Goal: Task Accomplishment & Management: Manage account settings

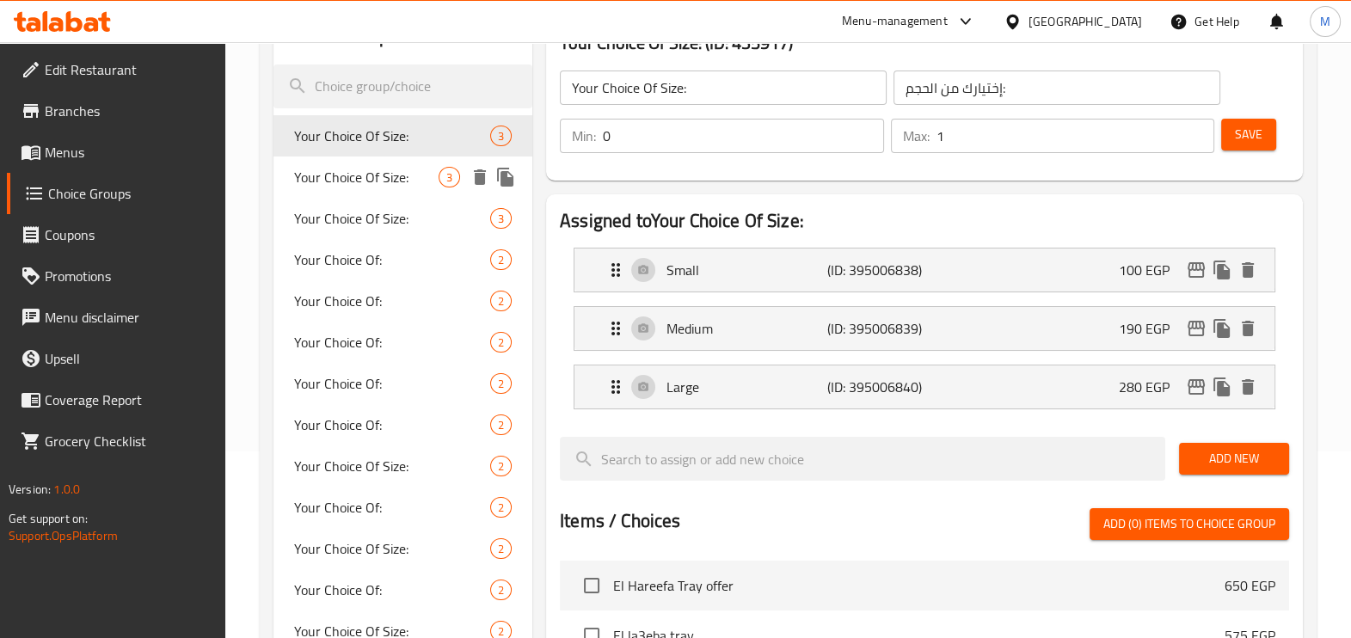
scroll to position [214, 0]
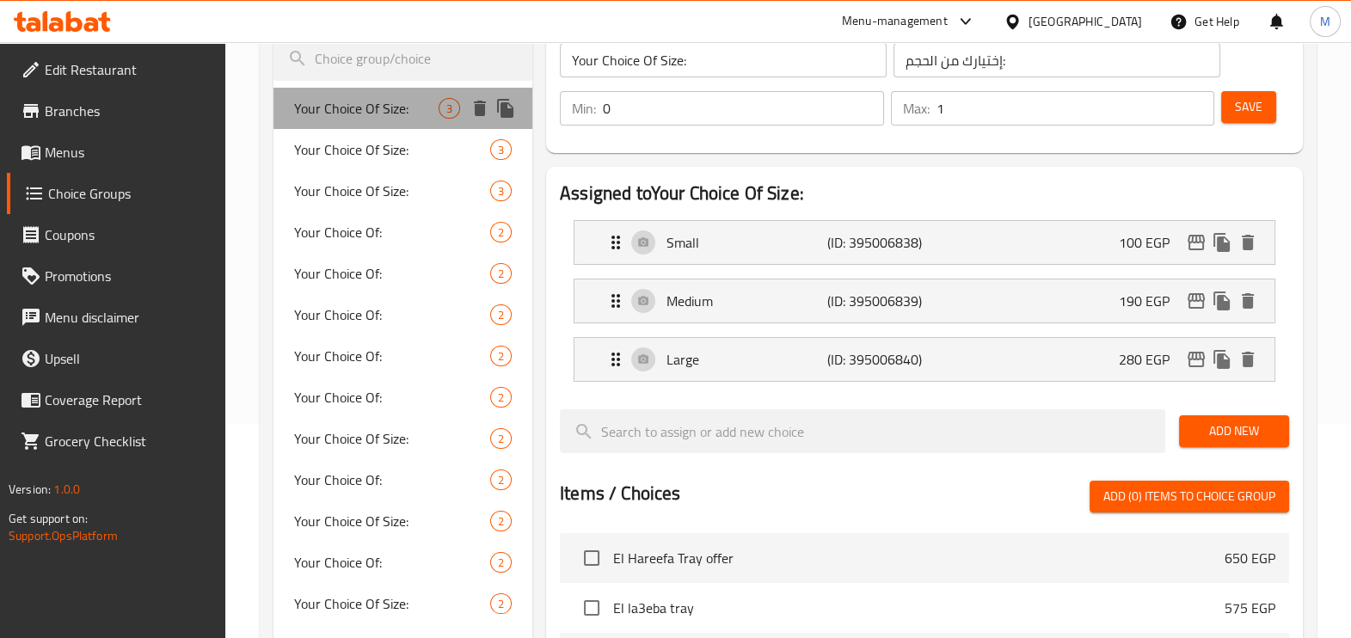
click at [419, 101] on span "Your Choice Of Size:" at bounding box center [366, 108] width 145 height 21
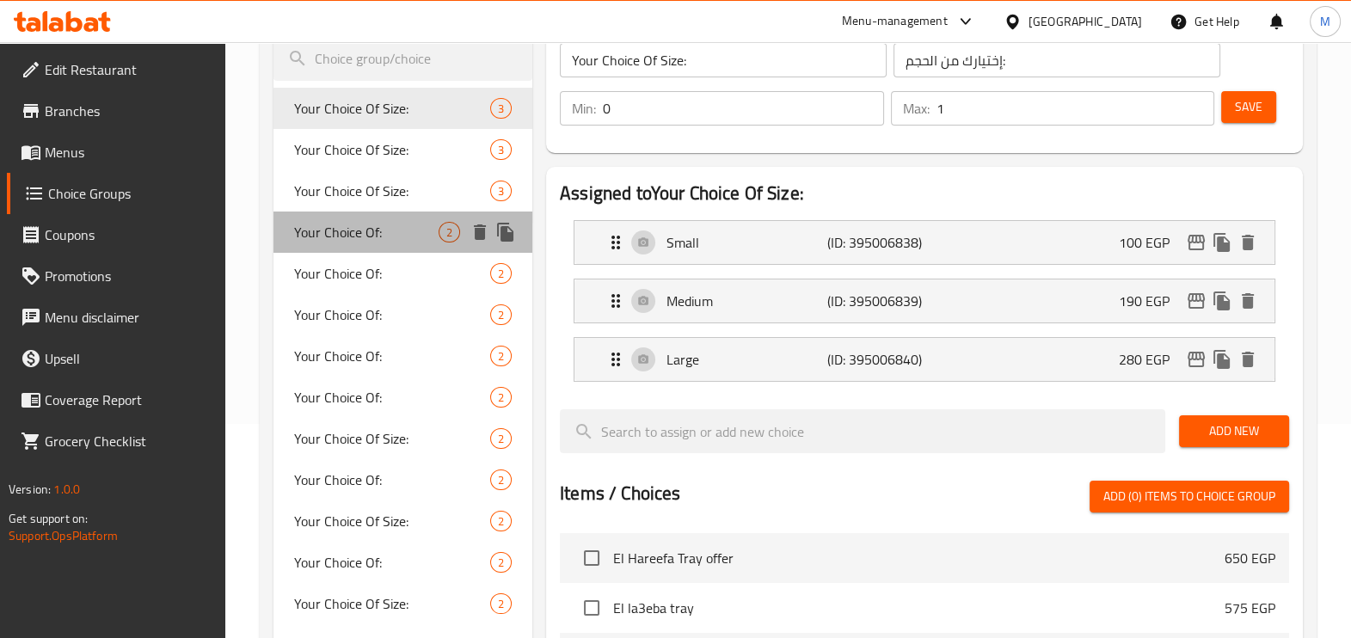
click at [425, 219] on div "Your Choice Of: 2" at bounding box center [403, 232] width 259 height 41
type input "Your Choice Of:"
type input "إختيارك من:"
type input "1"
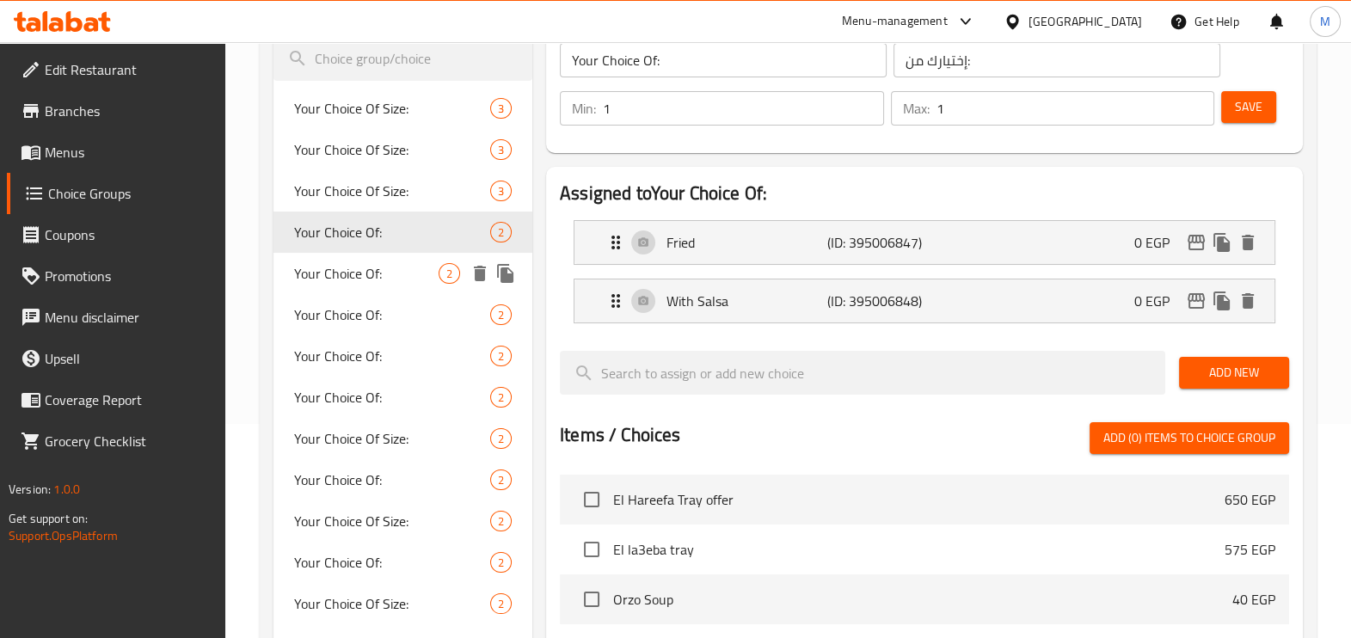
click at [427, 254] on div "Your Choice Of: 2" at bounding box center [403, 273] width 259 height 41
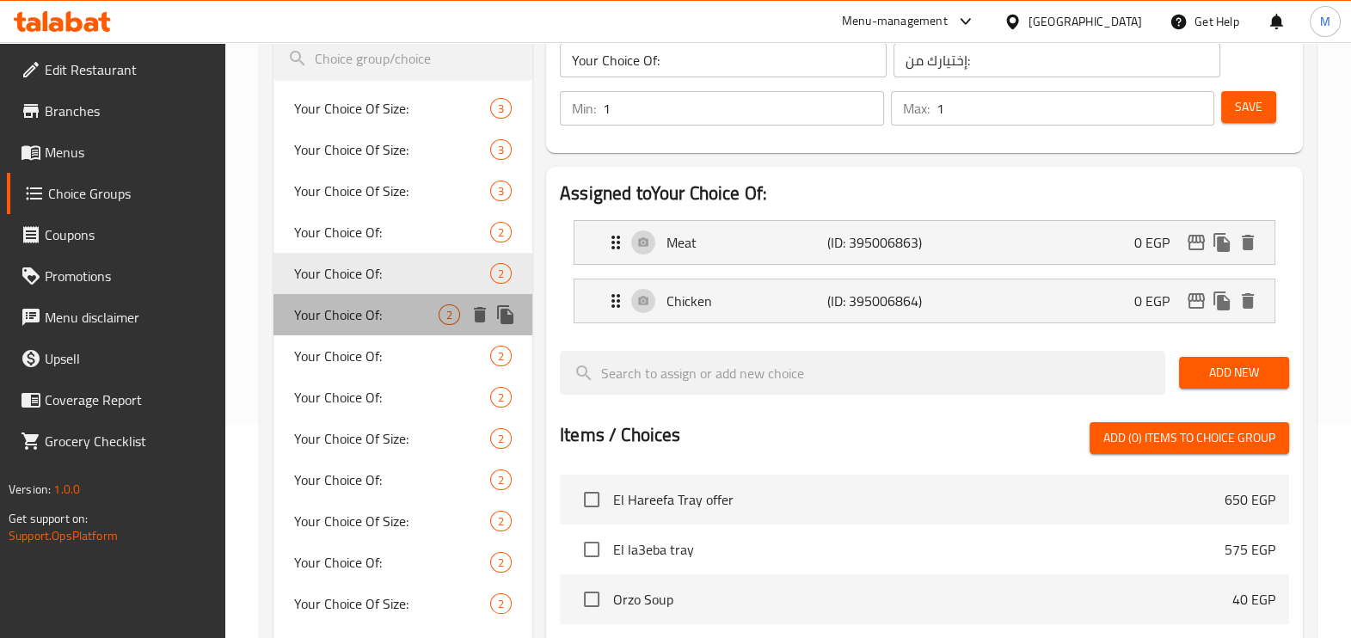
click at [437, 297] on div "Your Choice Of: 2" at bounding box center [403, 314] width 259 height 41
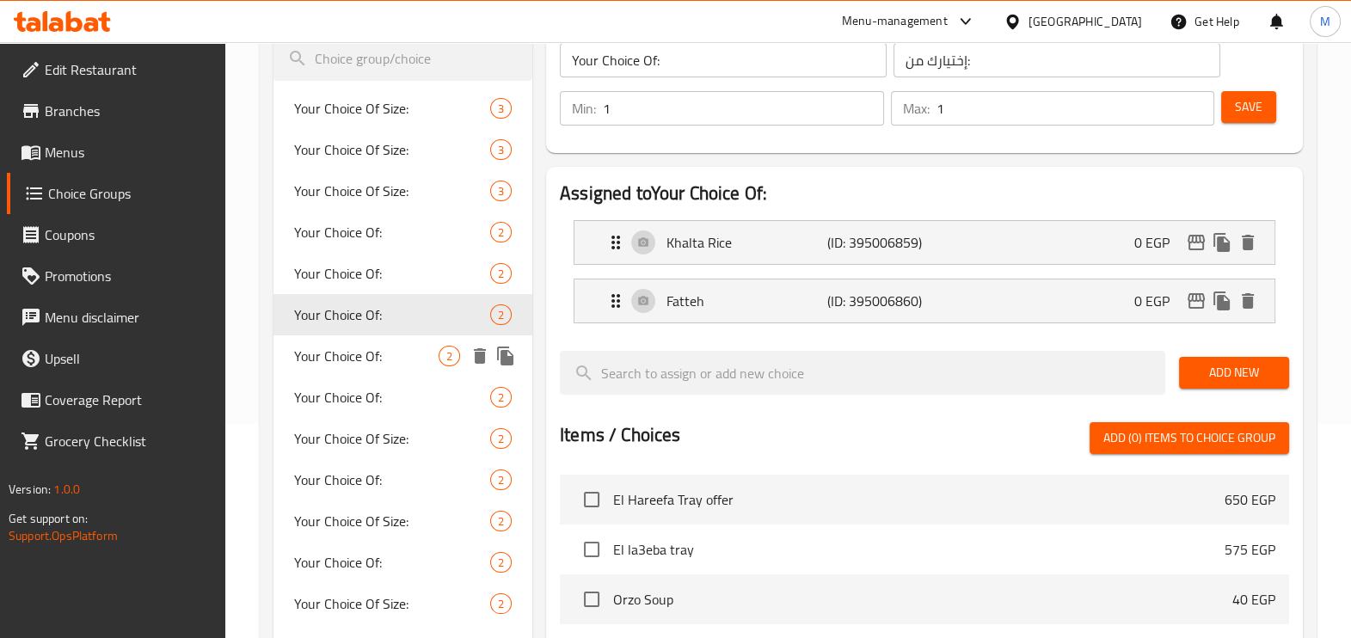
click at [416, 353] on span "Your Choice Of:" at bounding box center [366, 356] width 145 height 21
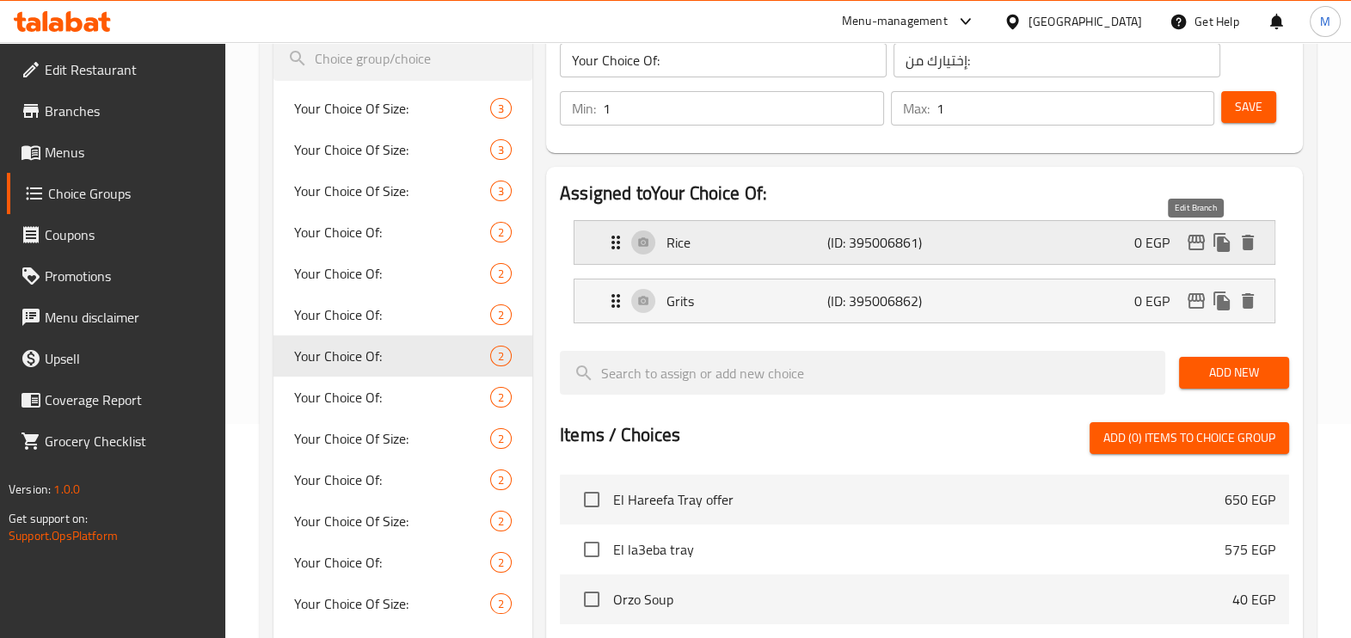
click at [1187, 245] on icon "edit" at bounding box center [1196, 242] width 21 height 21
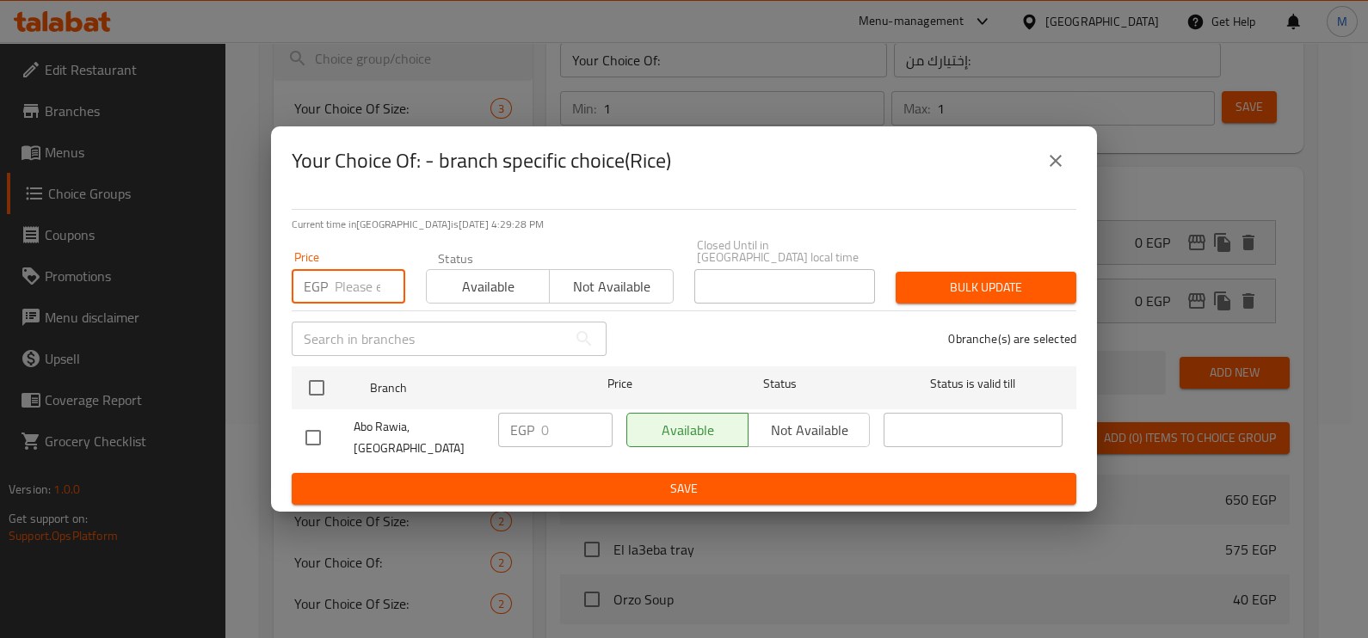
click at [361, 280] on input "number" at bounding box center [370, 286] width 71 height 34
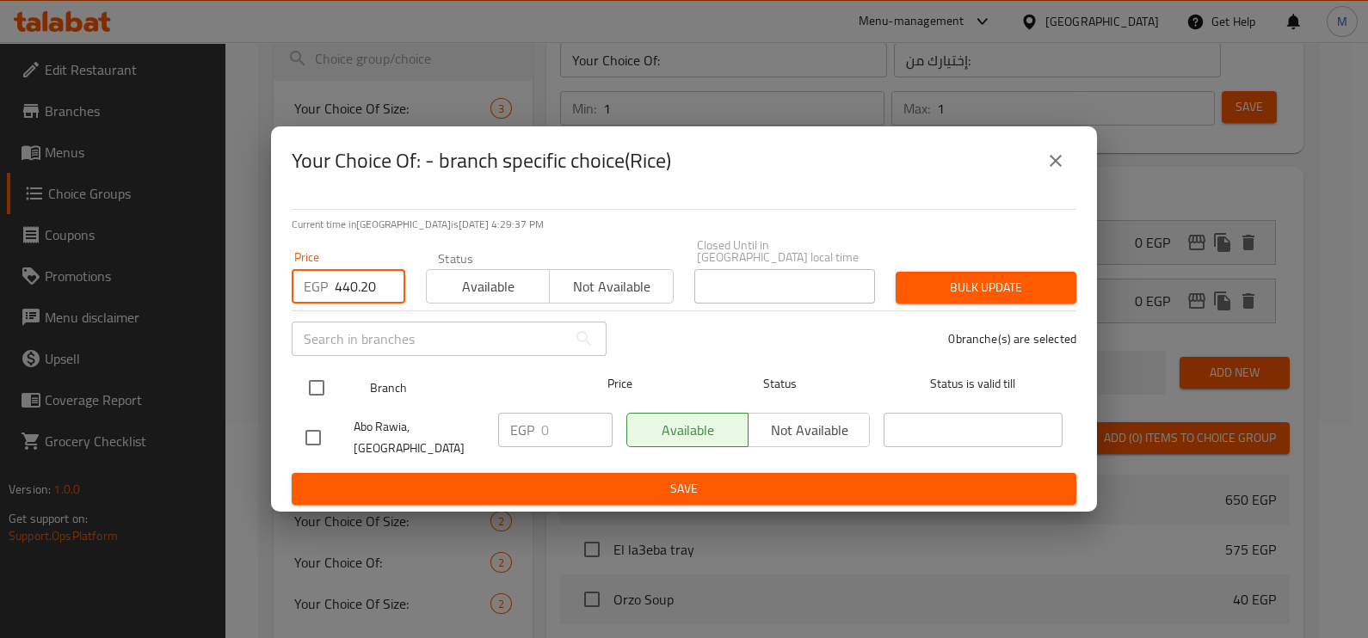
type input "440.20"
click at [318, 382] on input "checkbox" at bounding box center [316, 388] width 36 height 36
checkbox input "true"
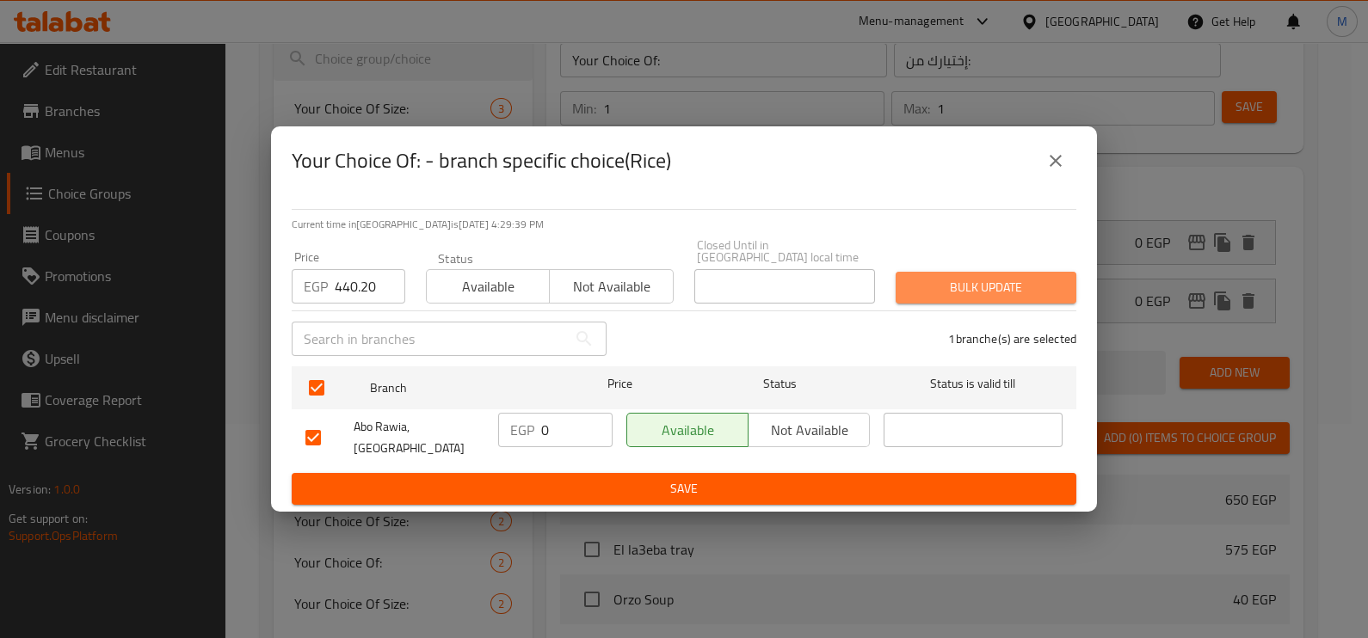
click at [977, 290] on span "Bulk update" at bounding box center [985, 288] width 153 height 22
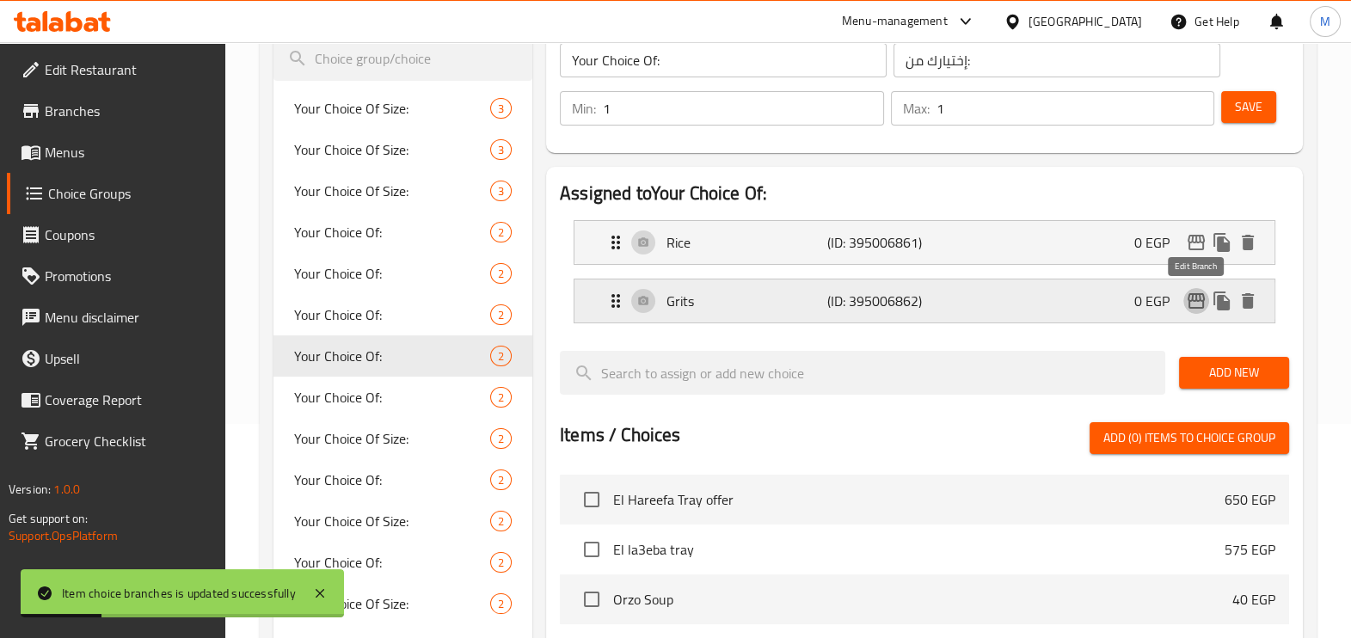
click at [1193, 295] on icon "edit" at bounding box center [1196, 300] width 17 height 15
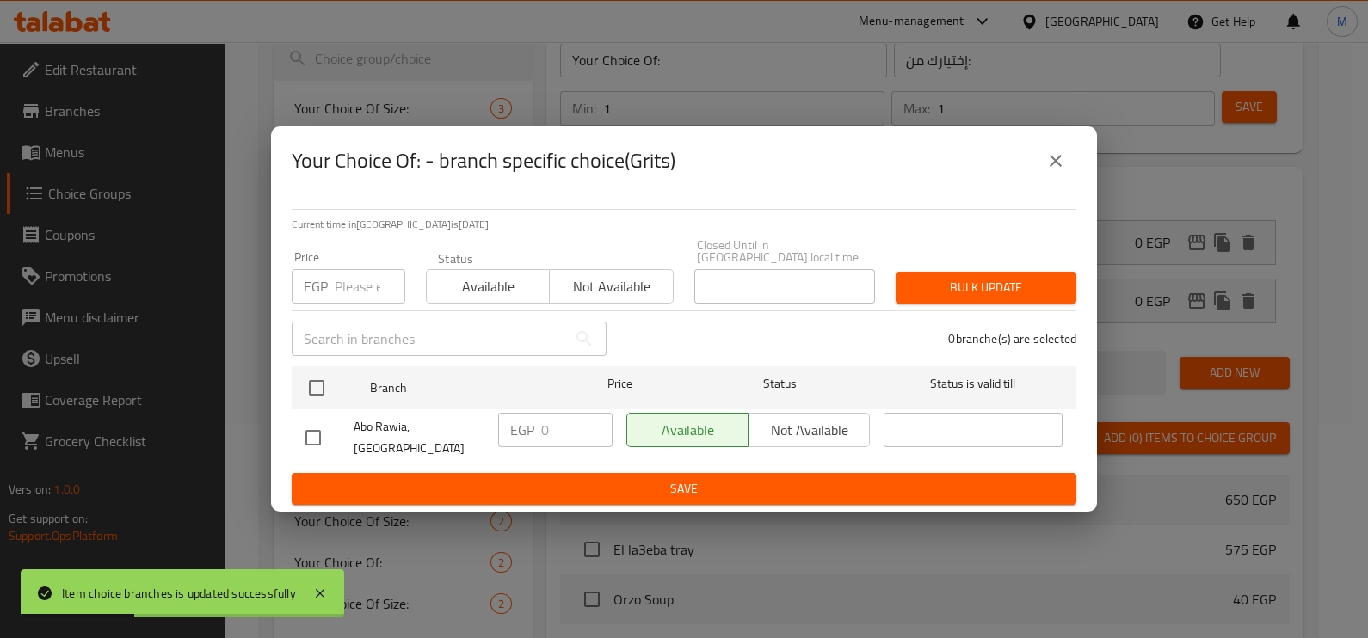
click at [335, 310] on div "Price EGP Price" at bounding box center [348, 277] width 134 height 73
click at [341, 292] on input "number" at bounding box center [370, 286] width 71 height 34
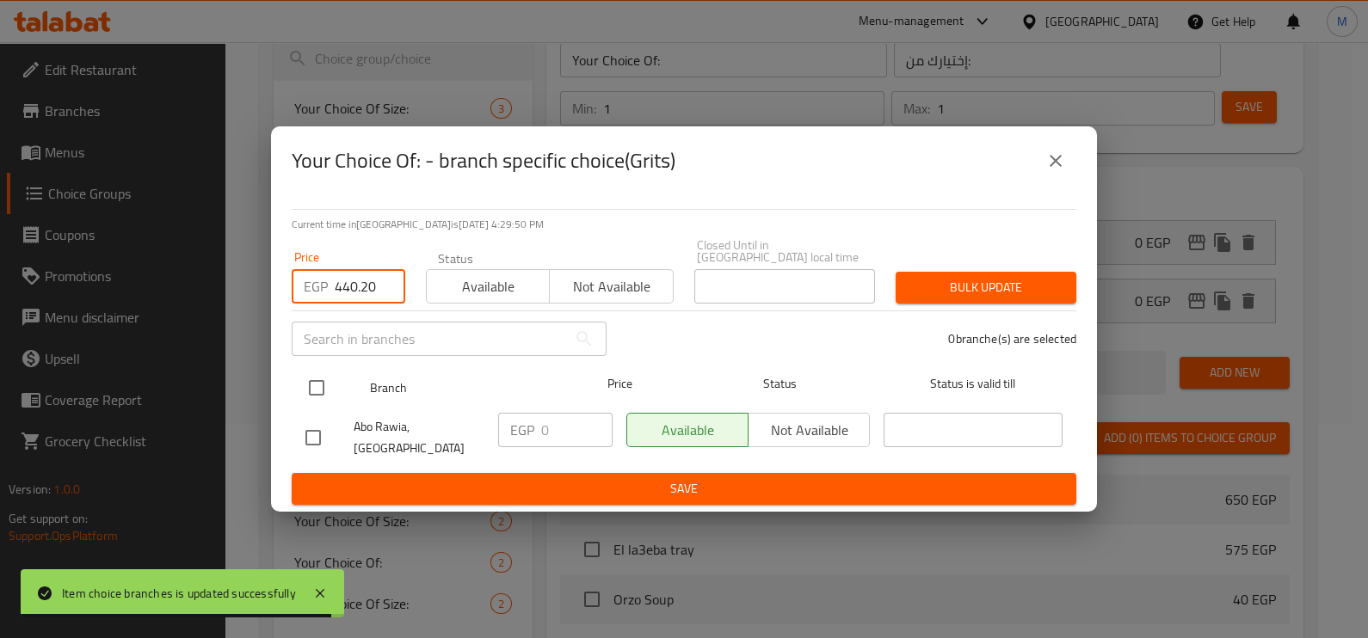
type input "440.20"
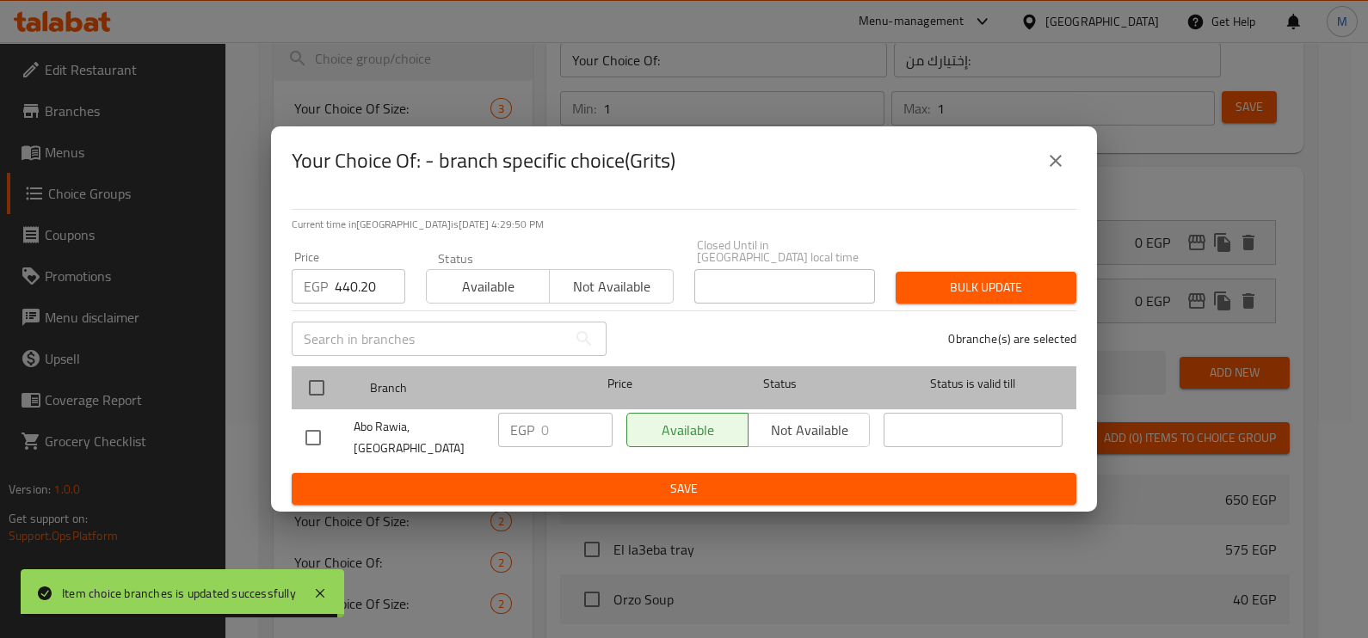
click at [335, 399] on div at bounding box center [330, 388] width 65 height 50
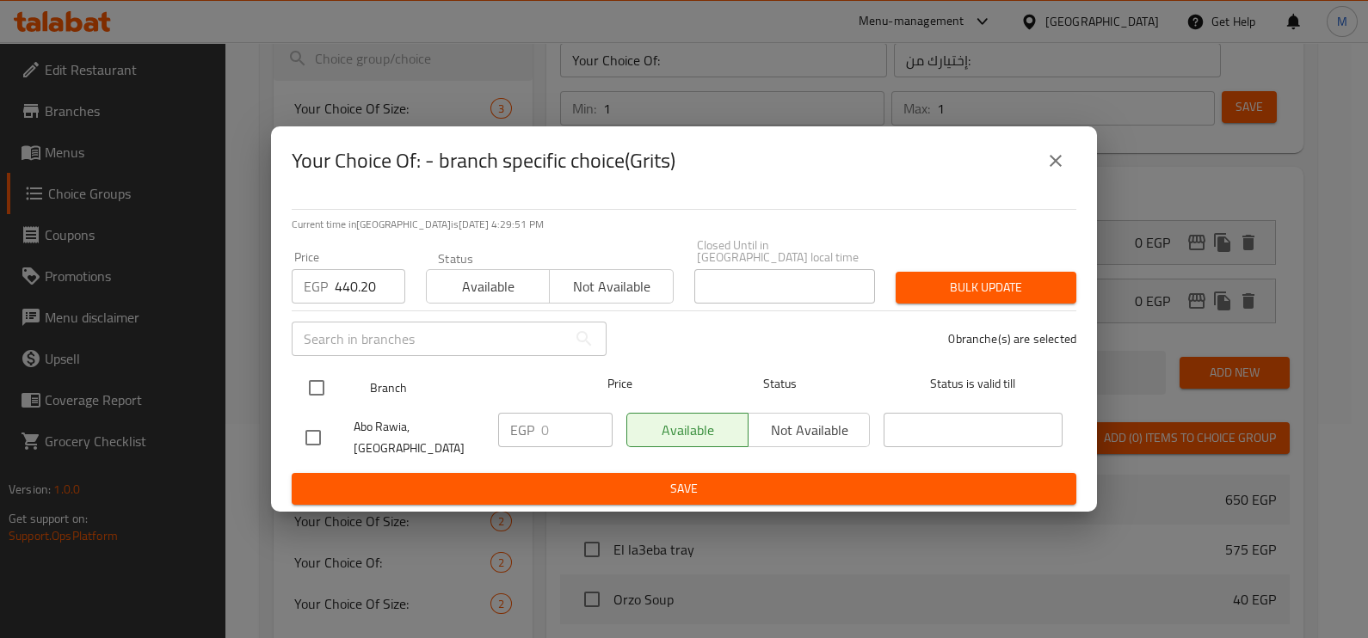
click at [323, 391] on input "checkbox" at bounding box center [316, 388] width 36 height 36
checkbox input "true"
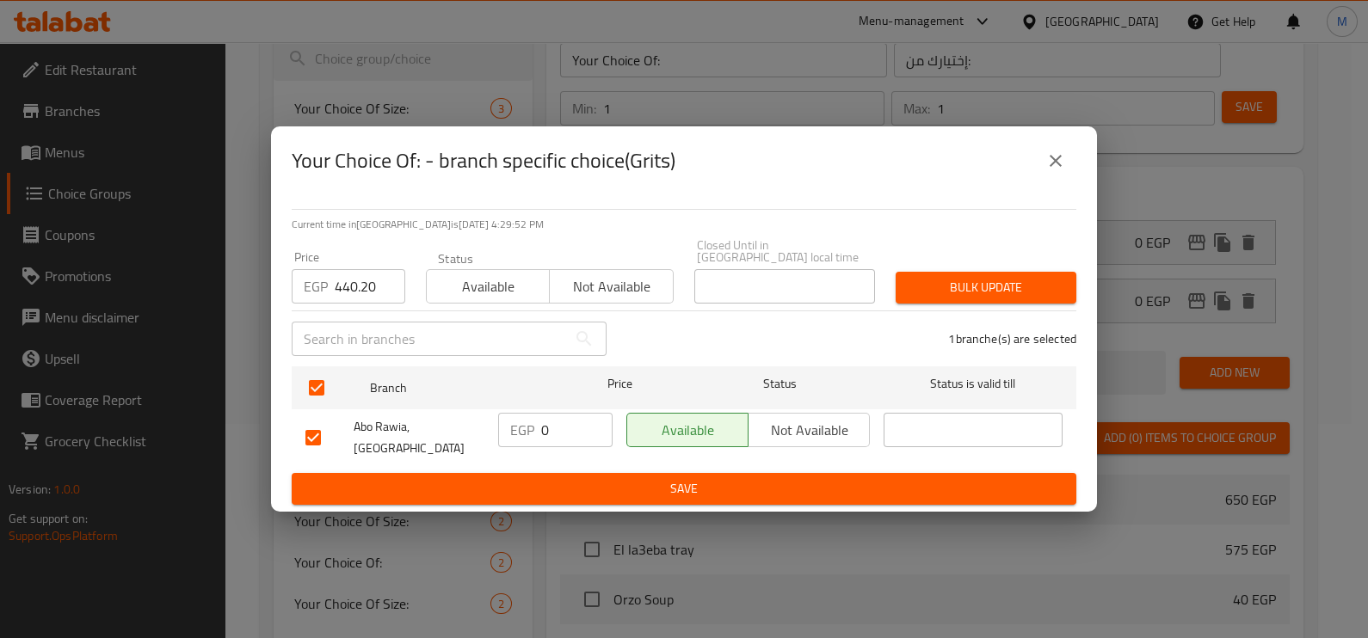
click at [982, 284] on span "Bulk update" at bounding box center [985, 288] width 153 height 22
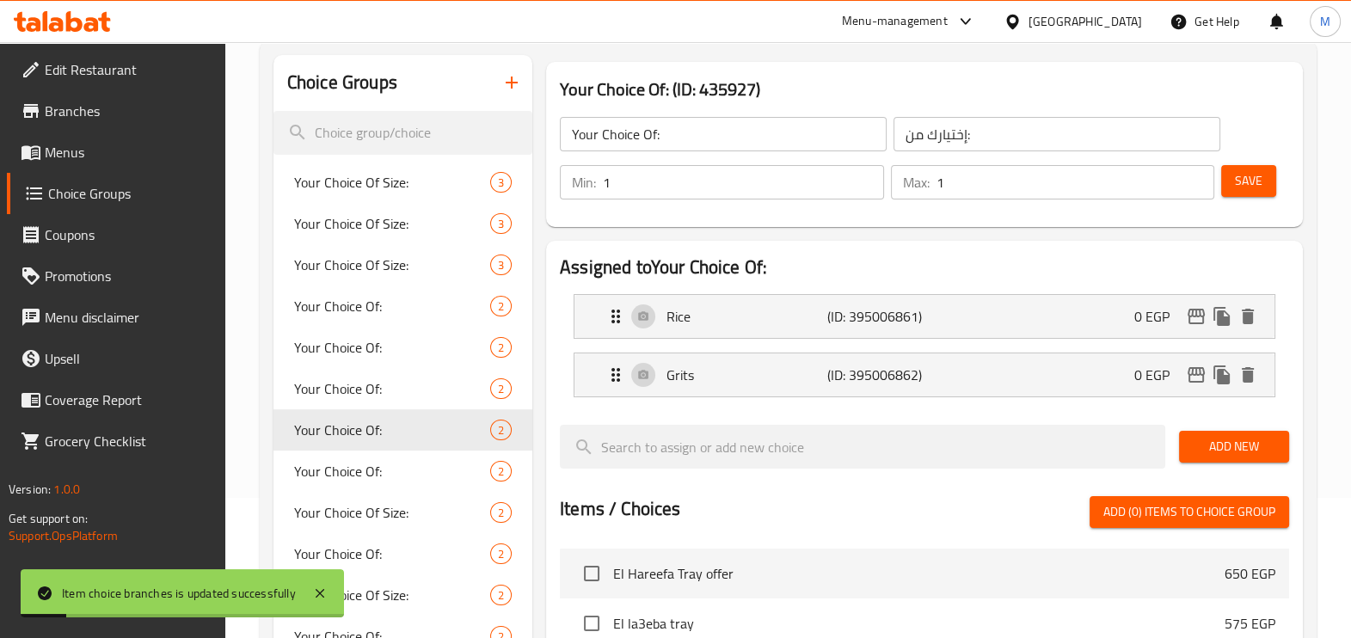
scroll to position [107, 0]
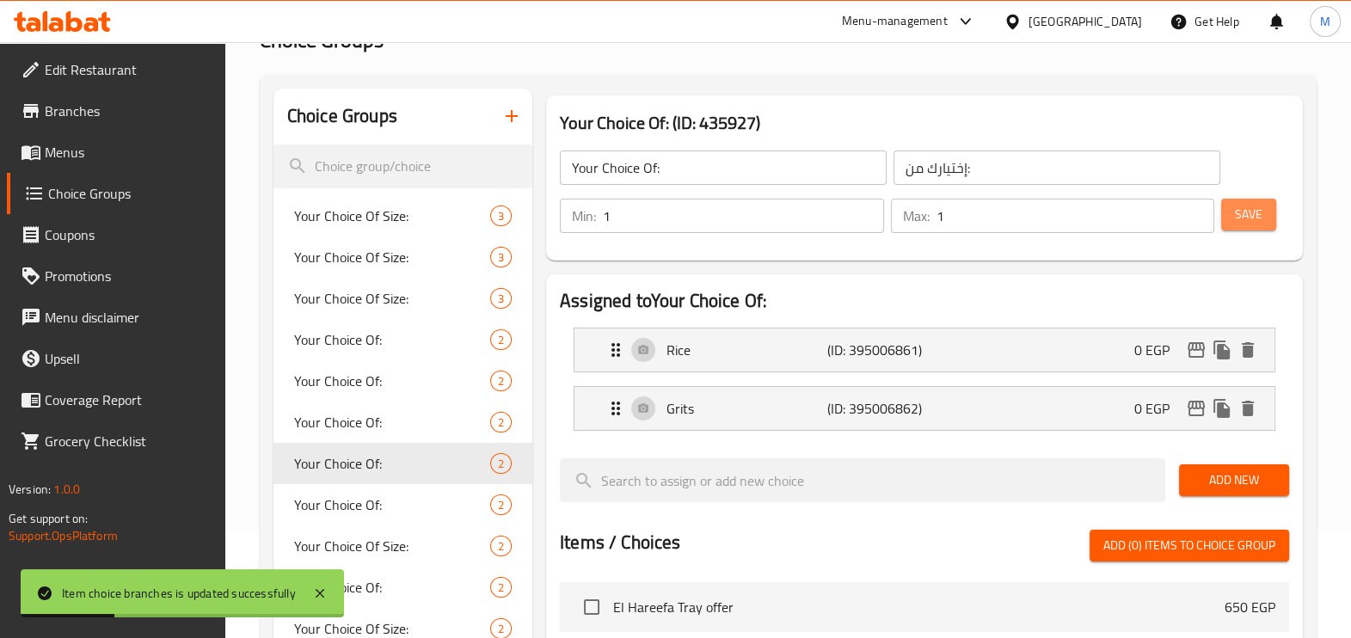
click at [1244, 214] on span "Save" at bounding box center [1249, 215] width 28 height 22
click at [839, 90] on div "Your Choice Of: (ID: 435927) Your Choice Of: ​ إختيارك من: ​ Min: 1 ​ Max: 1 ​ …" at bounding box center [924, 178] width 771 height 179
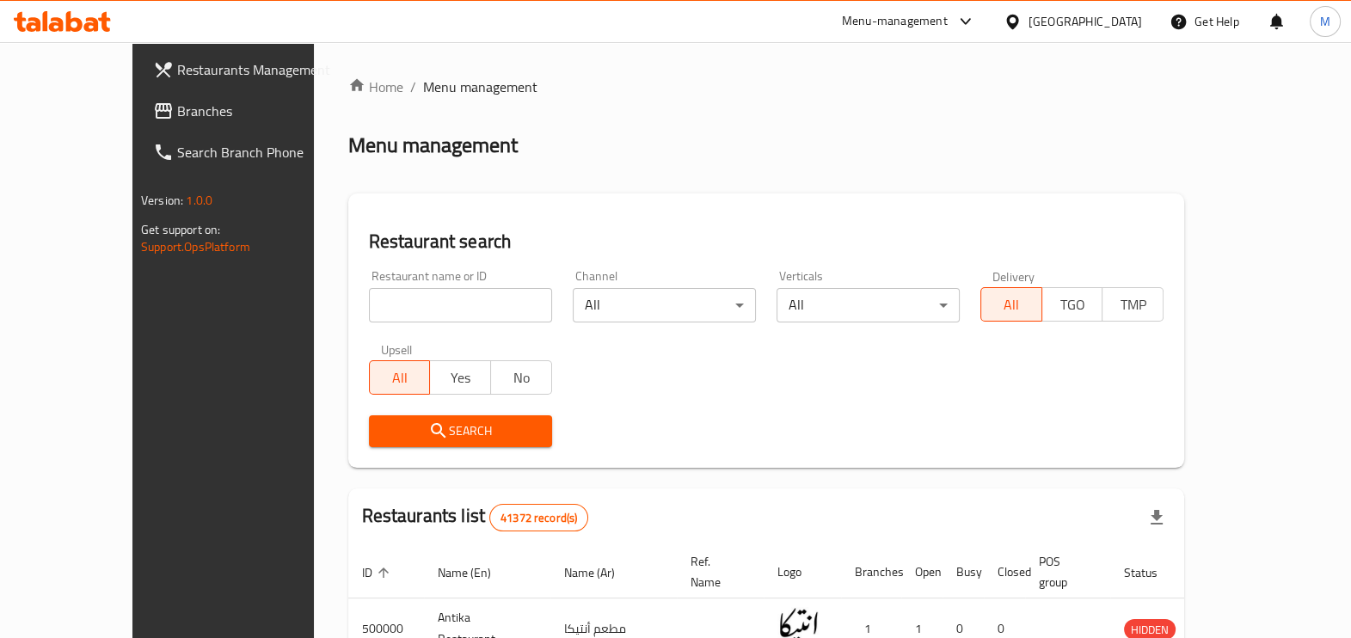
click at [443, 314] on input "search" at bounding box center [460, 305] width 183 height 34
paste input "680956"
type input "680956"
click button "Search" at bounding box center [460, 431] width 183 height 32
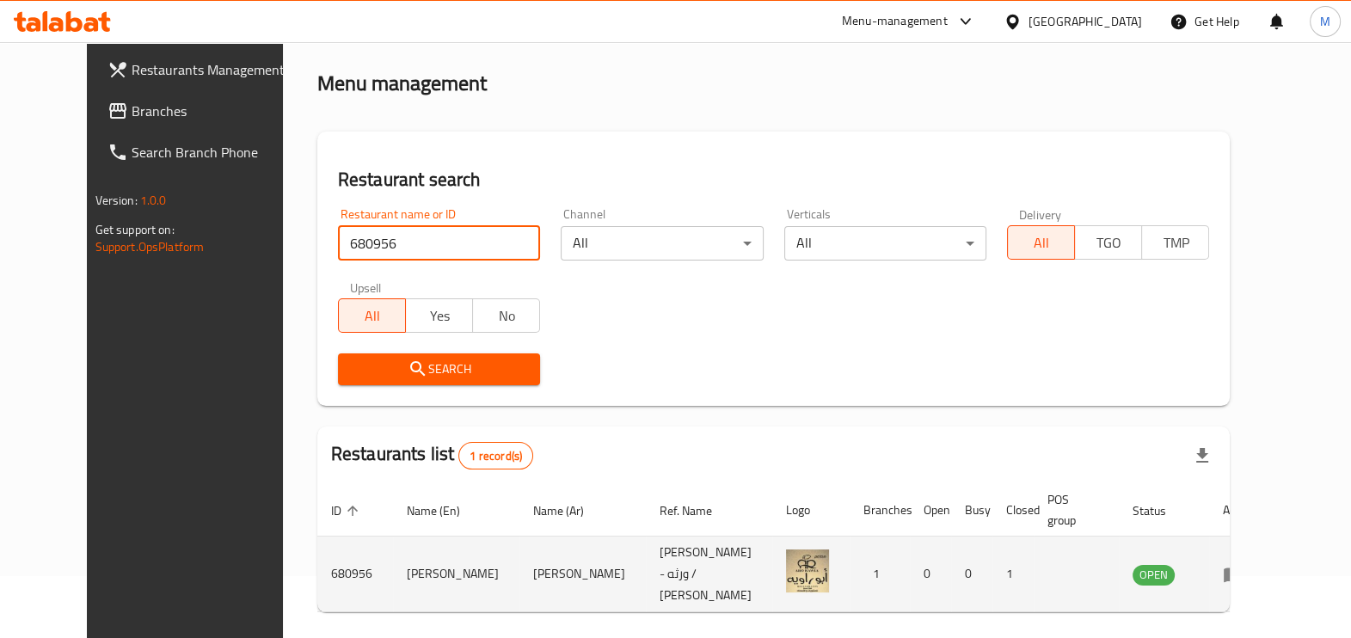
scroll to position [114, 0]
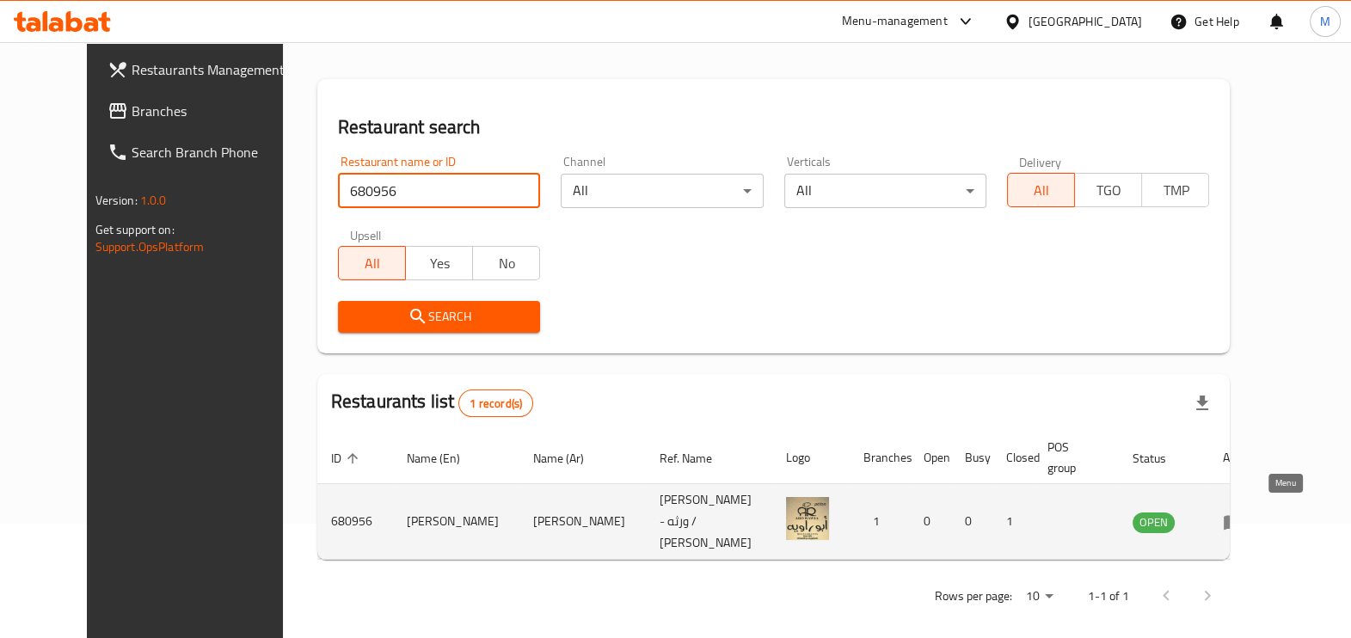
click at [1243, 520] on icon "enhanced table" at bounding box center [1233, 522] width 19 height 15
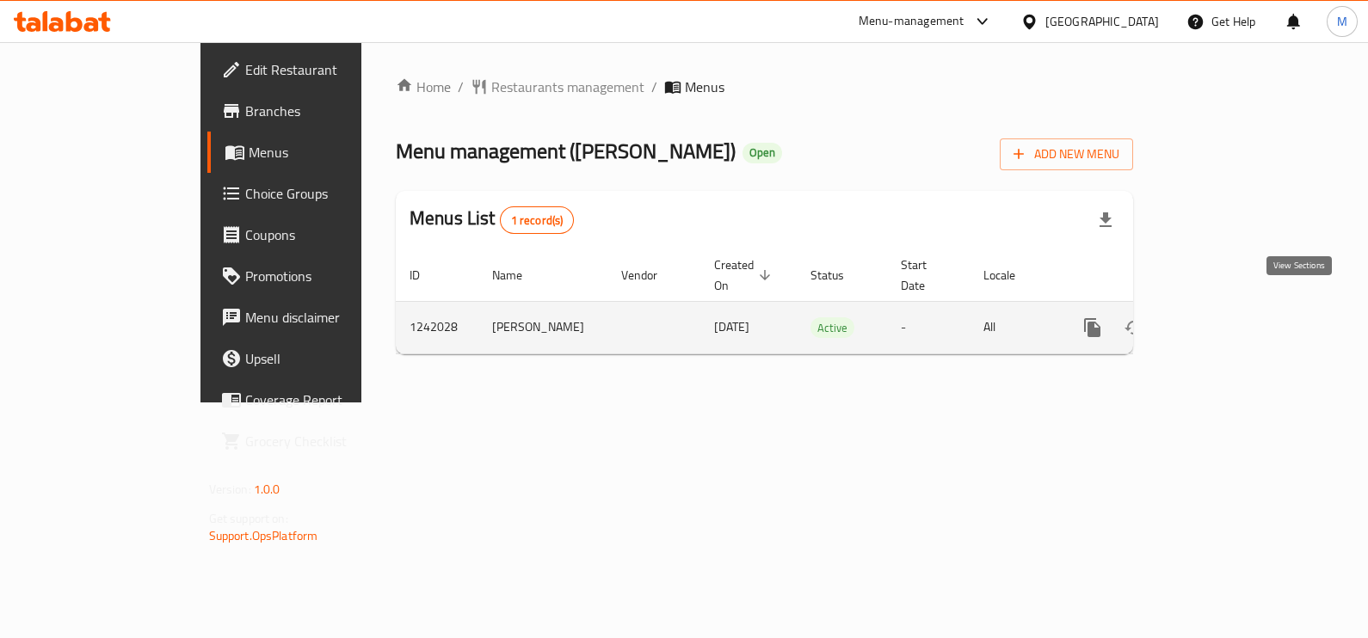
click at [1227, 317] on icon "enhanced table" at bounding box center [1216, 327] width 21 height 21
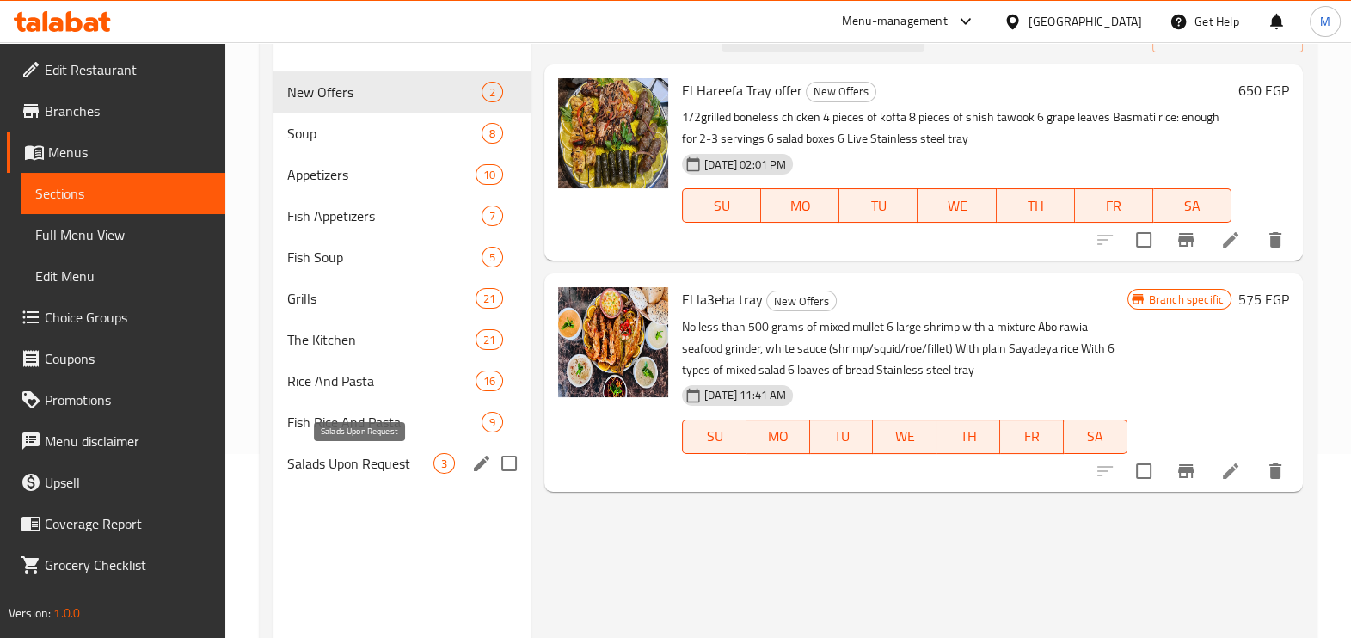
scroll to position [214, 0]
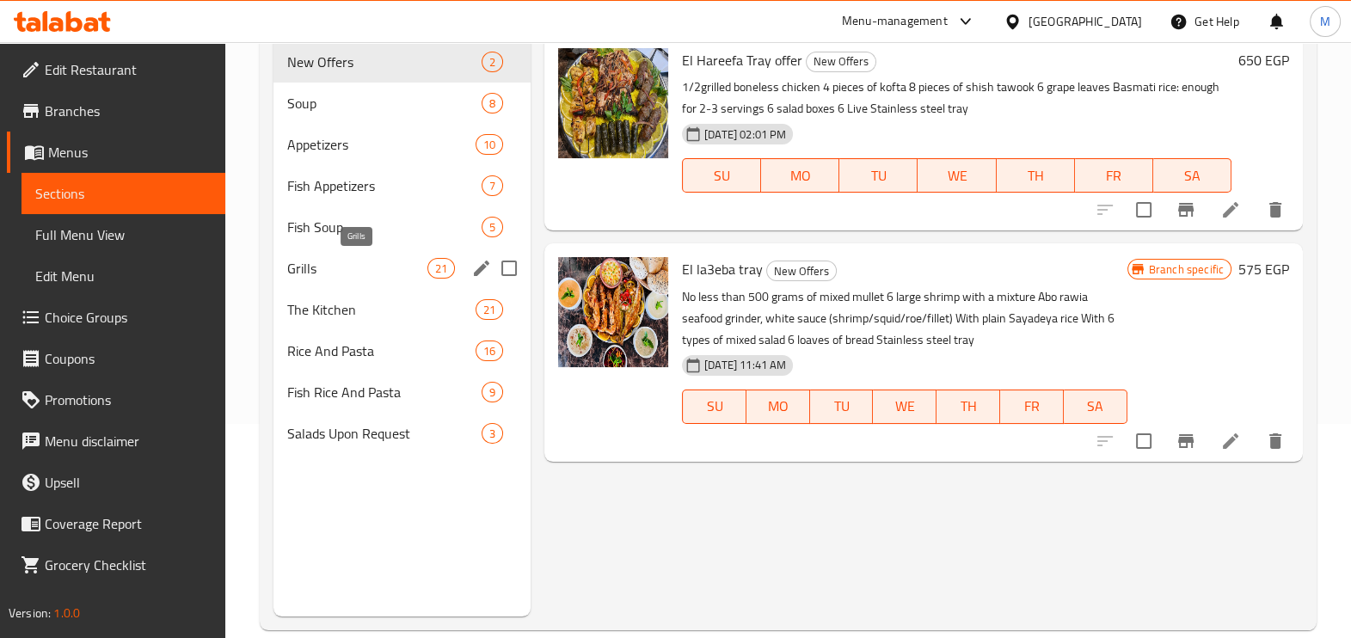
click at [397, 271] on span "Grills" at bounding box center [357, 268] width 140 height 21
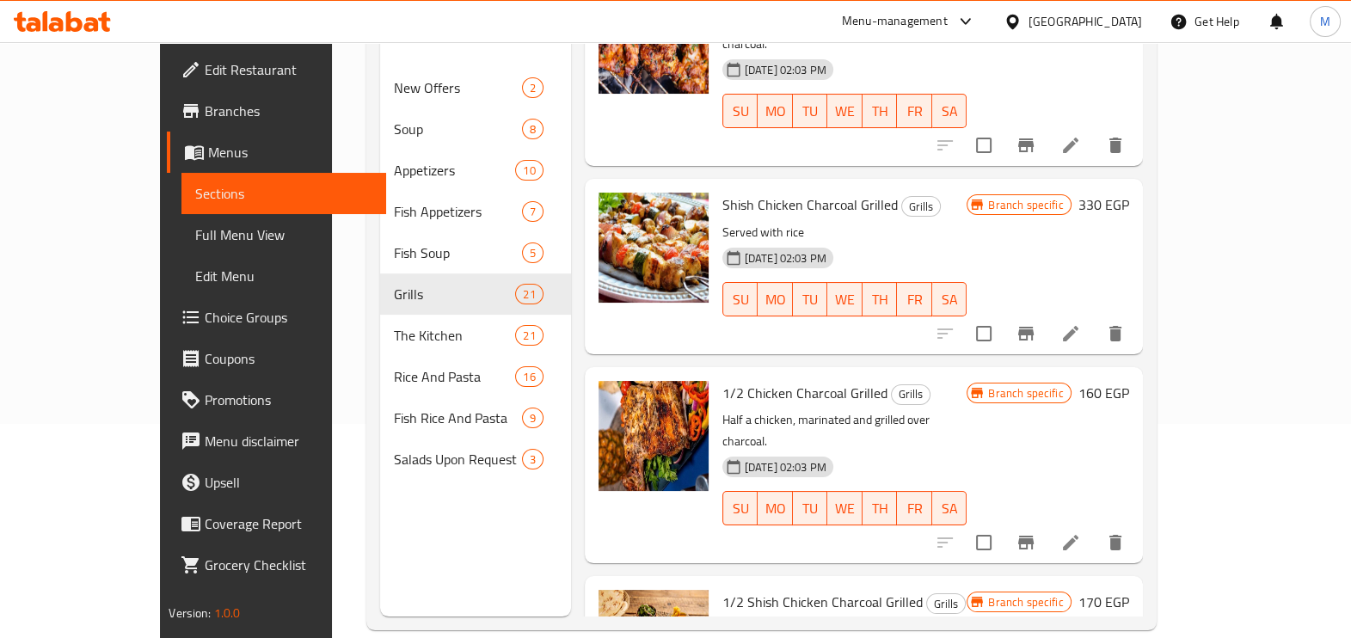
scroll to position [241, 0]
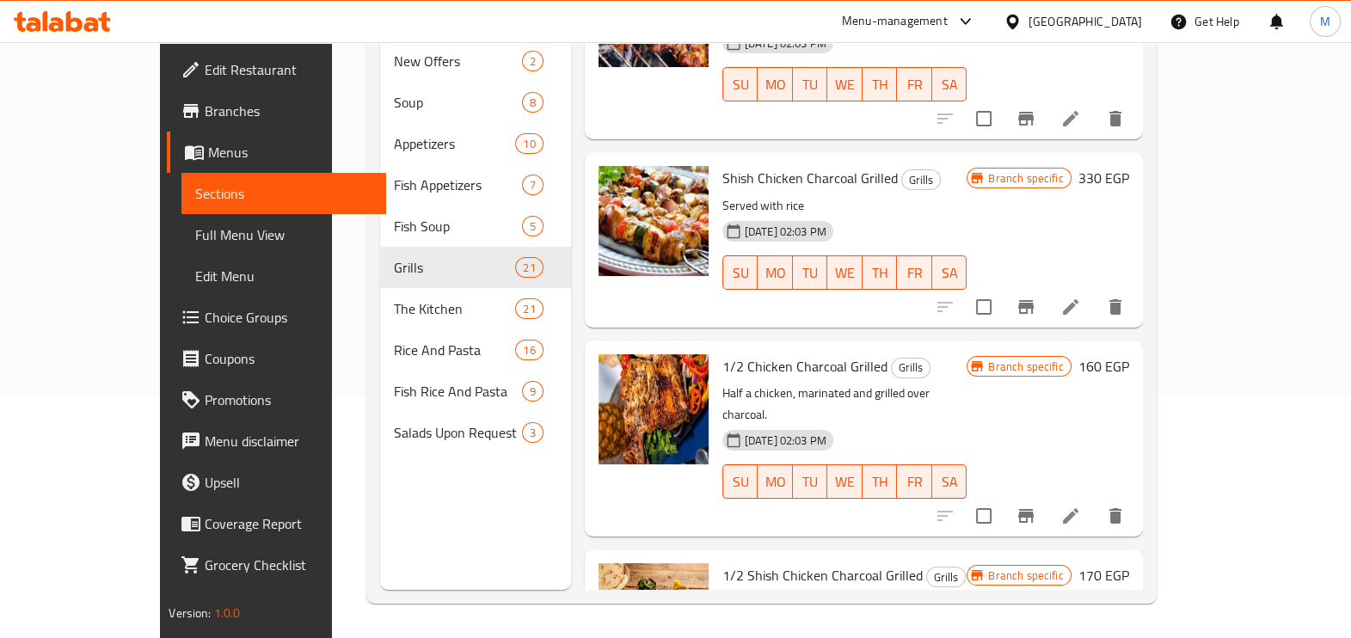
click at [380, 538] on div "Menu sections New Offers 2 Soup 8 Appetizers 10 Fish Appetizers 7 Fish Soup 5 G…" at bounding box center [475, 271] width 191 height 638
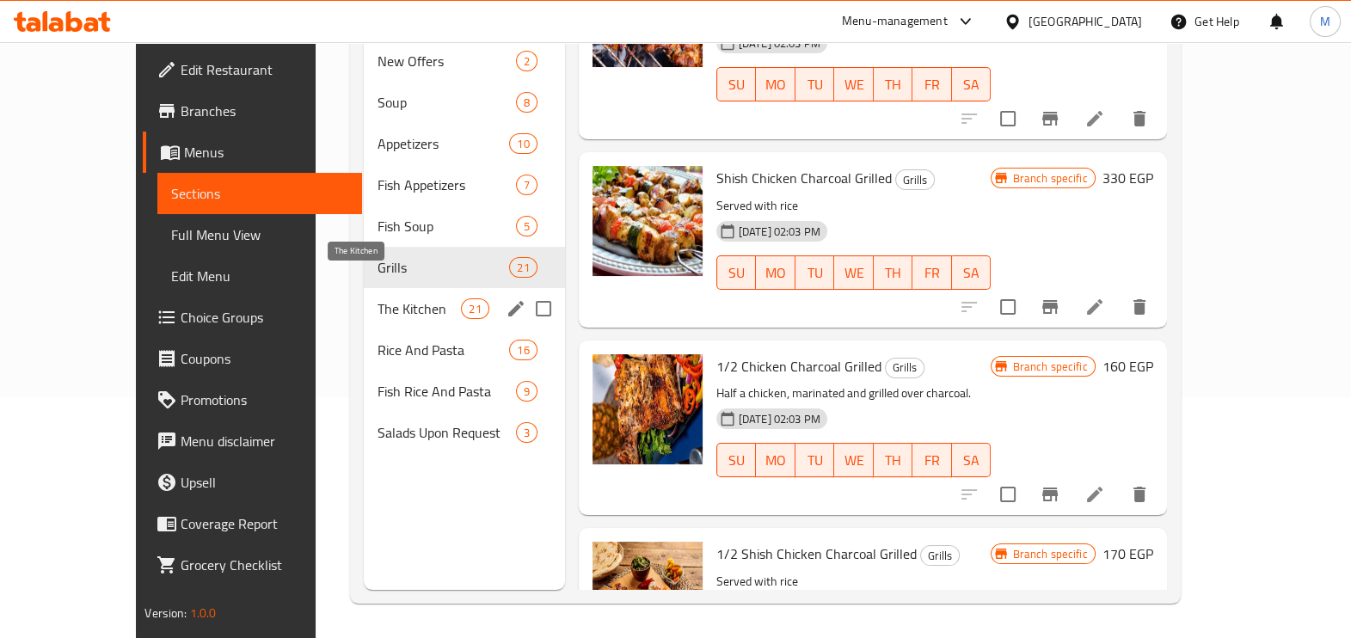
click at [378, 298] on span "The Kitchen" at bounding box center [419, 308] width 83 height 21
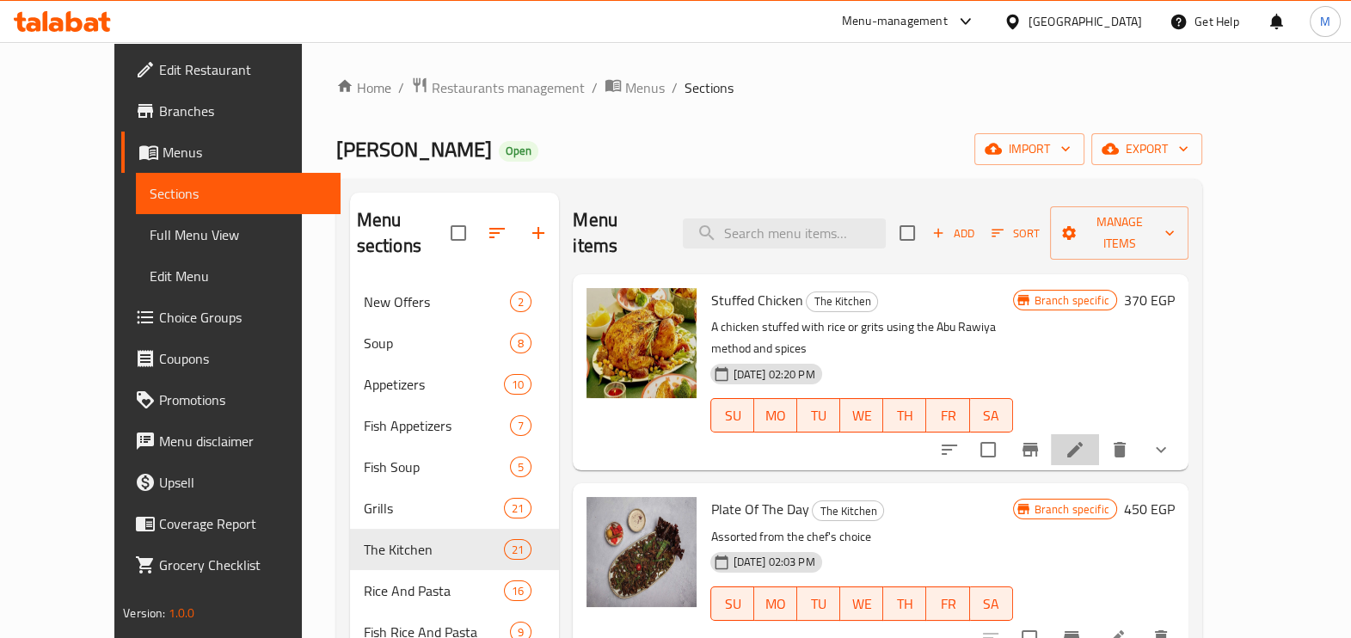
click at [1099, 434] on li at bounding box center [1075, 449] width 48 height 31
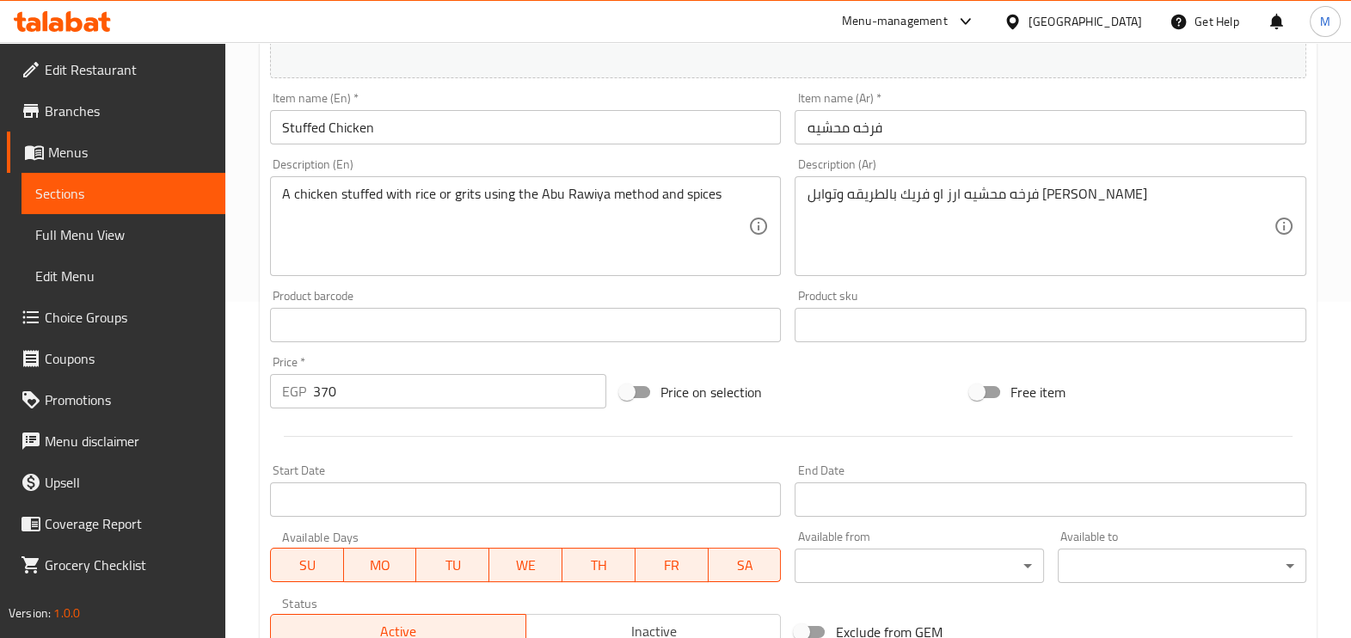
scroll to position [629, 0]
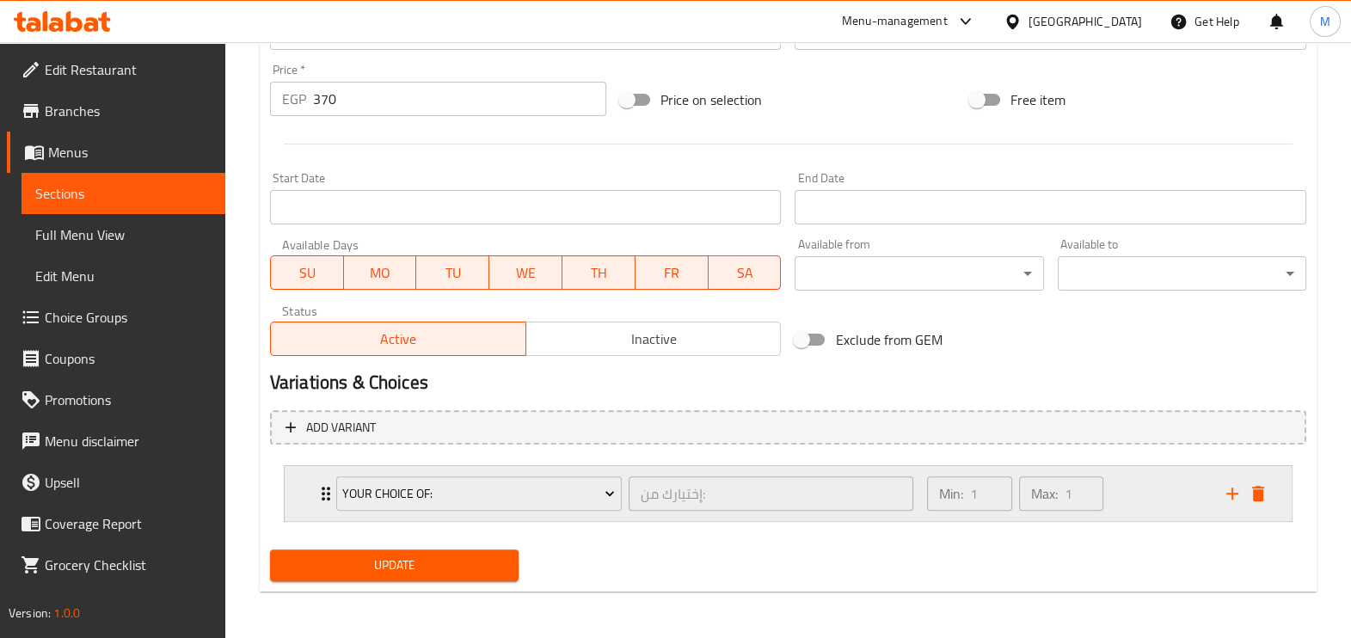
click at [1175, 500] on div "Min: 1 ​ Max: 1 ​" at bounding box center [1066, 493] width 299 height 55
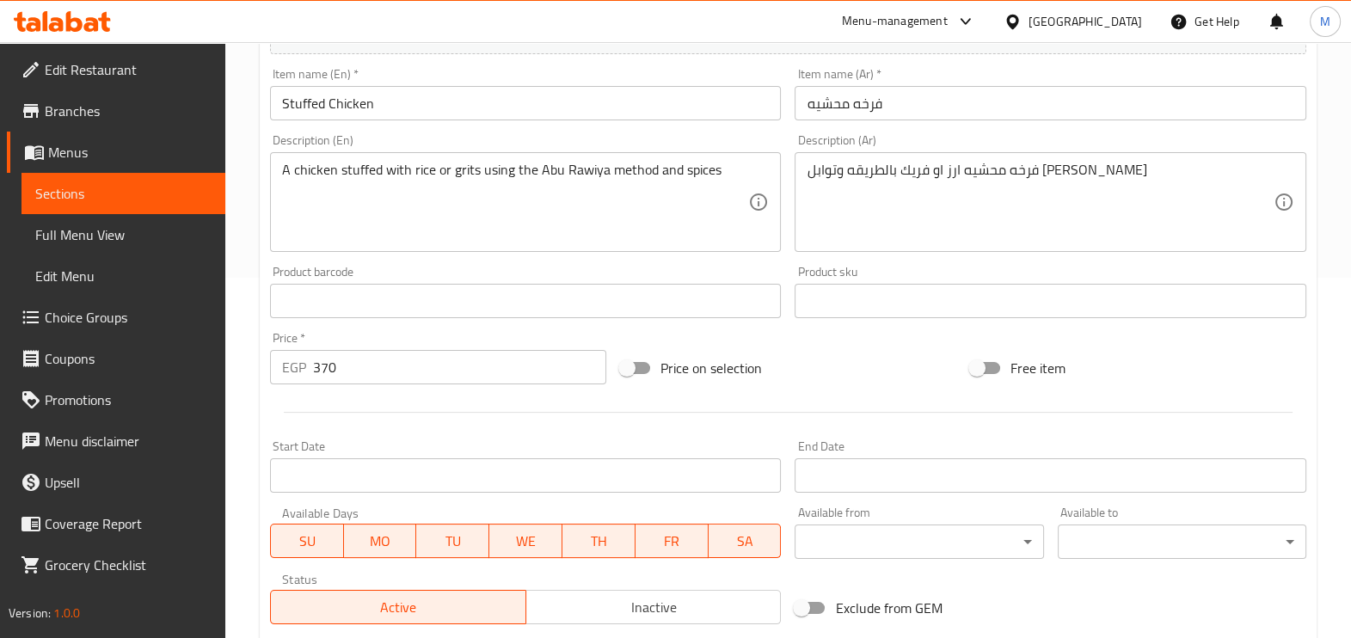
scroll to position [0, 0]
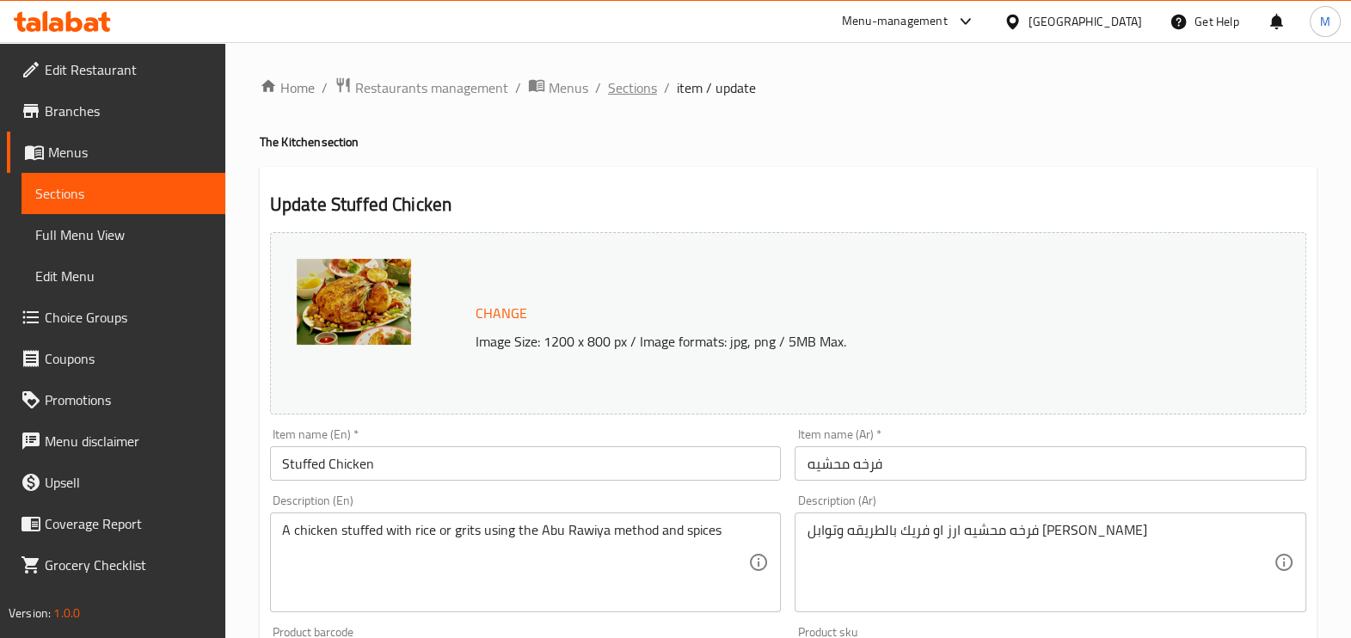
click at [644, 78] on span "Sections" at bounding box center [632, 87] width 49 height 21
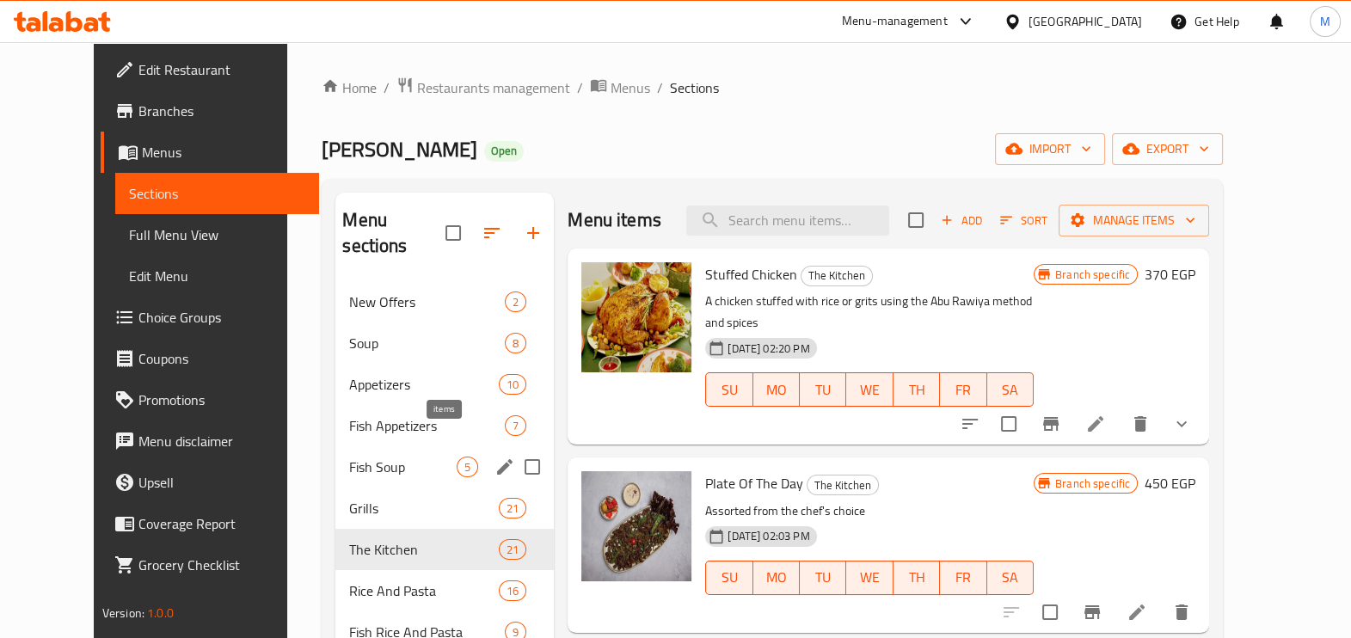
scroll to position [107, 0]
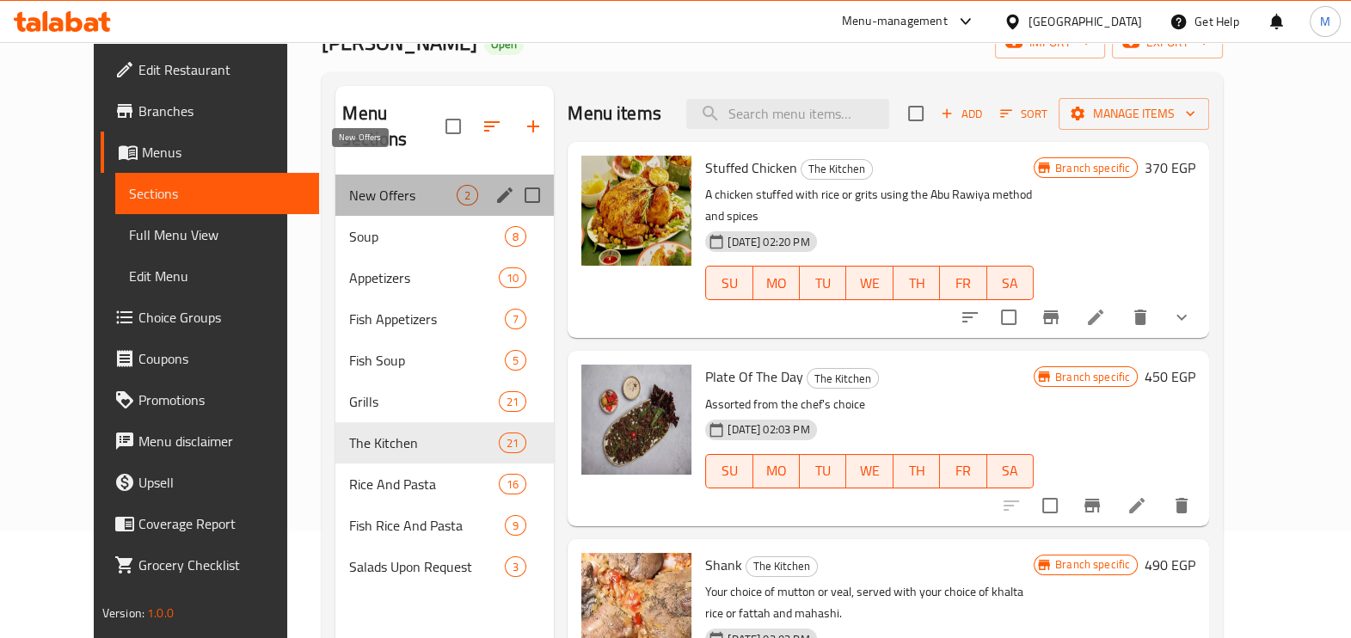
click at [351, 185] on span "New Offers" at bounding box center [403, 195] width 108 height 21
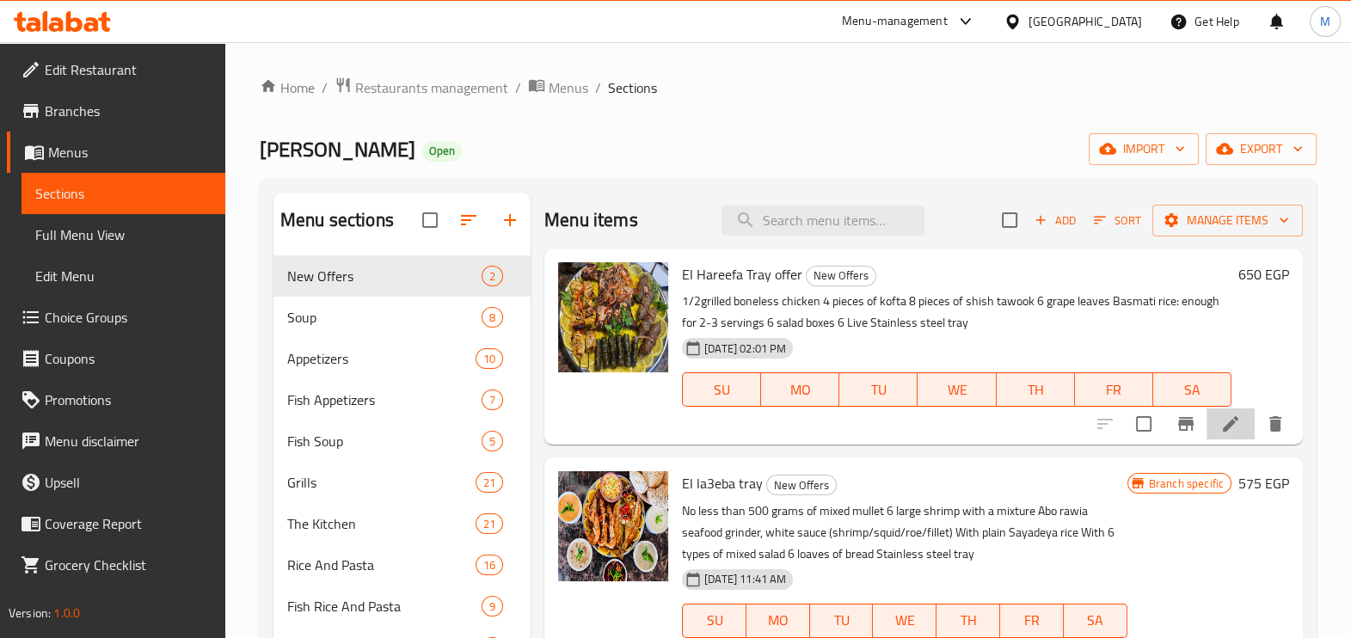
click at [1209, 421] on li at bounding box center [1231, 424] width 48 height 31
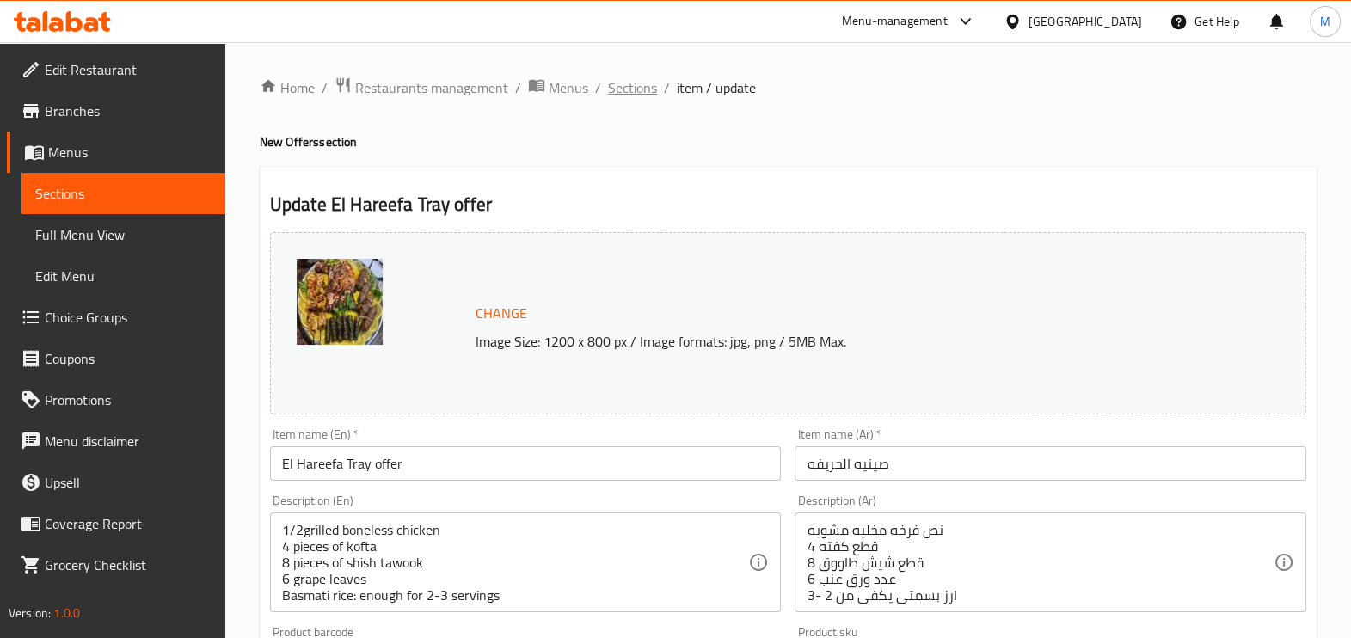
click at [644, 83] on span "Sections" at bounding box center [632, 87] width 49 height 21
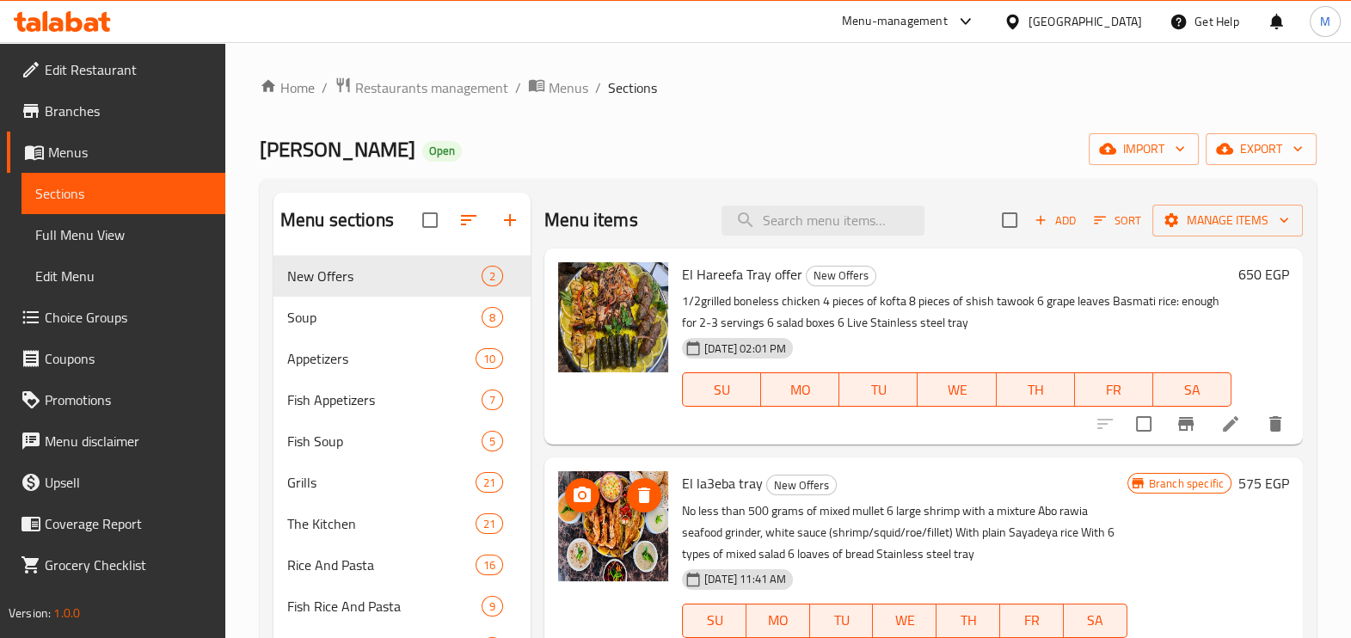
scroll to position [214, 0]
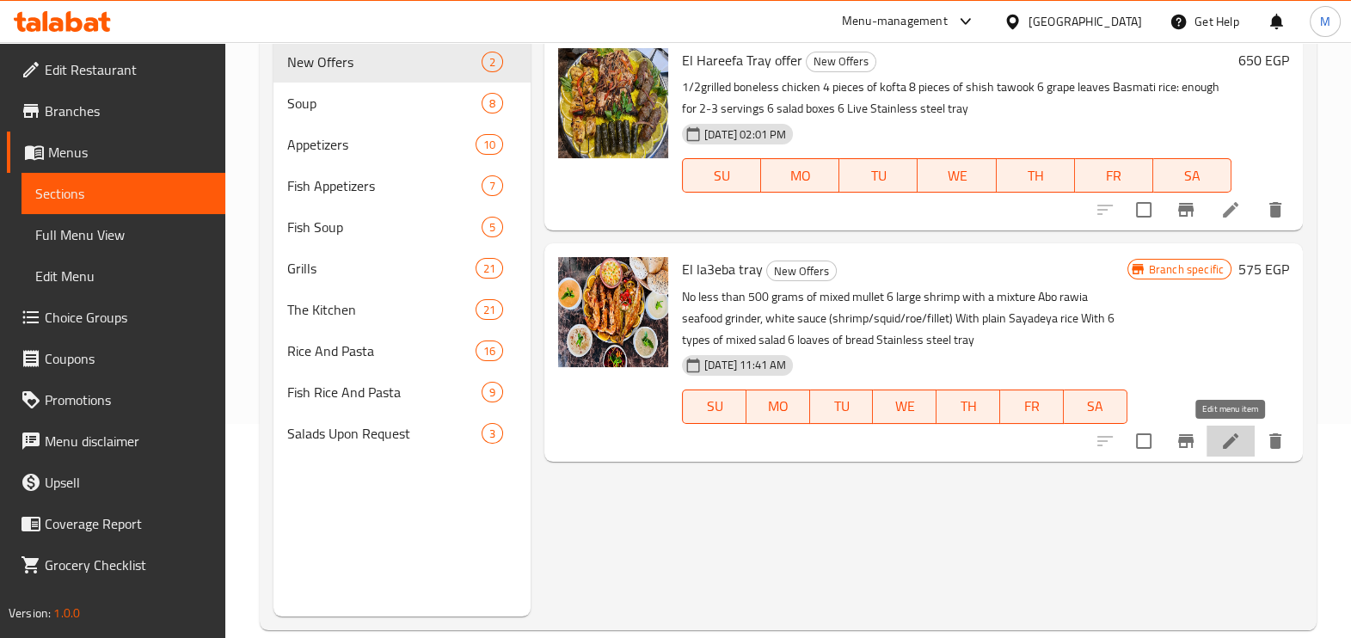
click at [1226, 445] on icon at bounding box center [1230, 441] width 15 height 15
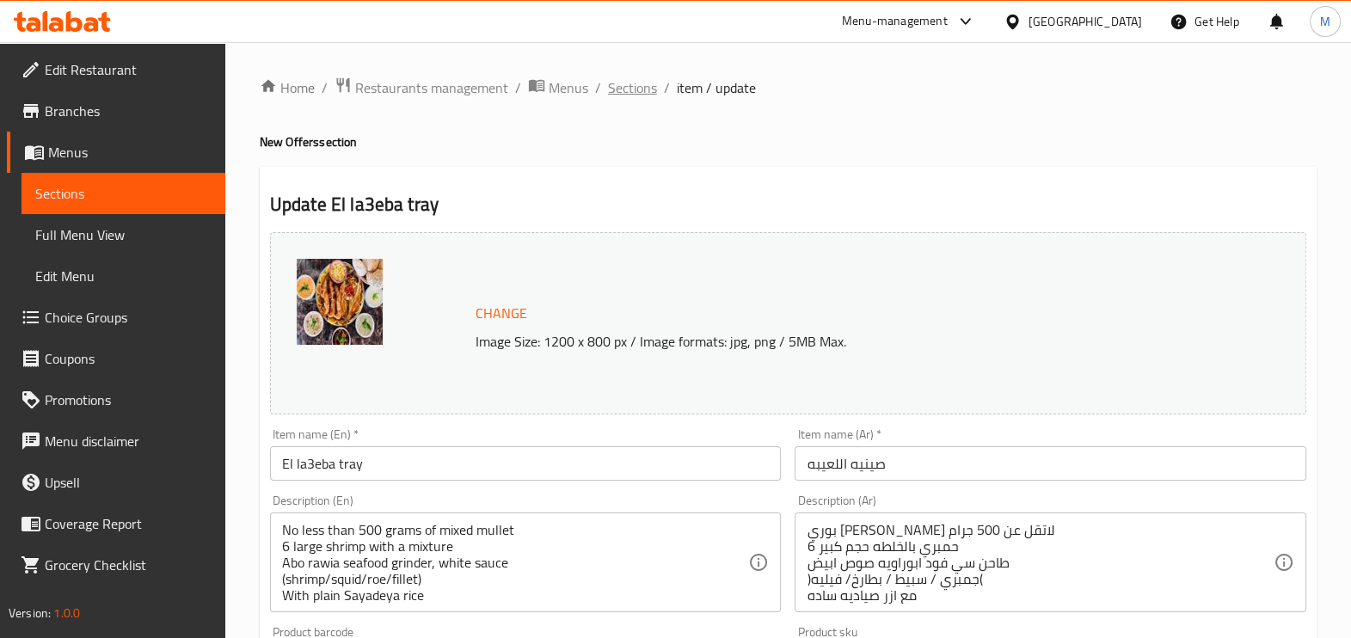
click at [649, 92] on span "Sections" at bounding box center [632, 87] width 49 height 21
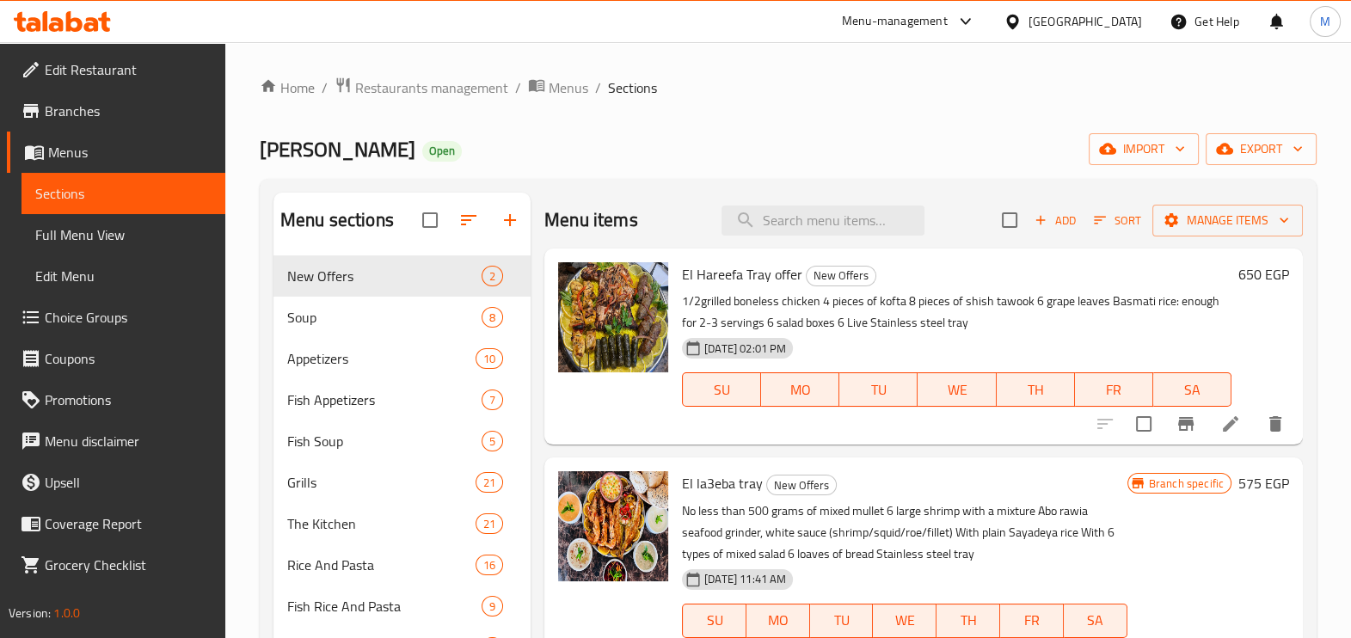
click at [1217, 433] on li at bounding box center [1231, 424] width 48 height 31
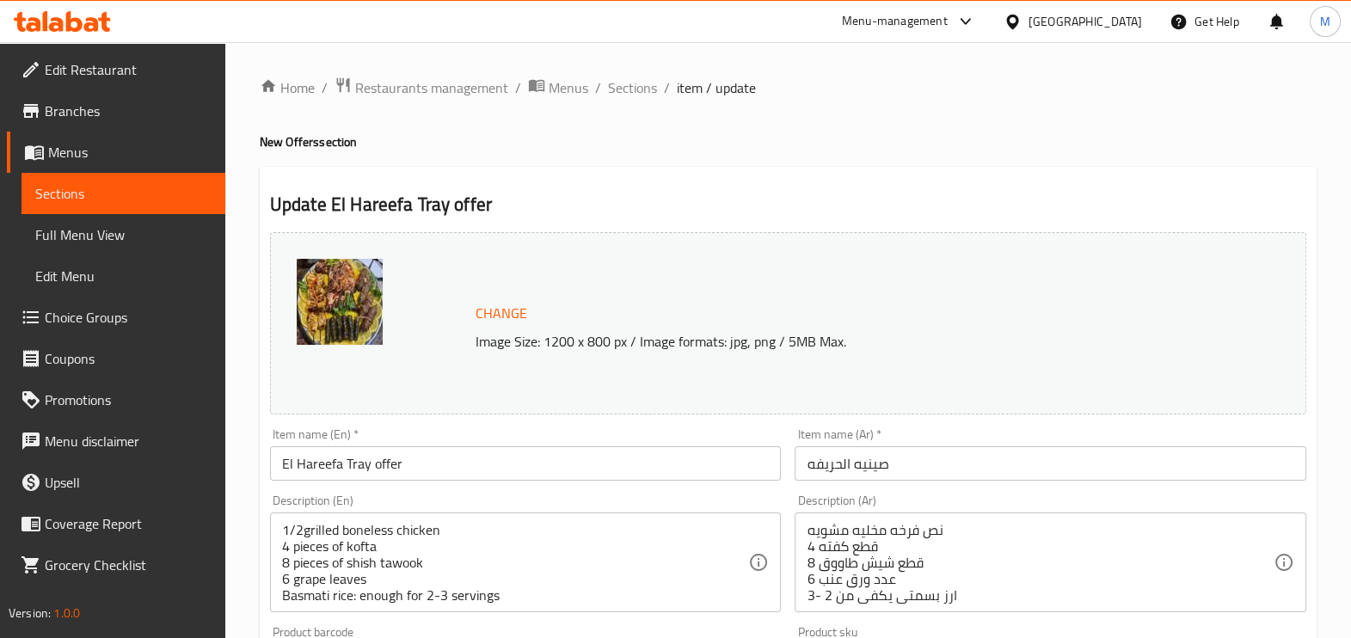
click at [847, 463] on input "صينيه الحريفه" at bounding box center [1051, 463] width 512 height 34
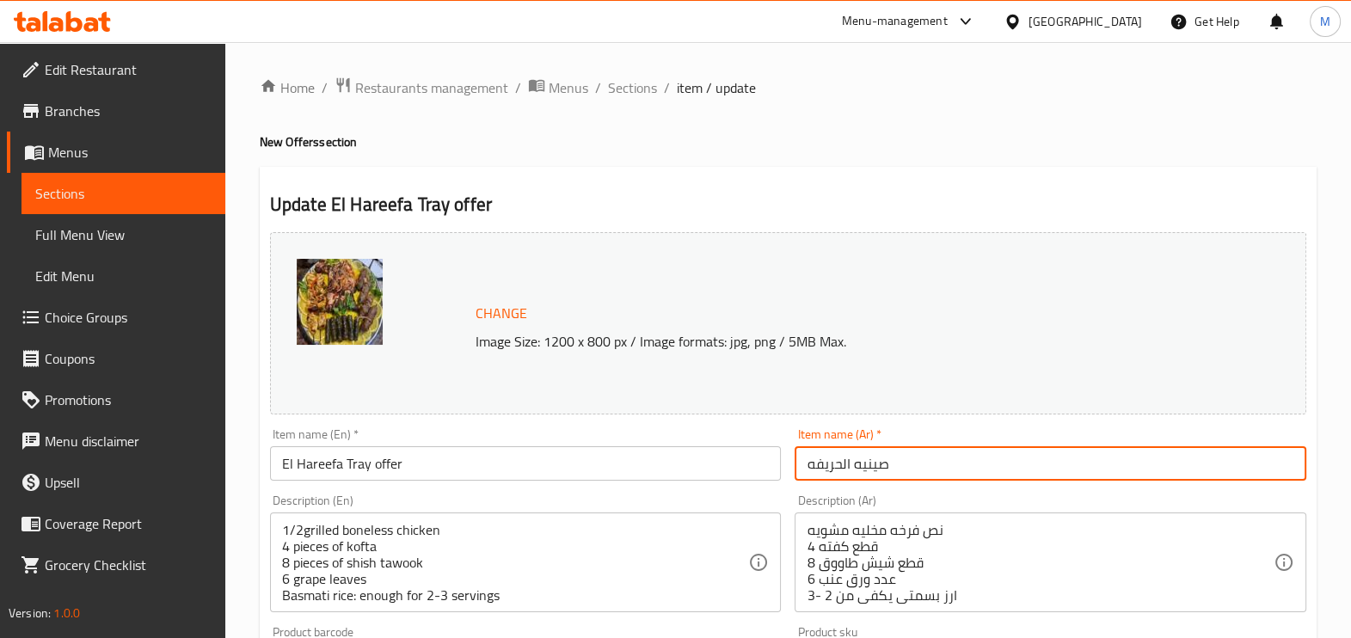
click at [847, 463] on input "صينيه الحريفه" at bounding box center [1051, 463] width 512 height 34
type input "صينيه 1"
click at [839, 461] on input "صينيه 1" at bounding box center [1051, 463] width 512 height 34
click at [348, 458] on input "El Hareefa Tray offer" at bounding box center [526, 463] width 512 height 34
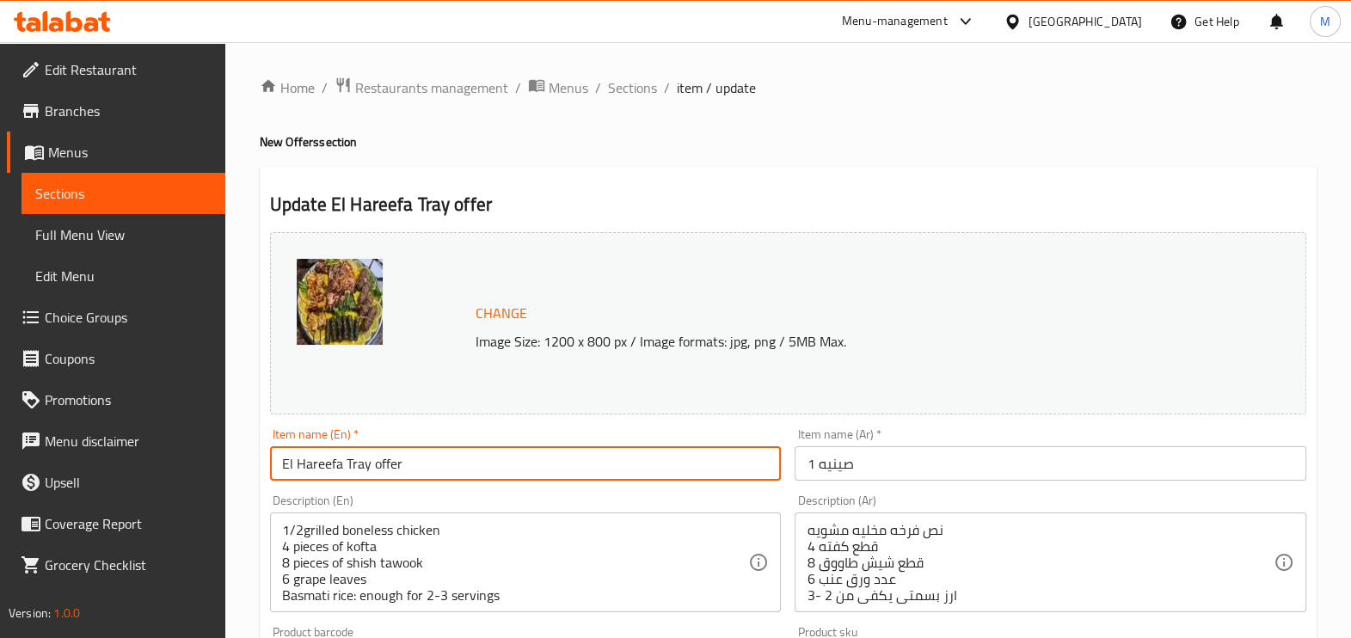
click at [348, 458] on input "El Hareefa Tray offer" at bounding box center [526, 463] width 512 height 34
paste input "Tray"
type input "Tray 1"
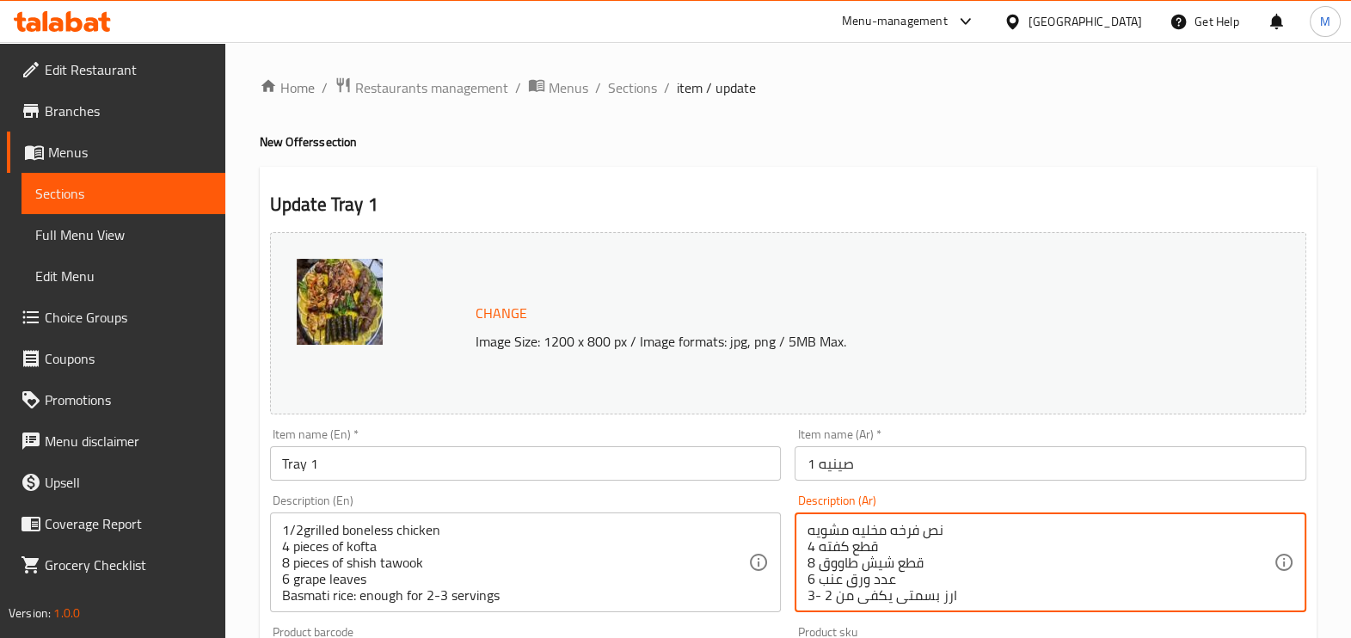
click at [834, 535] on textarea "نص فرخه مخليه مشويه 4 قطع كفته 8 قطع شيش طاووق 6 عدد ورق عنب ارز بسمتي يكفي من …" at bounding box center [1040, 563] width 467 height 82
click at [927, 533] on textarea "نص فرخه مخليه مشويه 4 قطع كفته 8 قطع شيش طاووق 6 عدد ورق عنب ارز بسمتي يكفي من …" at bounding box center [1040, 563] width 467 height 82
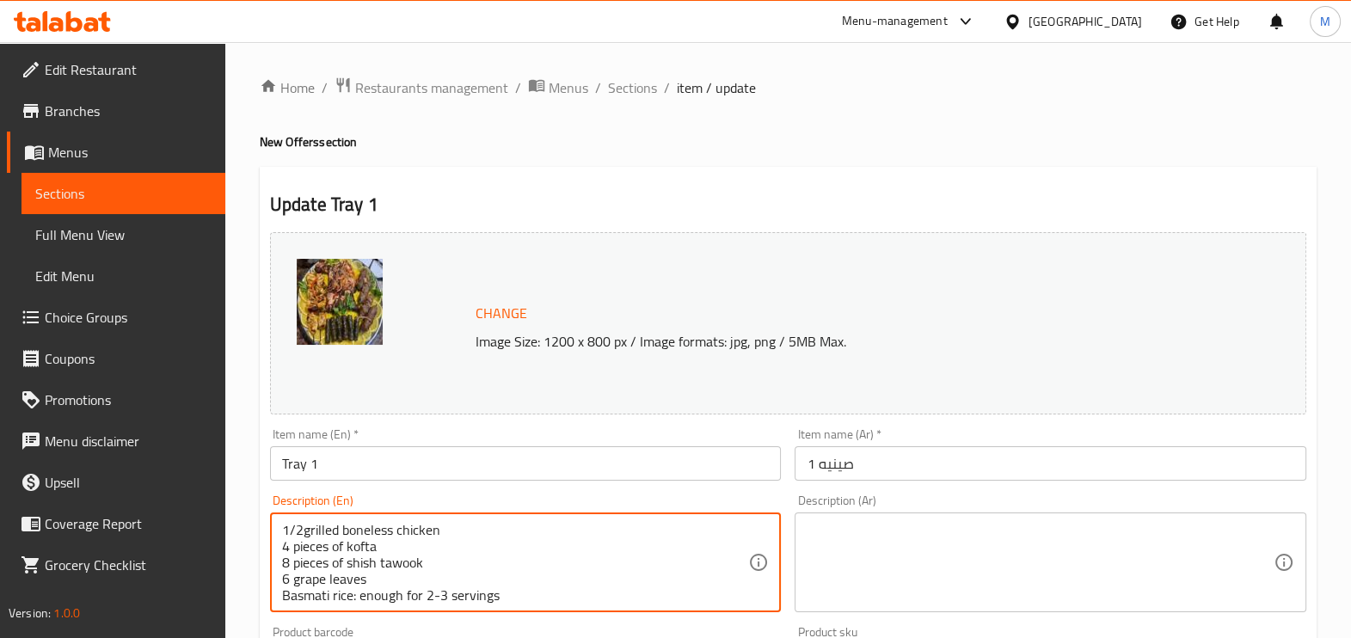
click at [583, 594] on textarea "1/2grilled boneless chicken 4 pieces of kofta 8 pieces of shish tawook 6 grape …" at bounding box center [515, 563] width 467 height 82
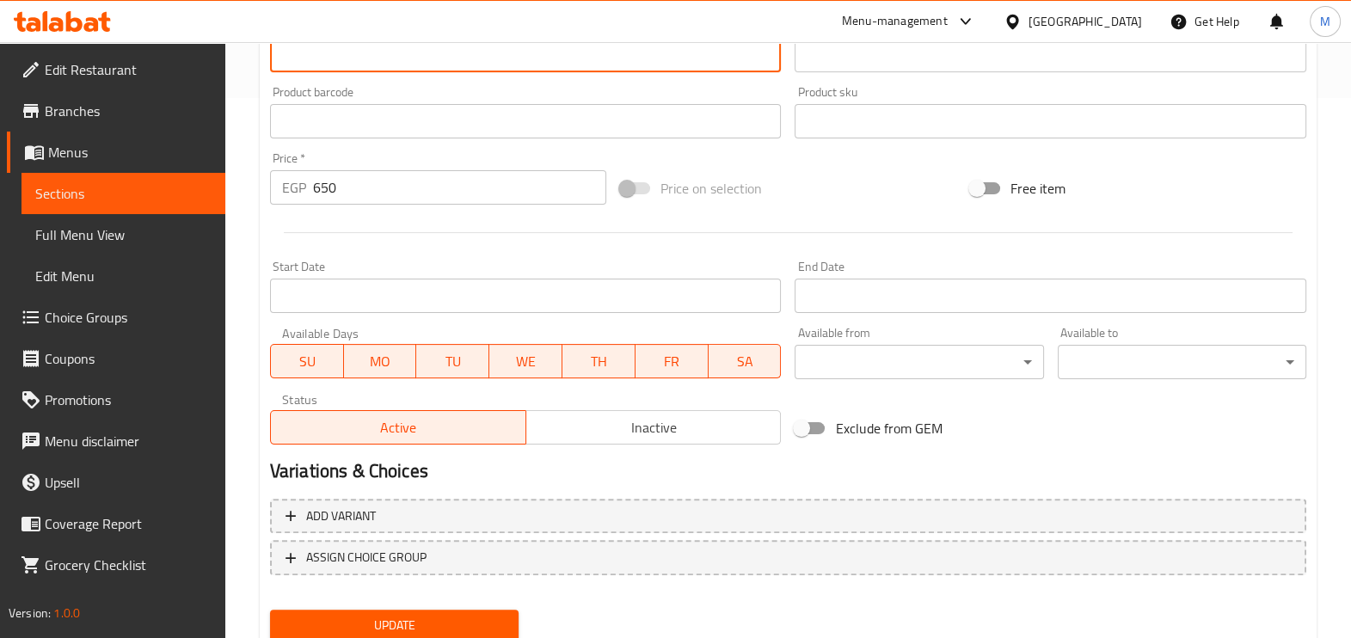
scroll to position [493, 0]
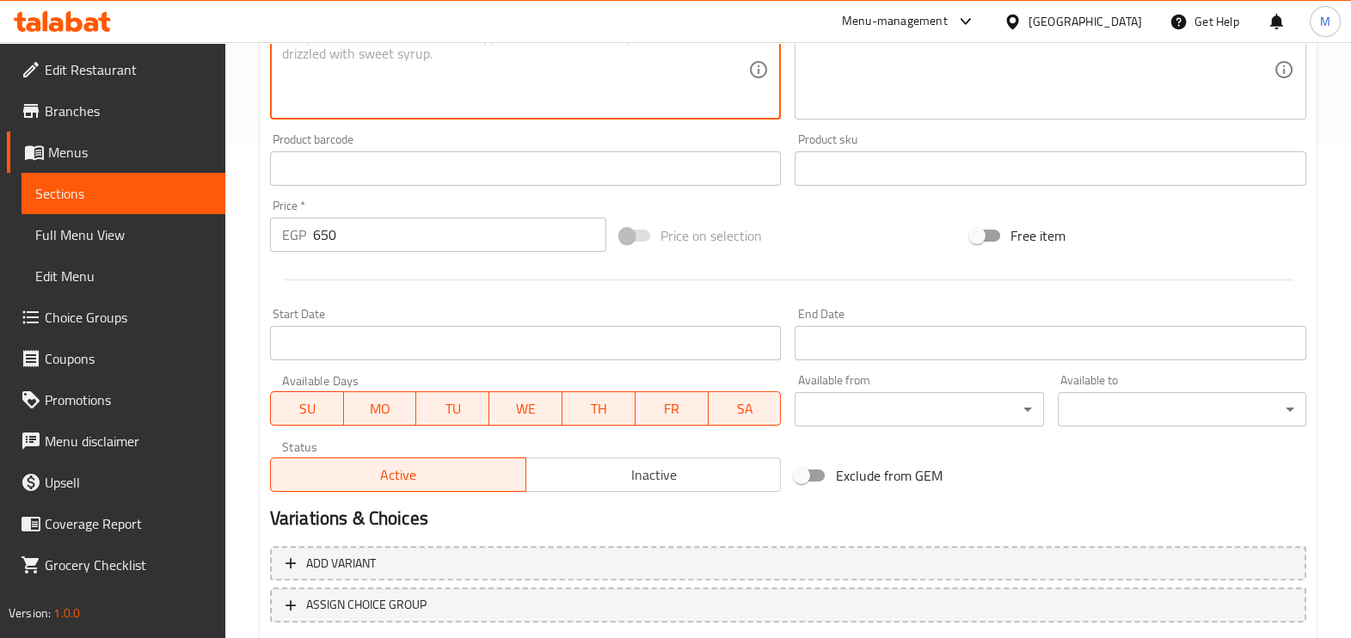
click at [429, 237] on input "650" at bounding box center [459, 235] width 293 height 34
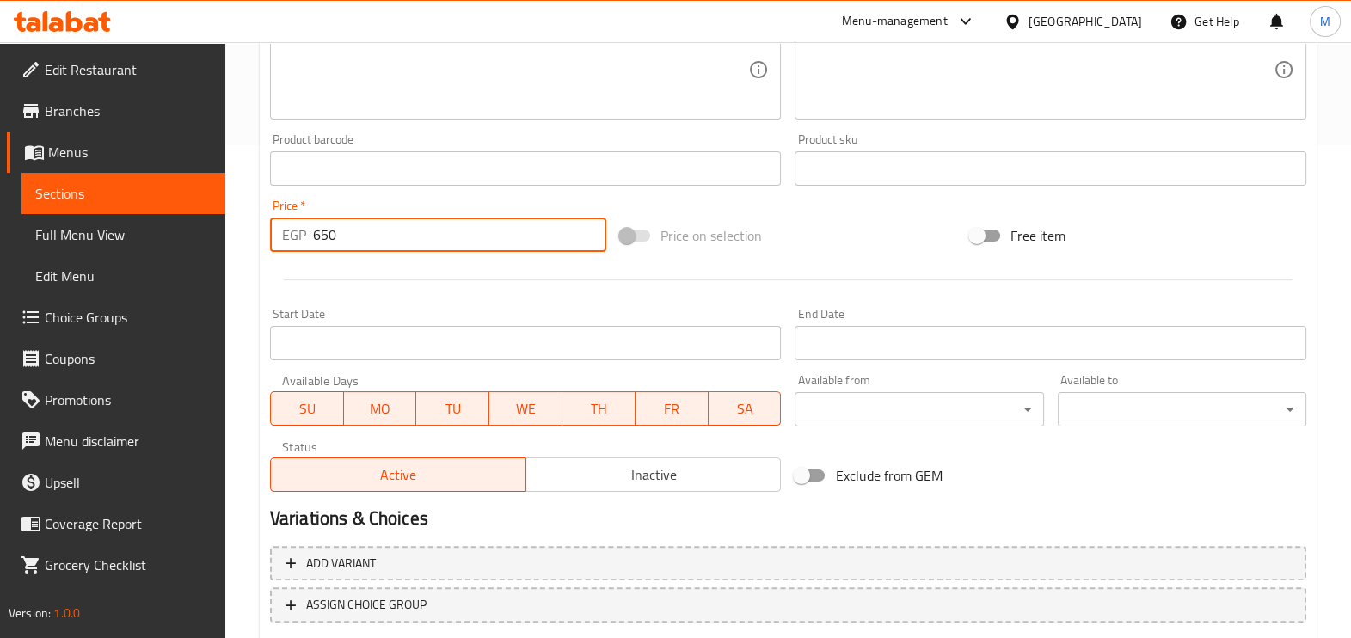
click at [429, 237] on input "650" at bounding box center [459, 235] width 293 height 34
drag, startPoint x: 338, startPoint y: 236, endPoint x: 328, endPoint y: 234, distance: 10.5
click at [328, 234] on input "2065.60" at bounding box center [459, 235] width 293 height 34
type input "2095.60"
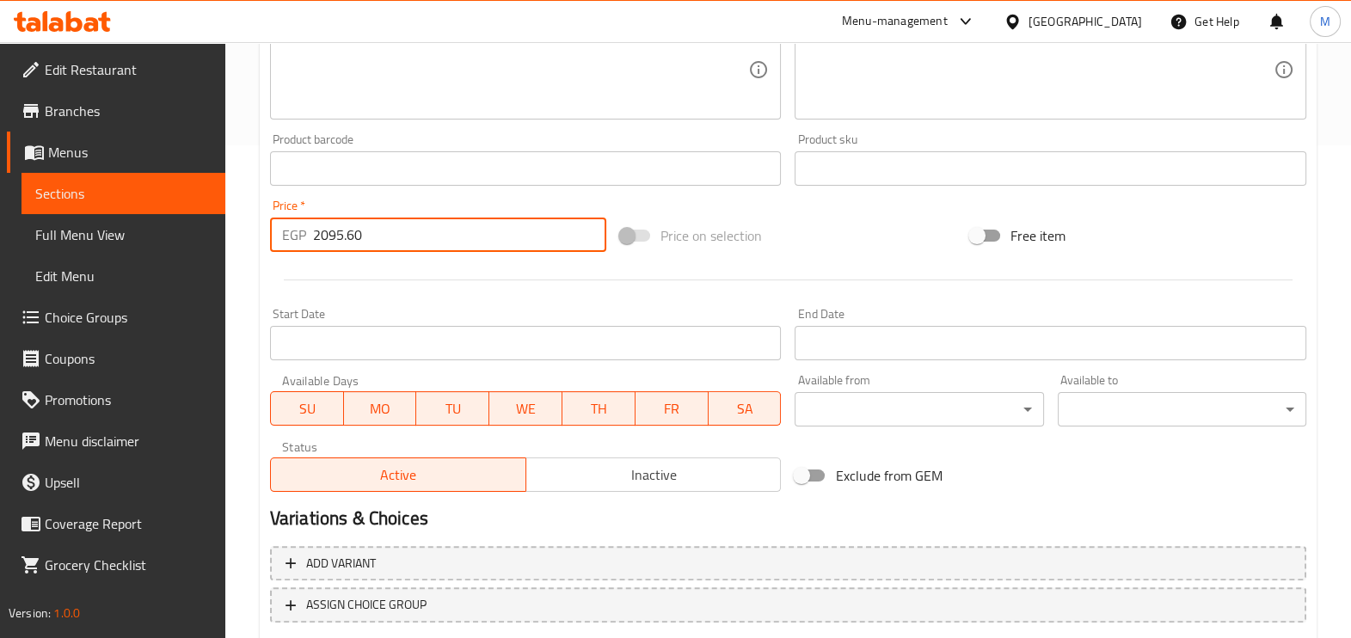
click at [495, 276] on div at bounding box center [788, 280] width 1050 height 42
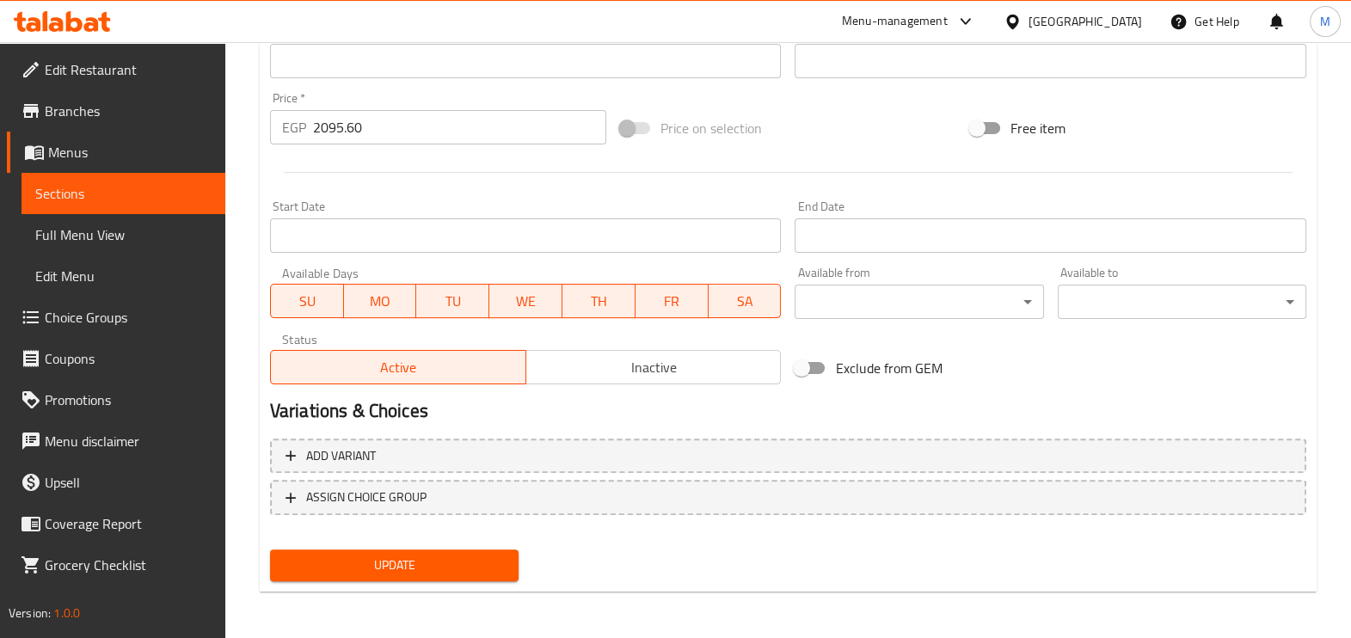
scroll to position [170, 0]
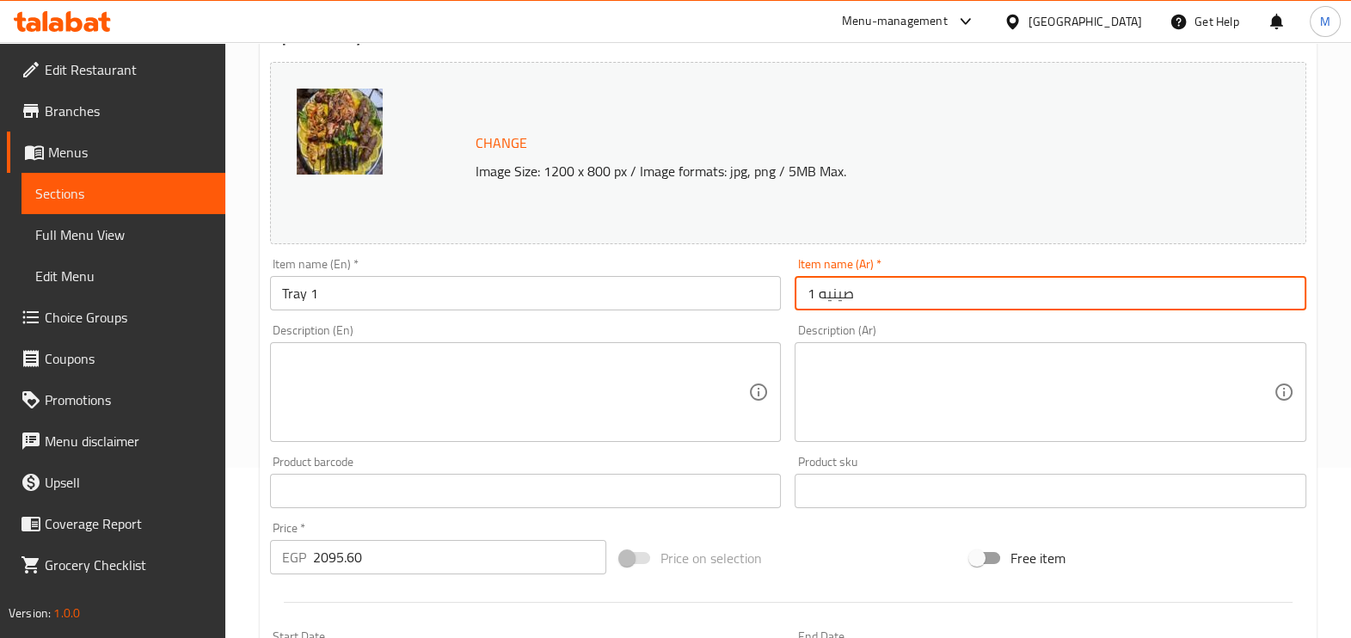
click at [813, 292] on input "صينيه 1" at bounding box center [1051, 293] width 512 height 34
type input "ص"
type input "w"
type input "صواني [PERSON_NAME]"
click at [284, 305] on input "Tray 1" at bounding box center [526, 293] width 512 height 34
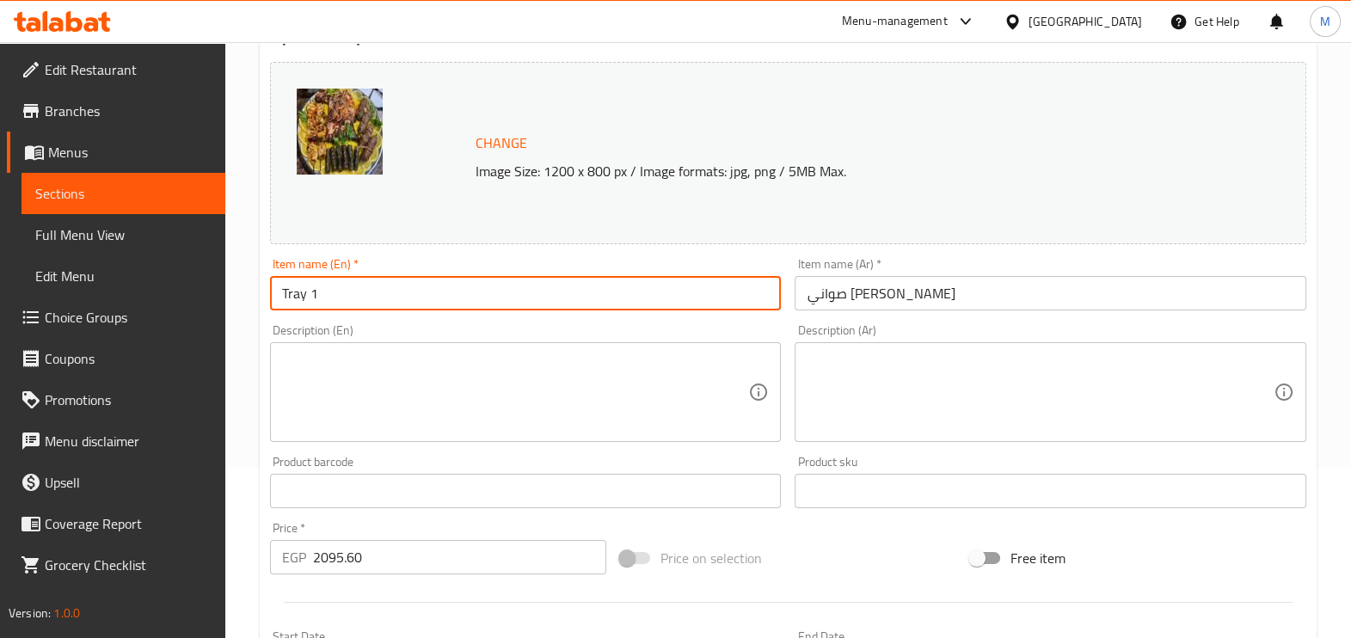
click at [295, 295] on input "Tray 1" at bounding box center [526, 293] width 512 height 34
click at [566, 283] on input "Tray 1" at bounding box center [526, 293] width 512 height 34
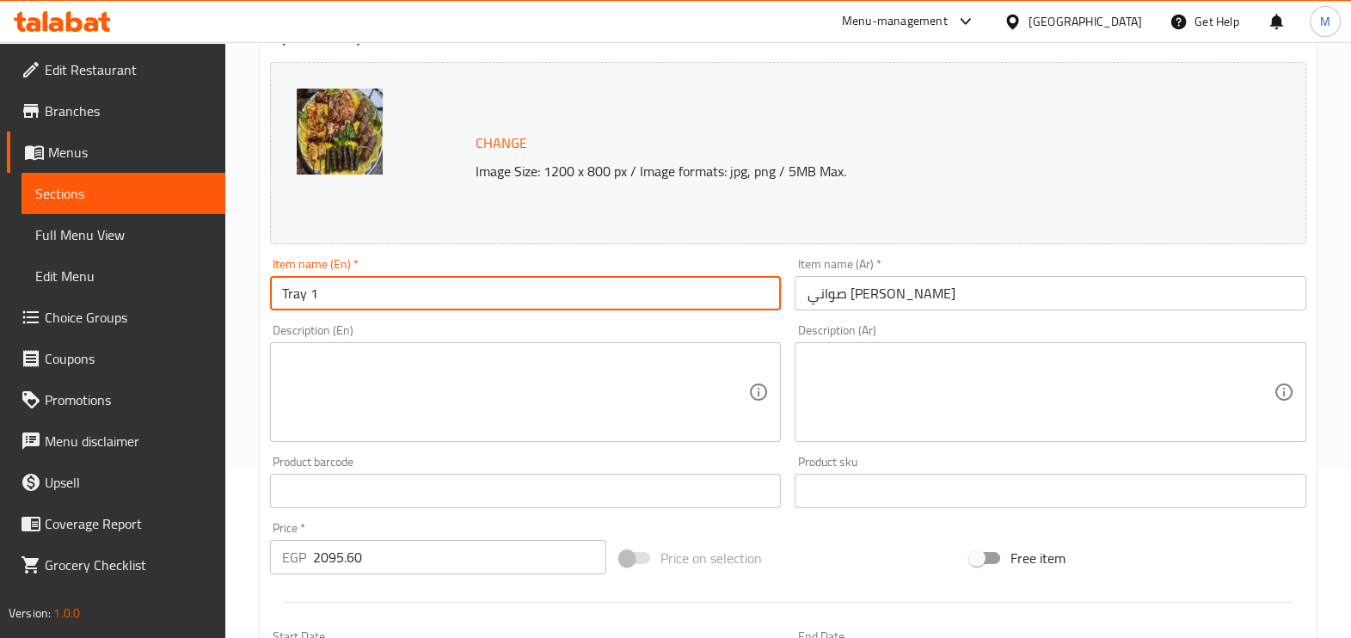
paste input "[PERSON_NAME]"
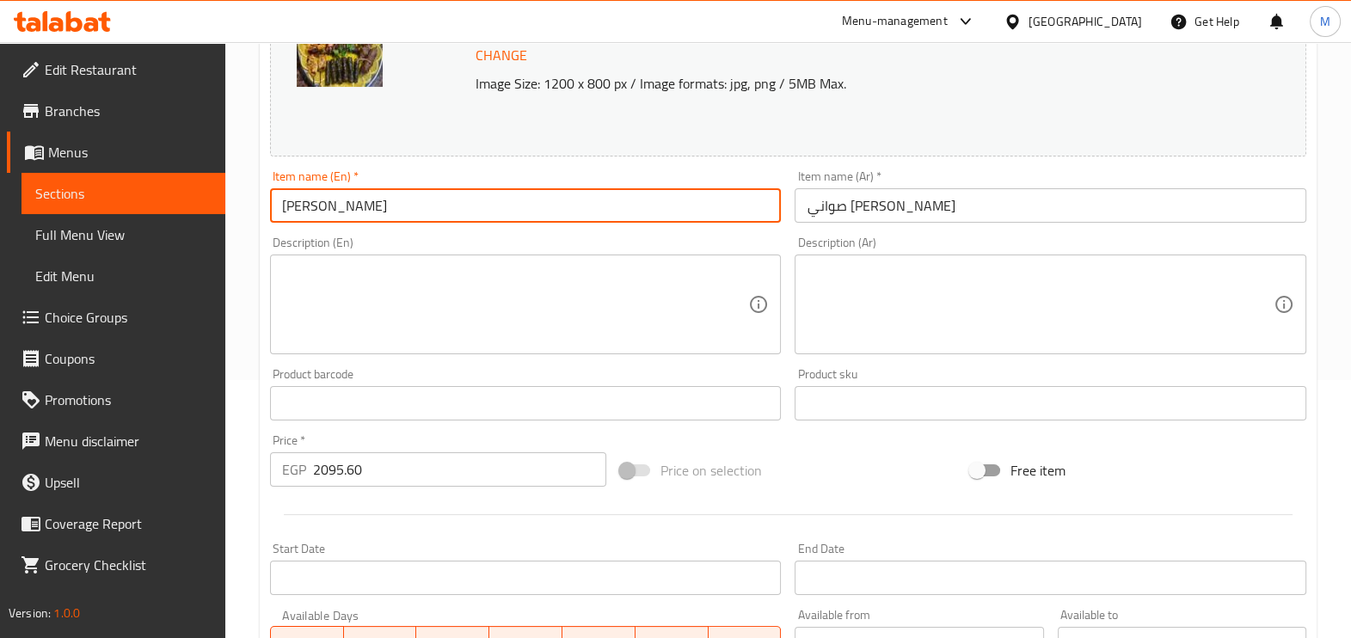
scroll to position [278, 0]
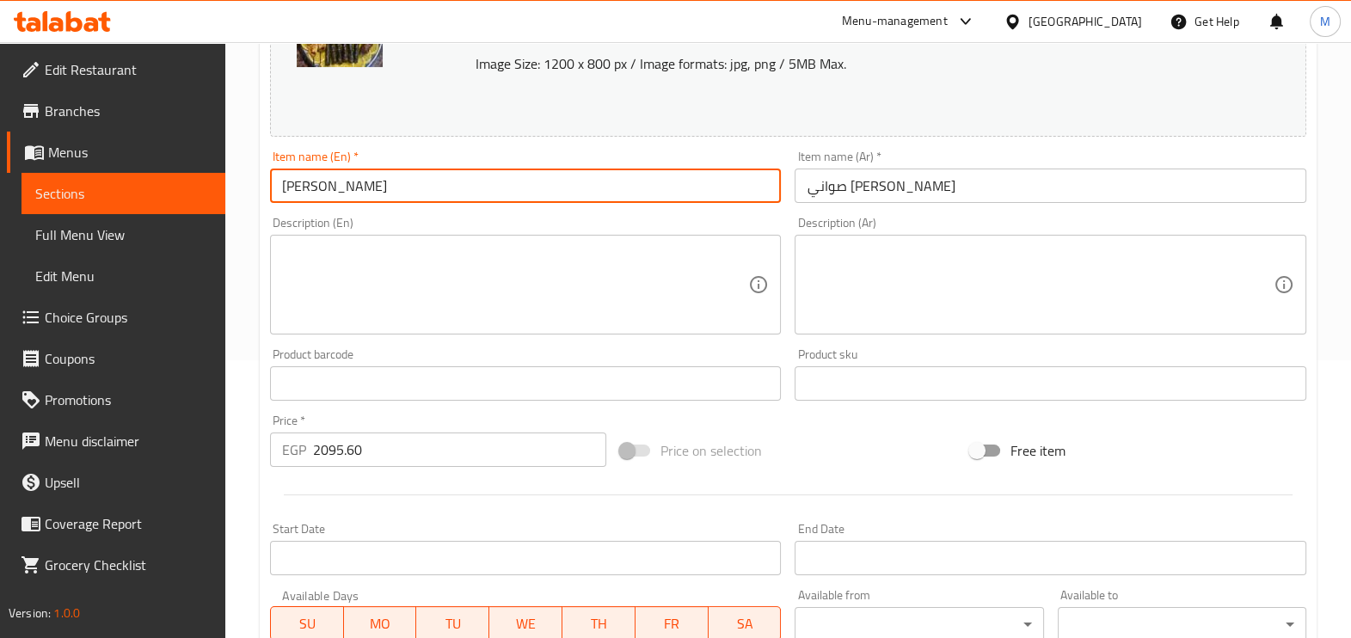
type input "[PERSON_NAME]"
click at [368, 455] on input "2095.60" at bounding box center [459, 450] width 293 height 34
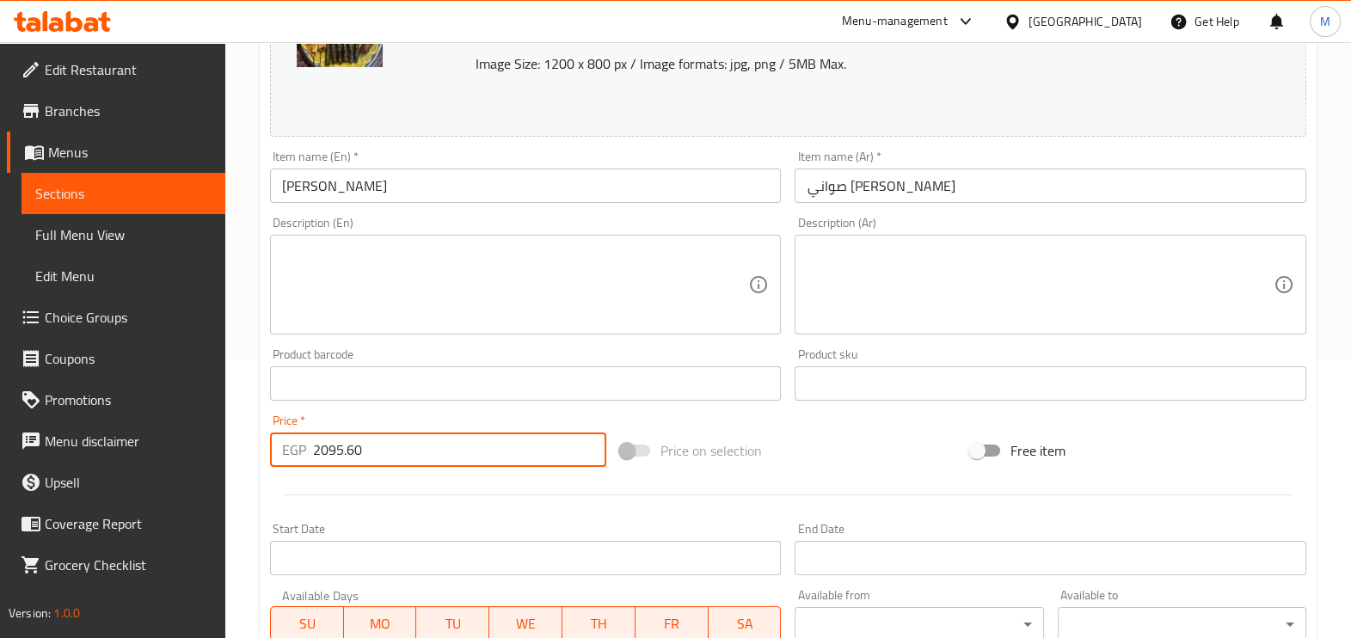
click at [368, 455] on input "2095.60" at bounding box center [459, 450] width 293 height 34
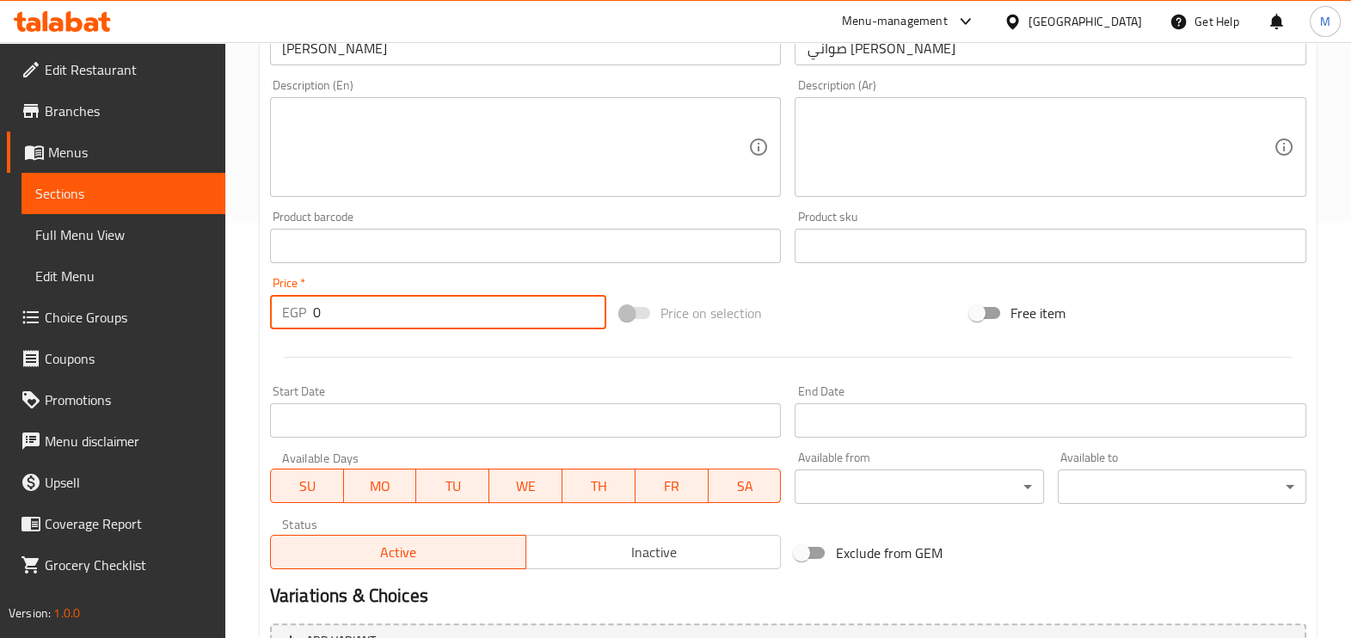
scroll to position [493, 0]
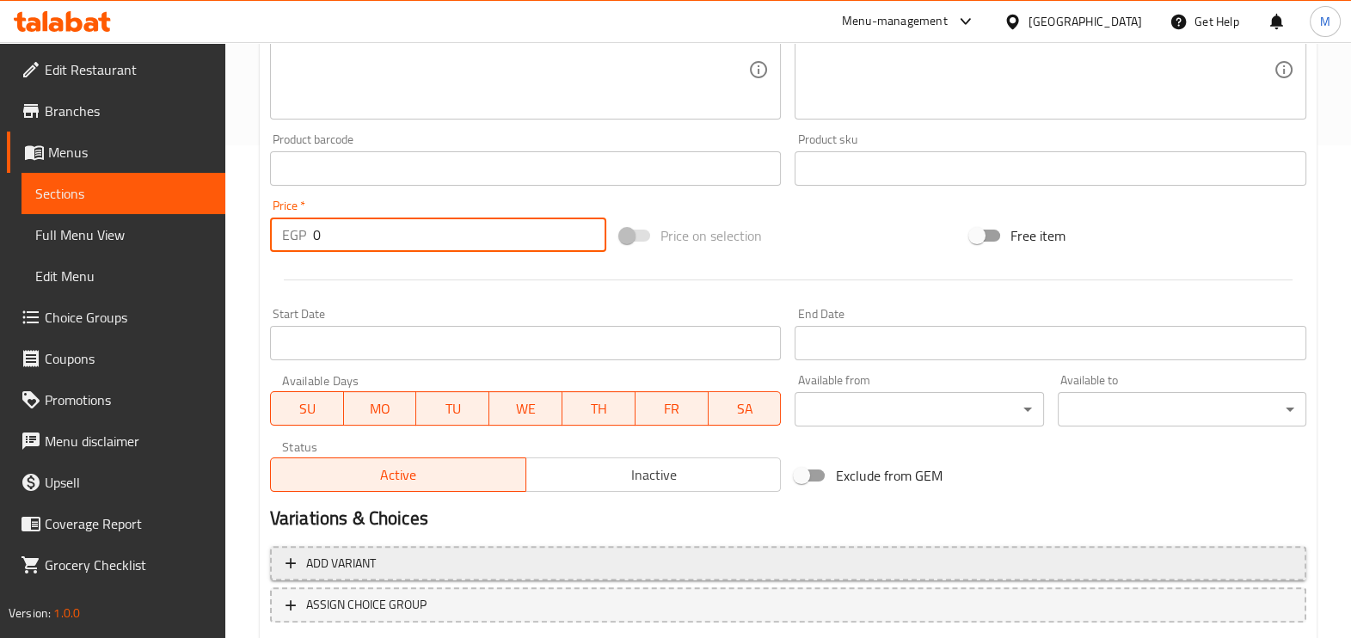
type input "0"
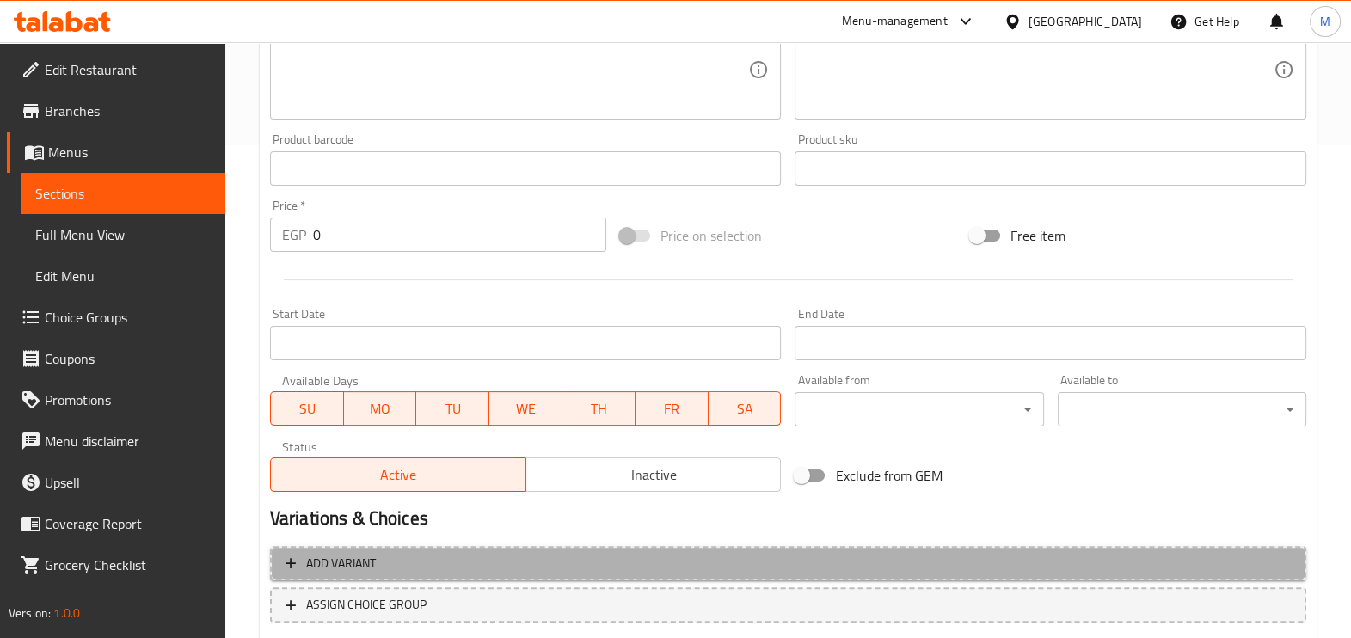
click at [400, 566] on span "Add variant" at bounding box center [788, 564] width 1005 height 22
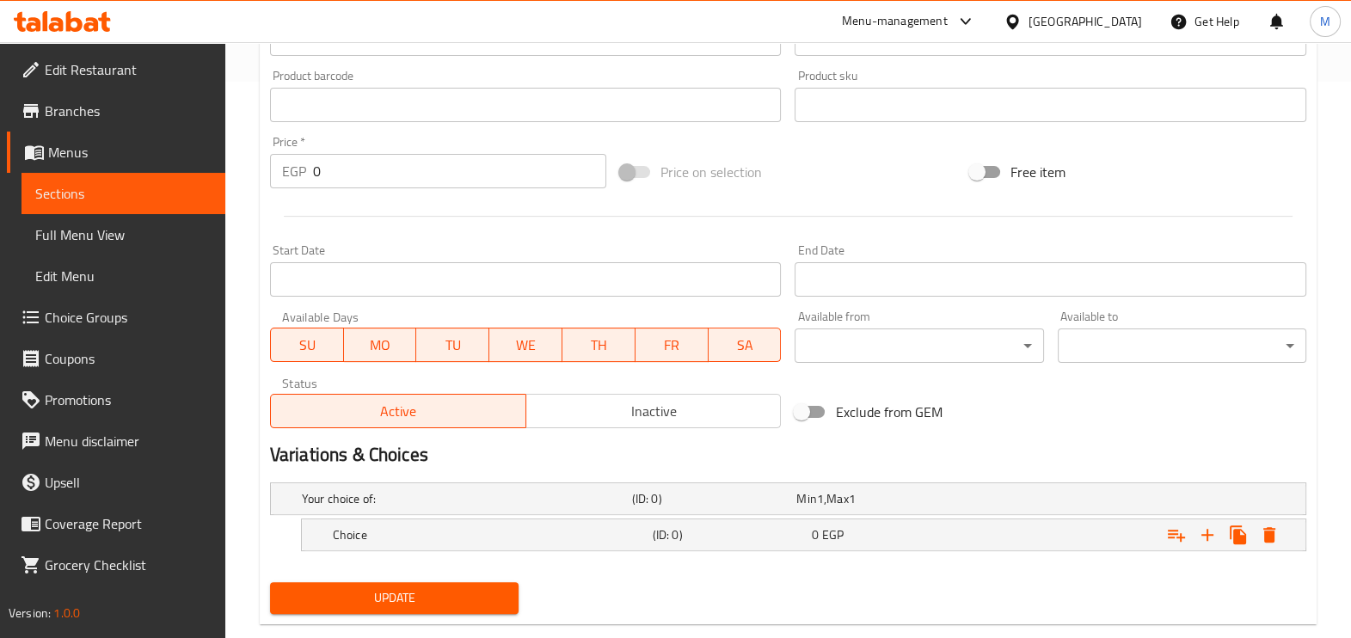
scroll to position [589, 0]
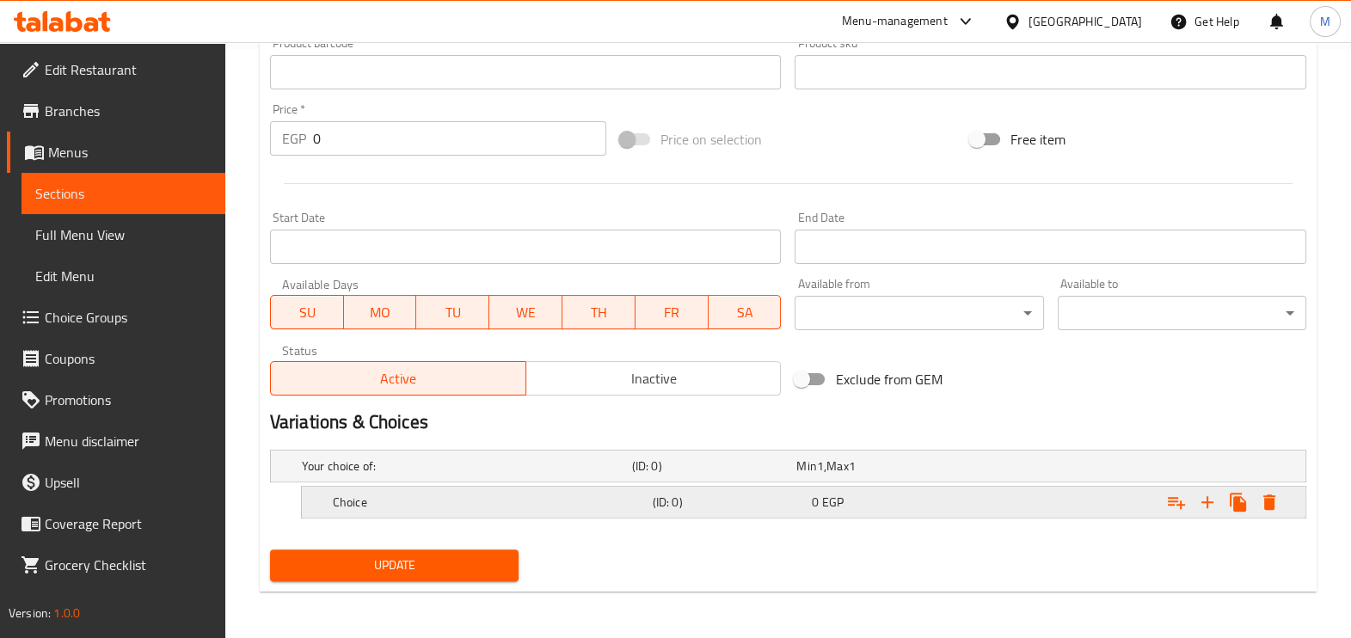
click at [532, 504] on h5 "Choice" at bounding box center [489, 502] width 313 height 17
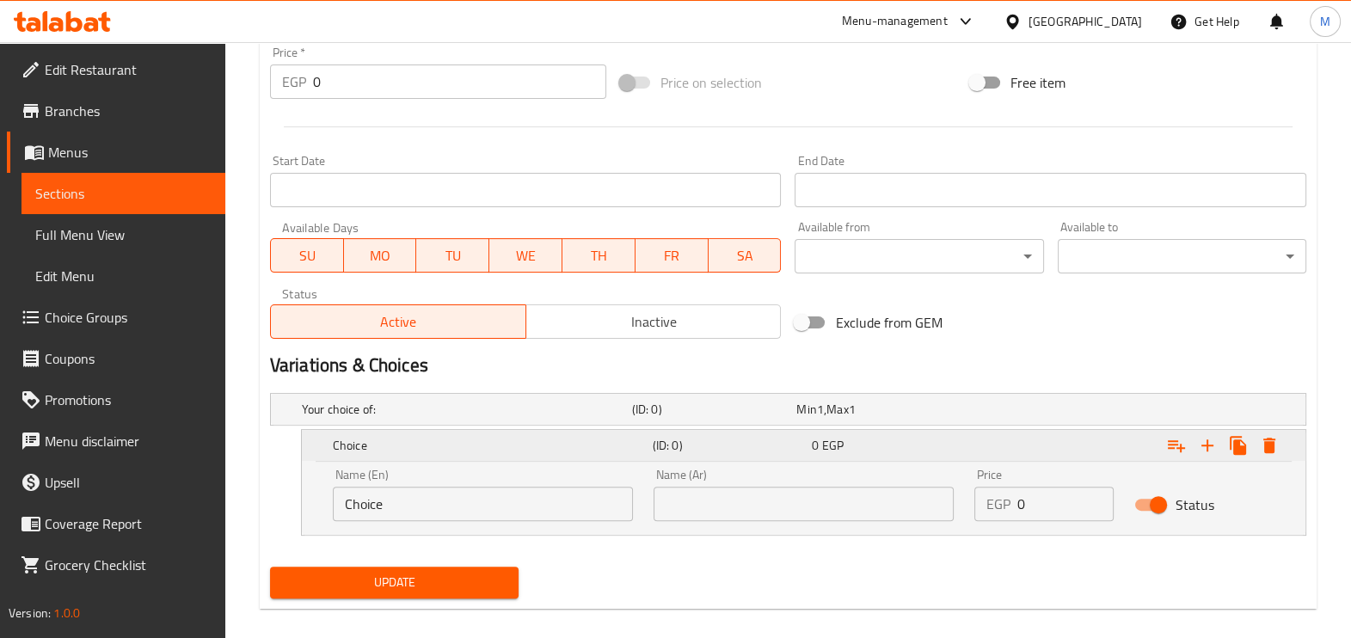
scroll to position [662, 0]
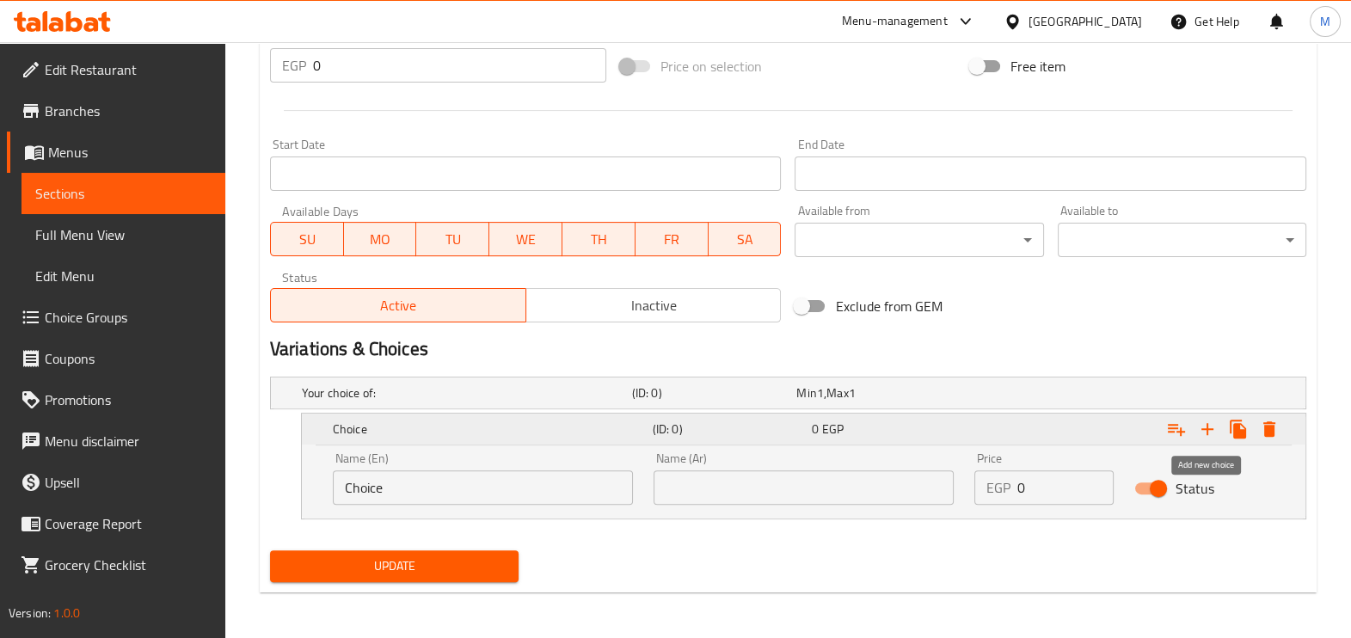
click at [1207, 430] on icon "Expand" at bounding box center [1208, 429] width 12 height 12
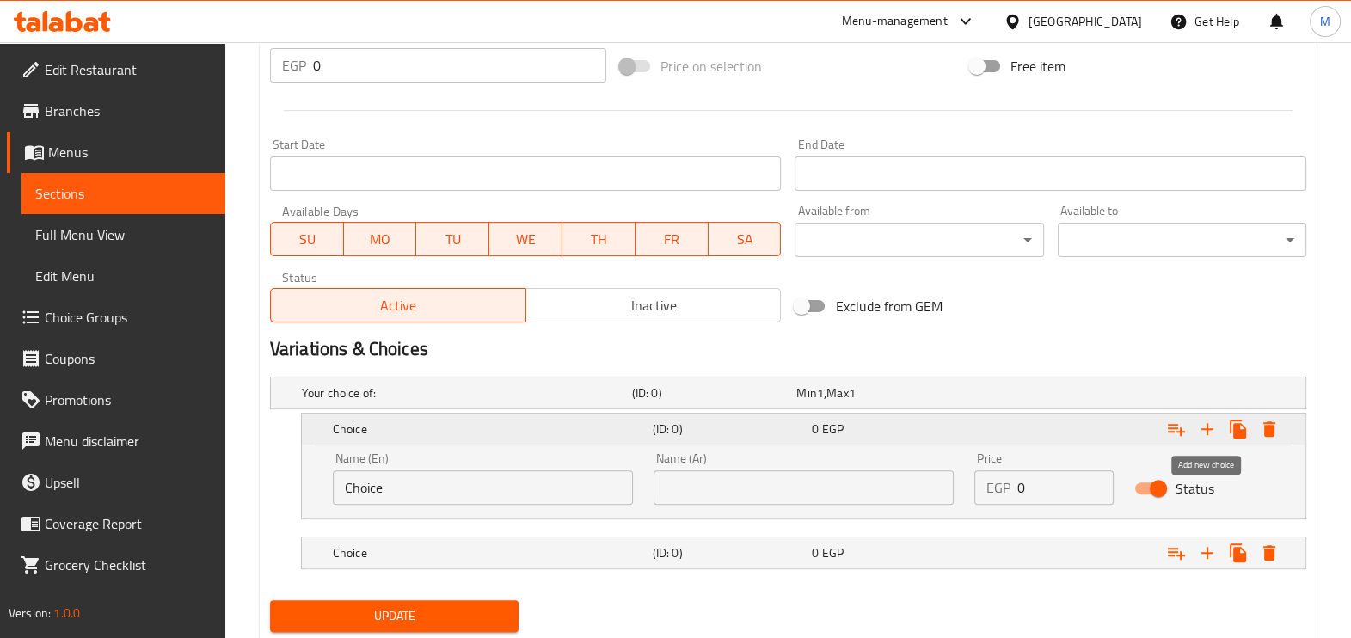
click at [1214, 431] on icon "Expand" at bounding box center [1207, 429] width 21 height 21
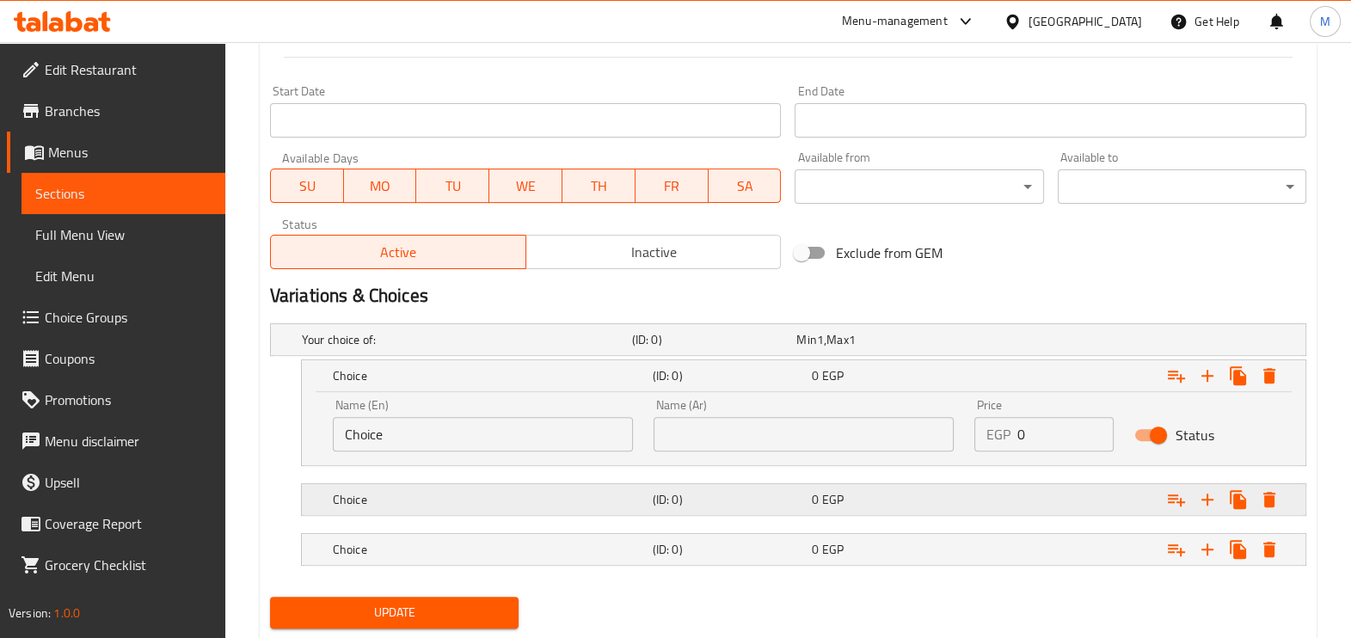
scroll to position [762, 0]
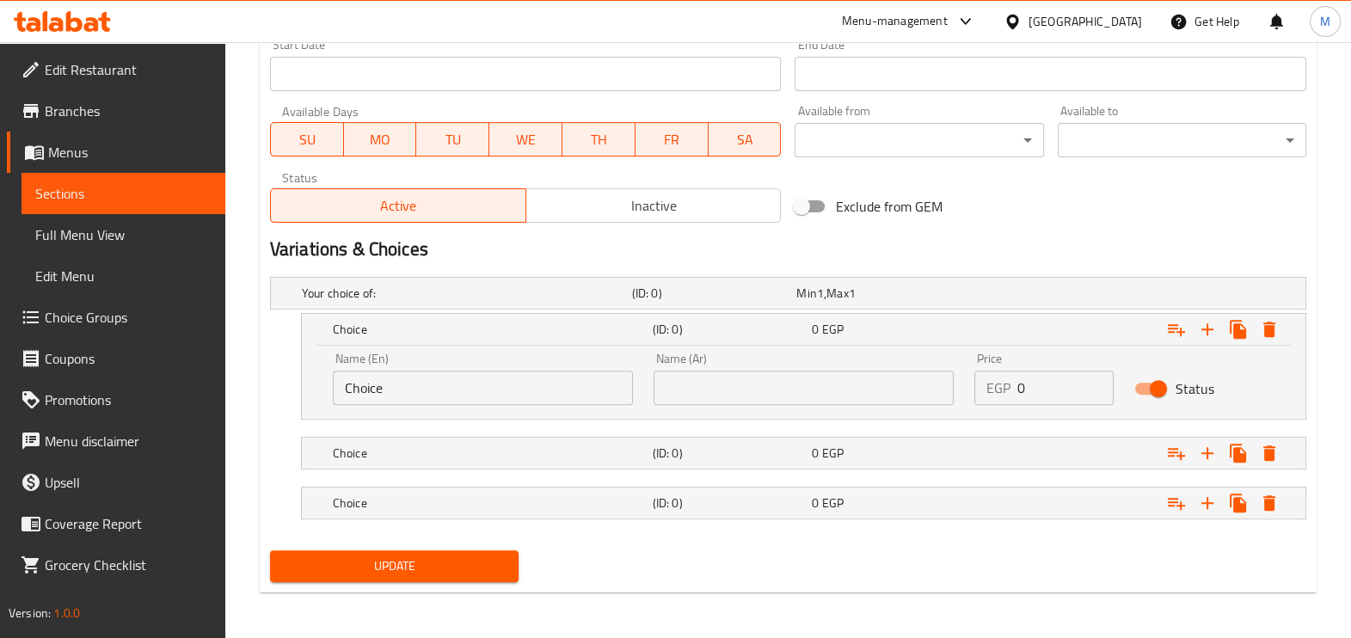
click at [486, 388] on input "Choice" at bounding box center [483, 388] width 300 height 34
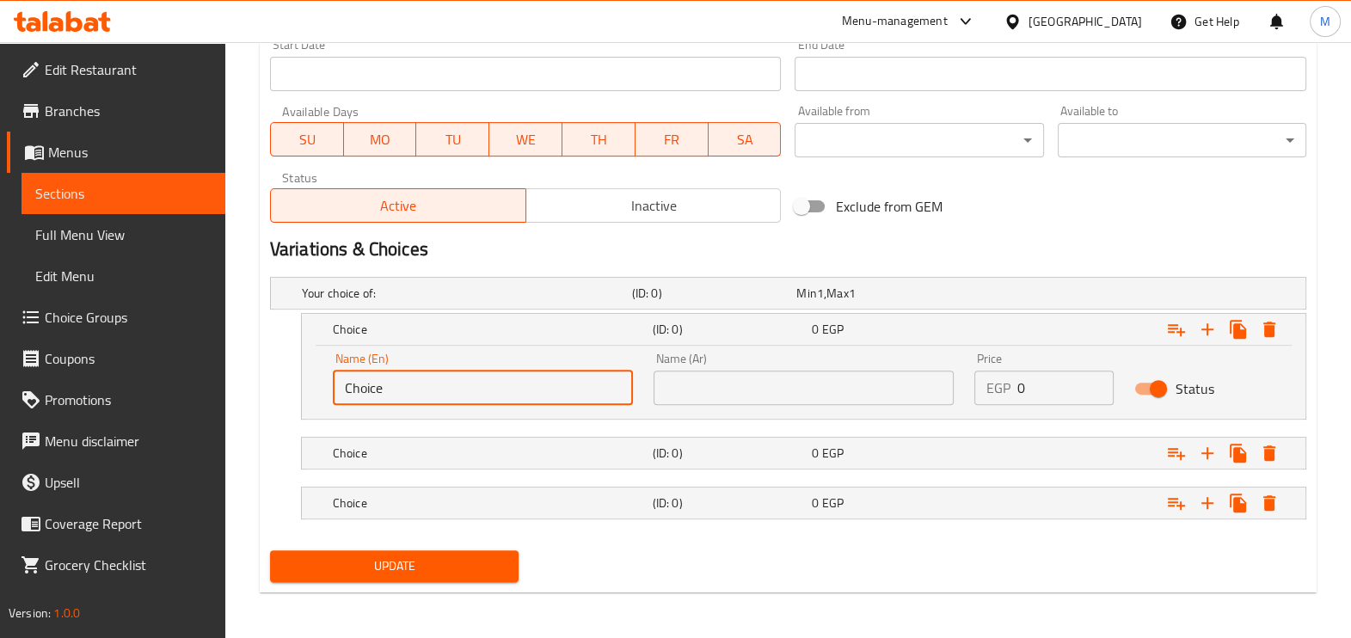
click at [486, 388] on input "Choice" at bounding box center [483, 388] width 300 height 34
type input "1"
click at [809, 391] on input "text" at bounding box center [804, 388] width 300 height 34
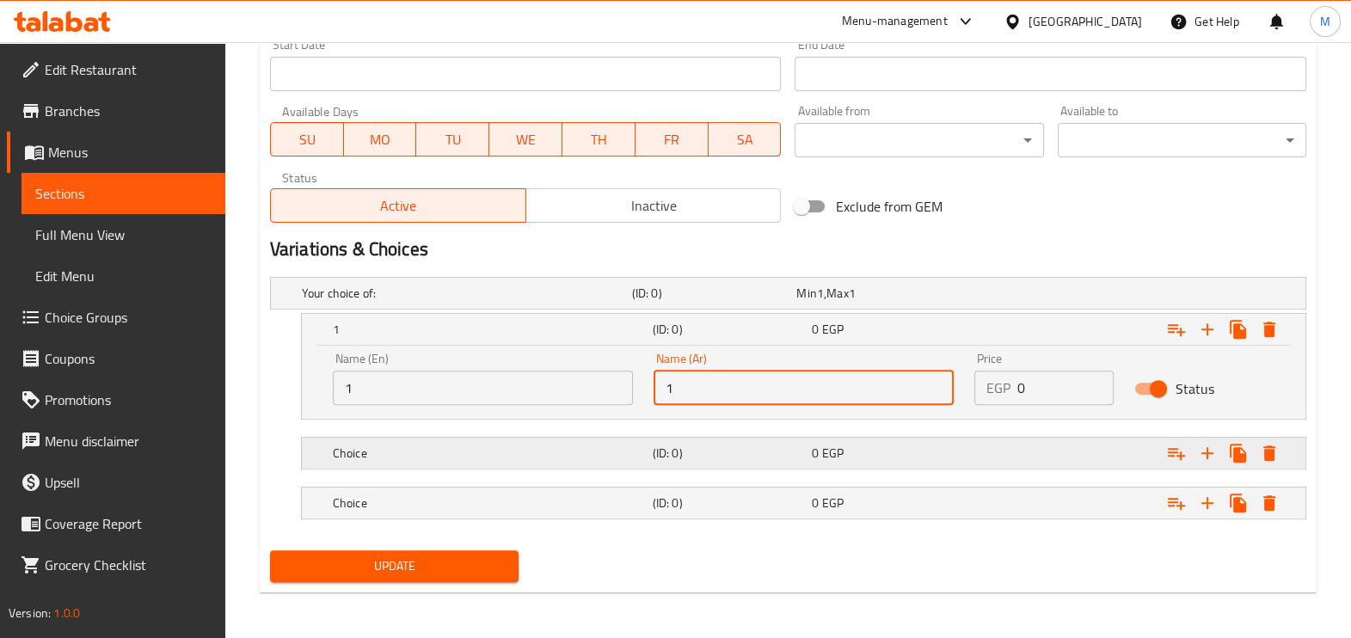
type input "1"
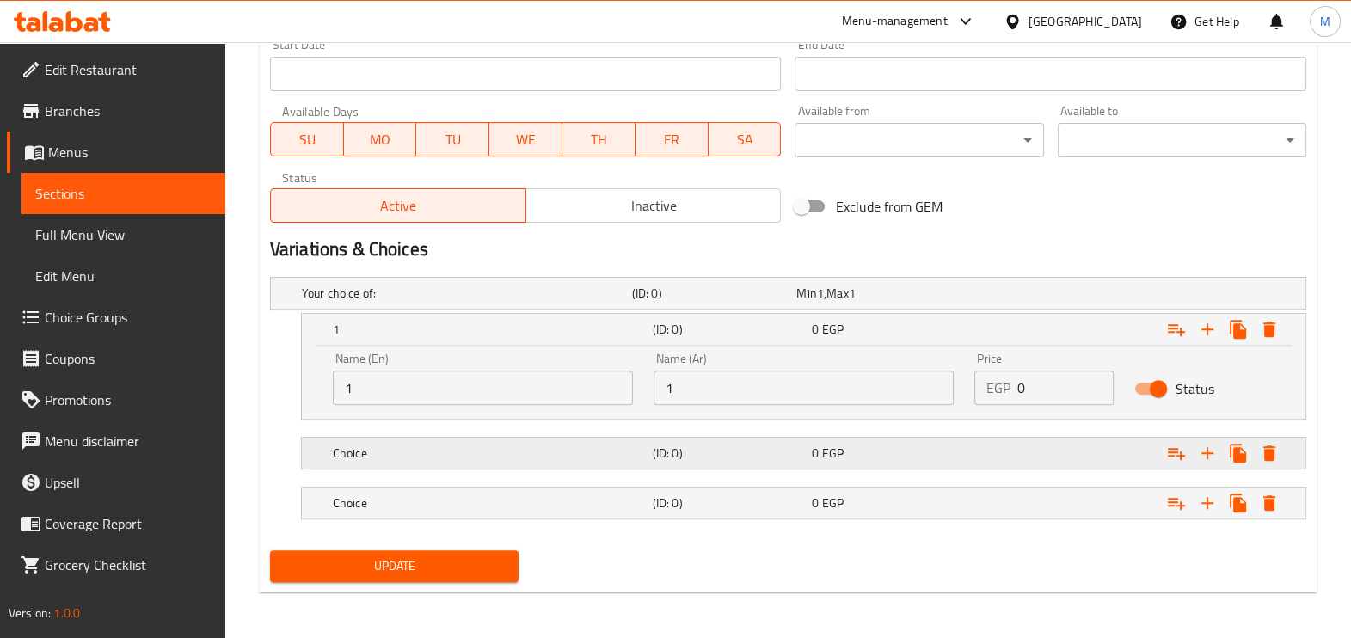
click at [469, 455] on h5 "Choice" at bounding box center [489, 453] width 313 height 17
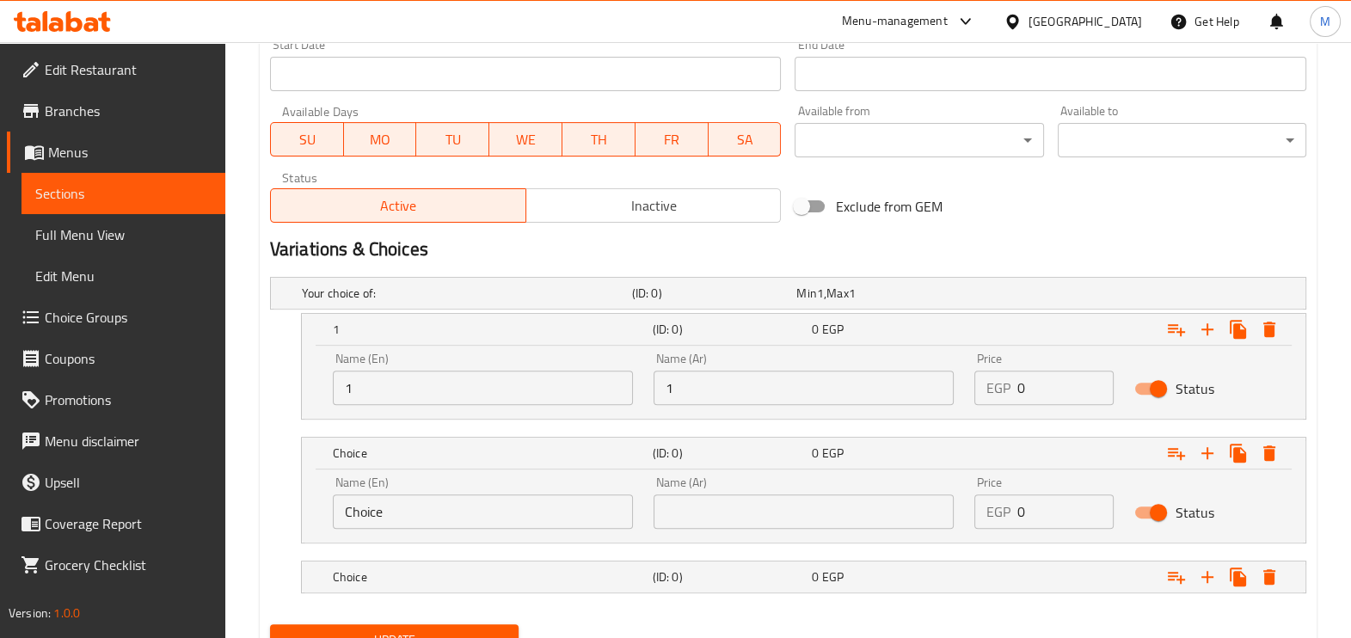
click at [464, 515] on input "Choice" at bounding box center [483, 512] width 300 height 34
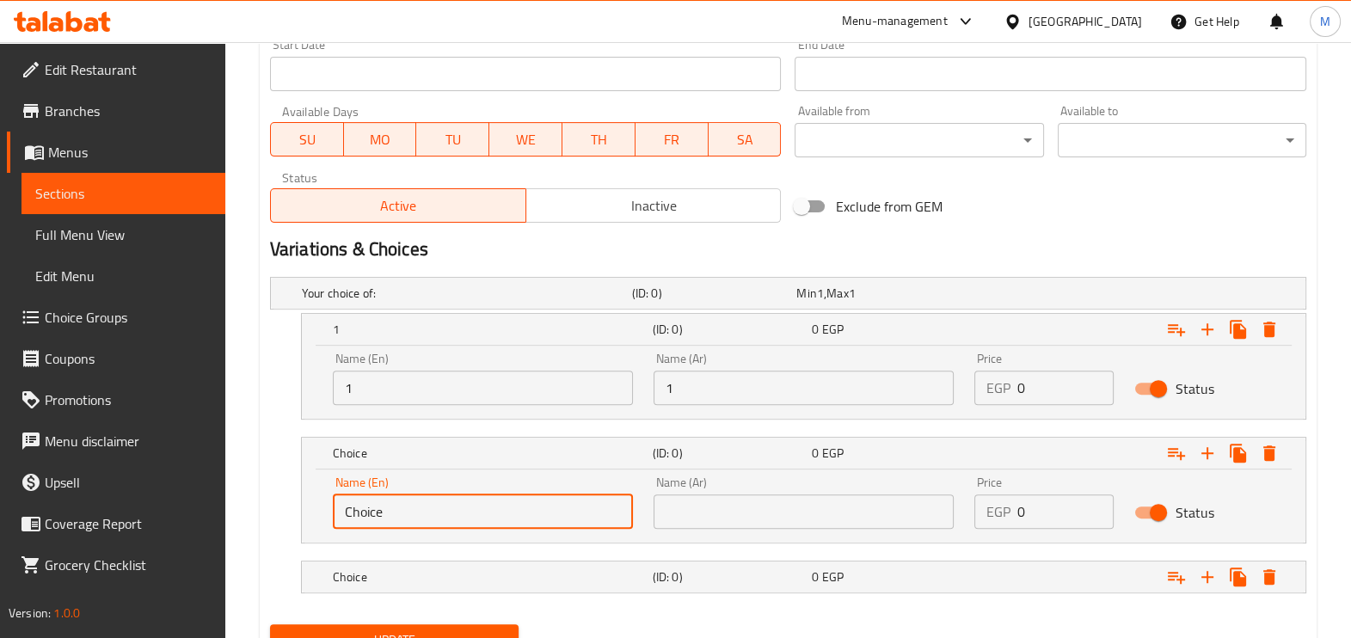
click at [464, 515] on input "Choice" at bounding box center [483, 512] width 300 height 34
type input "2"
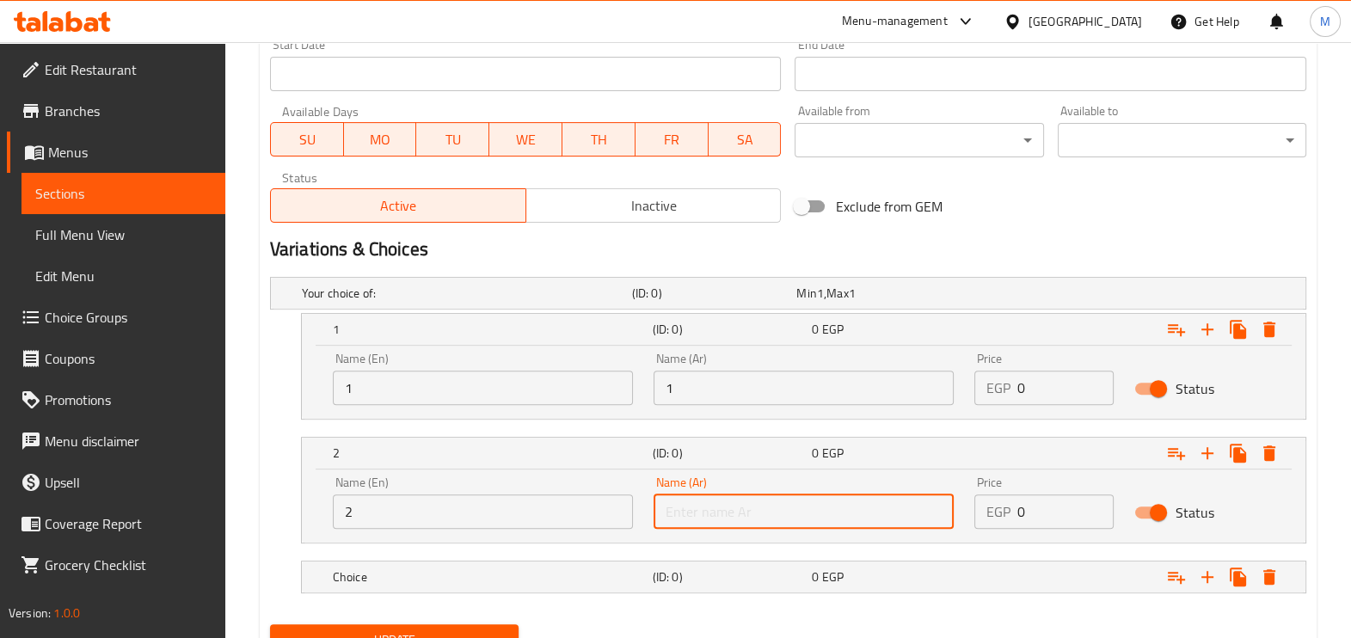
click at [745, 520] on input "text" at bounding box center [804, 512] width 300 height 34
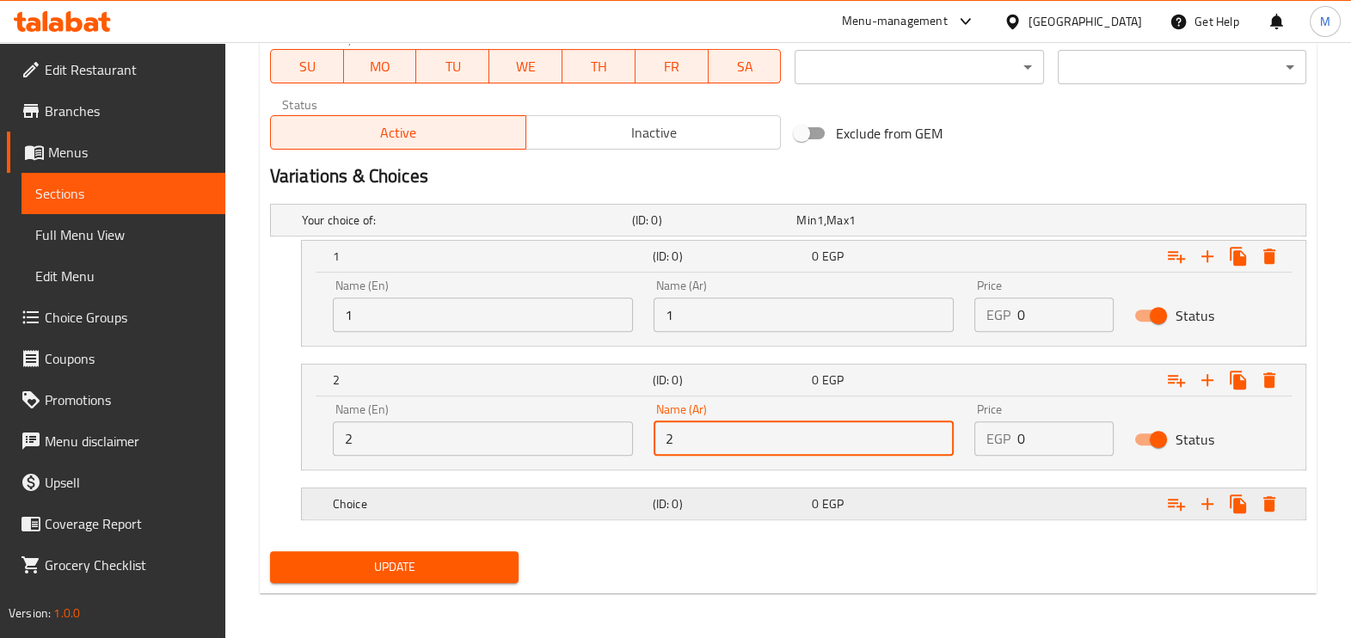
scroll to position [836, 0]
type input "2"
click at [612, 501] on h5 "Choice" at bounding box center [489, 503] width 313 height 17
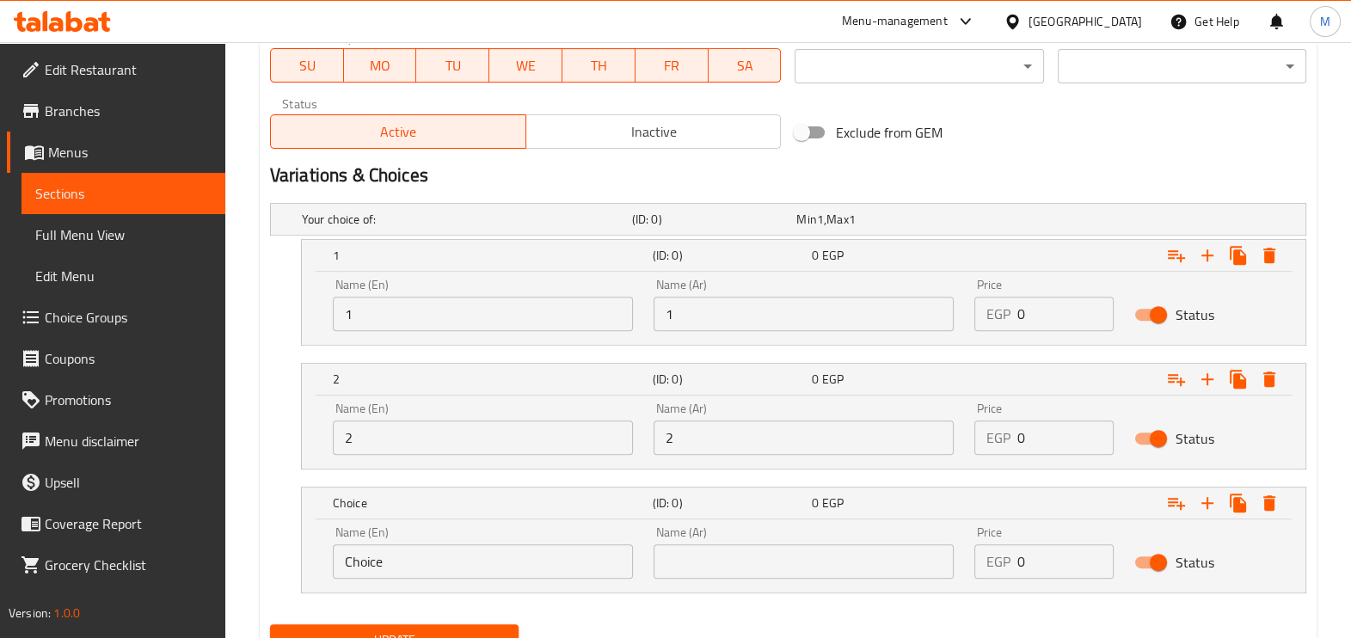
click at [527, 564] on input "Choice" at bounding box center [483, 561] width 300 height 34
type input "3"
click at [775, 562] on input "text" at bounding box center [804, 561] width 300 height 34
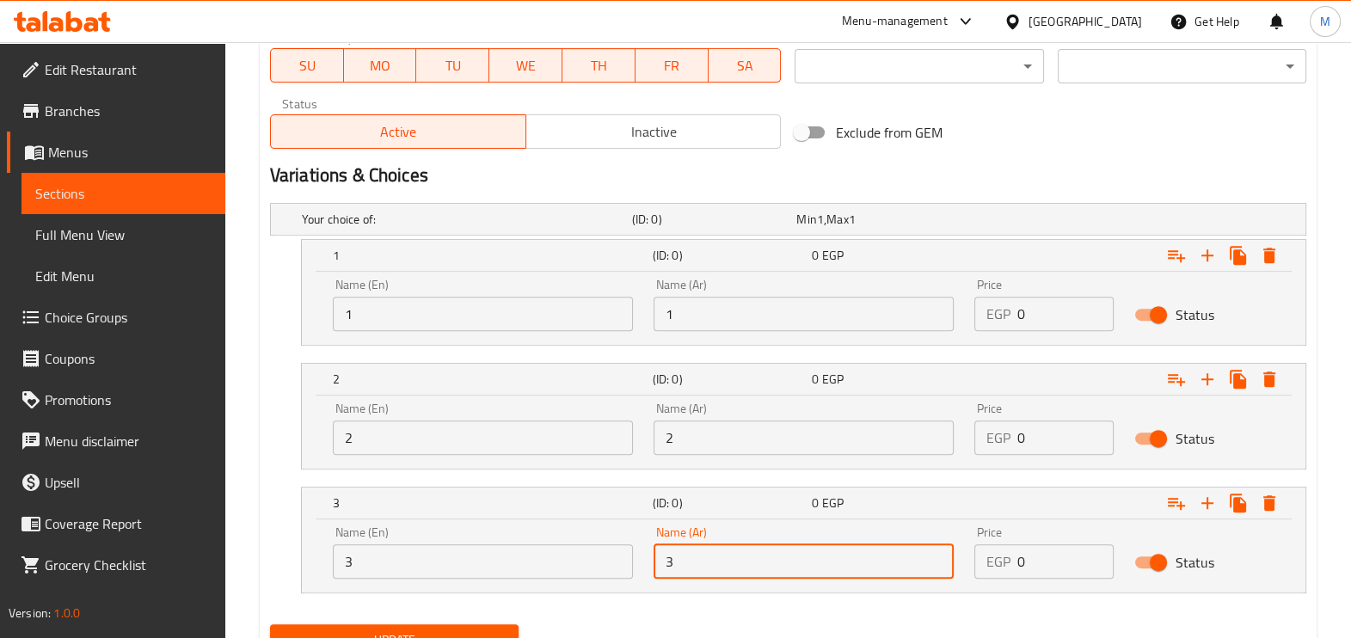
type input "3"
click at [1028, 312] on input "0" at bounding box center [1066, 314] width 97 height 34
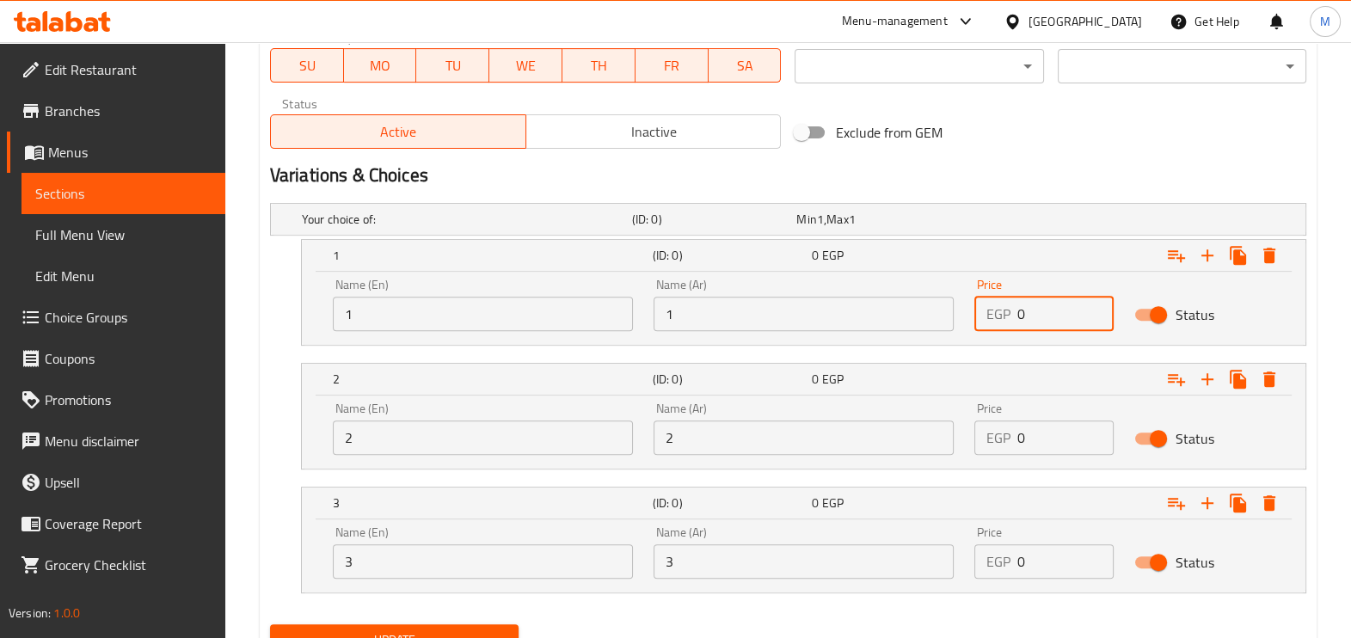
click at [1028, 312] on input "0" at bounding box center [1066, 314] width 97 height 34
paste input "2095.6"
type input "2095.60"
click at [1066, 448] on input "0" at bounding box center [1066, 438] width 97 height 34
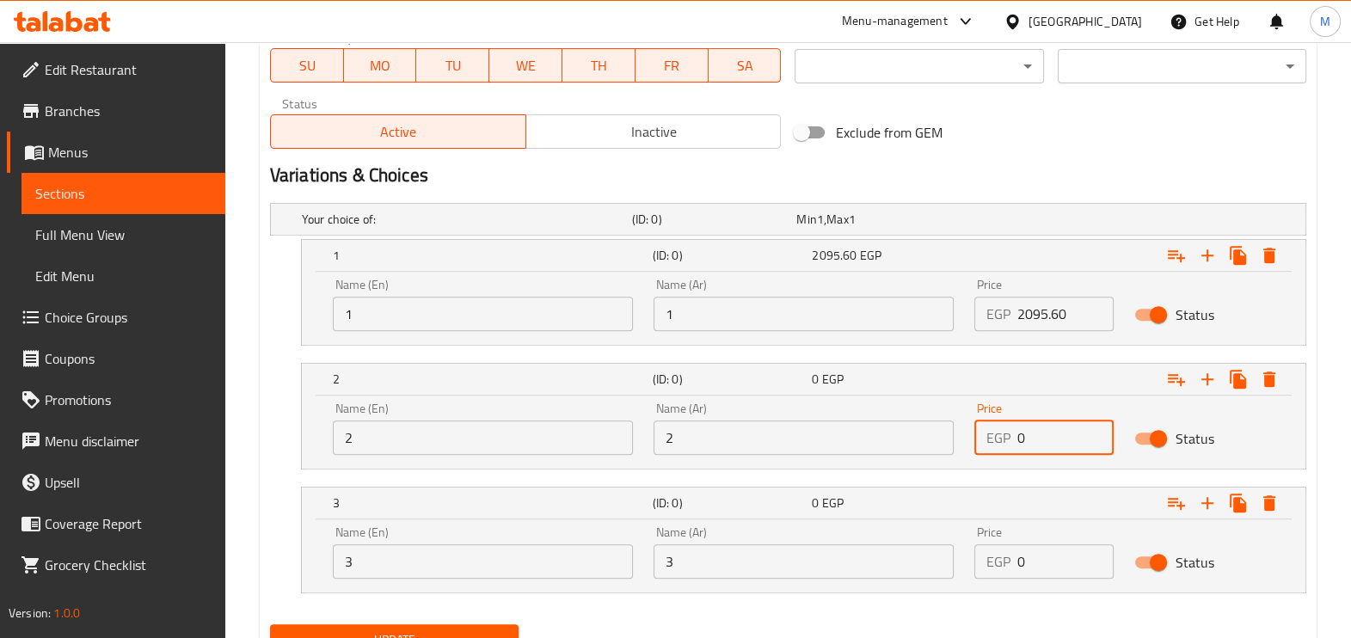
click at [1066, 448] on input "0" at bounding box center [1066, 438] width 97 height 34
paste input "3428.6"
type input "3428.60"
click at [1024, 558] on input "0" at bounding box center [1066, 561] width 97 height 34
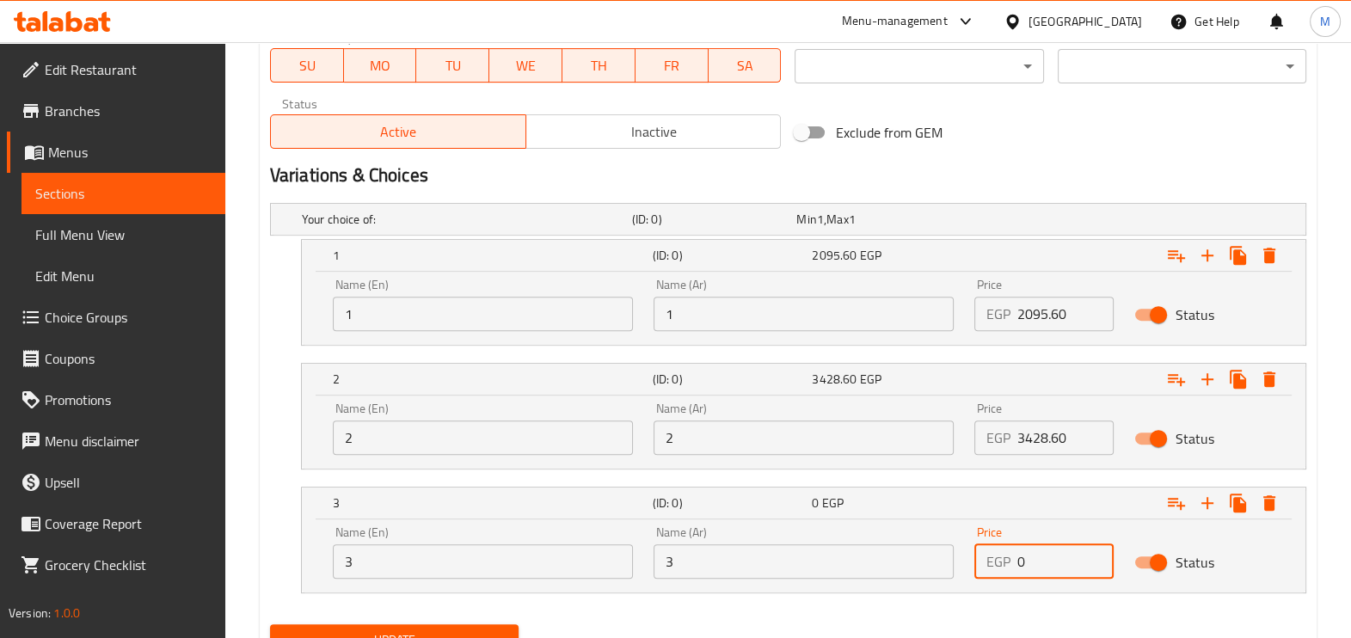
click at [1024, 558] on input "0" at bounding box center [1066, 561] width 97 height 34
paste input "3906"
click at [1024, 558] on input "03906" at bounding box center [1066, 561] width 97 height 34
click at [1024, 559] on input "03906" at bounding box center [1066, 561] width 97 height 34
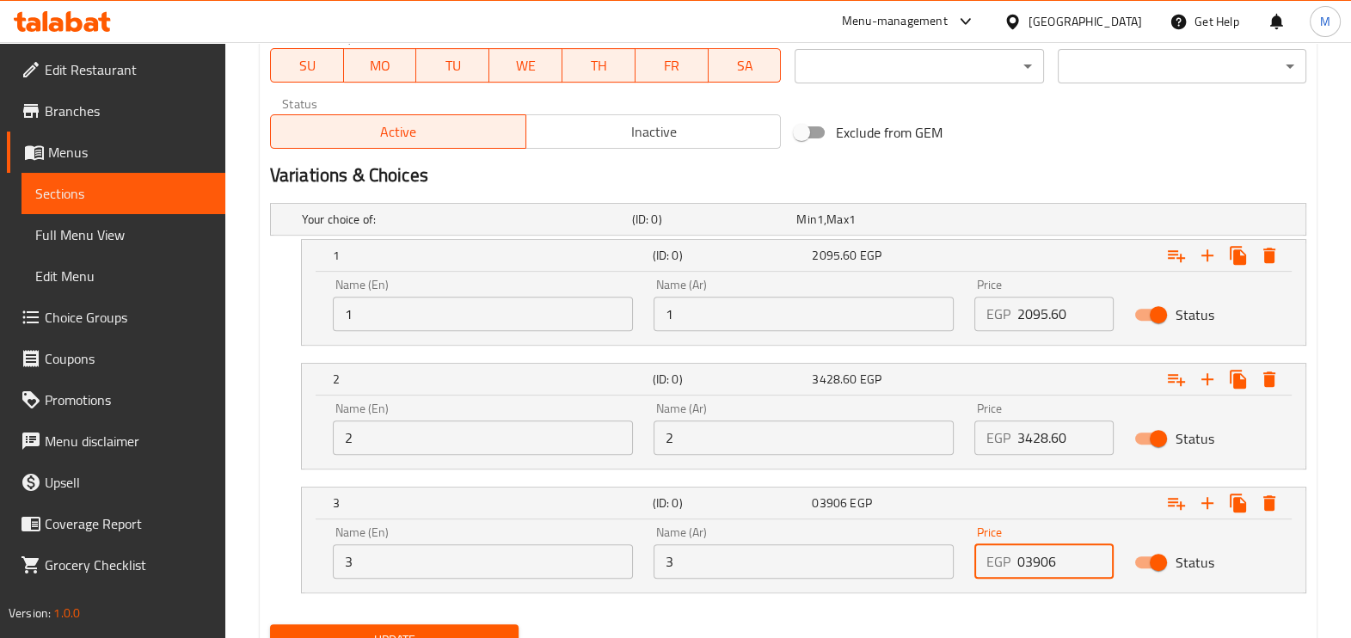
paste input "number"
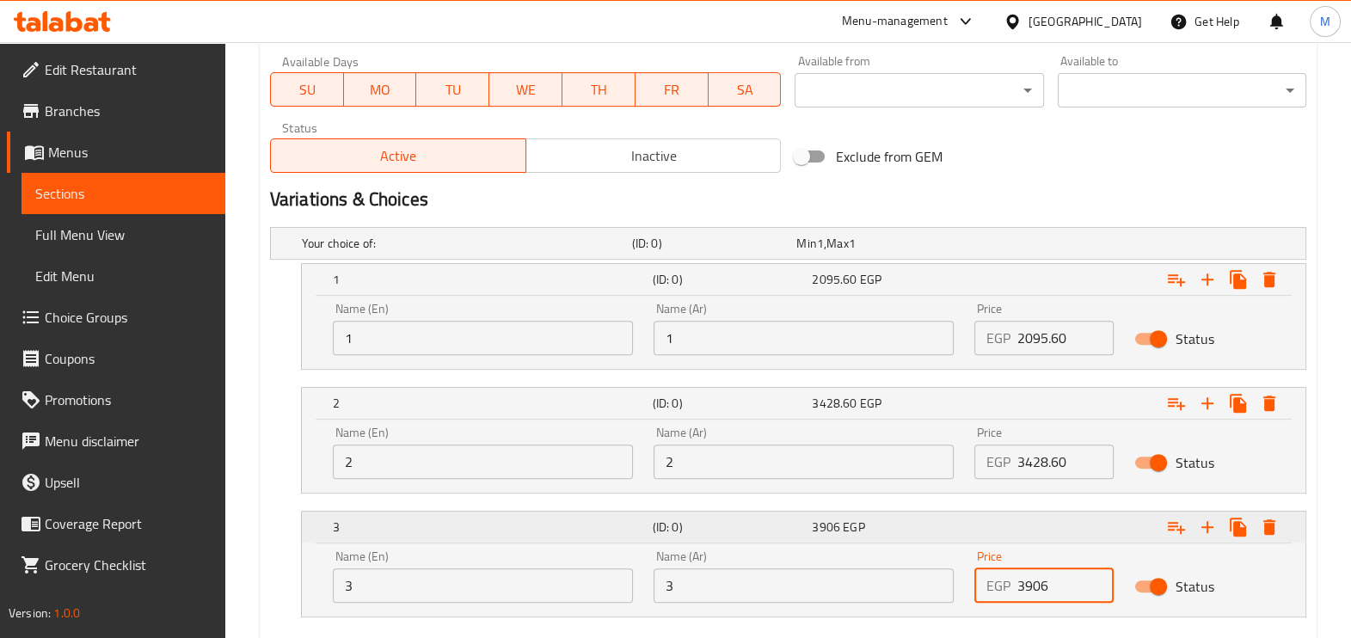
scroll to position [910, 0]
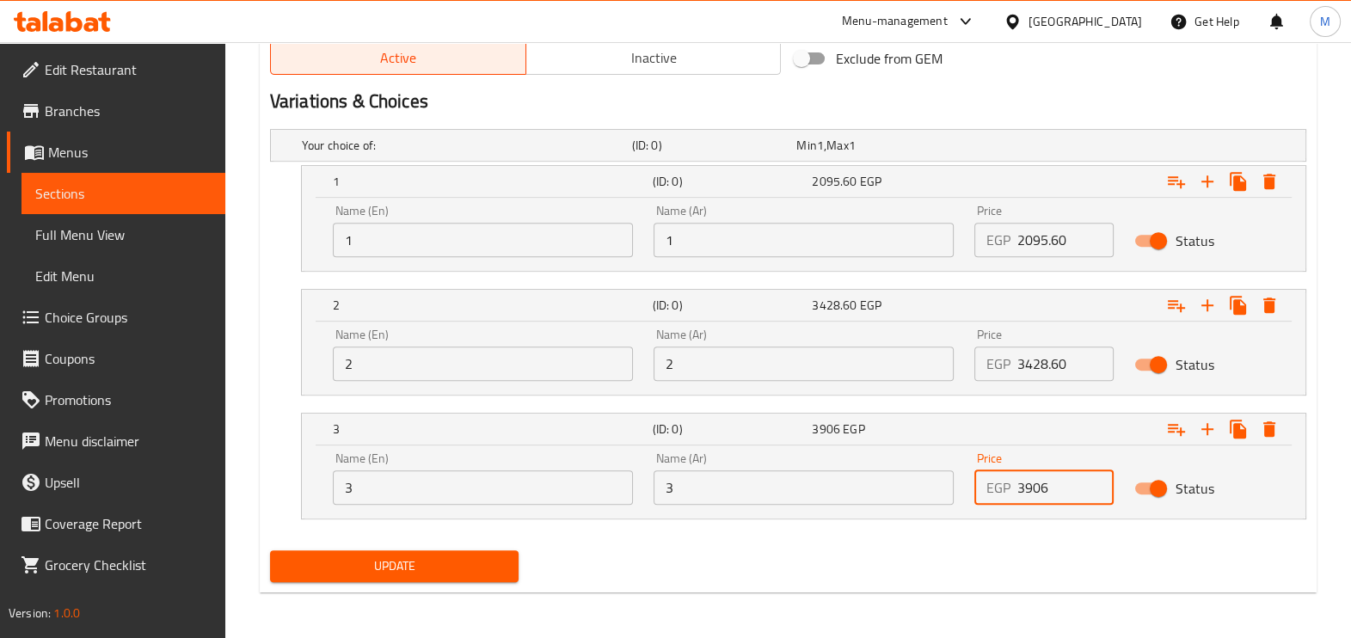
type input "3906"
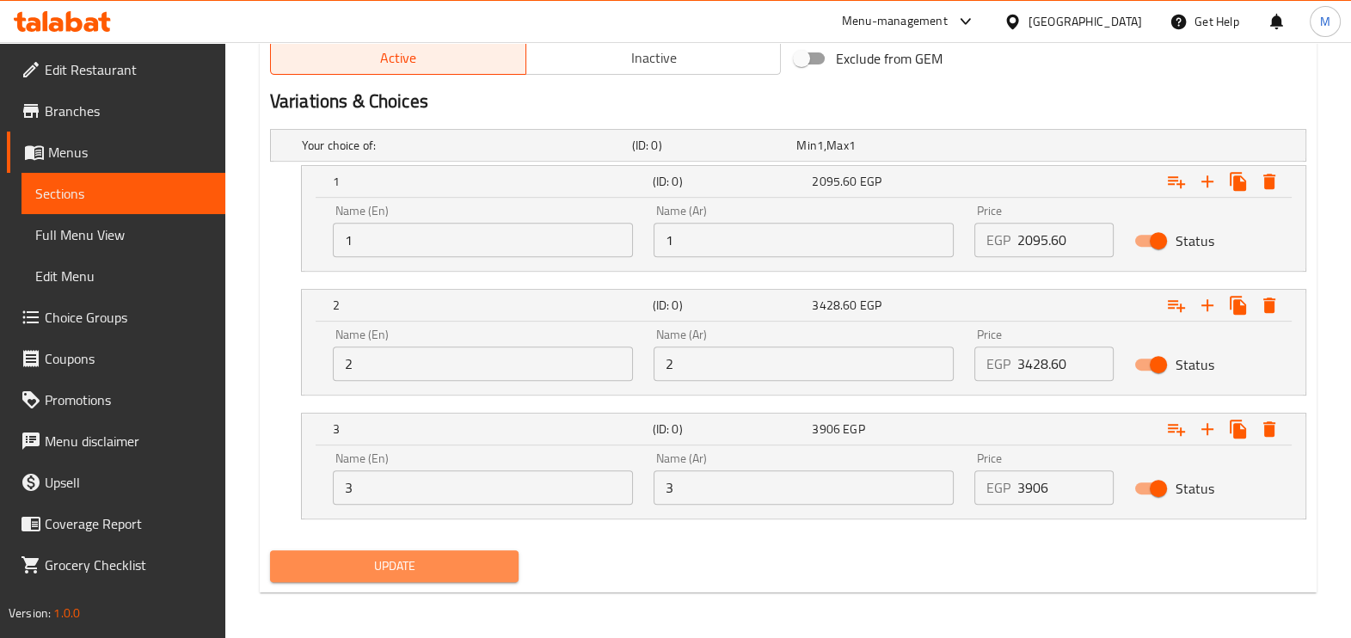
click at [446, 556] on span "Update" at bounding box center [394, 567] width 221 height 22
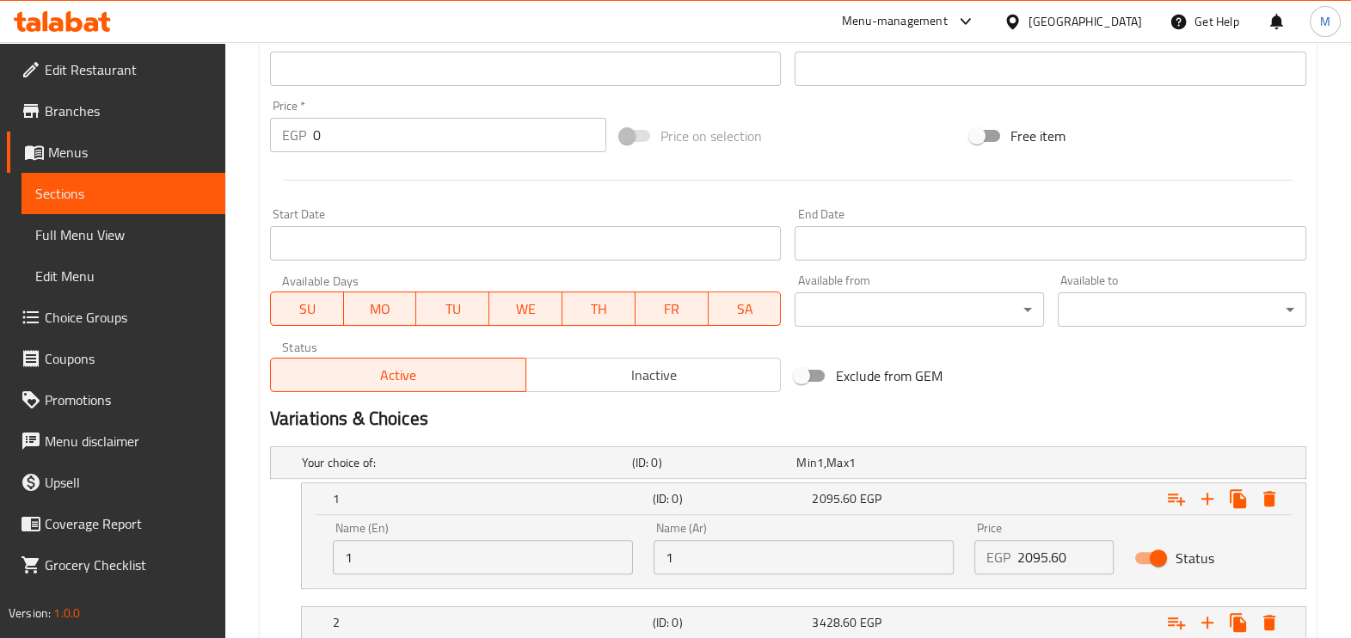
scroll to position [645, 0]
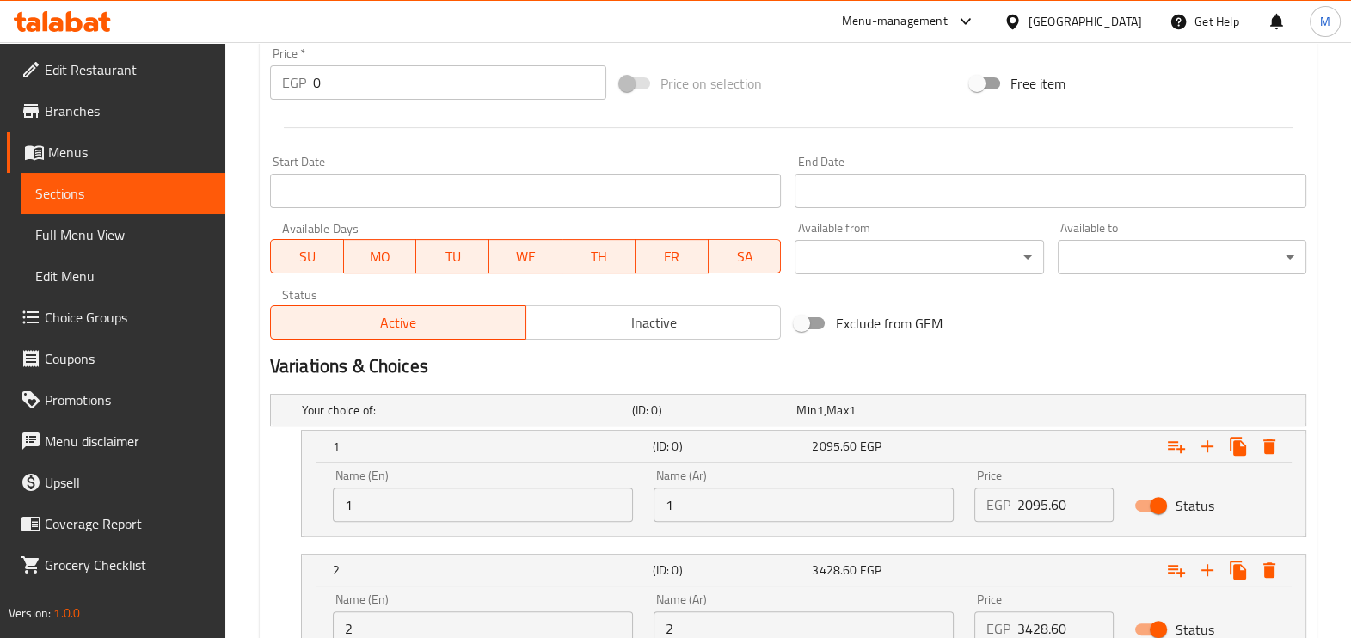
click at [458, 505] on input "1" at bounding box center [483, 505] width 300 height 34
type input "w"
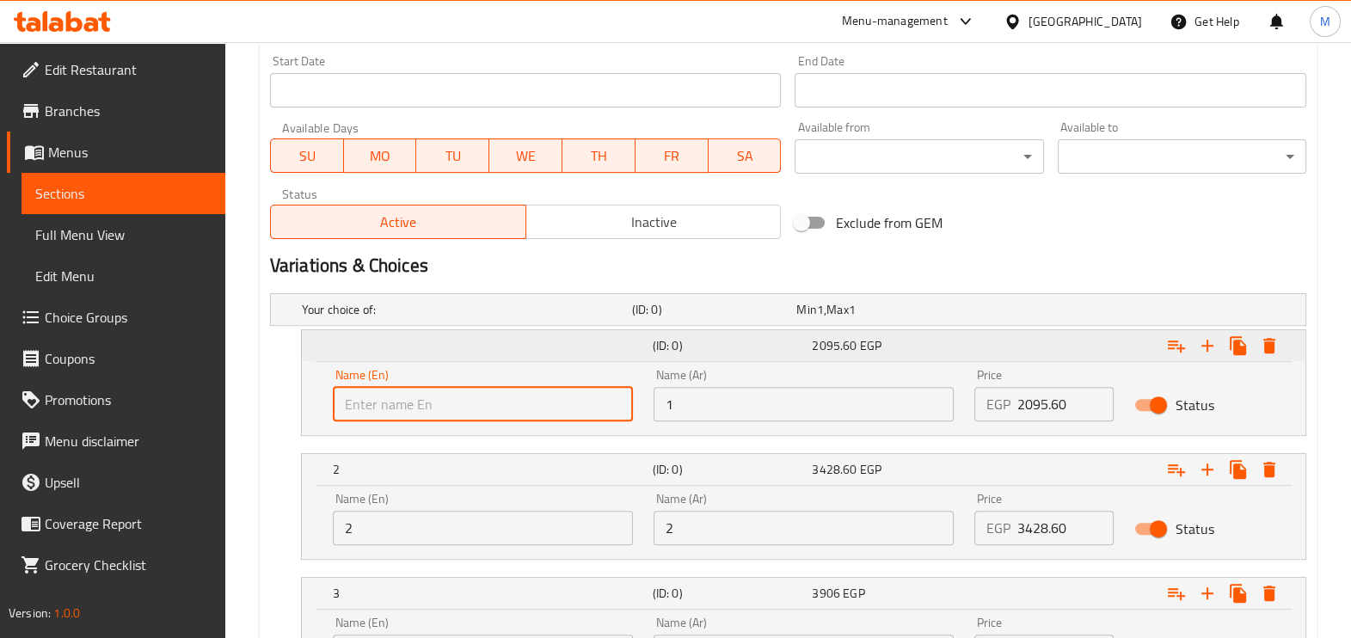
scroll to position [752, 0]
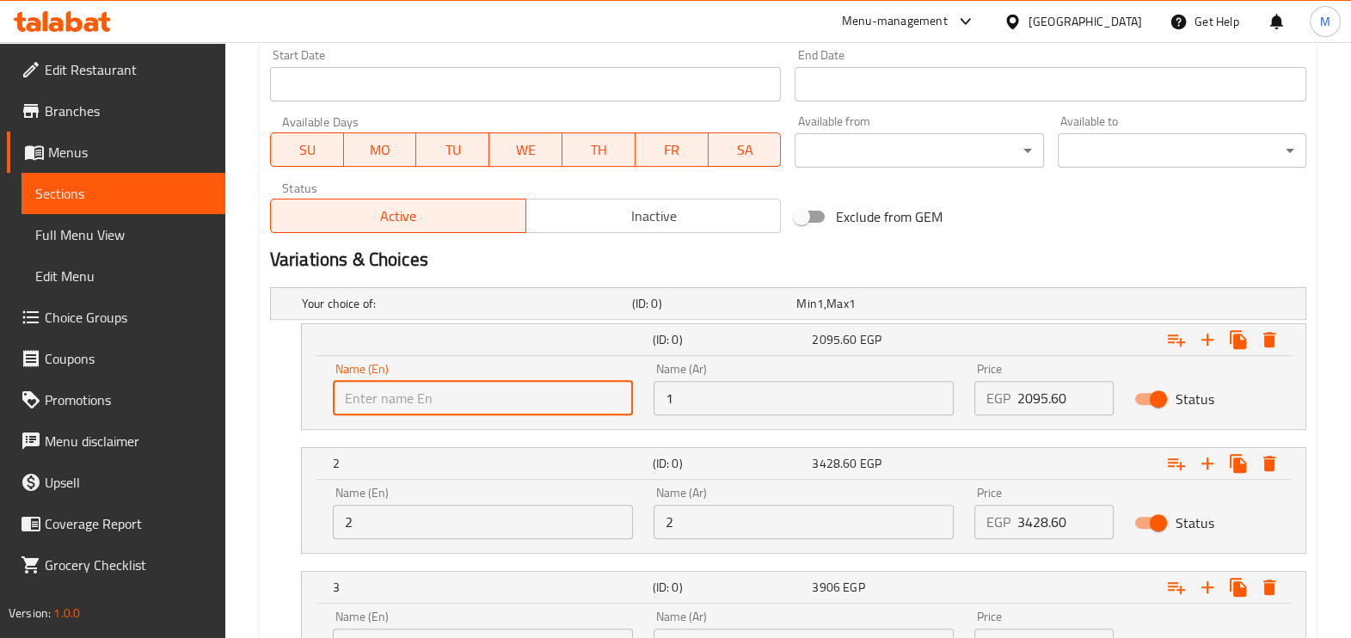
click at [383, 396] on input "text" at bounding box center [483, 398] width 300 height 34
paste input "tray"
drag, startPoint x: 339, startPoint y: 396, endPoint x: 348, endPoint y: 399, distance: 10.1
click at [348, 399] on input "tray" at bounding box center [483, 398] width 300 height 34
click at [418, 404] on input "Tray" at bounding box center [483, 398] width 300 height 34
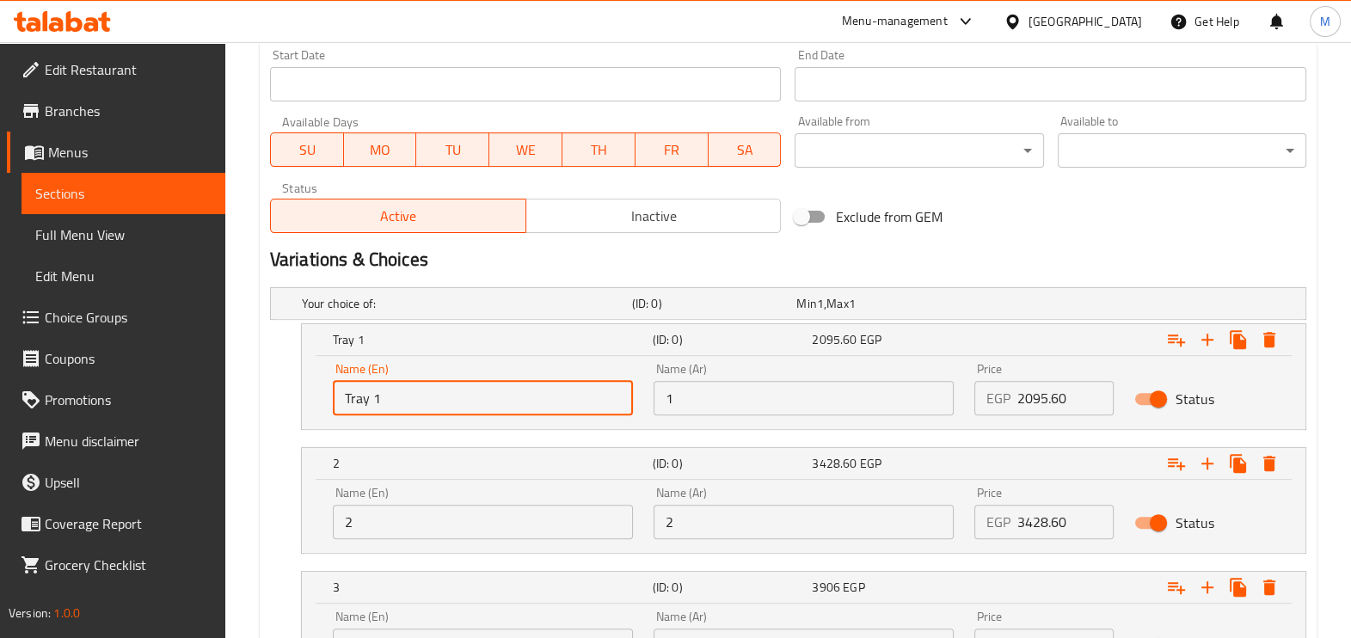
type input "Tray 1"
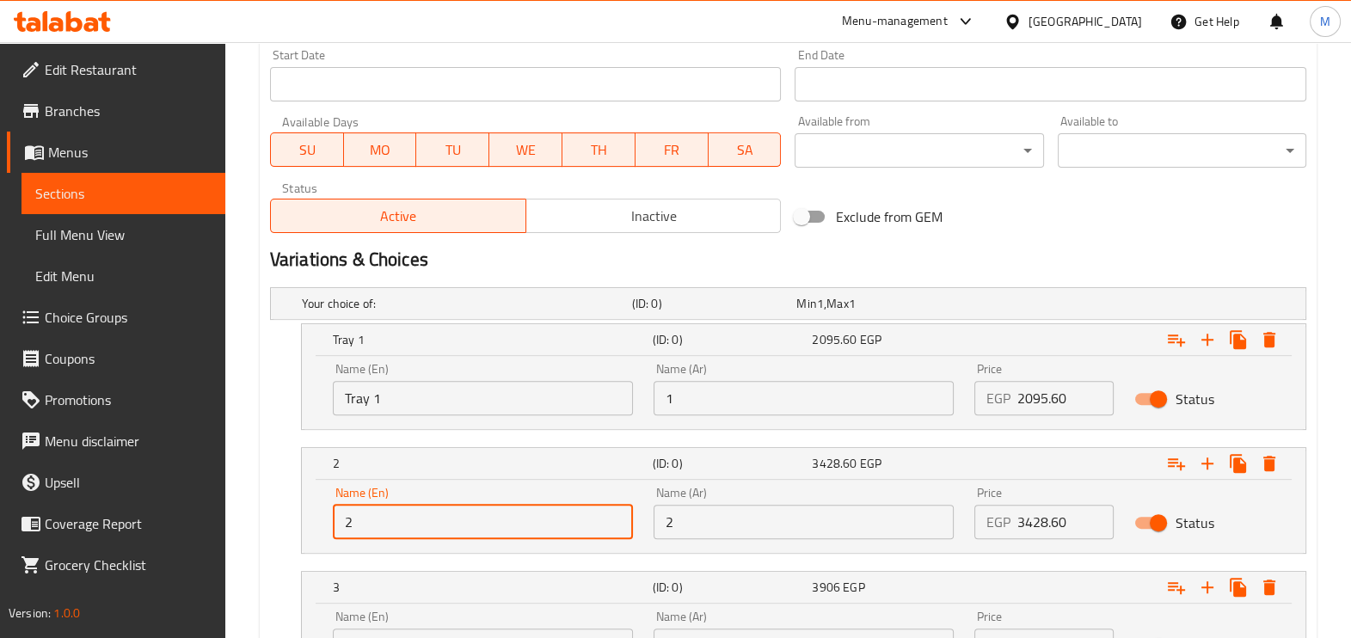
click at [378, 517] on input "2" at bounding box center [483, 522] width 300 height 34
click at [353, 400] on input "Tray 1" at bounding box center [483, 398] width 300 height 34
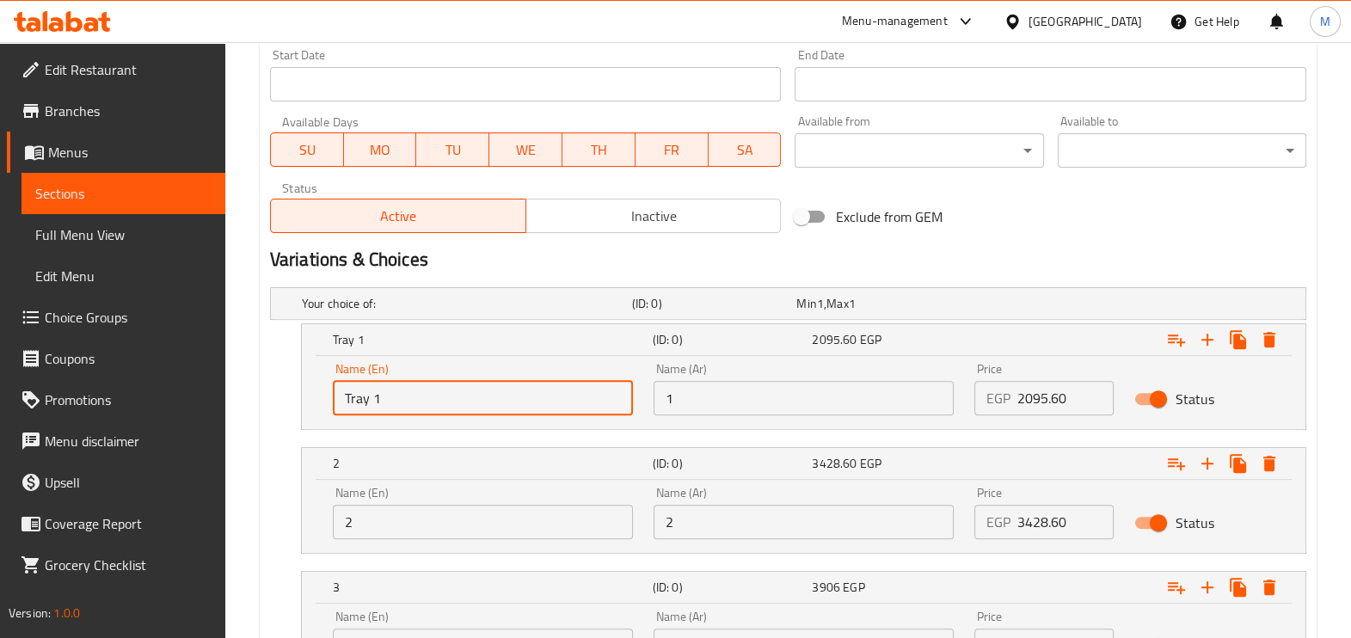
click at [353, 400] on input "Tray 1" at bounding box center [483, 398] width 300 height 34
click at [379, 401] on input "Tray 1" at bounding box center [483, 398] width 300 height 34
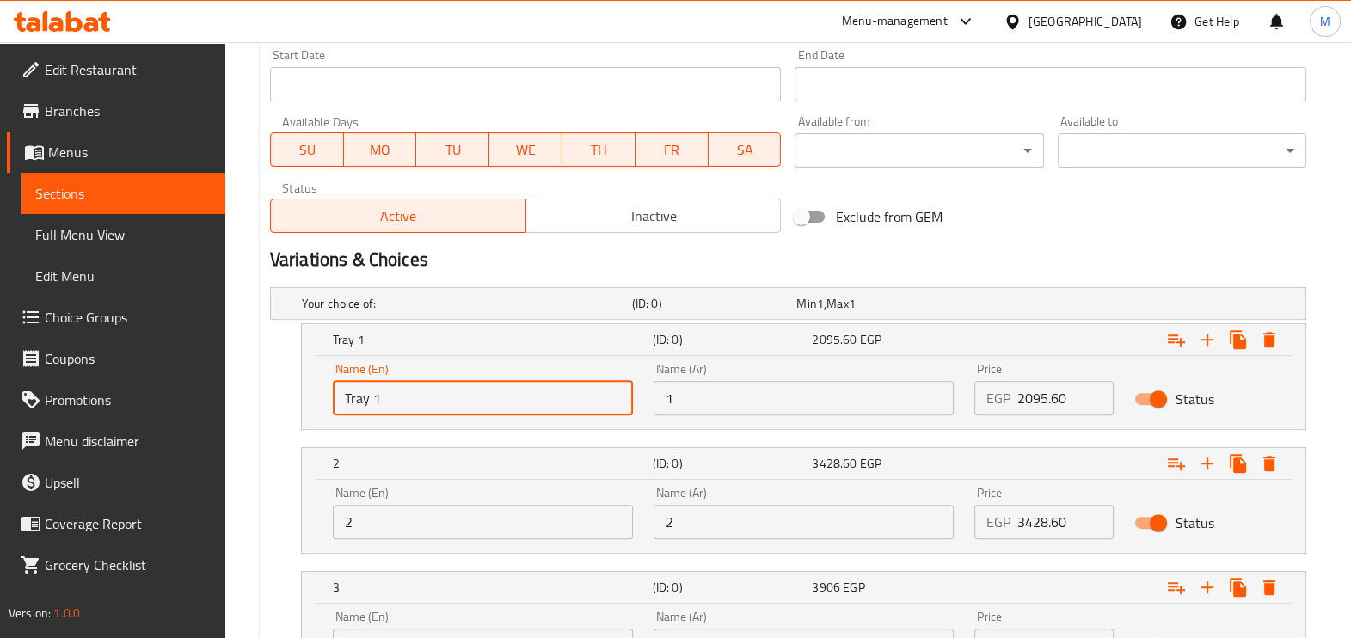
click at [358, 403] on input "Tray 1" at bounding box center [483, 398] width 300 height 34
click at [343, 507] on input "2" at bounding box center [483, 522] width 300 height 34
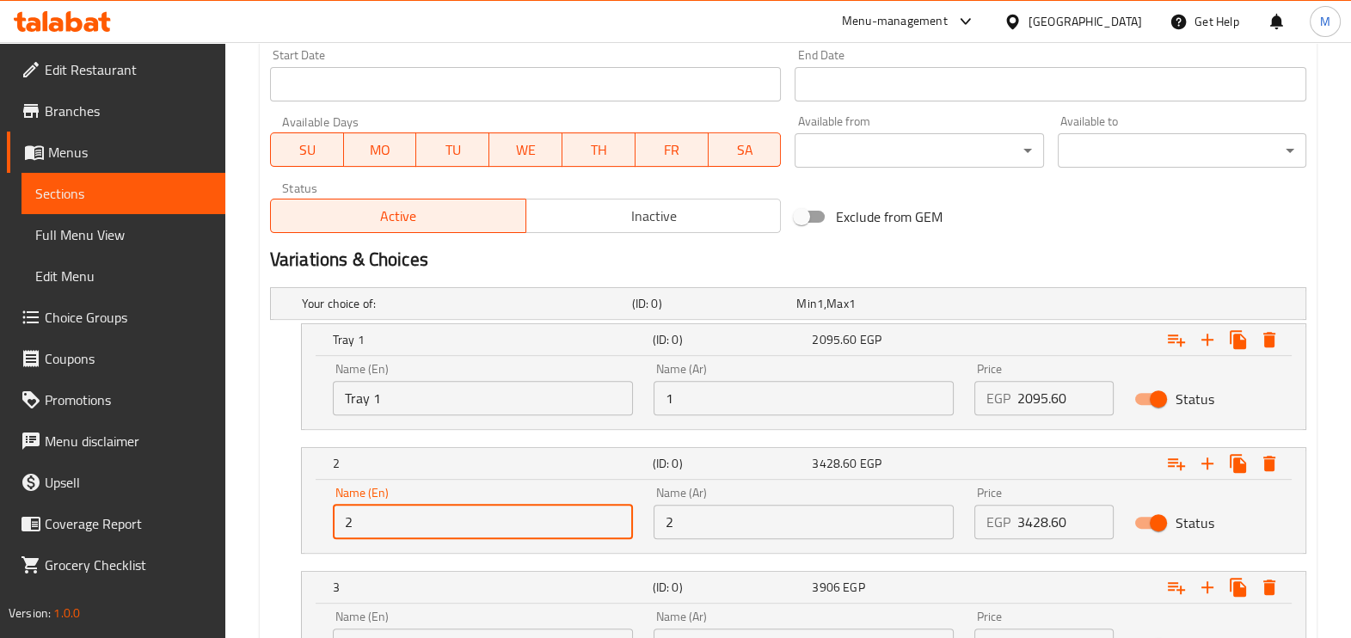
click at [344, 510] on input "2" at bounding box center [483, 522] width 300 height 34
paste input "Tray"
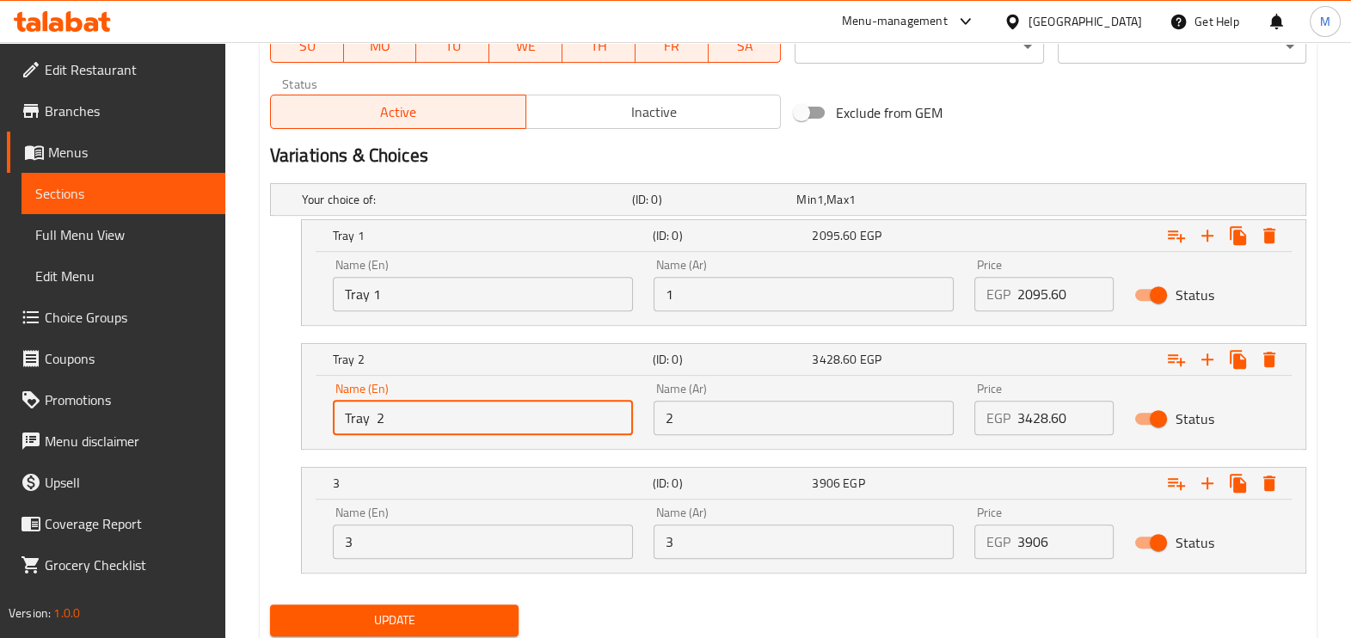
scroll to position [910, 0]
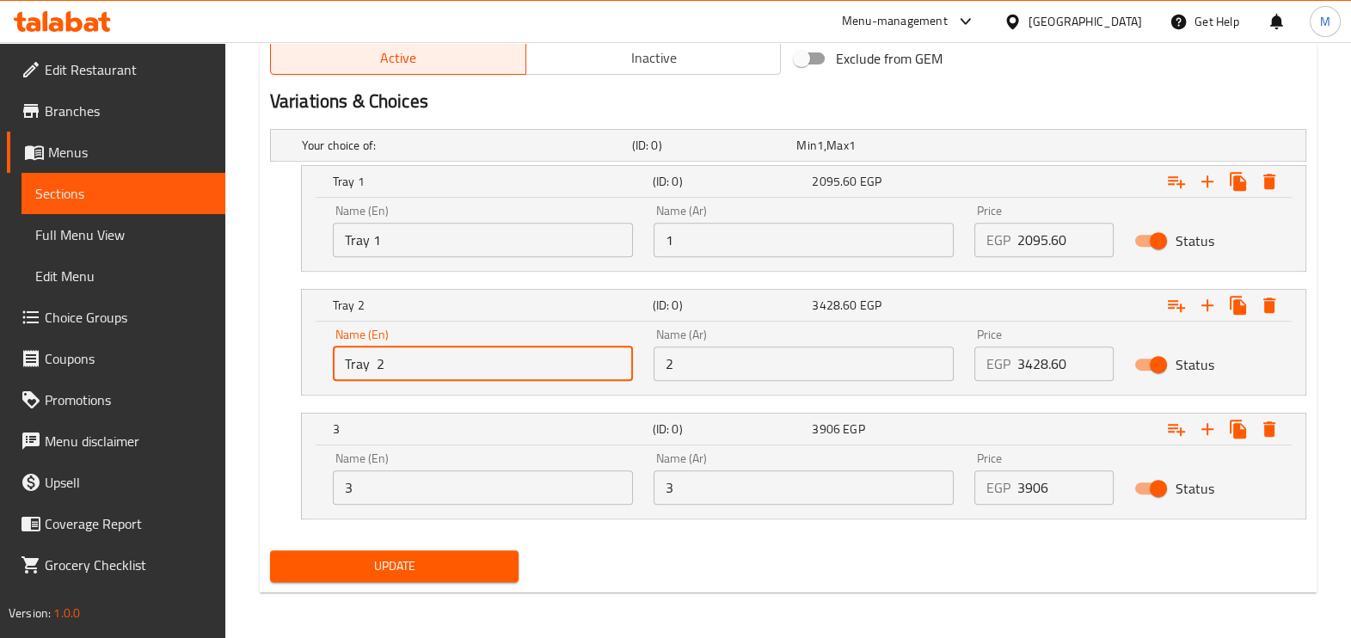
type input "Tray 2"
click at [347, 488] on input "3" at bounding box center [483, 487] width 300 height 34
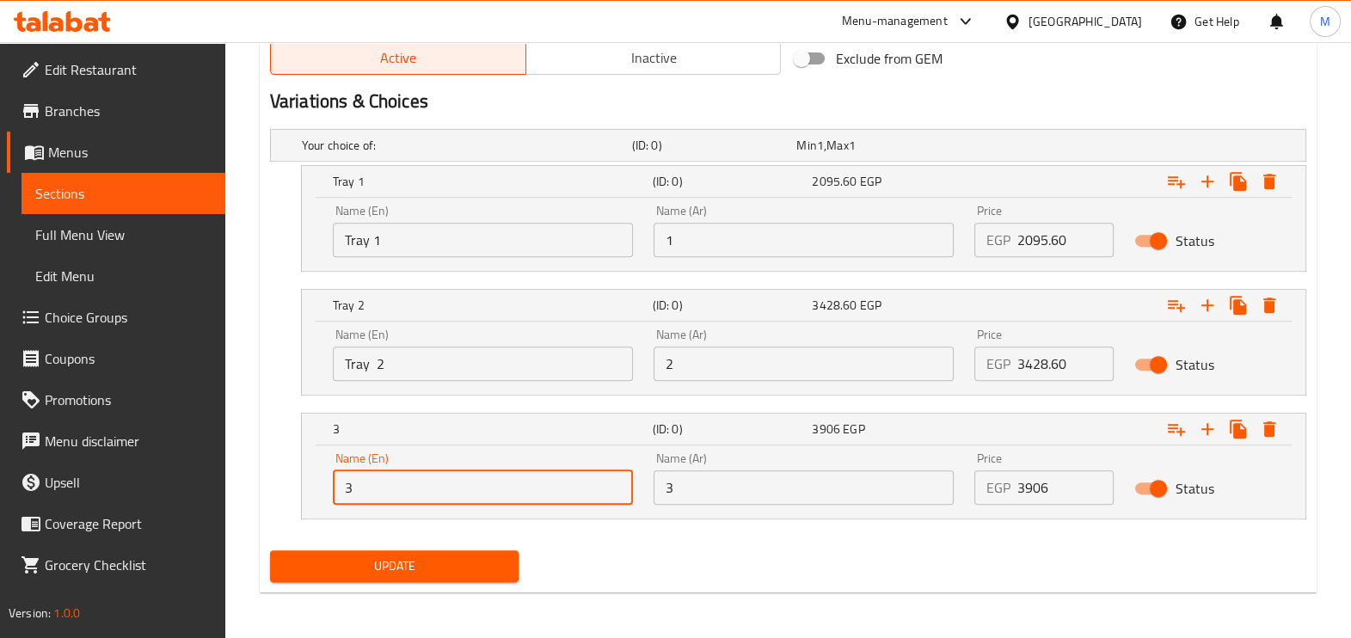
paste input "Tray"
type input "Tray 3"
click at [729, 241] on input "1" at bounding box center [804, 240] width 300 height 34
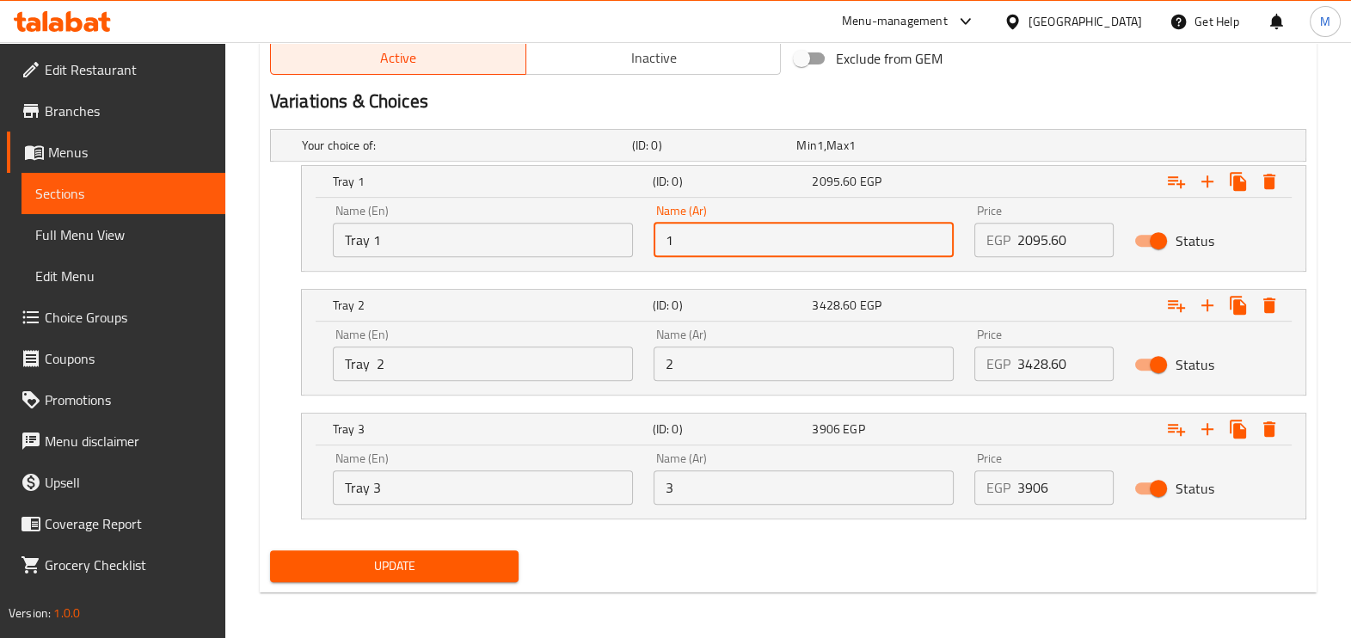
click at [662, 245] on input "1" at bounding box center [804, 240] width 300 height 34
type input "صينيه 1"
click at [659, 366] on input "2" at bounding box center [804, 364] width 300 height 34
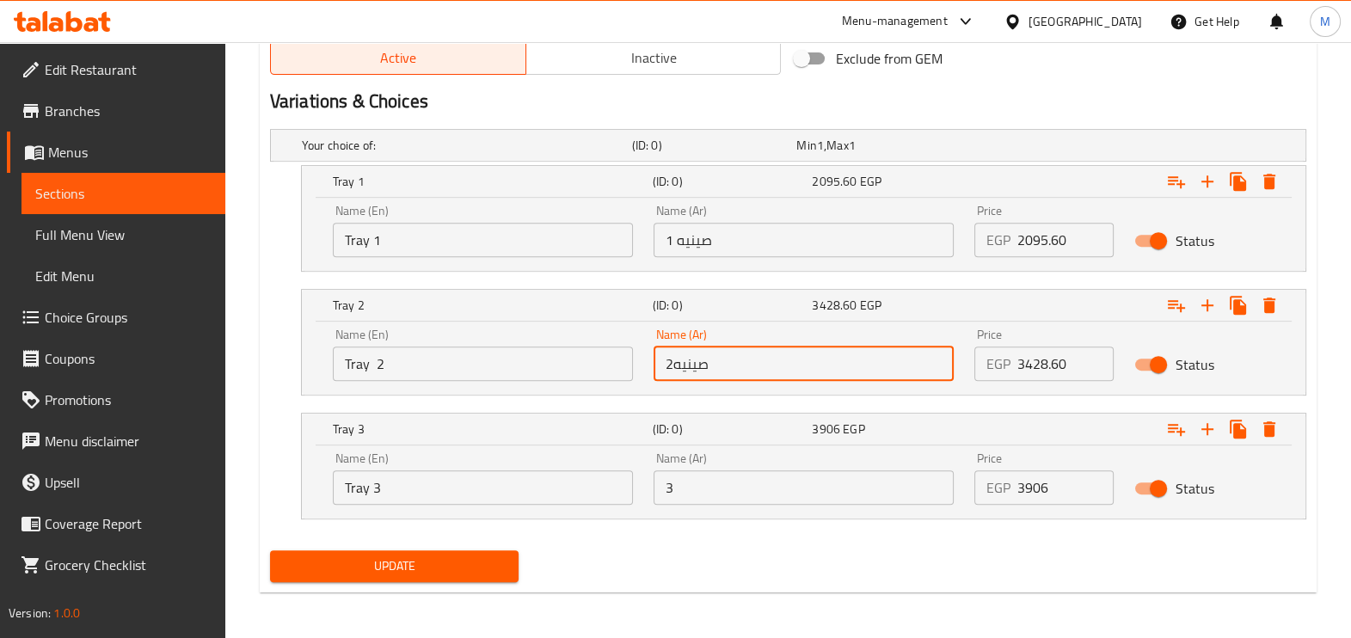
type input "صينيه2"
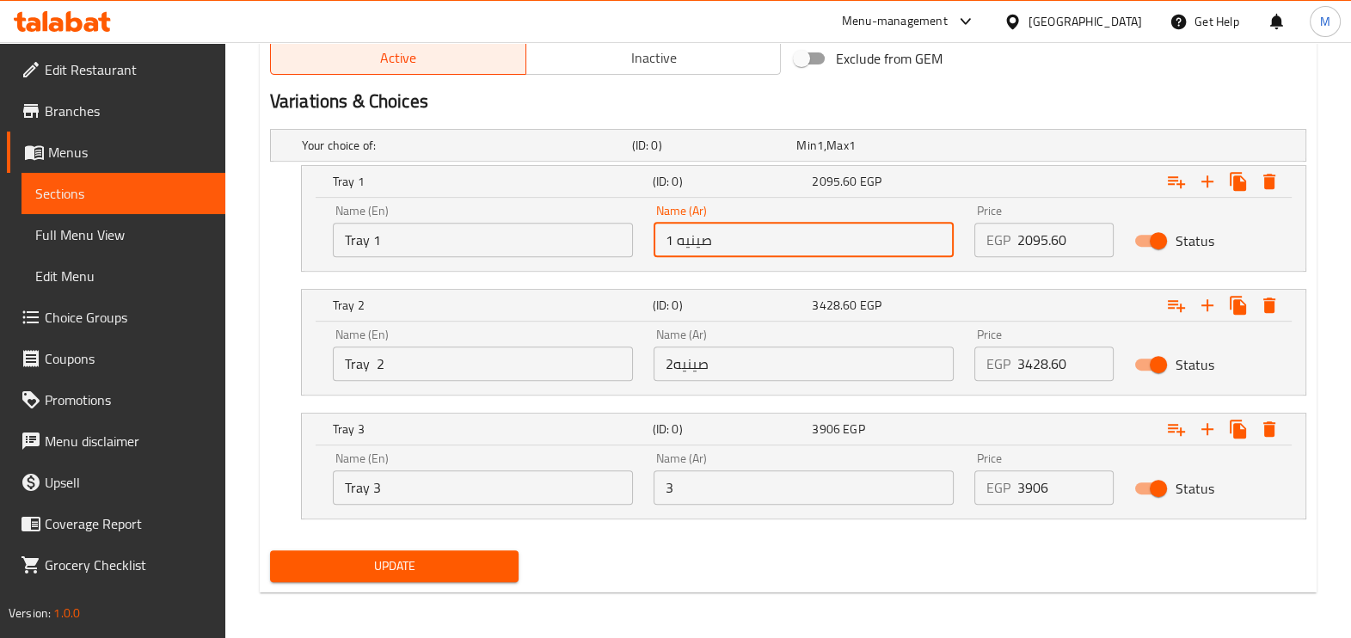
click at [705, 238] on input "صينيه 1" at bounding box center [804, 240] width 300 height 34
type input "صنيه1"
click at [707, 366] on input "صينيه2" at bounding box center [804, 364] width 300 height 34
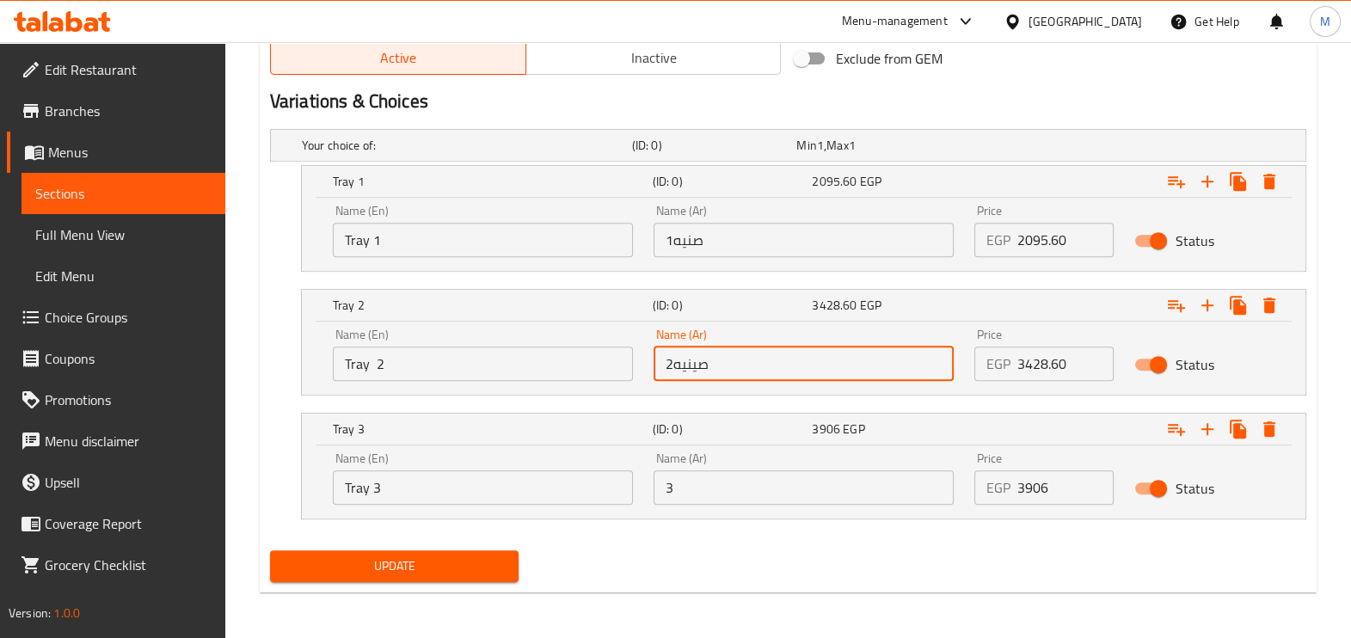
click at [707, 366] on input "صينيه2" at bounding box center [804, 364] width 300 height 34
type input "صنيه 2"
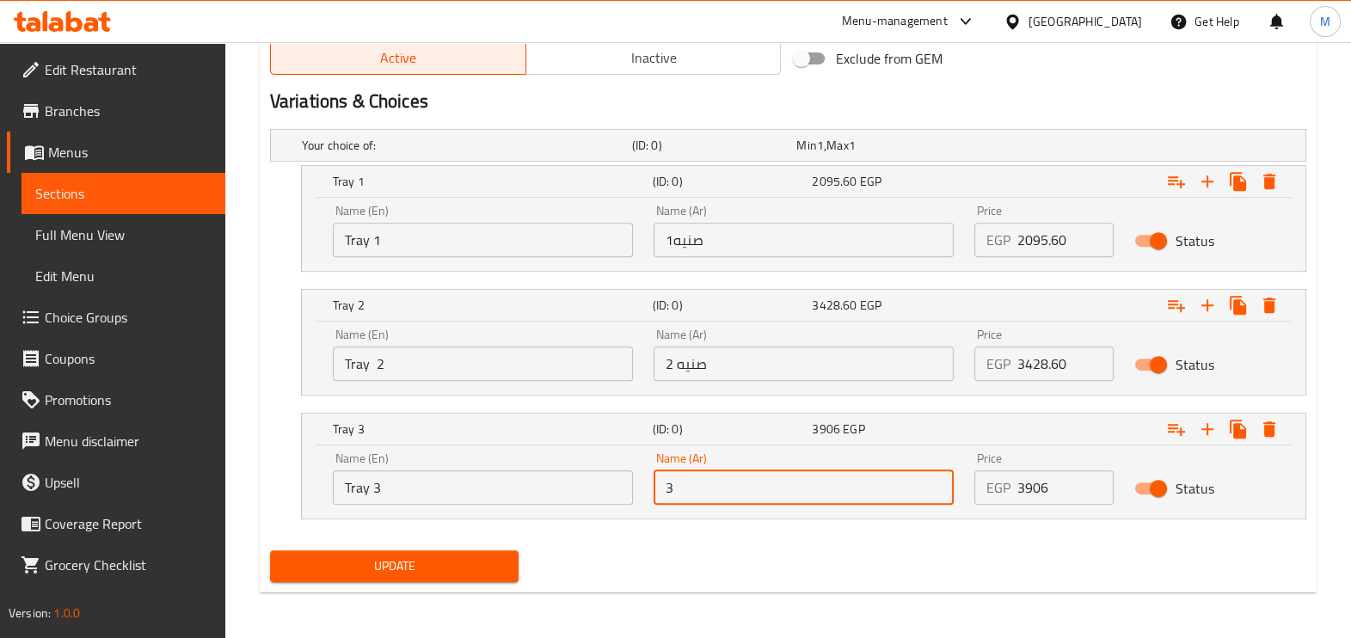
click at [664, 482] on input "3" at bounding box center [804, 487] width 300 height 34
type input "صنيه 3"
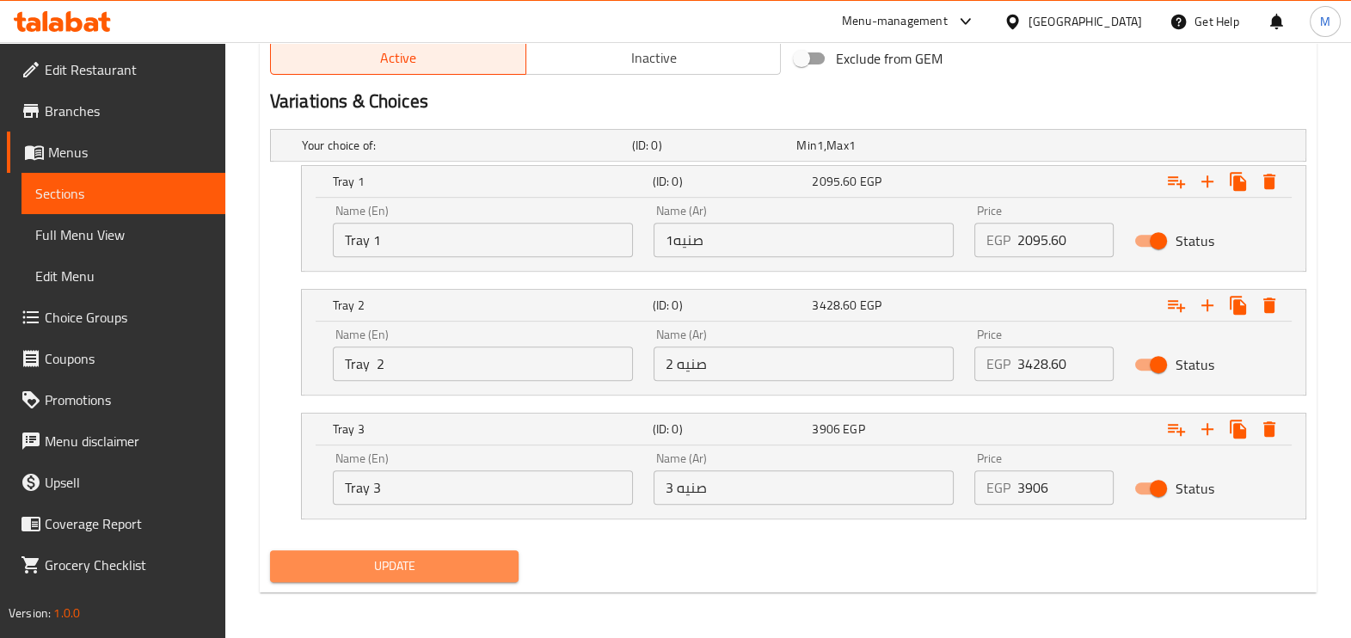
click at [421, 560] on span "Update" at bounding box center [394, 567] width 221 height 22
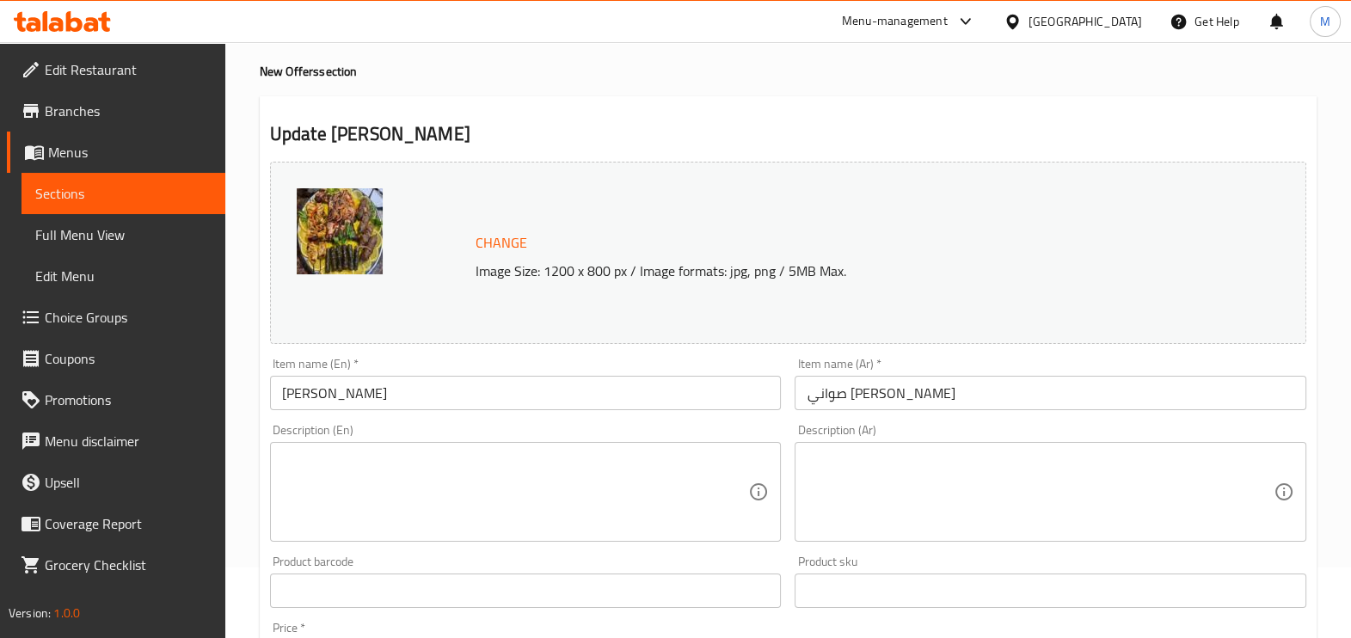
scroll to position [0, 0]
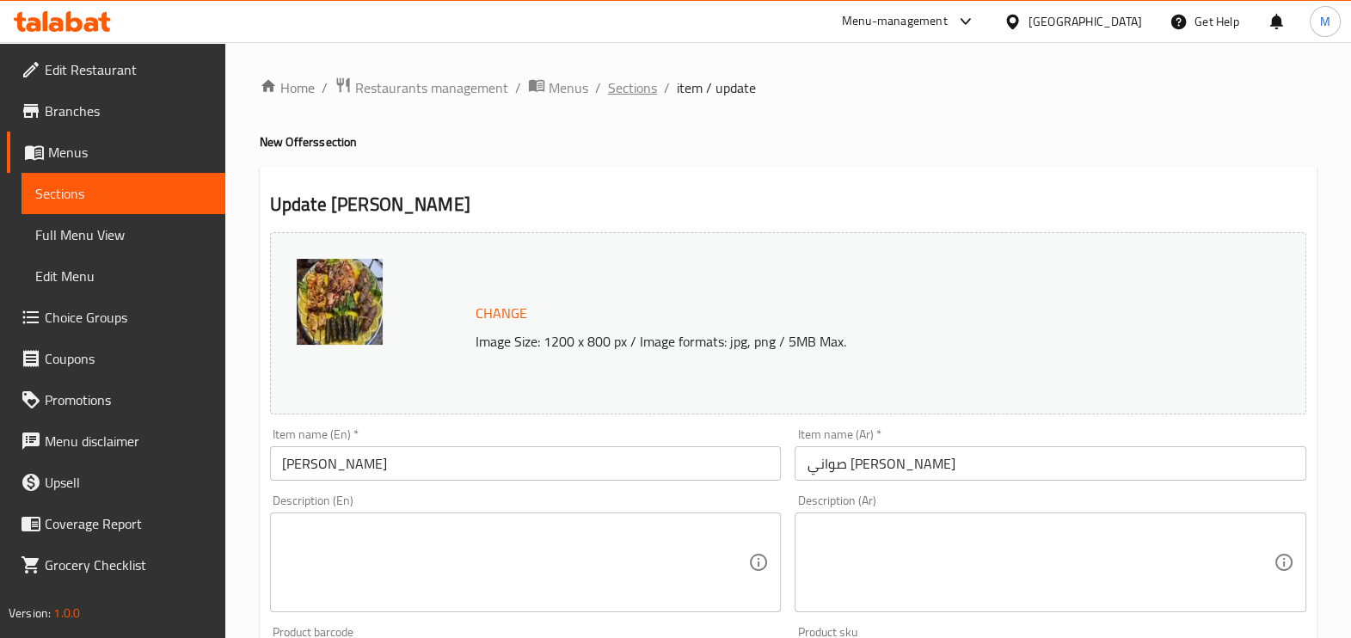
click at [620, 82] on span "Sections" at bounding box center [632, 87] width 49 height 21
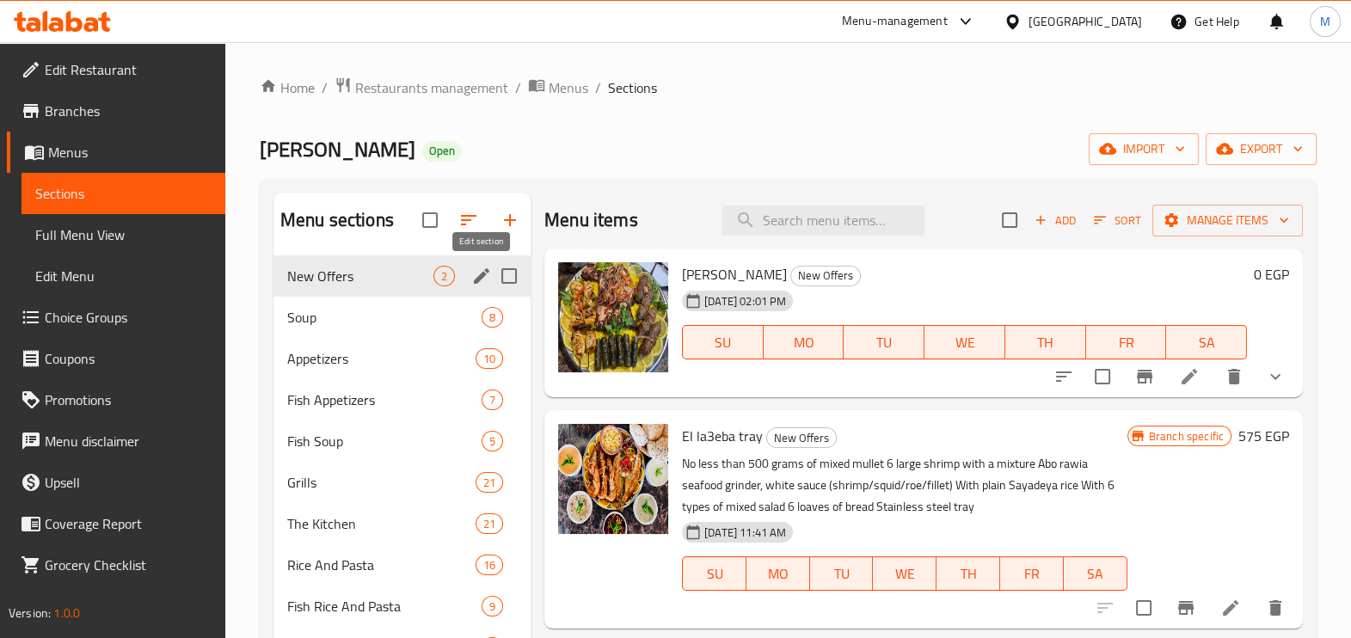
click at [480, 272] on icon "edit" at bounding box center [481, 276] width 21 height 21
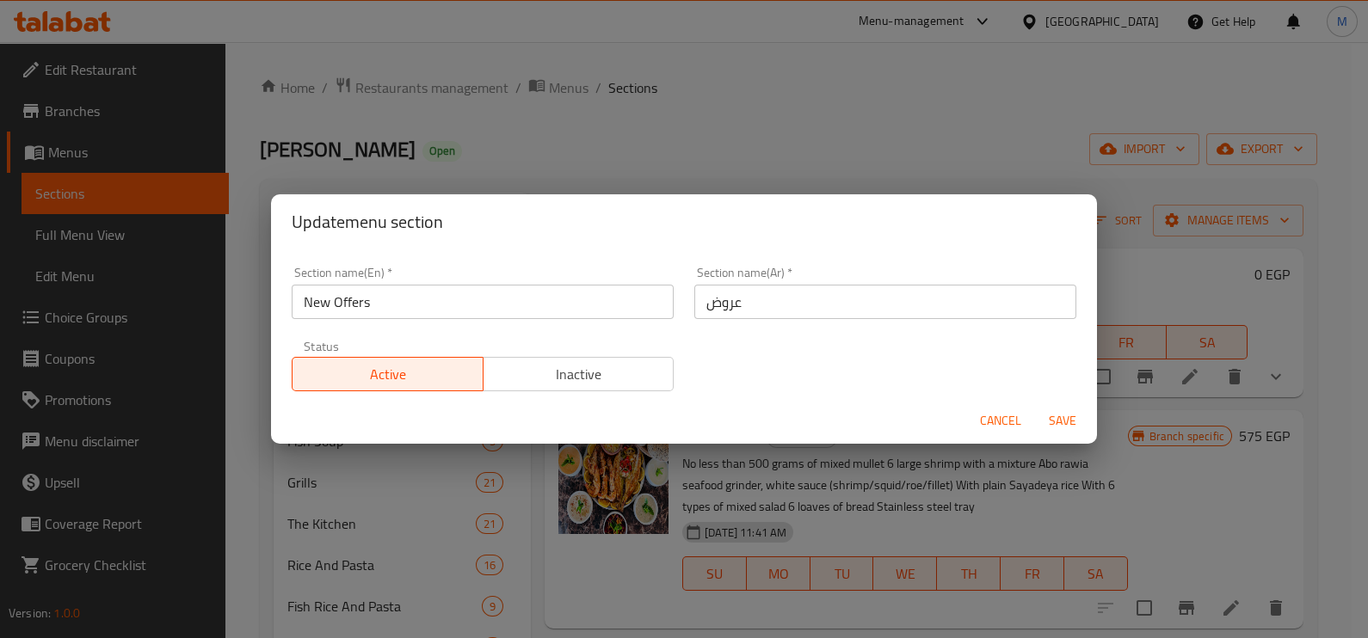
click at [488, 306] on input "New Offers" at bounding box center [483, 302] width 382 height 34
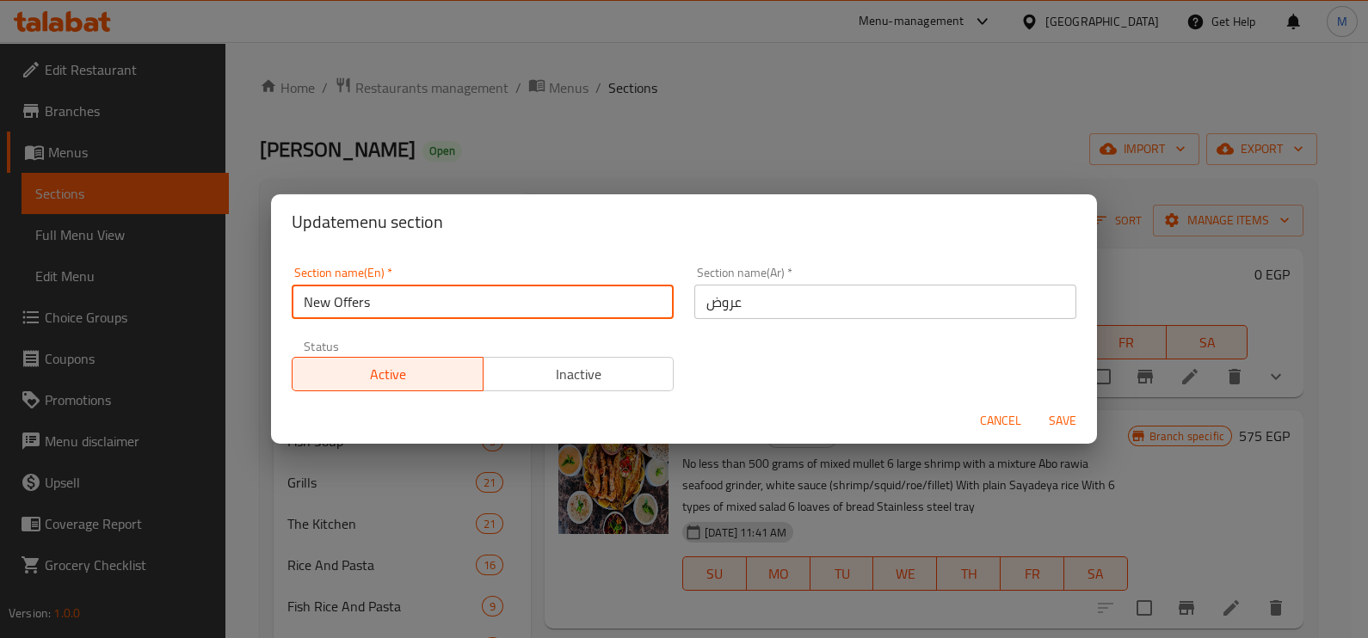
click at [488, 306] on input "New Offers" at bounding box center [483, 302] width 382 height 34
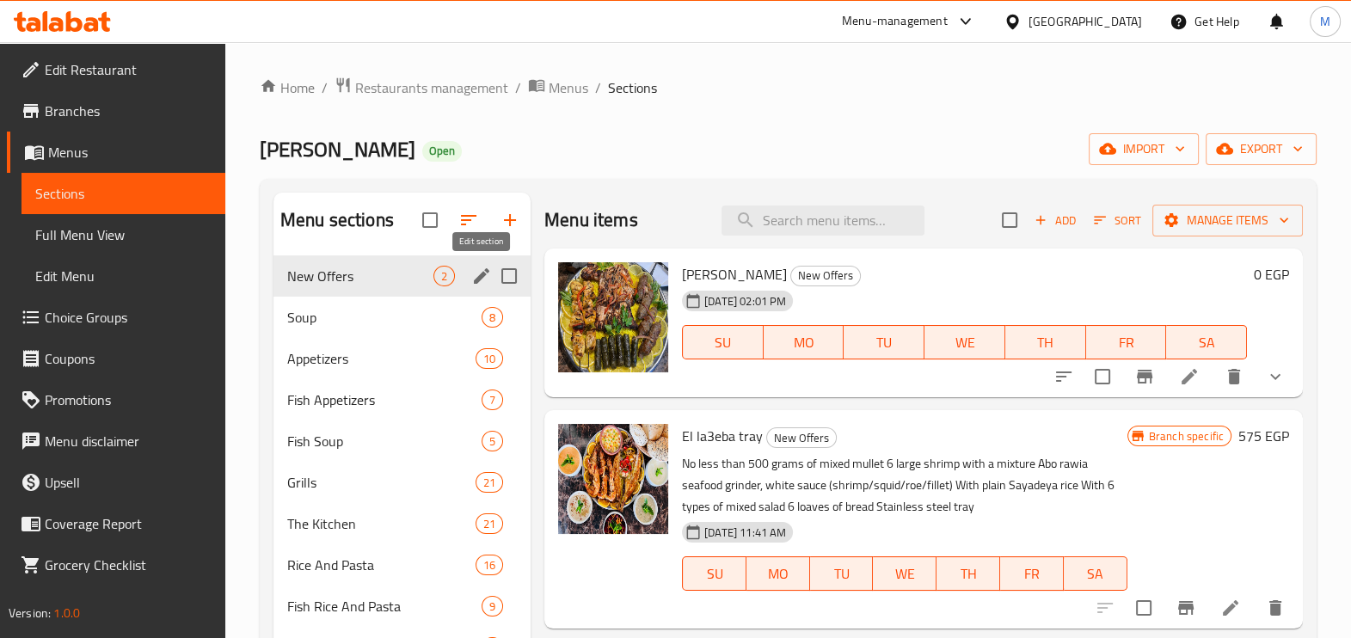
click at [481, 275] on icon "edit" at bounding box center [481, 275] width 15 height 15
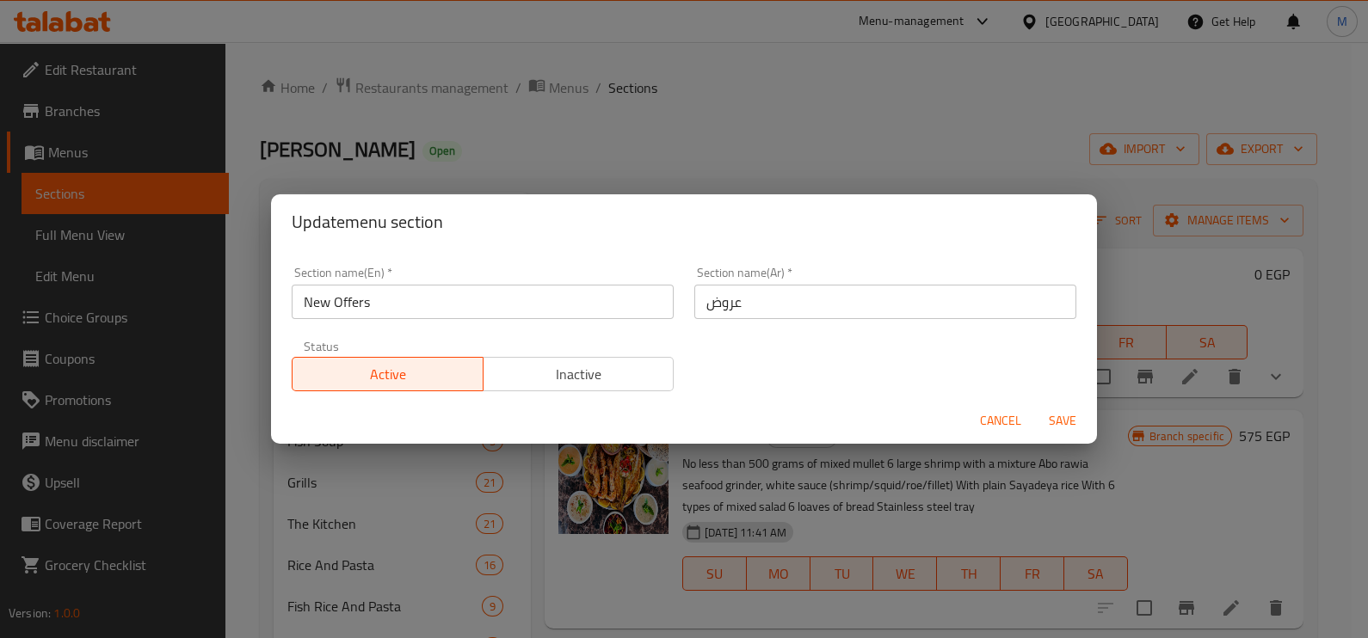
click at [434, 299] on input "New Offers" at bounding box center [483, 302] width 382 height 34
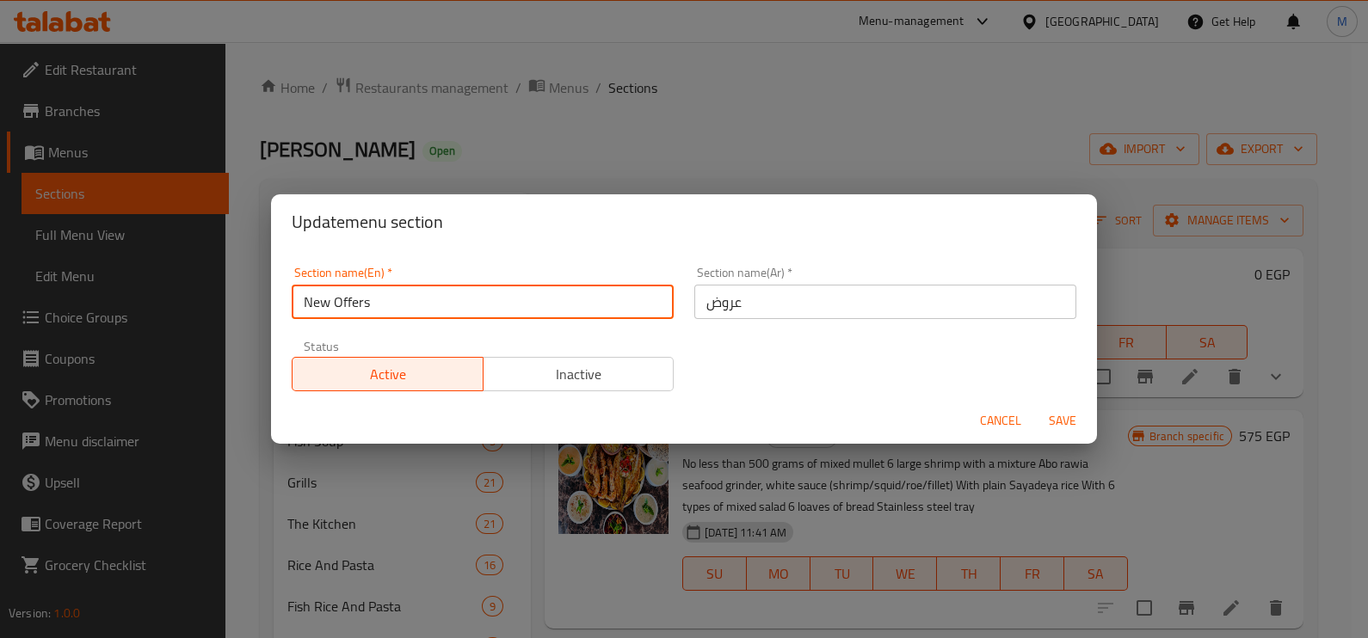
click at [434, 299] on input "New Offers" at bounding box center [483, 302] width 382 height 34
type input "ش"
type input "س"
type input "[PERSON_NAME]"
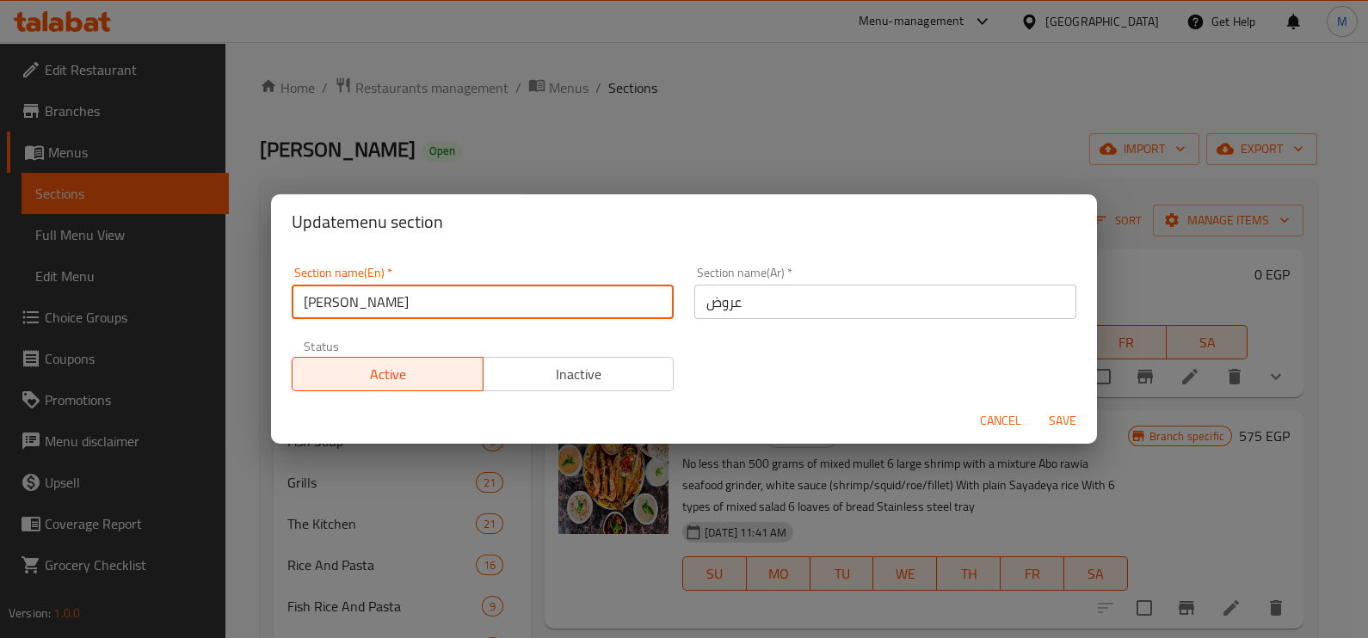
click at [732, 302] on input "عروض" at bounding box center [885, 302] width 382 height 34
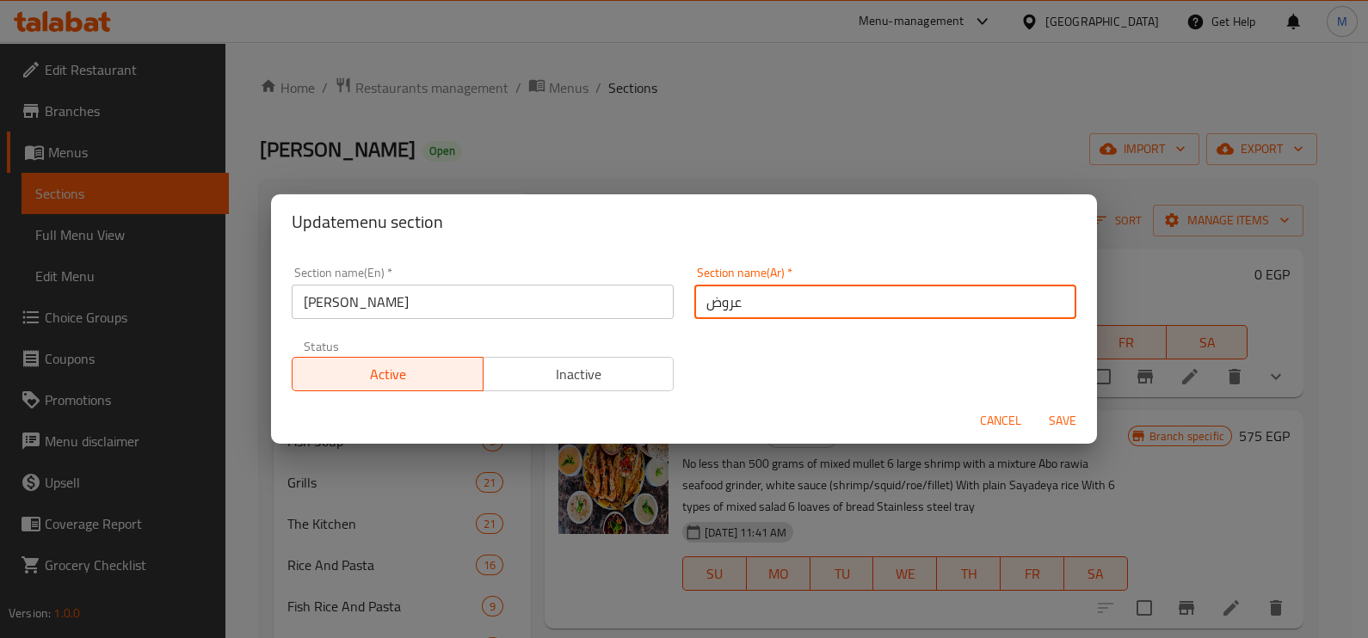
click at [732, 302] on input "عروض" at bounding box center [885, 302] width 382 height 34
type input "صواني [PERSON_NAME]"
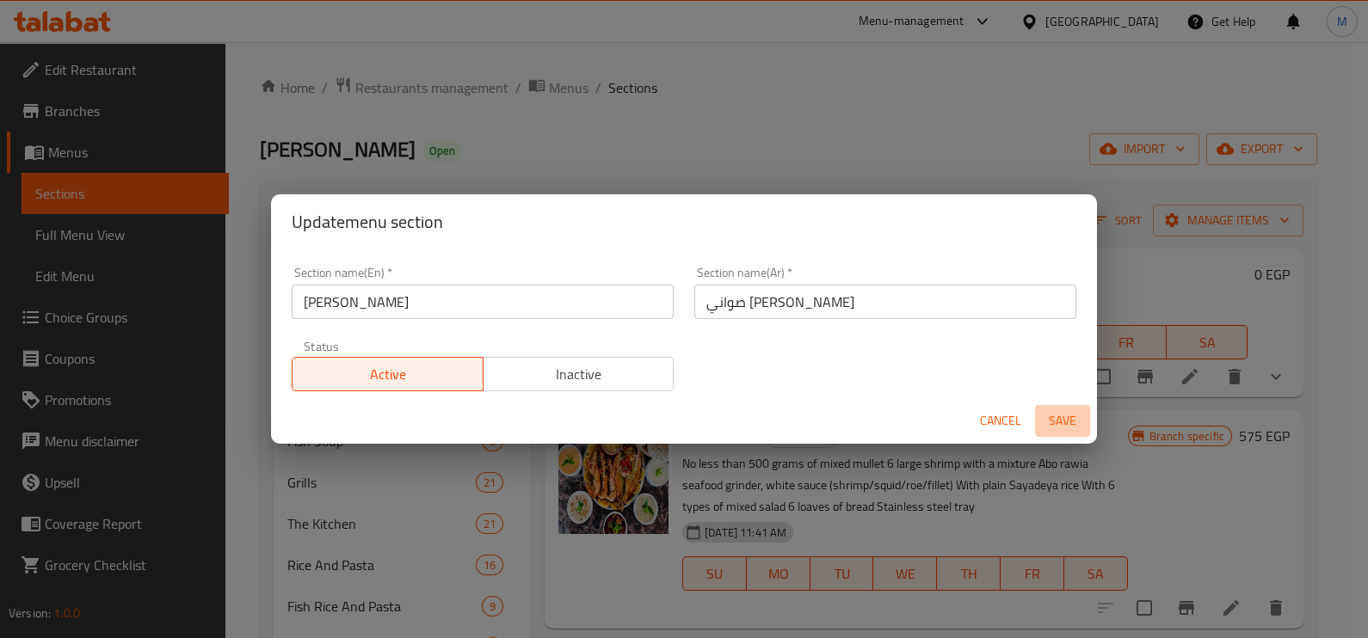
click at [1079, 422] on span "Save" at bounding box center [1062, 421] width 41 height 22
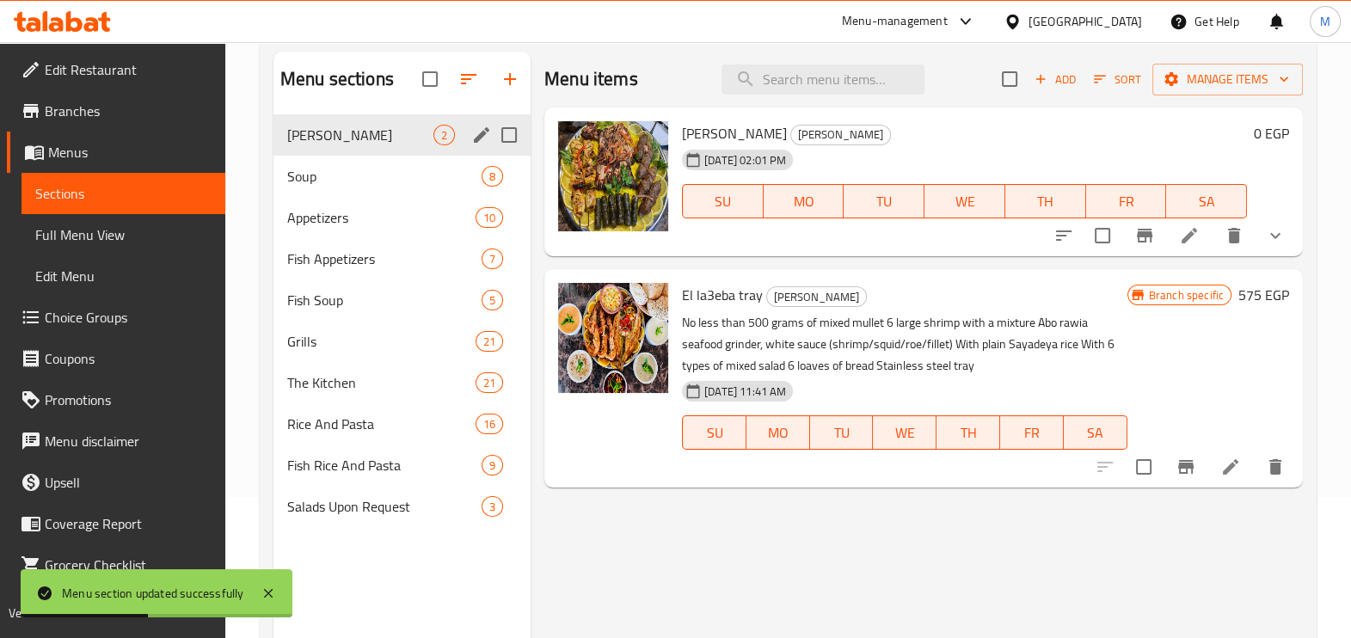
scroll to position [107, 0]
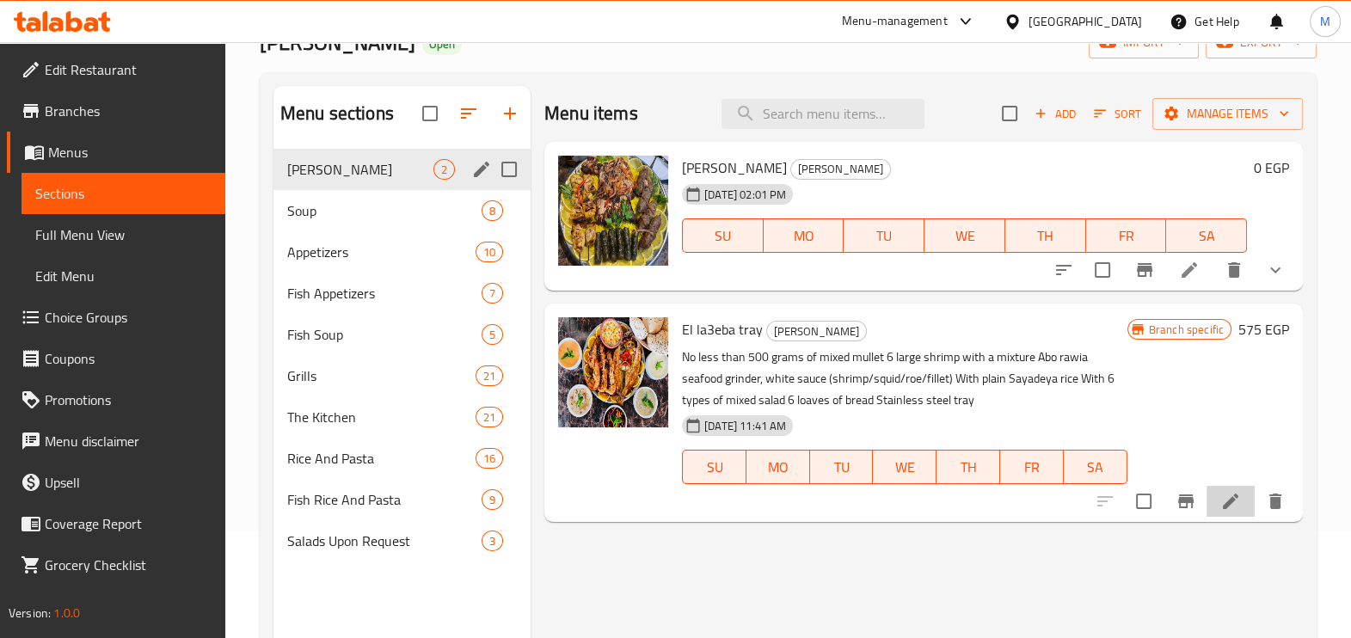
click at [1244, 505] on li at bounding box center [1231, 501] width 48 height 31
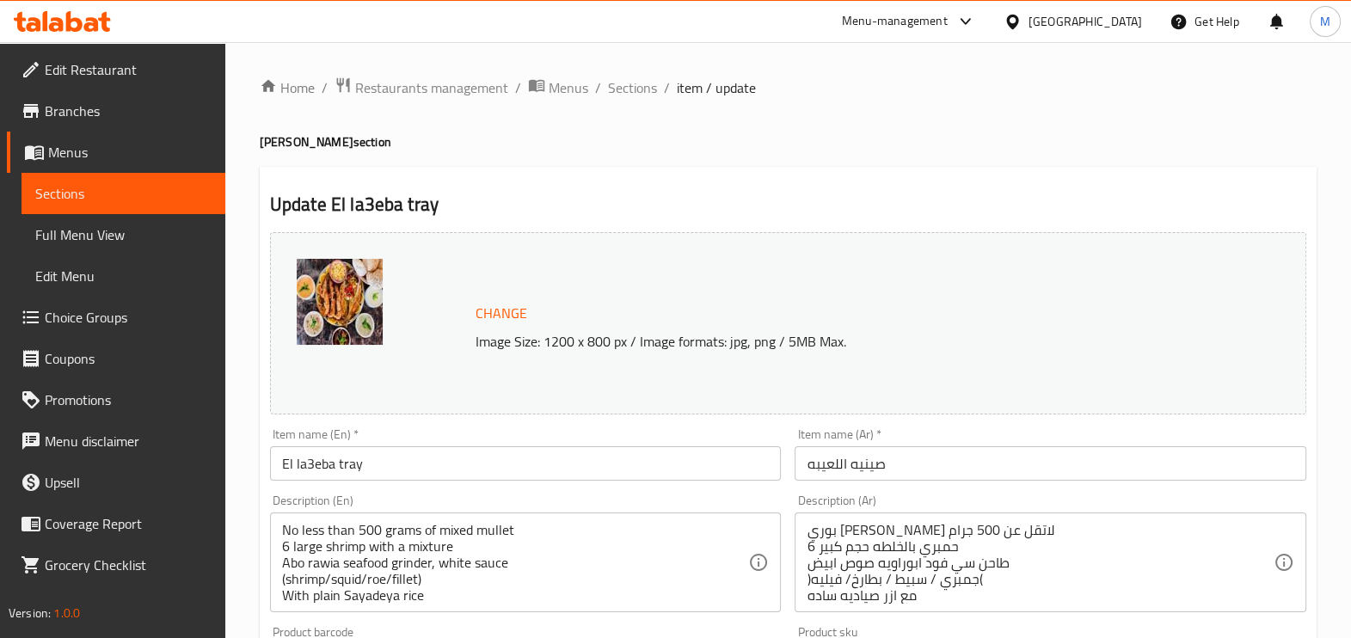
click at [599, 454] on input "El la3eba tray" at bounding box center [526, 463] width 512 height 34
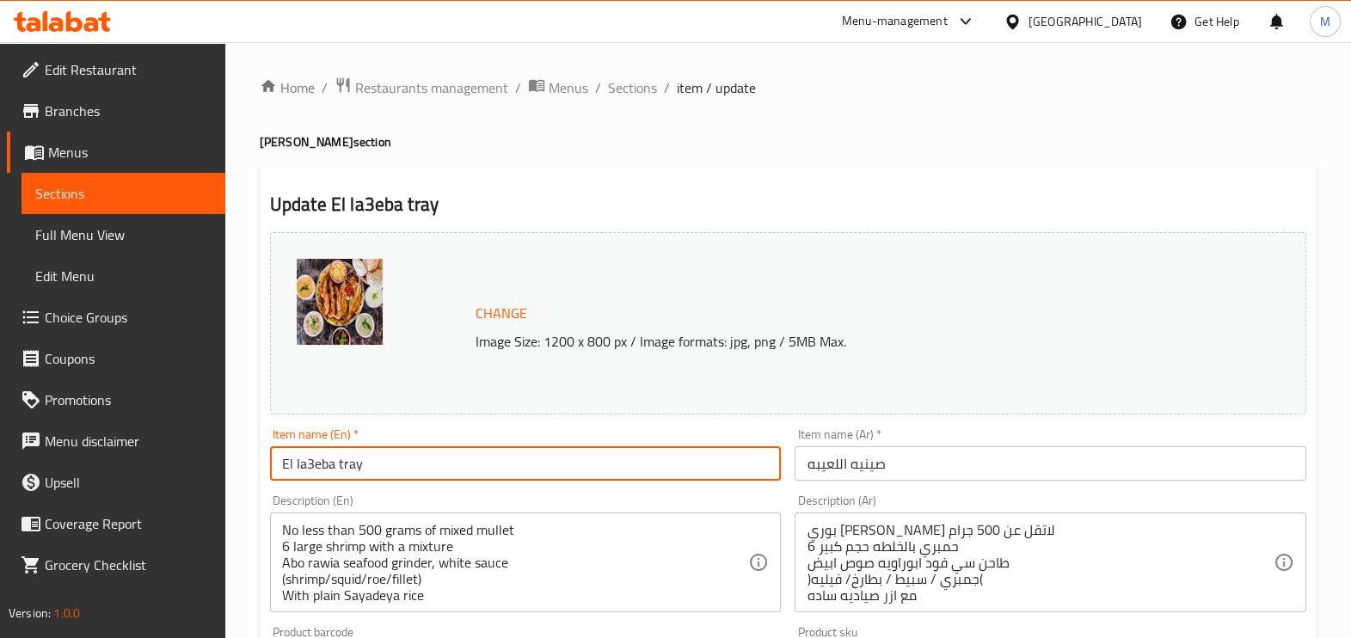
click at [599, 454] on input "El la3eba tray" at bounding box center [526, 463] width 512 height 34
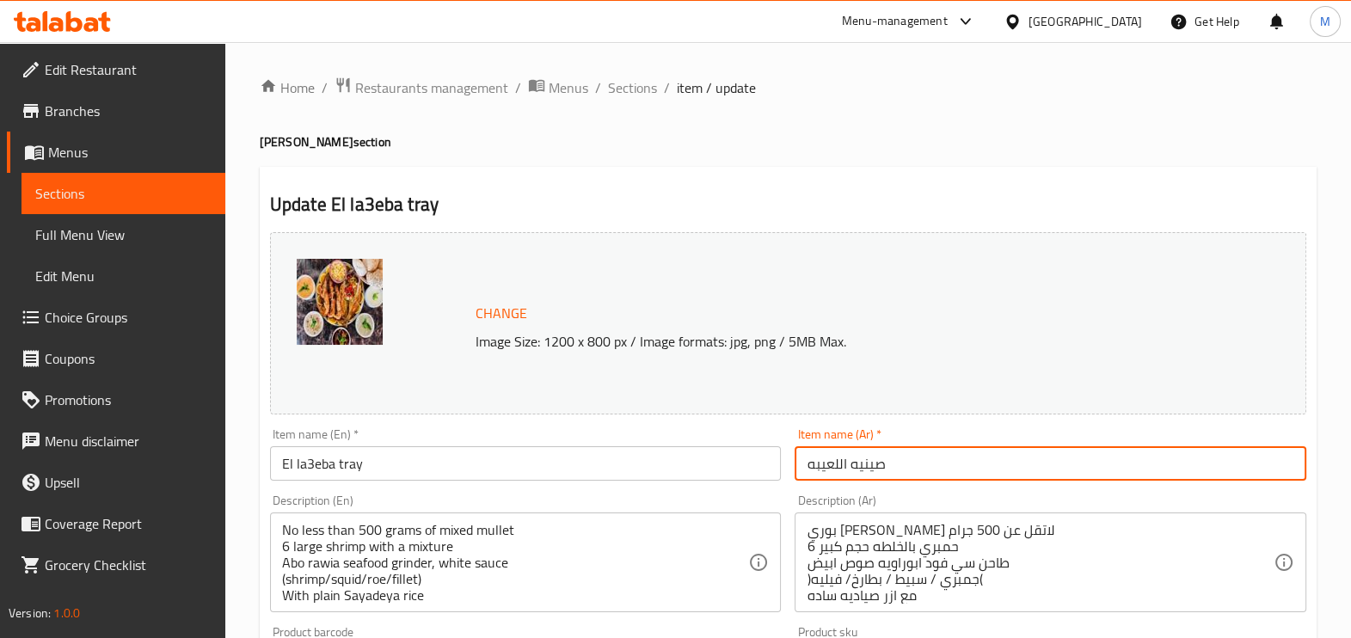
click at [903, 471] on input "صينيه اللعيبه" at bounding box center [1051, 463] width 512 height 34
click at [884, 450] on input "طبق مشتهيات [PERSON_NAME]" at bounding box center [1051, 463] width 512 height 34
click at [885, 450] on input "طبق مشتهيات [PERSON_NAME]" at bounding box center [1051, 463] width 512 height 34
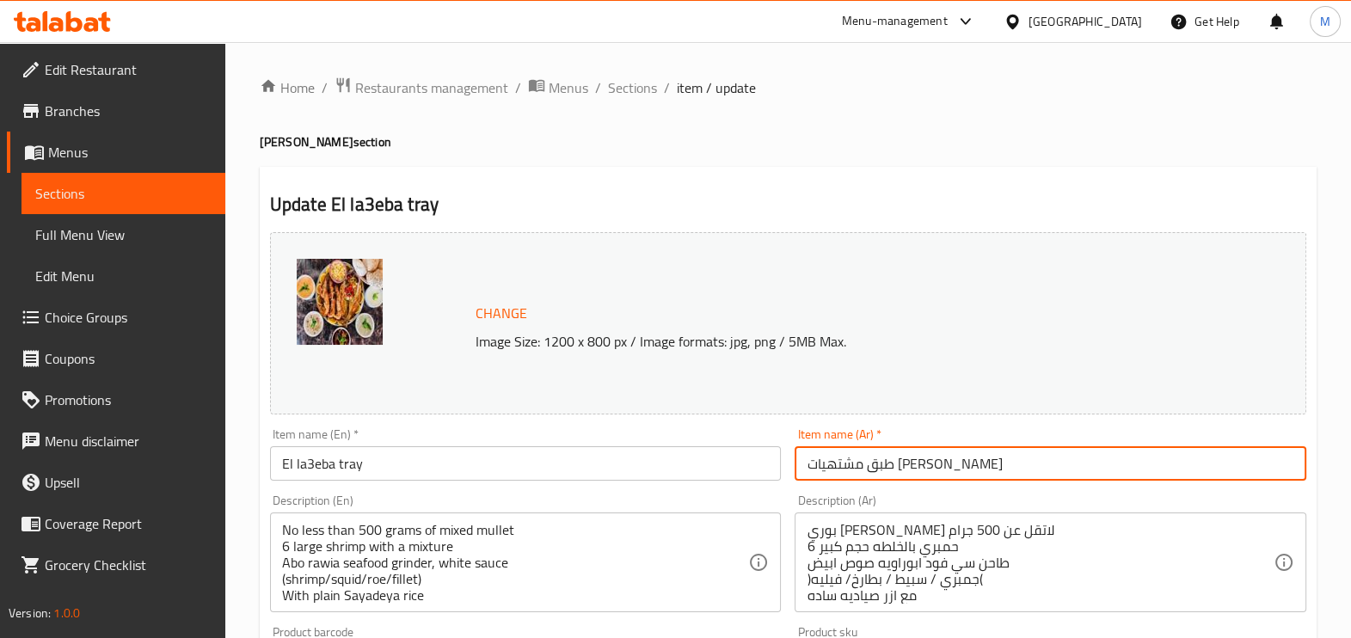
click at [887, 452] on input "طبق مشتهيات [PERSON_NAME]" at bounding box center [1051, 463] width 512 height 34
type input "طبق مشتهيات [PERSON_NAME]"
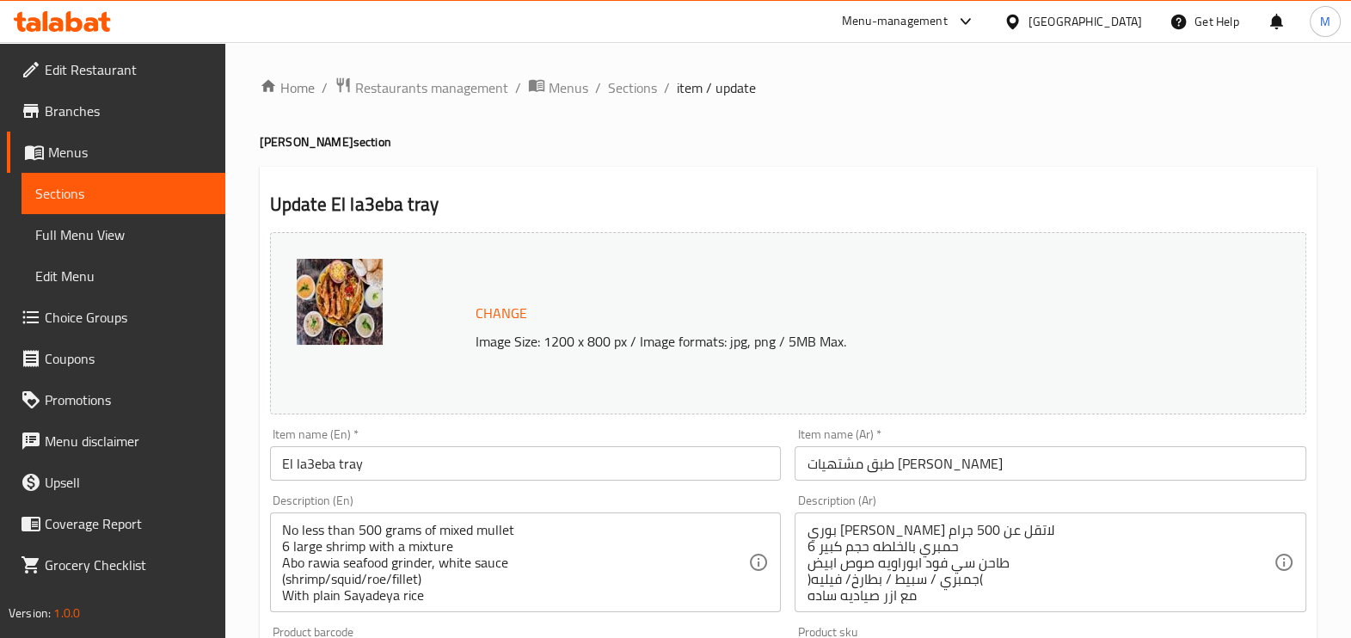
click at [460, 483] on div "Item name (En)   * El la3eba tray Item name (En) *" at bounding box center [526, 454] width 526 height 66
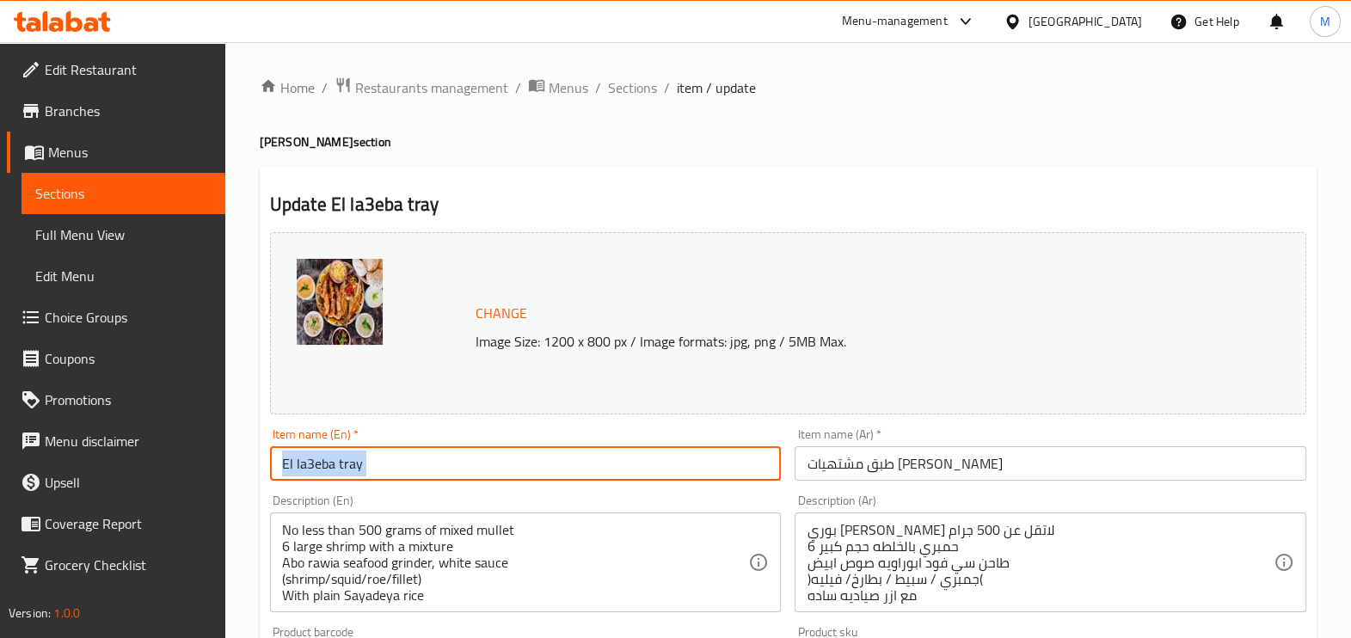
click at [563, 476] on input "El la3eba tray" at bounding box center [526, 463] width 512 height 34
paste input "The dish of [PERSON_NAME]s appetites"
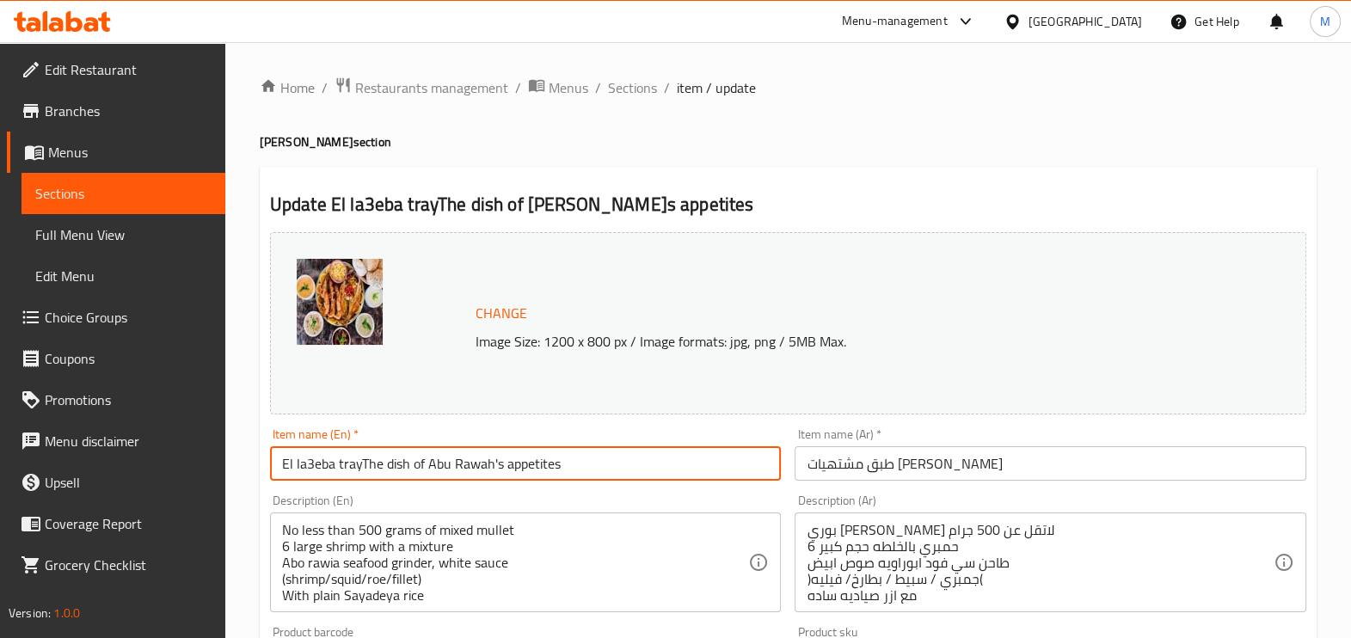
click at [563, 476] on input "El la3eba trayThe dish of Abu Rawah's appetites" at bounding box center [526, 463] width 512 height 34
paste input "text"
type input "The dish of [PERSON_NAME]s appetites"
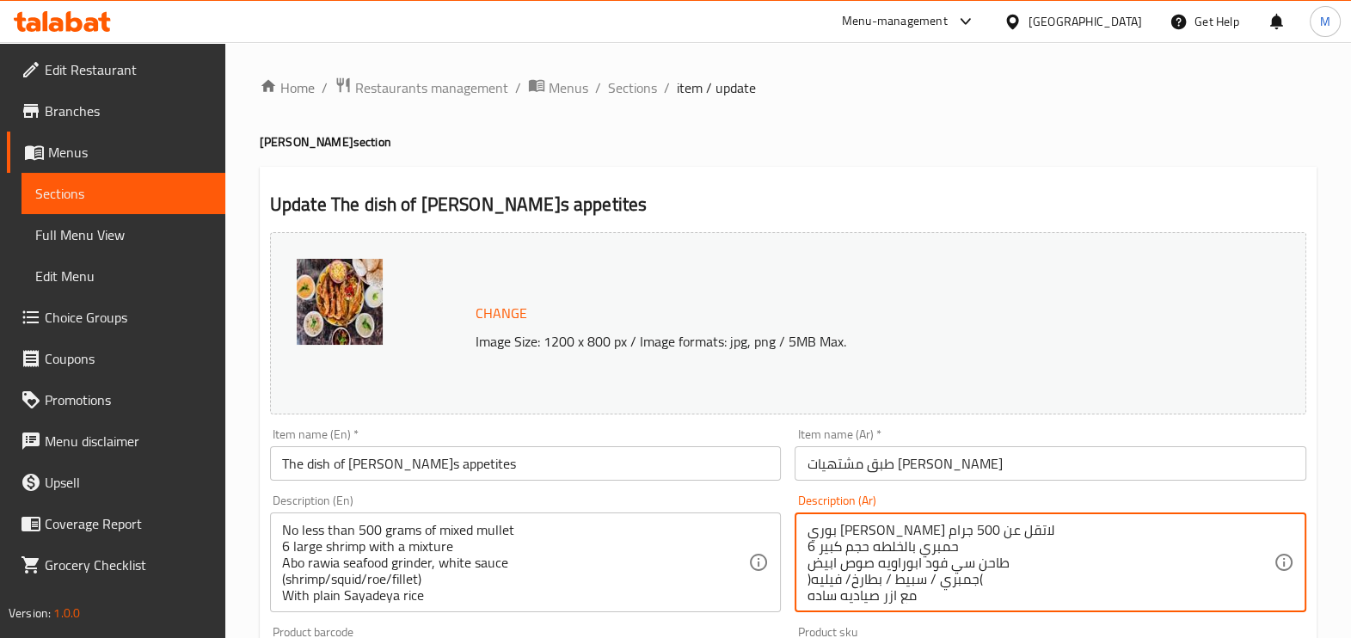
click at [944, 541] on textarea "بوري [PERSON_NAME] لاتقل عن 500 جرام 6 حمبري بالخلطه حجم كبير طاحن سي فود ابورا…" at bounding box center [1040, 563] width 467 height 82
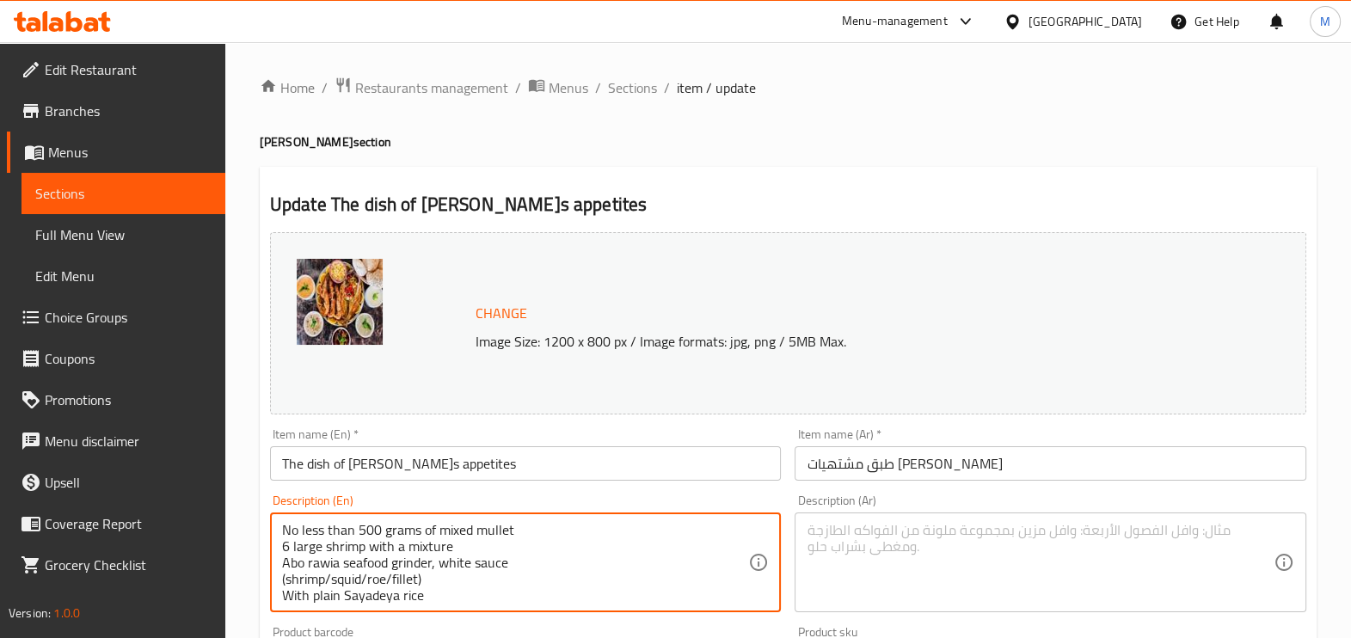
click at [671, 528] on textarea "No less than 500 grams of mixed mullet 6 large shrimp with a mixture Abo rawia …" at bounding box center [515, 563] width 467 height 82
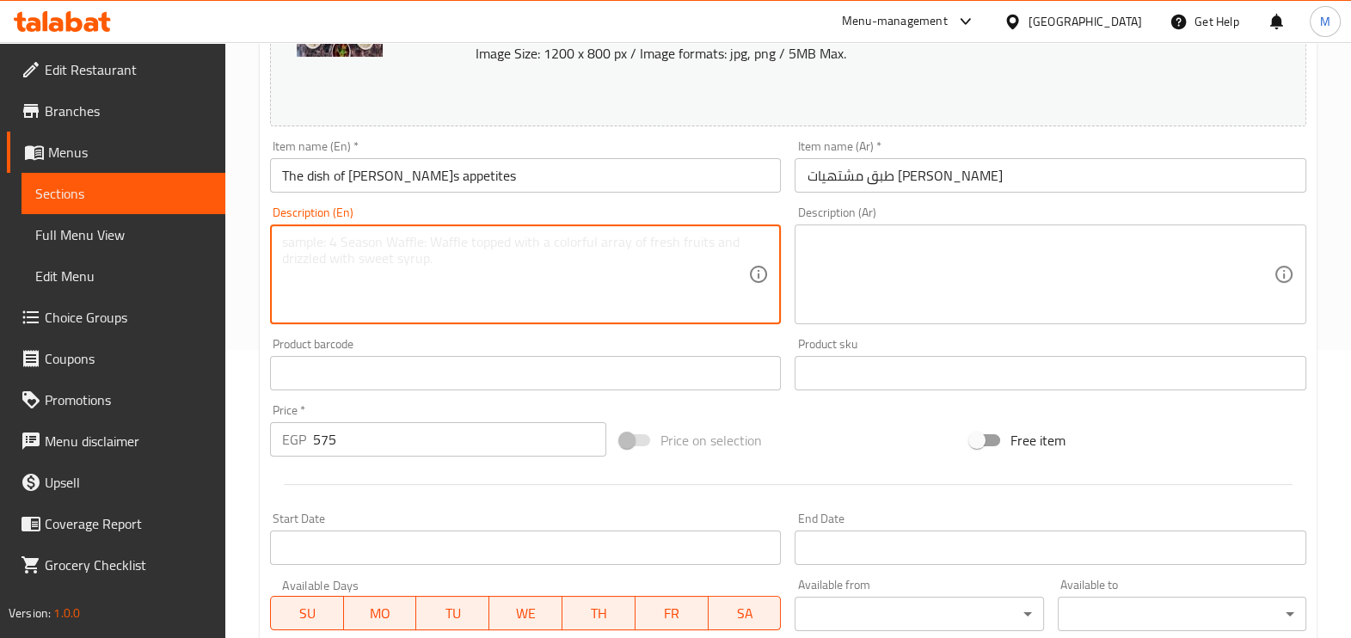
scroll to position [323, 0]
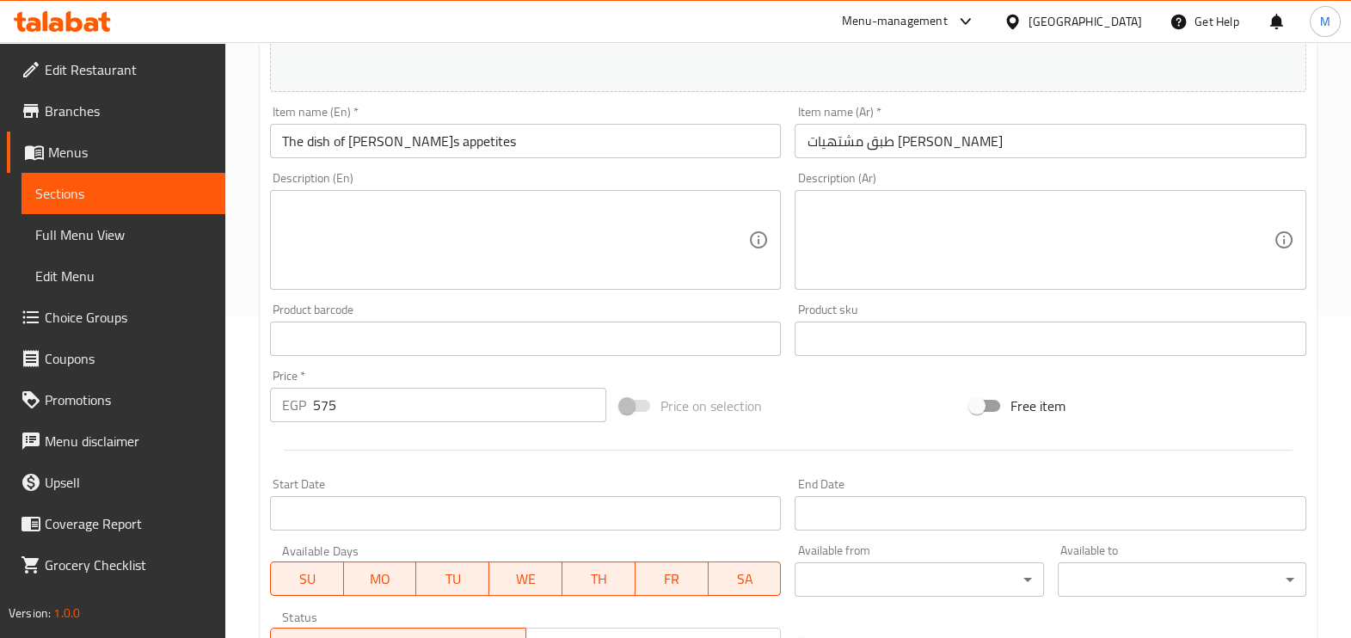
click at [1076, 298] on div "Product sku Product sku" at bounding box center [1051, 330] width 526 height 66
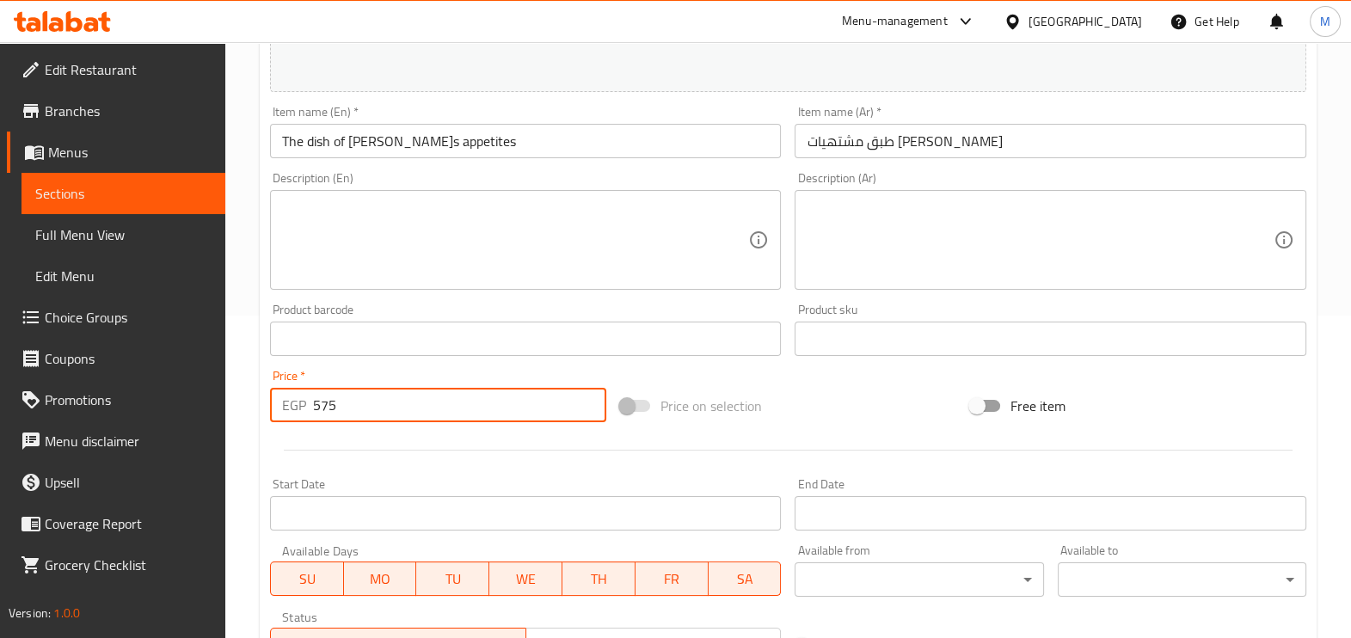
click at [426, 404] on input "575" at bounding box center [459, 405] width 293 height 34
paste input "322.40"
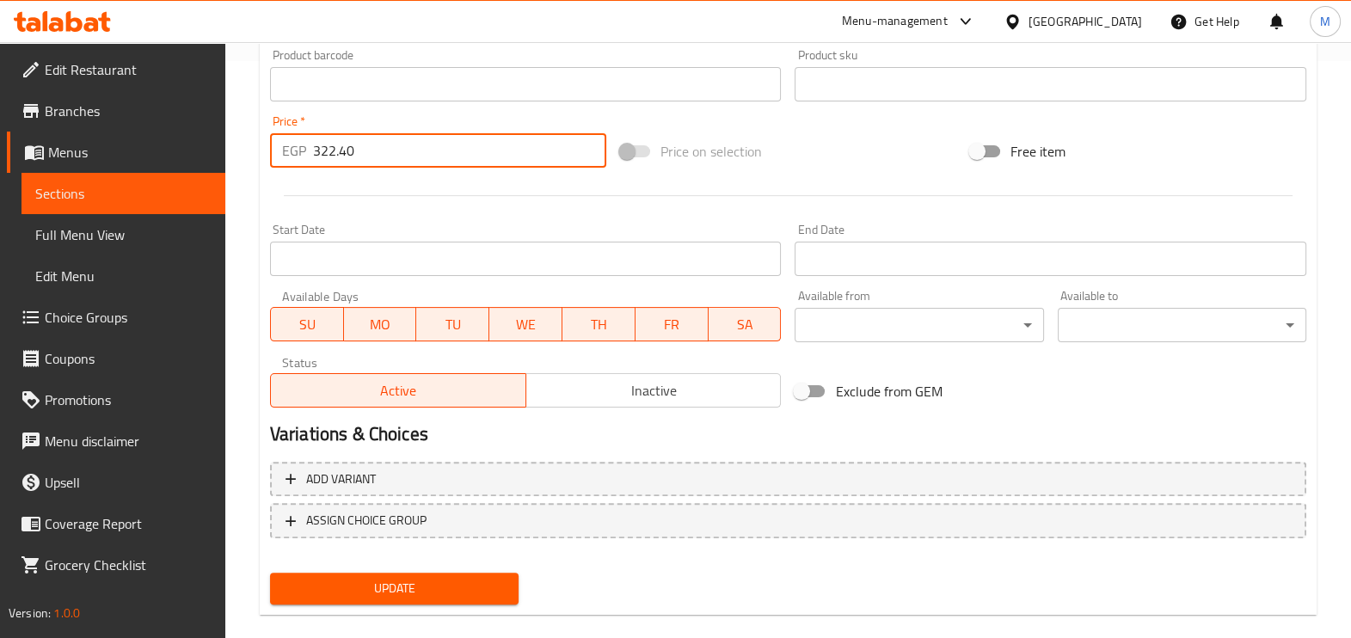
scroll to position [600, 0]
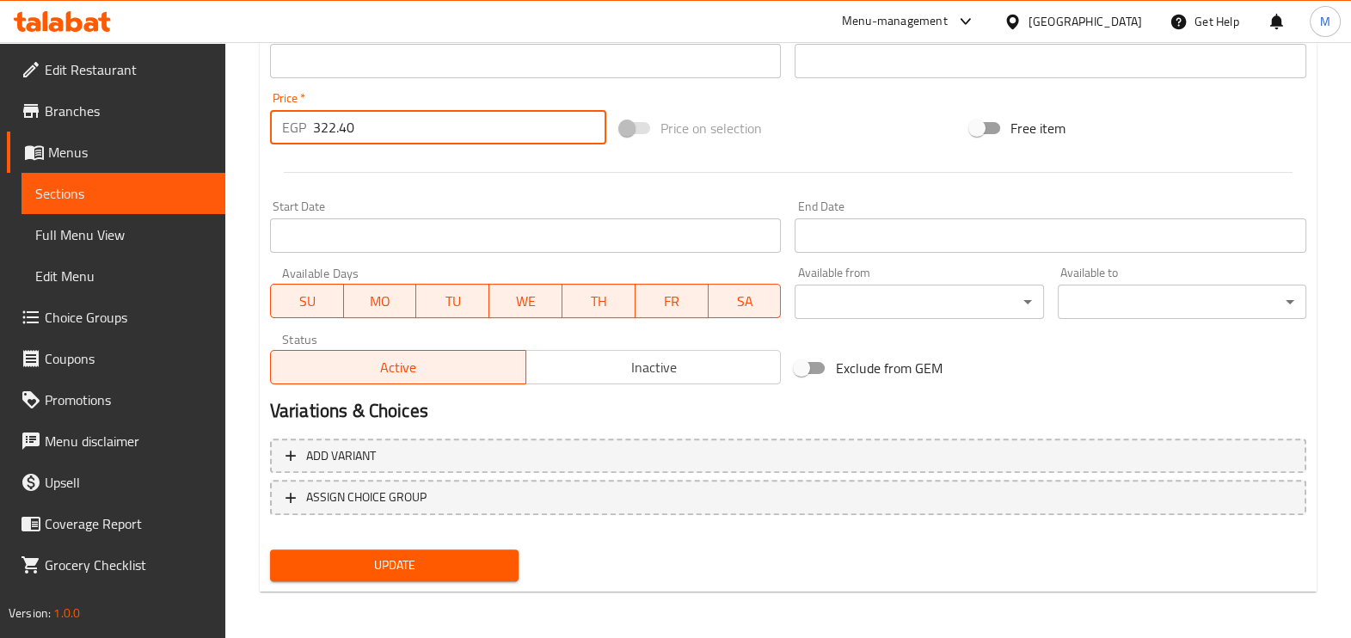
type input "322.40"
click at [436, 559] on span "Update" at bounding box center [394, 566] width 221 height 22
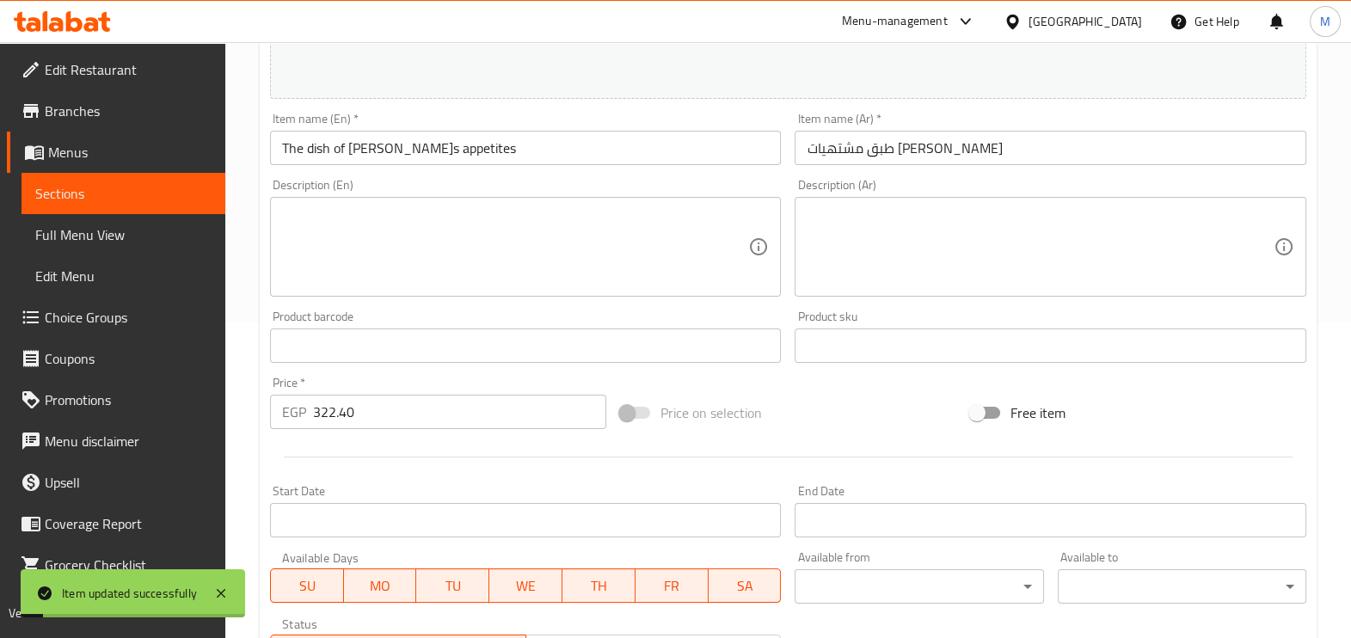
scroll to position [0, 0]
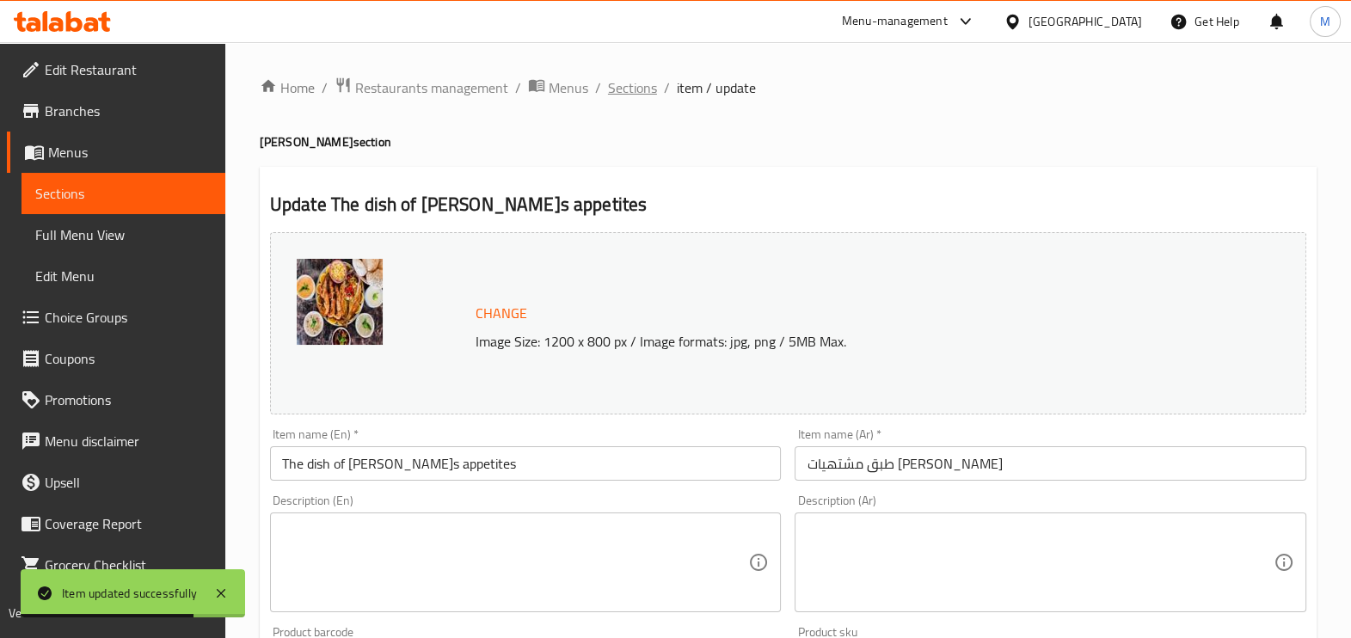
click at [636, 86] on span "Sections" at bounding box center [632, 87] width 49 height 21
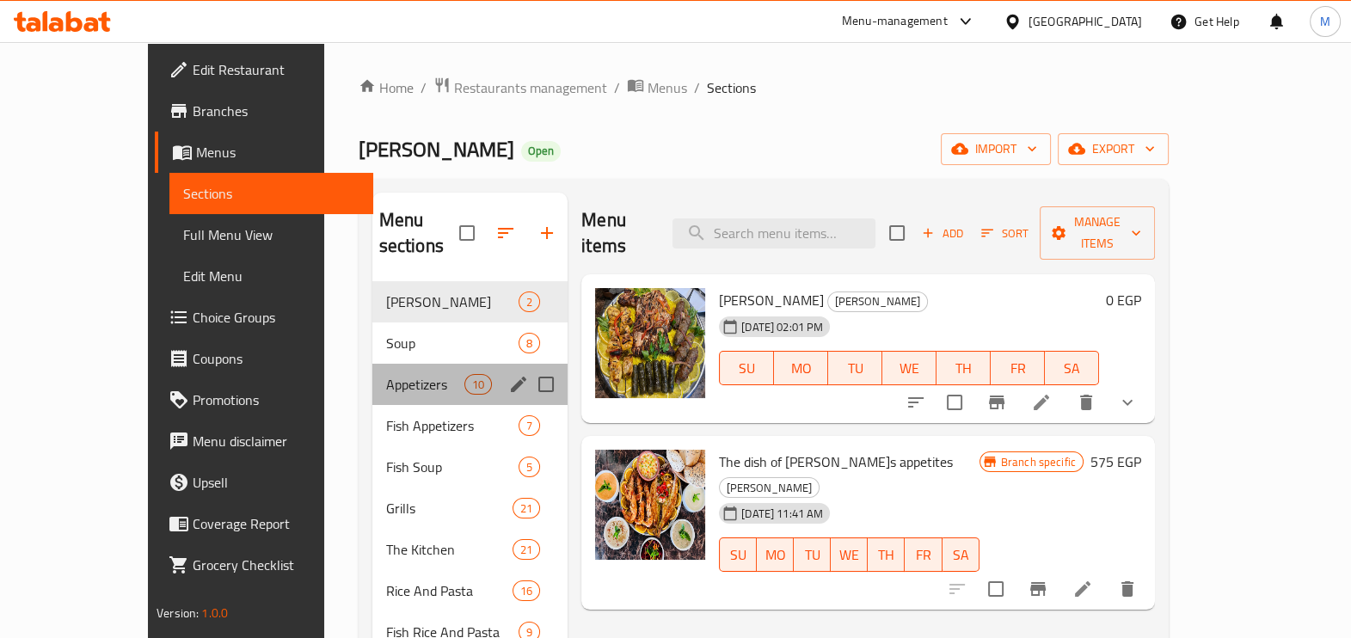
click at [394, 364] on div "Appetizers 10" at bounding box center [470, 384] width 196 height 41
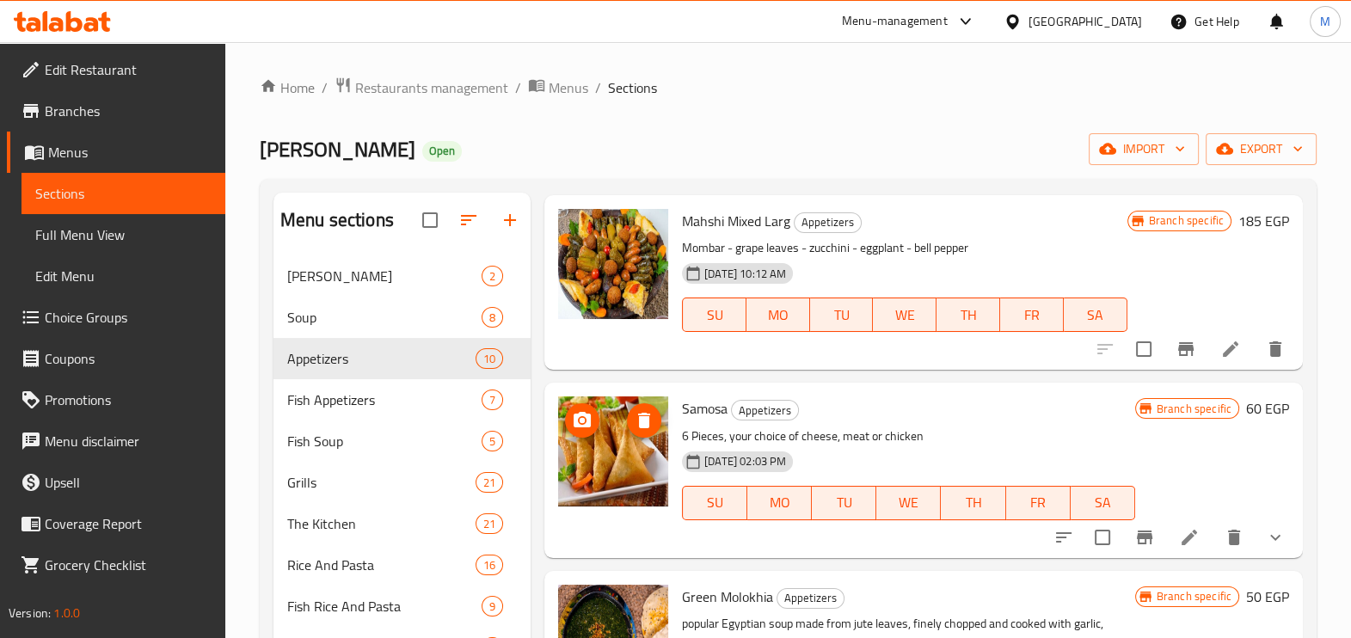
scroll to position [214, 0]
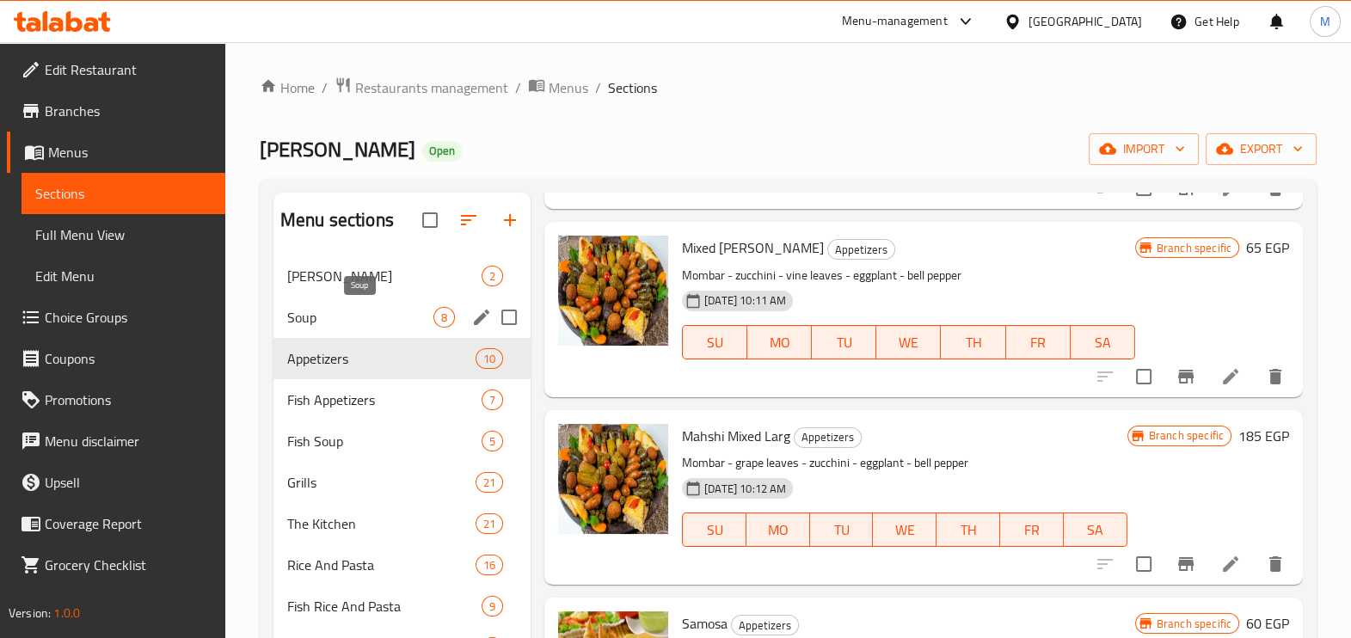
click at [401, 324] on span "Soup" at bounding box center [360, 317] width 146 height 21
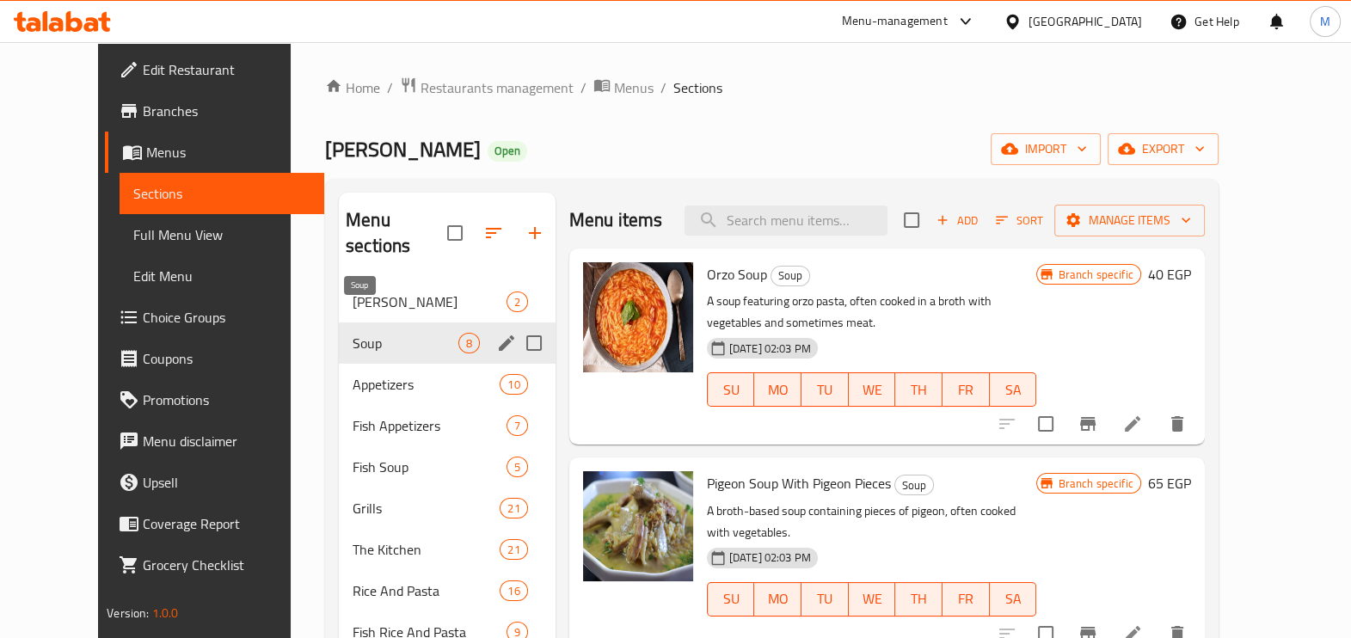
click at [413, 333] on span "Soup" at bounding box center [406, 343] width 106 height 21
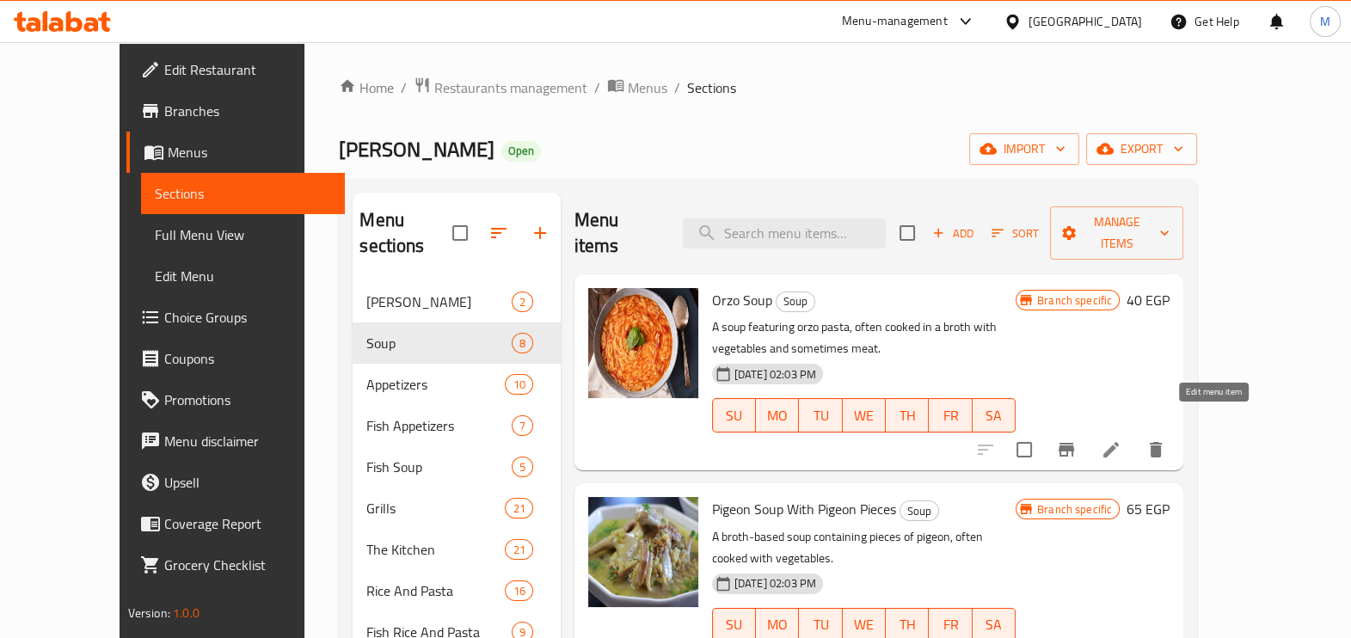
click at [1122, 440] on icon at bounding box center [1111, 450] width 21 height 21
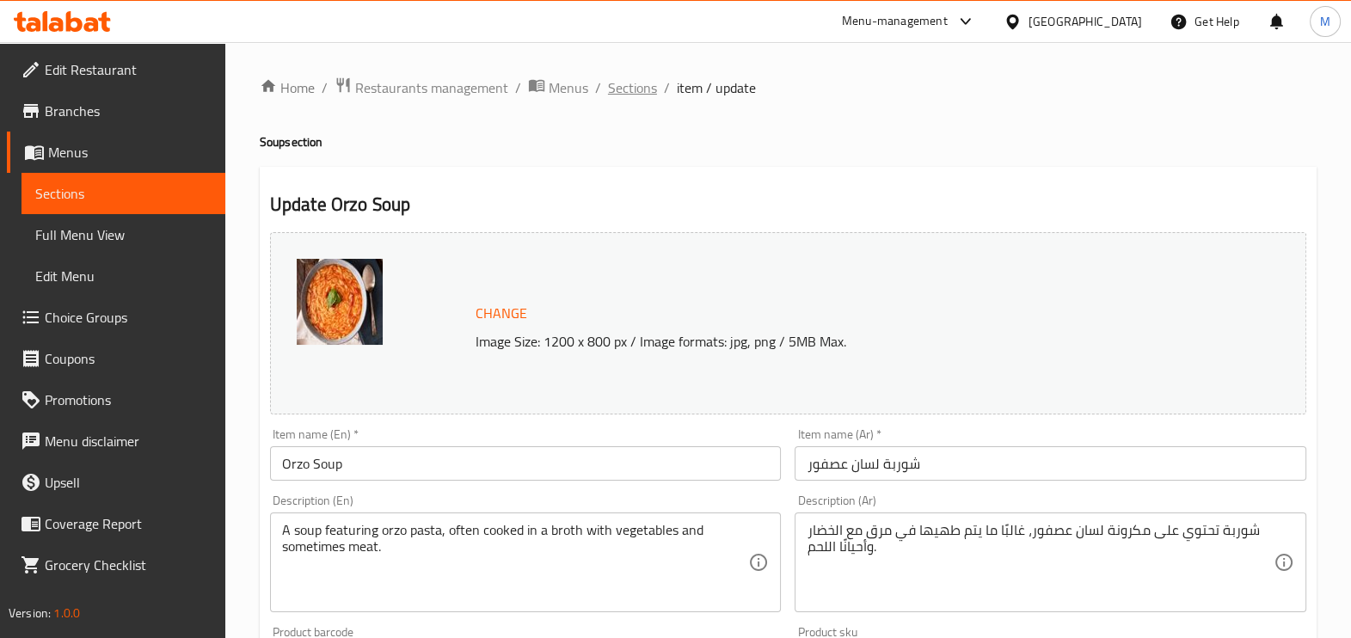
click at [639, 86] on span "Sections" at bounding box center [632, 87] width 49 height 21
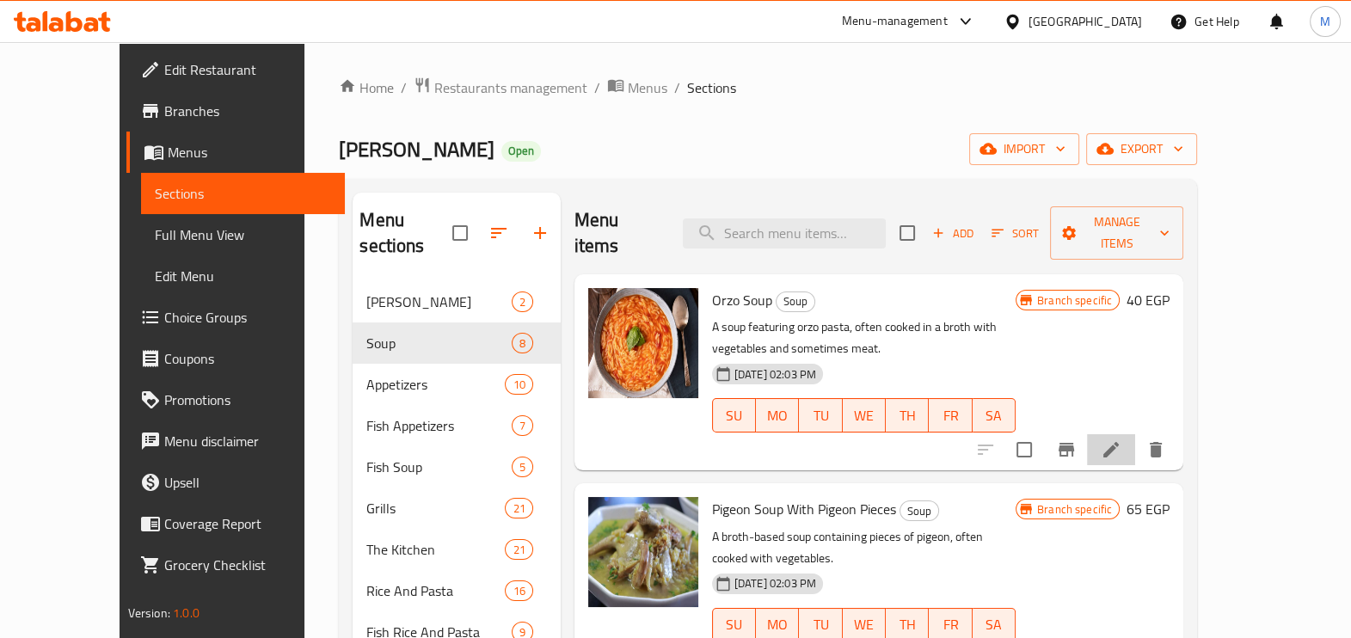
click at [1135, 438] on li at bounding box center [1111, 449] width 48 height 31
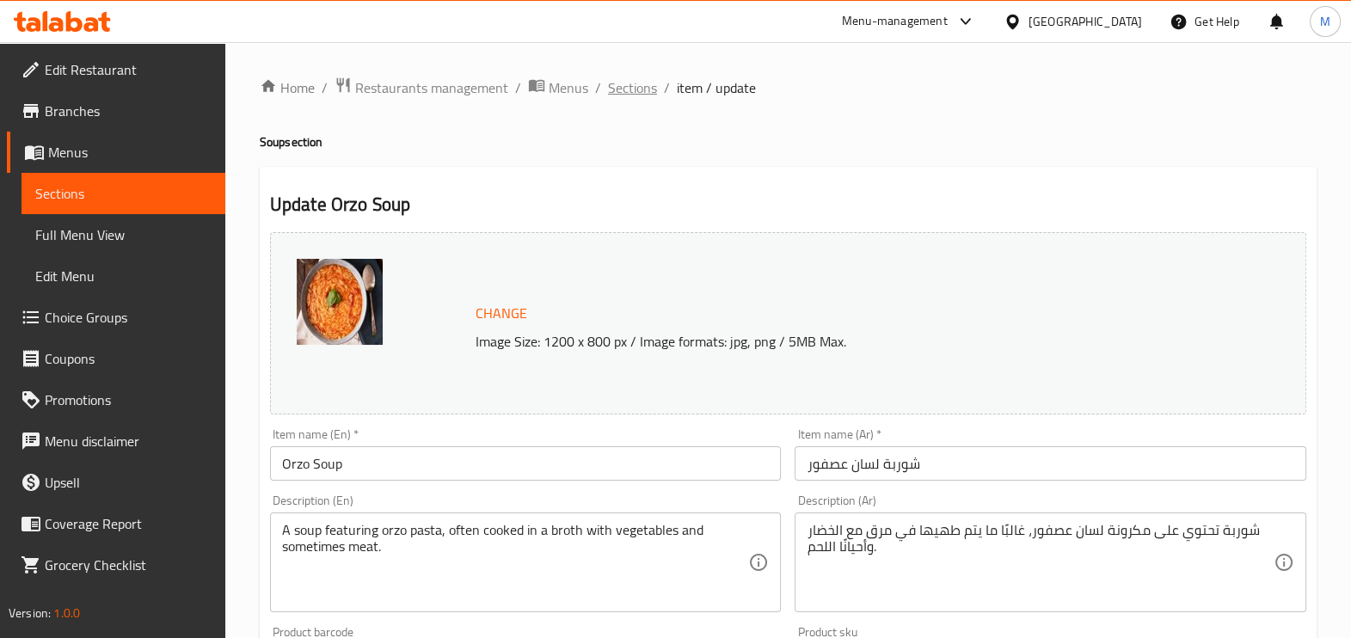
click at [642, 79] on span "Sections" at bounding box center [632, 87] width 49 height 21
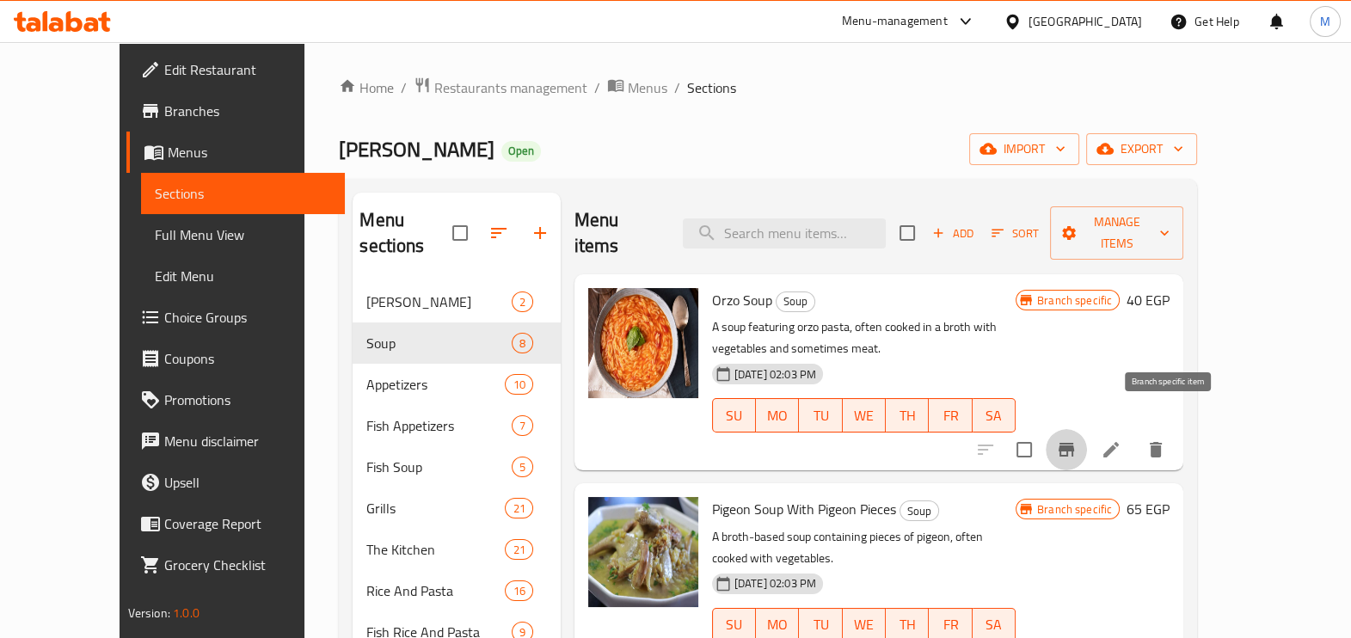
click at [1077, 440] on icon "Branch-specific-item" at bounding box center [1066, 450] width 21 height 21
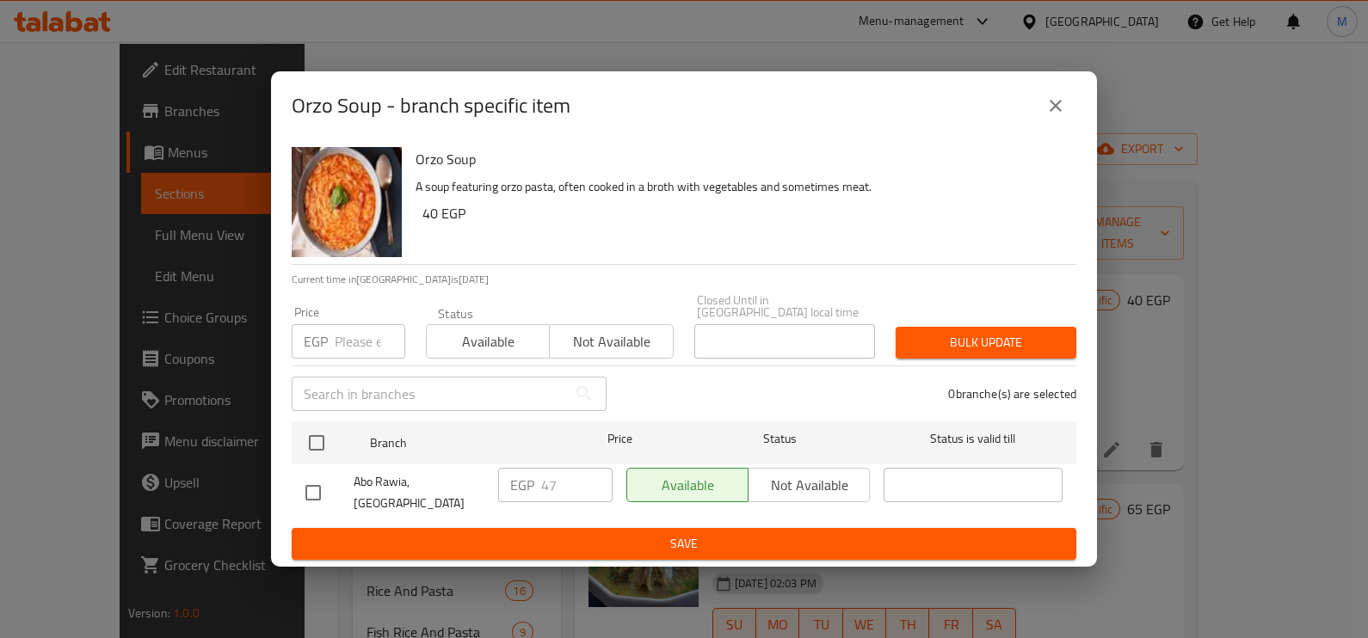
click at [357, 344] on input "number" at bounding box center [370, 341] width 71 height 34
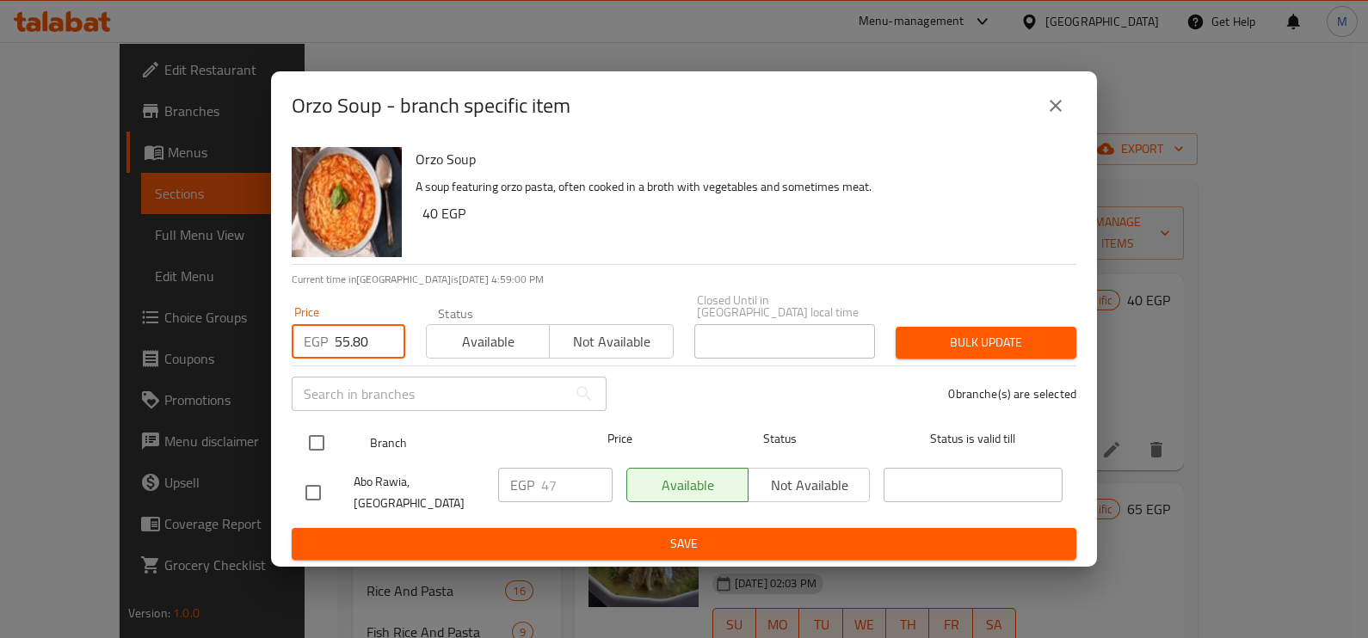
type input "55.80"
click at [318, 446] on input "checkbox" at bounding box center [316, 443] width 36 height 36
checkbox input "true"
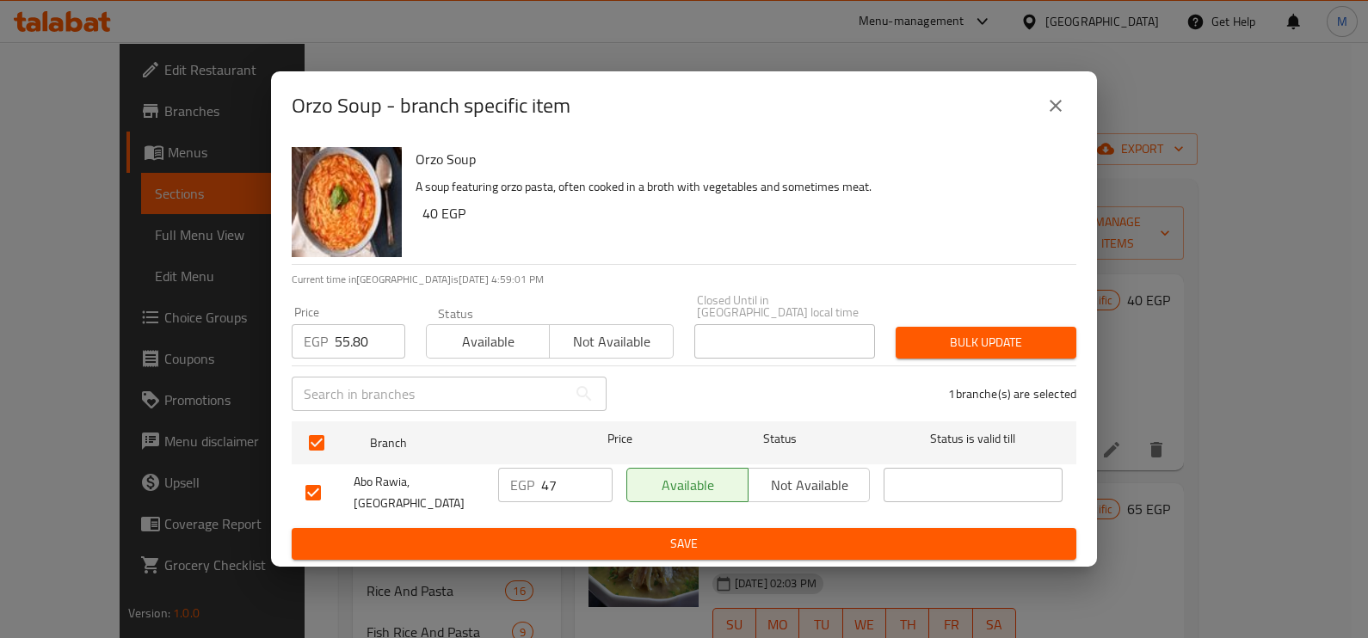
click at [981, 339] on span "Bulk update" at bounding box center [985, 343] width 153 height 22
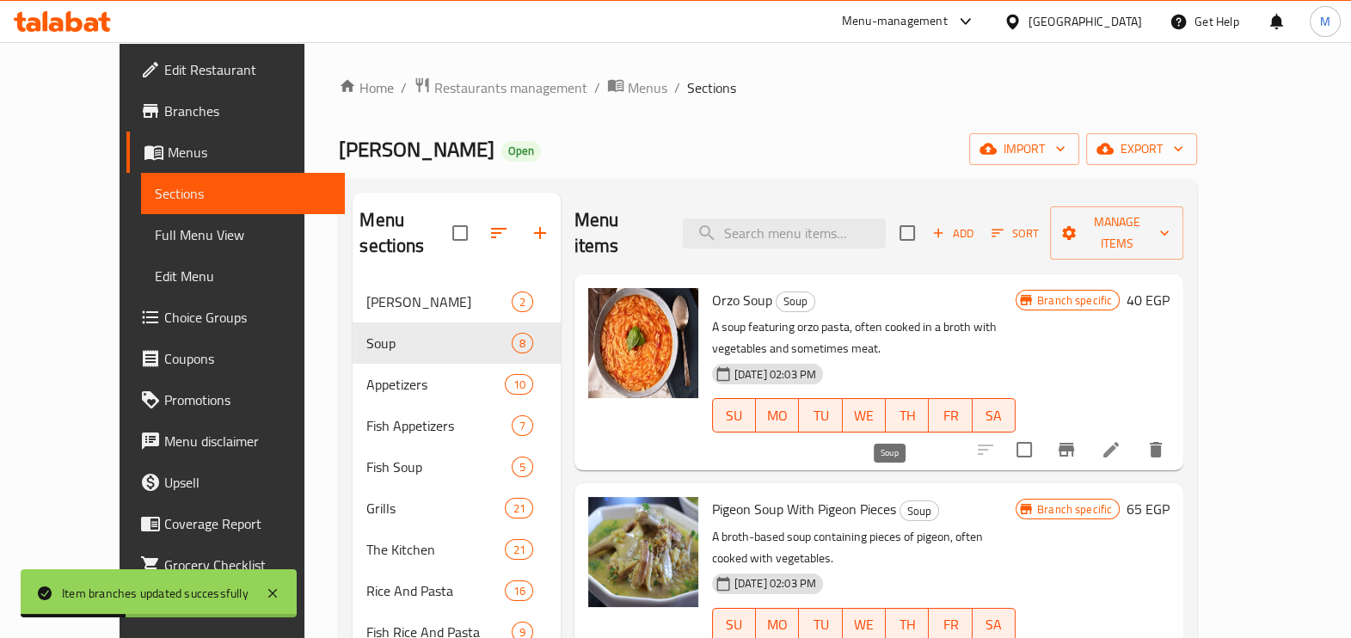
scroll to position [107, 0]
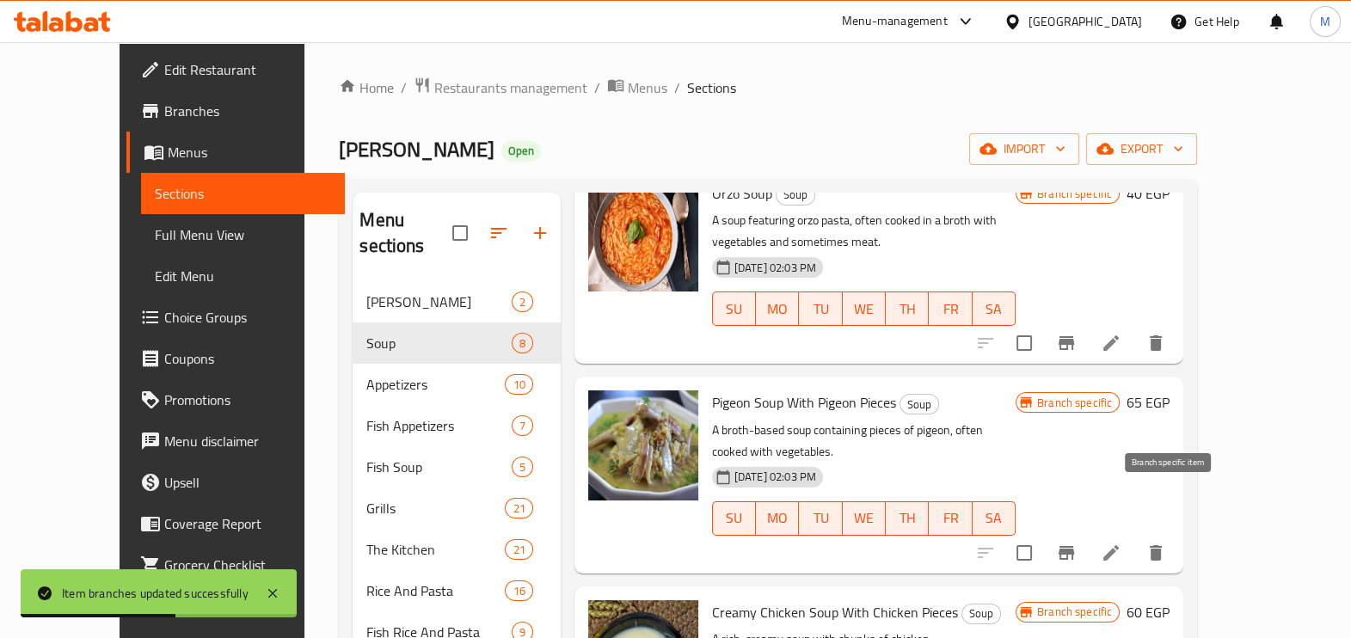
click at [1074, 546] on icon "Branch-specific-item" at bounding box center [1066, 553] width 15 height 14
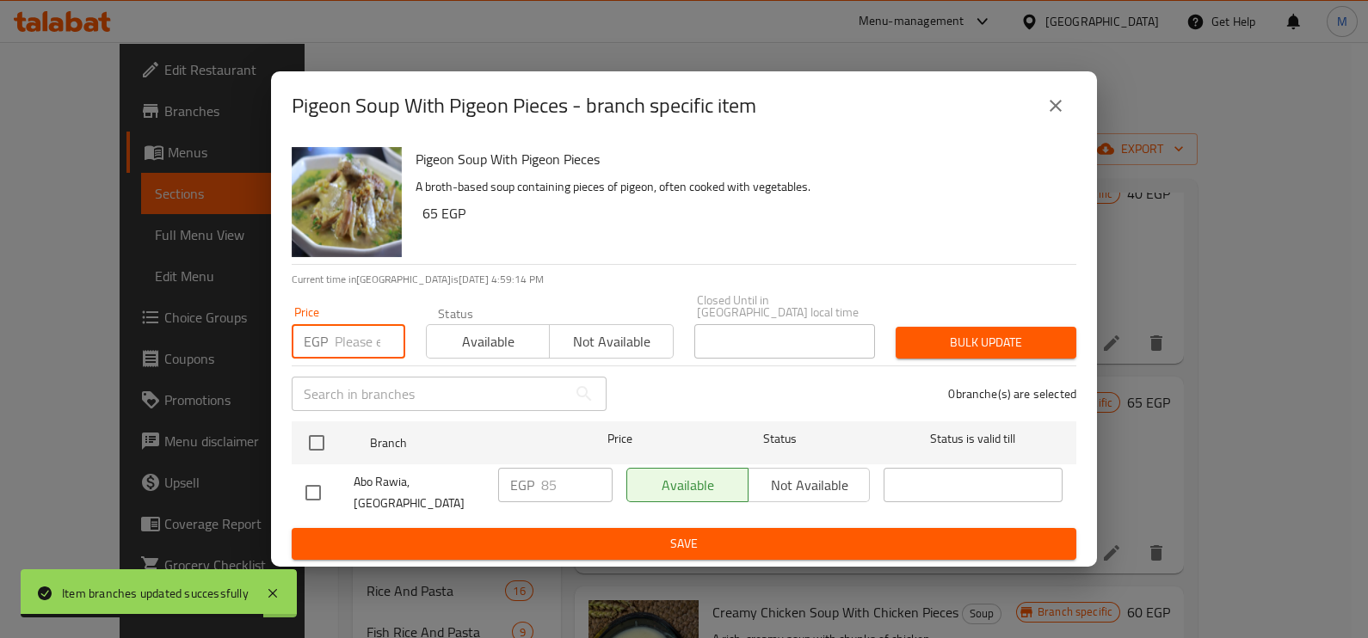
click at [348, 341] on input "number" at bounding box center [370, 341] width 71 height 34
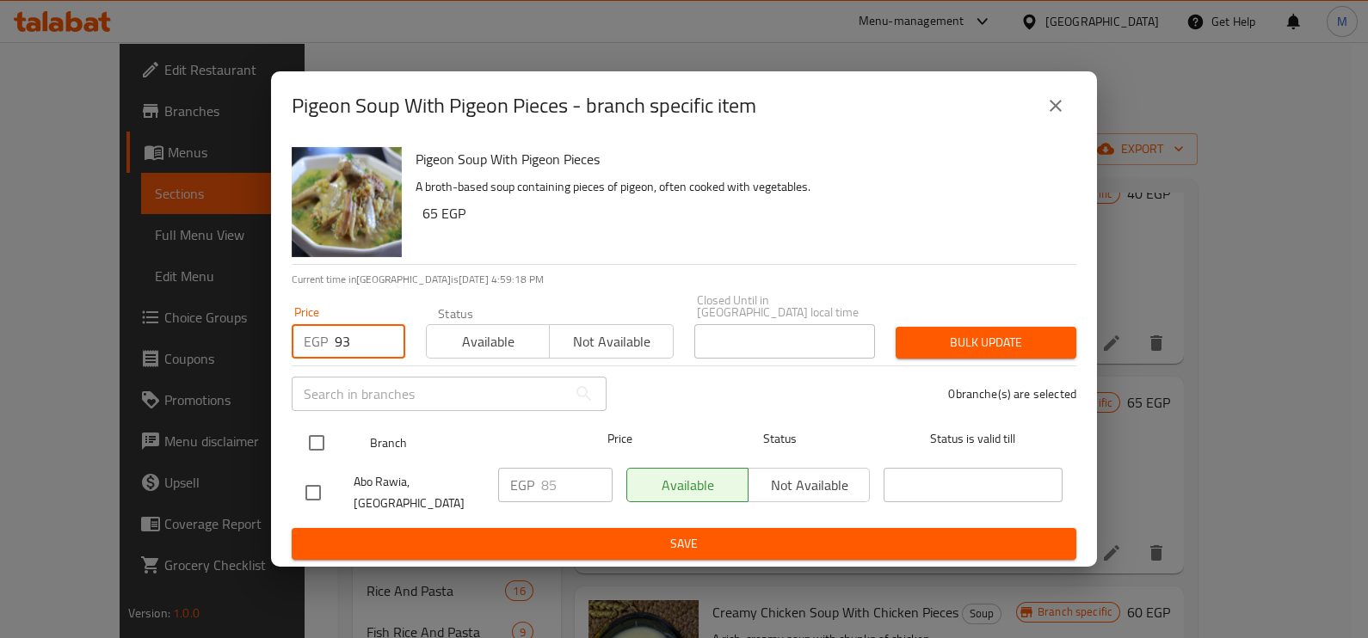
type input "93"
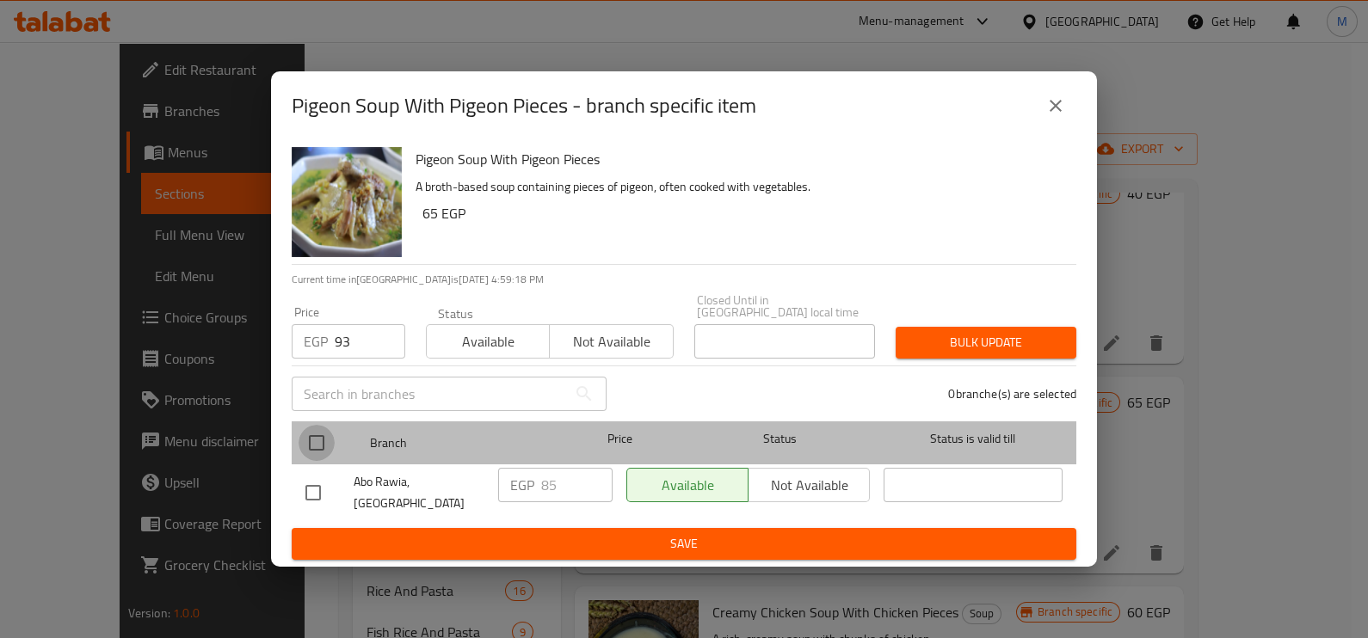
click at [318, 445] on input "checkbox" at bounding box center [316, 443] width 36 height 36
checkbox input "true"
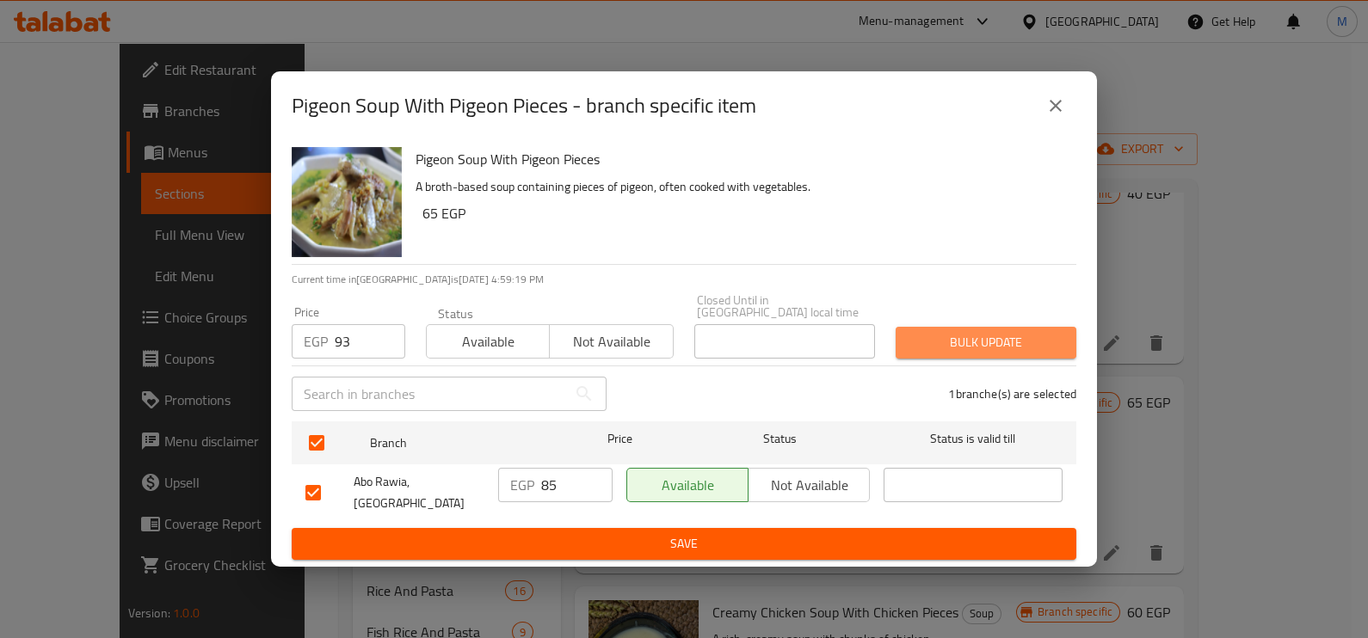
click at [971, 344] on span "Bulk update" at bounding box center [985, 343] width 153 height 22
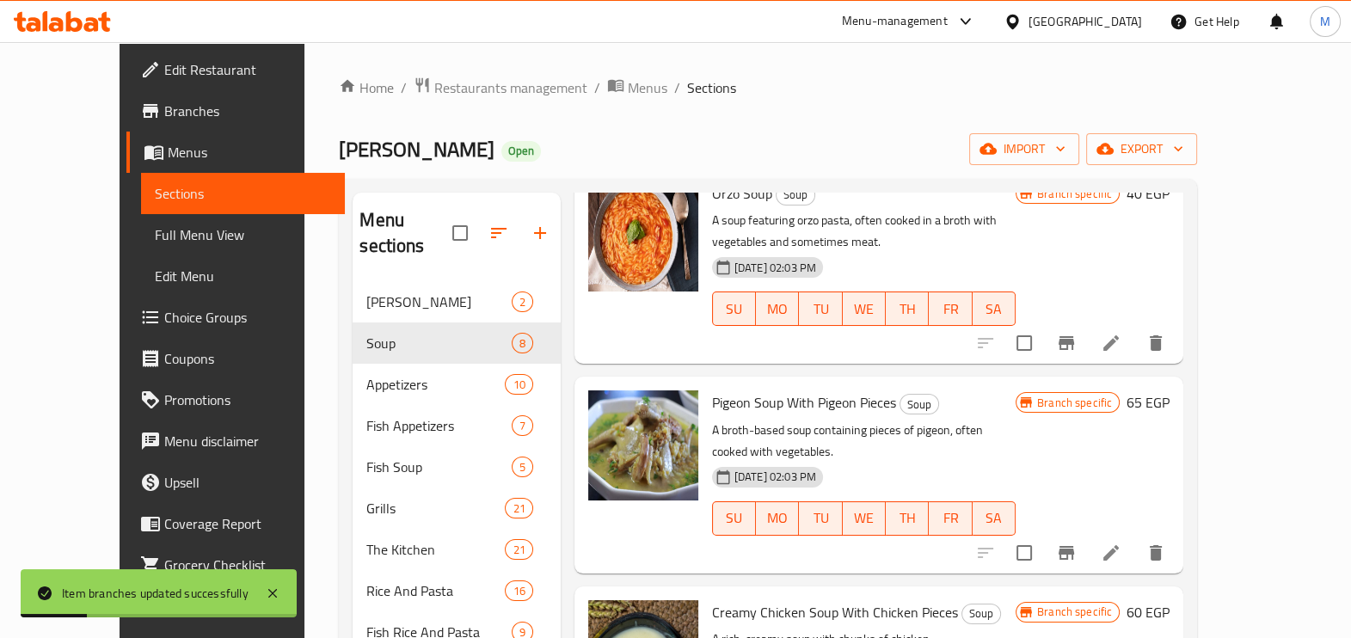
scroll to position [323, 0]
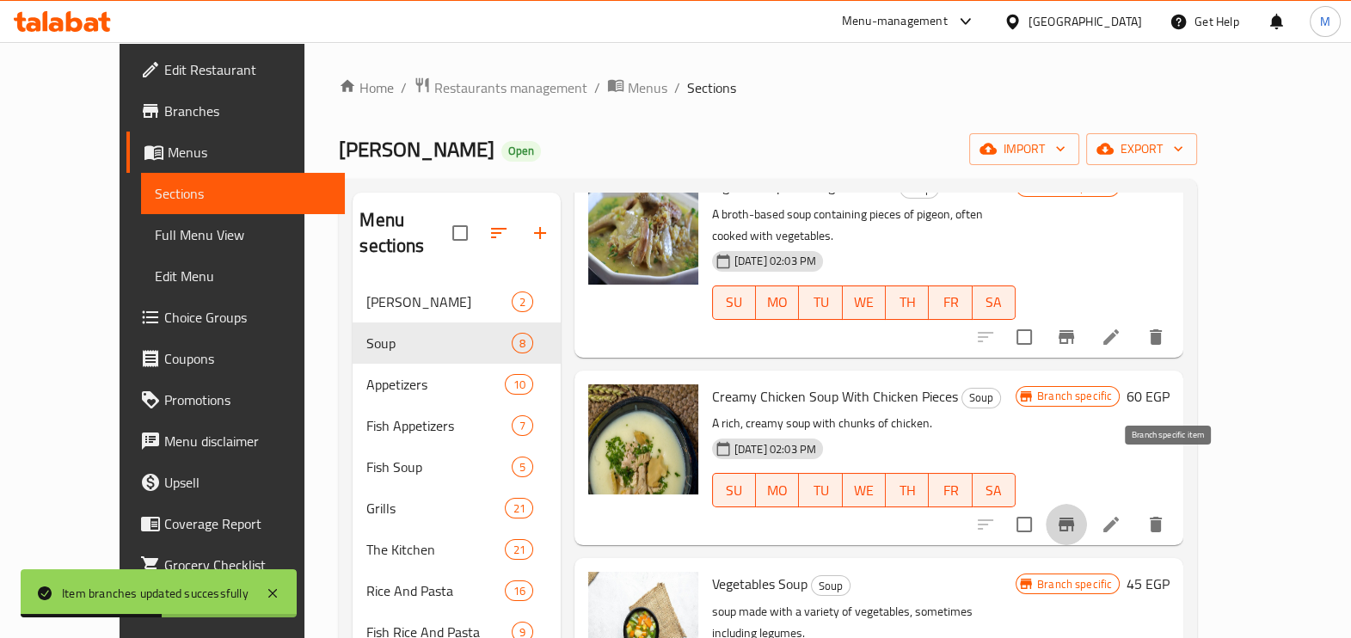
click at [1077, 514] on icon "Branch-specific-item" at bounding box center [1066, 524] width 21 height 21
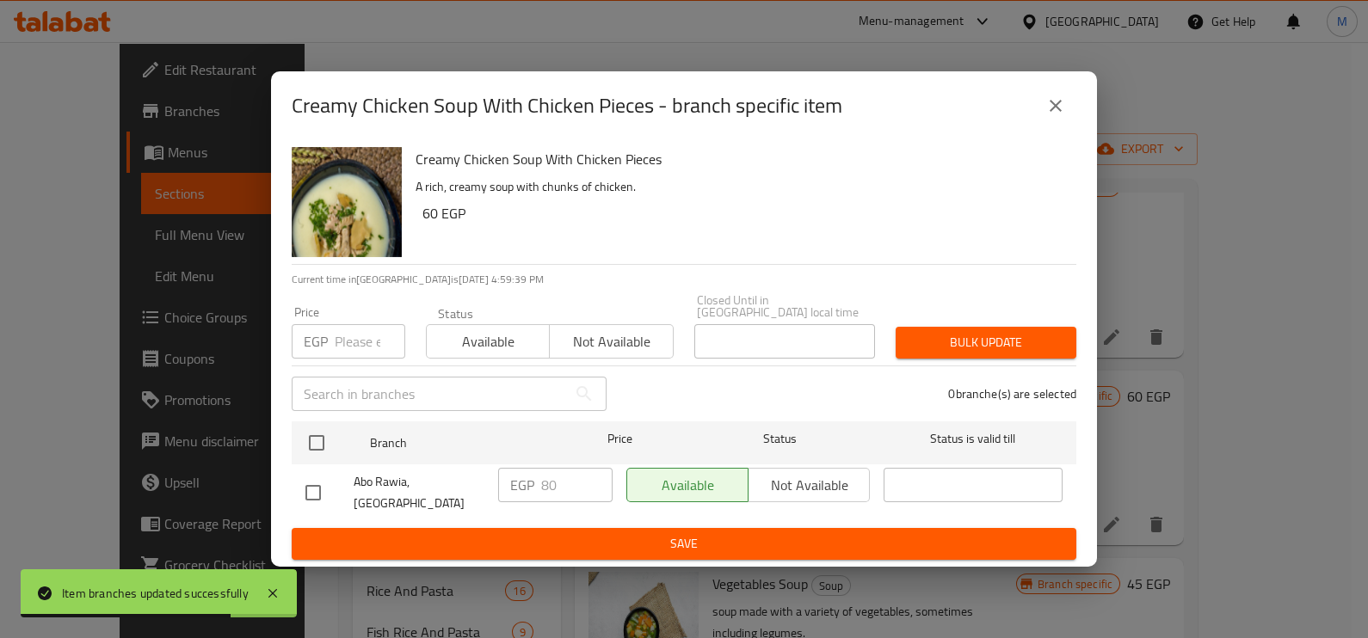
click at [344, 344] on input "number" at bounding box center [370, 341] width 71 height 34
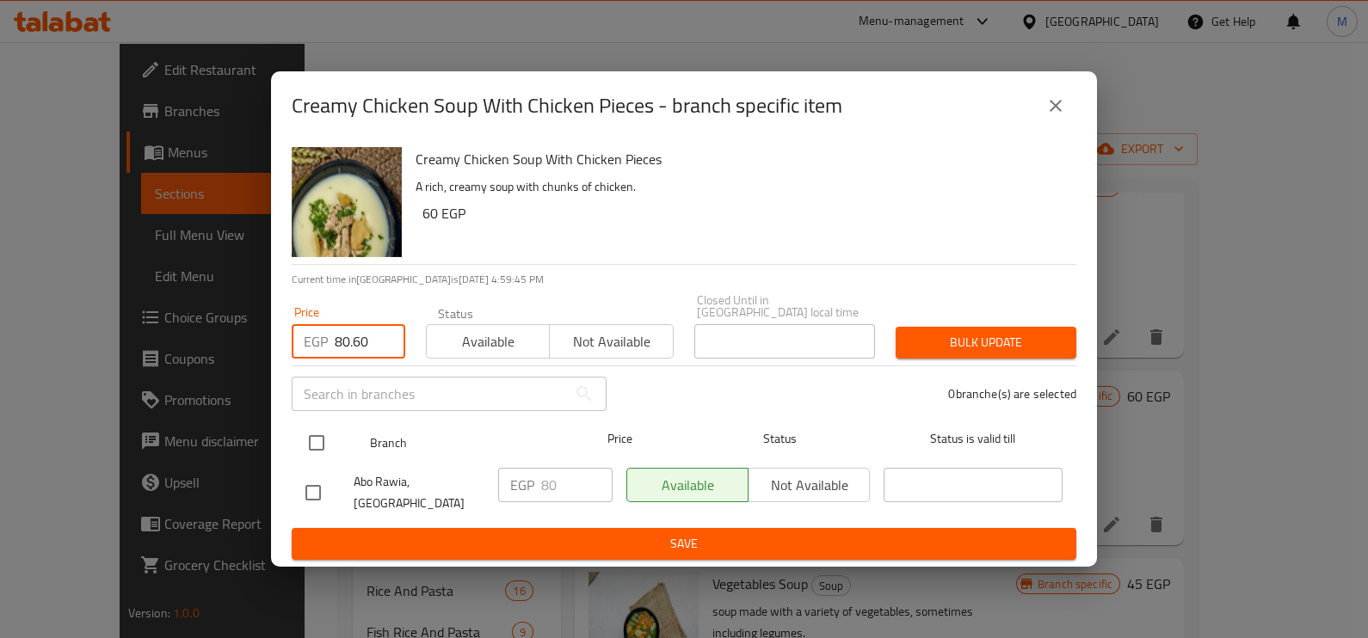
type input "80.60"
click at [310, 446] on input "checkbox" at bounding box center [316, 443] width 36 height 36
checkbox input "true"
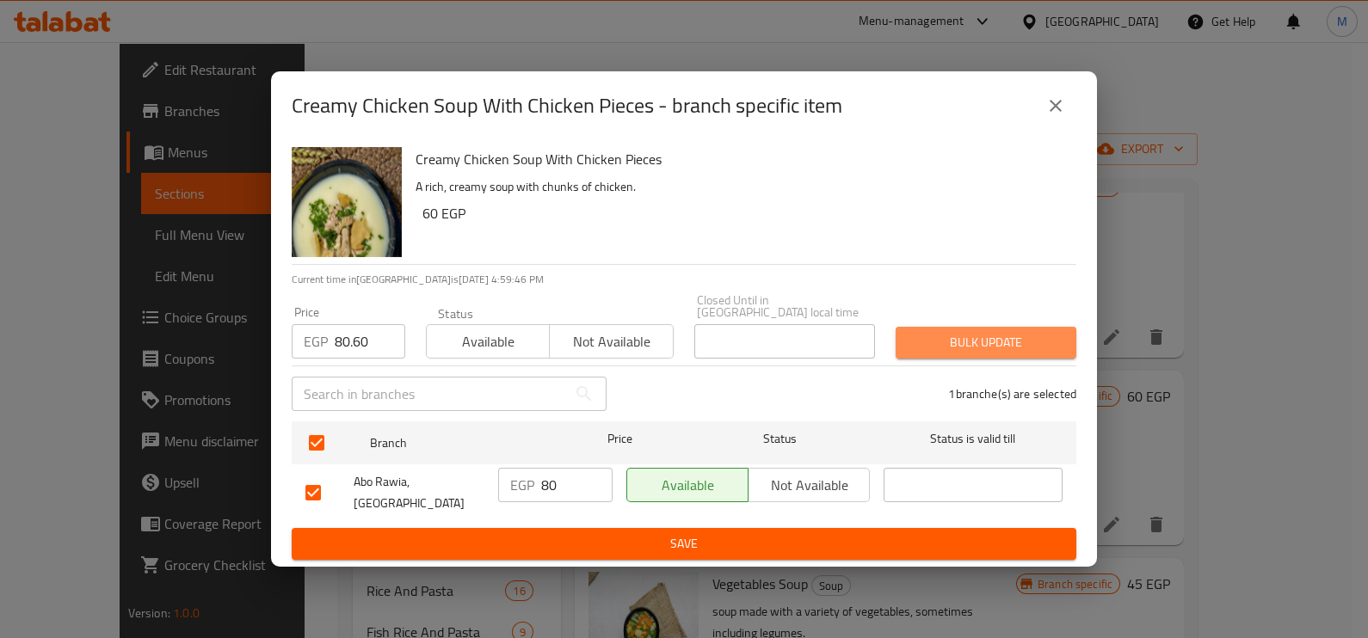
click at [949, 357] on button "Bulk update" at bounding box center [985, 343] width 181 height 32
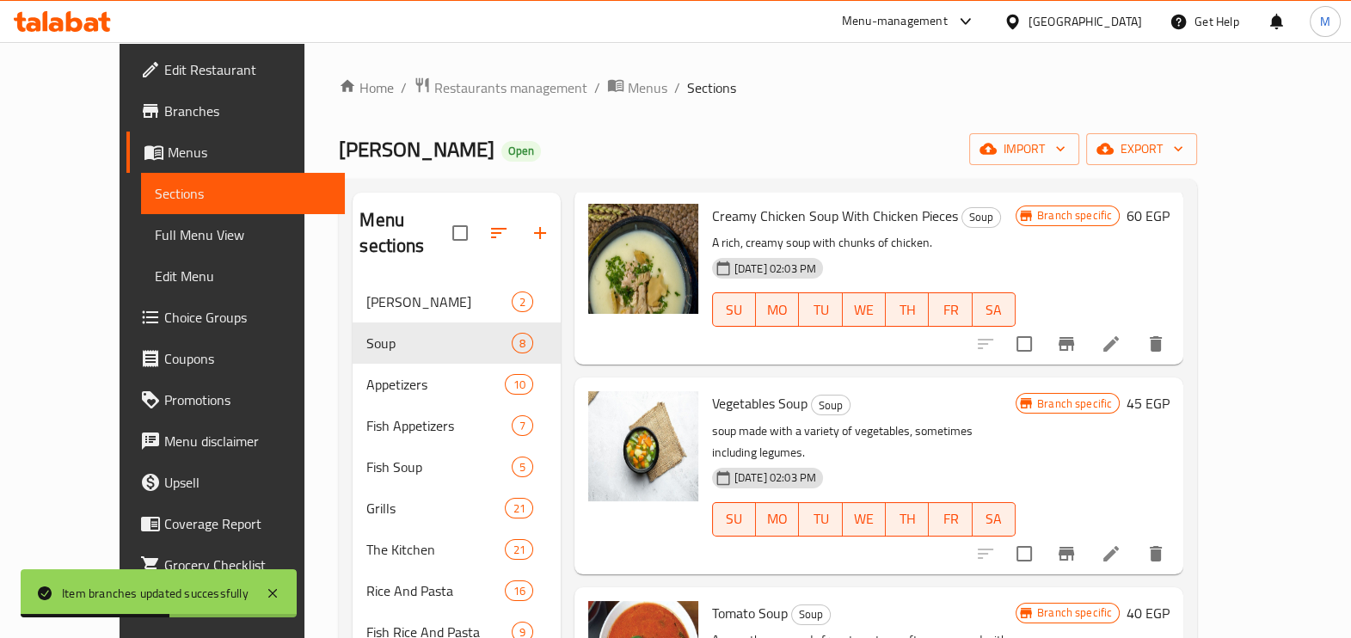
scroll to position [538, 0]
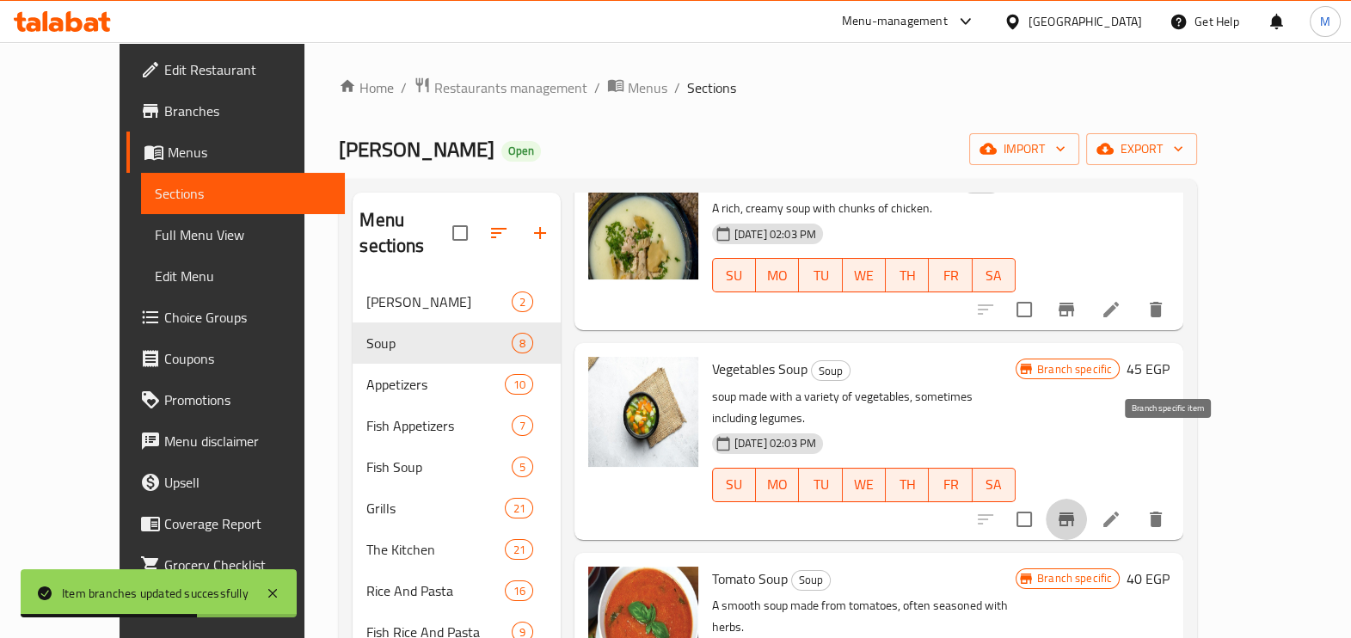
click at [1077, 509] on icon "Branch-specific-item" at bounding box center [1066, 519] width 21 height 21
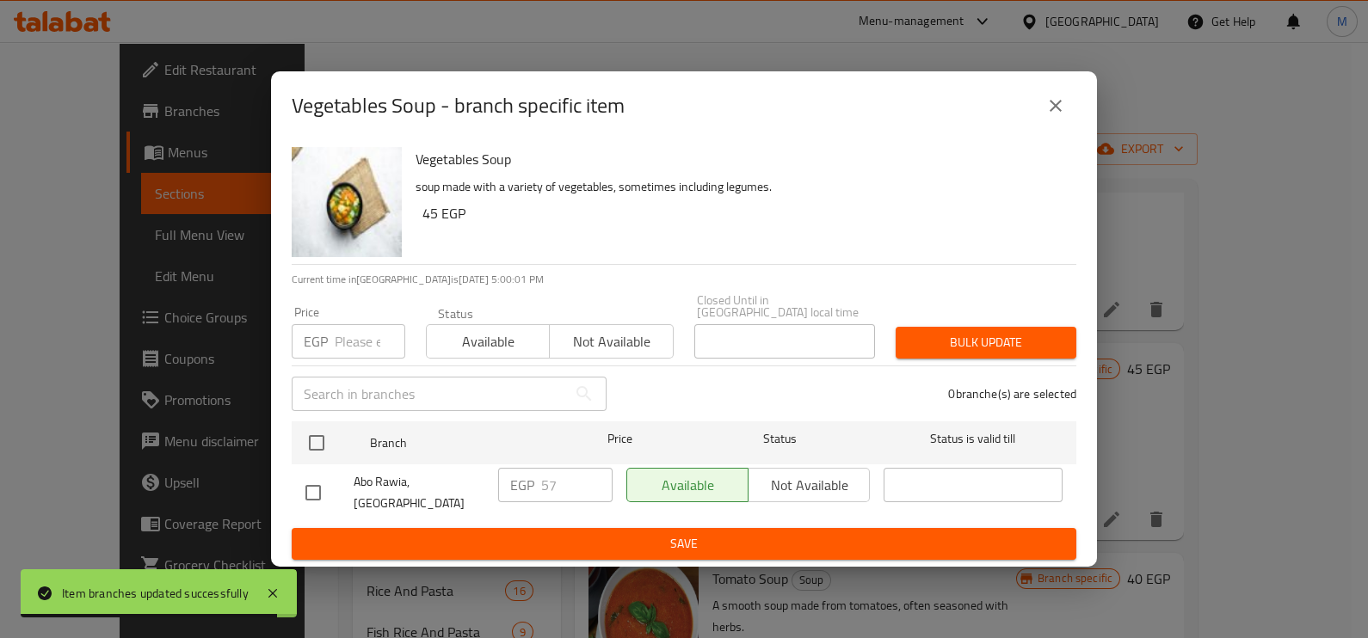
click at [352, 344] on input "number" at bounding box center [370, 341] width 71 height 34
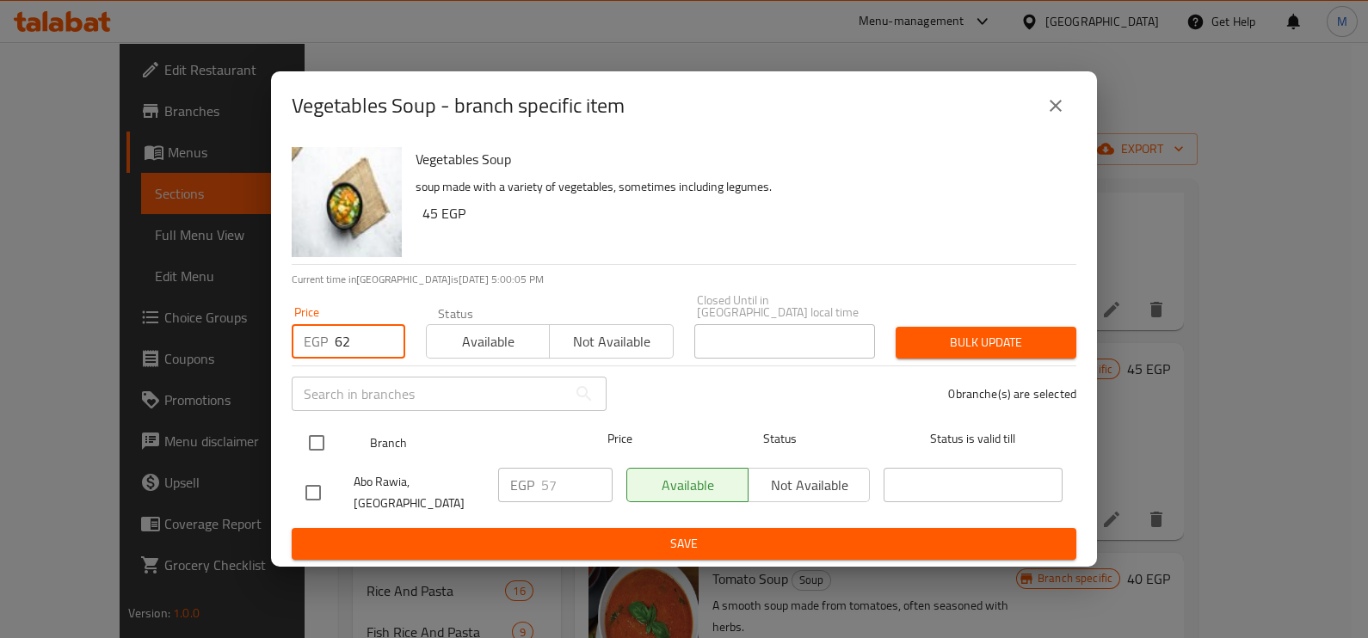
type input "62"
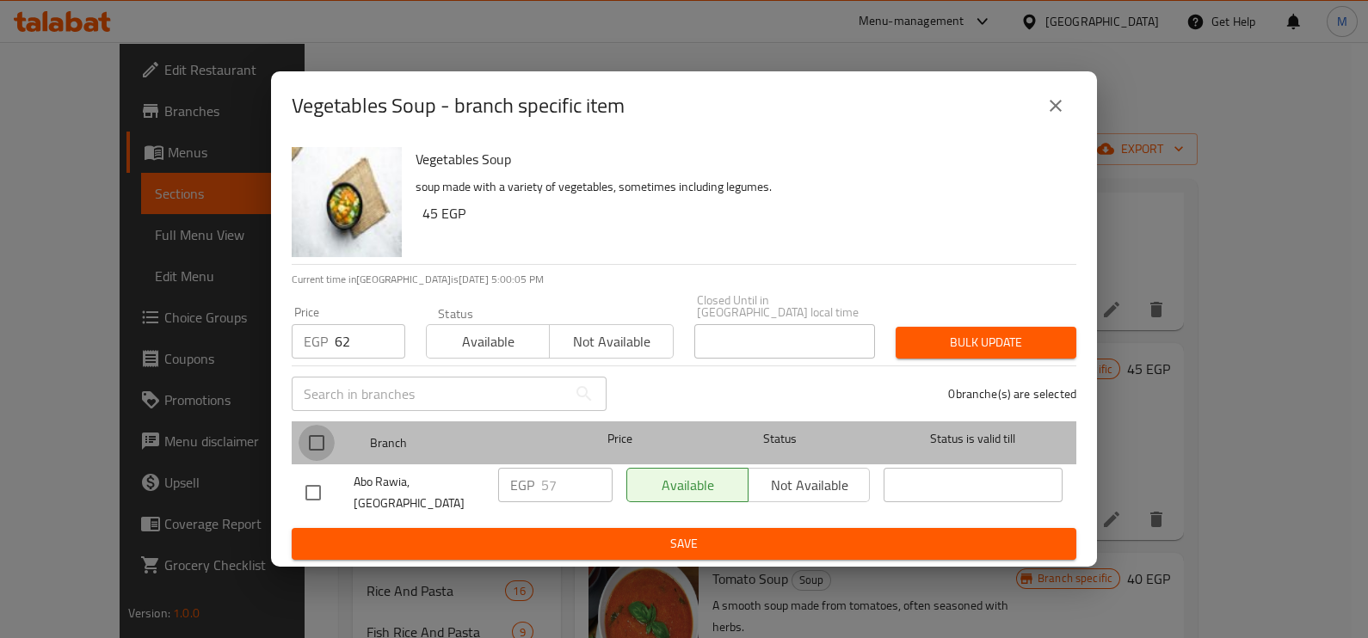
click at [318, 449] on input "checkbox" at bounding box center [316, 443] width 36 height 36
checkbox input "true"
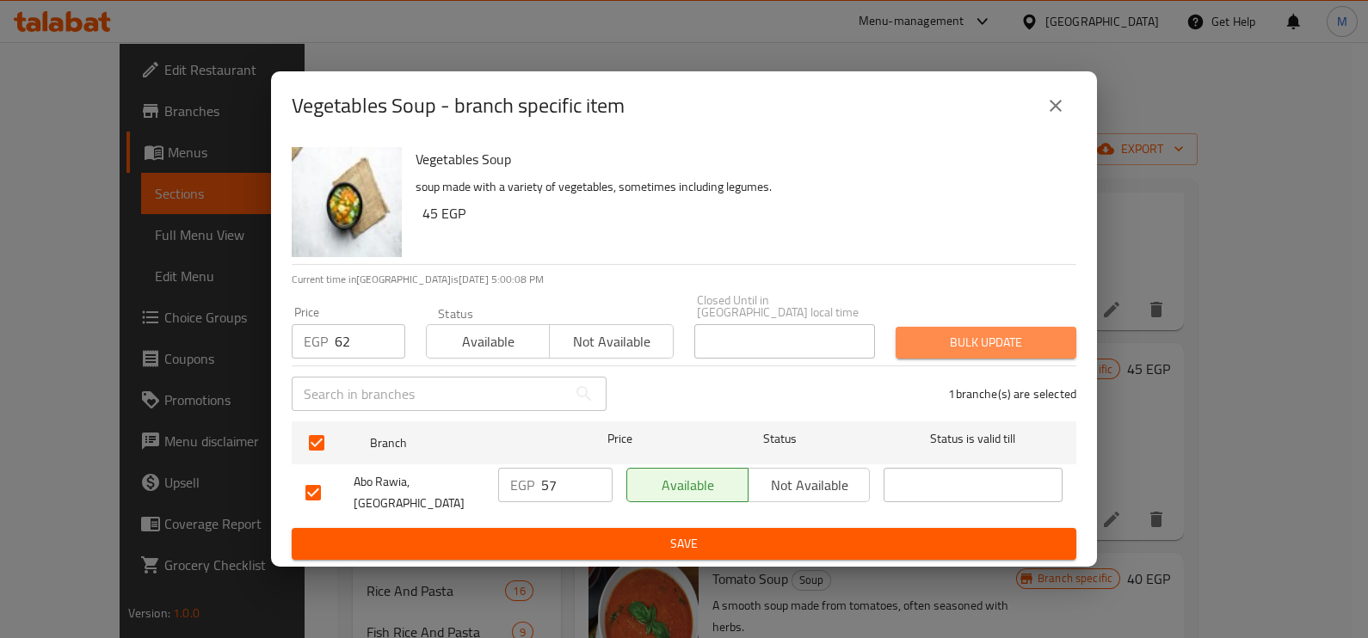
click at [994, 341] on span "Bulk update" at bounding box center [985, 343] width 153 height 22
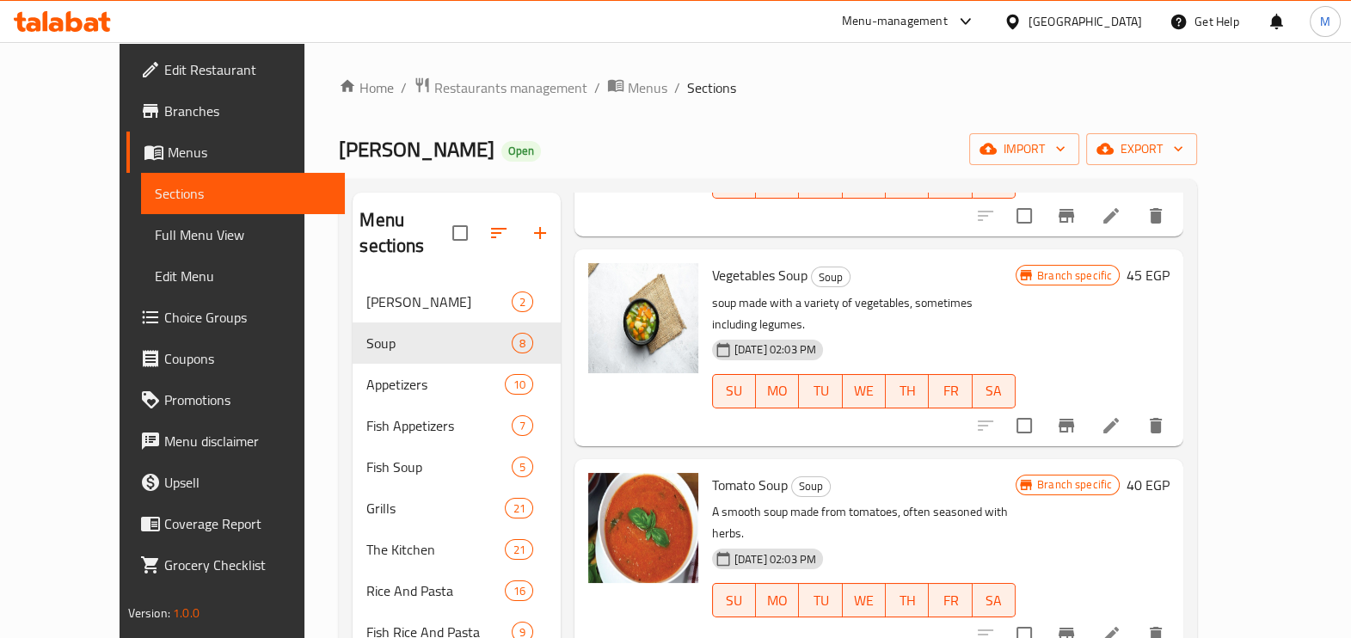
scroll to position [752, 0]
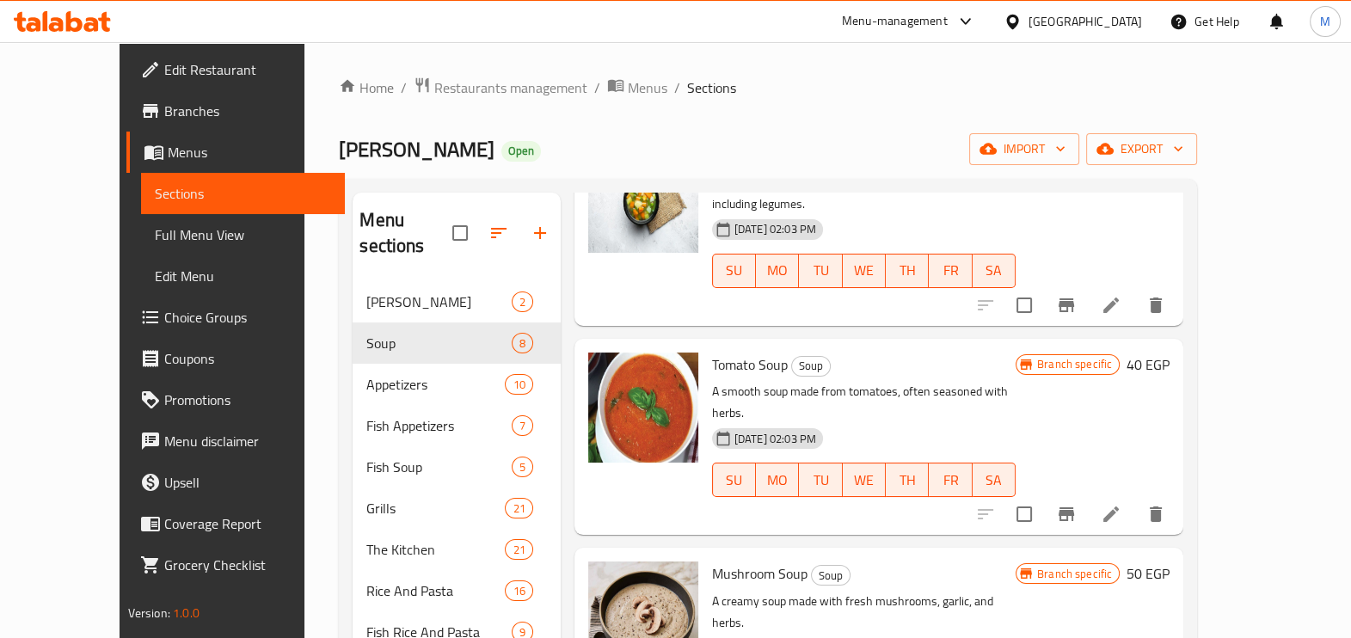
click at [1077, 504] on icon "Branch-specific-item" at bounding box center [1066, 514] width 21 height 21
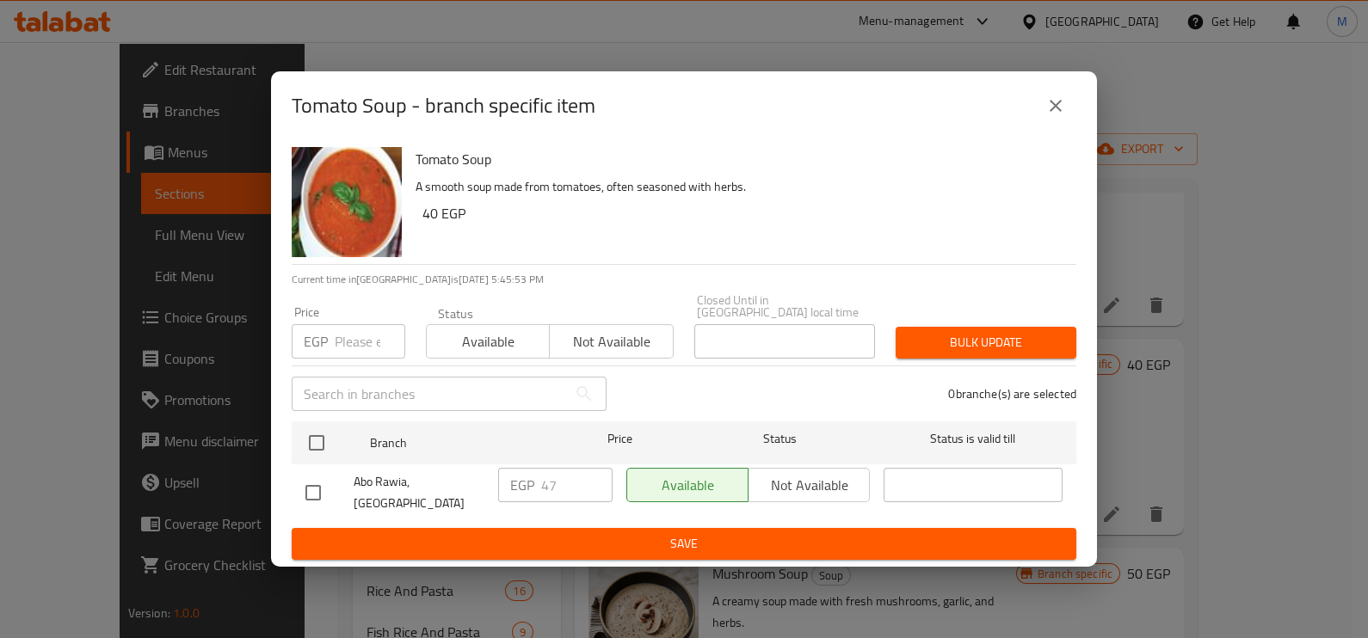
click at [337, 331] on input "number" at bounding box center [370, 341] width 71 height 34
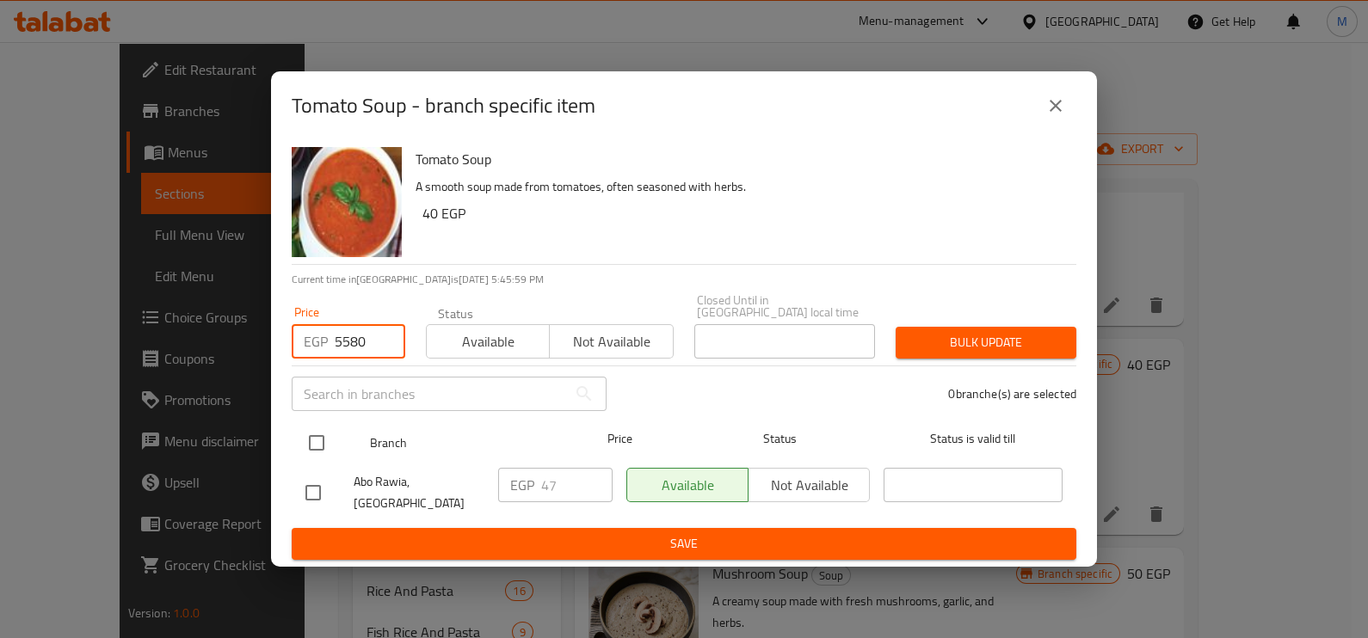
type input "5580"
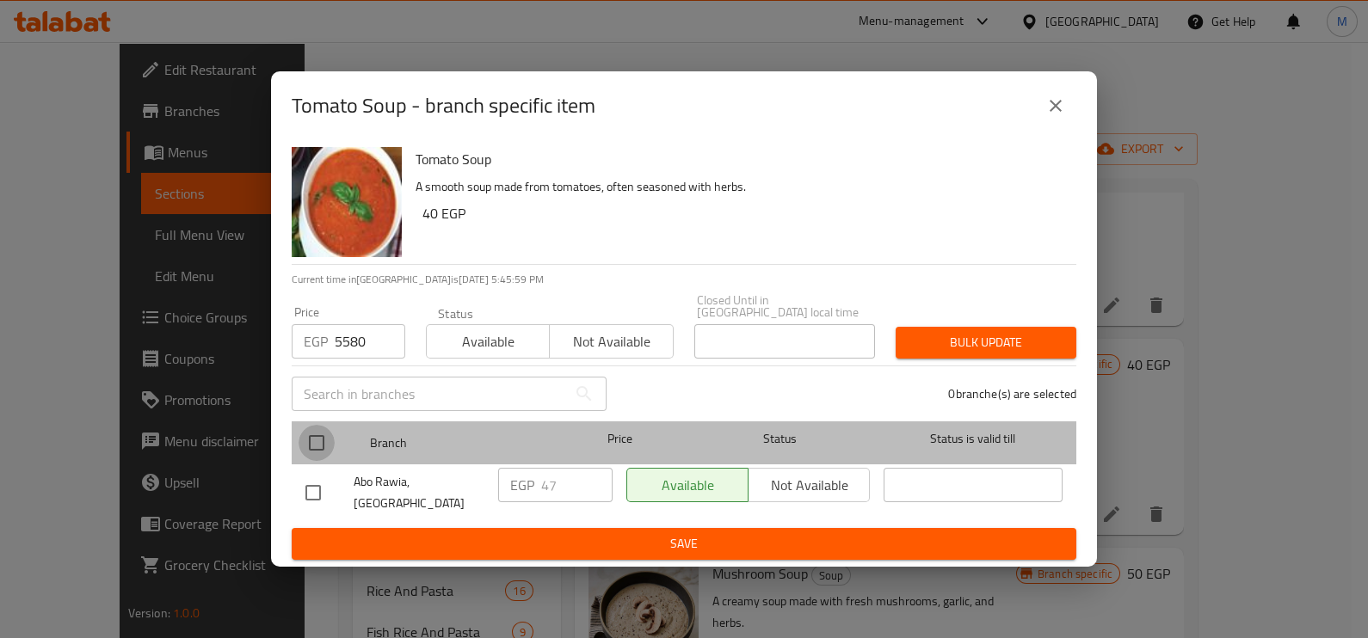
click at [323, 435] on input "checkbox" at bounding box center [316, 443] width 36 height 36
checkbox input "true"
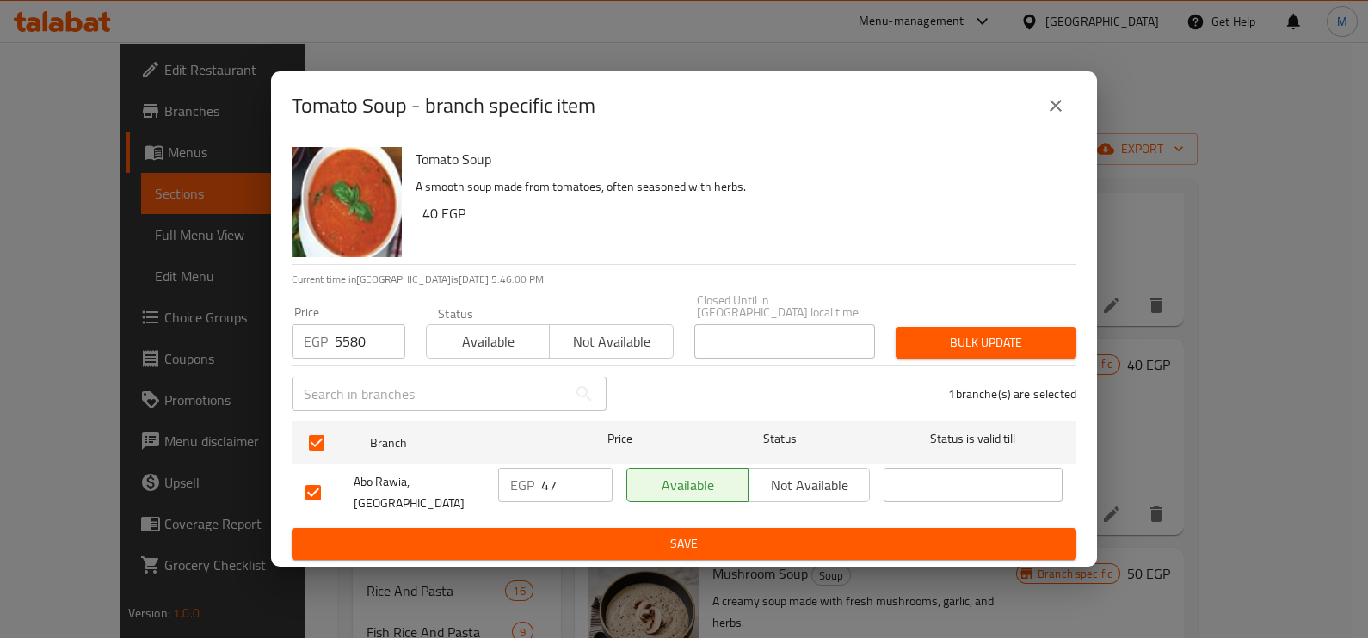
click at [1027, 349] on span "Bulk update" at bounding box center [985, 343] width 153 height 22
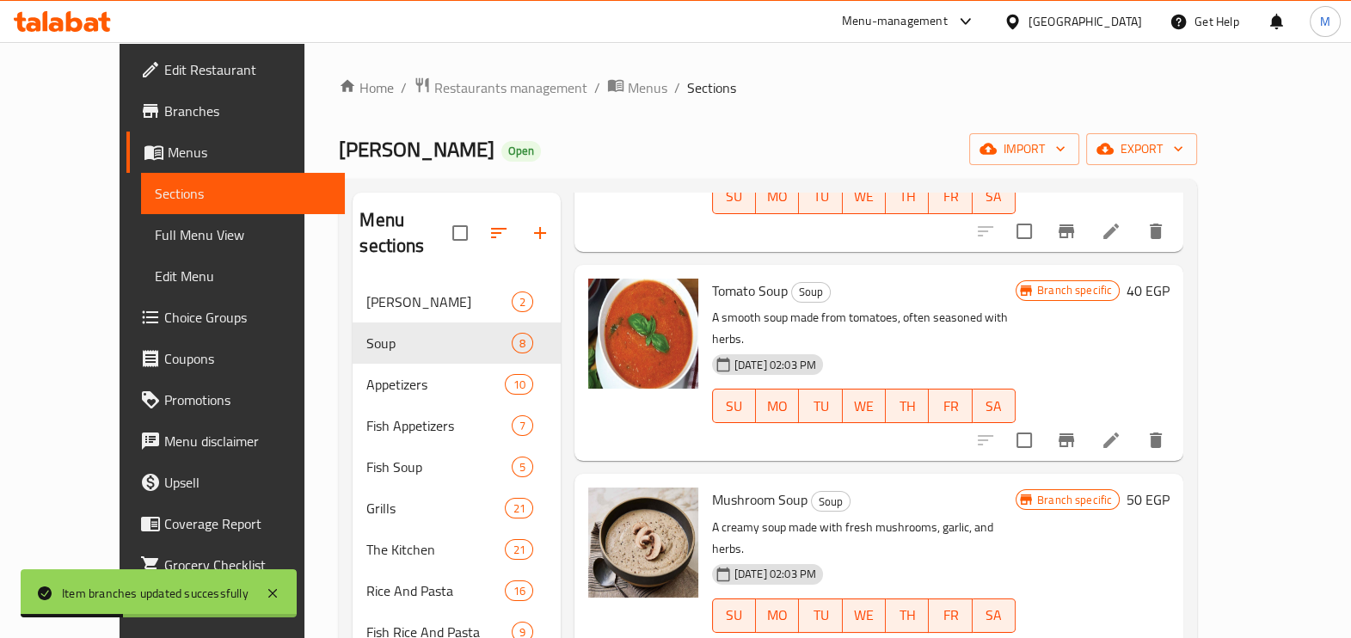
scroll to position [859, 0]
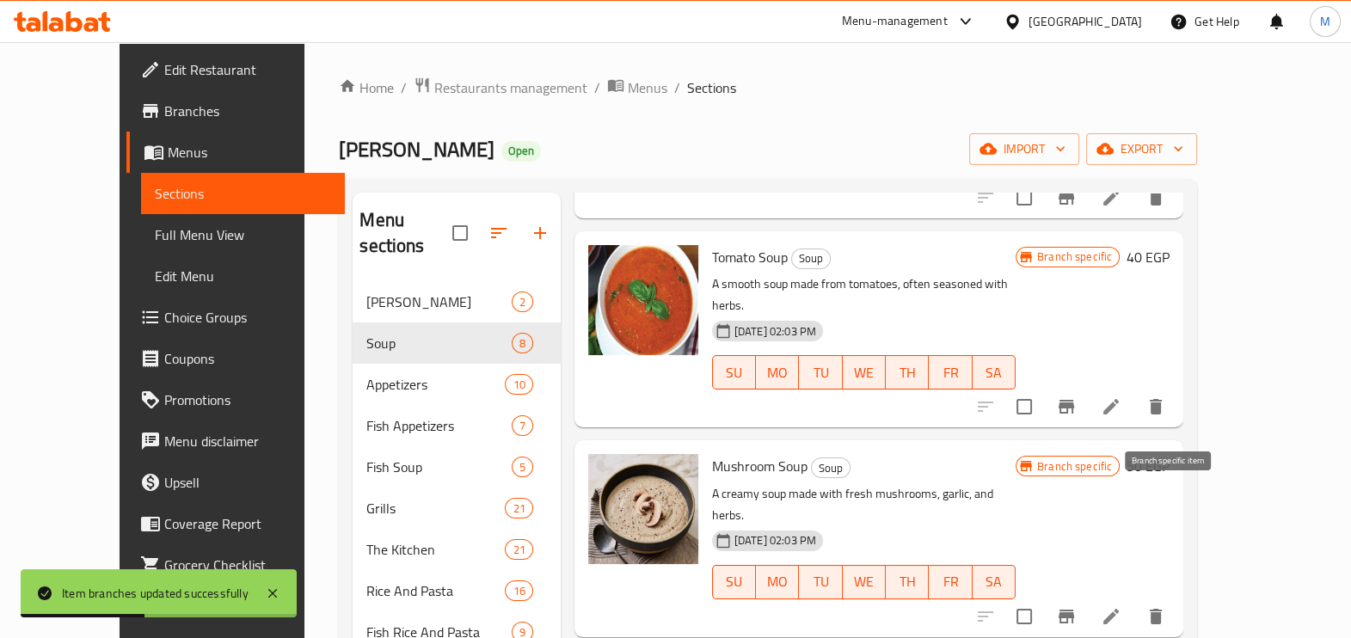
click at [1077, 606] on icon "Branch-specific-item" at bounding box center [1066, 616] width 21 height 21
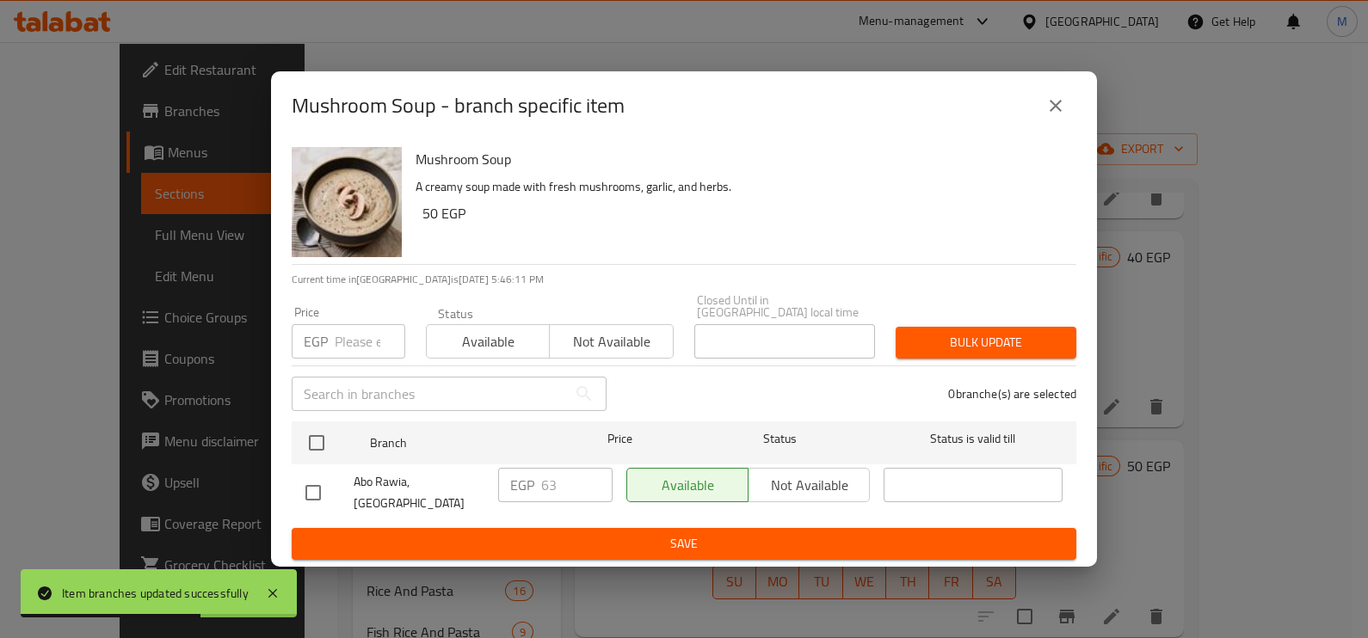
click at [344, 344] on input "number" at bounding box center [370, 341] width 71 height 34
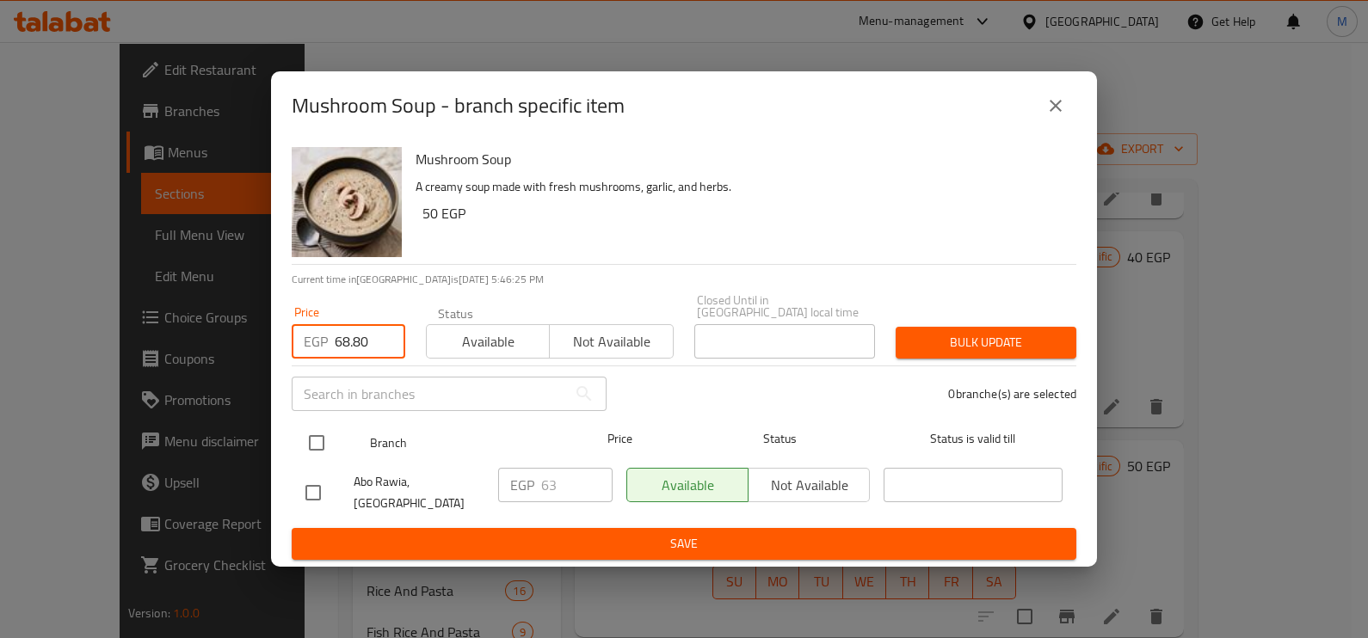
type input "68.80"
click at [323, 434] on input "checkbox" at bounding box center [316, 443] width 36 height 36
checkbox input "true"
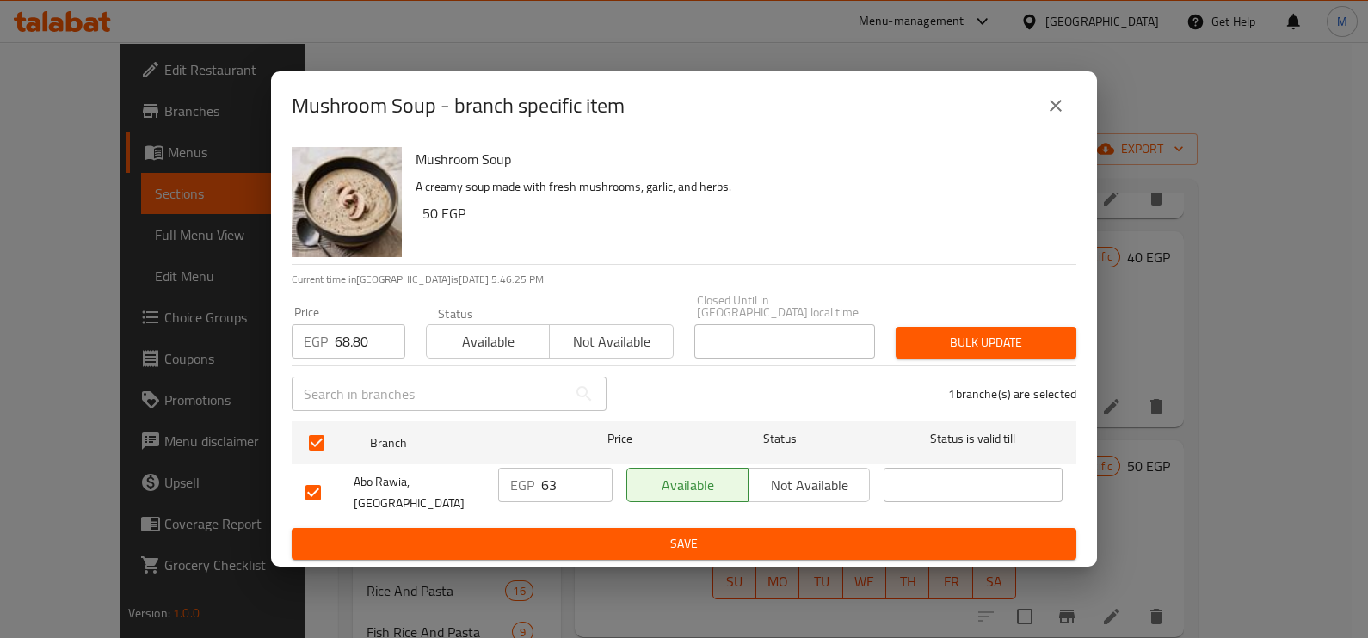
click at [1023, 349] on span "Bulk update" at bounding box center [985, 343] width 153 height 22
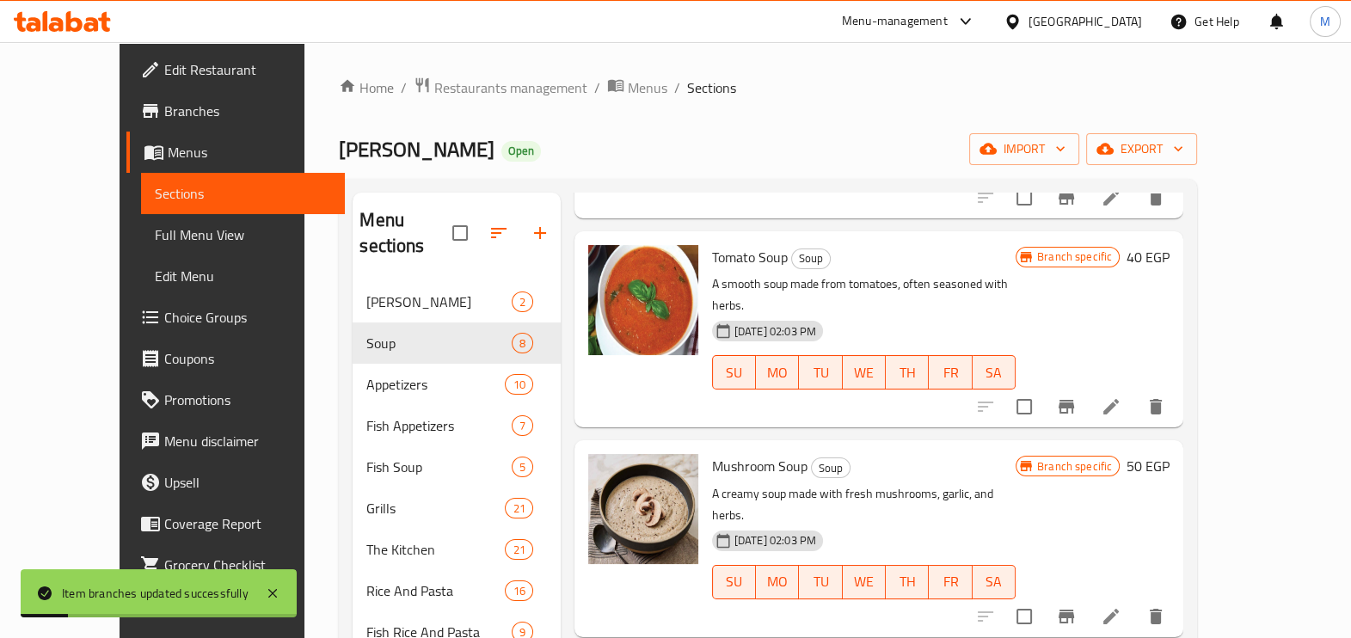
scroll to position [752, 0]
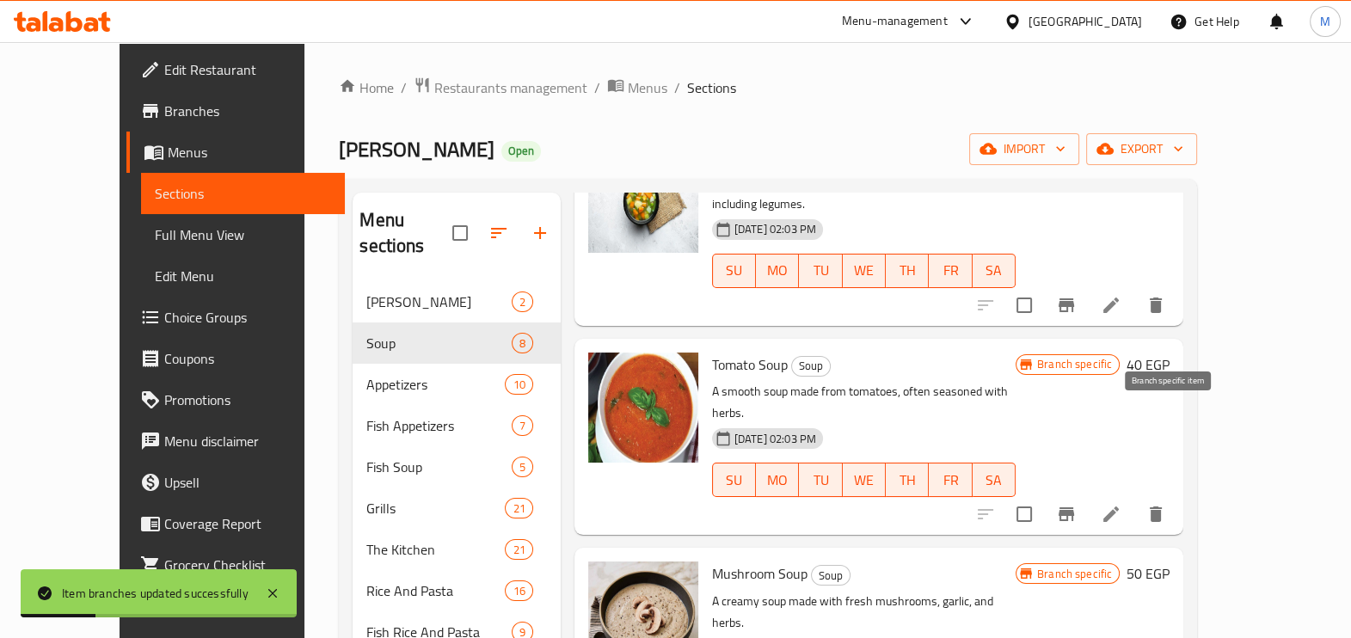
click at [1077, 504] on icon "Branch-specific-item" at bounding box center [1066, 514] width 21 height 21
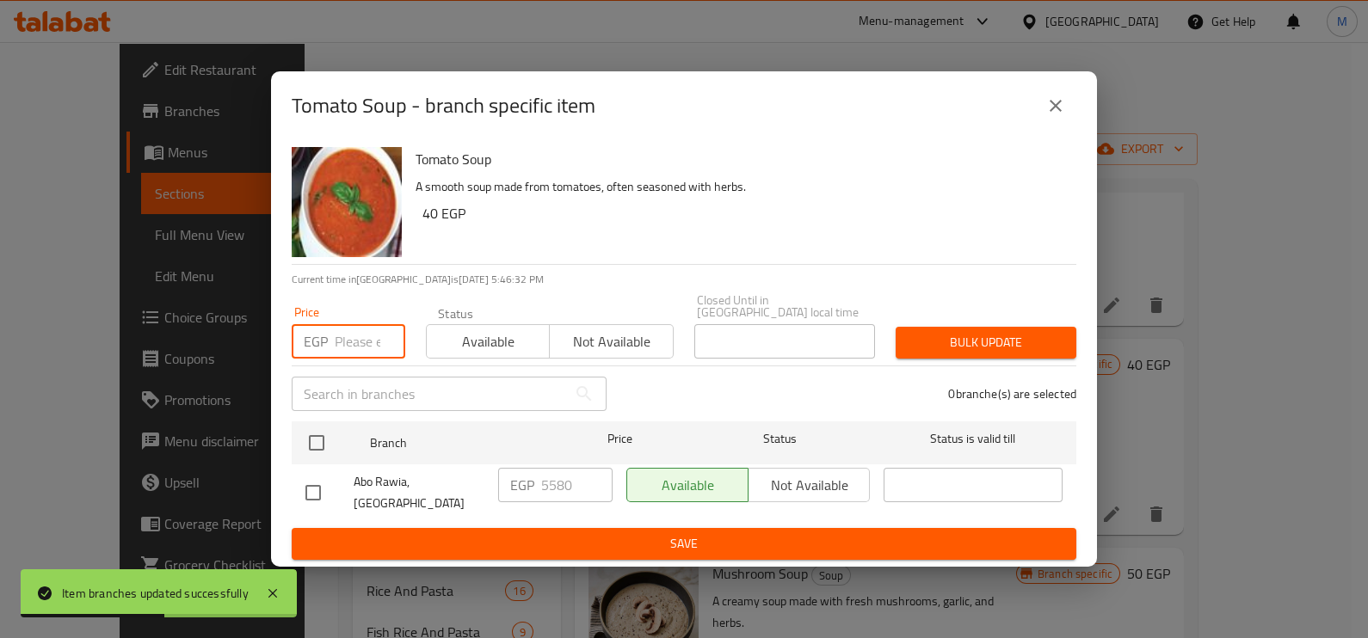
click at [371, 353] on input "number" at bounding box center [370, 341] width 71 height 34
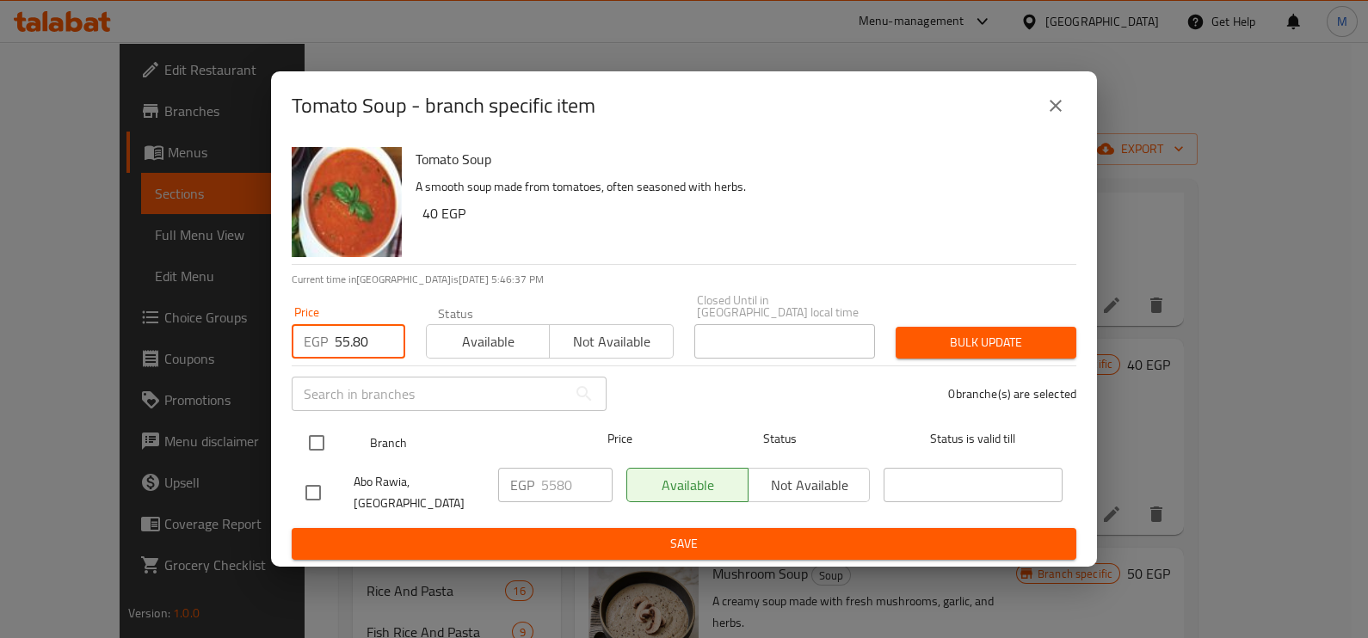
type input "55.80"
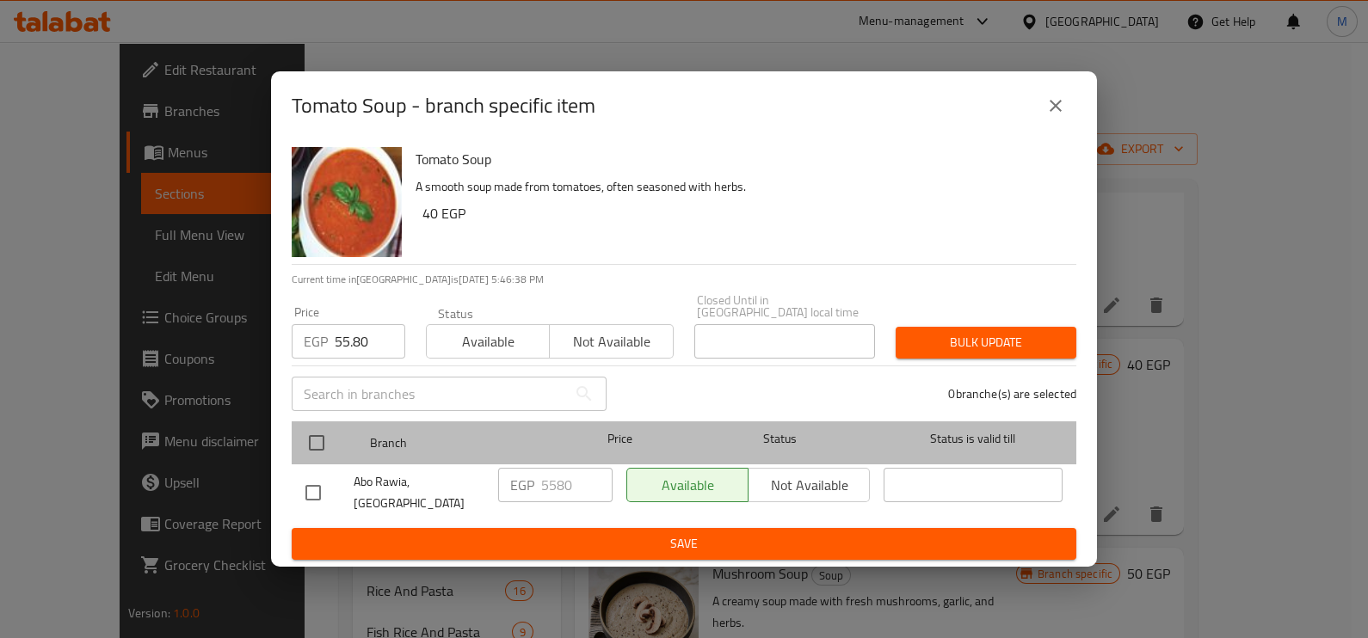
click at [340, 435] on div at bounding box center [330, 443] width 65 height 50
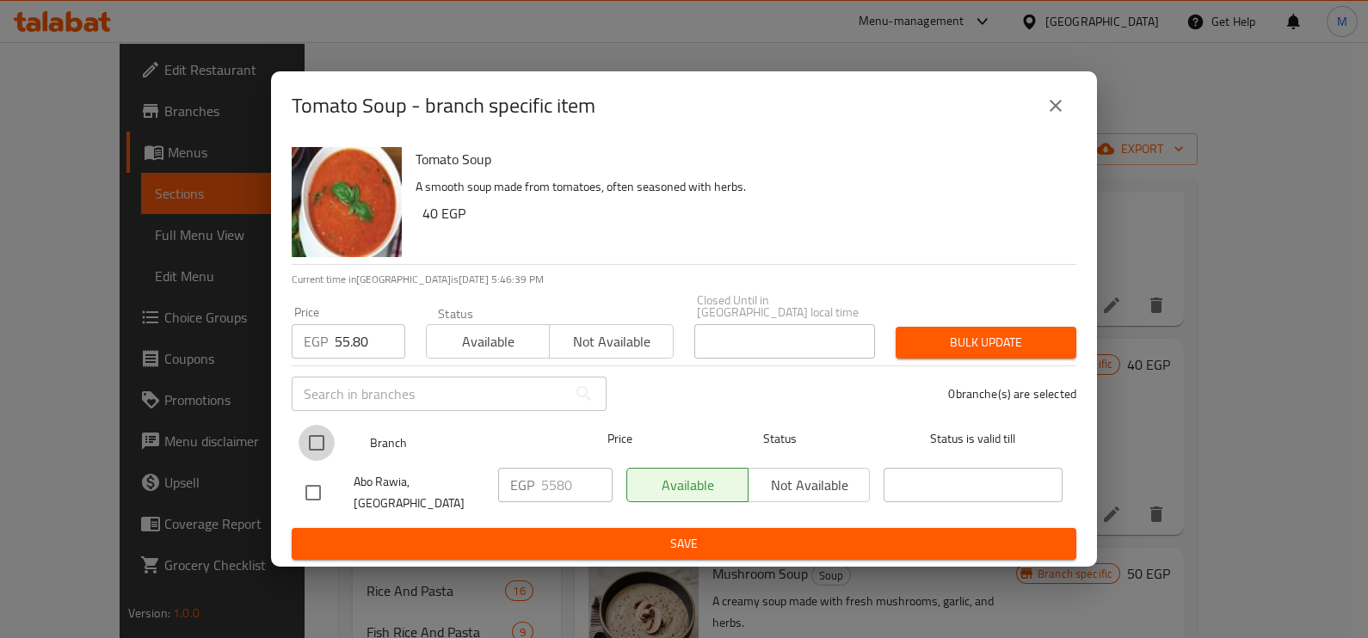
click at [330, 439] on input "checkbox" at bounding box center [316, 443] width 36 height 36
checkbox input "true"
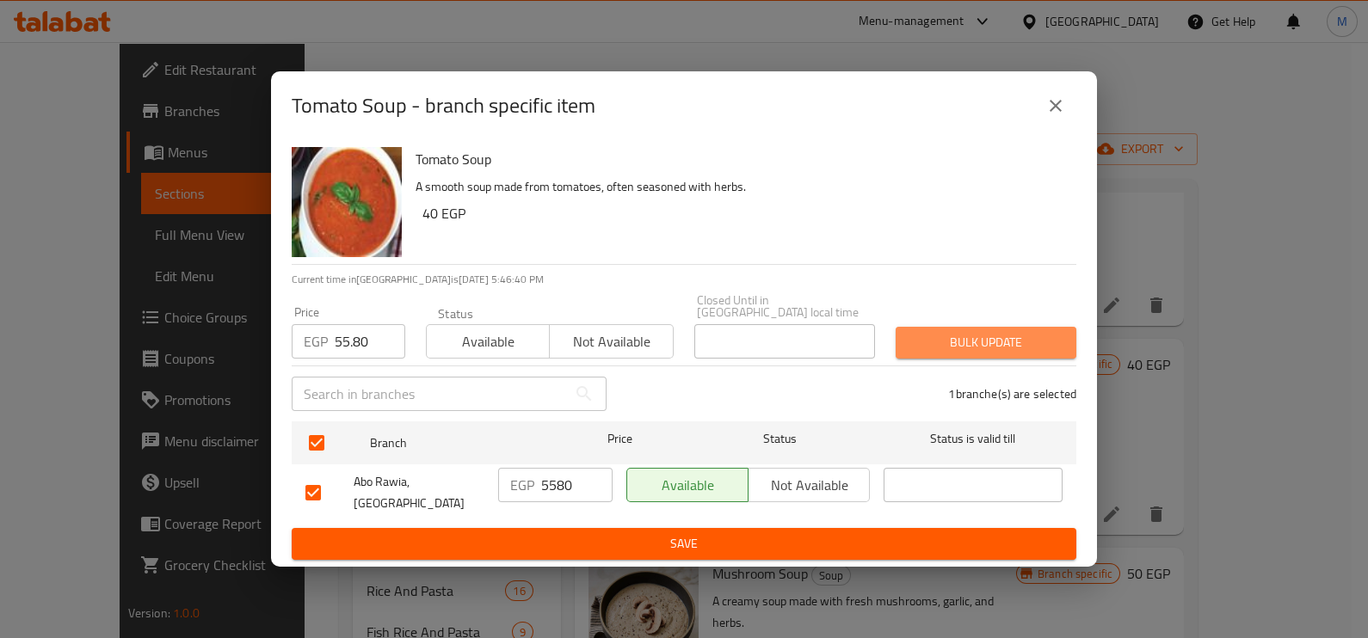
click at [1042, 341] on span "Bulk update" at bounding box center [985, 343] width 153 height 22
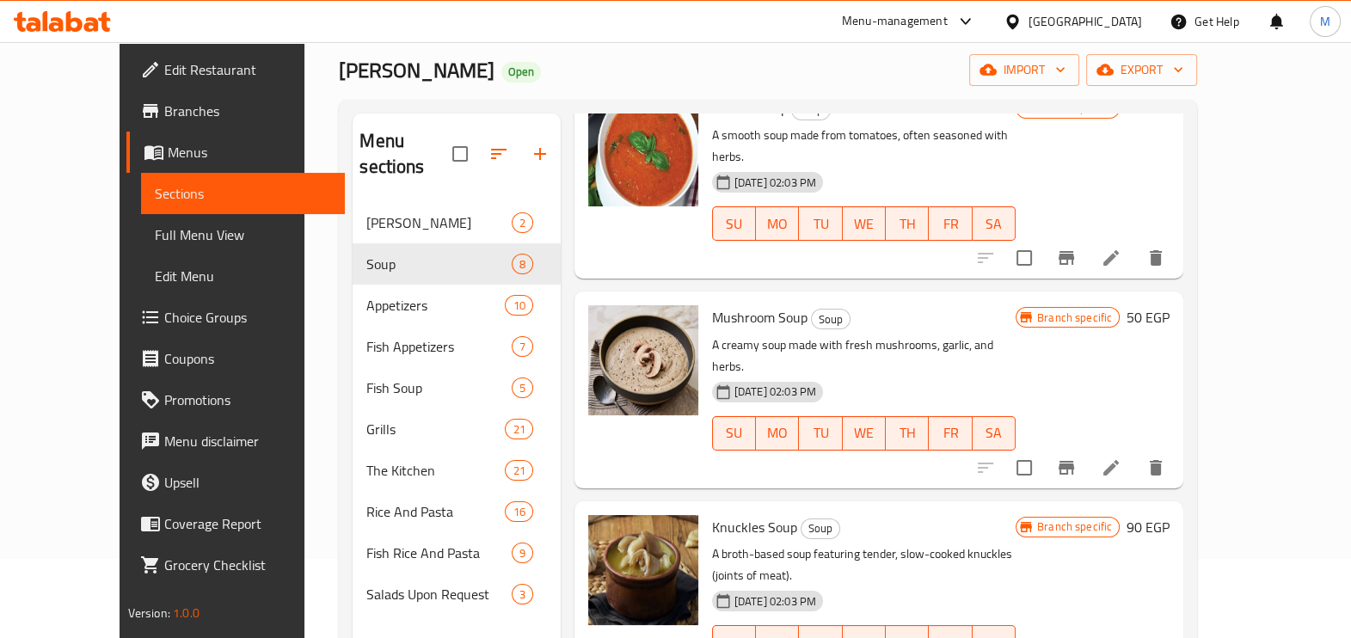
scroll to position [107, 0]
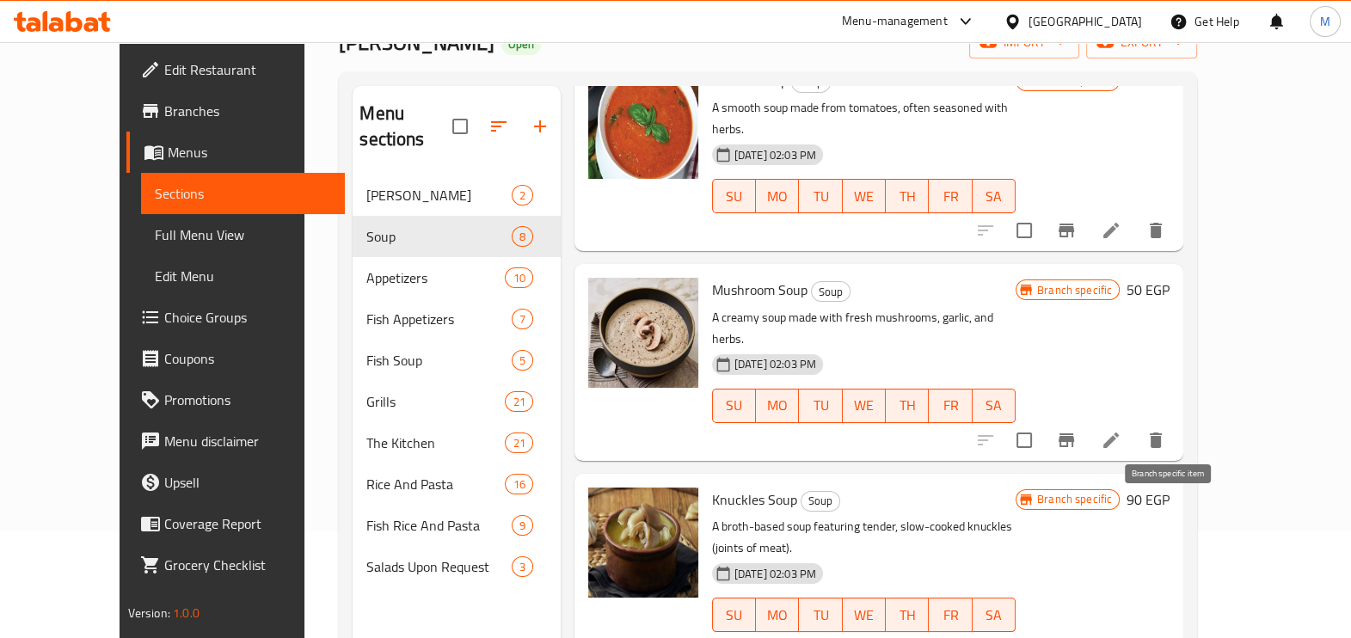
click at [1074, 637] on icon "Branch-specific-item" at bounding box center [1066, 650] width 15 height 14
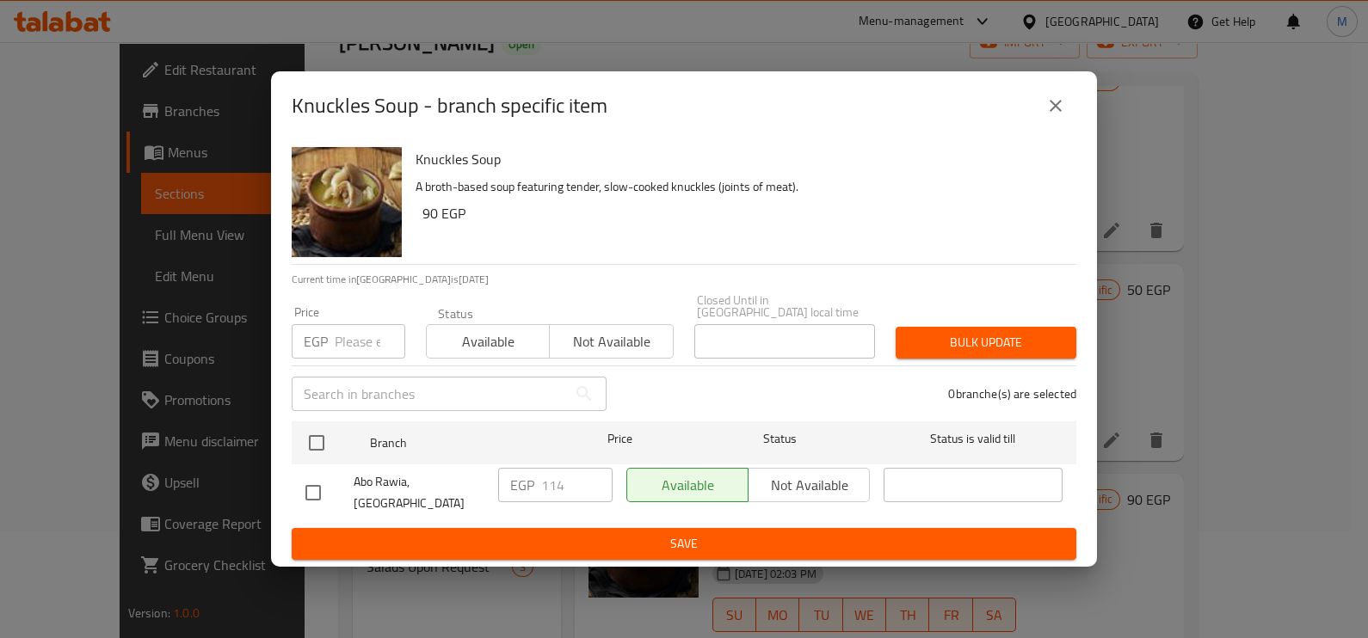
click at [360, 348] on input "number" at bounding box center [370, 341] width 71 height 34
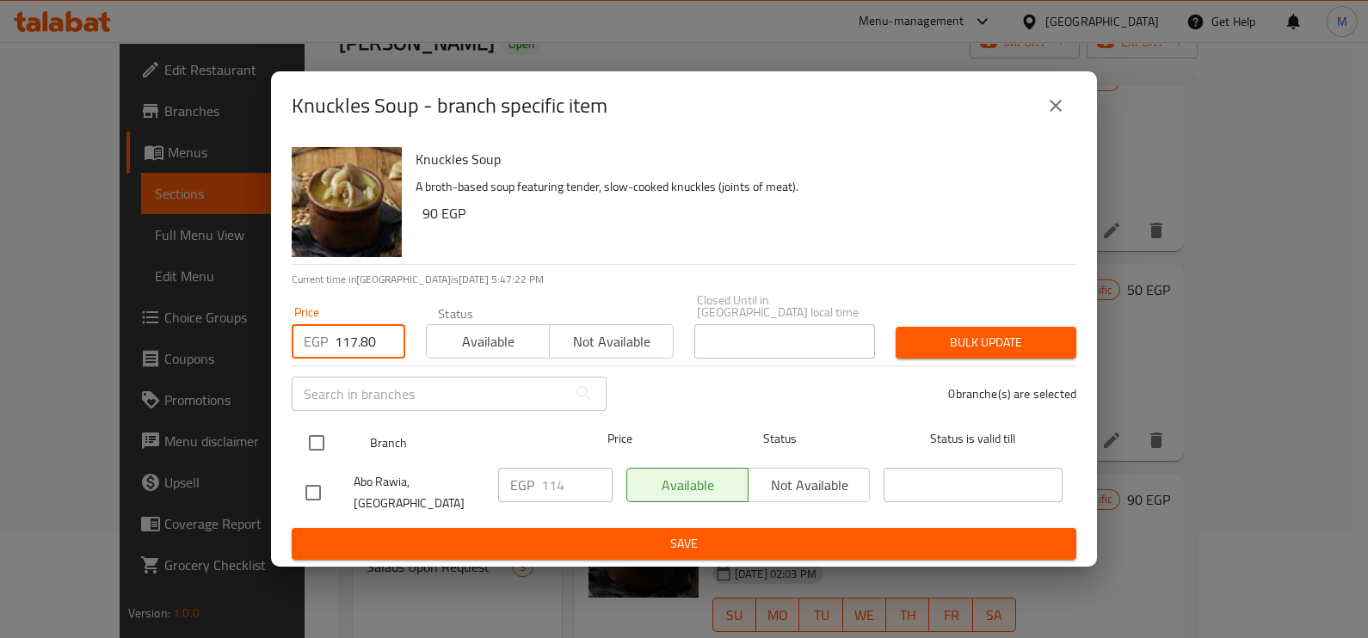
type input "117.80"
click at [322, 434] on input "checkbox" at bounding box center [316, 443] width 36 height 36
checkbox input "true"
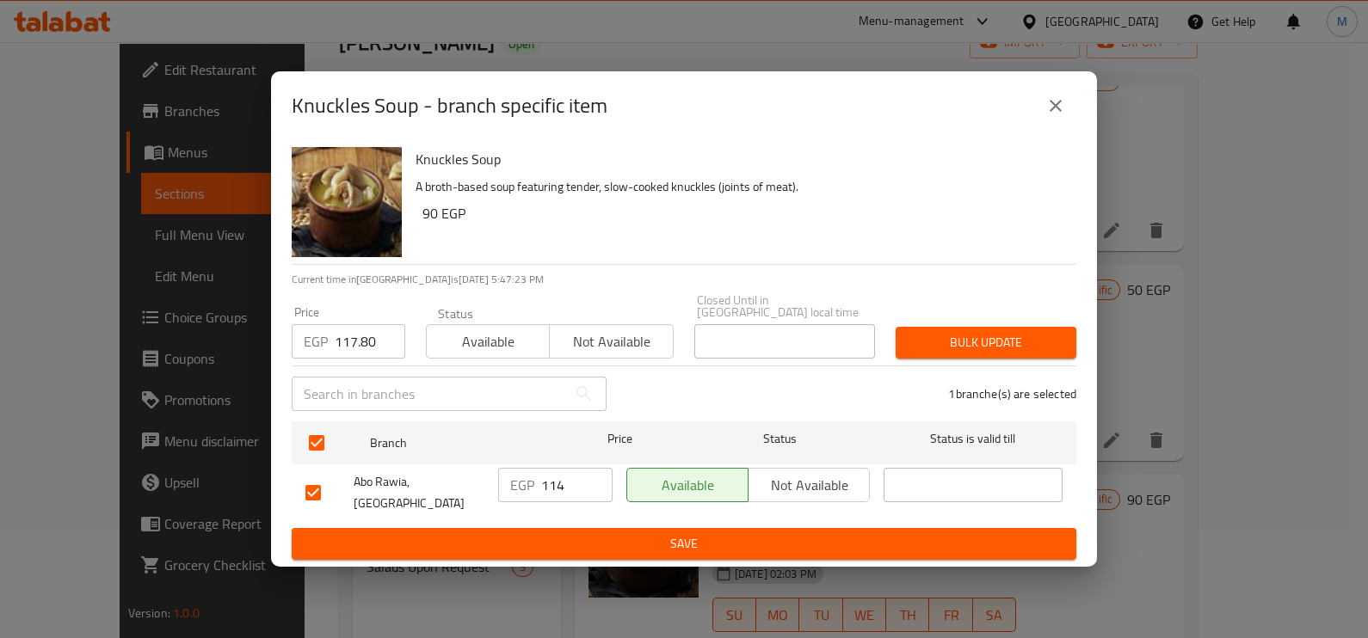
click at [932, 340] on span "Bulk update" at bounding box center [985, 343] width 153 height 22
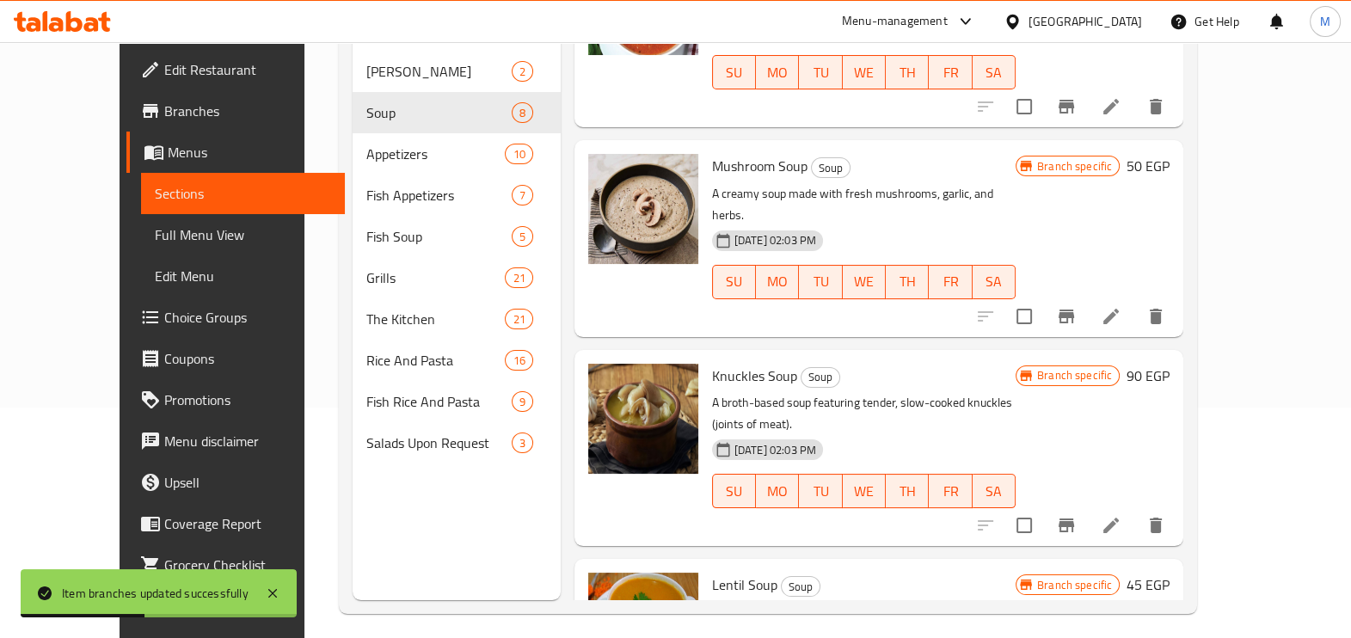
scroll to position [241, 0]
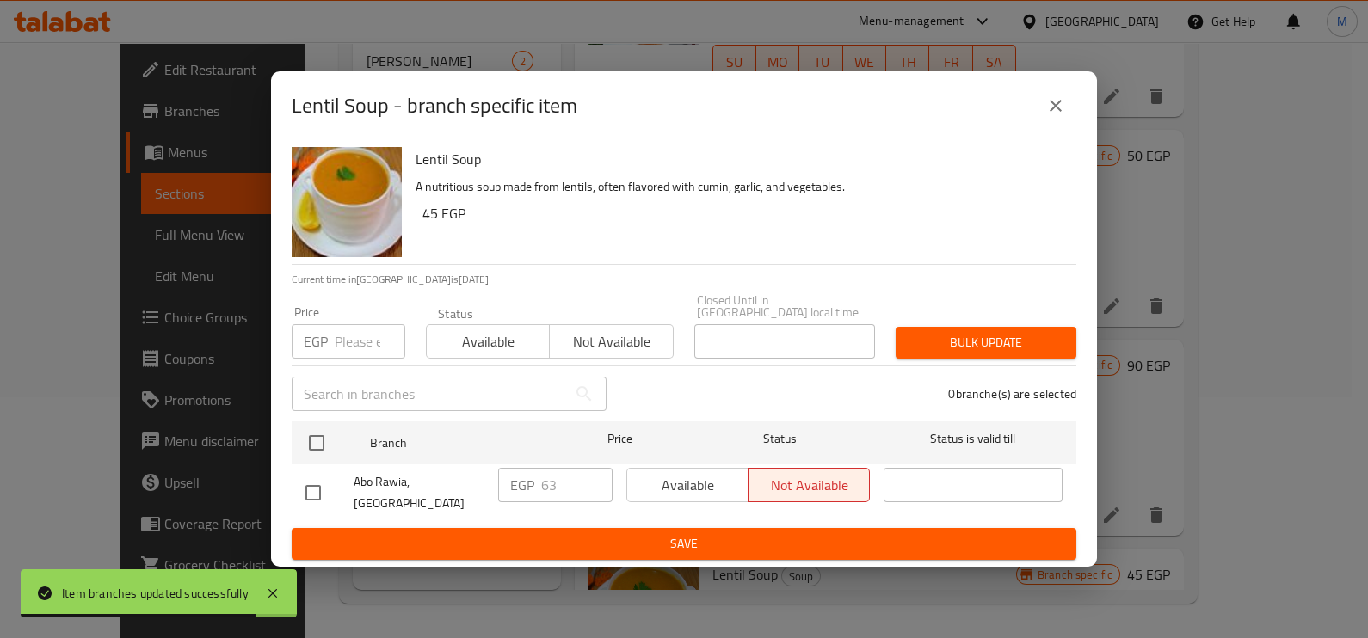
click at [374, 347] on input "number" at bounding box center [370, 341] width 71 height 34
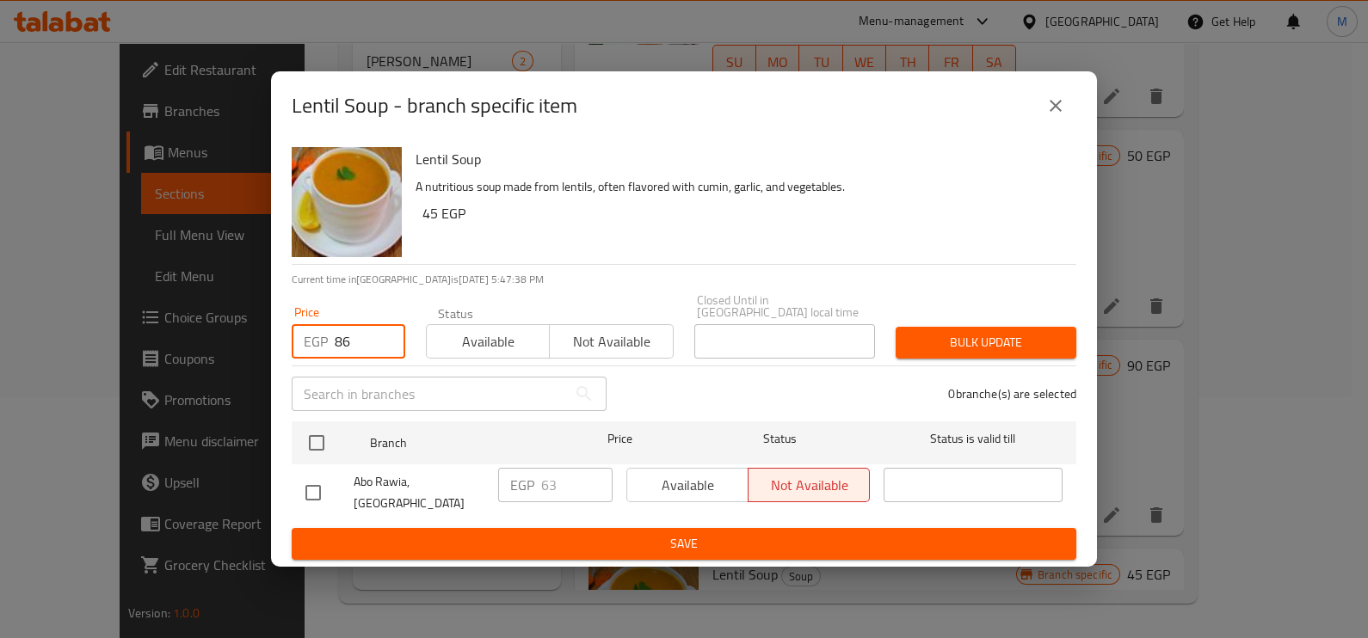
type input "8"
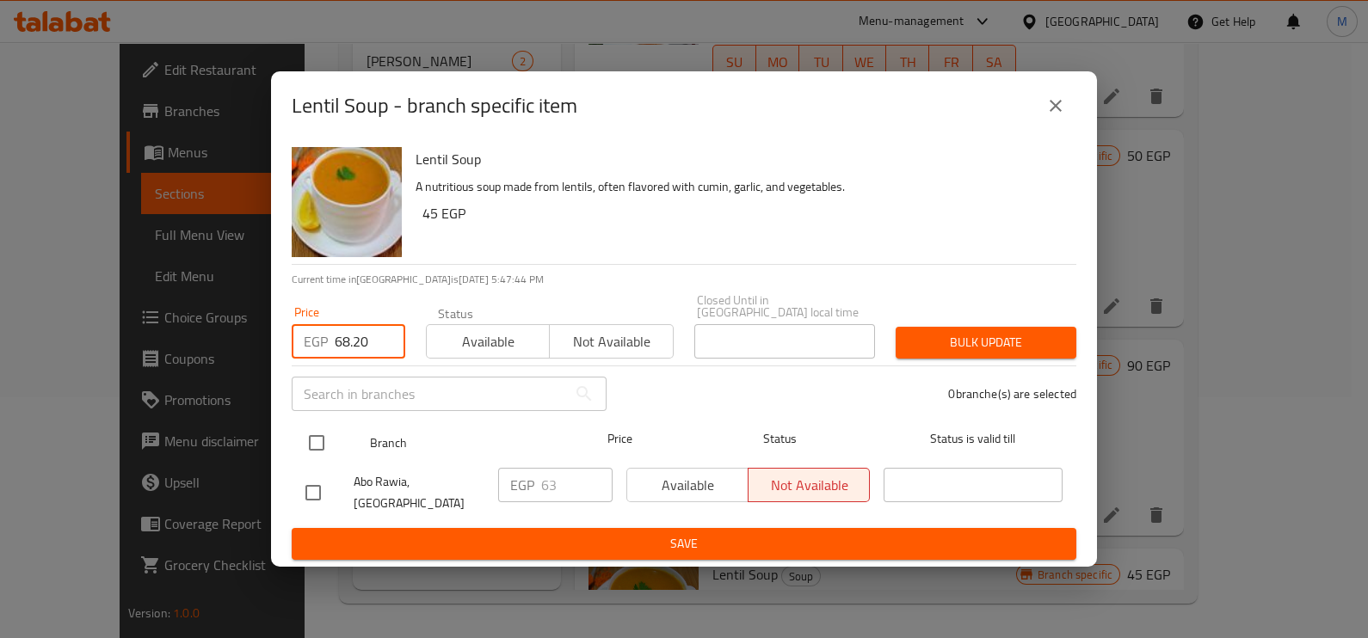
type input "68.20"
click at [321, 443] on input "checkbox" at bounding box center [316, 443] width 36 height 36
checkbox input "true"
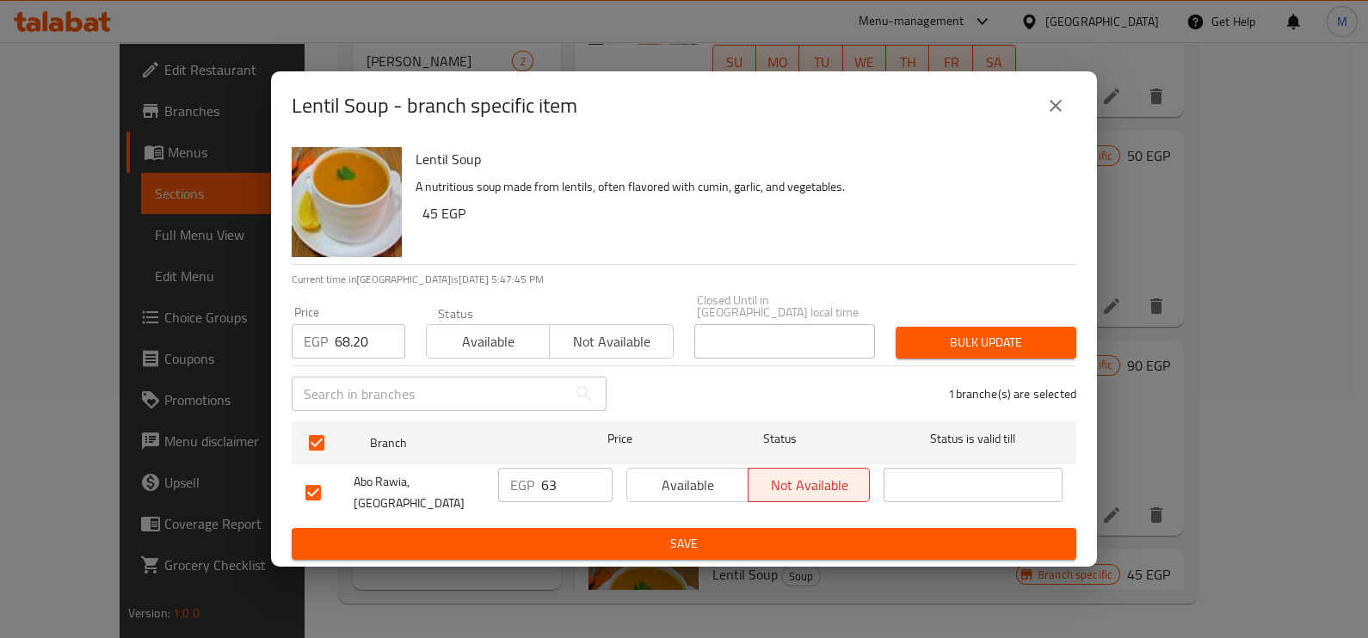
click at [1054, 345] on span "Bulk update" at bounding box center [985, 343] width 153 height 22
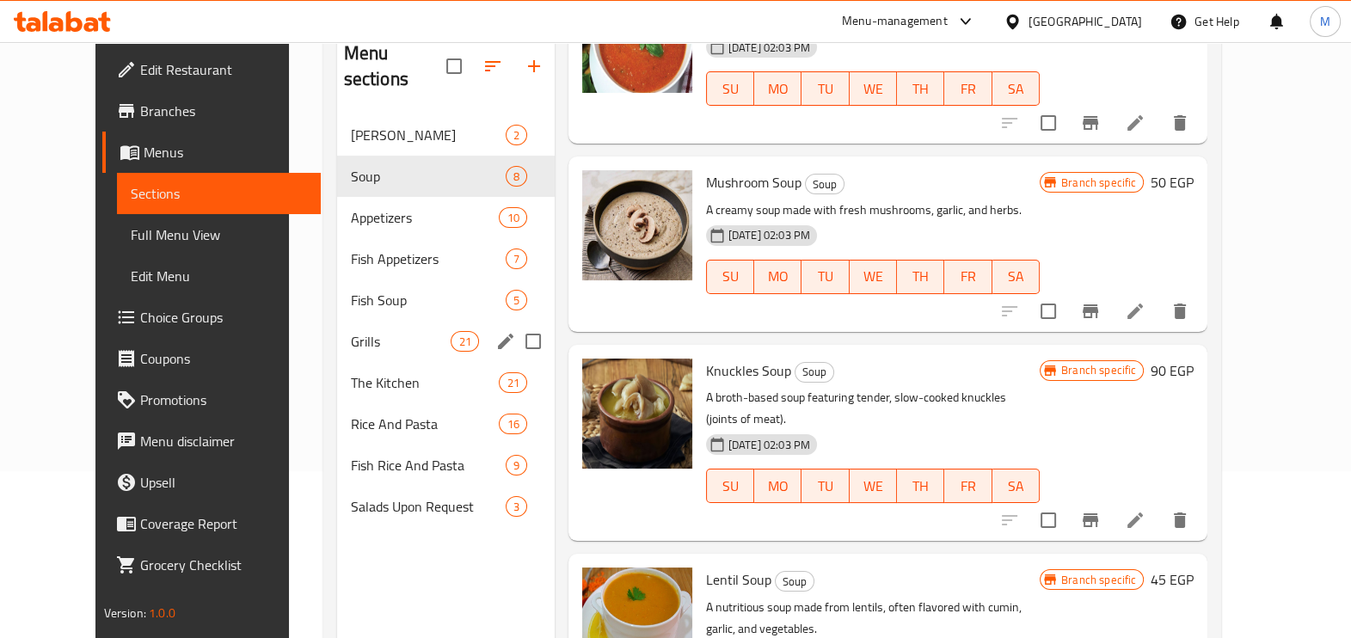
scroll to position [133, 0]
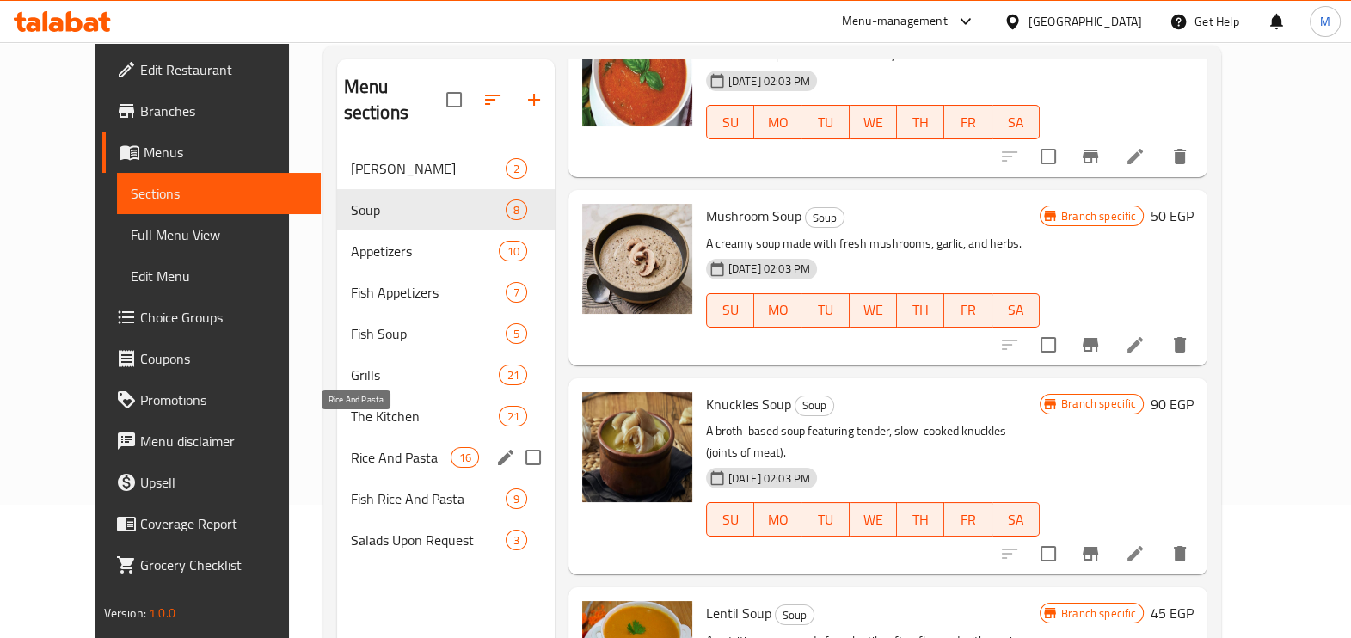
click at [403, 447] on span "Rice And Pasta" at bounding box center [401, 457] width 101 height 21
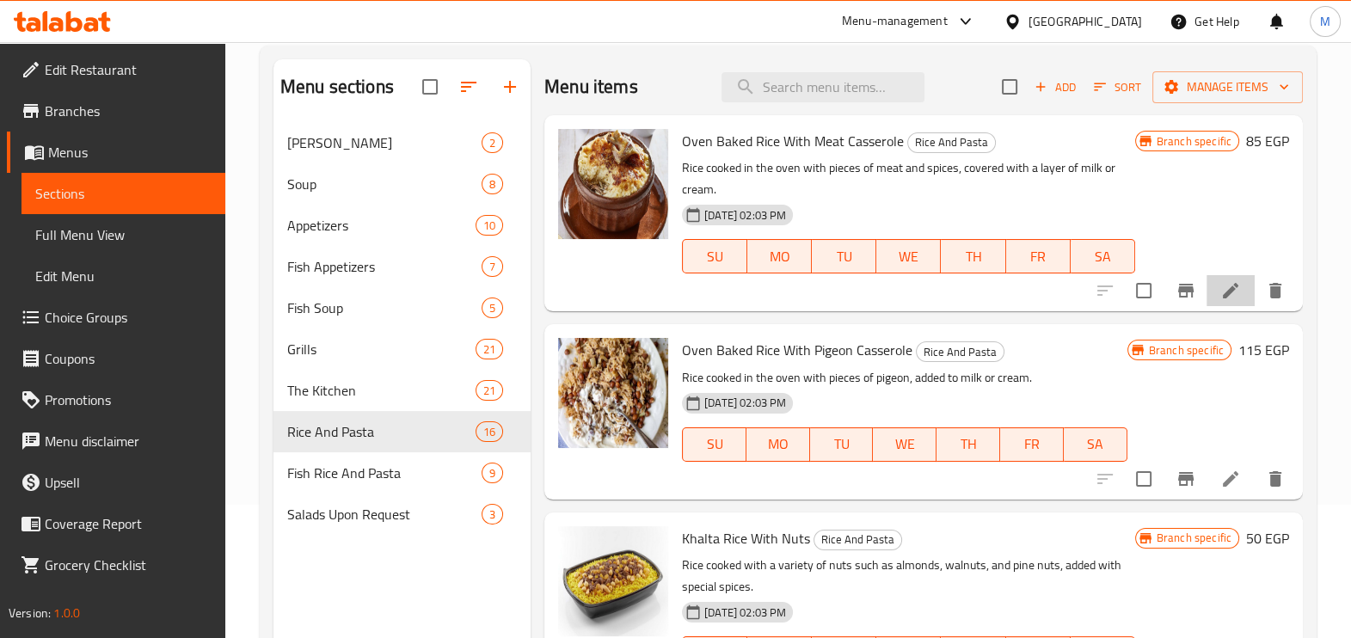
click at [1207, 287] on li at bounding box center [1231, 290] width 48 height 31
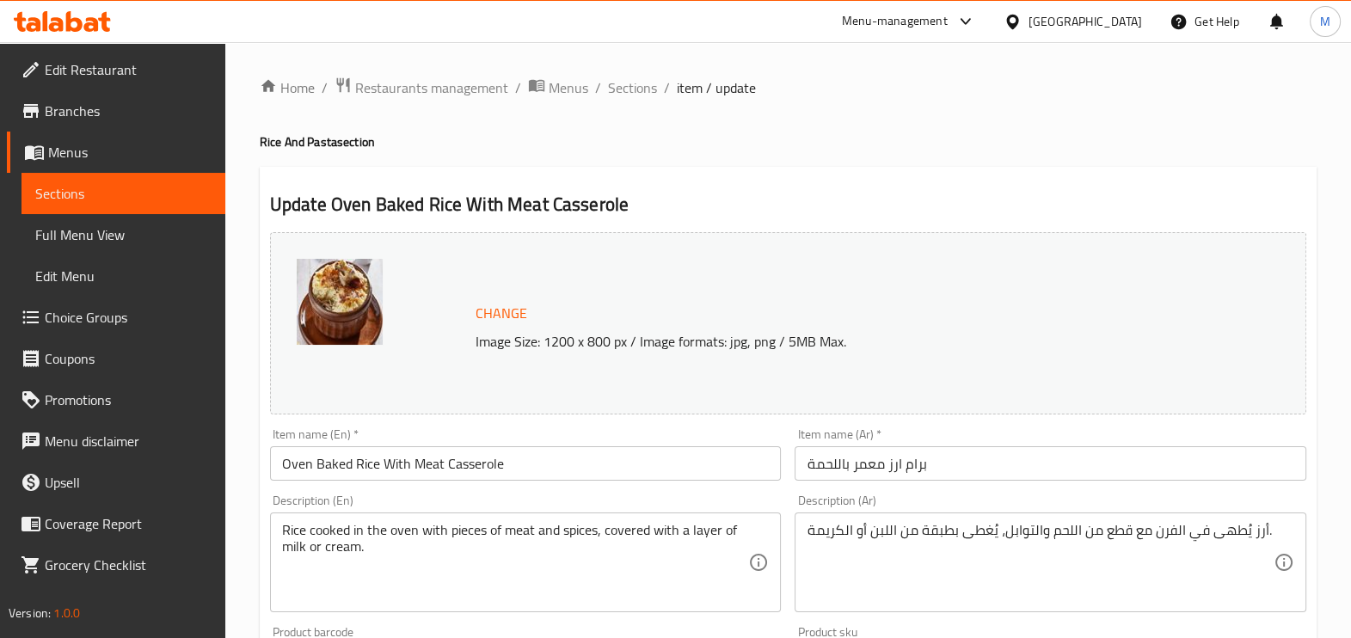
click at [638, 100] on div "Home / Restaurants management / Menus / Sections / item / update Rice And Pasta…" at bounding box center [788, 641] width 1057 height 1129
drag, startPoint x: 624, startPoint y: 83, endPoint x: 645, endPoint y: 120, distance: 42.8
click at [624, 83] on span "Sections" at bounding box center [632, 87] width 49 height 21
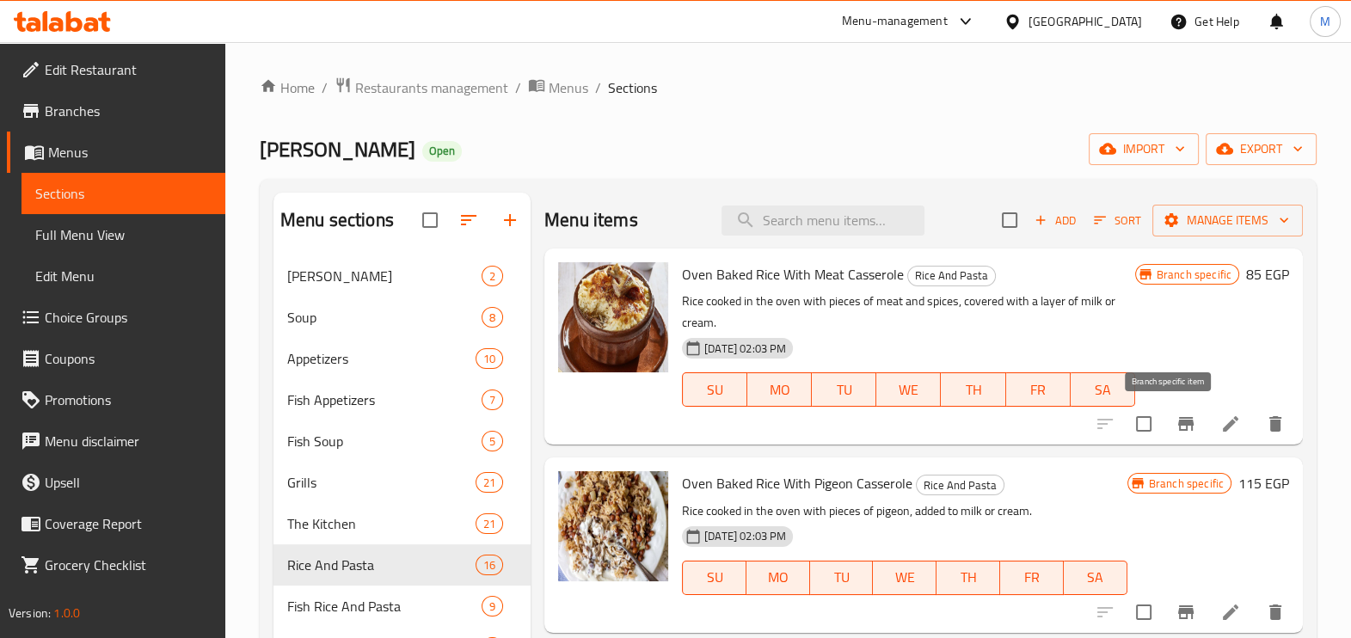
click at [1176, 415] on icon "Branch-specific-item" at bounding box center [1186, 424] width 21 height 21
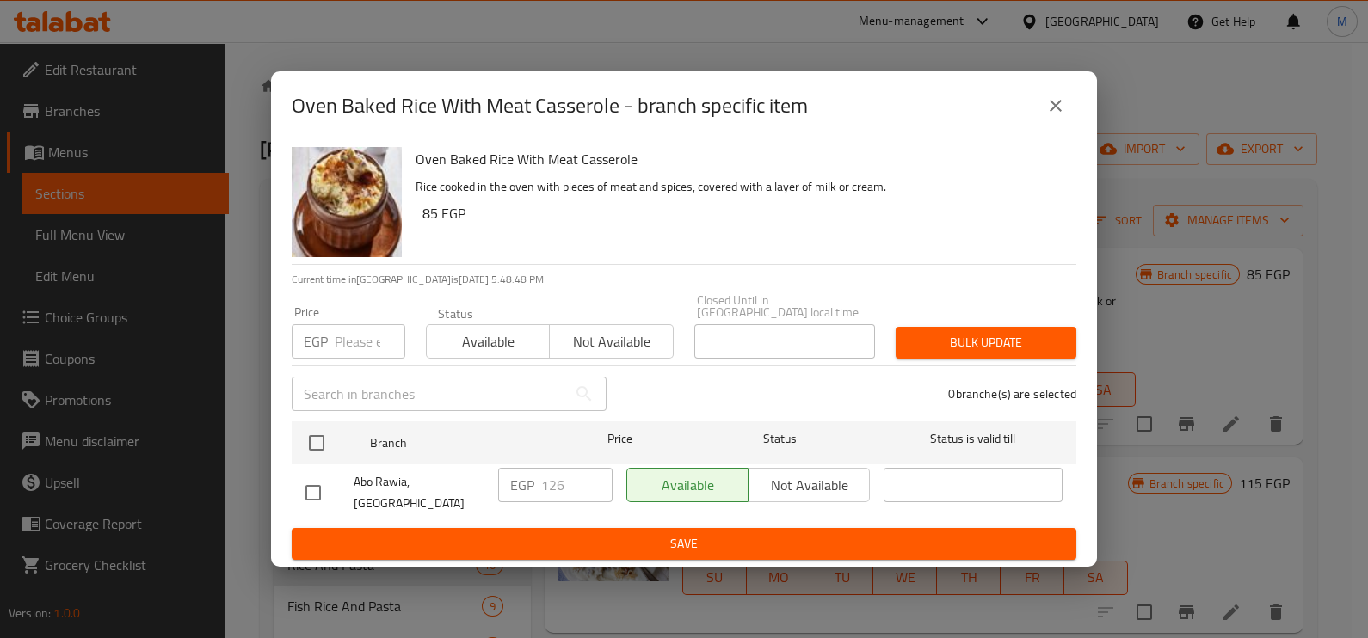
click at [359, 347] on input "number" at bounding box center [370, 341] width 71 height 34
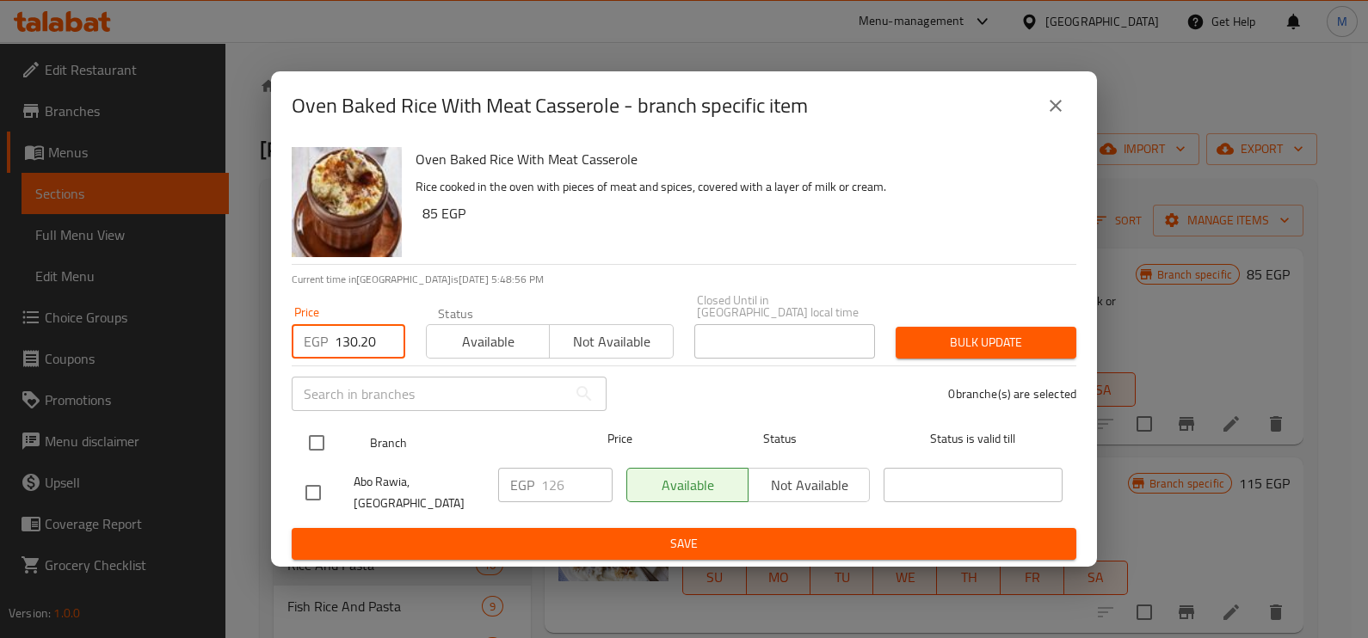
type input "130.20"
click at [318, 440] on input "checkbox" at bounding box center [316, 443] width 36 height 36
checkbox input "true"
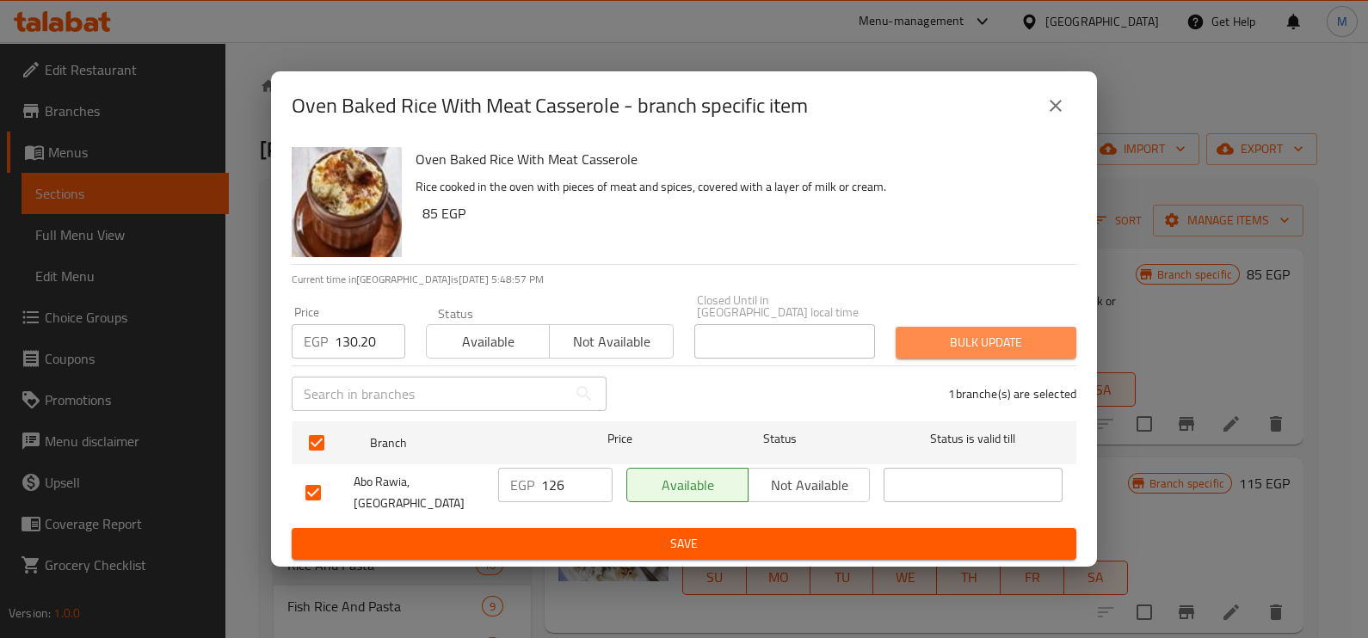
click at [922, 334] on span "Bulk update" at bounding box center [985, 343] width 153 height 22
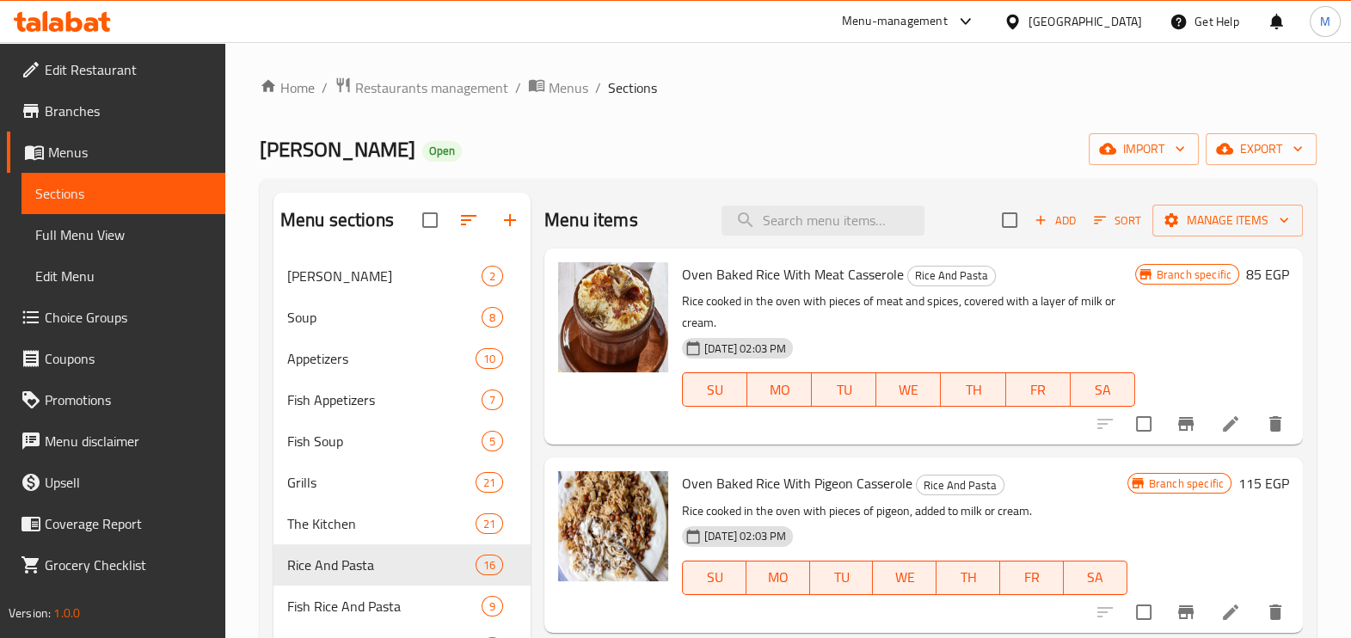
scroll to position [107, 0]
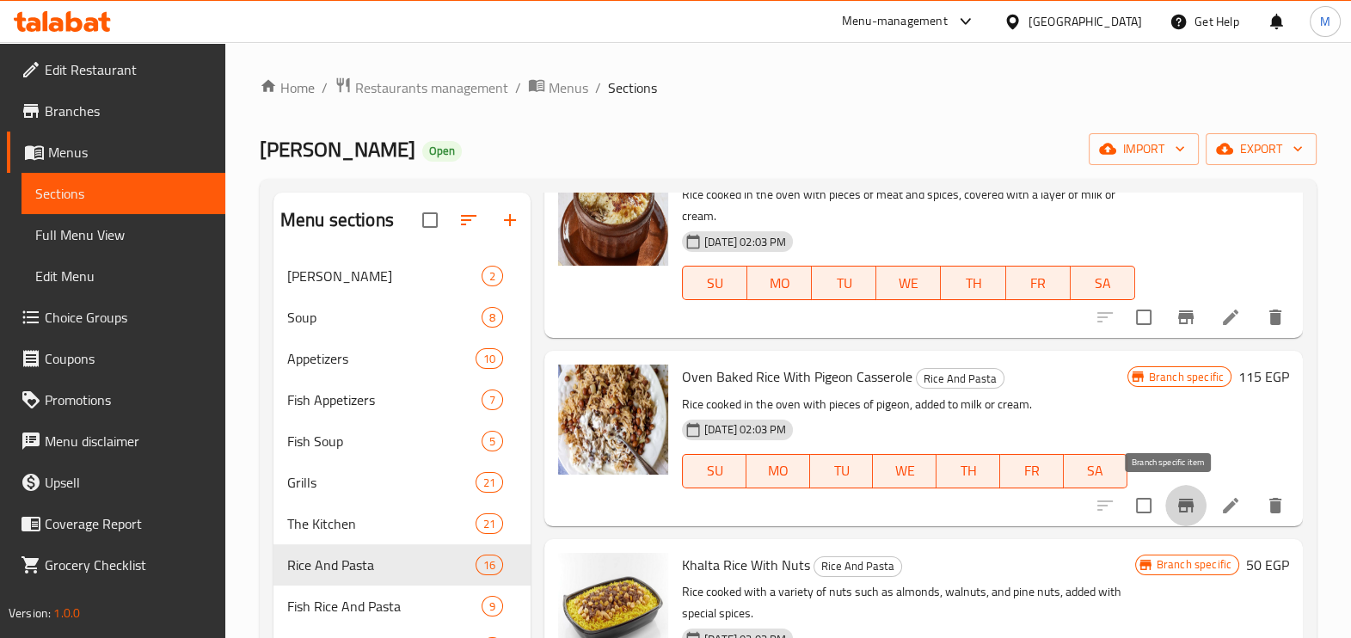
click at [1178, 504] on icon "Branch-specific-item" at bounding box center [1185, 506] width 15 height 14
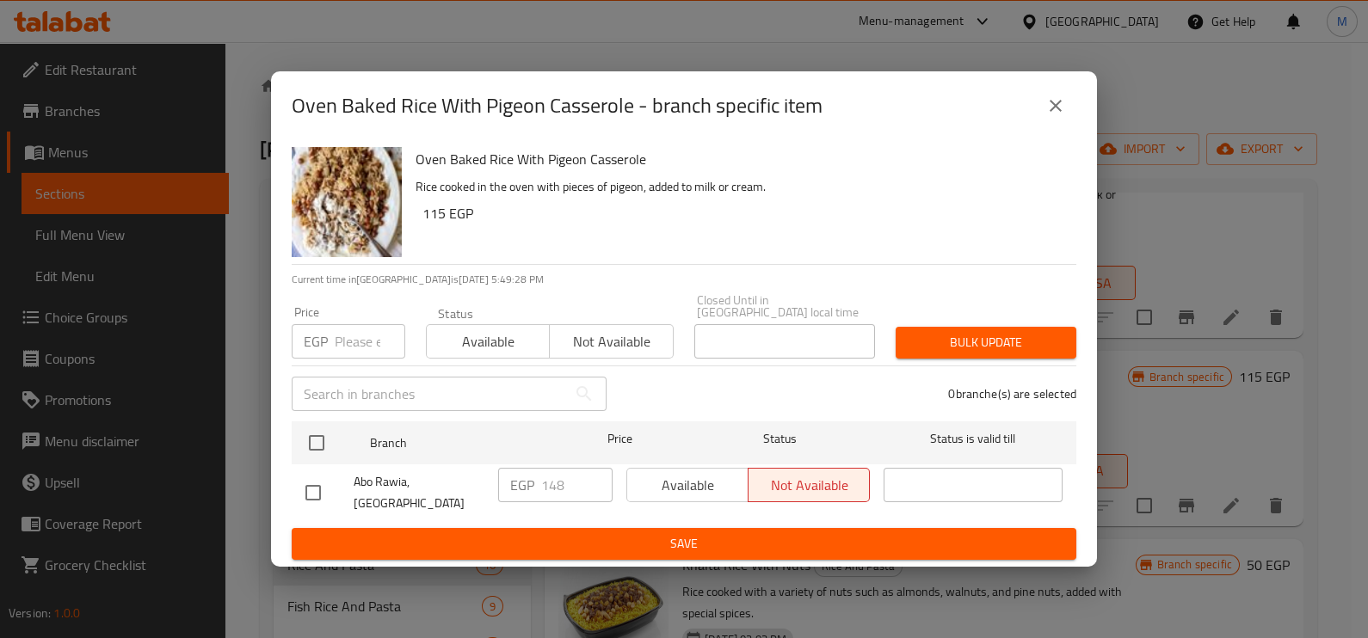
click at [331, 341] on div "EGP Price" at bounding box center [349, 341] width 114 height 34
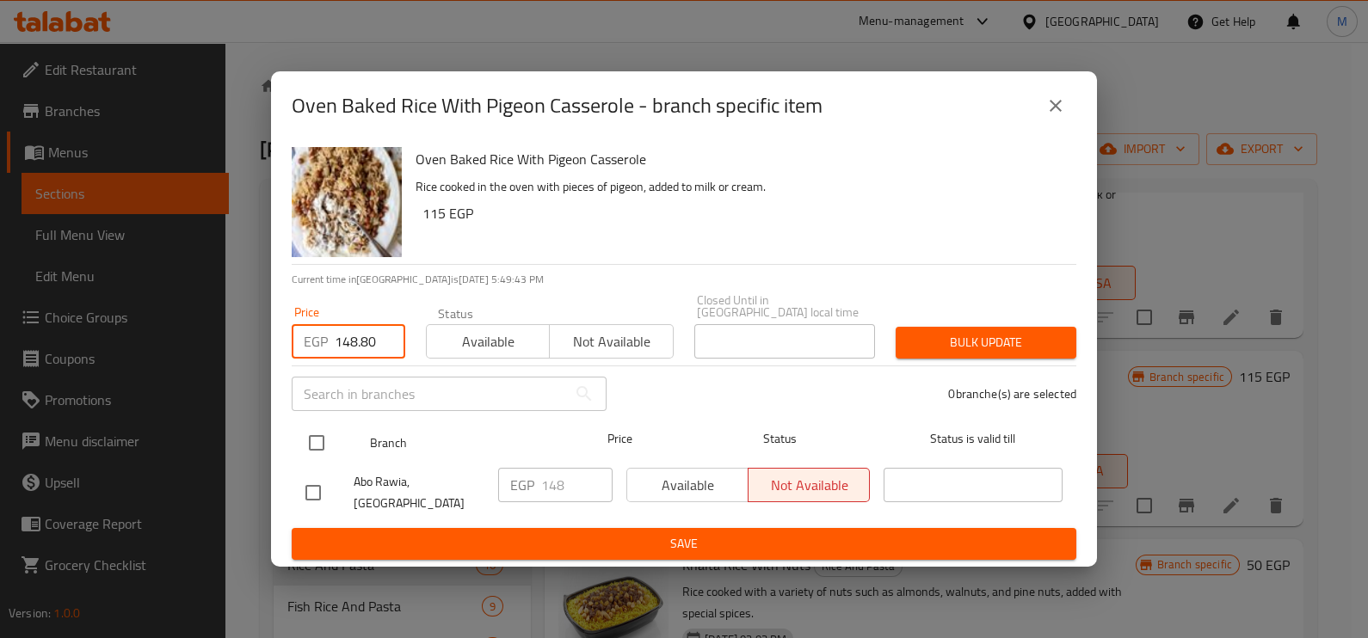
type input "148.80"
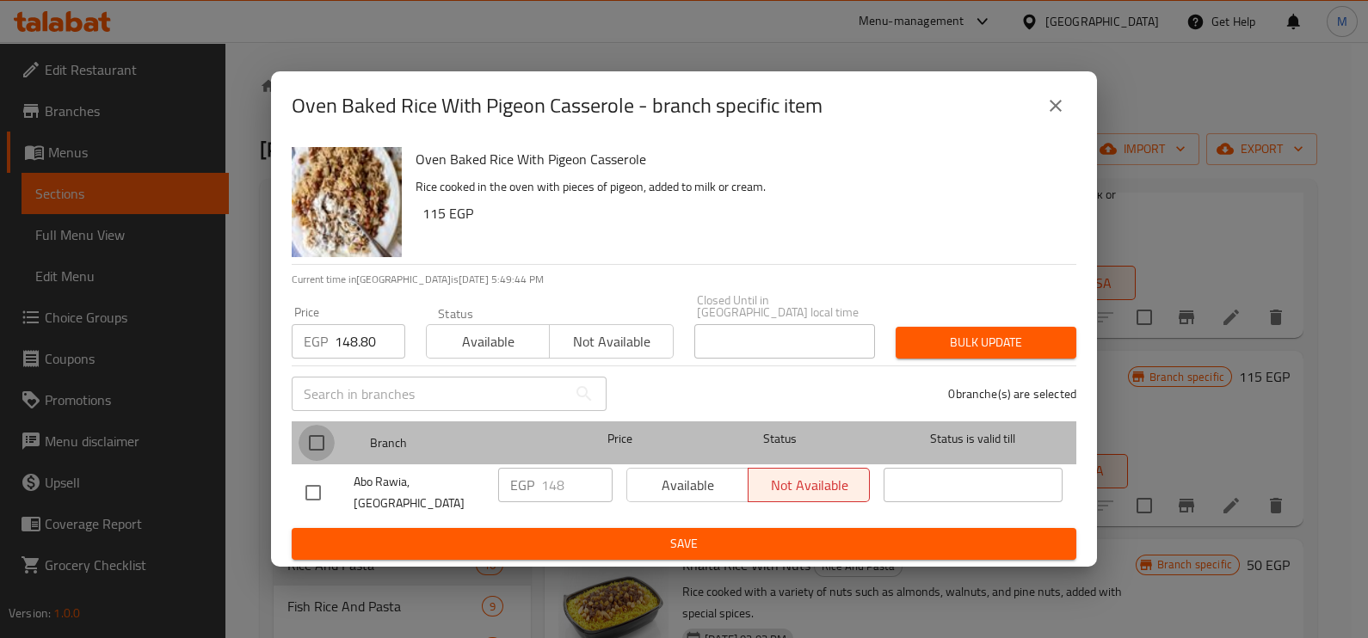
click at [318, 444] on input "checkbox" at bounding box center [316, 443] width 36 height 36
checkbox input "true"
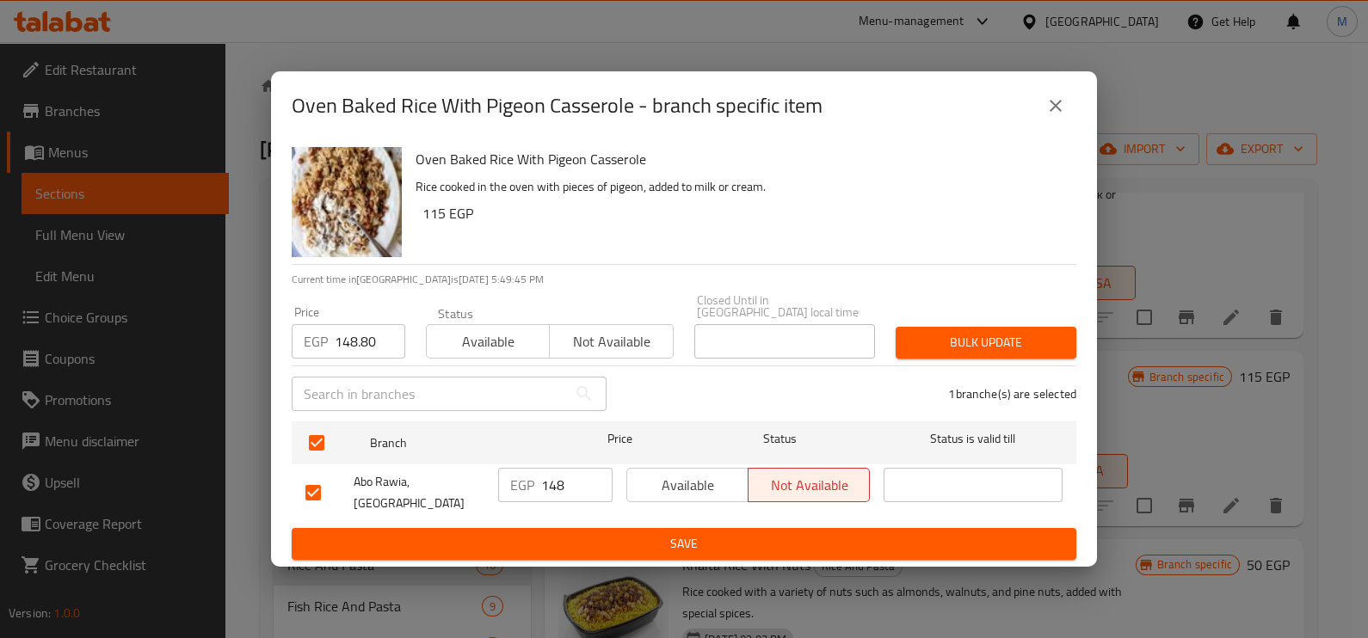
click at [993, 344] on span "Bulk update" at bounding box center [985, 343] width 153 height 22
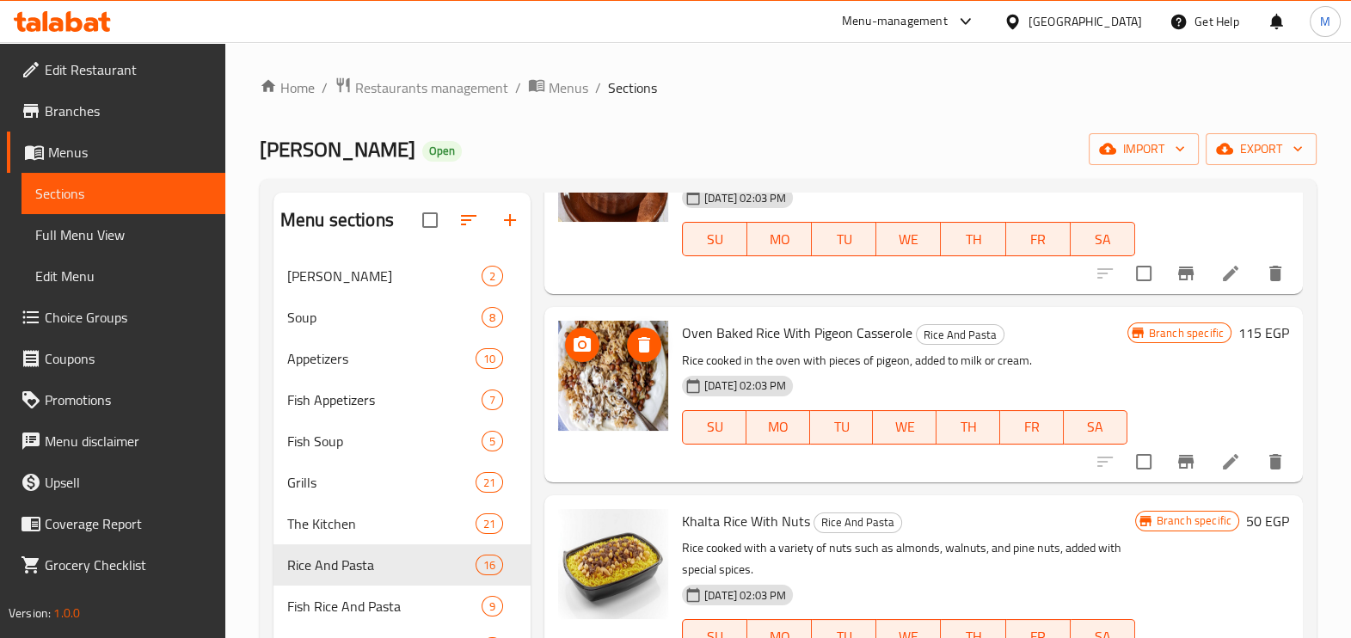
scroll to position [214, 0]
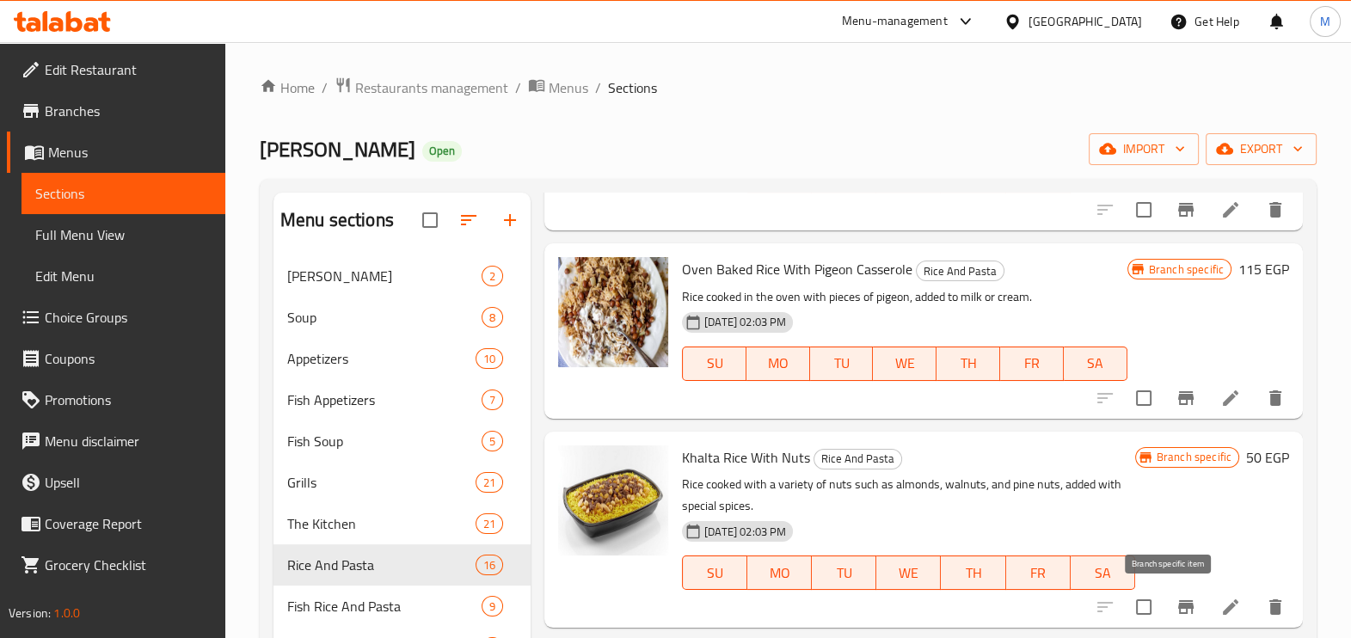
click at [1178, 602] on icon "Branch-specific-item" at bounding box center [1185, 607] width 15 height 14
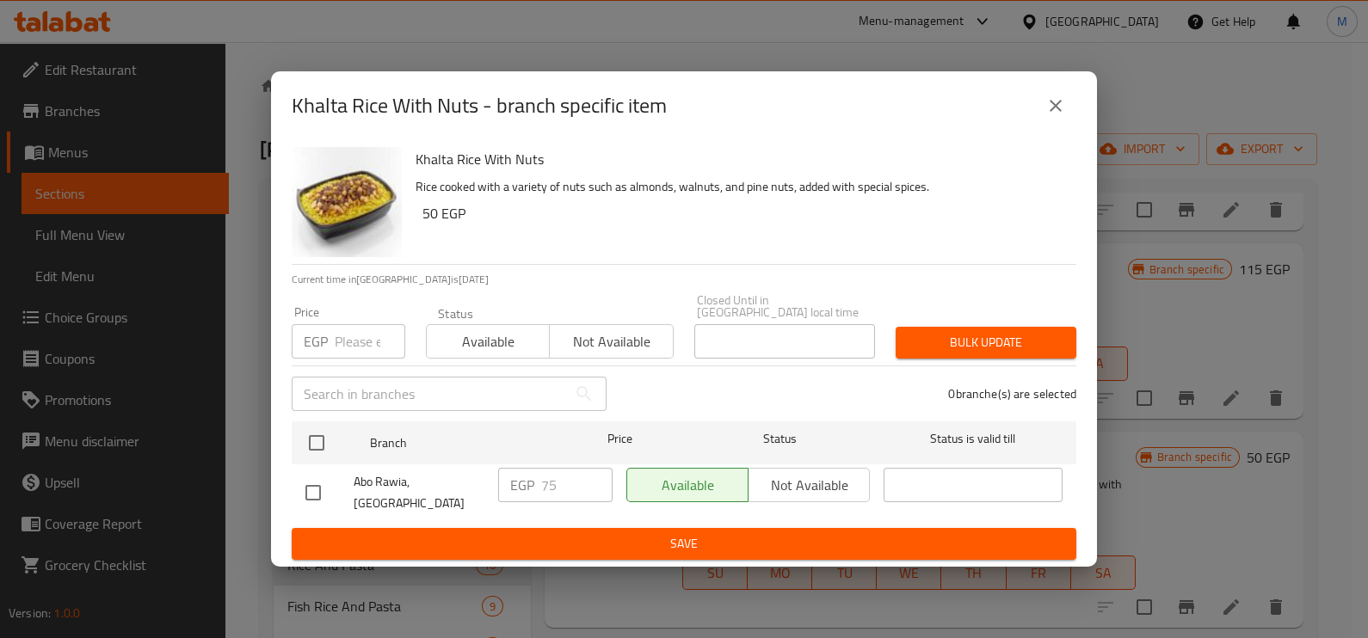
click at [333, 341] on div "EGP Price" at bounding box center [349, 341] width 114 height 34
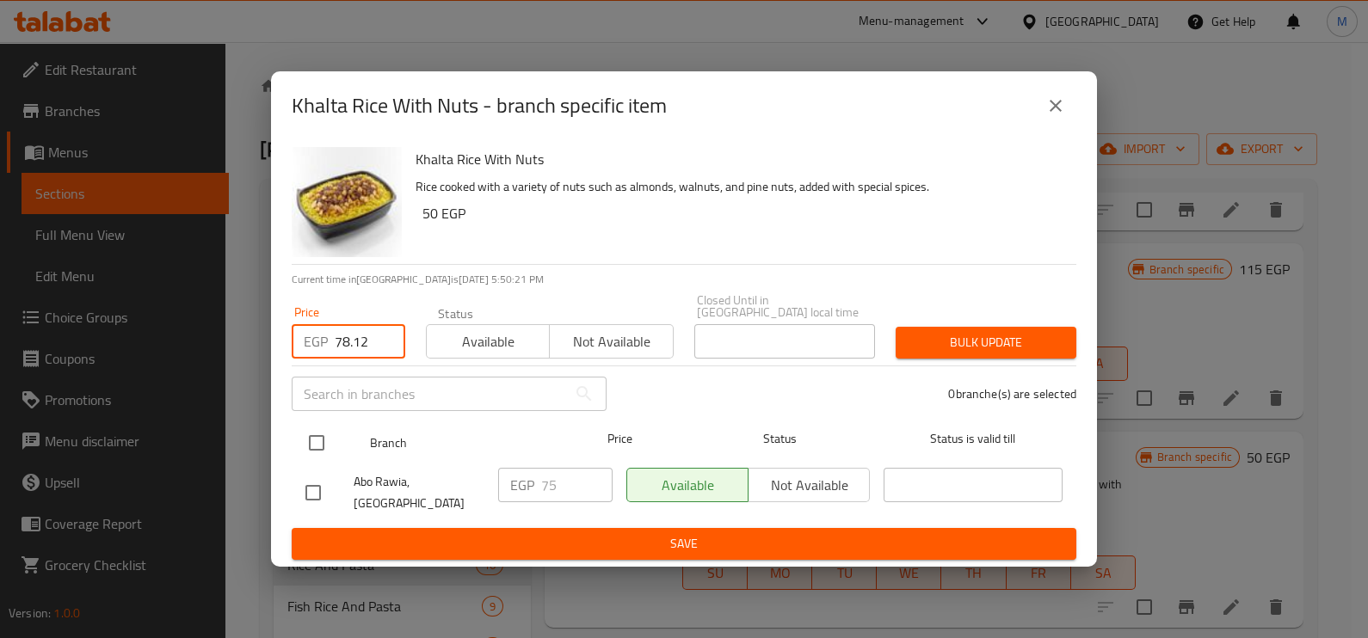
type input "78.12"
click at [325, 434] on input "checkbox" at bounding box center [316, 443] width 36 height 36
checkbox input "true"
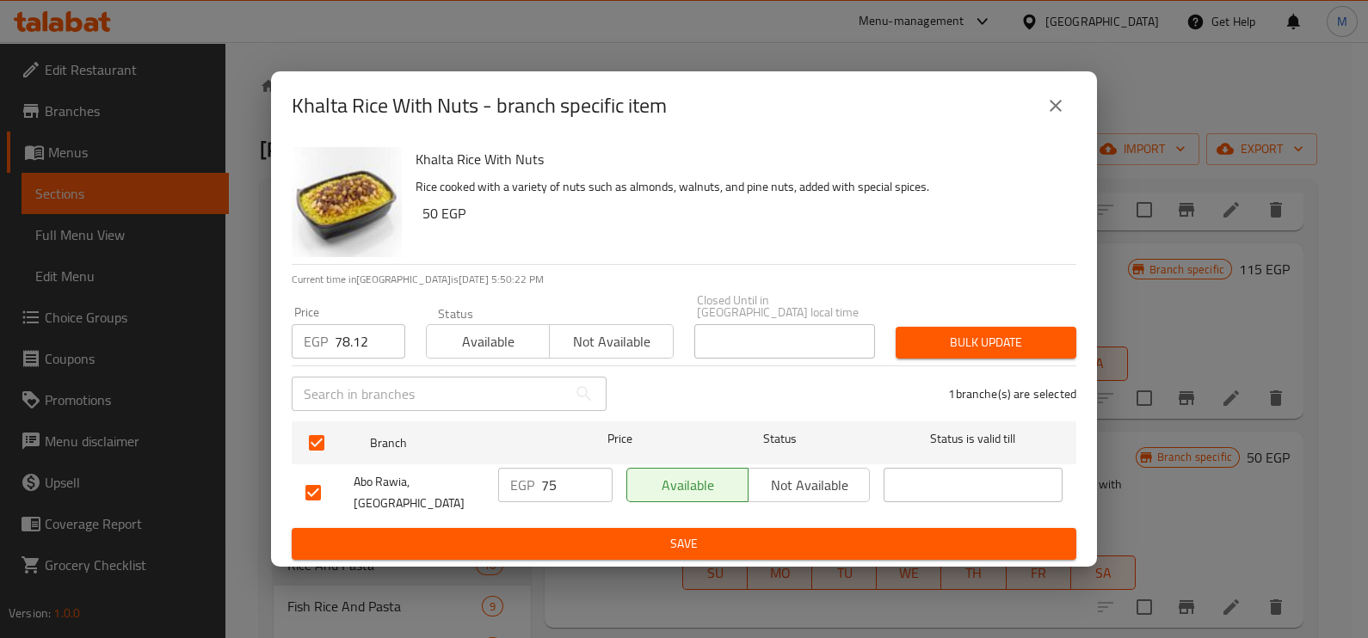
click at [926, 341] on span "Bulk update" at bounding box center [985, 343] width 153 height 22
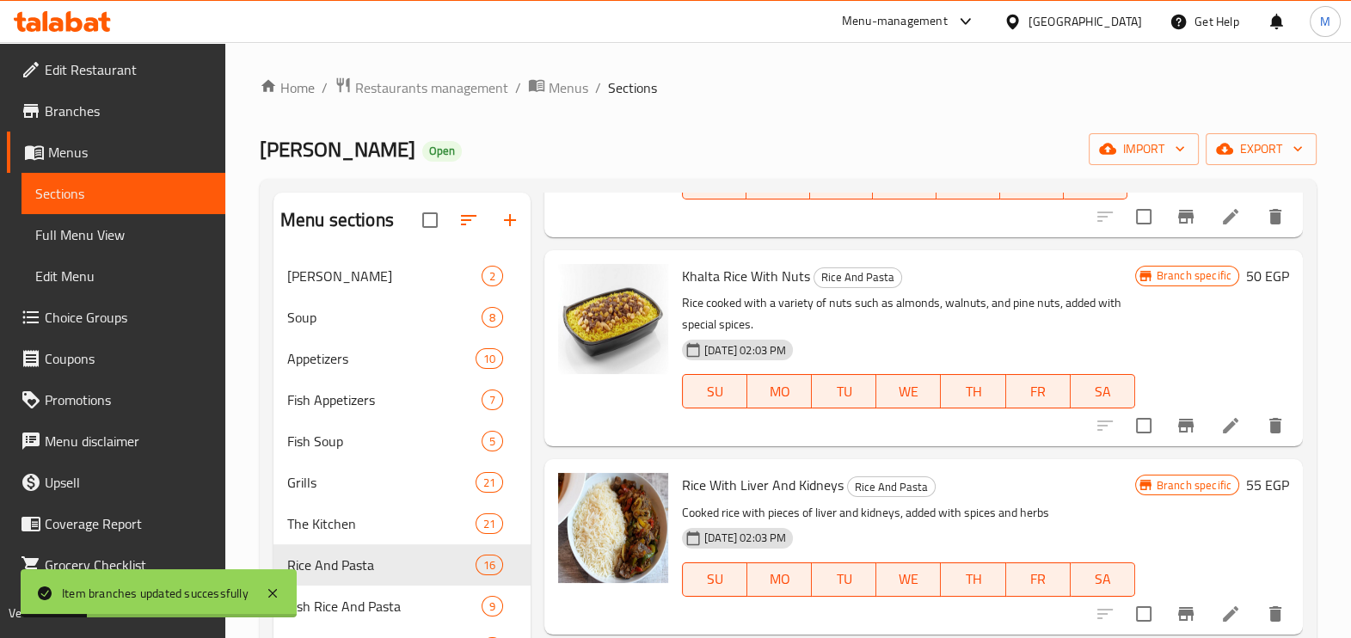
scroll to position [429, 0]
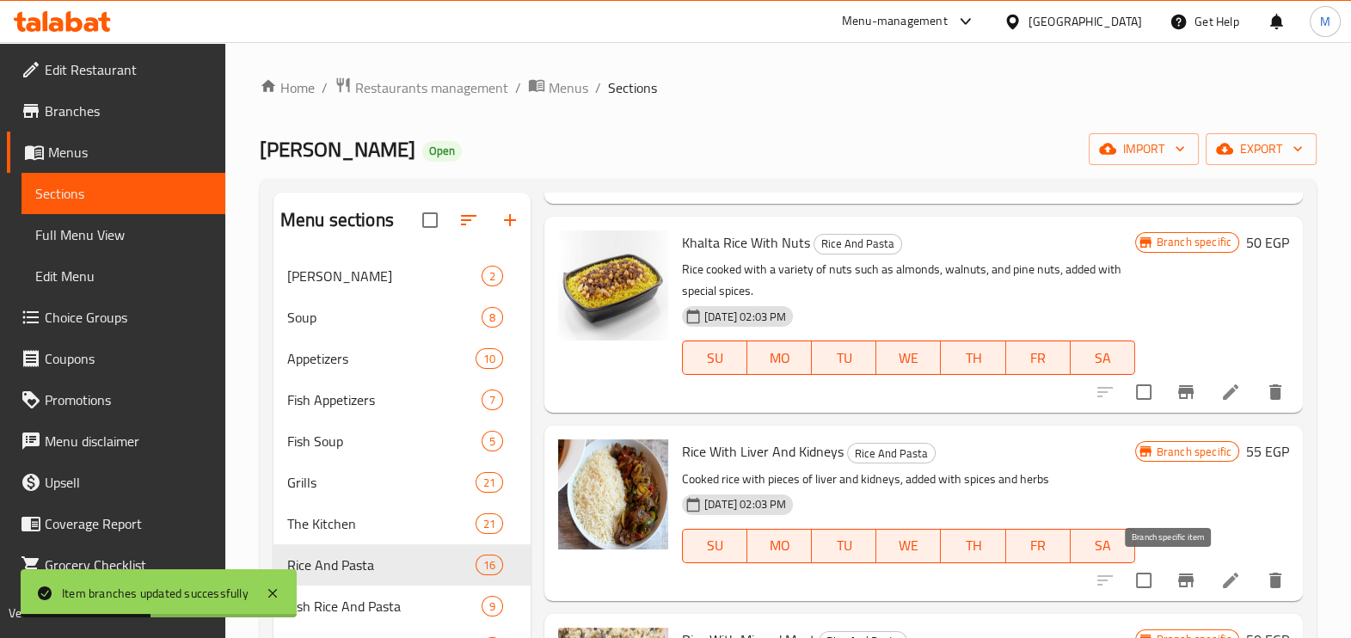
click at [1176, 584] on icon "Branch-specific-item" at bounding box center [1186, 580] width 21 height 21
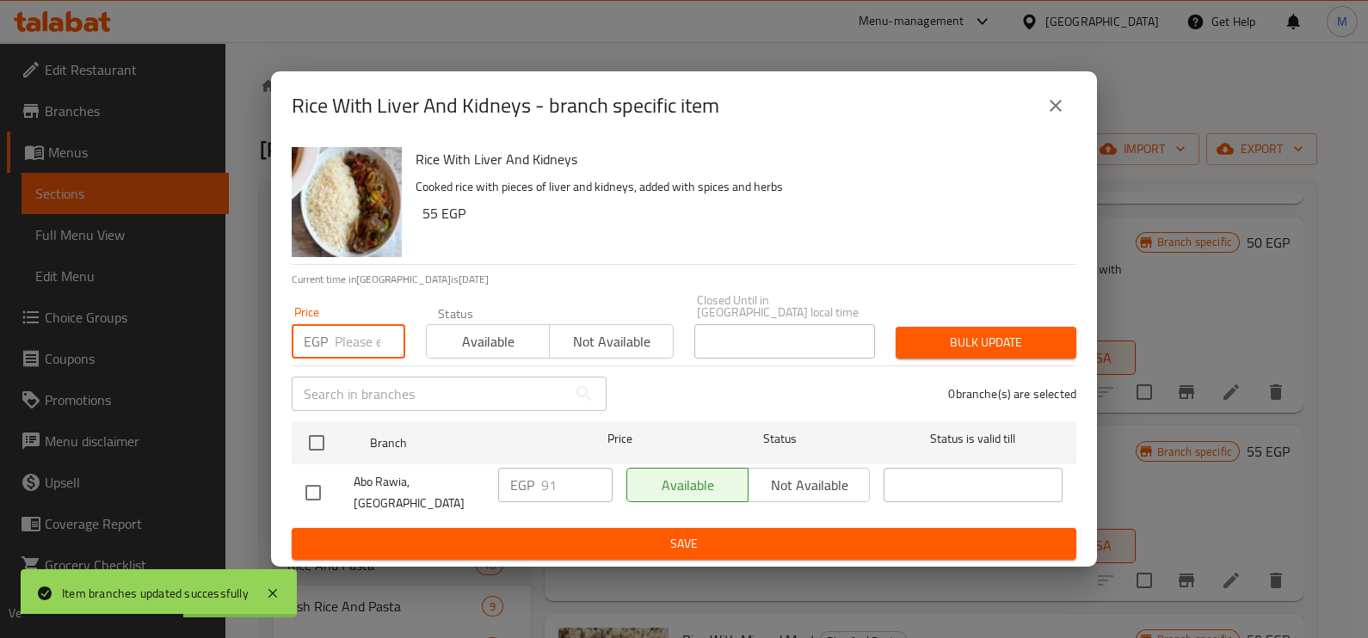
click at [341, 331] on input "number" at bounding box center [370, 341] width 71 height 34
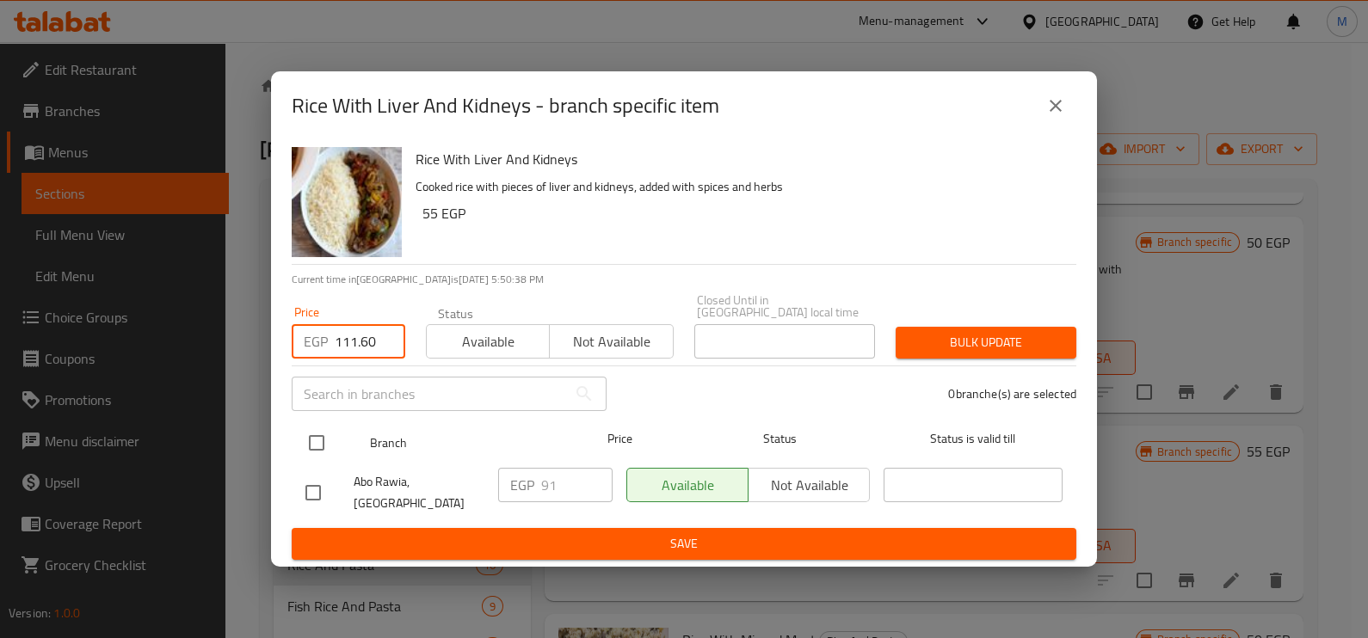
type input "111.60"
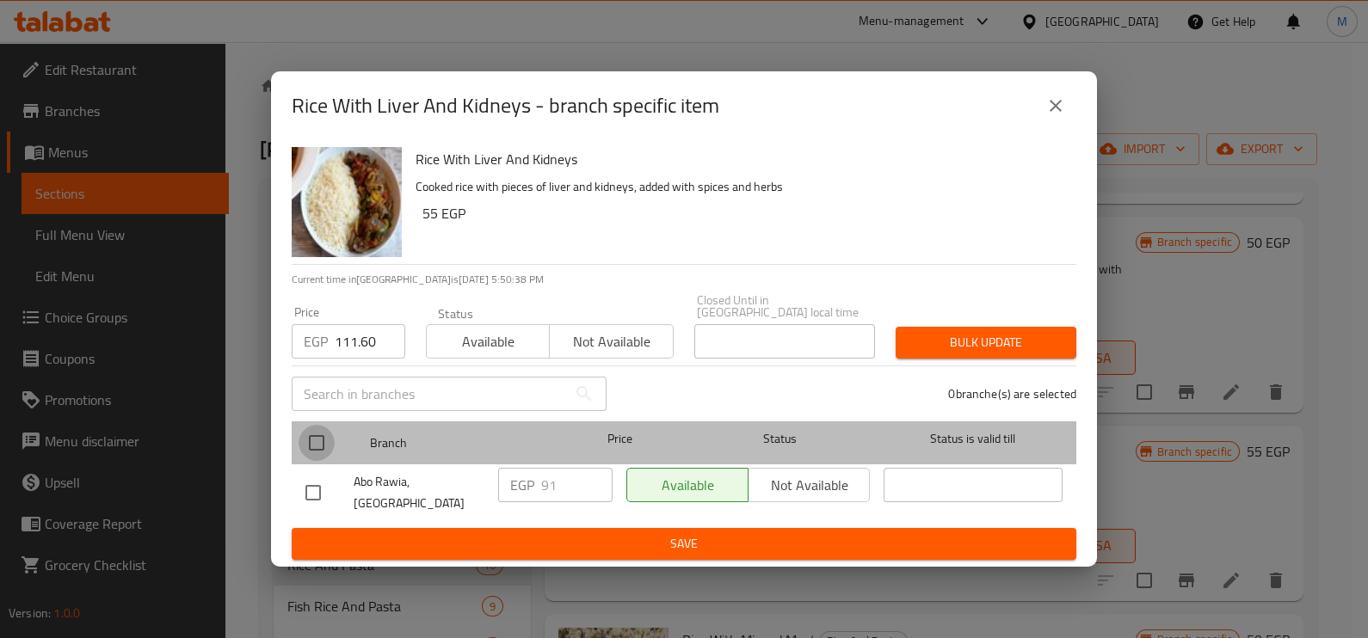
click at [304, 457] on input "checkbox" at bounding box center [316, 443] width 36 height 36
checkbox input "true"
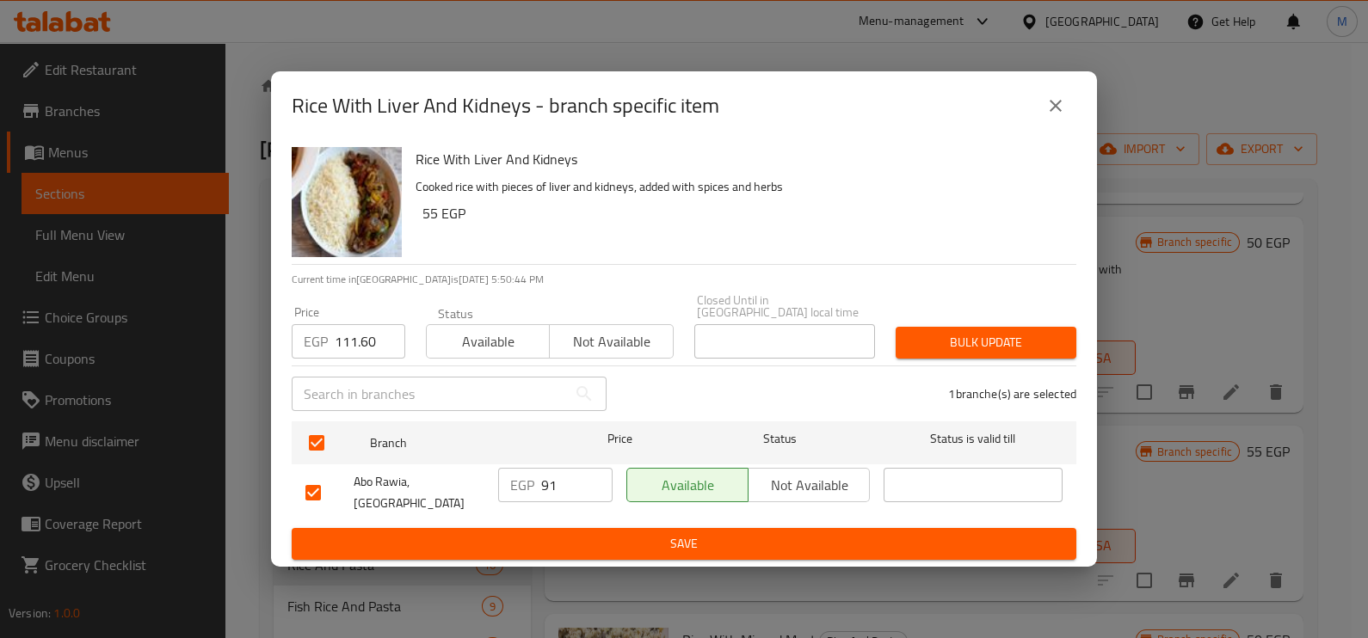
click at [938, 339] on span "Bulk update" at bounding box center [985, 343] width 153 height 22
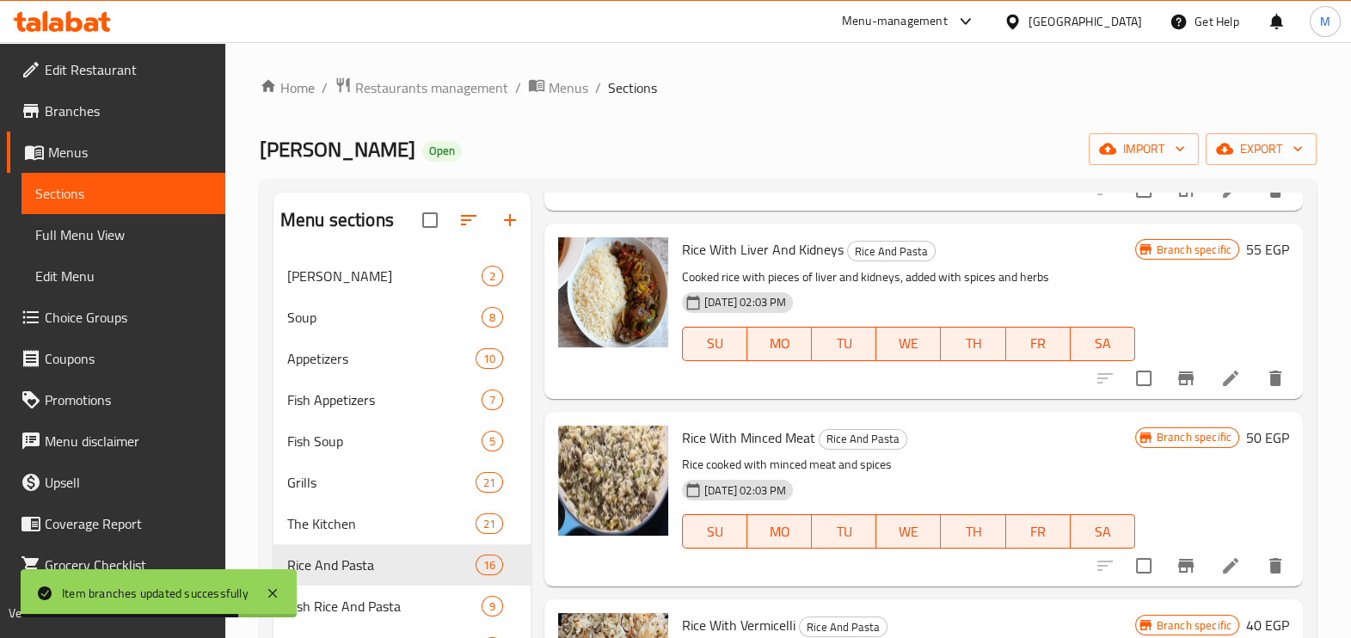
scroll to position [645, 0]
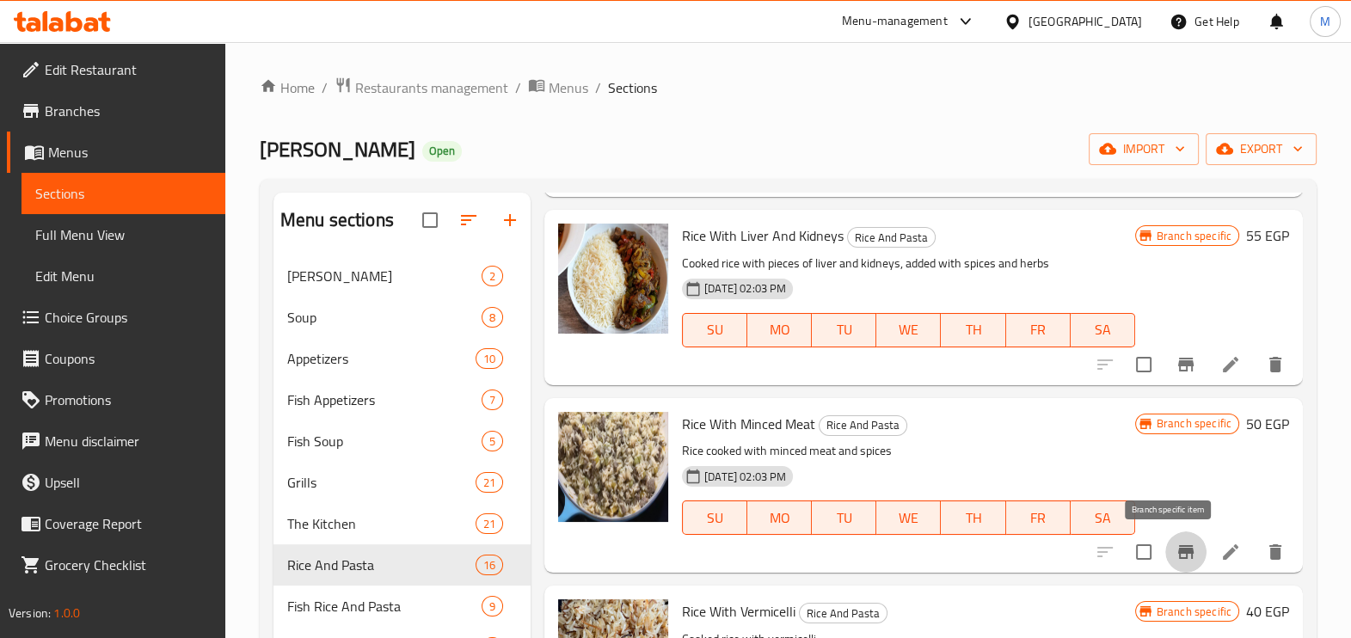
click at [1176, 559] on icon "Branch-specific-item" at bounding box center [1186, 552] width 21 height 21
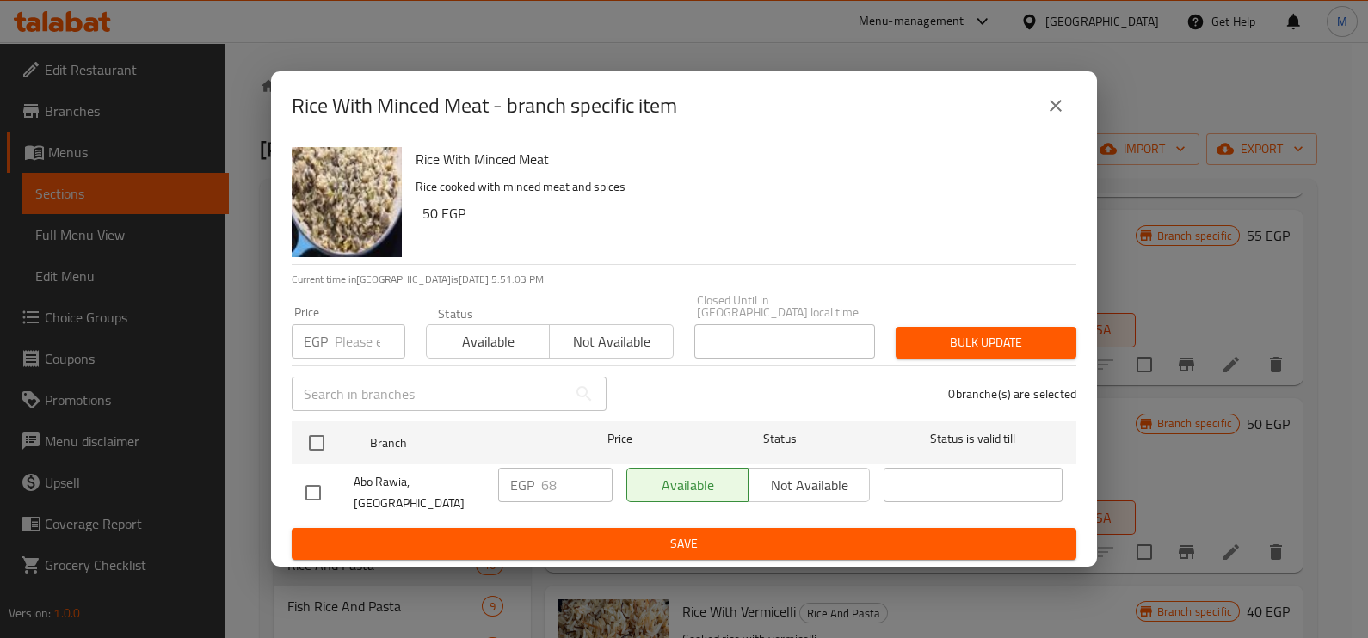
click at [357, 335] on input "number" at bounding box center [370, 341] width 71 height 34
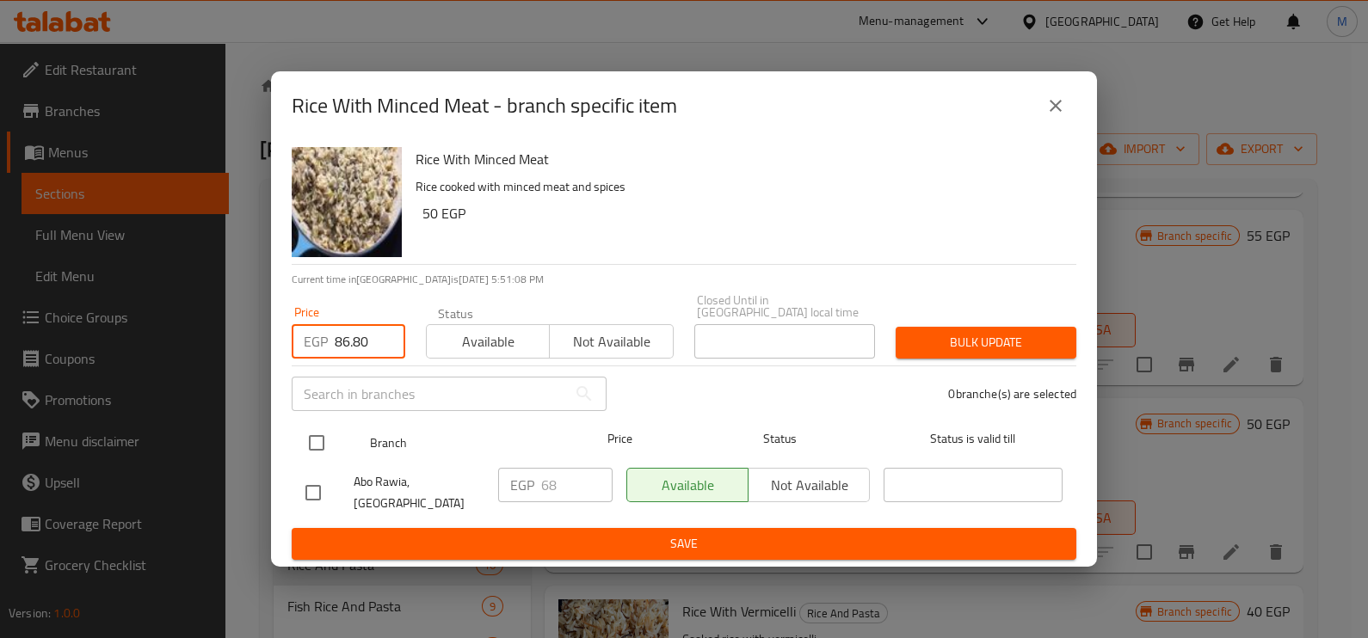
type input "86.80"
click at [324, 438] on input "checkbox" at bounding box center [316, 443] width 36 height 36
checkbox input "true"
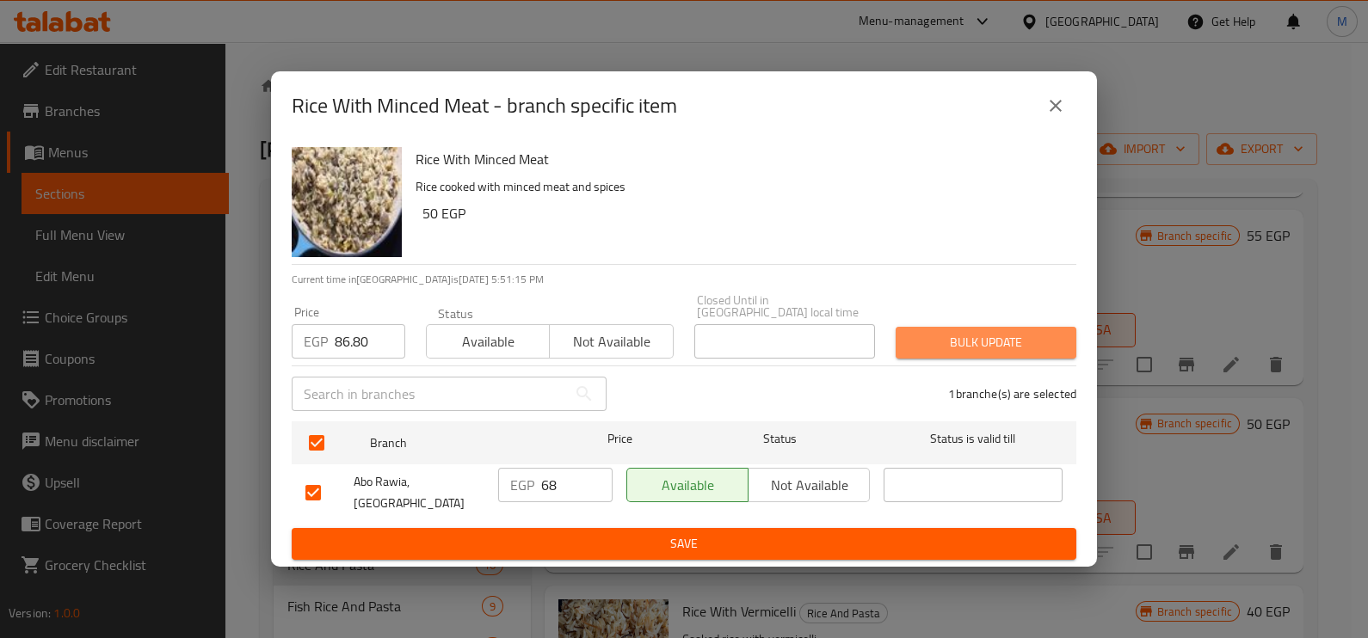
click at [956, 335] on span "Bulk update" at bounding box center [985, 343] width 153 height 22
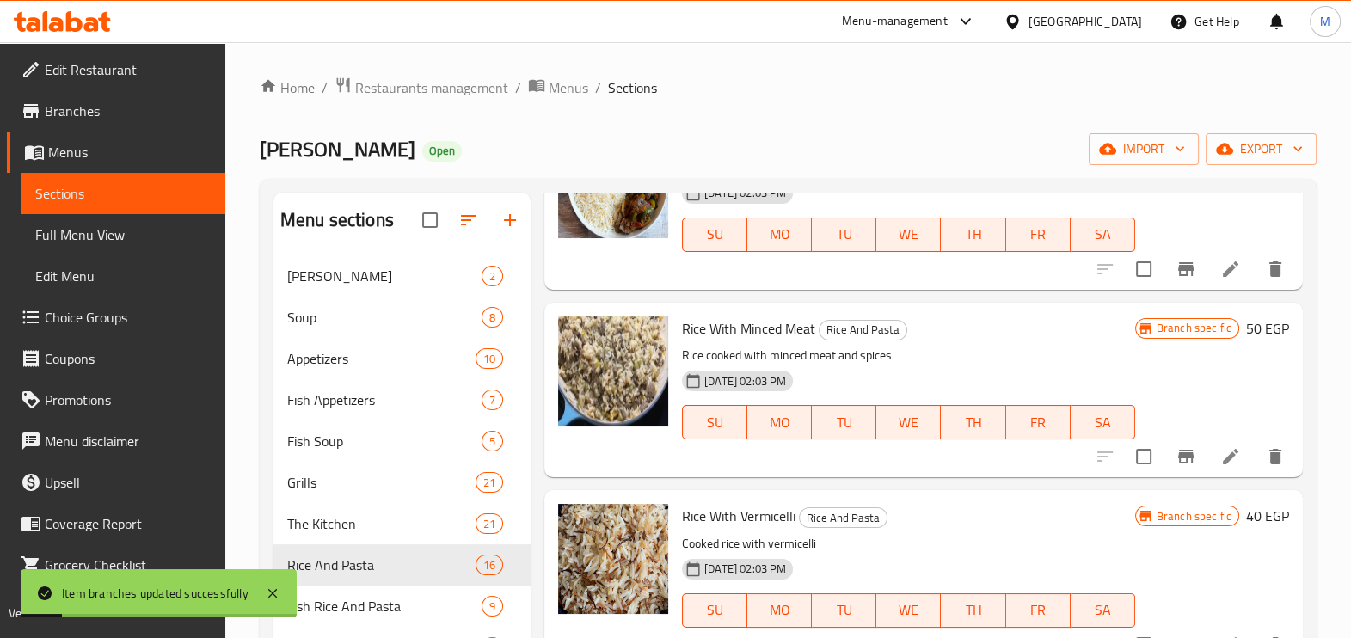
scroll to position [859, 0]
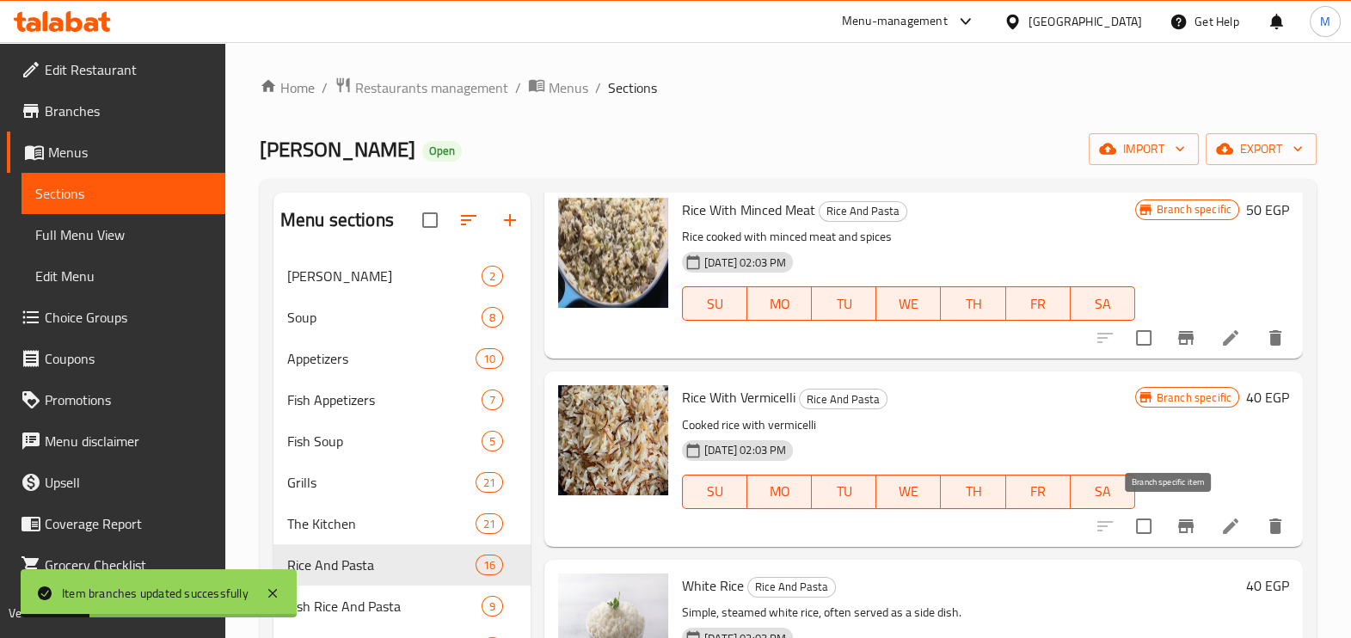
click at [1165, 522] on button "Branch-specific-item" at bounding box center [1185, 526] width 41 height 41
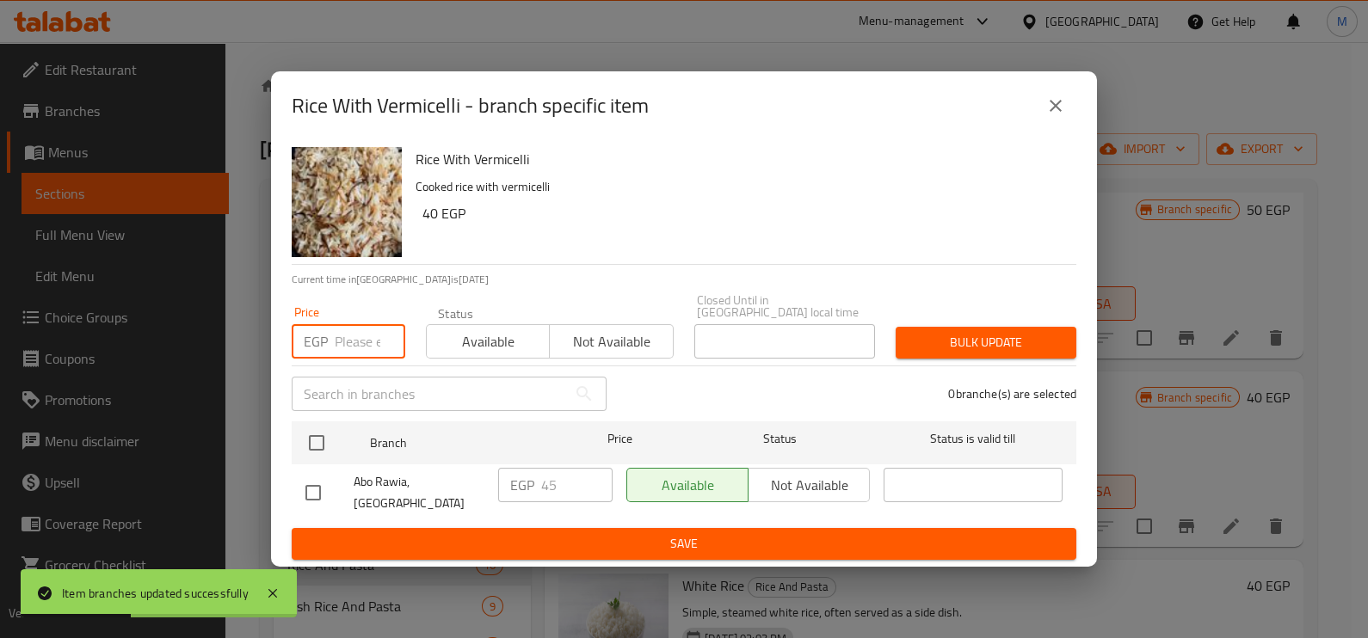
click at [354, 341] on input "number" at bounding box center [370, 341] width 71 height 34
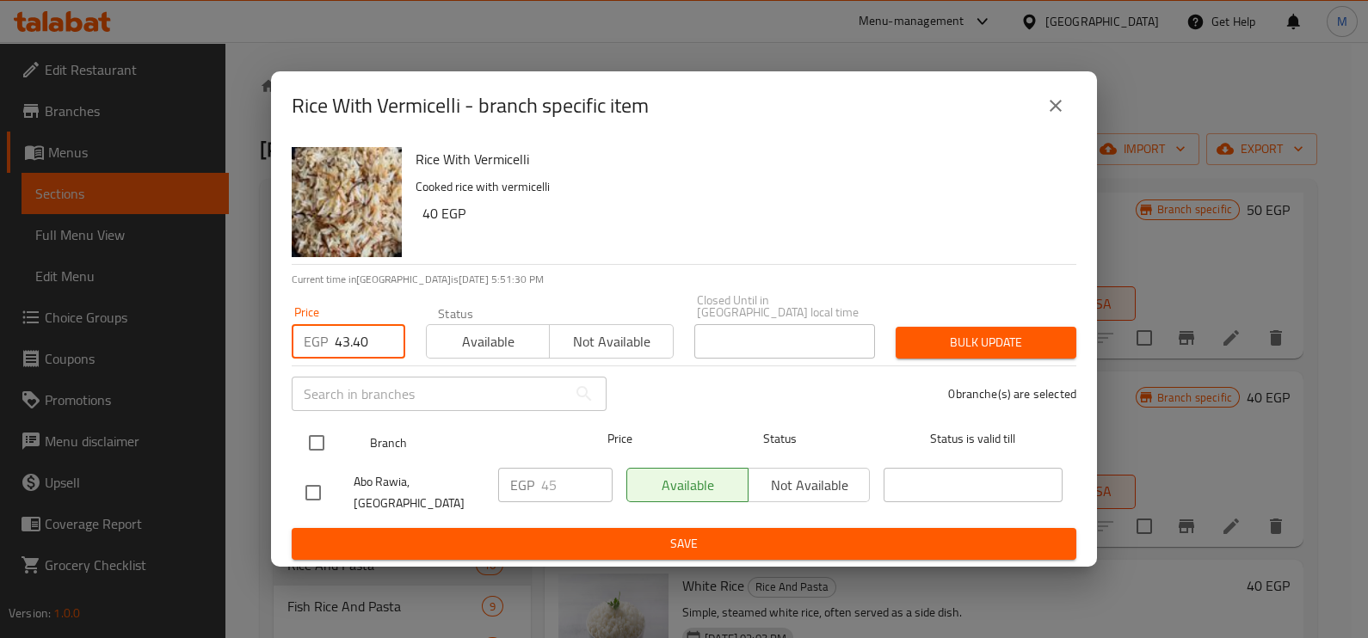
type input "43.40"
click at [307, 445] on input "checkbox" at bounding box center [316, 443] width 36 height 36
checkbox input "true"
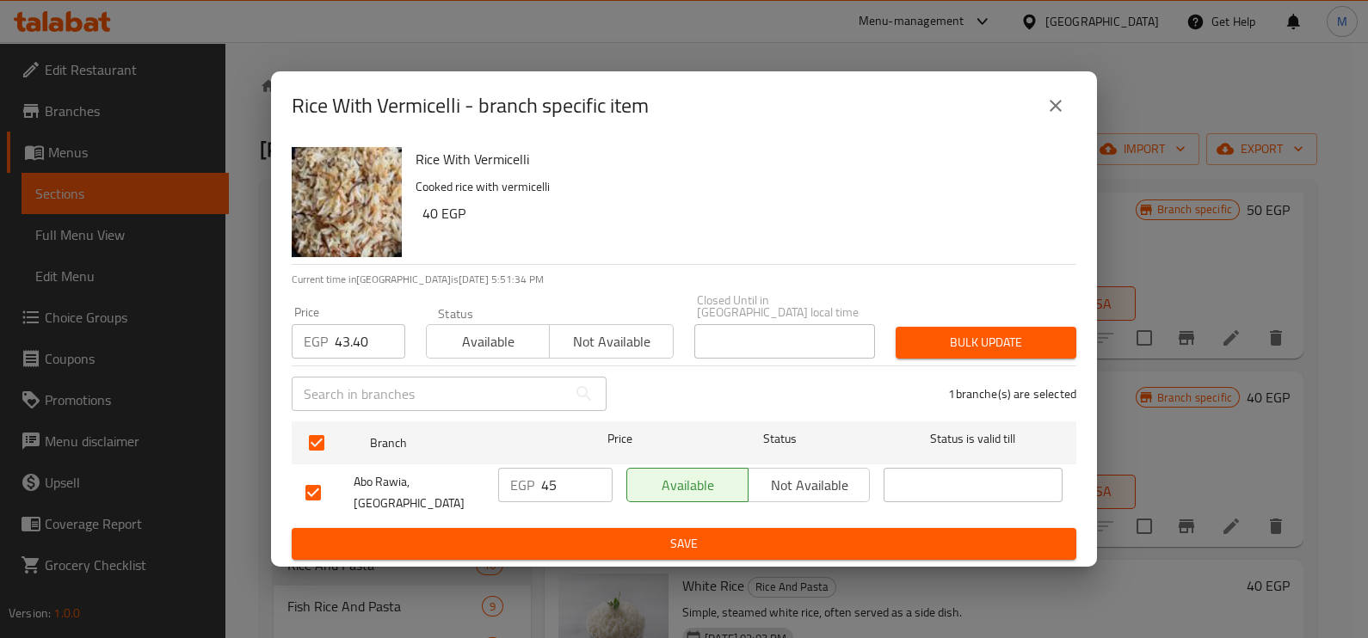
click at [934, 344] on span "Bulk update" at bounding box center [985, 343] width 153 height 22
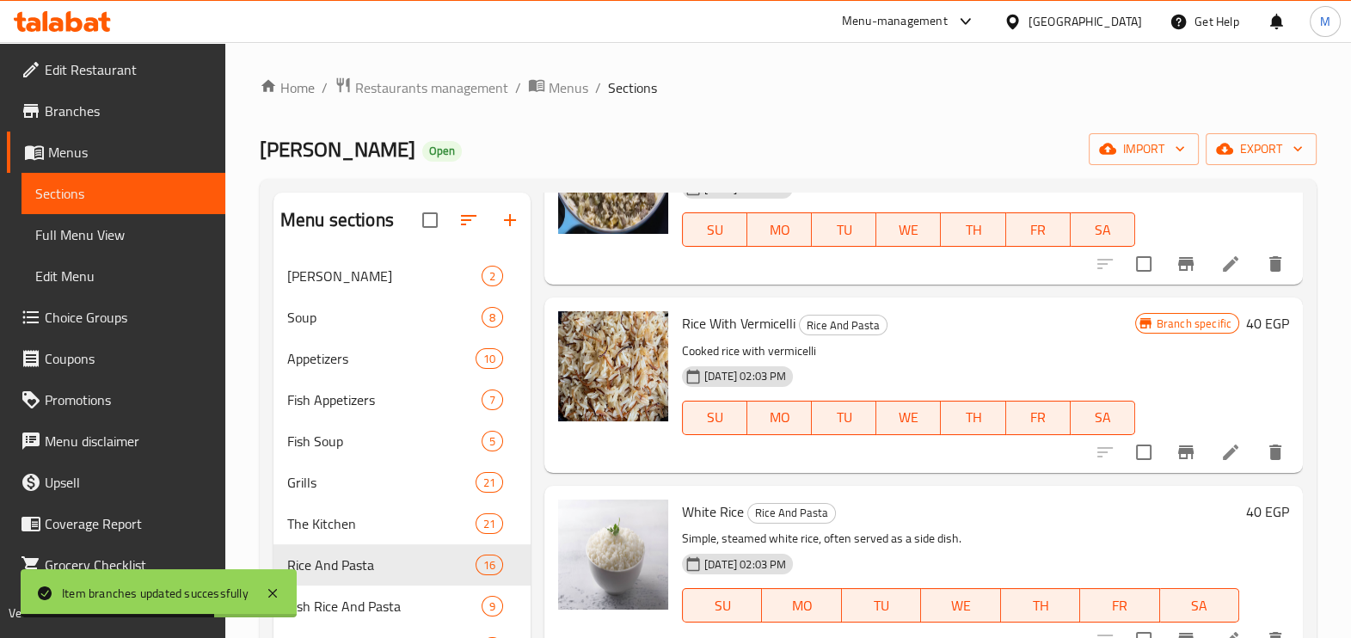
scroll to position [968, 0]
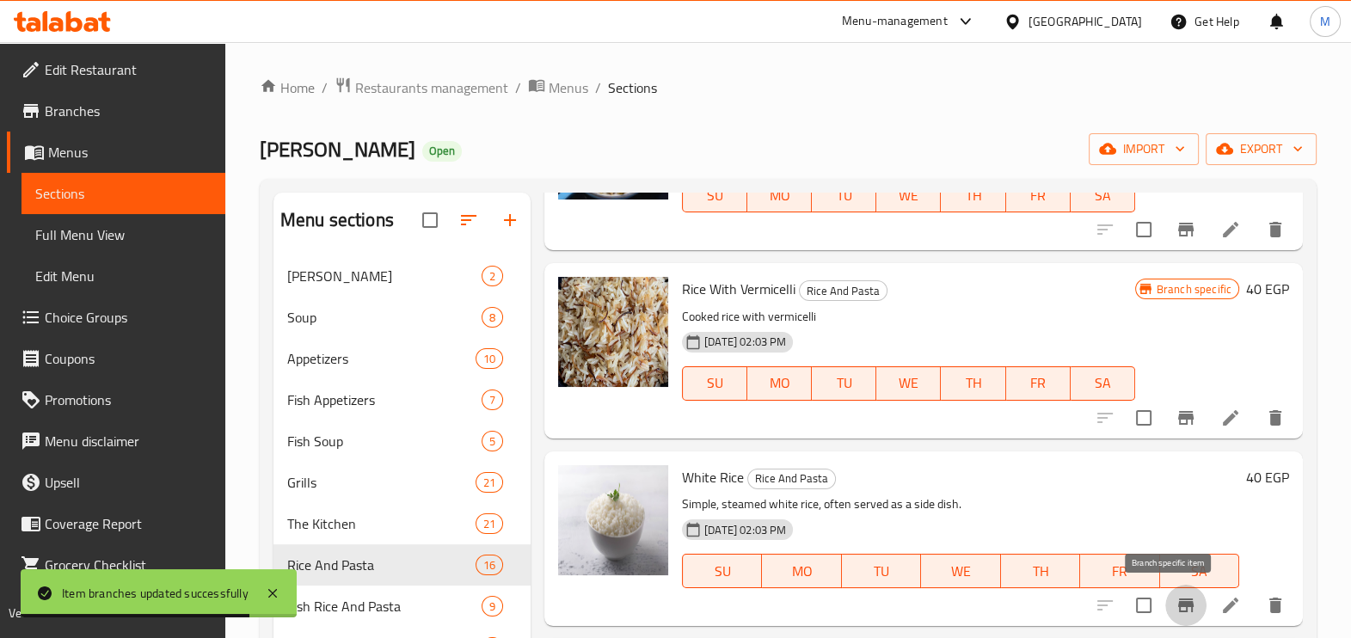
click at [1176, 611] on icon "Branch-specific-item" at bounding box center [1186, 605] width 21 height 21
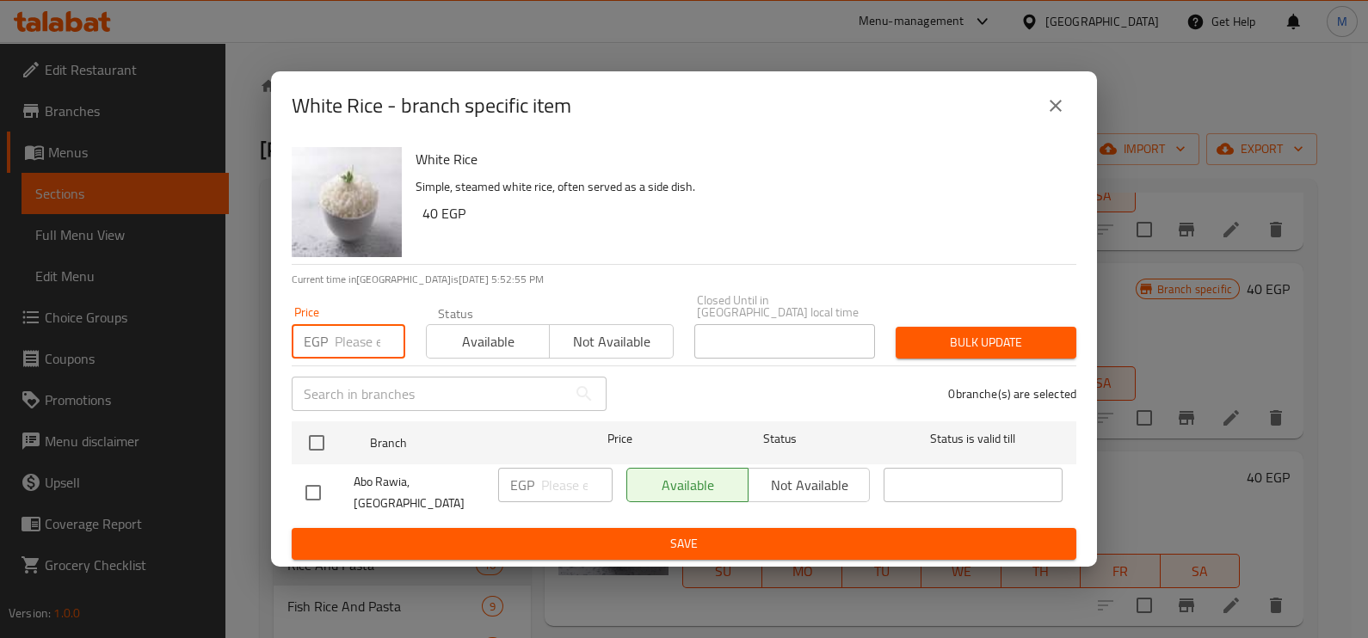
click at [339, 351] on input "number" at bounding box center [370, 341] width 71 height 34
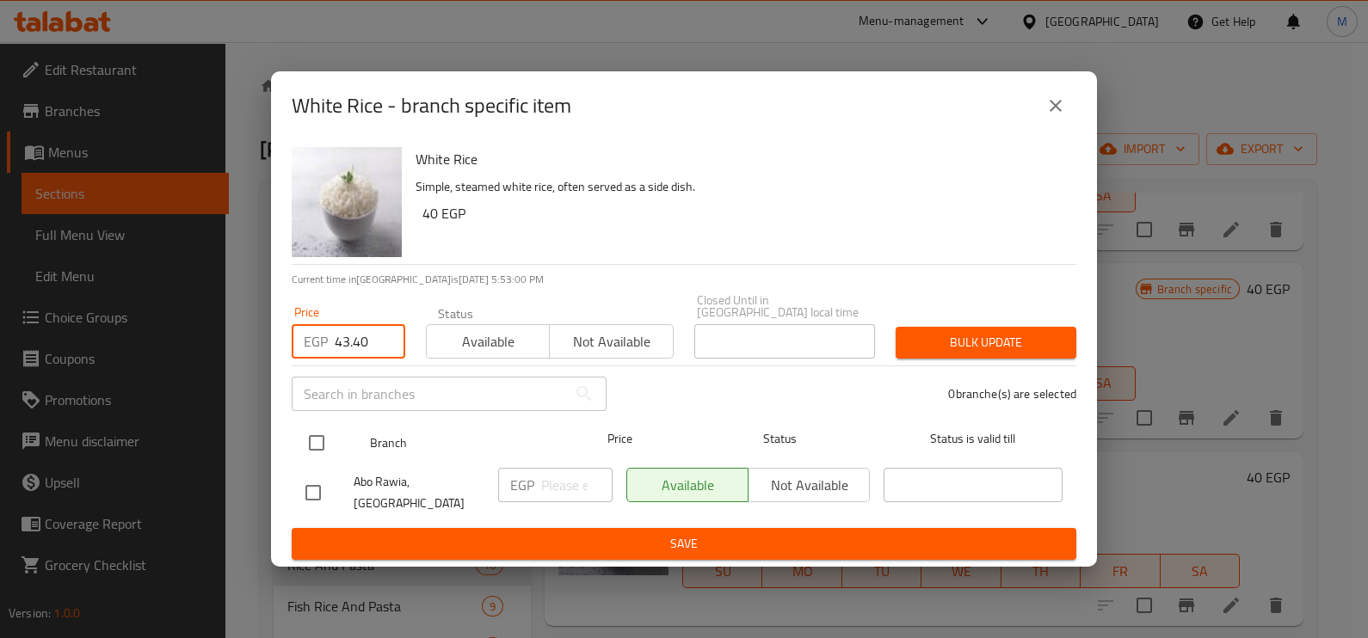
type input "43.40"
click at [328, 434] on input "checkbox" at bounding box center [316, 443] width 36 height 36
checkbox input "true"
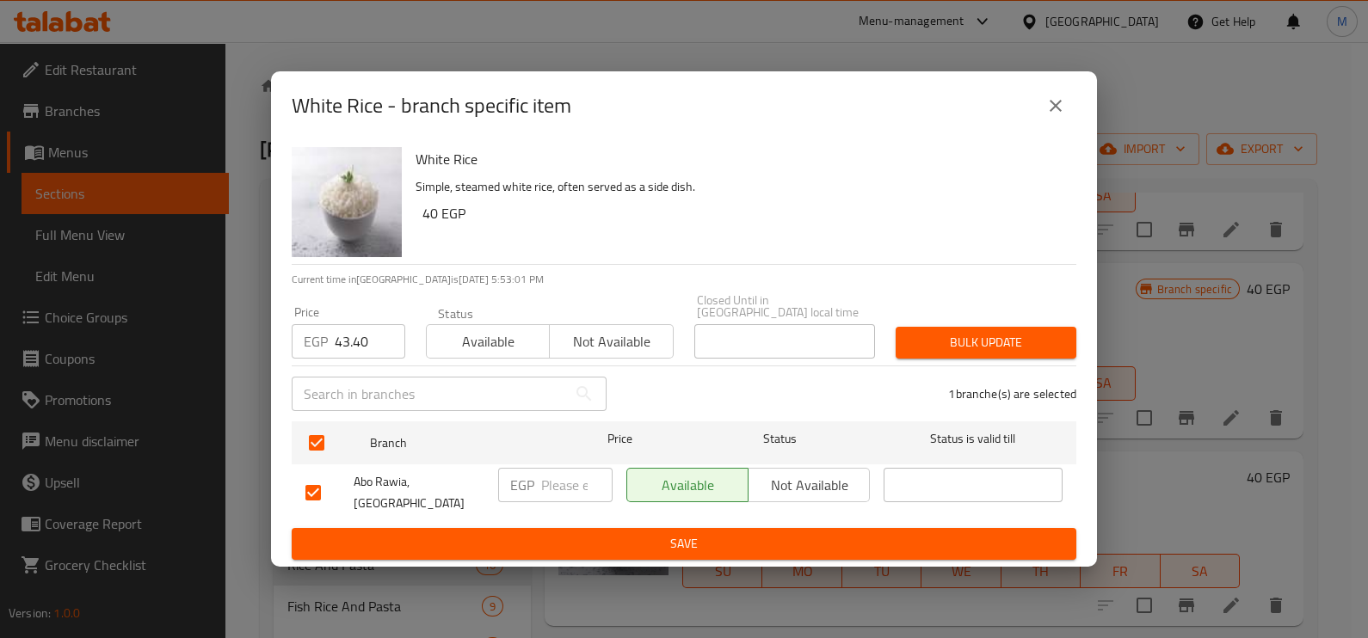
click at [947, 348] on span "Bulk update" at bounding box center [985, 343] width 153 height 22
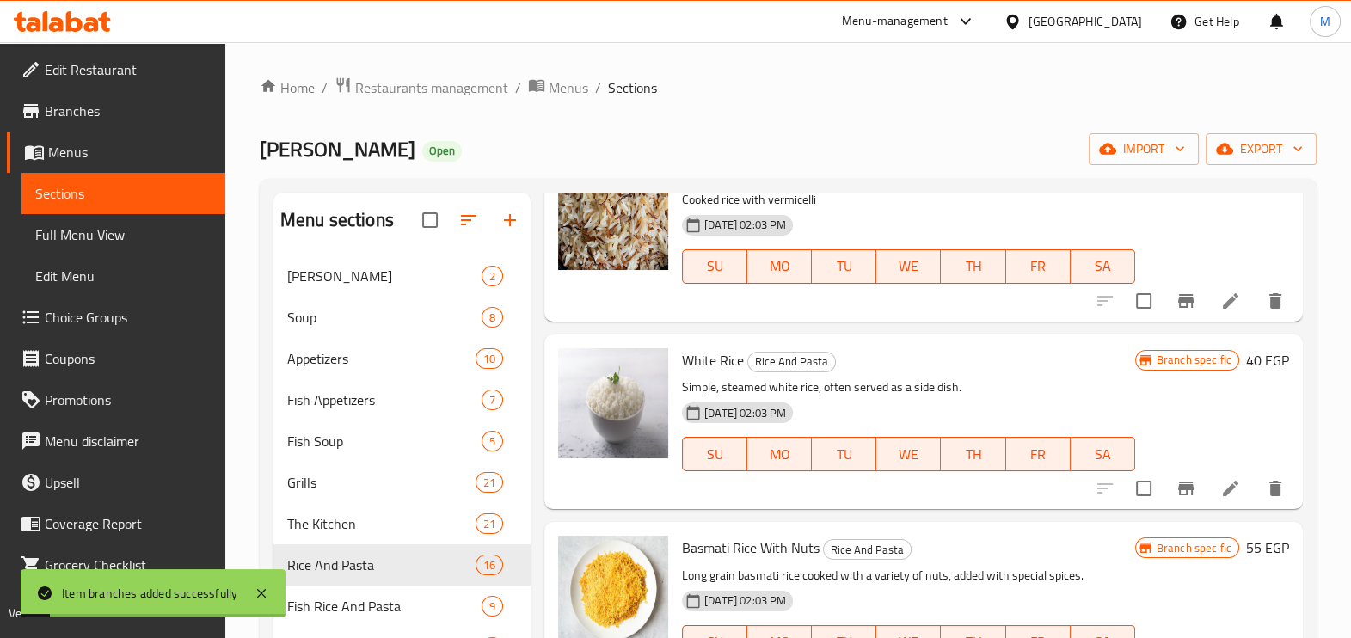
scroll to position [1183, 0]
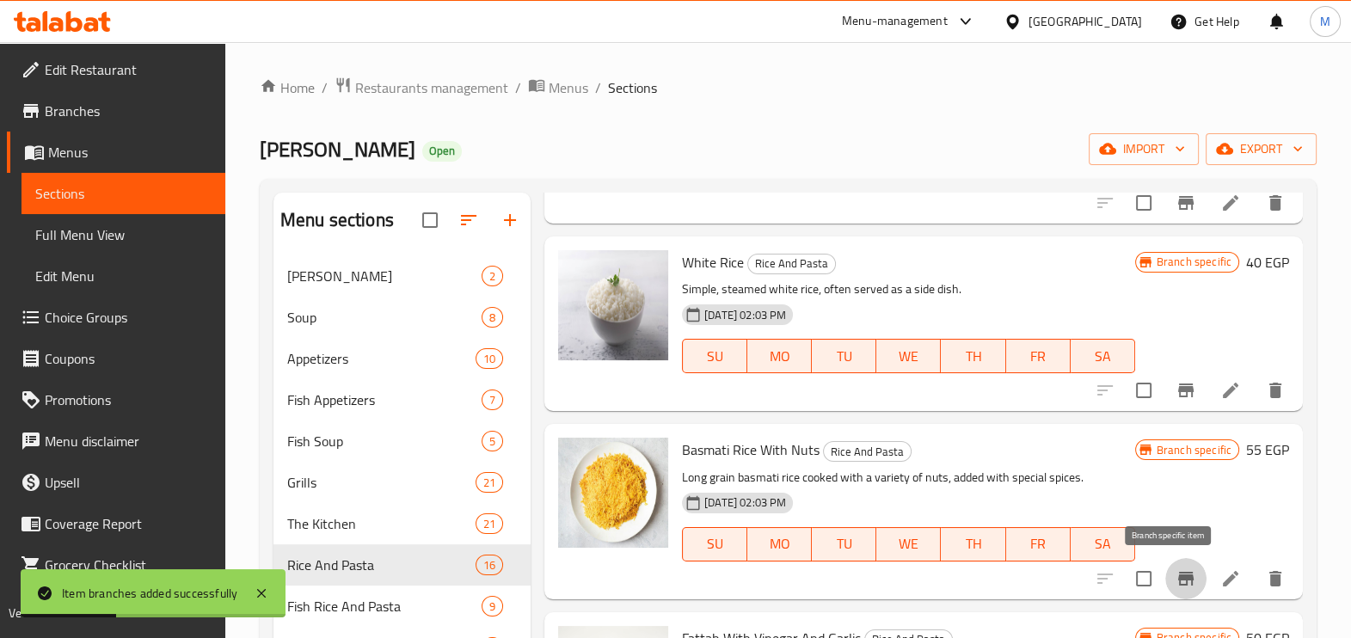
click at [1176, 569] on icon "Branch-specific-item" at bounding box center [1186, 579] width 21 height 21
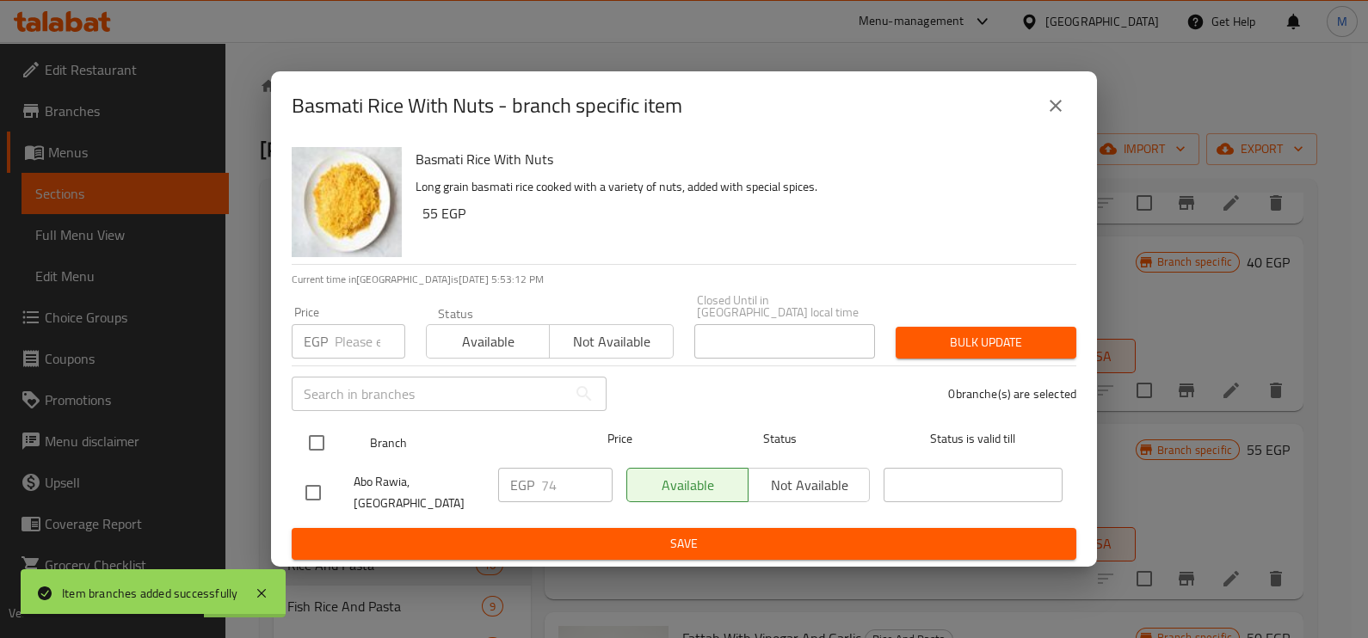
click at [328, 450] on input "checkbox" at bounding box center [316, 443] width 36 height 36
checkbox input "true"
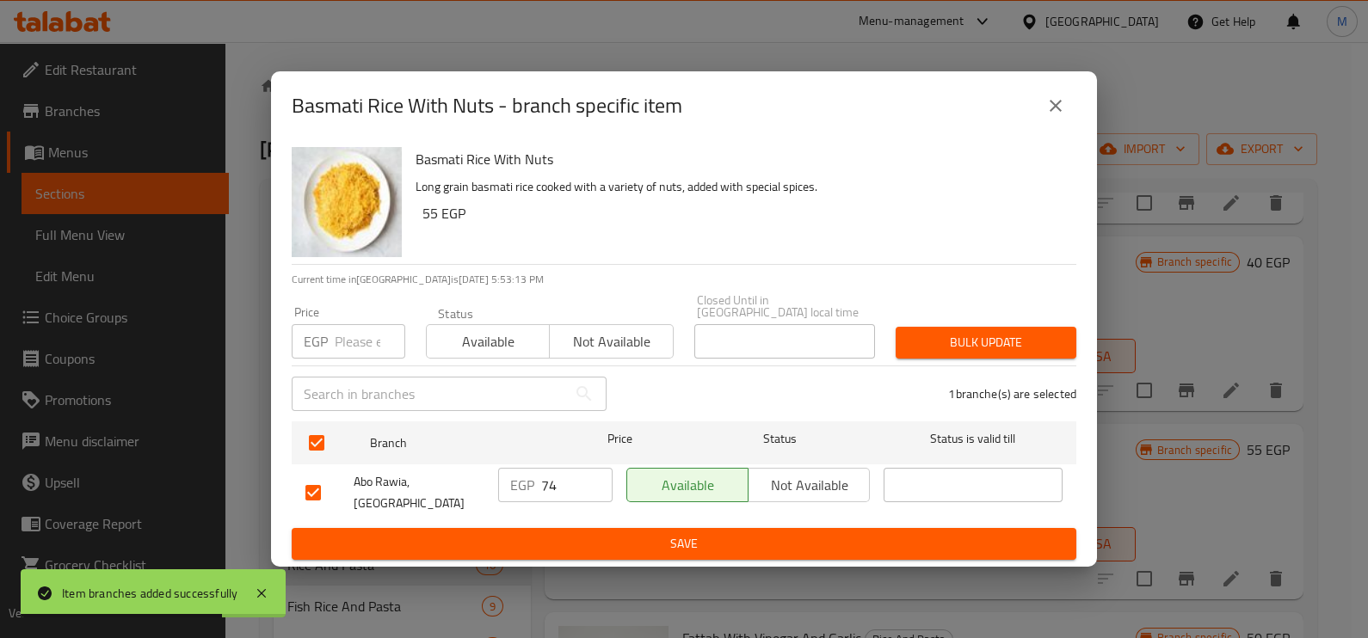
click at [342, 345] on input "number" at bounding box center [370, 341] width 71 height 34
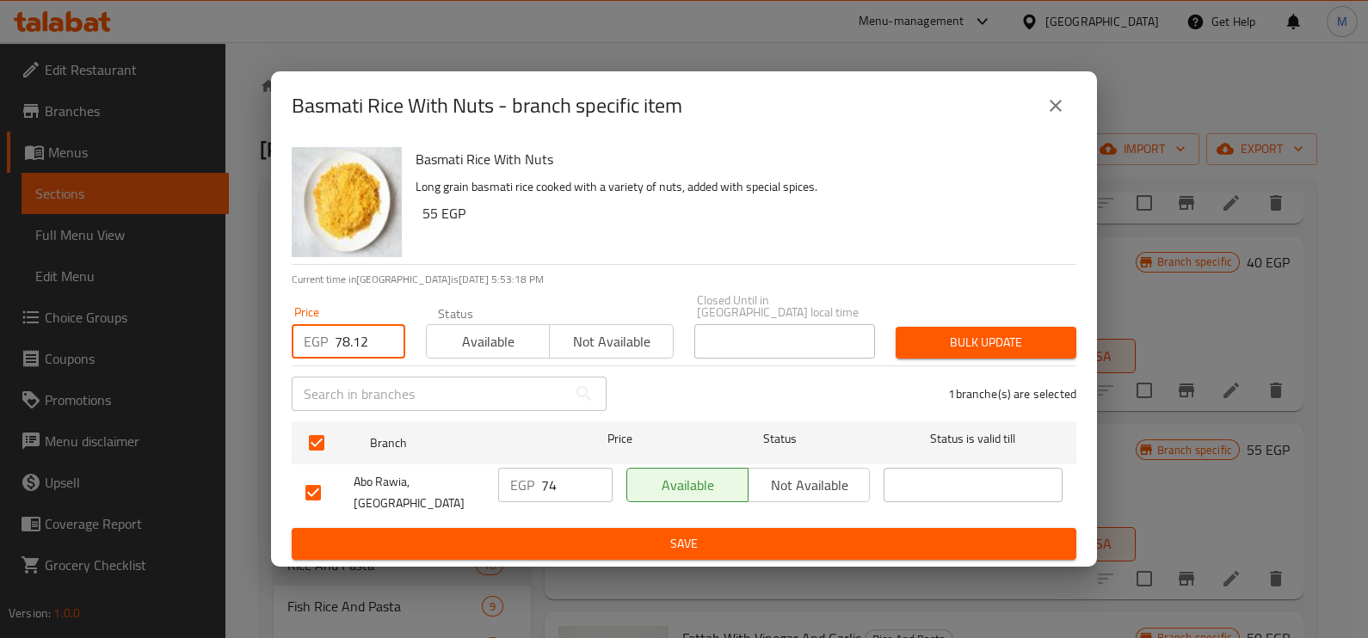
type input "78.12"
click at [1028, 348] on span "Bulk update" at bounding box center [985, 343] width 153 height 22
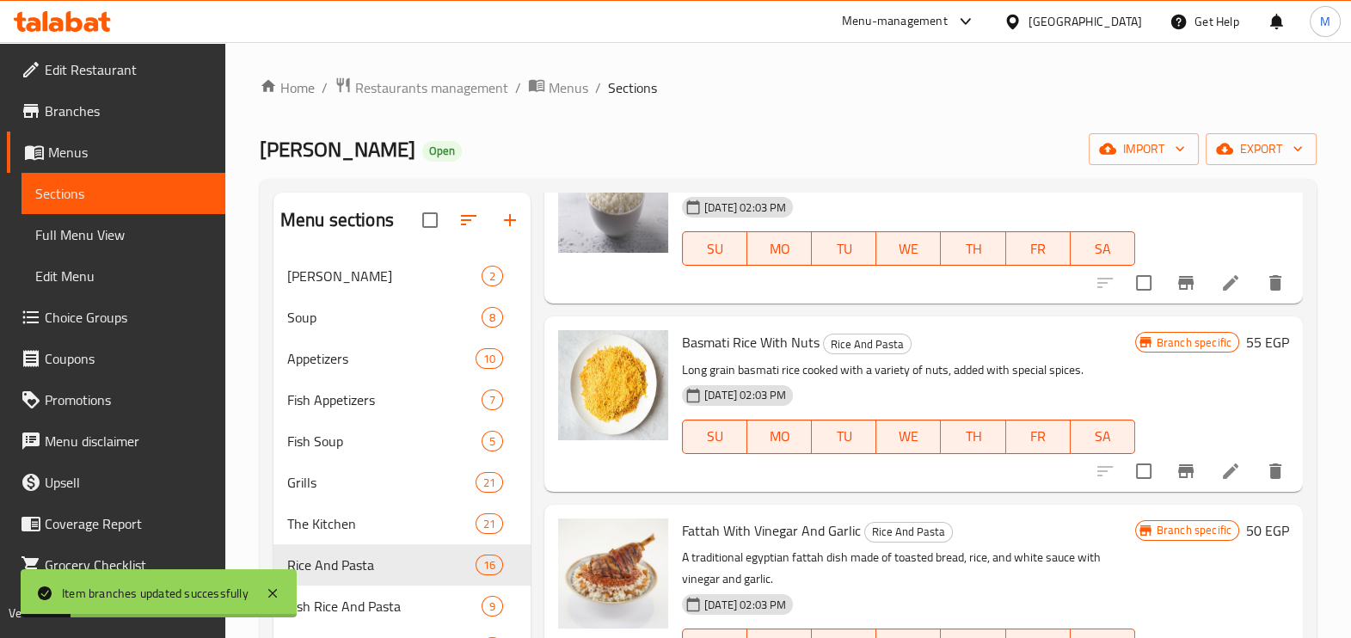
scroll to position [1397, 0]
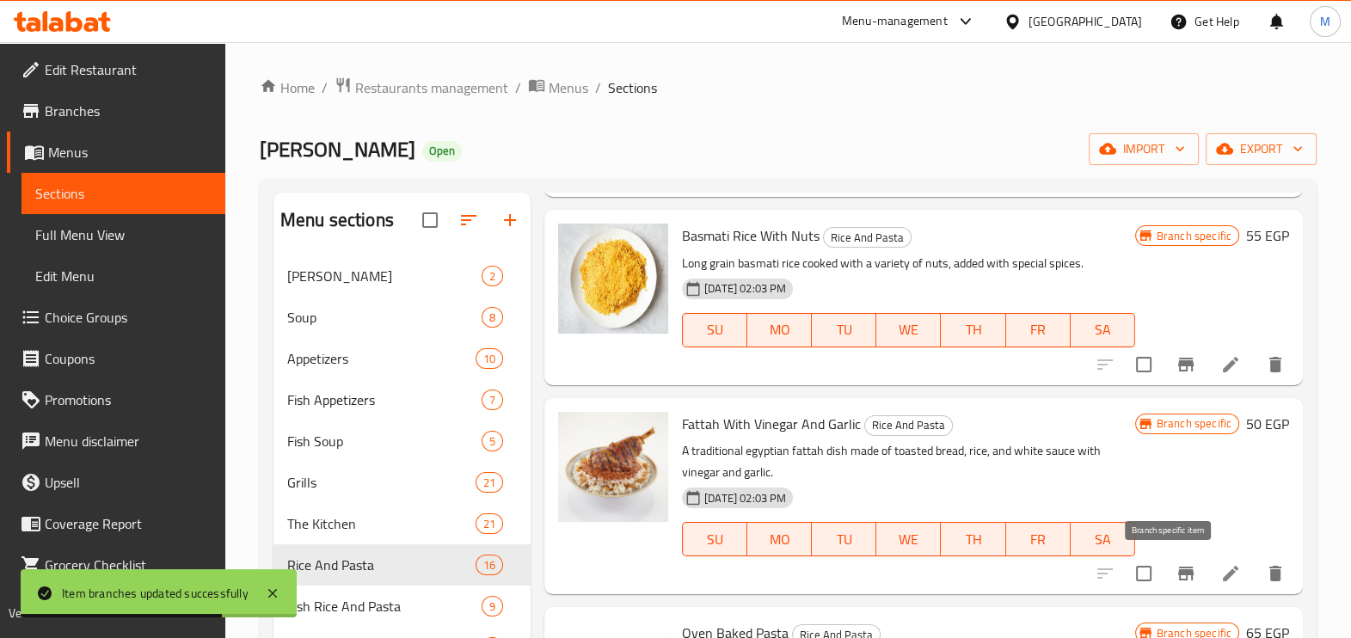
click at [1178, 574] on icon "Branch-specific-item" at bounding box center [1185, 574] width 15 height 14
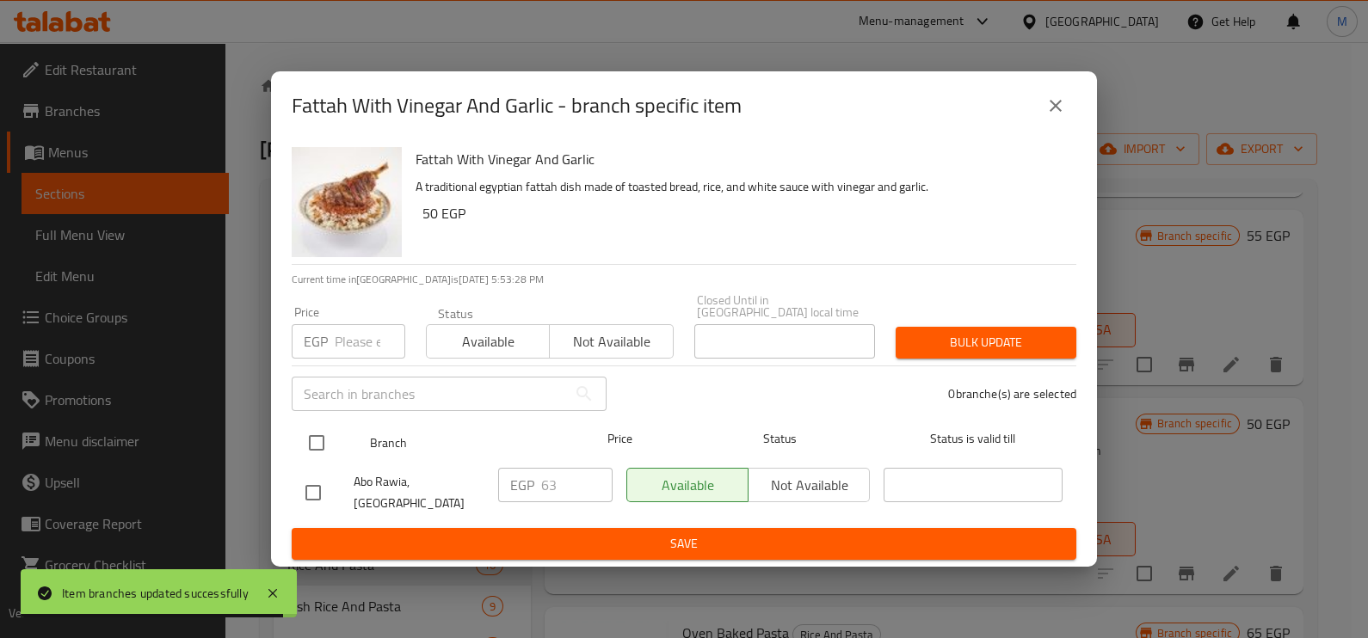
click at [326, 443] on input "checkbox" at bounding box center [316, 443] width 36 height 36
checkbox input "true"
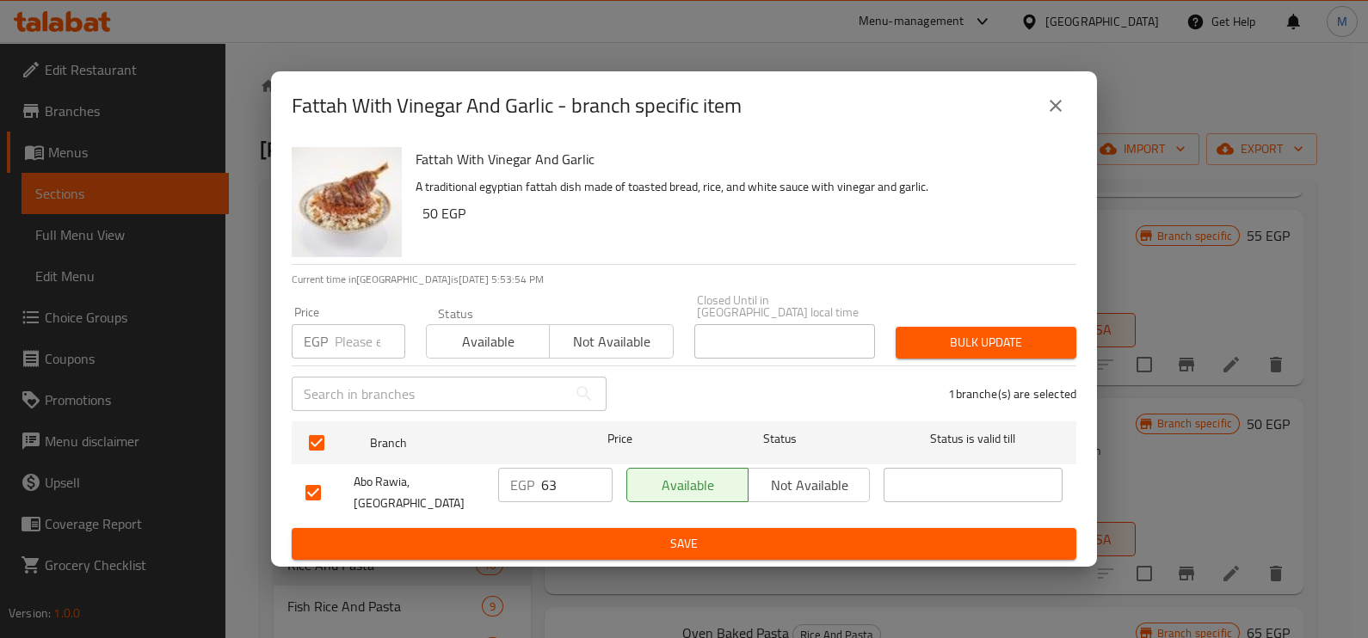
click at [336, 336] on input "number" at bounding box center [370, 341] width 71 height 34
type input "55.80"
click at [1015, 350] on span "Bulk update" at bounding box center [985, 343] width 153 height 22
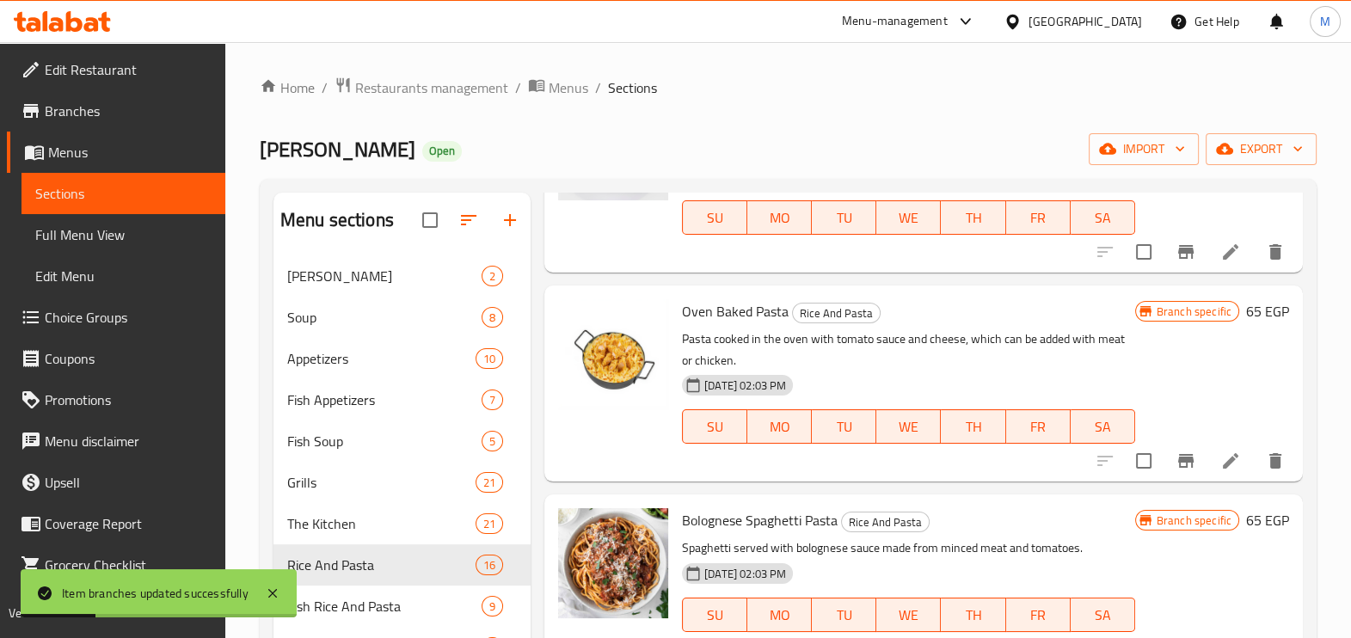
scroll to position [1719, 0]
click at [1176, 463] on icon "Branch-specific-item" at bounding box center [1186, 460] width 21 height 21
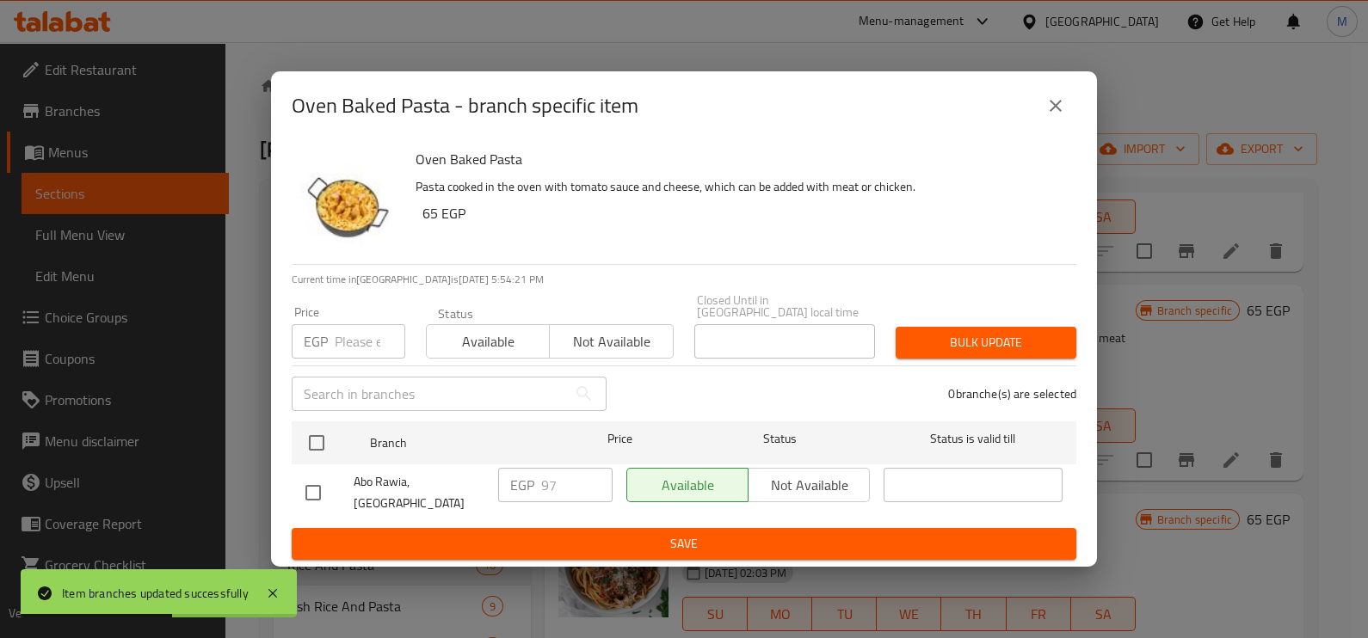
click at [352, 349] on input "number" at bounding box center [370, 341] width 71 height 34
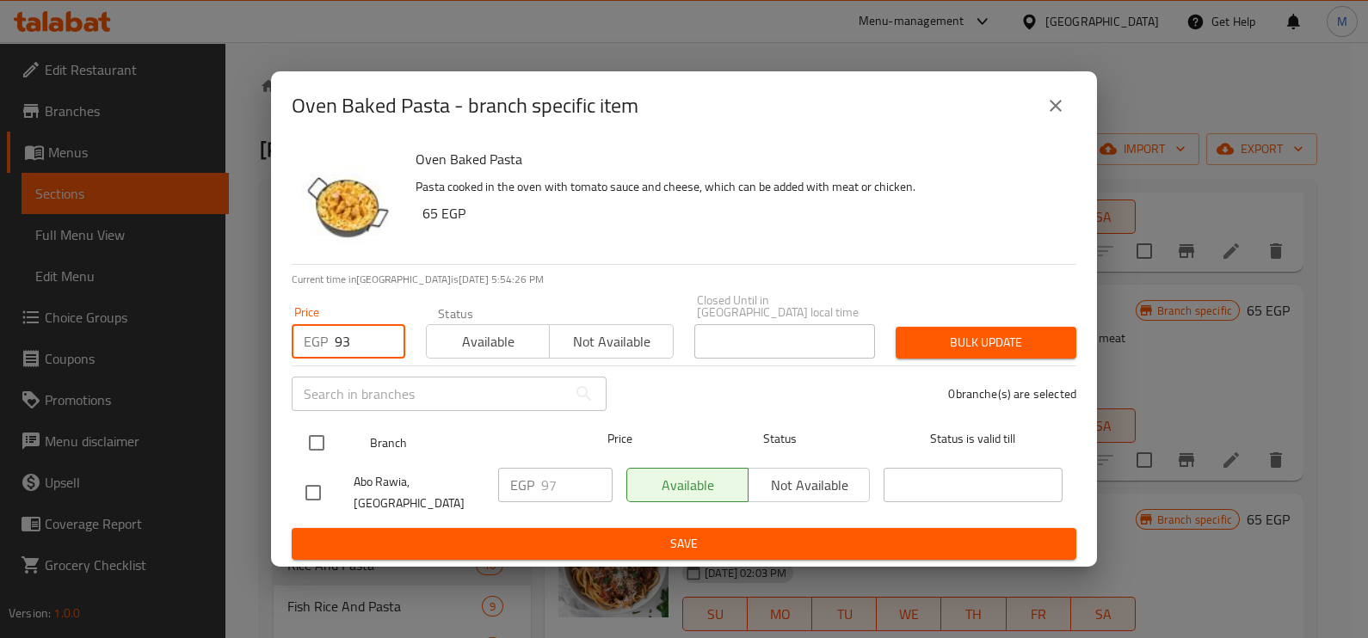
type input "93"
click at [323, 446] on input "checkbox" at bounding box center [316, 443] width 36 height 36
checkbox input "true"
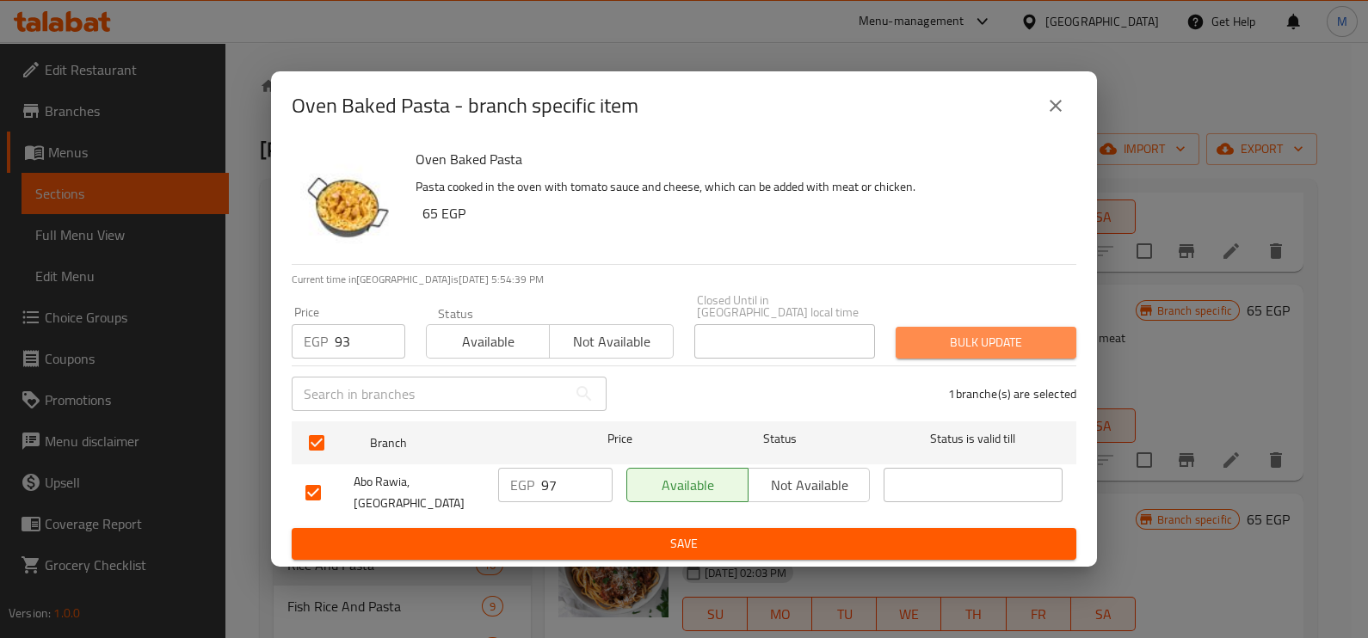
click at [984, 338] on span "Bulk update" at bounding box center [985, 343] width 153 height 22
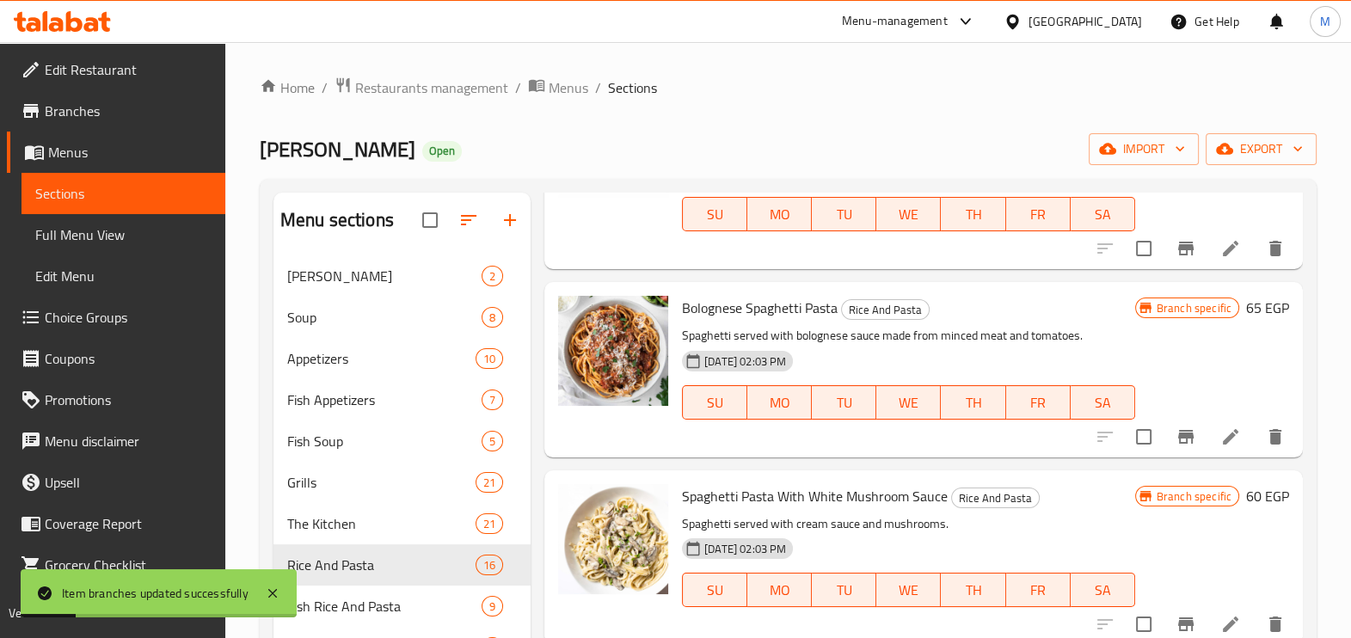
scroll to position [1935, 0]
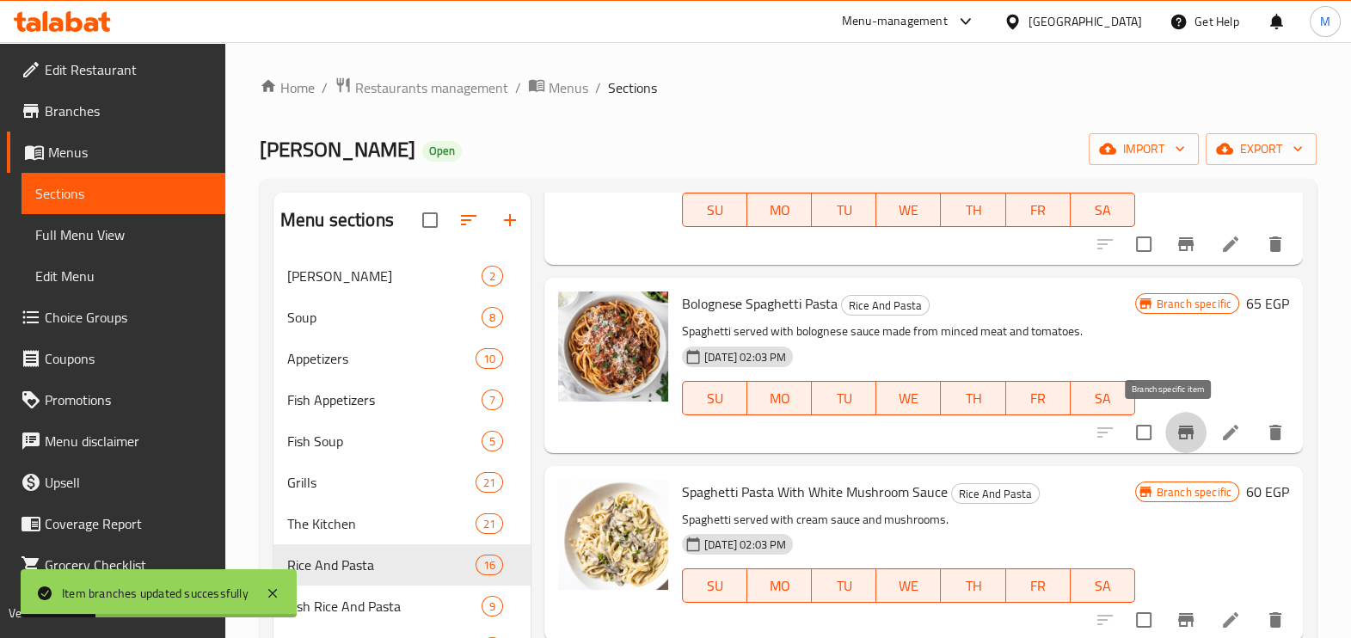
click at [1179, 422] on icon "Branch-specific-item" at bounding box center [1186, 432] width 21 height 21
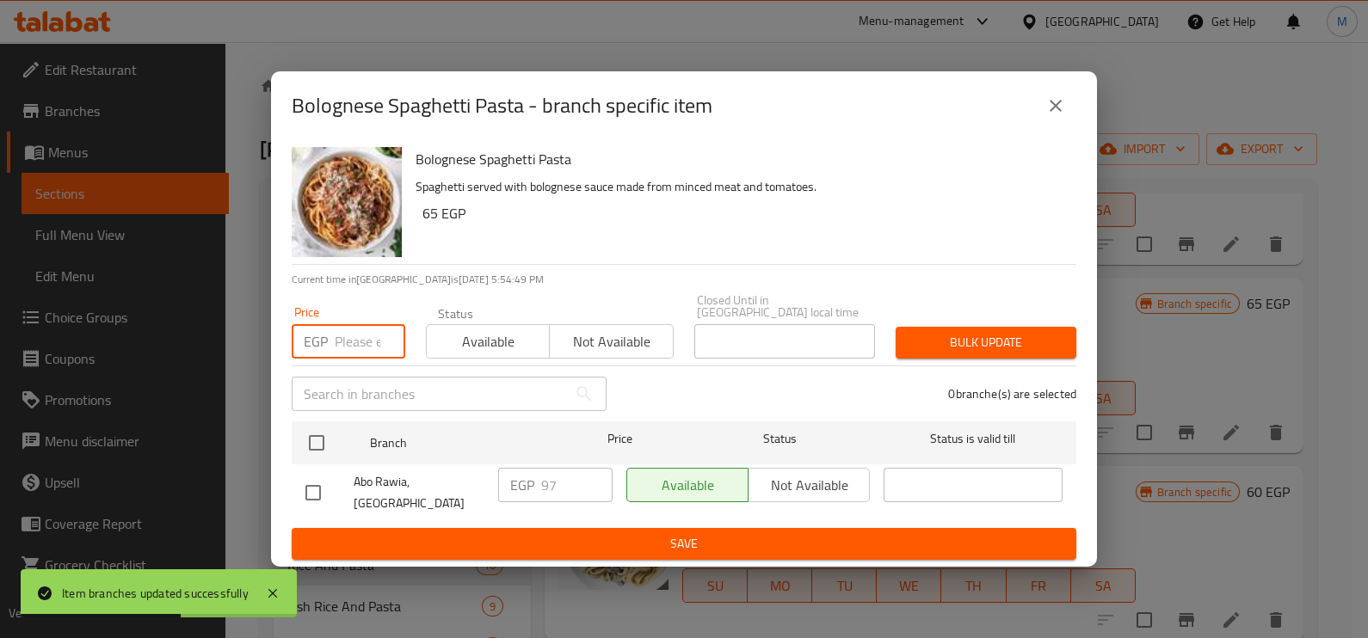
click at [359, 350] on input "number" at bounding box center [370, 341] width 71 height 34
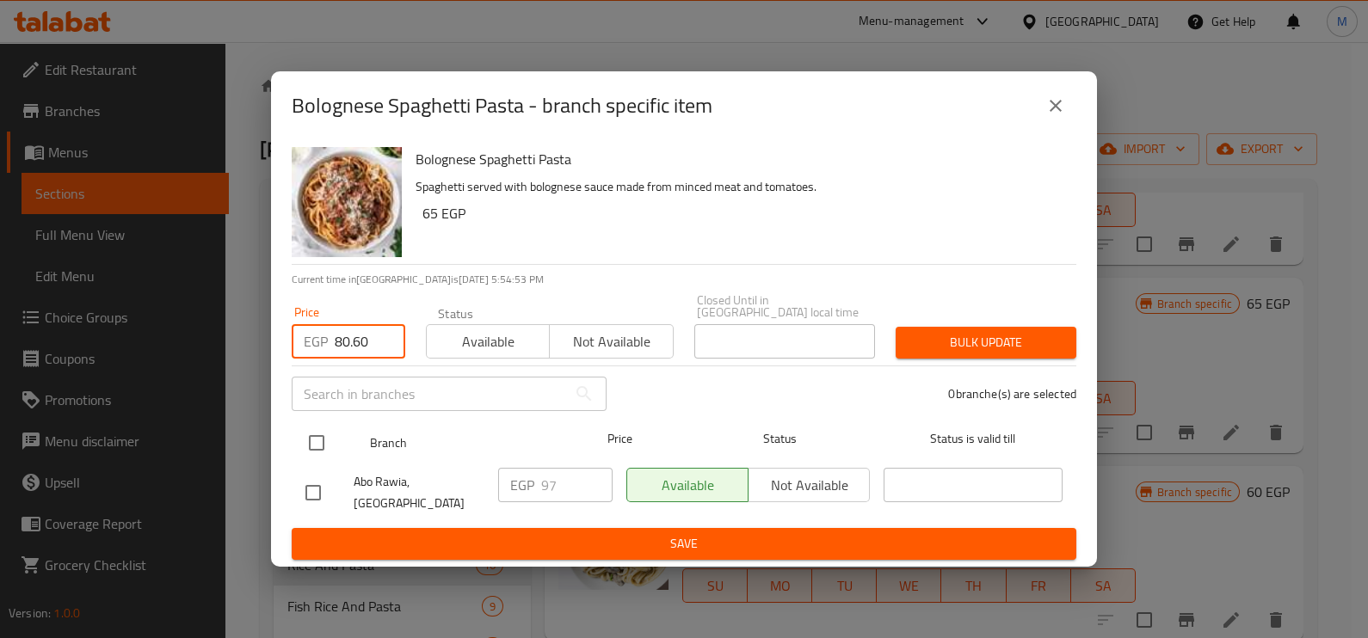
type input "80.60"
click at [314, 446] on input "checkbox" at bounding box center [316, 443] width 36 height 36
checkbox input "true"
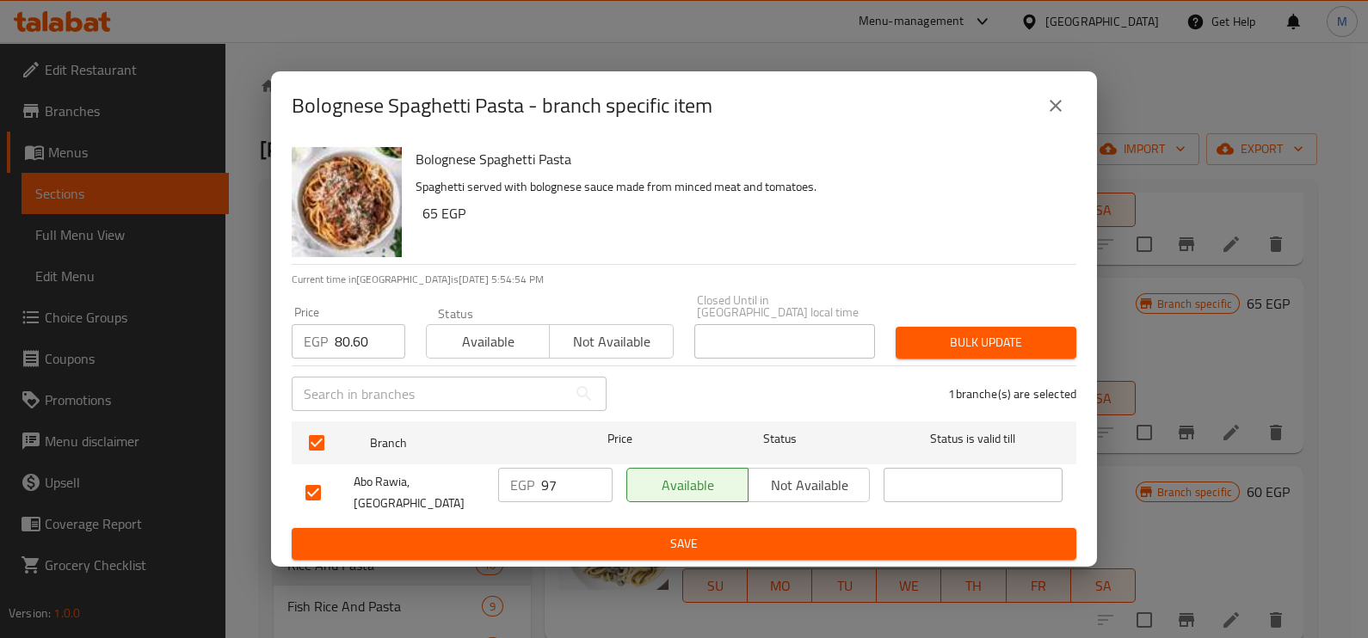
click at [969, 340] on span "Bulk update" at bounding box center [985, 343] width 153 height 22
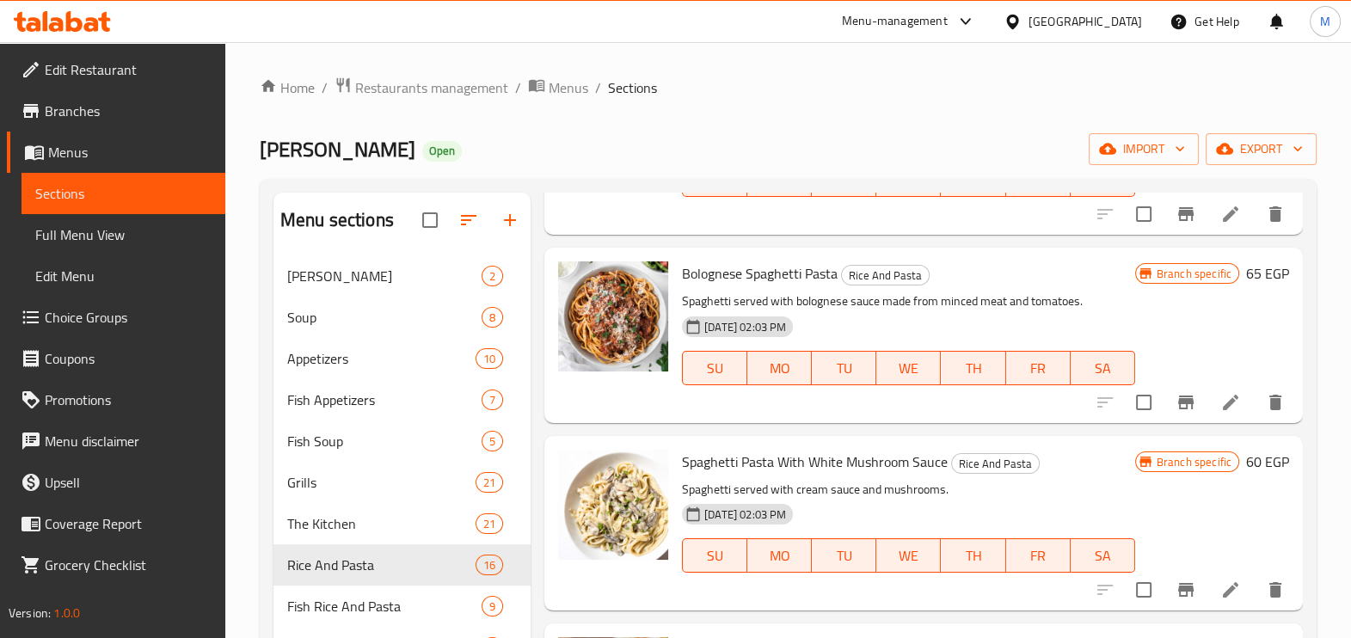
scroll to position [2043, 0]
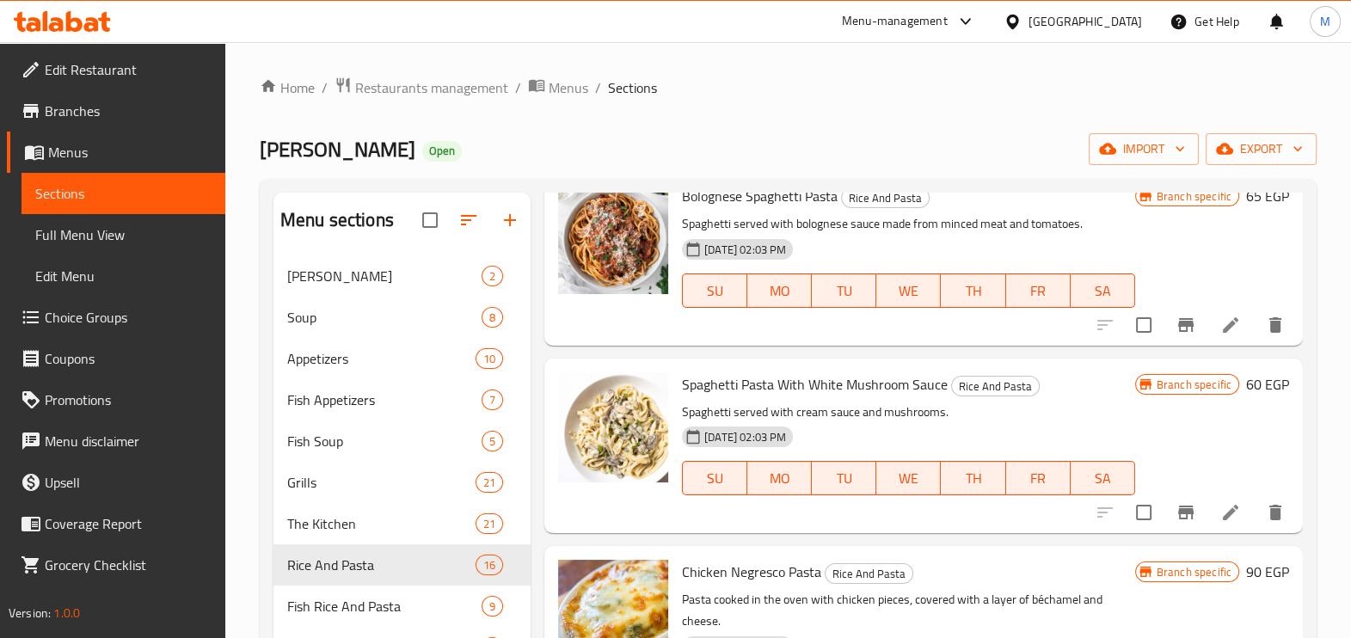
click at [1178, 516] on icon "Branch-specific-item" at bounding box center [1185, 513] width 15 height 14
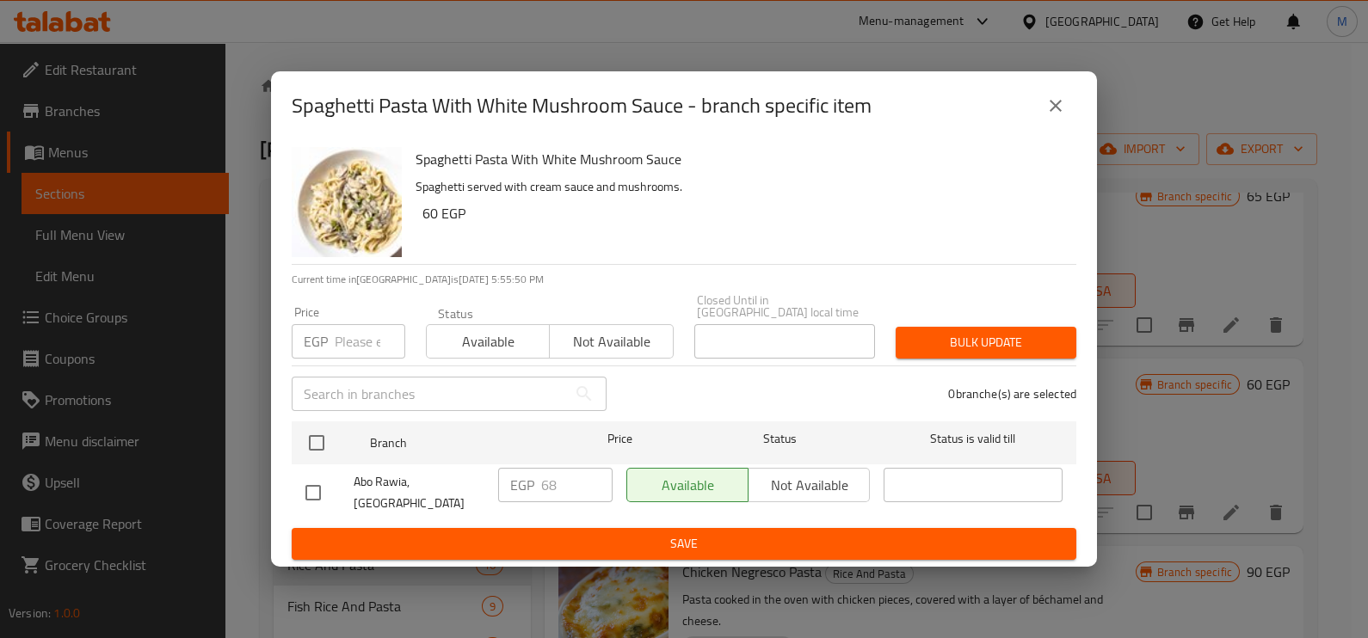
click at [338, 334] on input "number" at bounding box center [370, 341] width 71 height 34
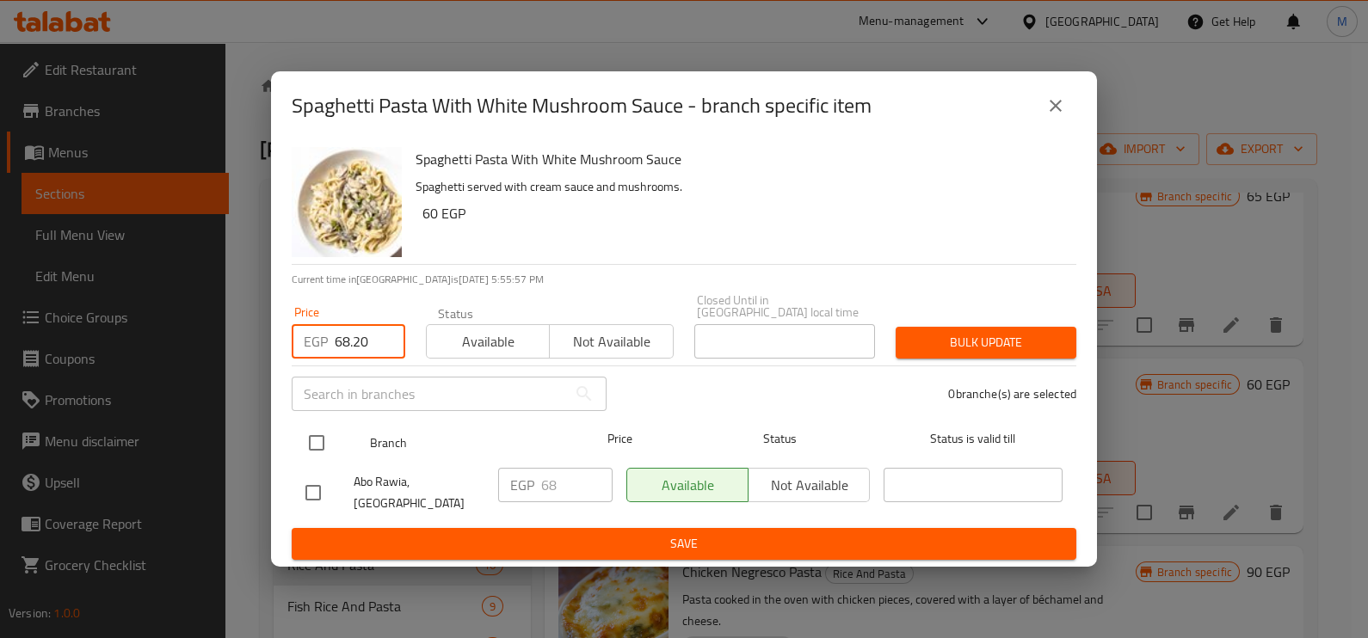
type input "68.20"
click at [331, 432] on input "checkbox" at bounding box center [316, 443] width 36 height 36
checkbox input "true"
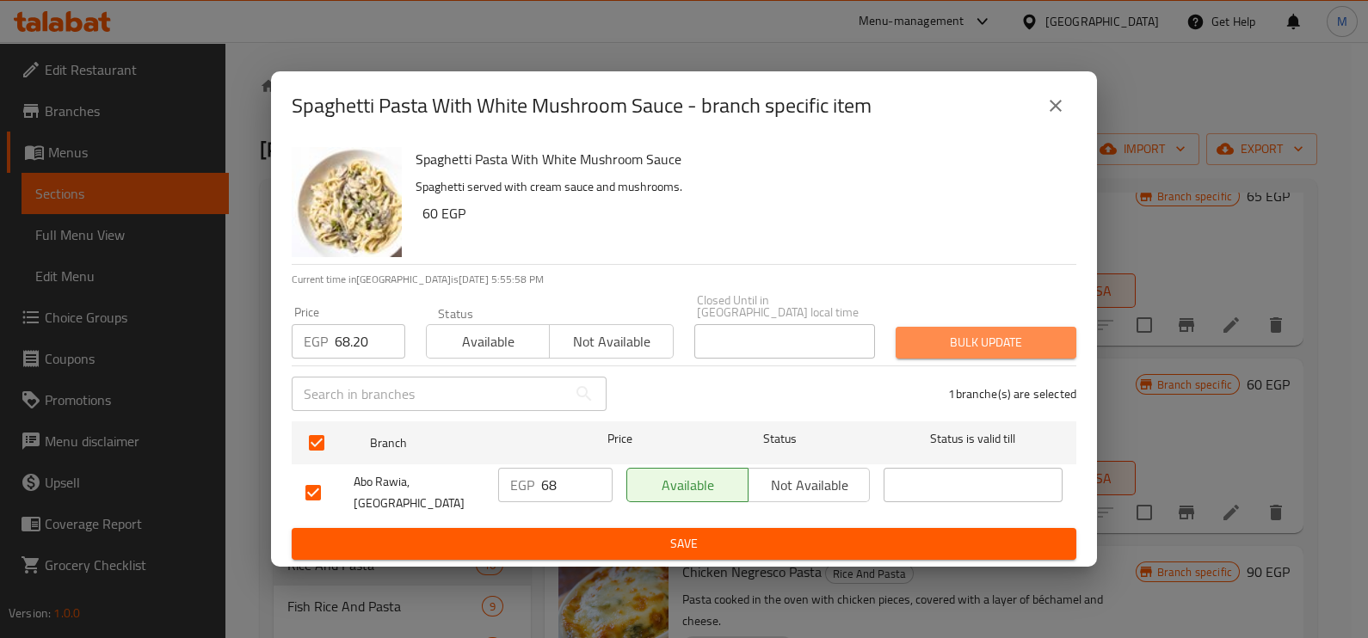
click at [1050, 355] on button "Bulk update" at bounding box center [985, 343] width 181 height 32
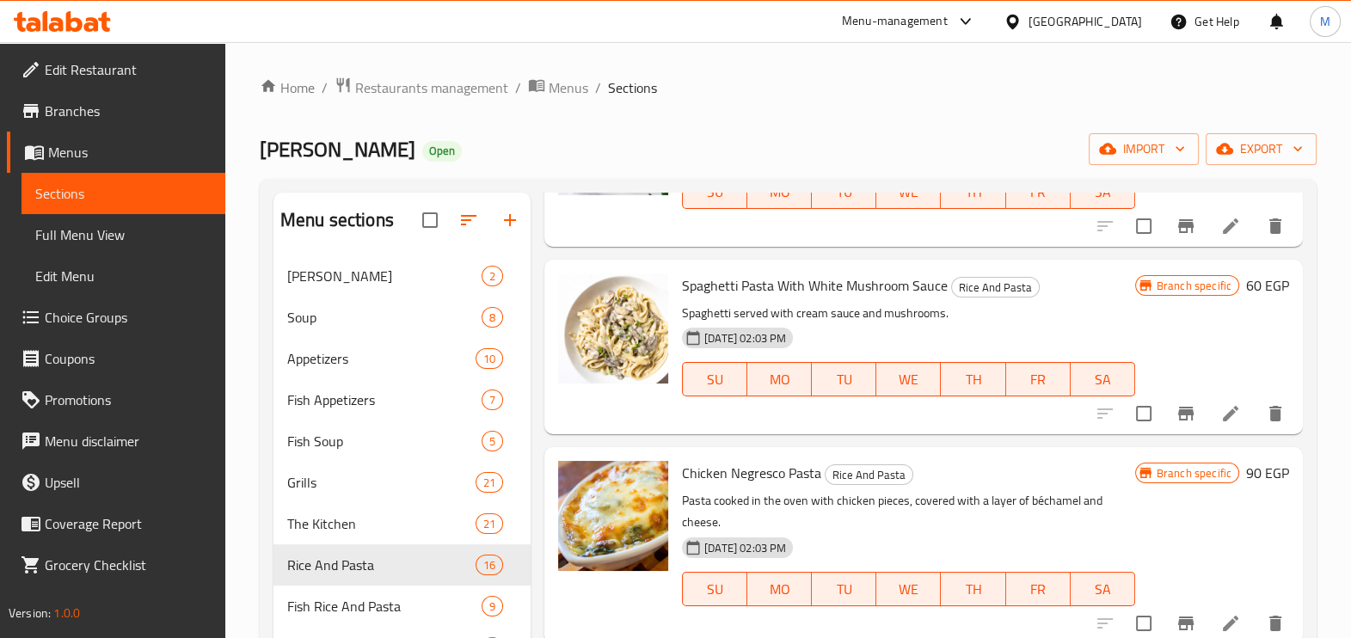
scroll to position [2258, 0]
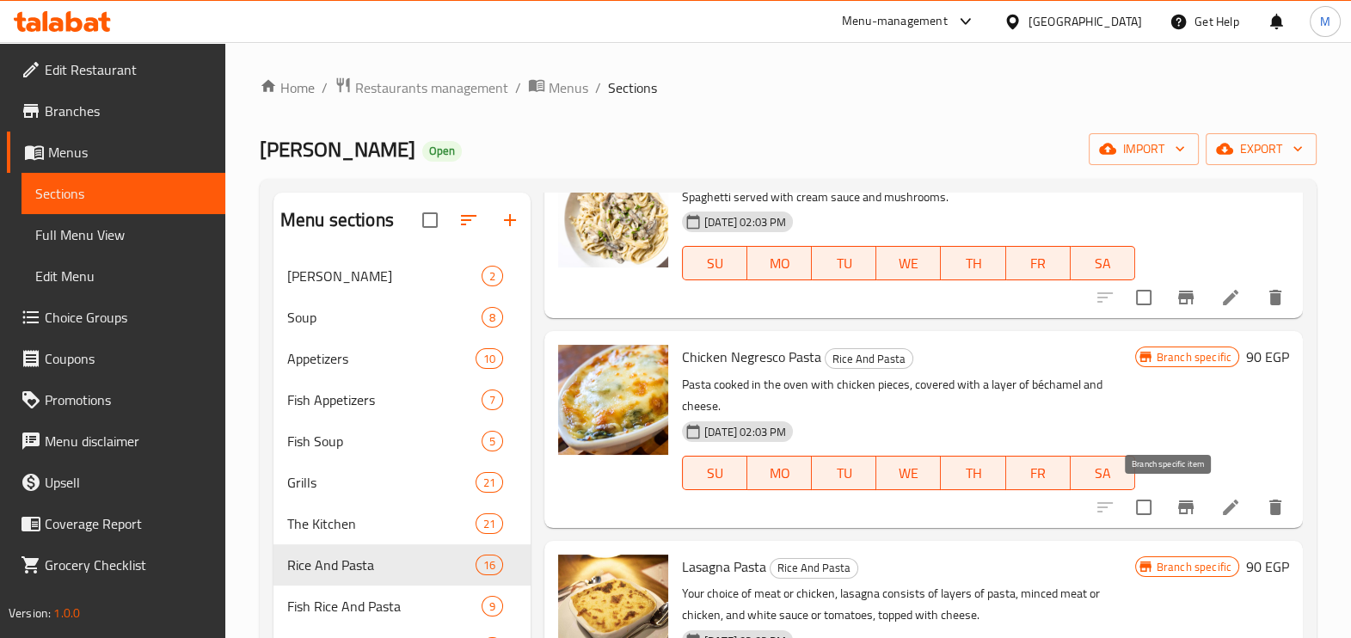
click at [1178, 507] on icon "Branch-specific-item" at bounding box center [1186, 507] width 21 height 21
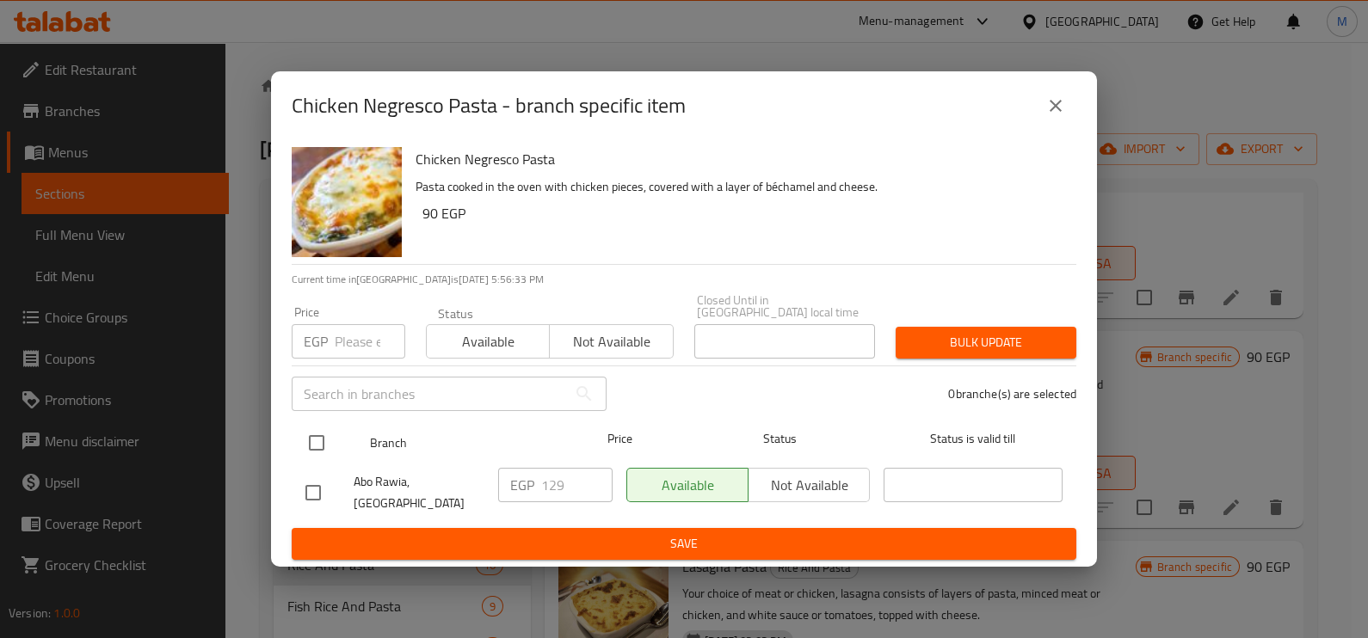
click at [304, 446] on input "checkbox" at bounding box center [316, 443] width 36 height 36
checkbox input "true"
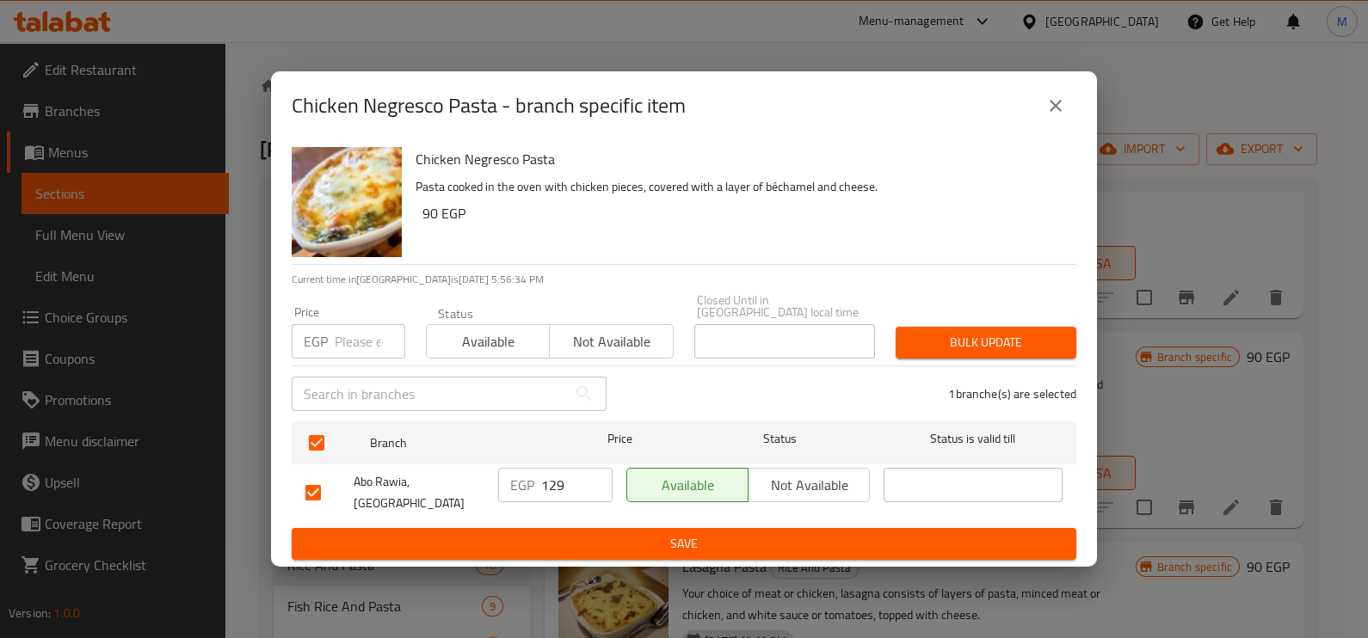
click at [364, 331] on input "number" at bounding box center [370, 341] width 71 height 34
type input "117.80"
click at [952, 348] on span "Bulk update" at bounding box center [985, 343] width 153 height 22
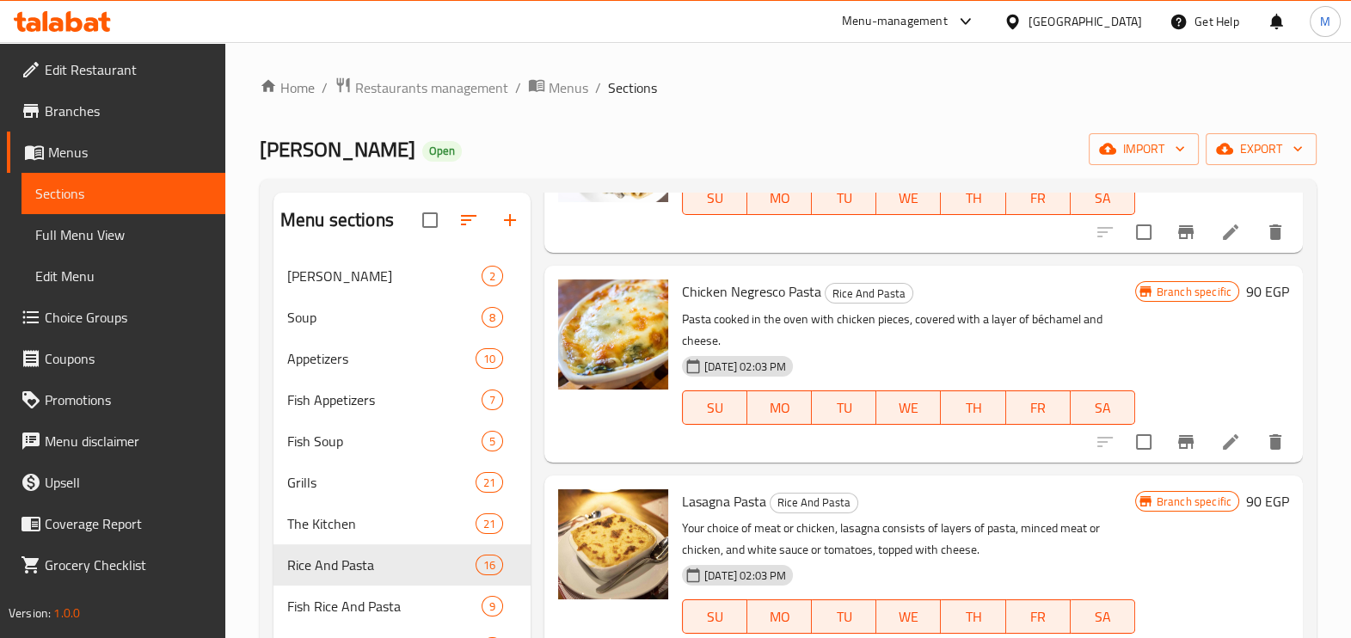
scroll to position [2431, 0]
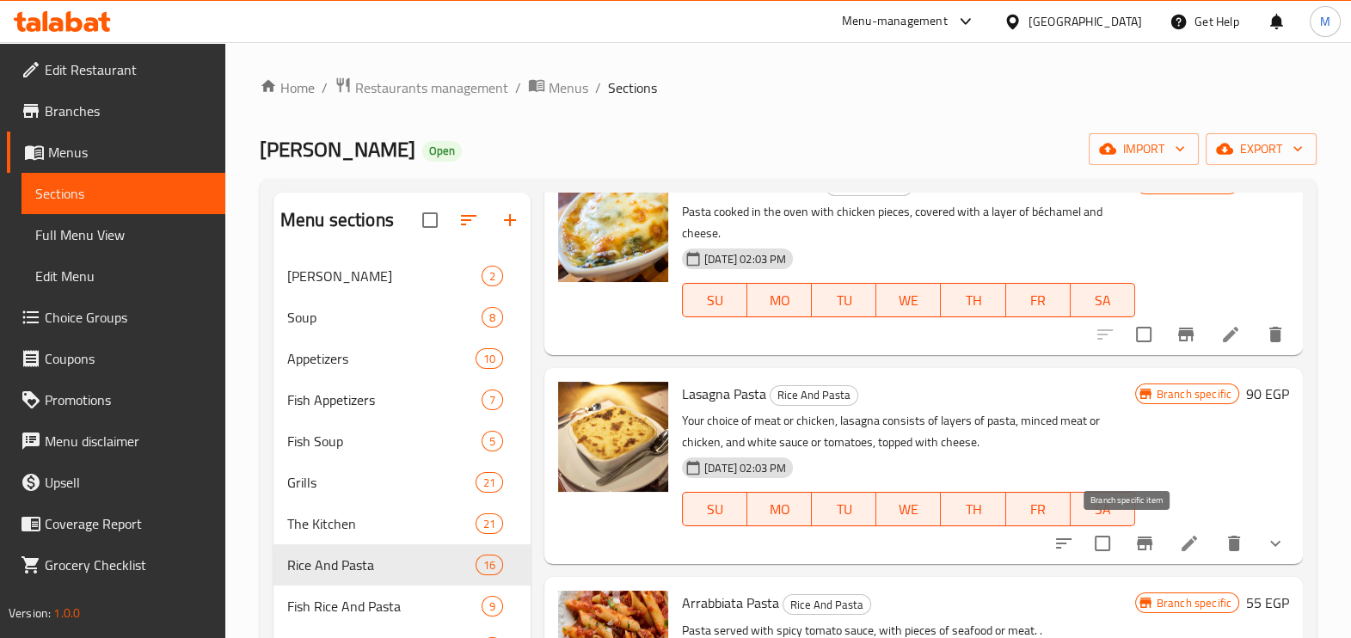
click at [1137, 542] on icon "Branch-specific-item" at bounding box center [1144, 544] width 15 height 14
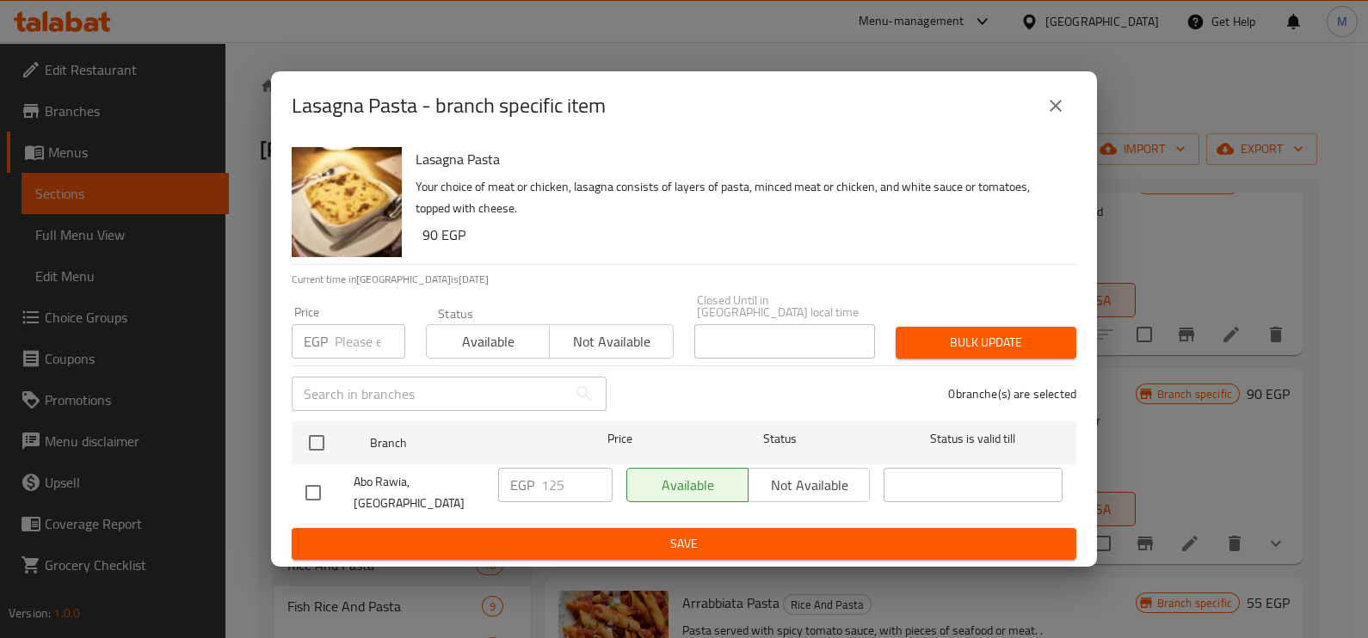
click at [321, 344] on p "EGP" at bounding box center [316, 341] width 24 height 21
click at [341, 343] on input "number" at bounding box center [370, 341] width 71 height 34
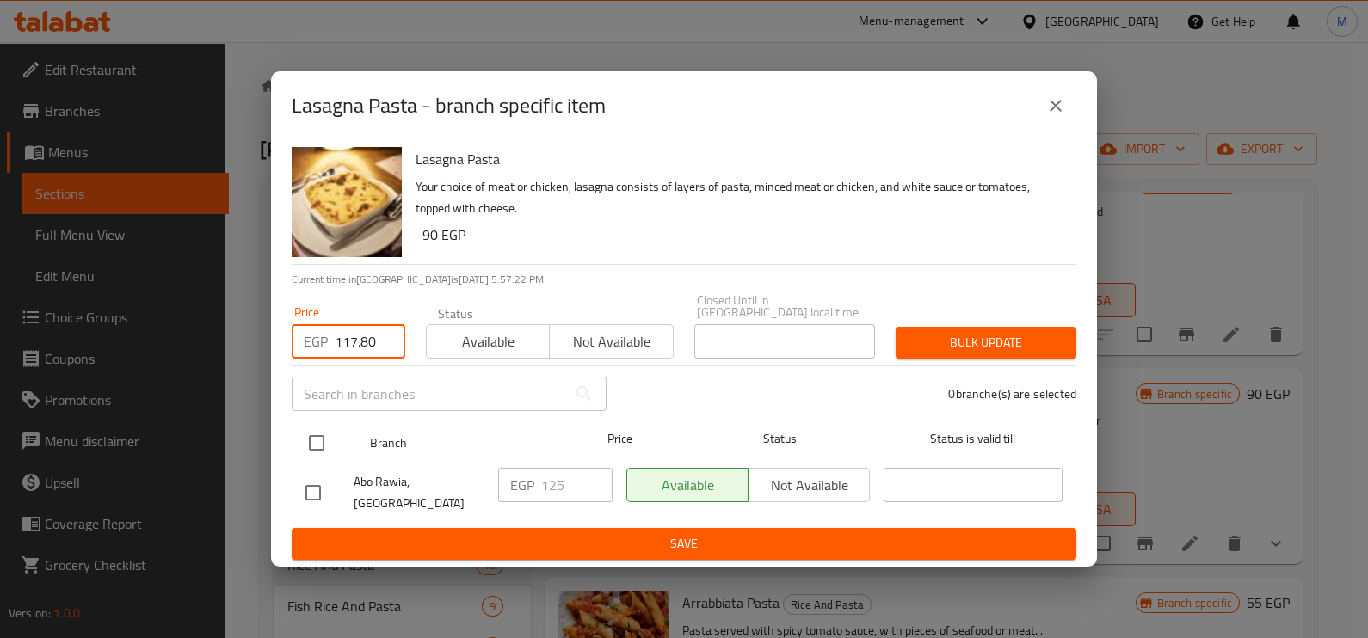
type input "117.80"
click at [335, 437] on div at bounding box center [330, 443] width 65 height 50
click at [314, 445] on input "checkbox" at bounding box center [316, 443] width 36 height 36
checkbox input "true"
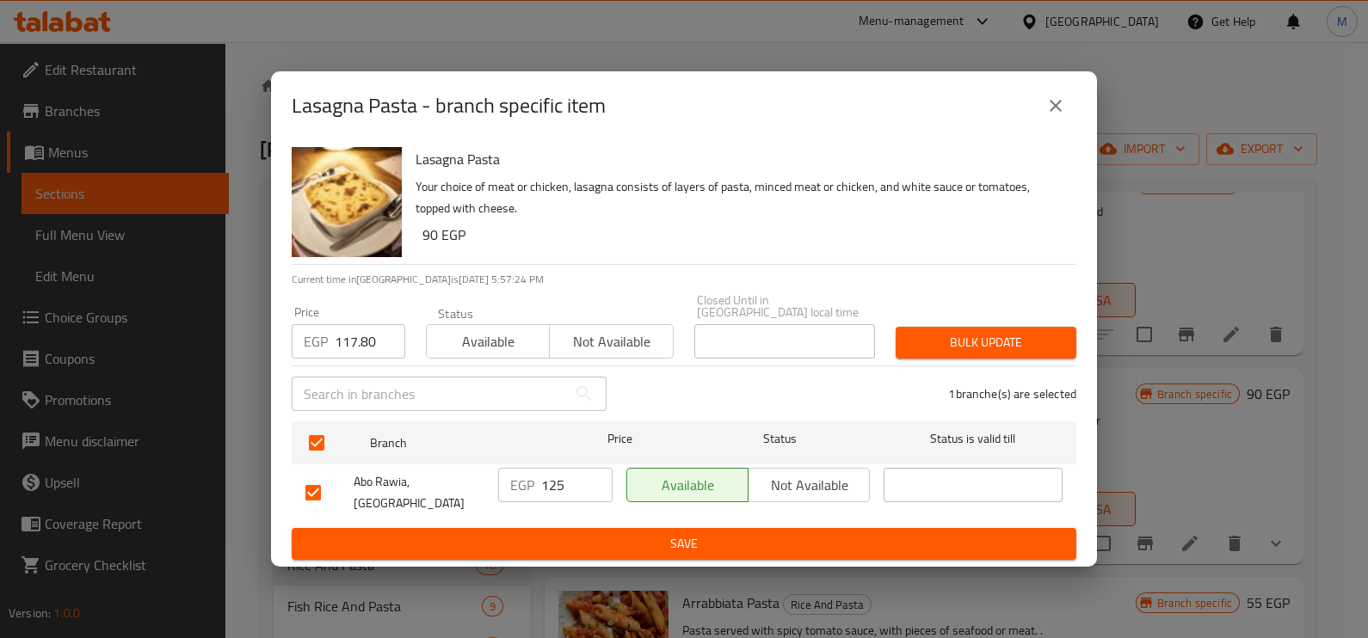
click at [1004, 335] on span "Bulk update" at bounding box center [985, 343] width 153 height 22
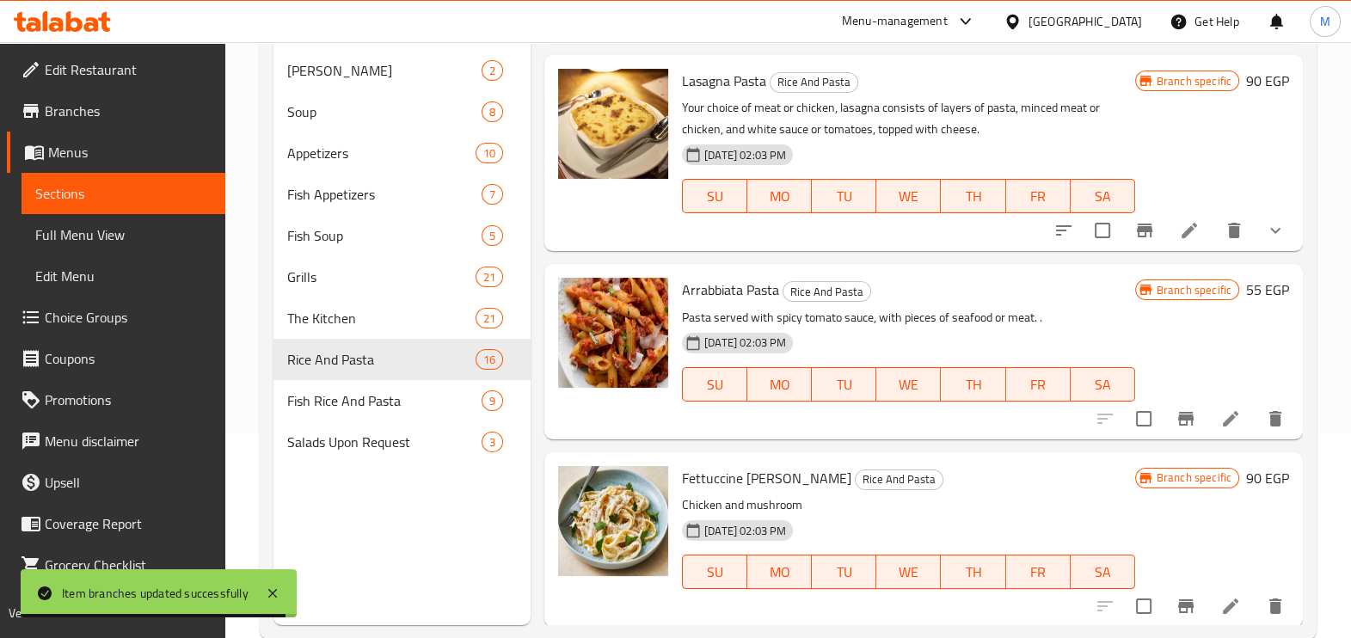
scroll to position [214, 0]
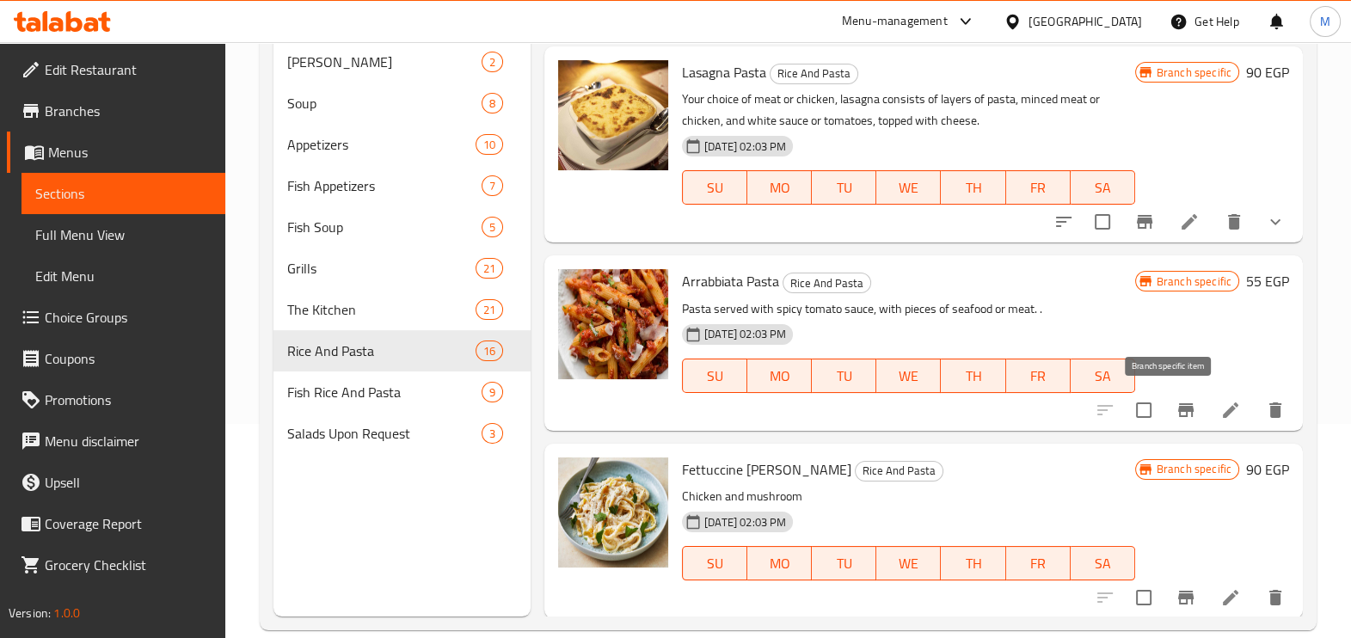
click at [1178, 403] on icon "Branch-specific-item" at bounding box center [1185, 410] width 15 height 14
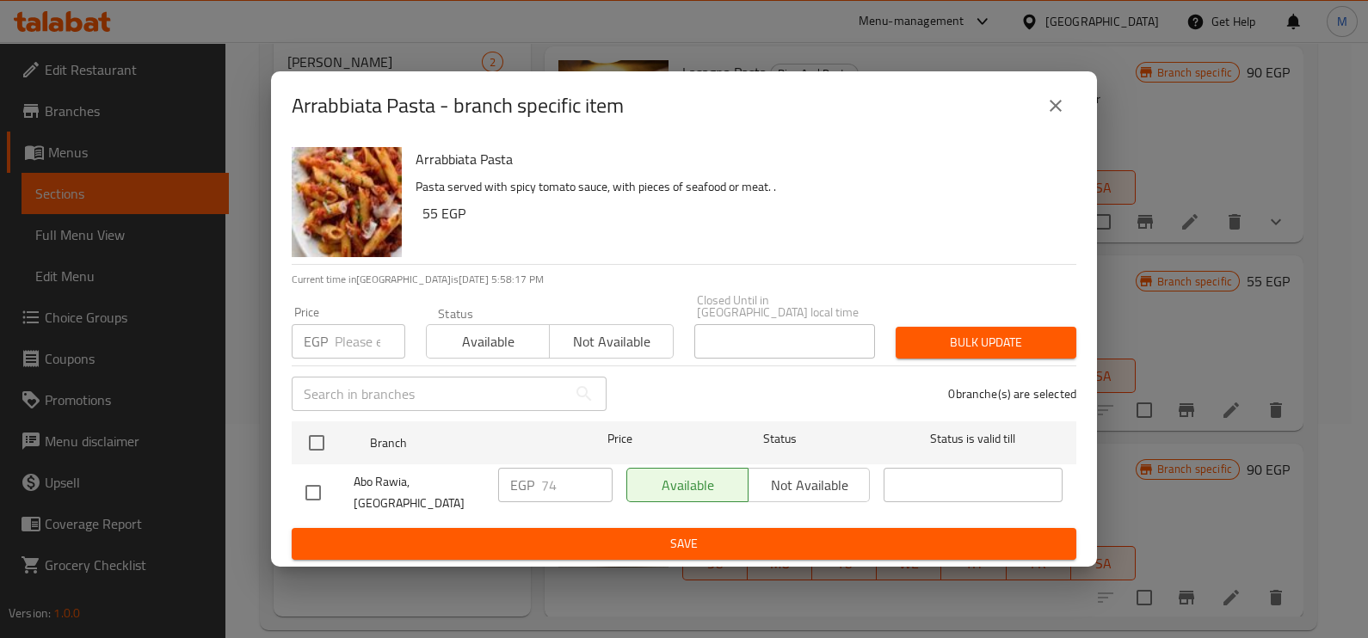
click at [324, 331] on p "EGP" at bounding box center [316, 341] width 24 height 21
click at [338, 342] on input "number" at bounding box center [370, 341] width 71 height 34
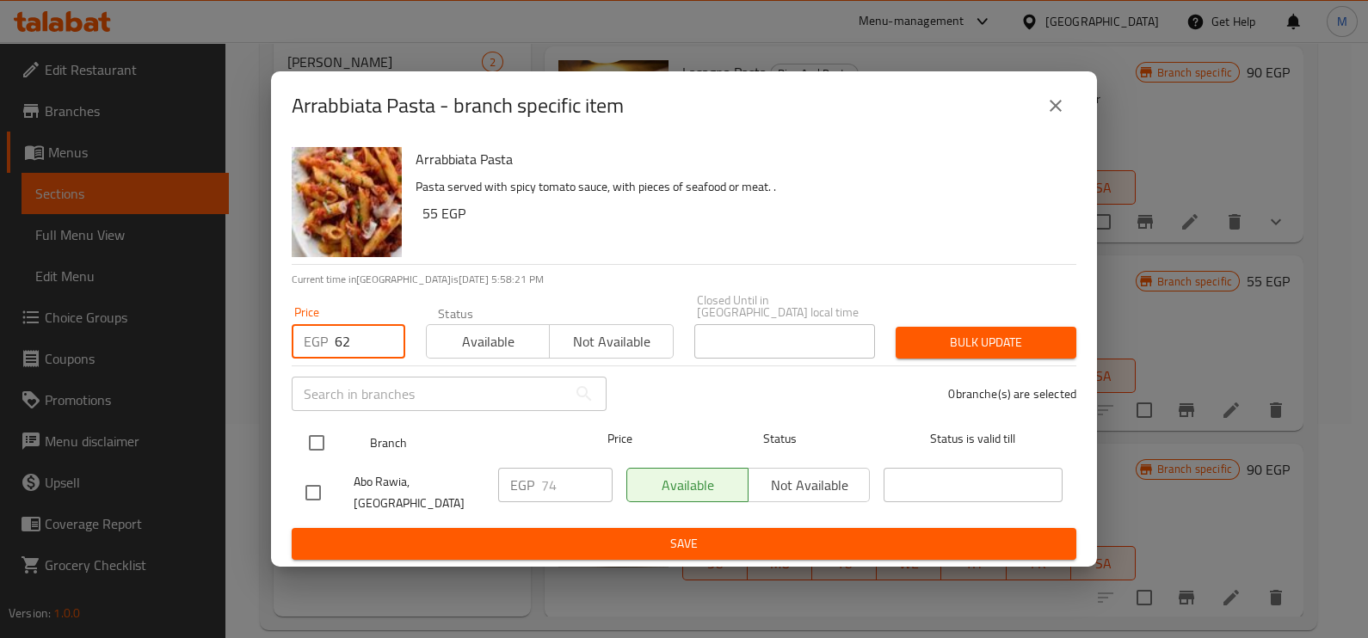
type input "62"
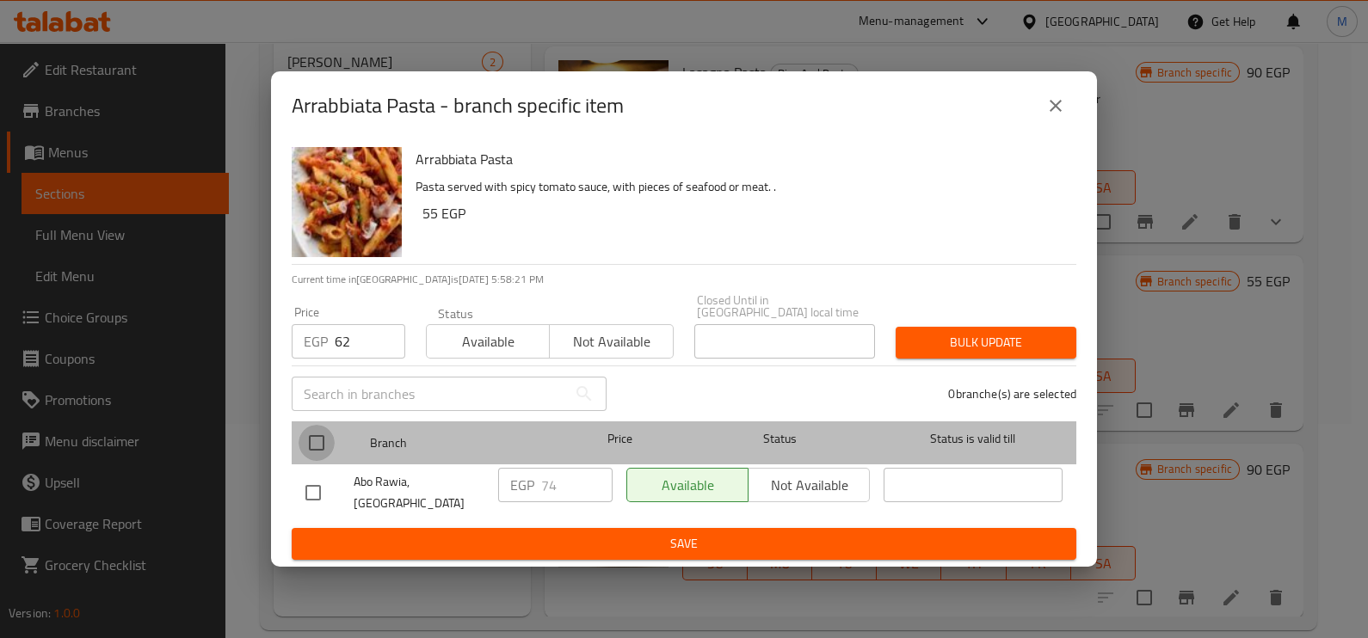
click at [328, 451] on input "checkbox" at bounding box center [316, 443] width 36 height 36
checkbox input "true"
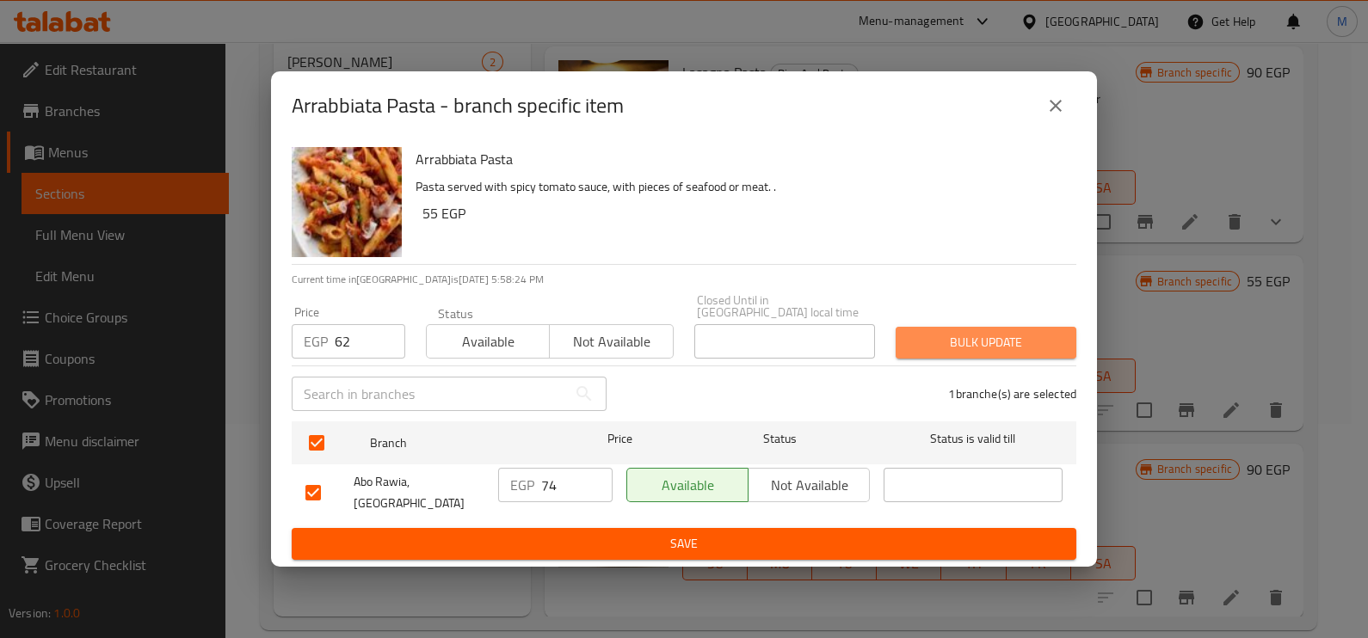
click at [1063, 352] on button "Bulk update" at bounding box center [985, 343] width 181 height 32
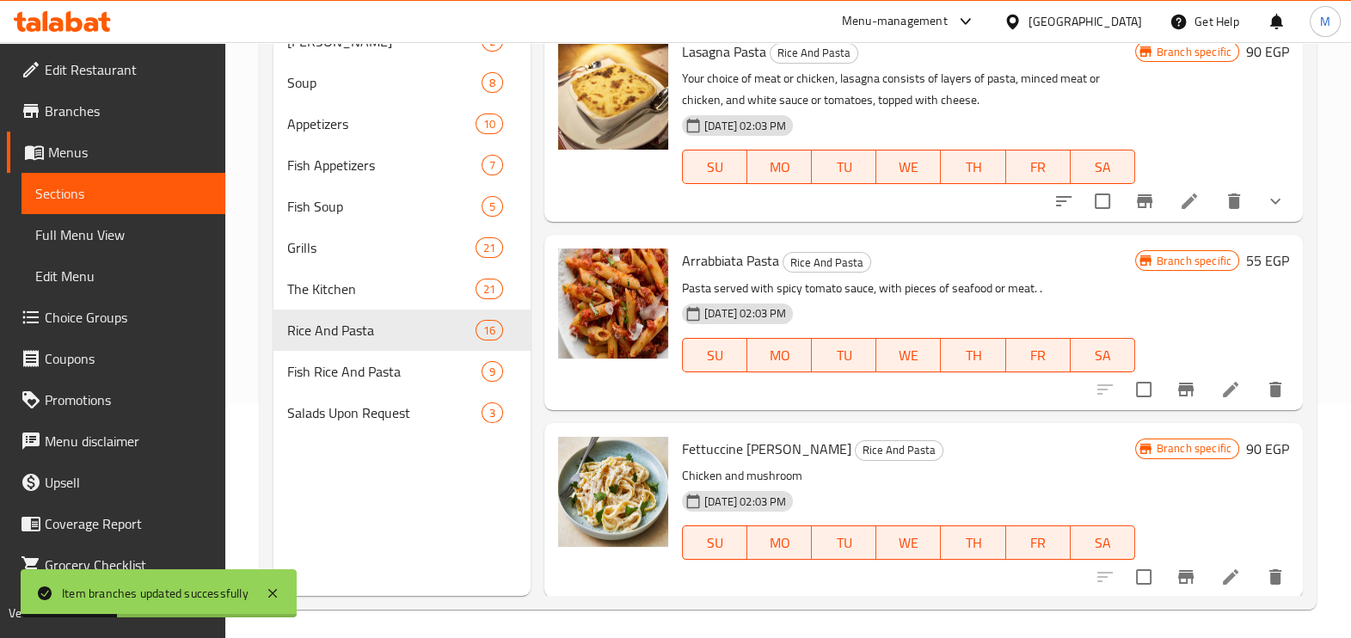
scroll to position [241, 0]
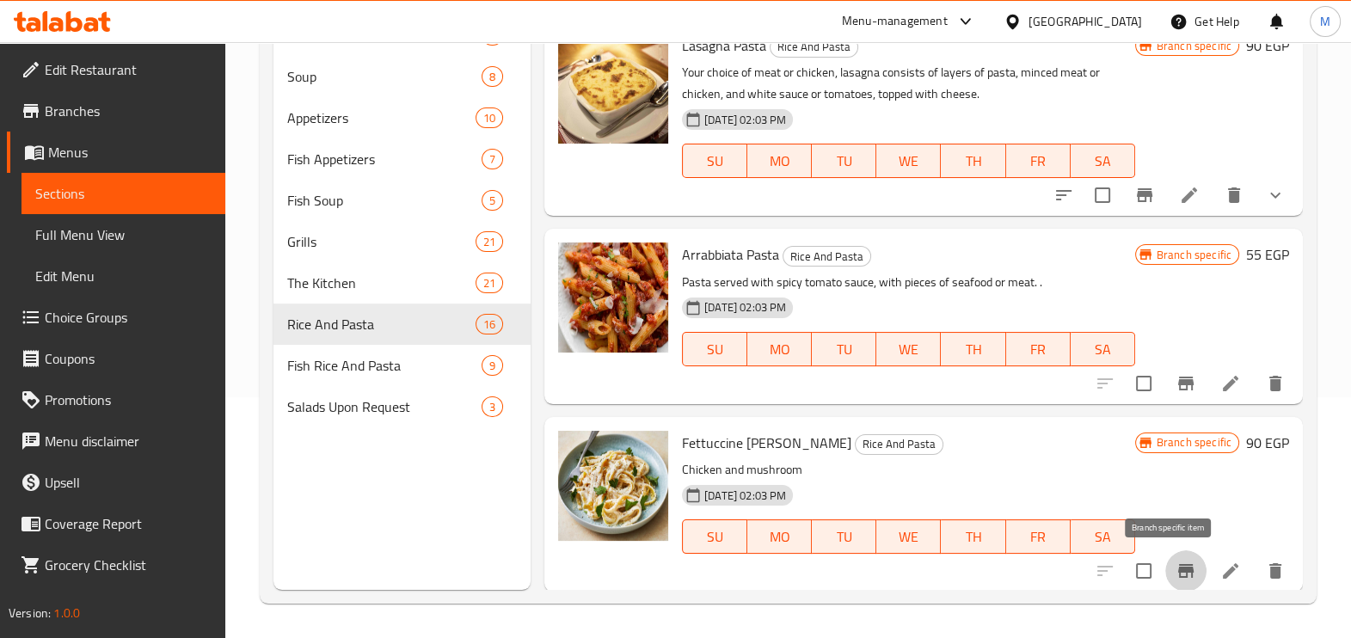
click at [1176, 575] on icon "Branch-specific-item" at bounding box center [1186, 571] width 21 height 21
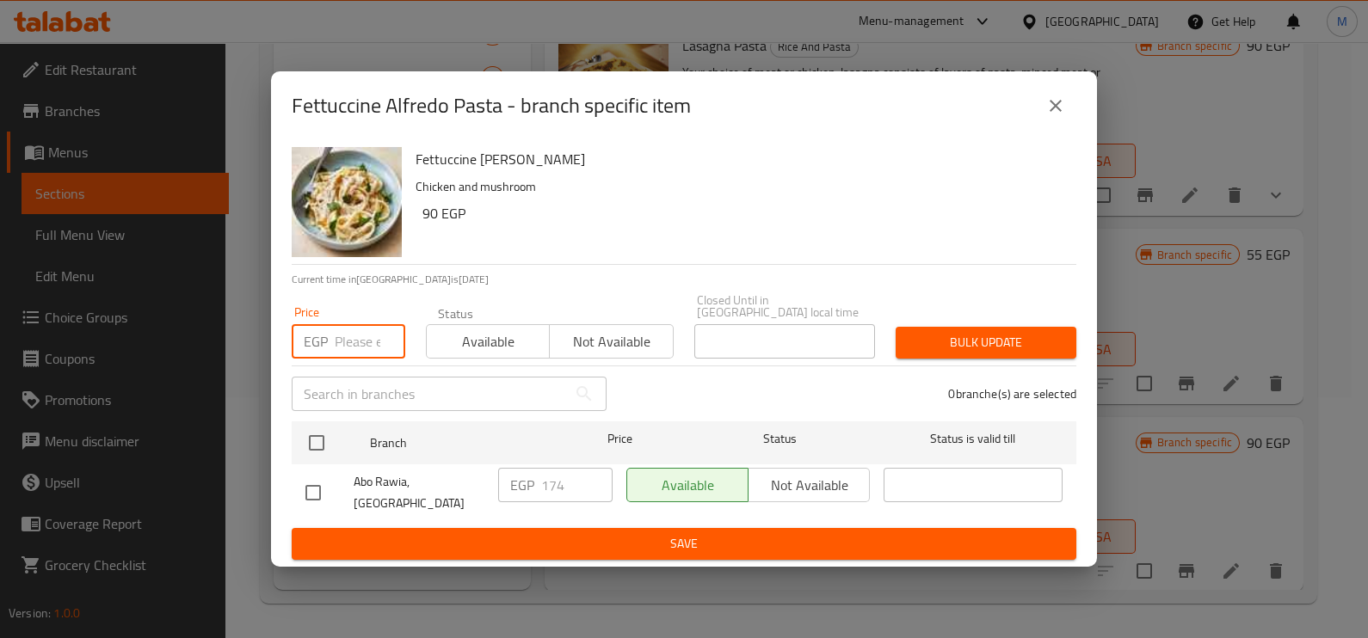
click at [335, 332] on input "number" at bounding box center [370, 341] width 71 height 34
click at [335, 332] on input "2117" at bounding box center [370, 341] width 71 height 34
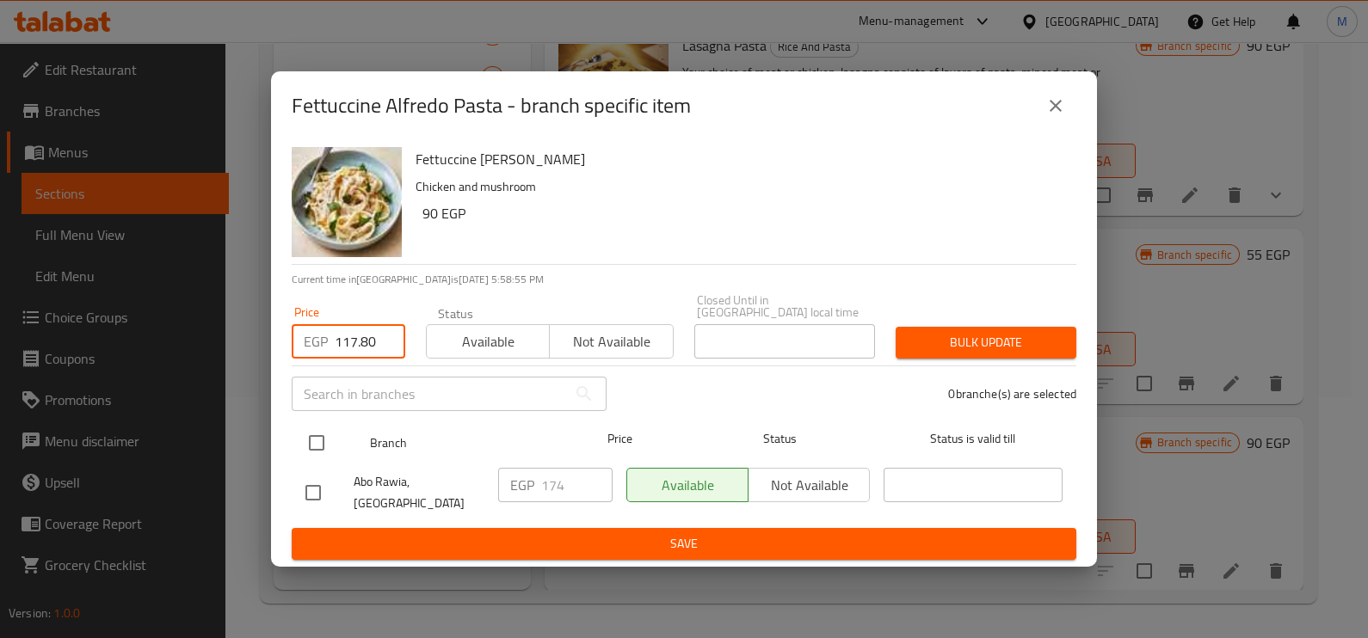
type input "117.80"
click at [312, 443] on input "checkbox" at bounding box center [316, 443] width 36 height 36
checkbox input "true"
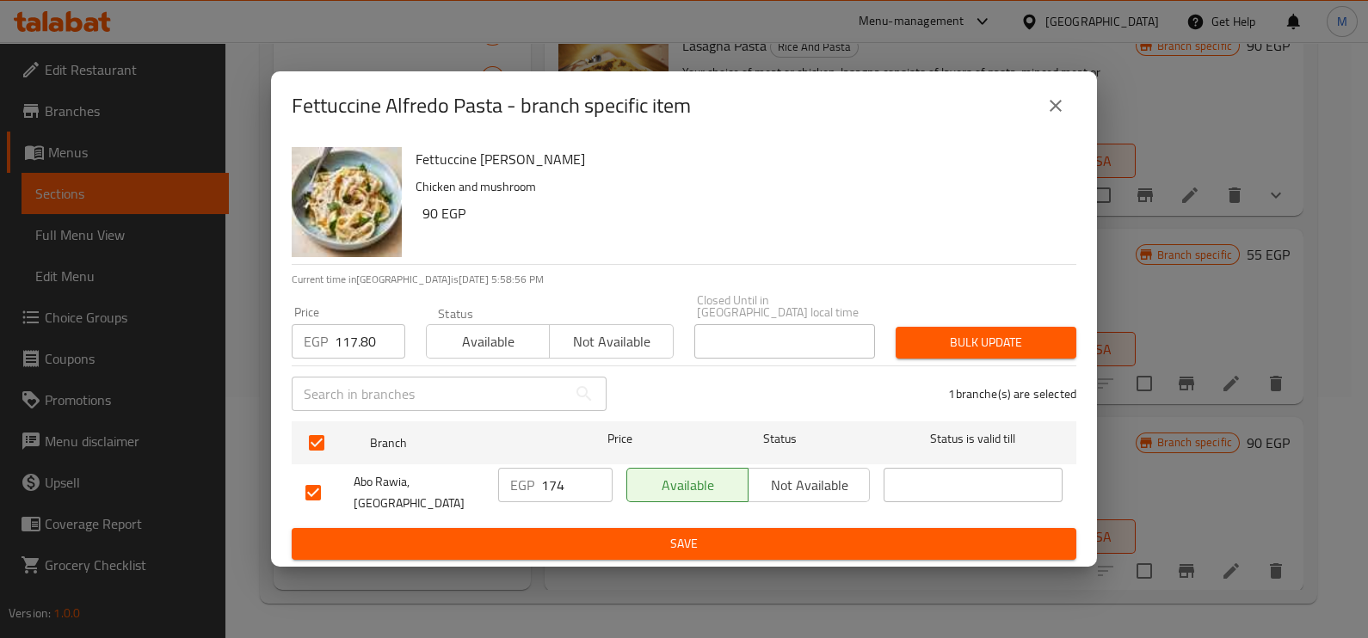
click at [955, 347] on span "Bulk update" at bounding box center [985, 343] width 153 height 22
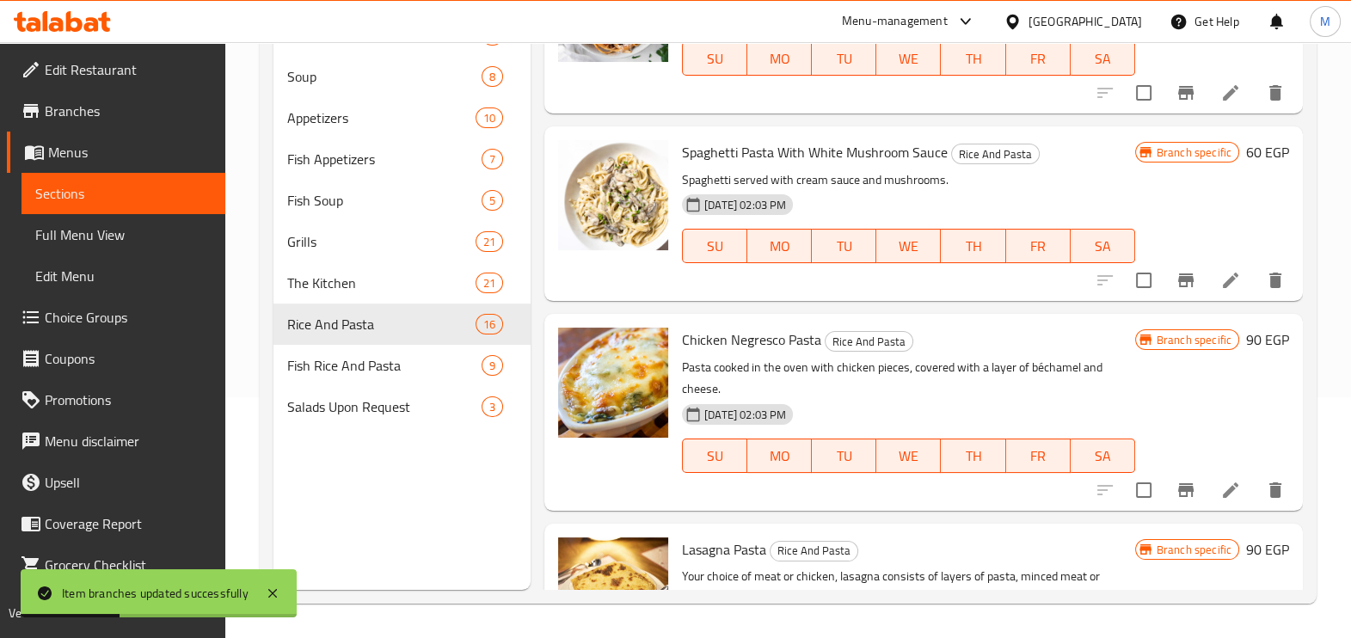
scroll to position [2001, 0]
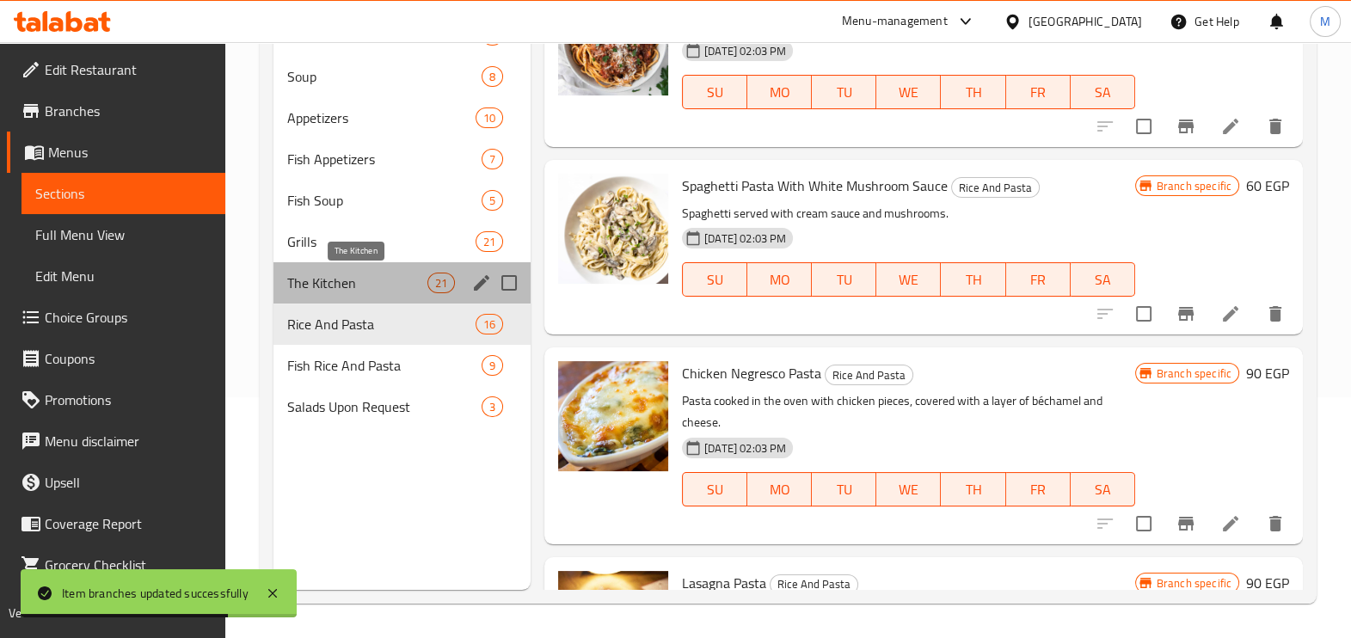
click at [413, 286] on span "The Kitchen" at bounding box center [357, 283] width 140 height 21
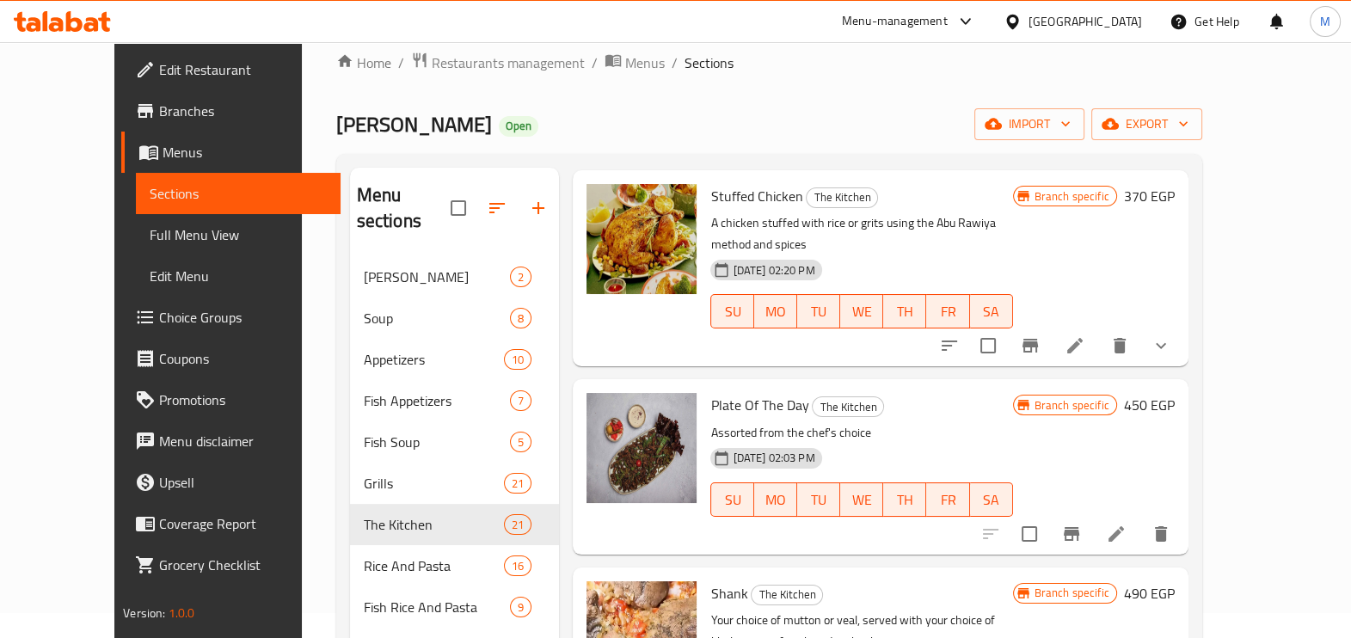
scroll to position [107, 0]
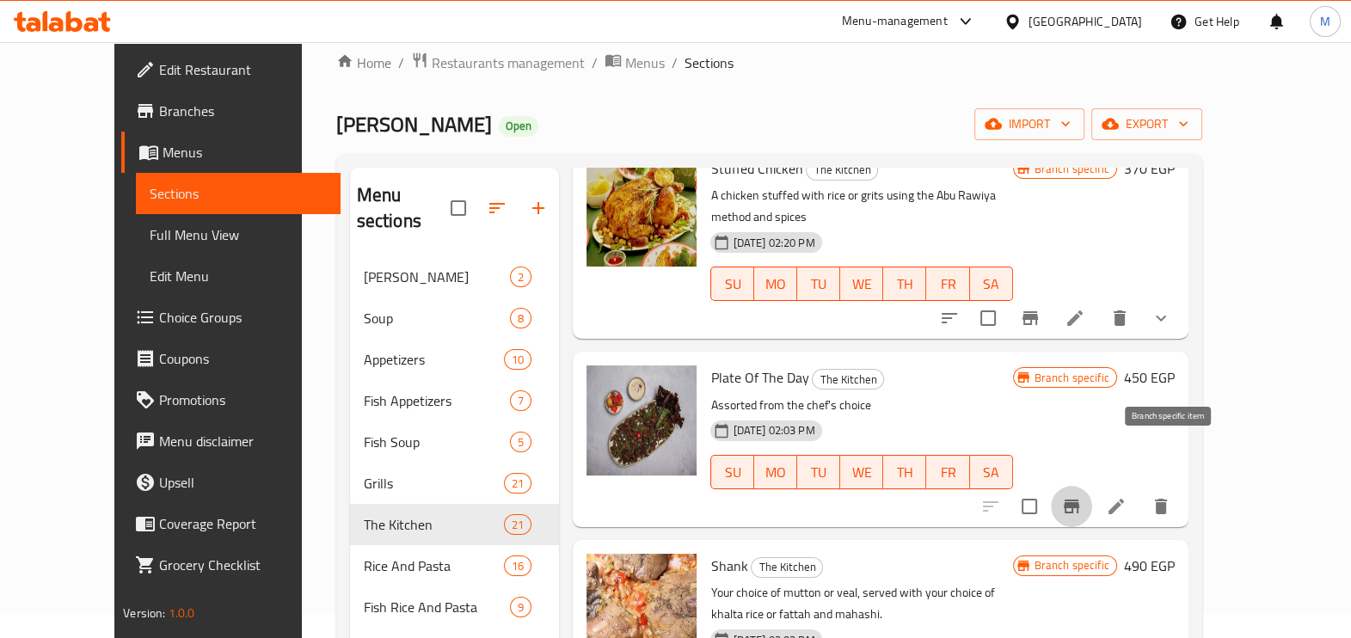
click at [1082, 496] on icon "Branch-specific-item" at bounding box center [1071, 506] width 21 height 21
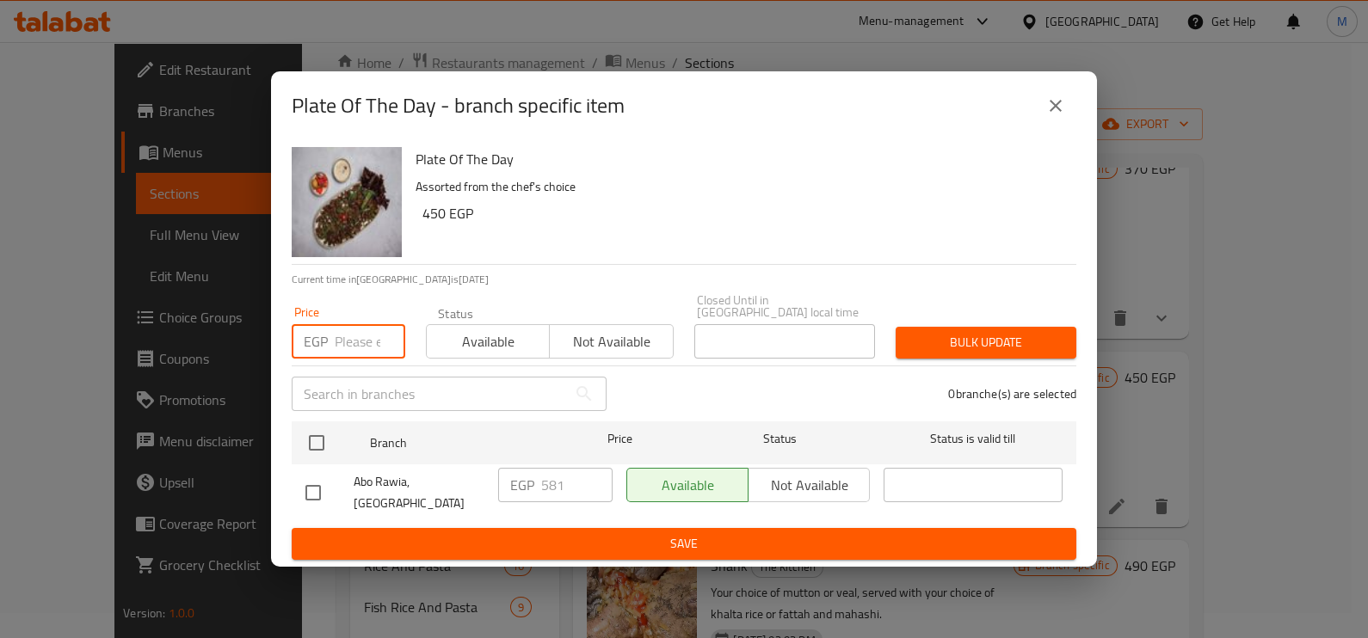
click at [352, 345] on input "number" at bounding box center [370, 341] width 71 height 34
drag, startPoint x: 347, startPoint y: 344, endPoint x: 356, endPoint y: 352, distance: 11.6
click at [356, 352] on input "618.80" at bounding box center [370, 341] width 71 height 34
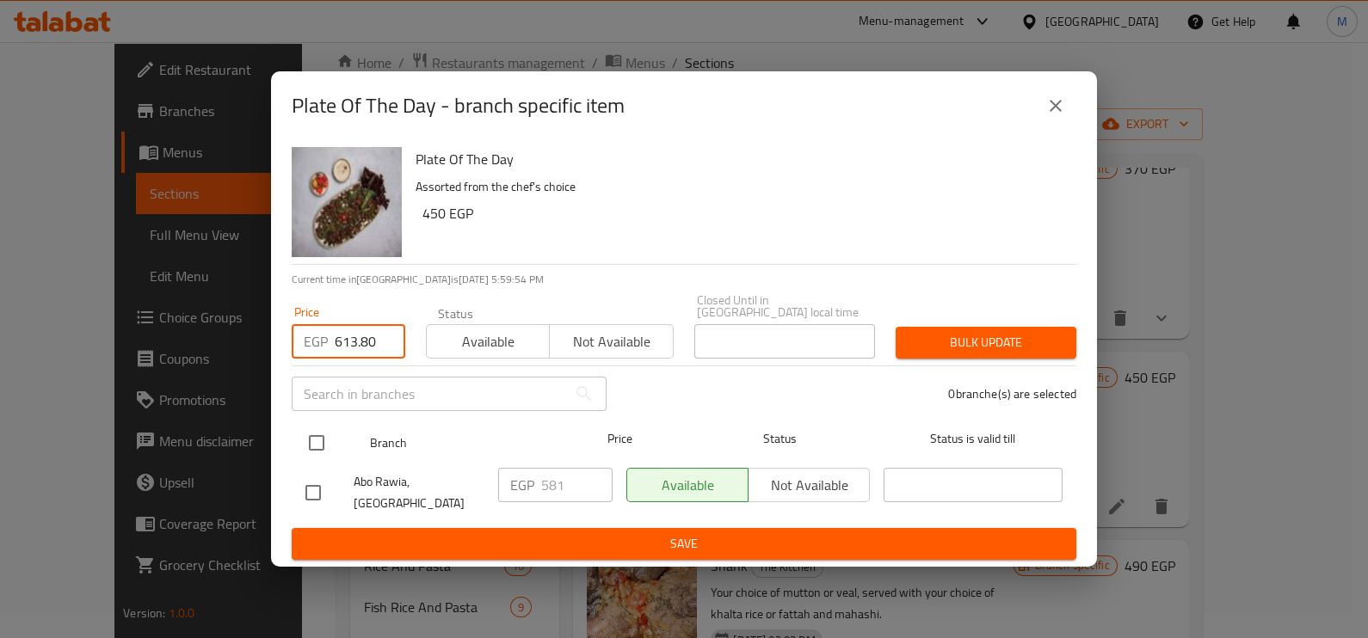
type input "613.80"
click at [318, 441] on input "checkbox" at bounding box center [316, 443] width 36 height 36
checkbox input "true"
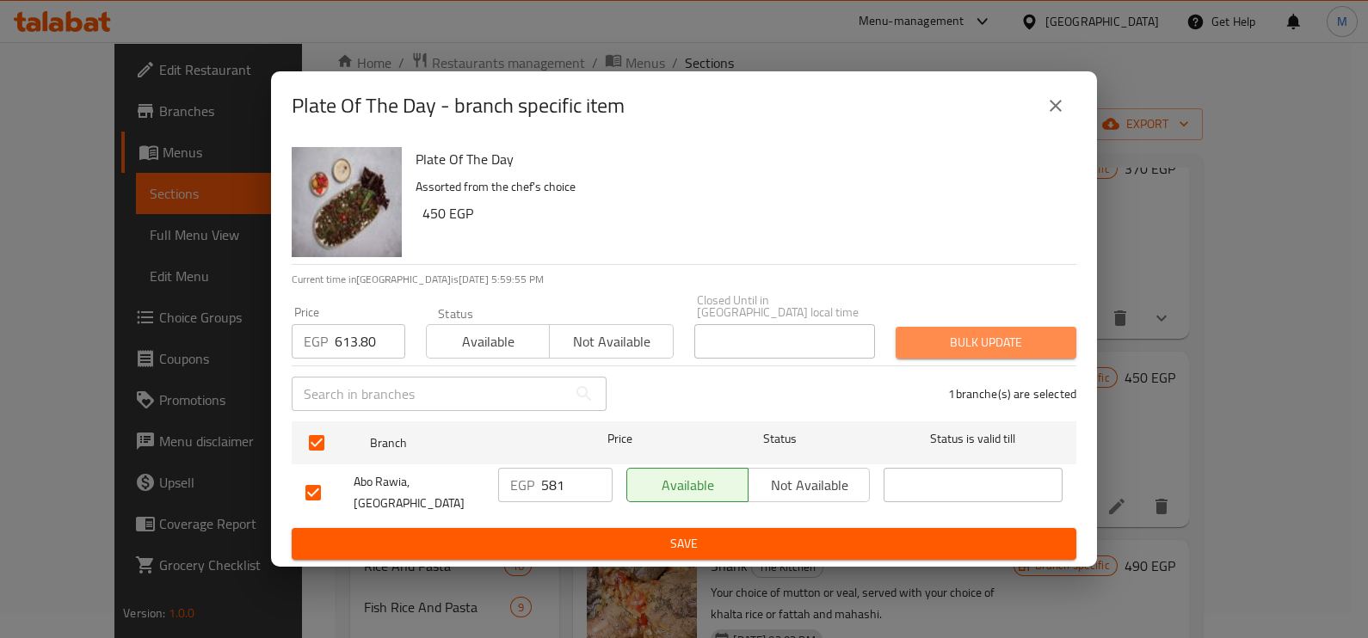
click at [946, 346] on span "Bulk update" at bounding box center [985, 343] width 153 height 22
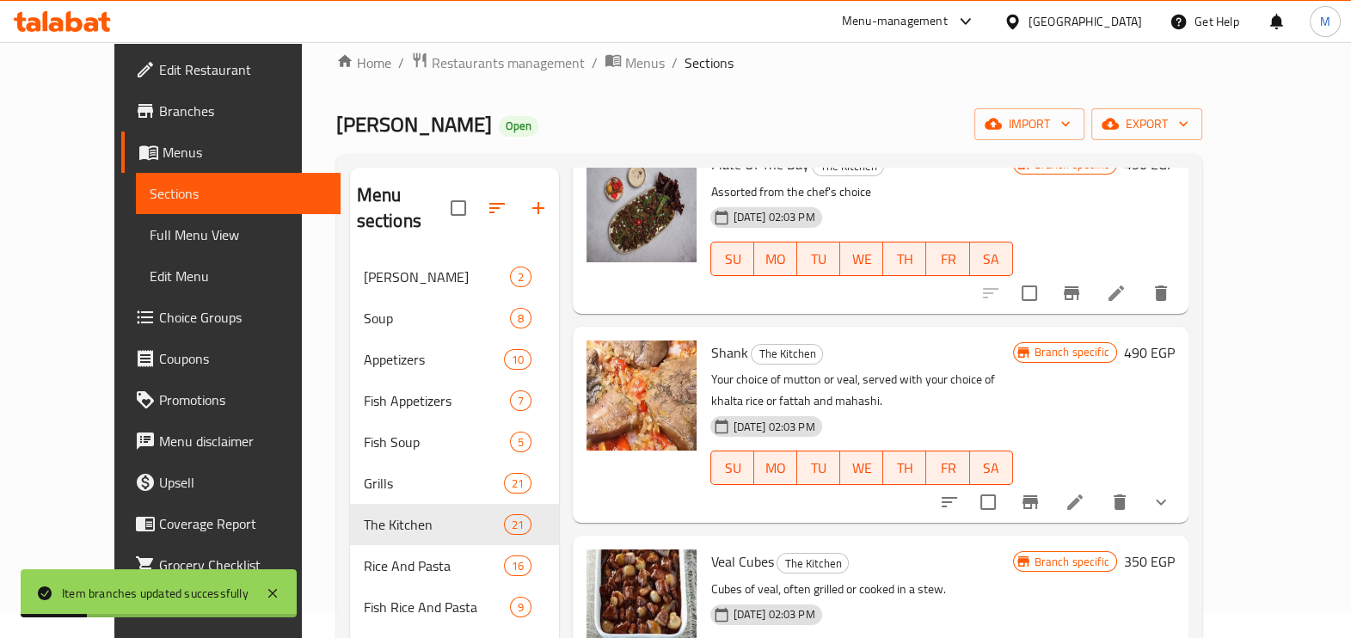
scroll to position [323, 0]
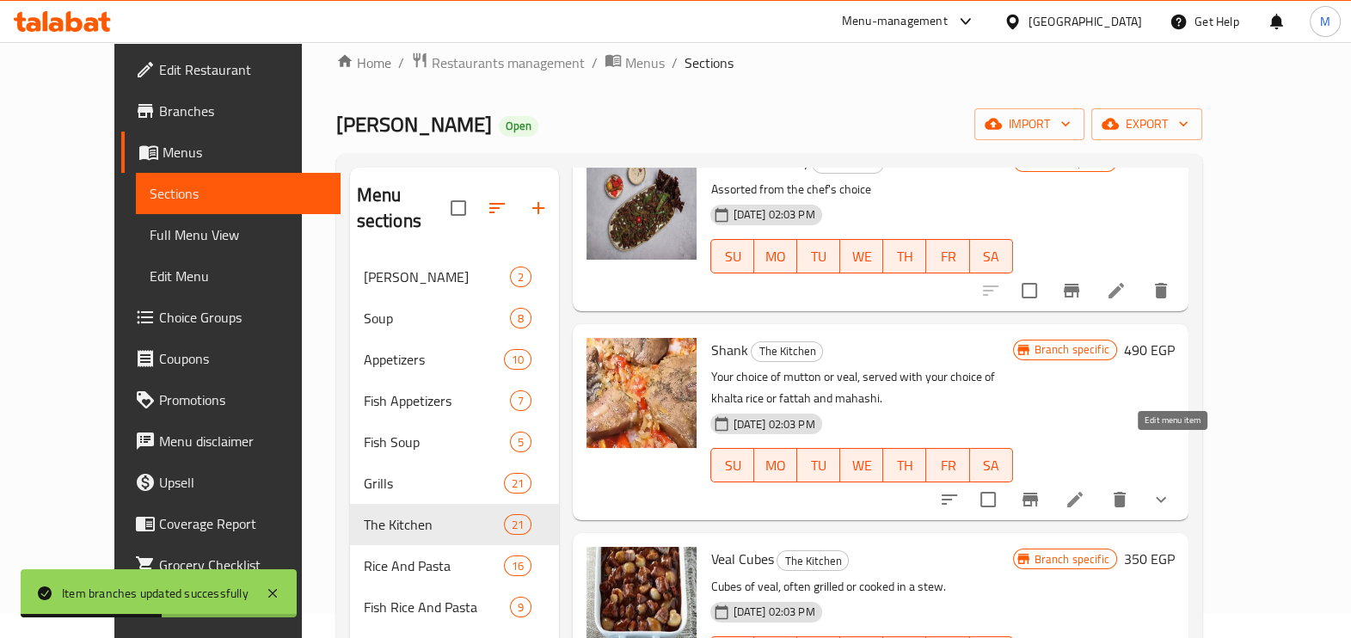
click at [1083, 492] on icon at bounding box center [1074, 499] width 15 height 15
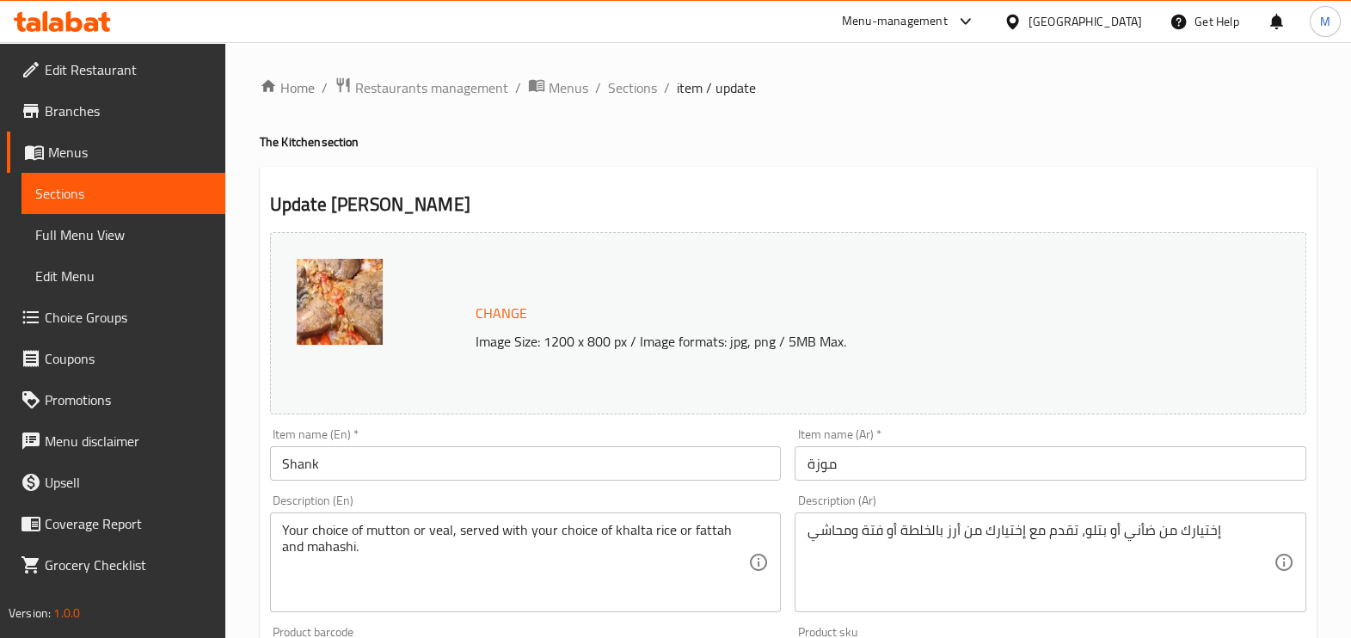
click at [655, 89] on ol "Home / Restaurants management / Menus / Sections / item / update" at bounding box center [788, 88] width 1057 height 22
click at [638, 82] on span "Sections" at bounding box center [632, 87] width 49 height 21
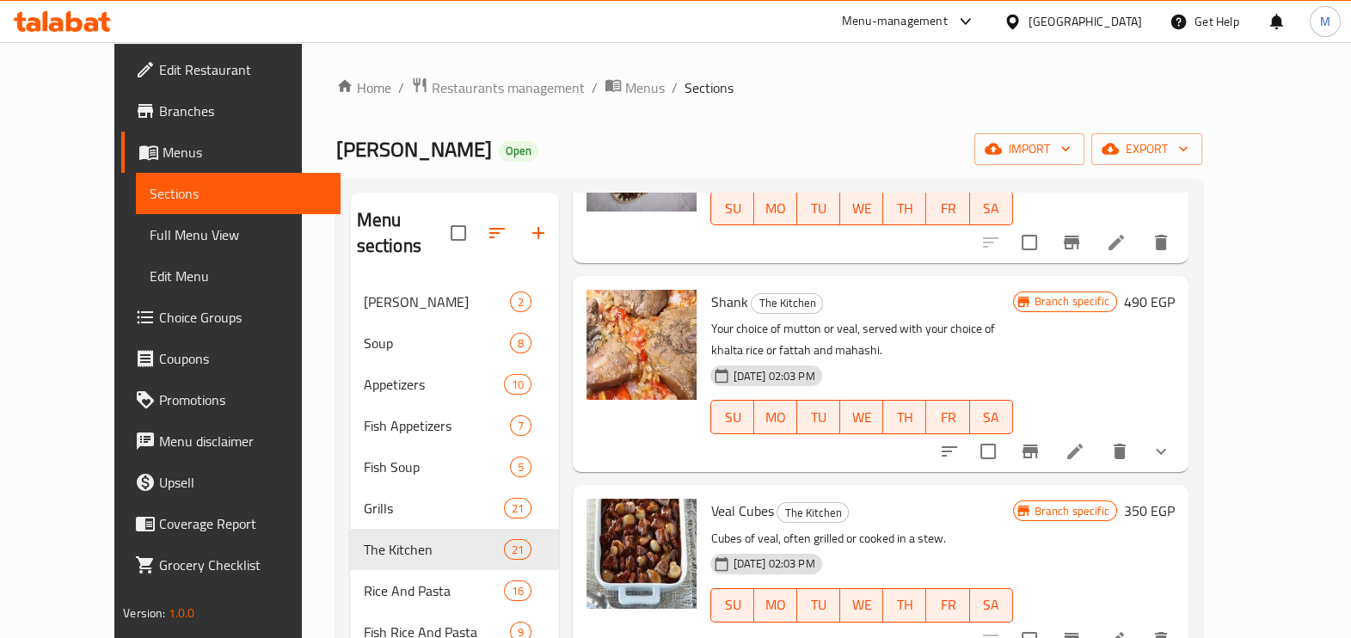
scroll to position [429, 0]
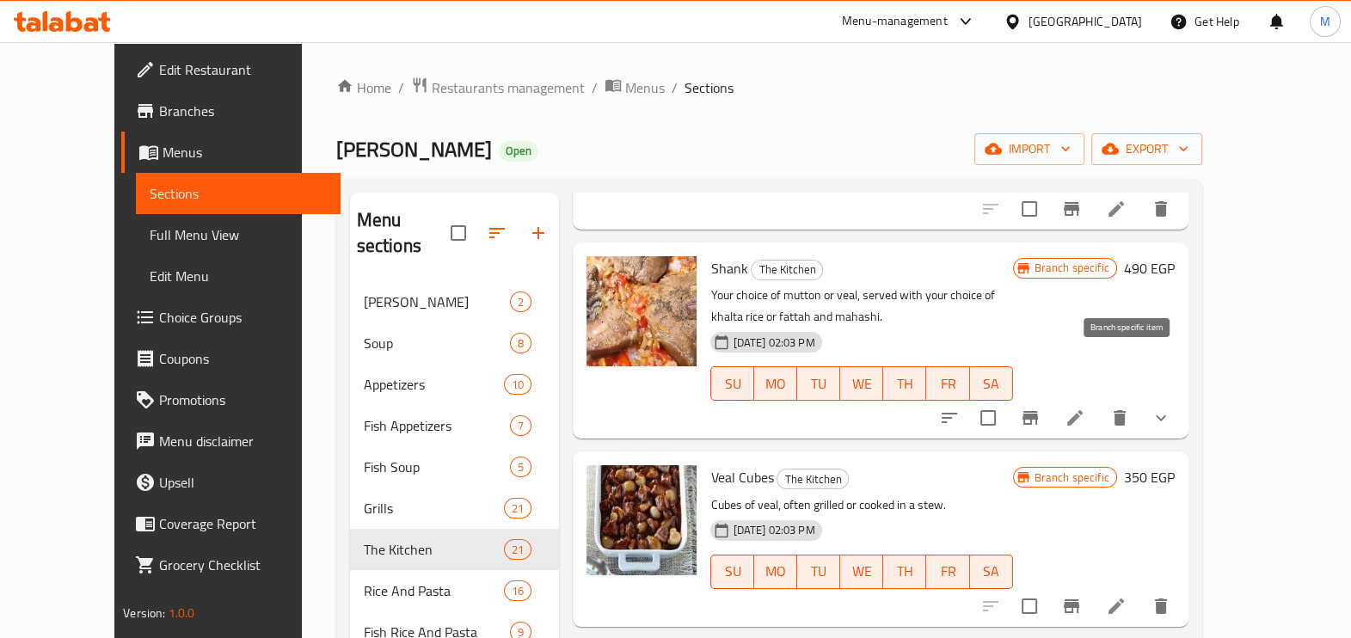
click at [1051, 397] on button "Branch-specific-item" at bounding box center [1030, 417] width 41 height 41
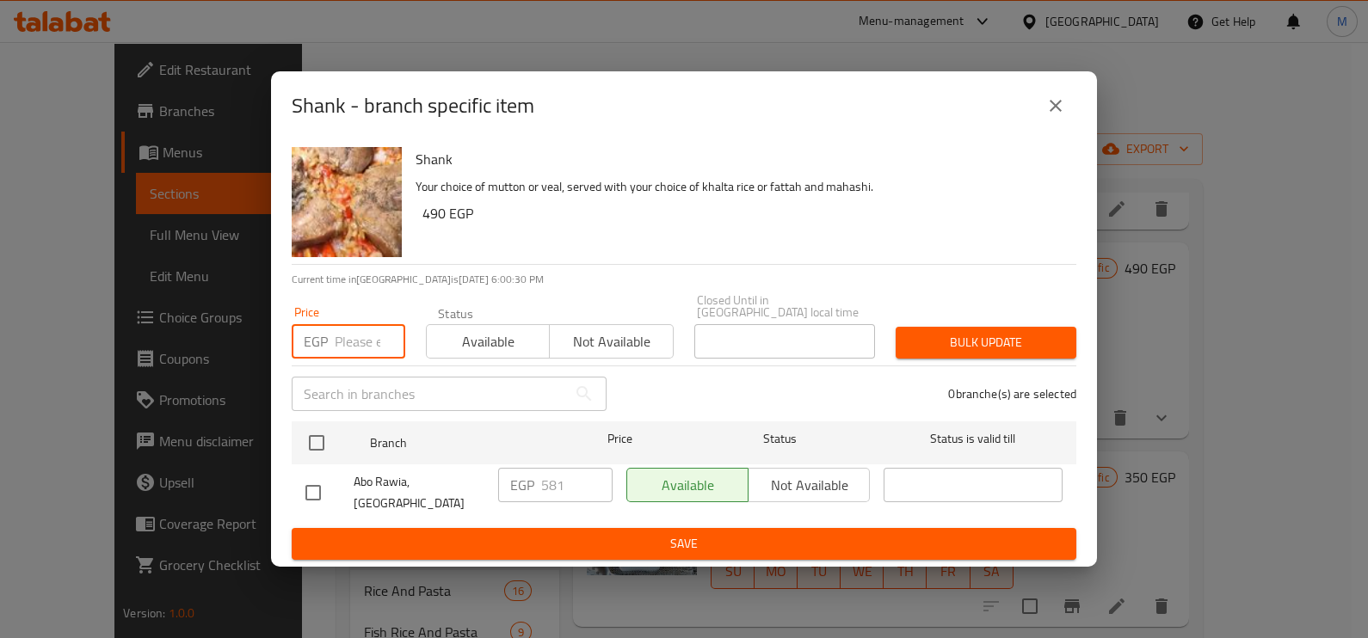
click at [340, 333] on input "number" at bounding box center [370, 341] width 71 height 34
click at [341, 341] on input "number" at bounding box center [370, 341] width 71 height 34
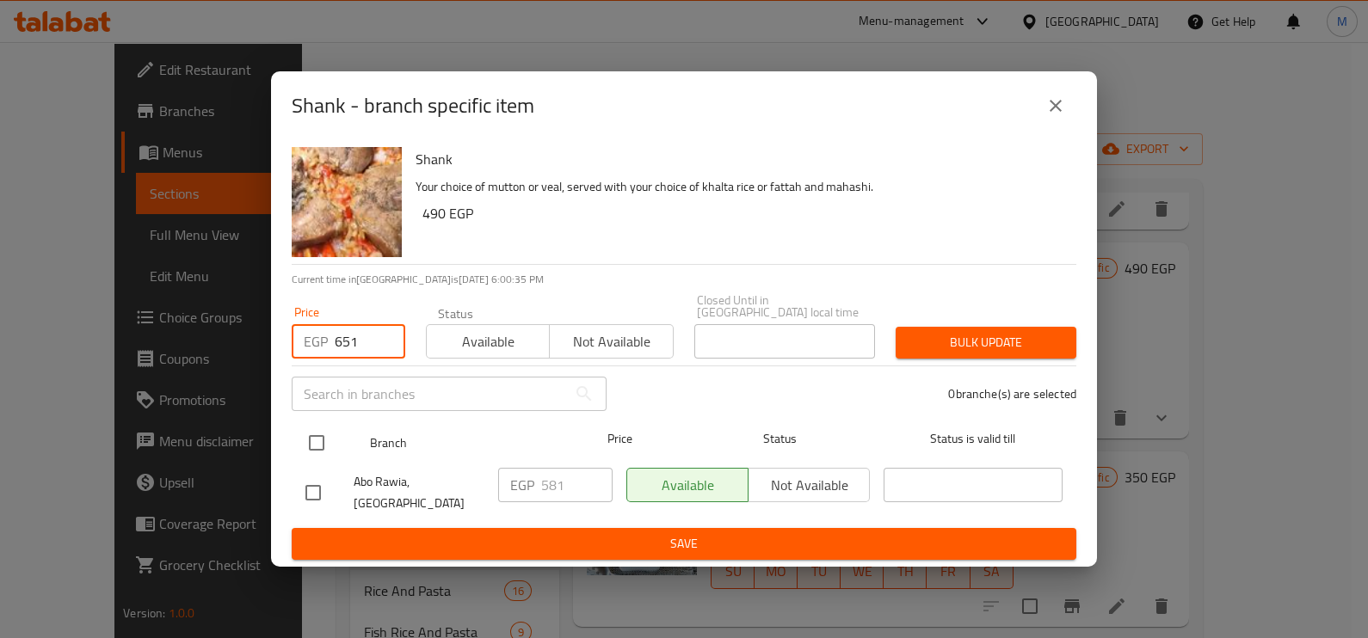
type input "651"
click at [317, 442] on input "checkbox" at bounding box center [316, 443] width 36 height 36
checkbox input "true"
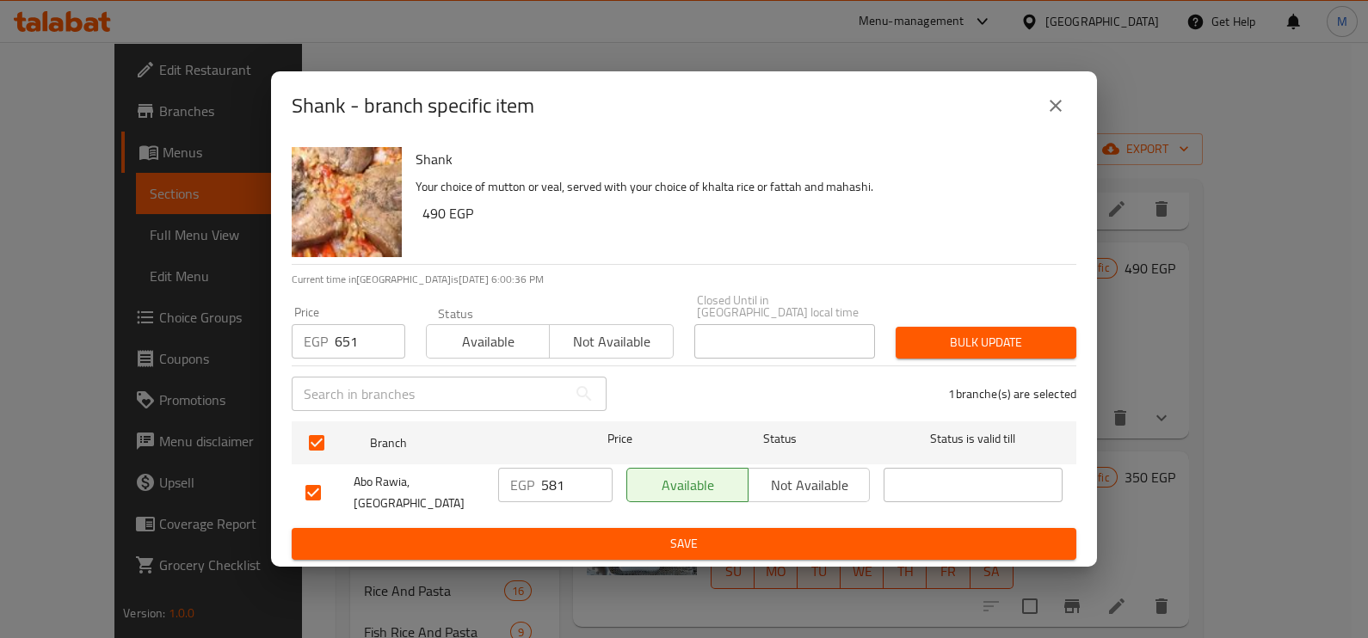
click at [933, 348] on span "Bulk update" at bounding box center [985, 343] width 153 height 22
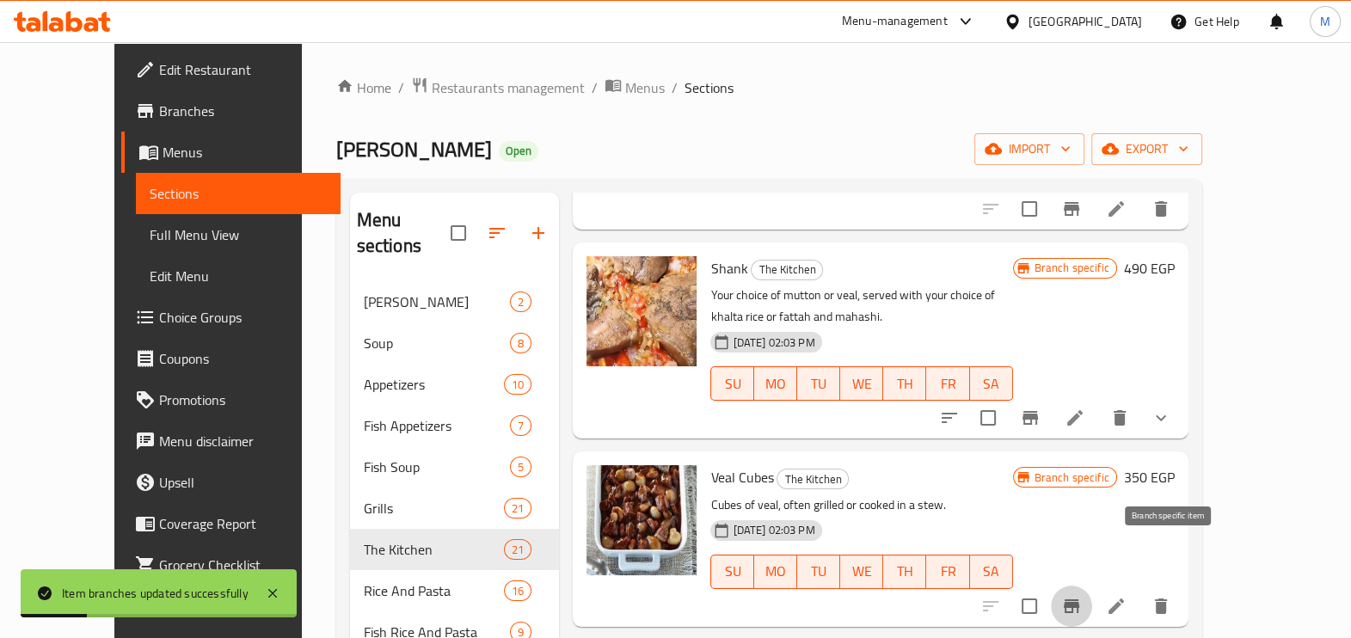
click at [1079, 600] on icon "Branch-specific-item" at bounding box center [1071, 607] width 15 height 14
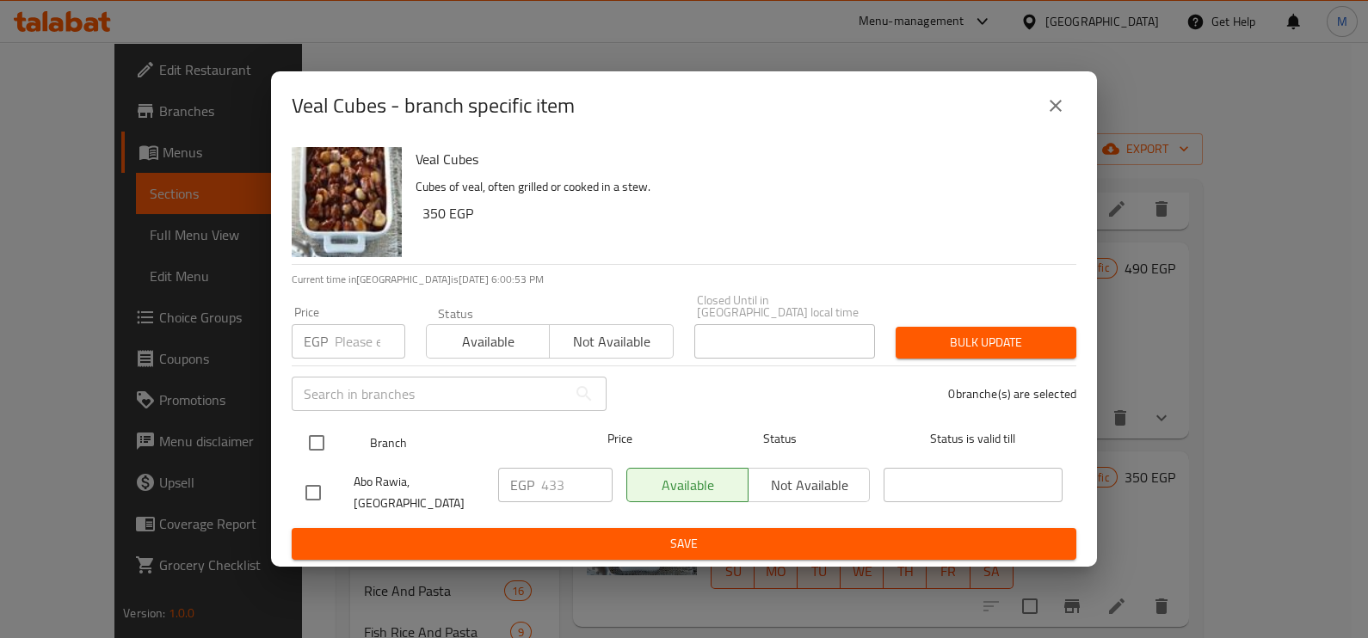
click at [331, 447] on input "checkbox" at bounding box center [316, 443] width 36 height 36
checkbox input "true"
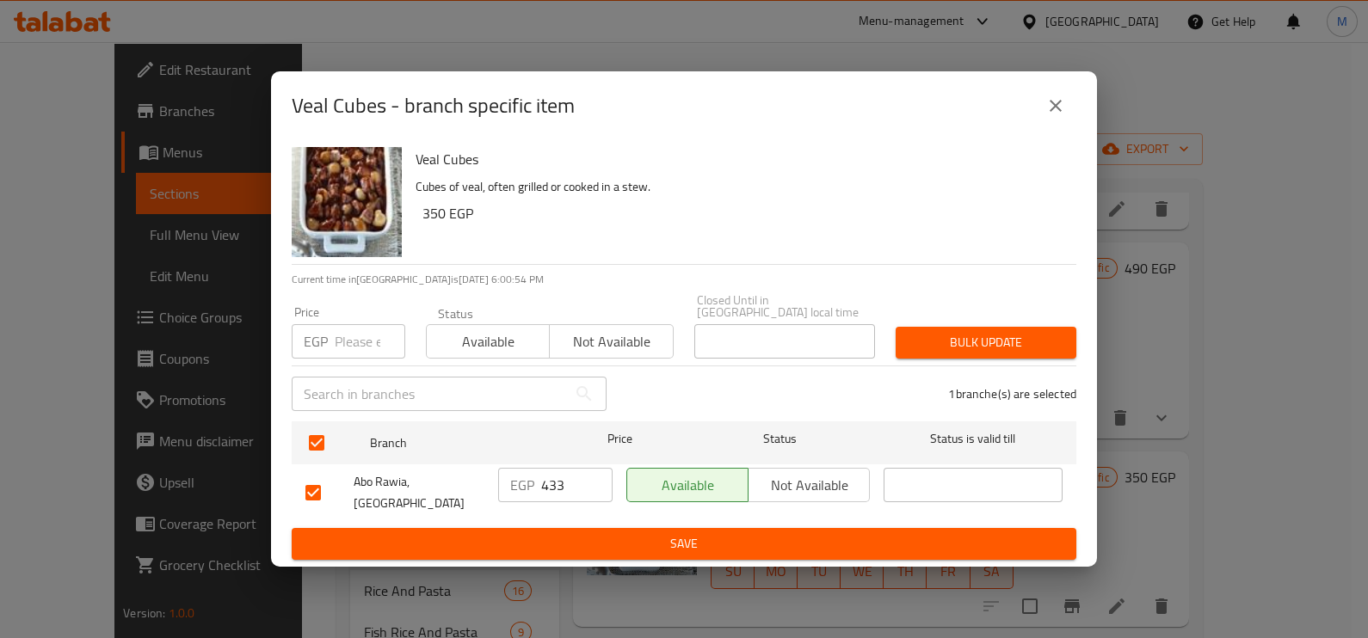
click at [348, 347] on input "number" at bounding box center [370, 341] width 71 height 34
type input "520.80"
click at [917, 350] on span "Bulk update" at bounding box center [985, 343] width 153 height 22
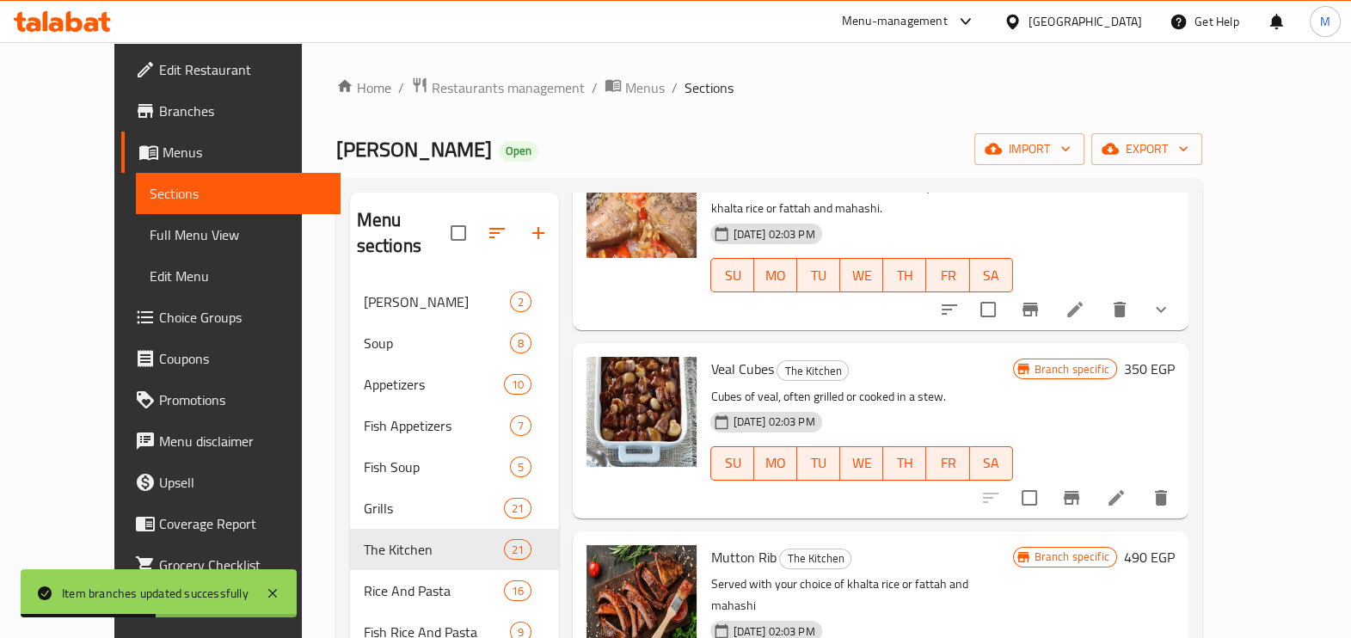
scroll to position [752, 0]
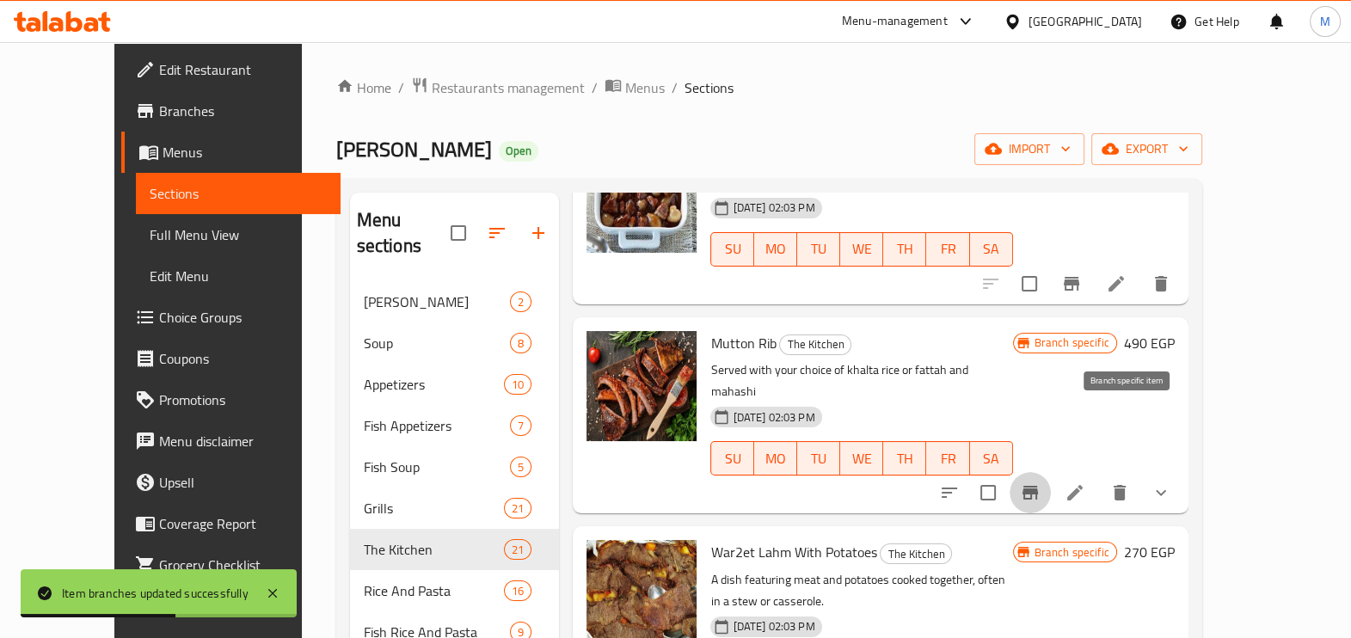
click at [1038, 486] on icon "Branch-specific-item" at bounding box center [1030, 493] width 15 height 14
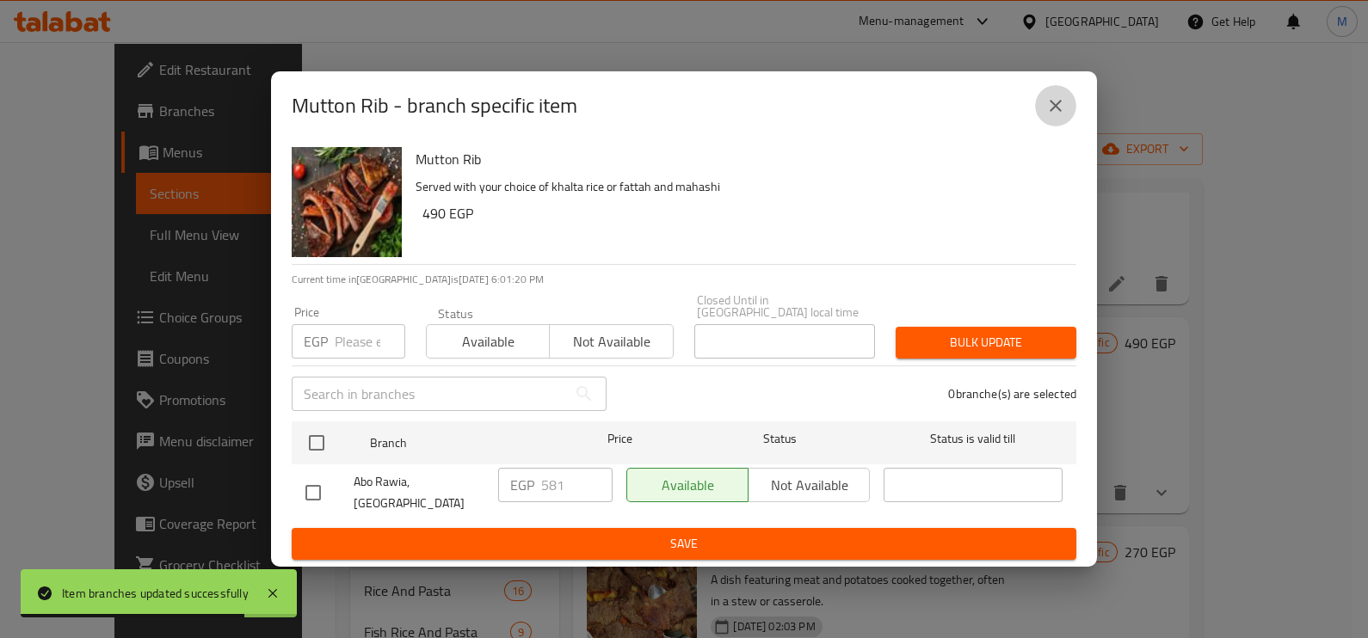
click at [1058, 112] on icon "close" at bounding box center [1055, 106] width 12 height 12
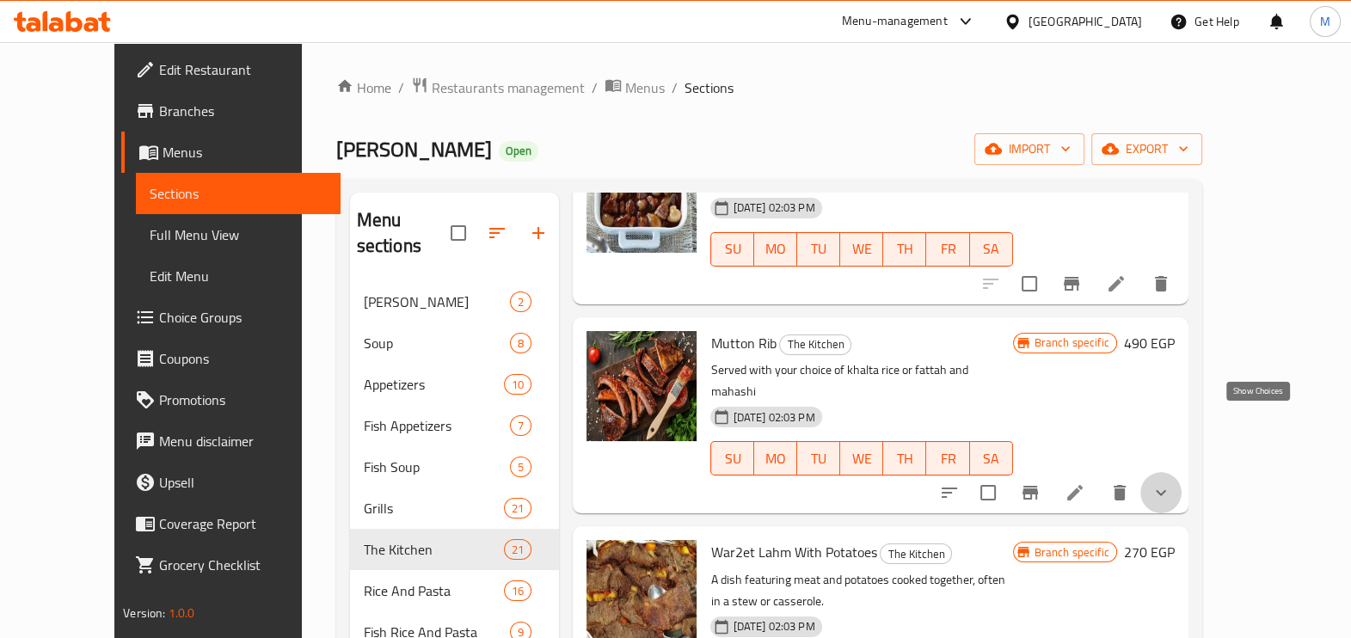
click at [1172, 483] on icon "show more" at bounding box center [1161, 493] width 21 height 21
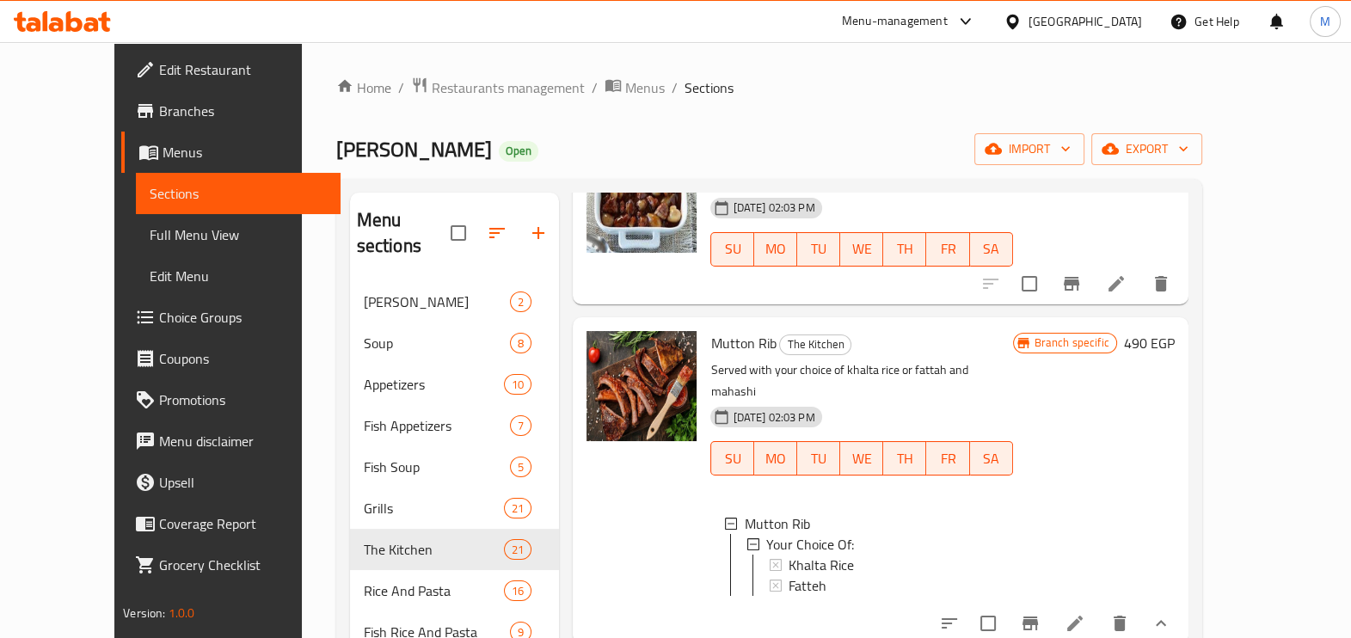
scroll to position [2, 0]
click at [956, 553] on div "Khalta Rice" at bounding box center [894, 563] width 210 height 21
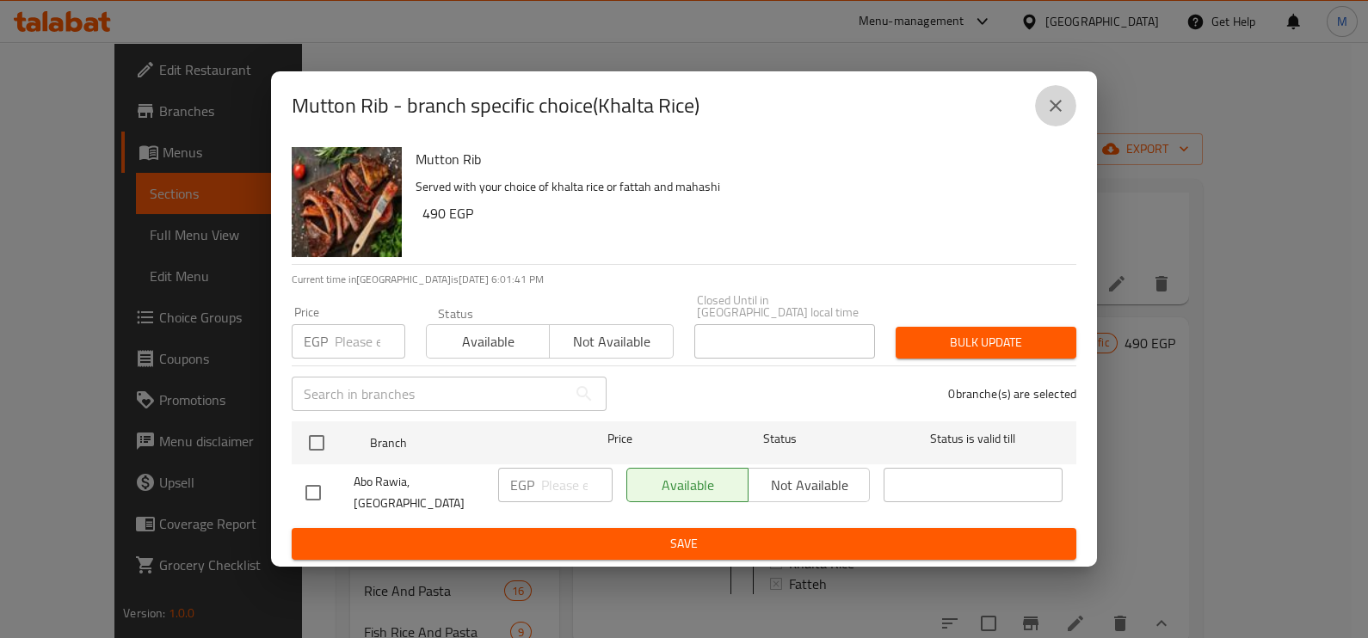
click at [1042, 122] on button "close" at bounding box center [1055, 105] width 41 height 41
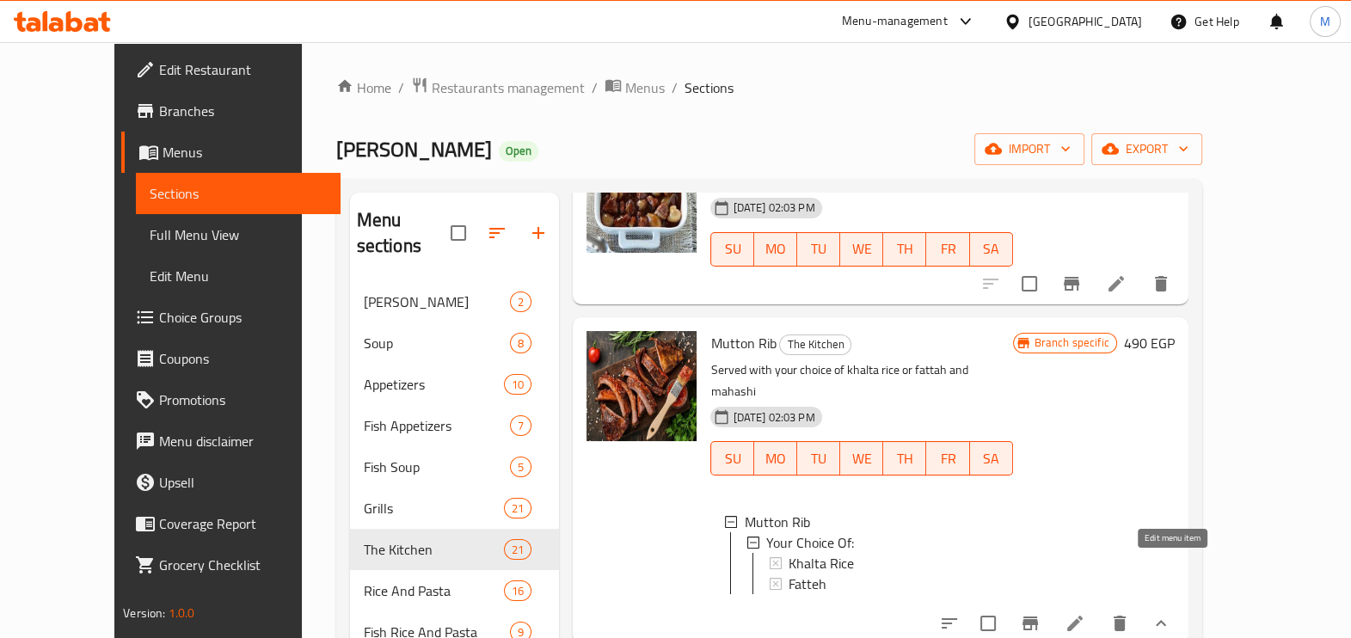
click at [1083, 616] on icon at bounding box center [1074, 623] width 15 height 15
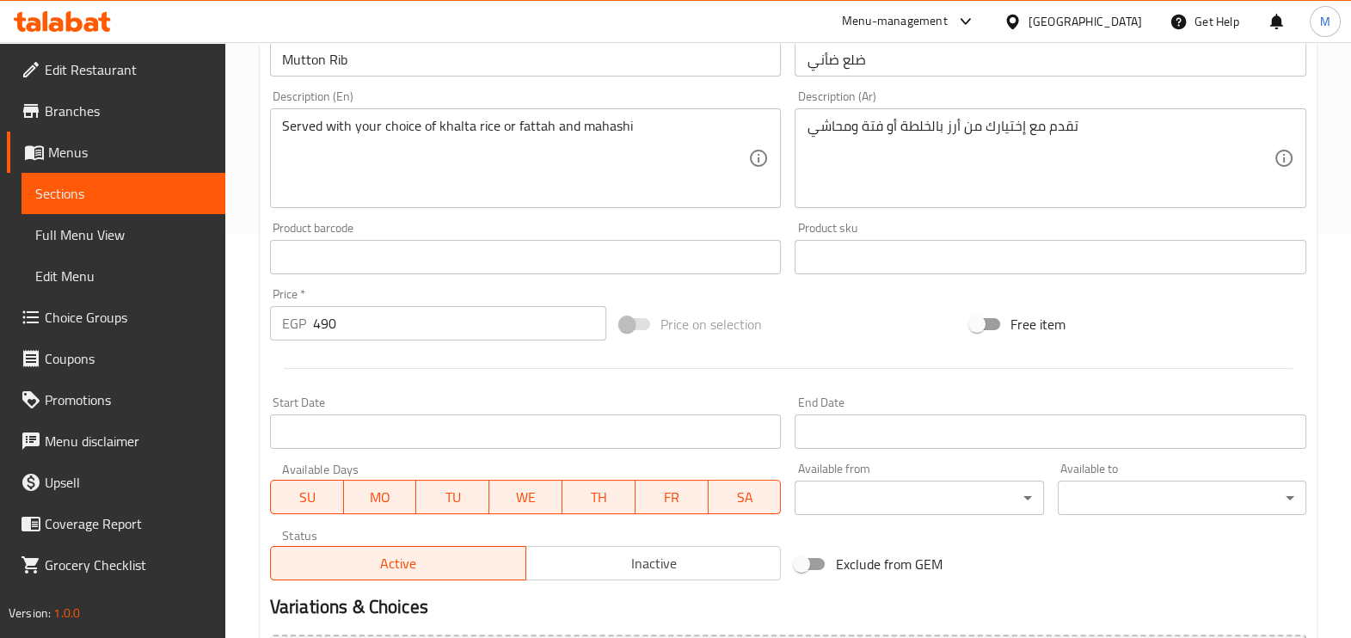
scroll to position [629, 0]
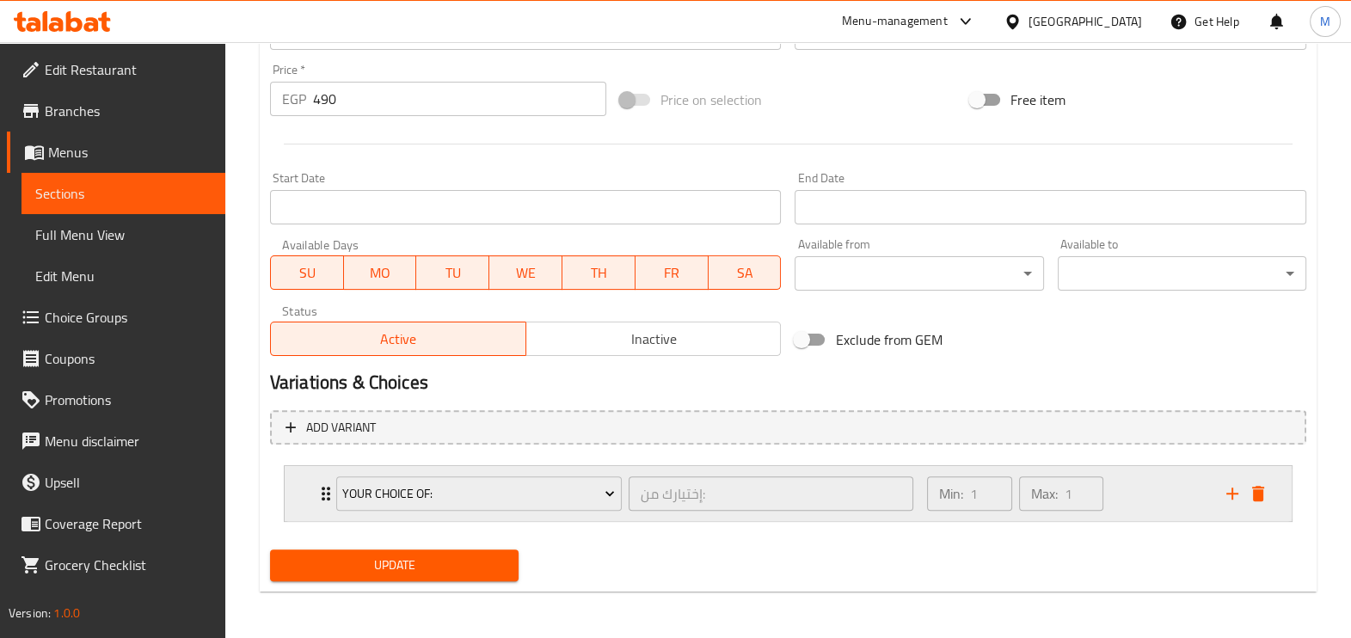
click at [1164, 495] on div "Min: 1 ​ Max: 1 ​" at bounding box center [1066, 493] width 299 height 55
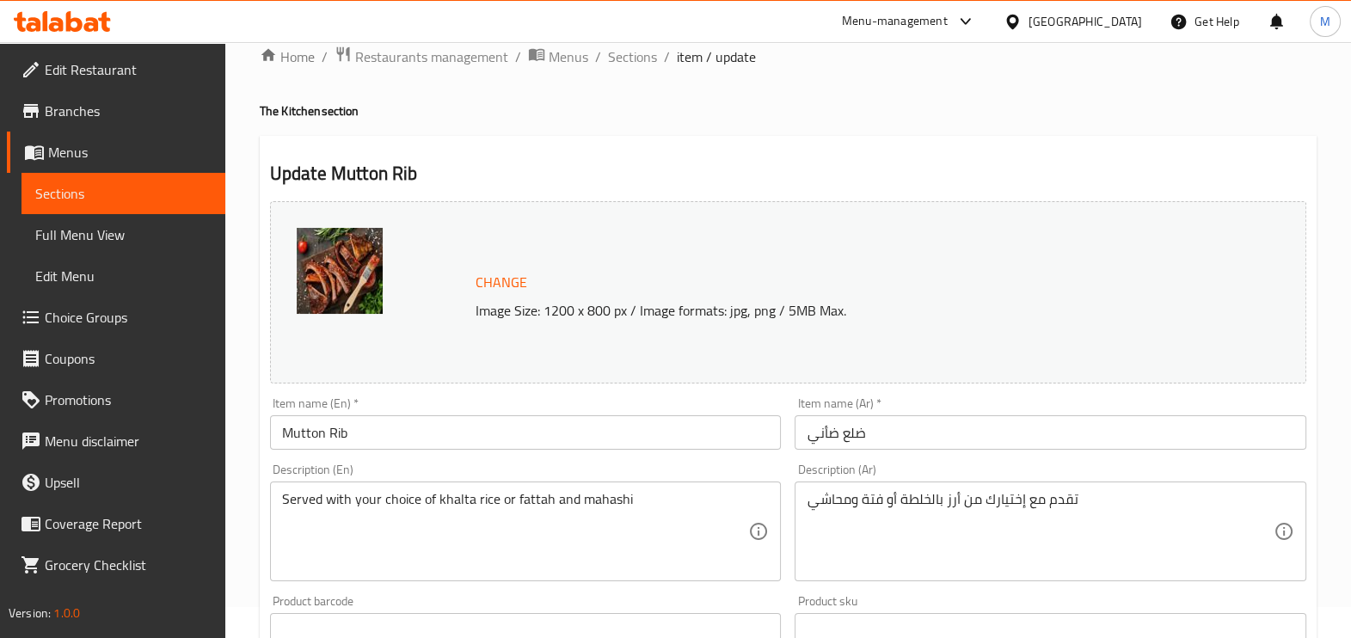
scroll to position [0, 0]
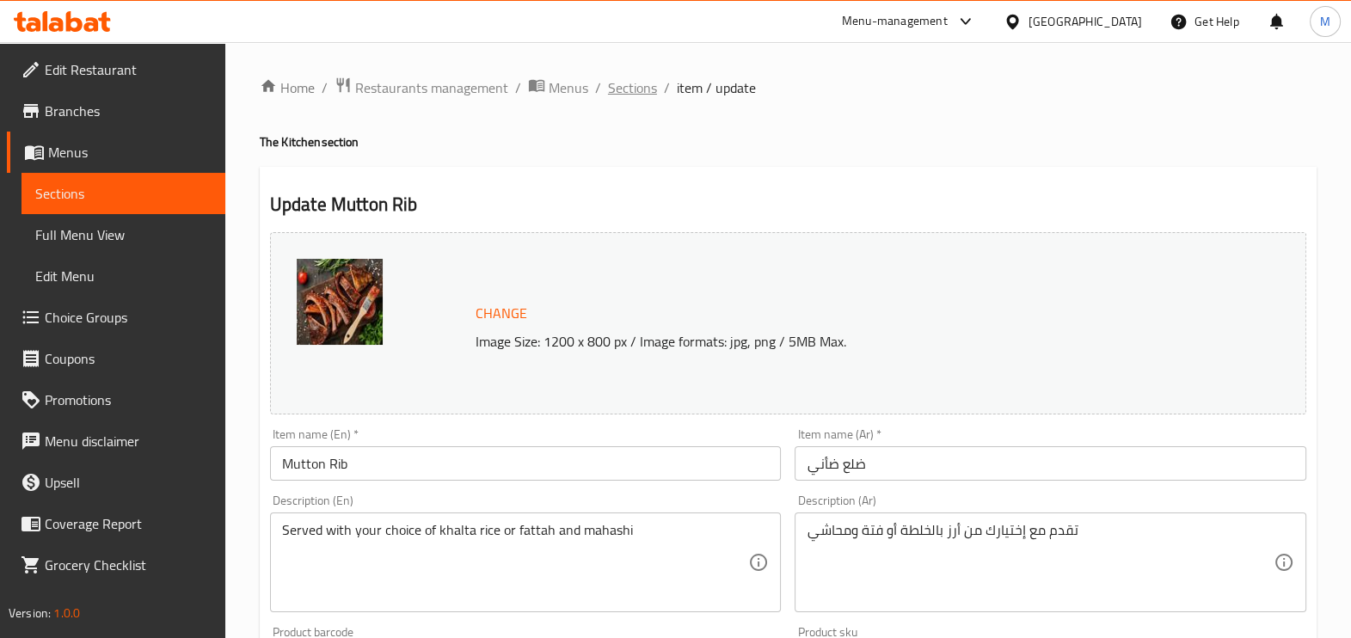
click at [643, 84] on span "Sections" at bounding box center [632, 87] width 49 height 21
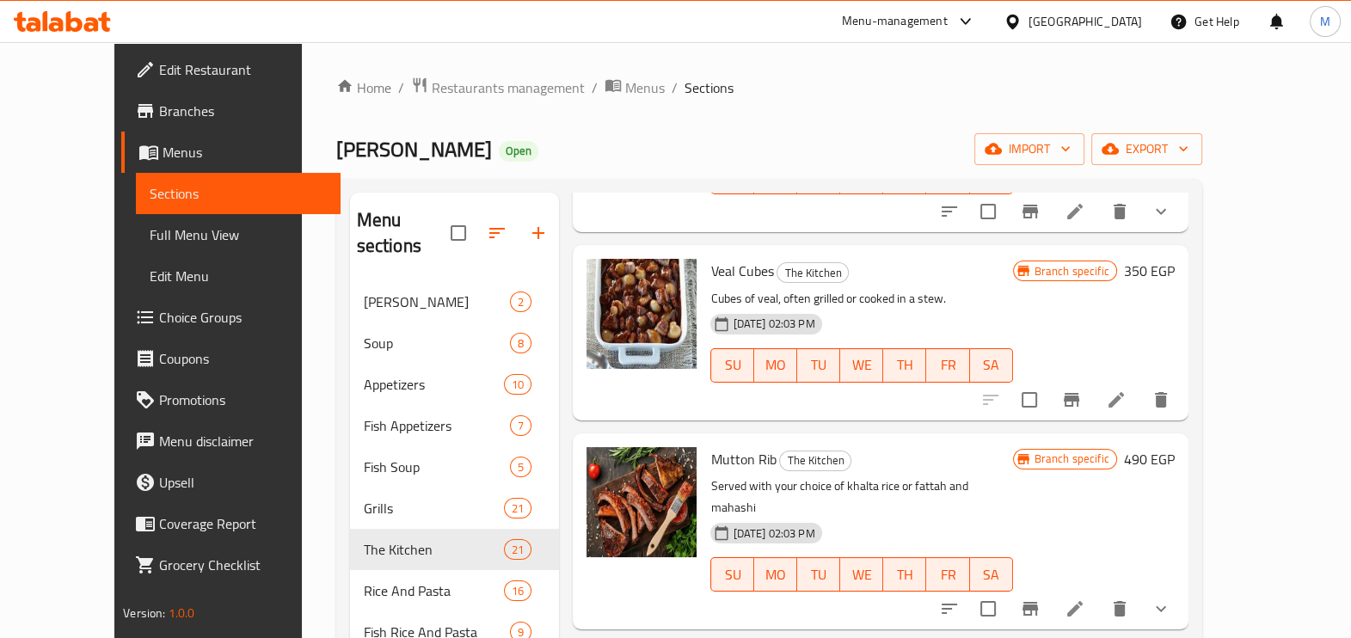
scroll to position [645, 0]
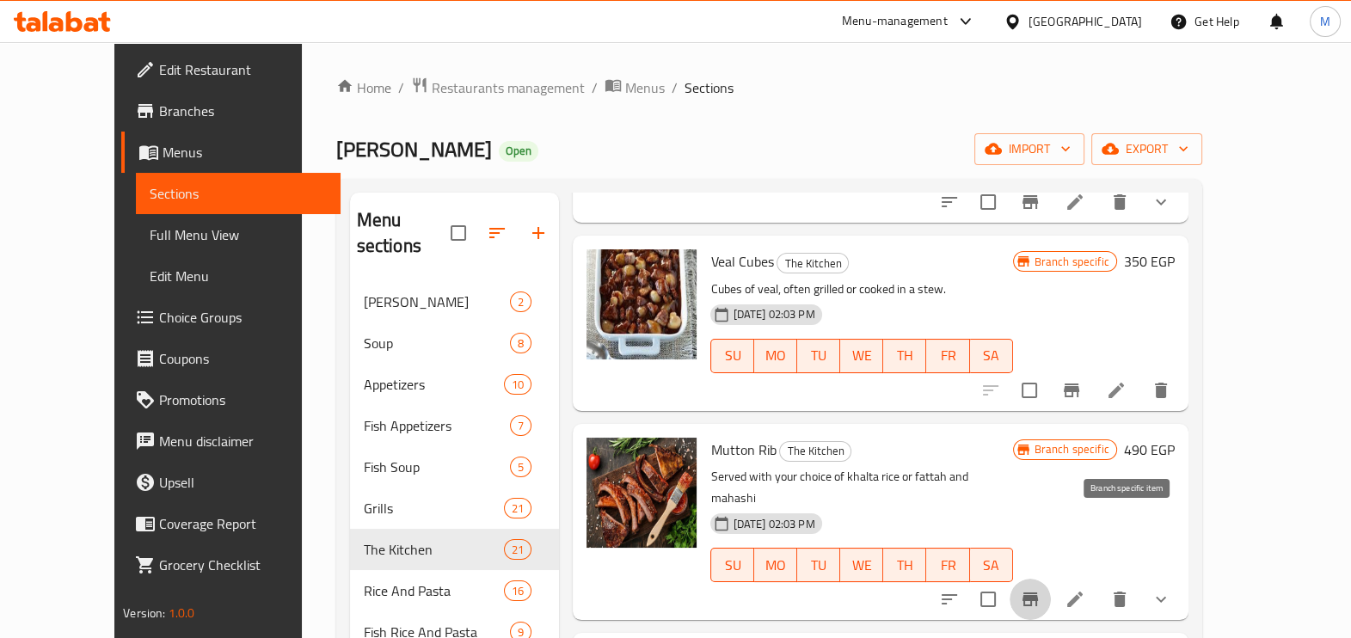
click at [1041, 589] on icon "Branch-specific-item" at bounding box center [1030, 599] width 21 height 21
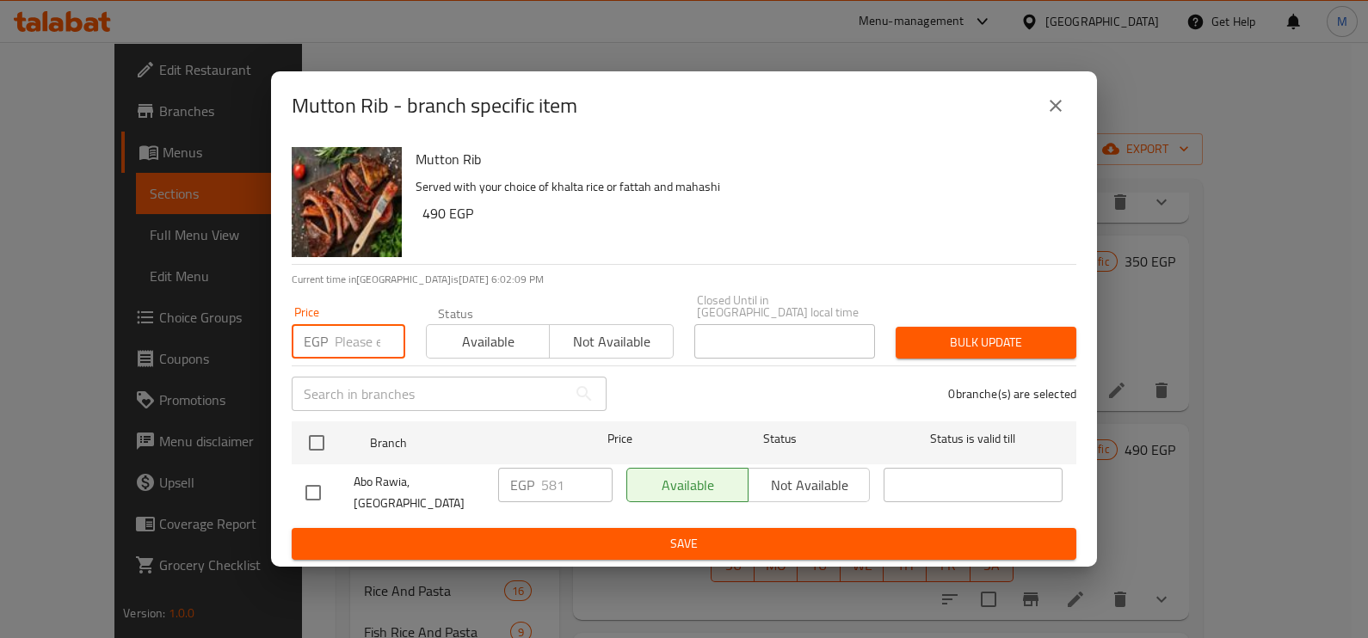
click at [348, 340] on input "number" at bounding box center [370, 341] width 71 height 34
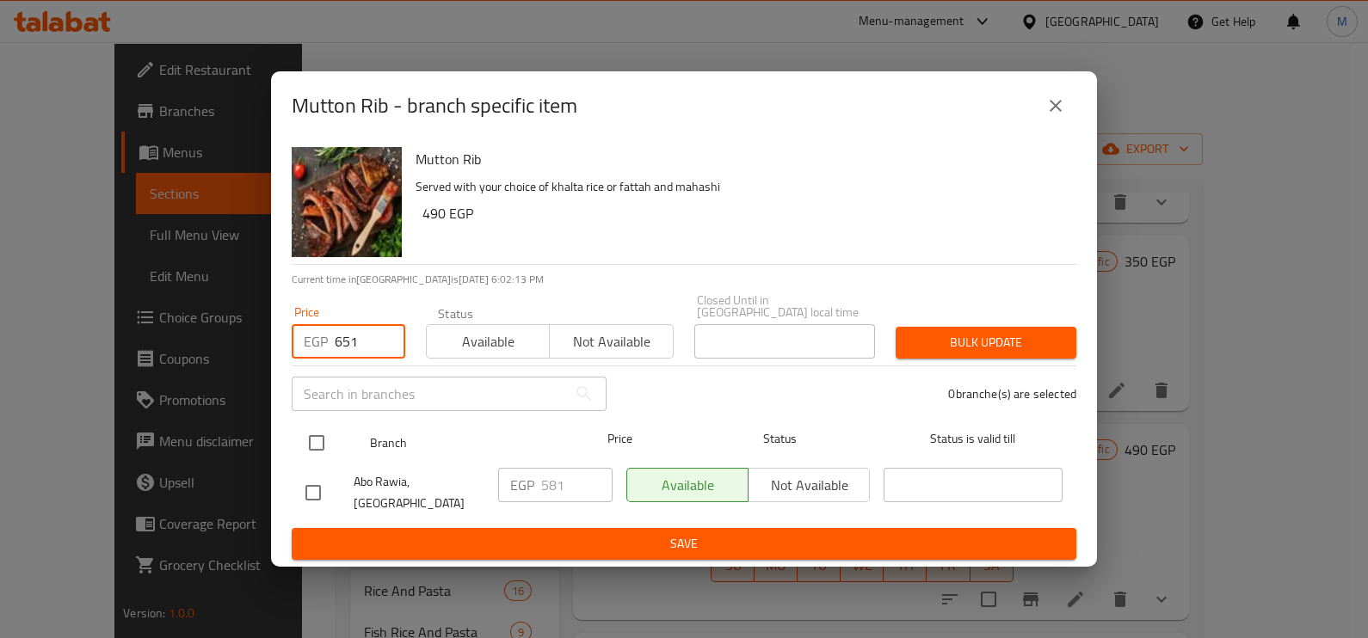
type input "651"
click at [318, 443] on input "checkbox" at bounding box center [316, 443] width 36 height 36
checkbox input "true"
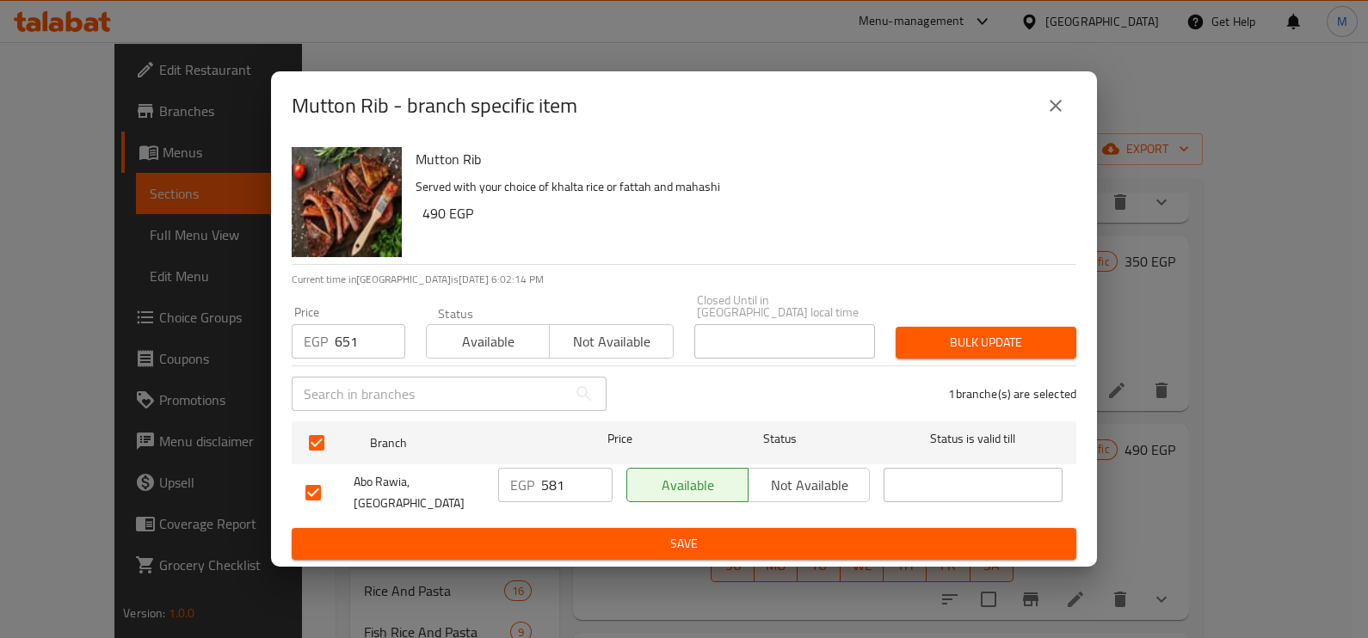
click at [968, 340] on span "Bulk update" at bounding box center [985, 343] width 153 height 22
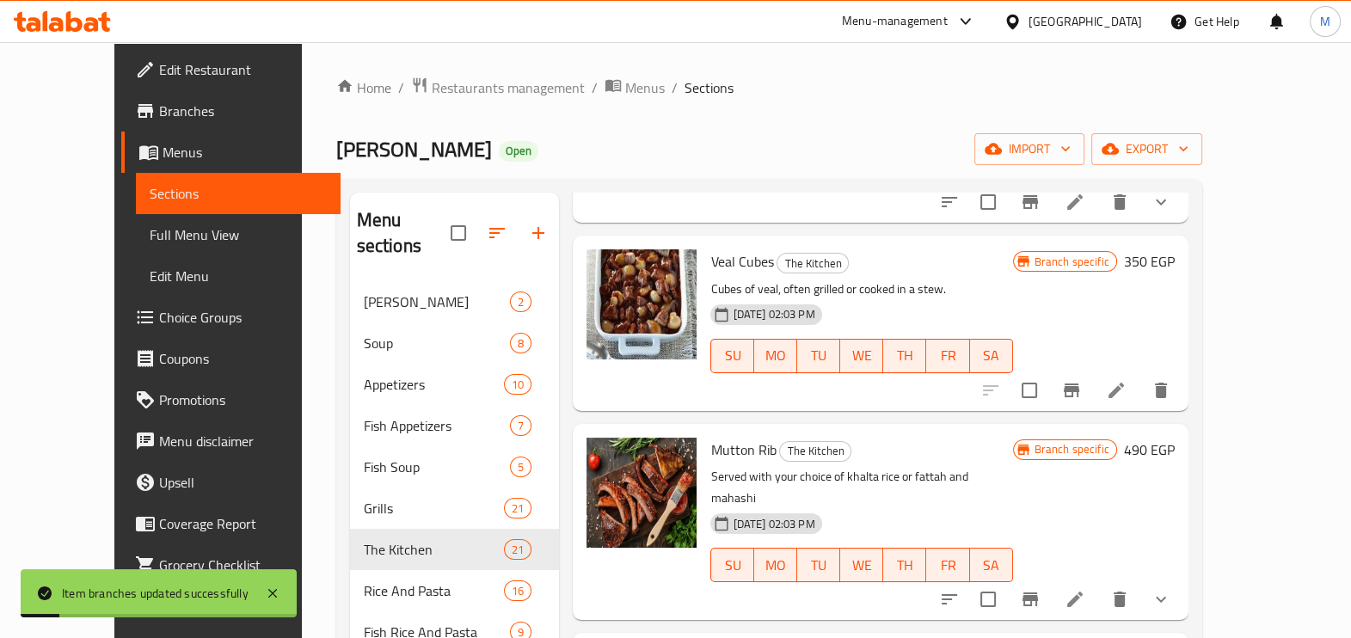
scroll to position [859, 0]
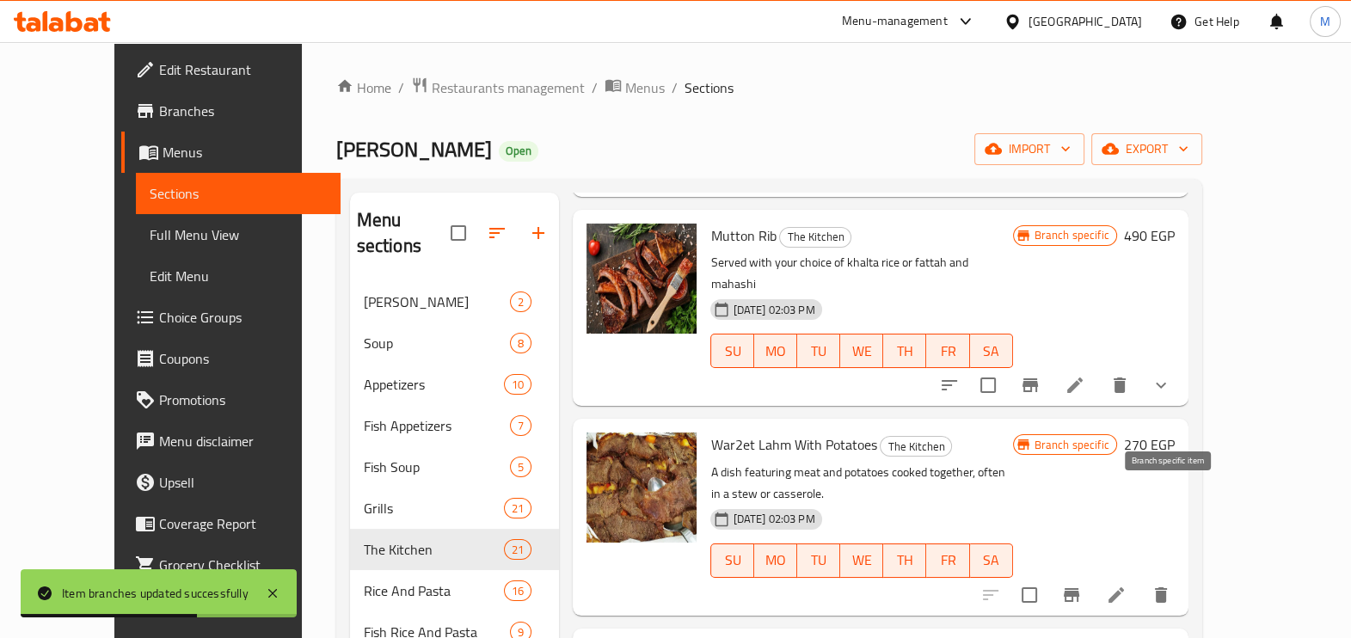
click at [1079, 588] on icon "Branch-specific-item" at bounding box center [1071, 595] width 15 height 14
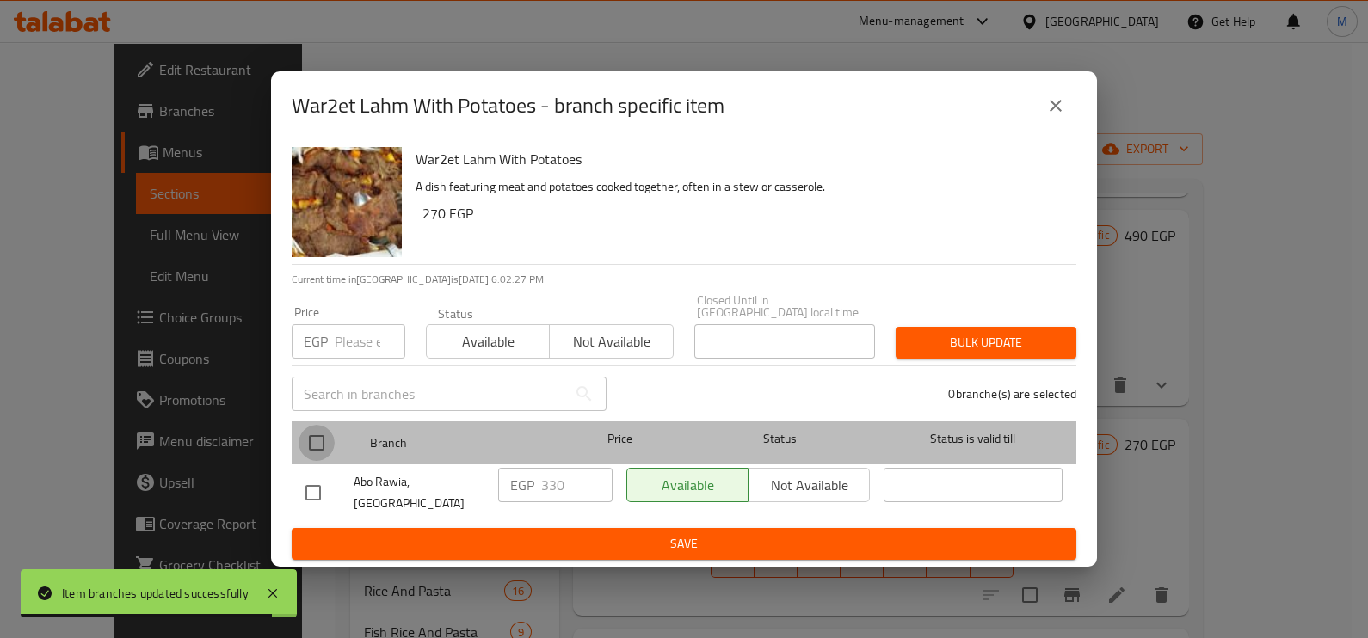
click at [311, 440] on input "checkbox" at bounding box center [316, 443] width 36 height 36
checkbox input "true"
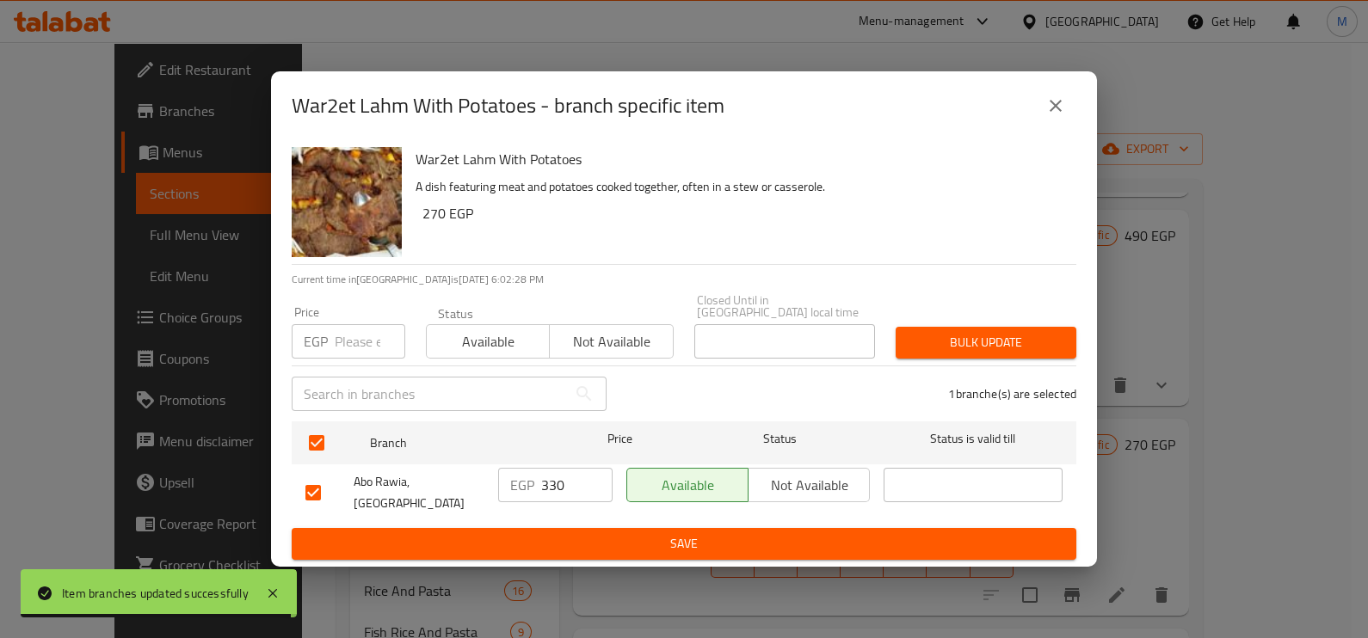
click at [327, 341] on p "EGP" at bounding box center [316, 341] width 24 height 21
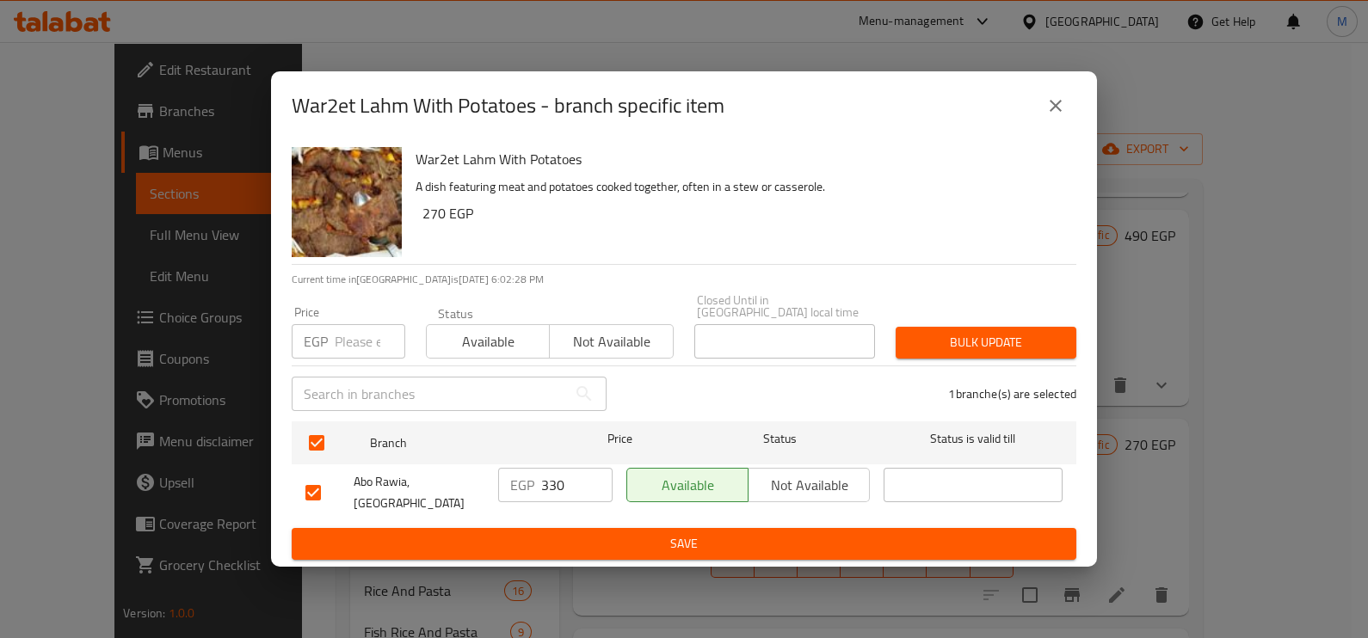
click at [347, 350] on input "number" at bounding box center [370, 341] width 71 height 34
type input "409.20"
click at [933, 353] on span "Bulk update" at bounding box center [985, 343] width 153 height 22
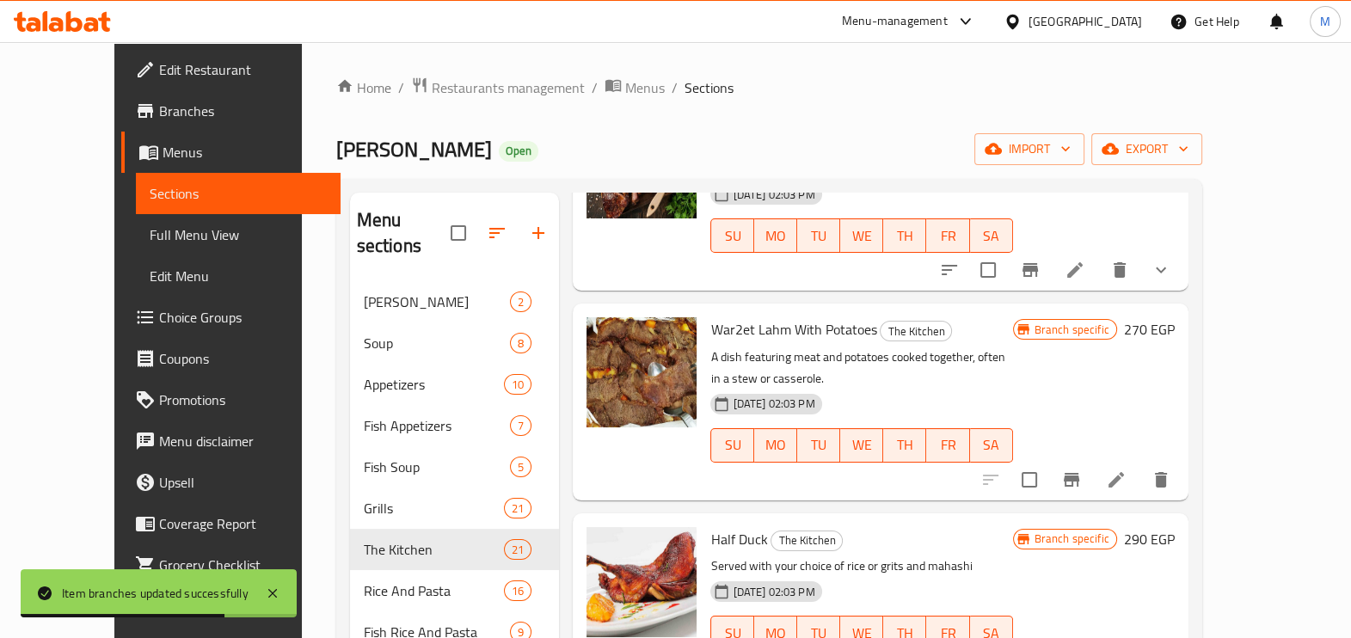
scroll to position [1075, 0]
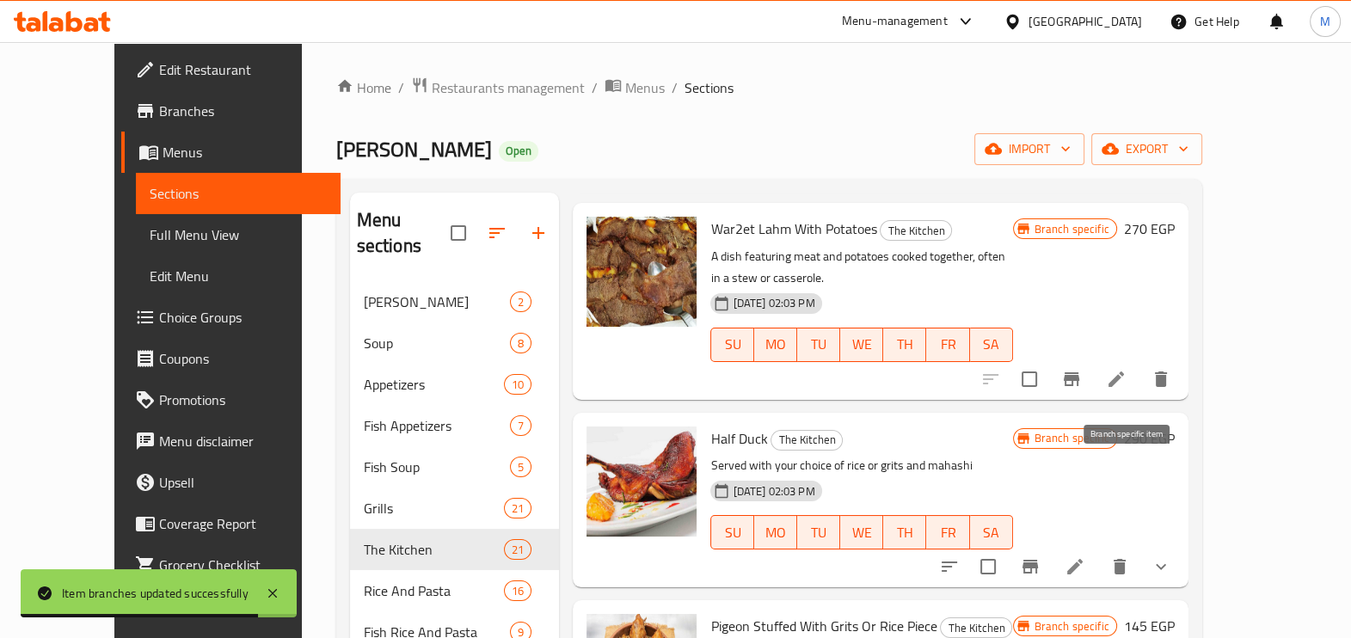
click at [1041, 557] on icon "Branch-specific-item" at bounding box center [1030, 567] width 21 height 21
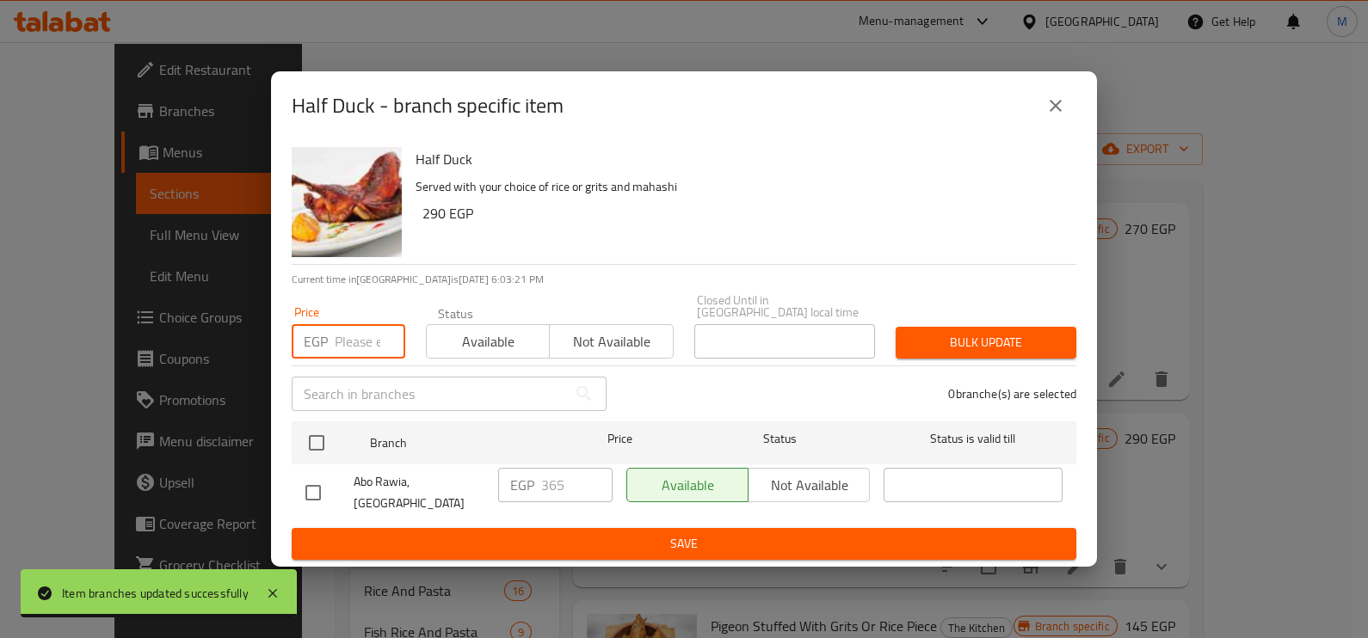
click at [370, 336] on input "number" at bounding box center [370, 341] width 71 height 34
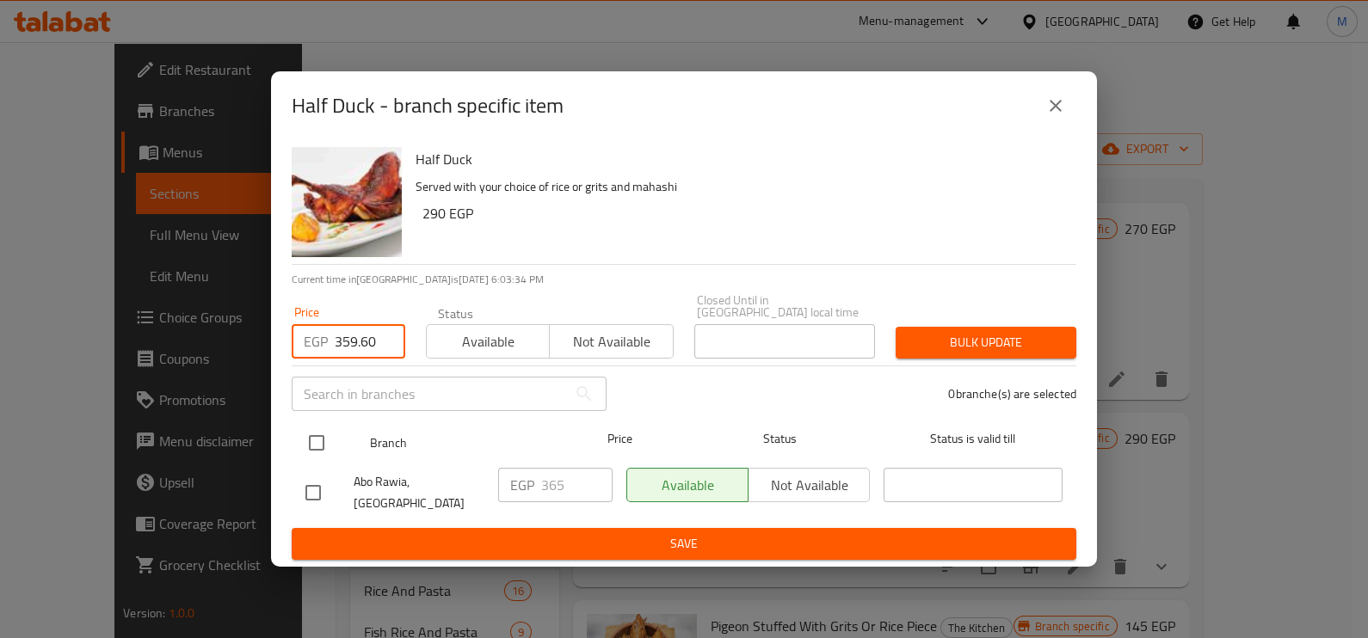
type input "359.60"
click at [322, 445] on input "checkbox" at bounding box center [316, 443] width 36 height 36
checkbox input "true"
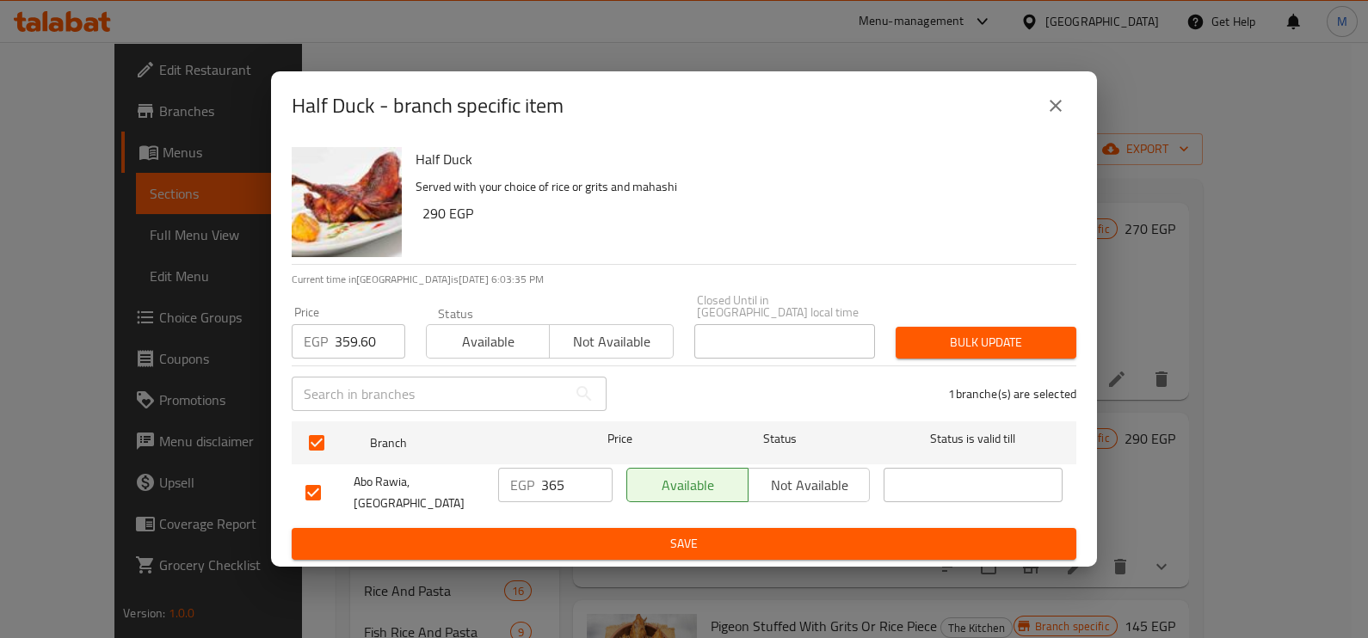
click at [921, 344] on span "Bulk update" at bounding box center [985, 343] width 153 height 22
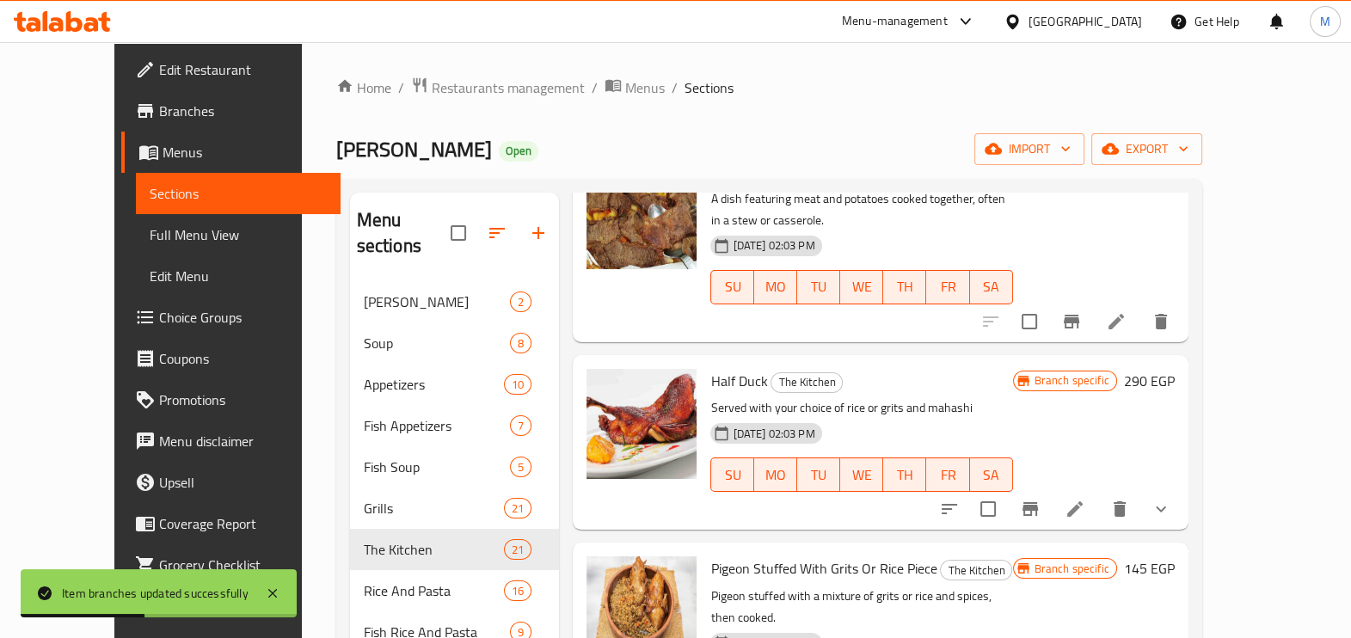
scroll to position [1183, 0]
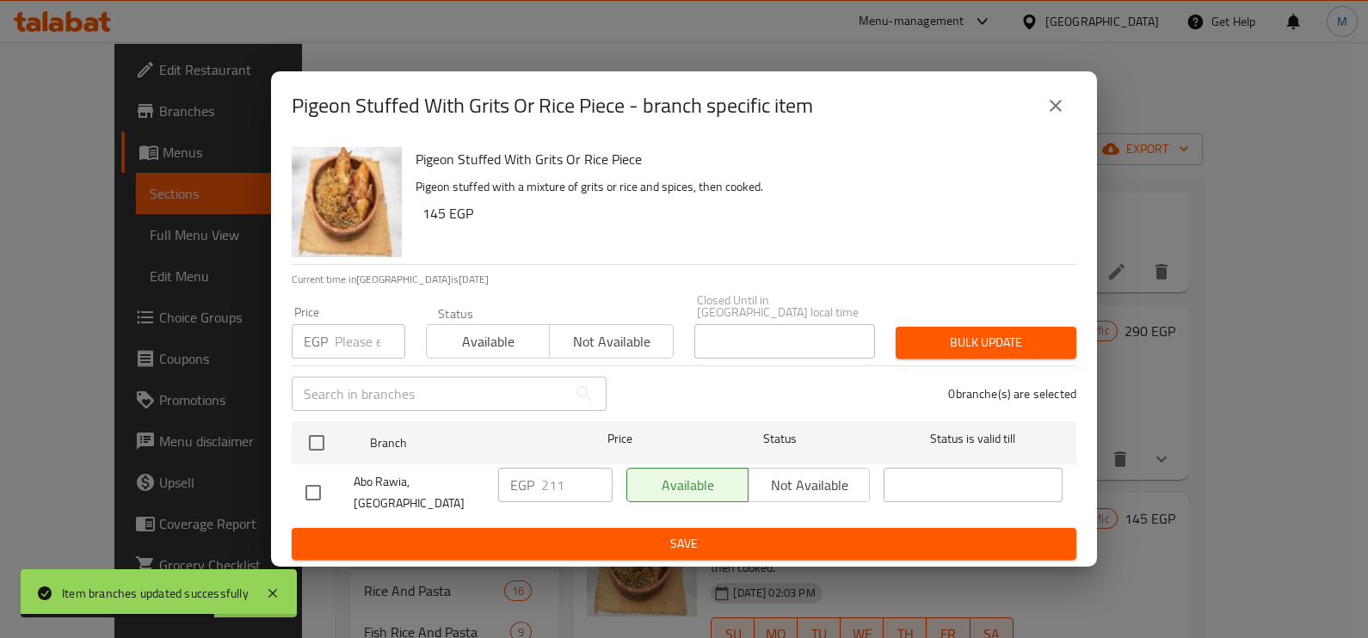
click at [349, 345] on input "number" at bounding box center [370, 341] width 71 height 34
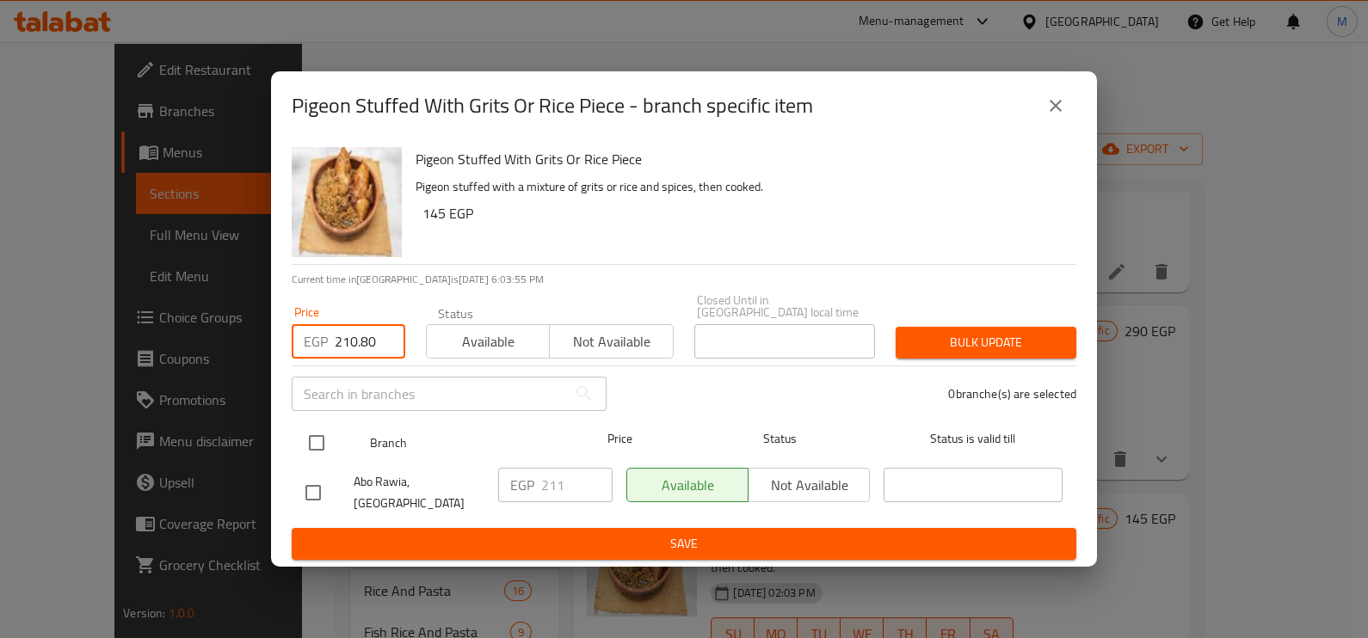
type input "210.80"
click at [323, 447] on input "checkbox" at bounding box center [316, 443] width 36 height 36
checkbox input "true"
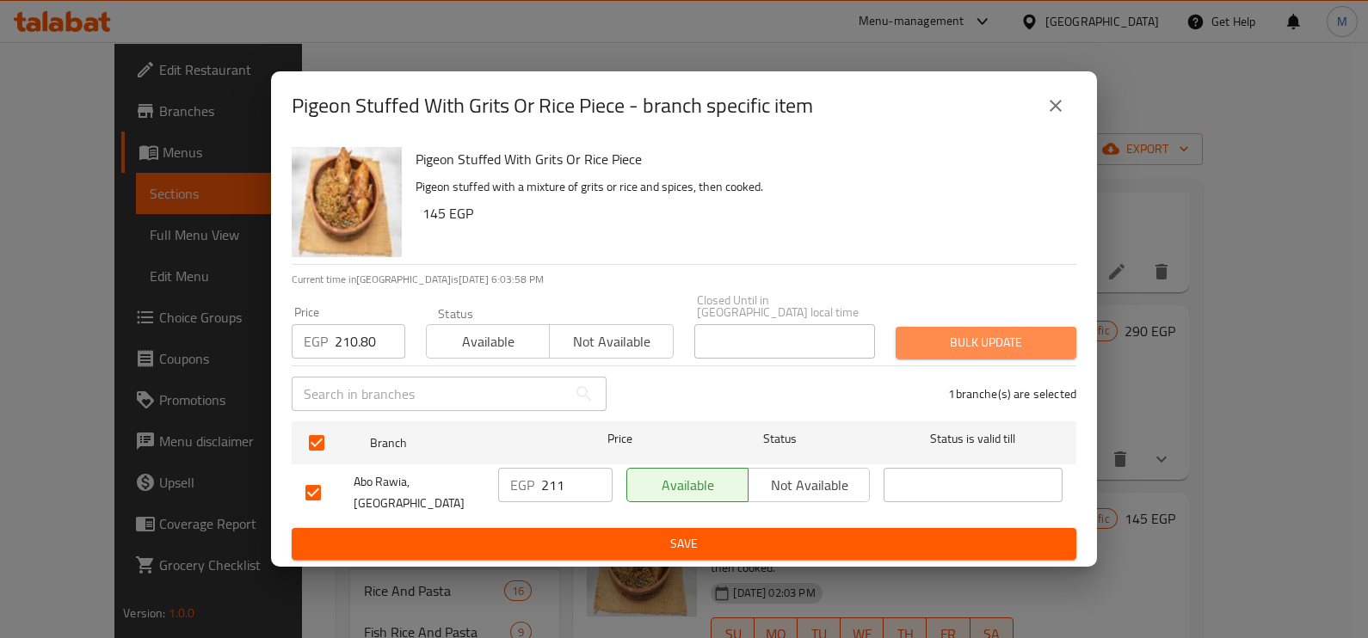
click at [977, 339] on span "Bulk update" at bounding box center [985, 343] width 153 height 22
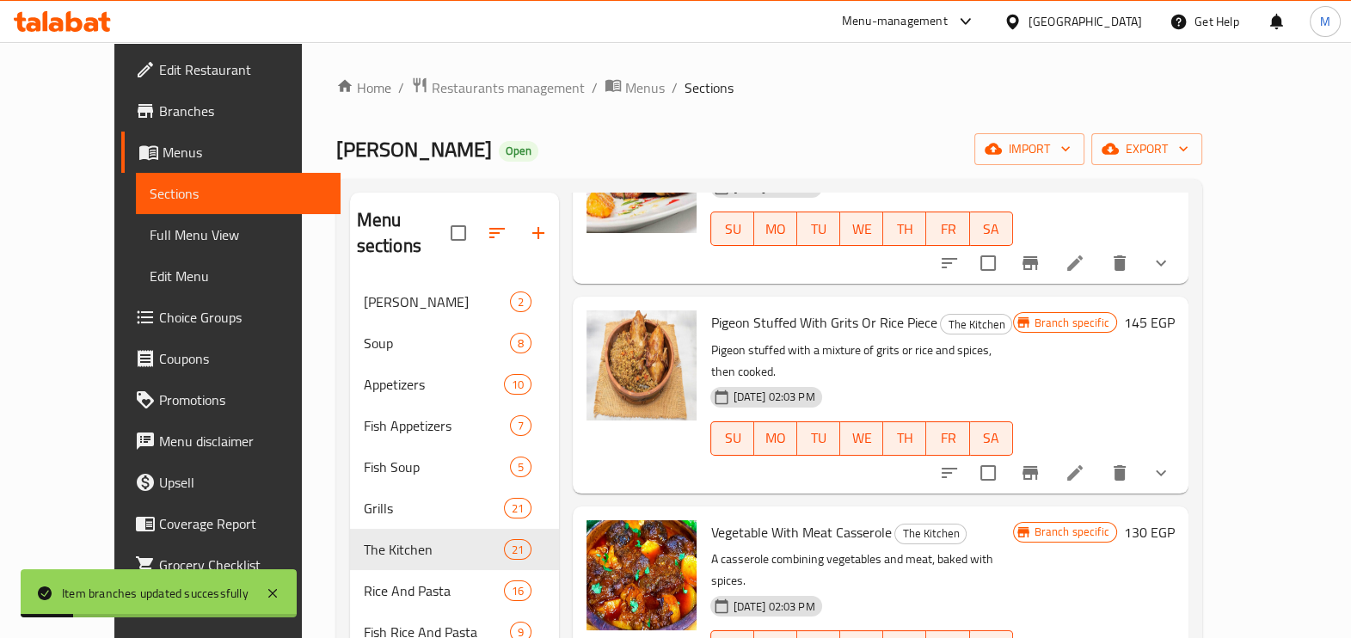
scroll to position [1397, 0]
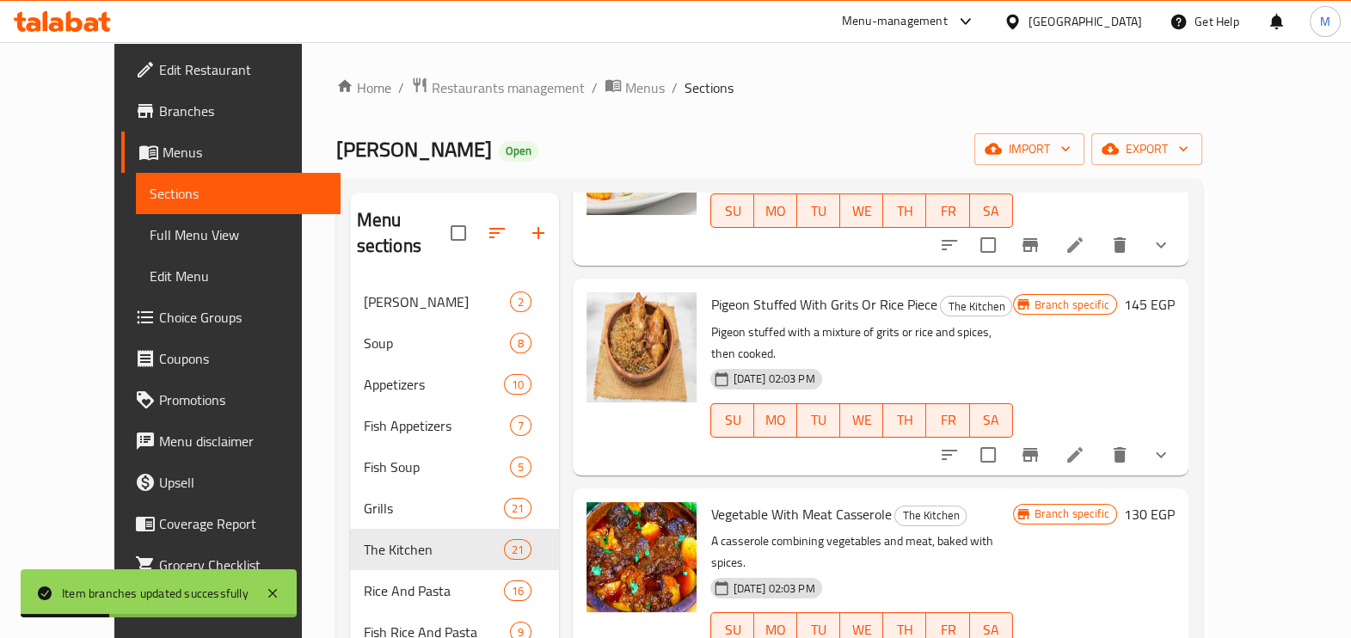
click at [1172, 445] on icon "show more" at bounding box center [1161, 455] width 21 height 21
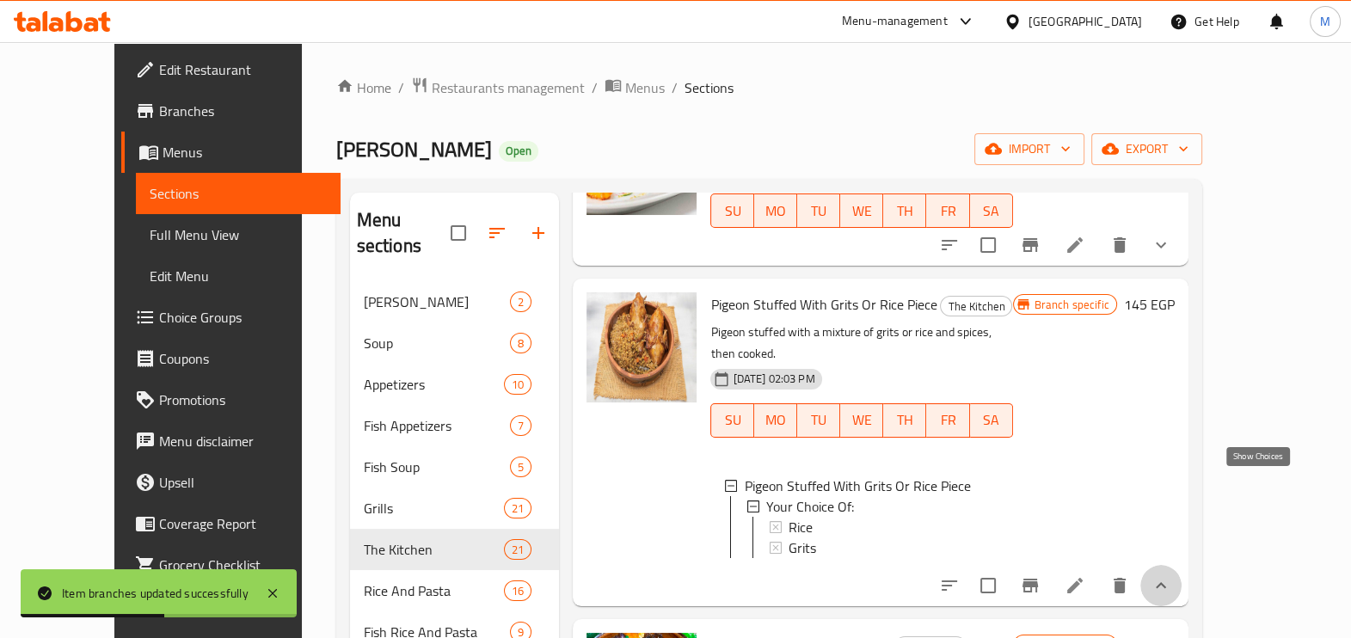
click at [1172, 575] on icon "show more" at bounding box center [1161, 585] width 21 height 21
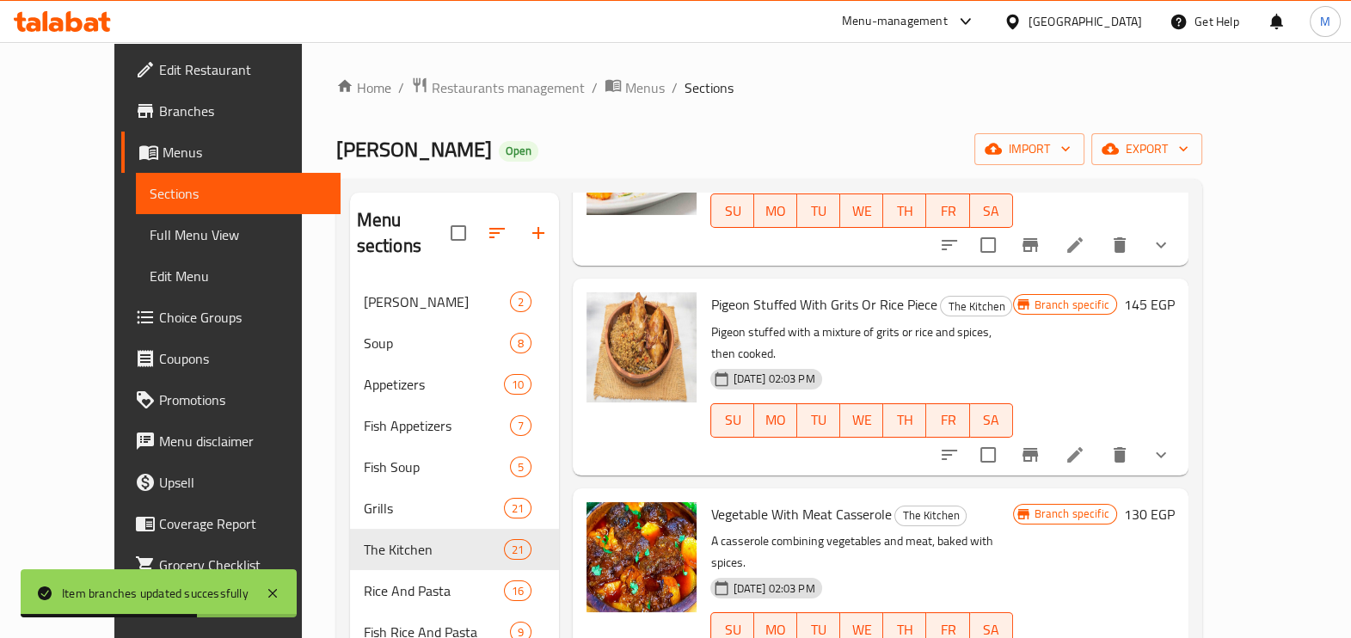
click at [1041, 445] on icon "Branch-specific-item" at bounding box center [1030, 455] width 21 height 21
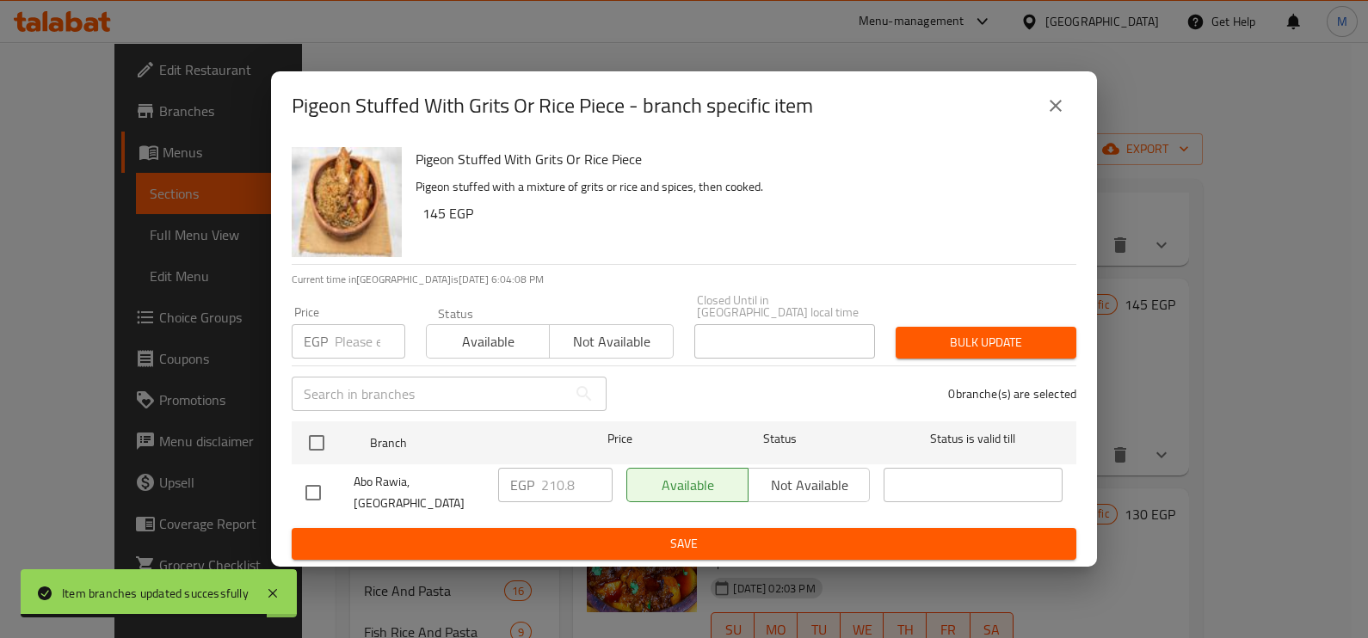
click at [1056, 116] on icon "close" at bounding box center [1055, 105] width 21 height 21
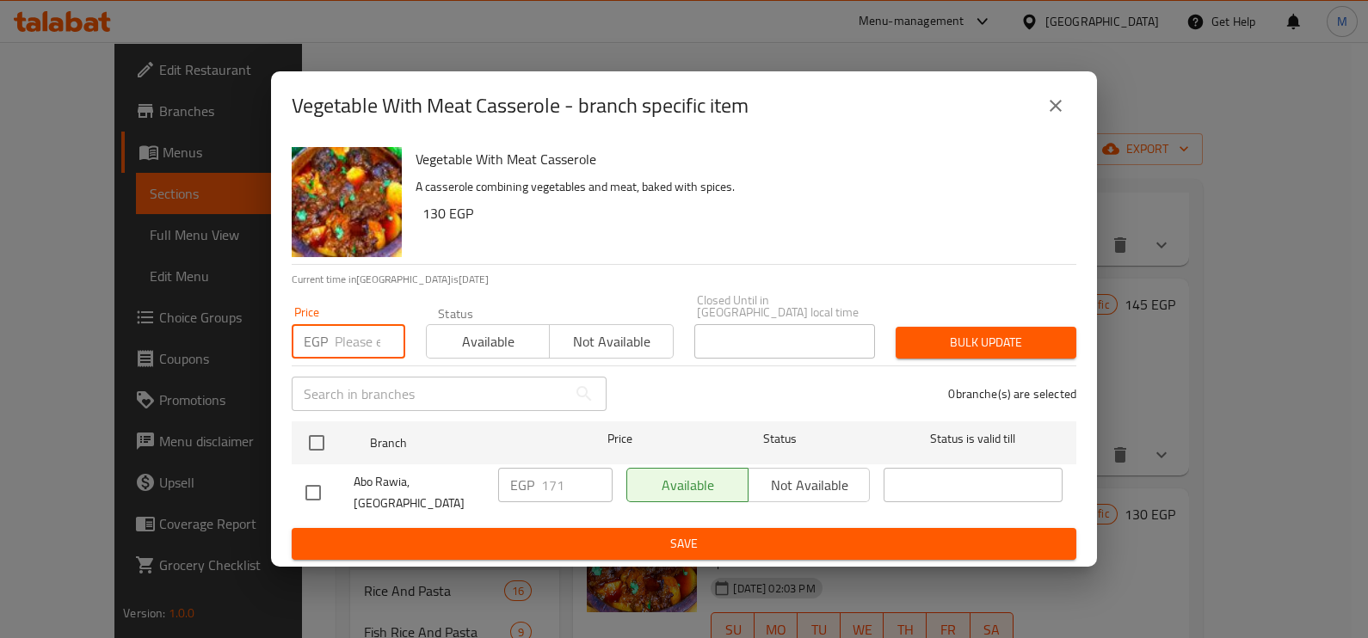
click at [357, 343] on input "number" at bounding box center [370, 341] width 71 height 34
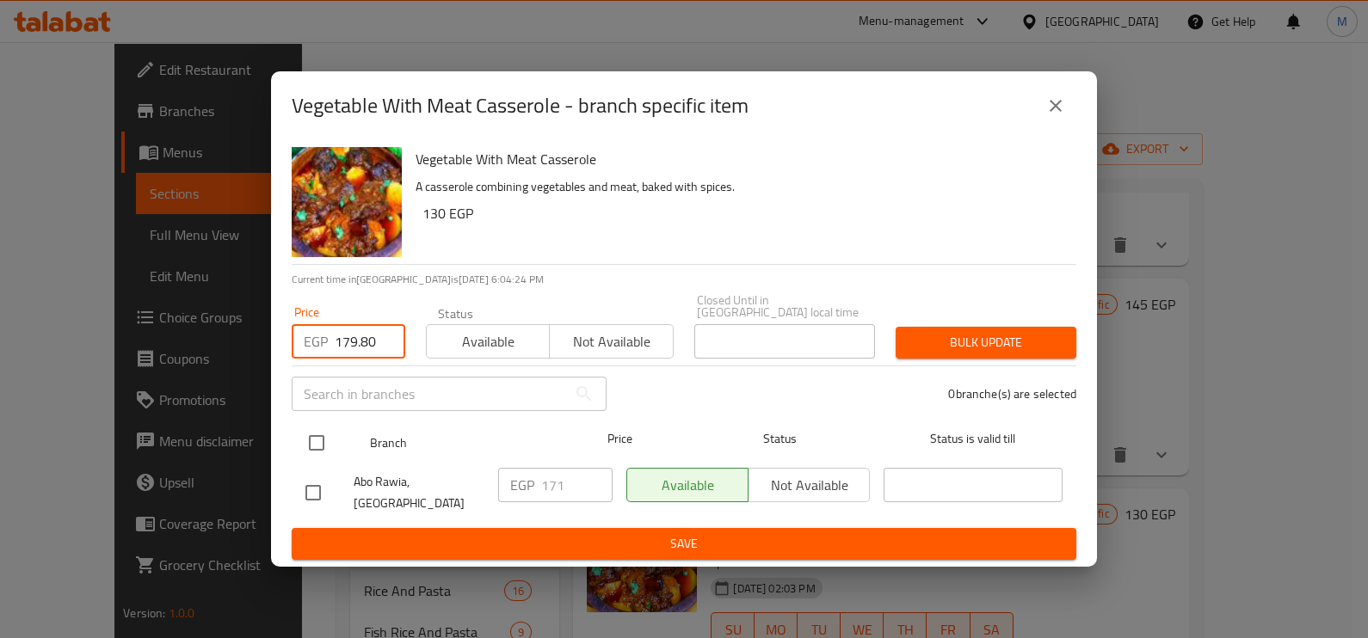
type input "179.80"
click at [314, 442] on input "checkbox" at bounding box center [316, 443] width 36 height 36
checkbox input "true"
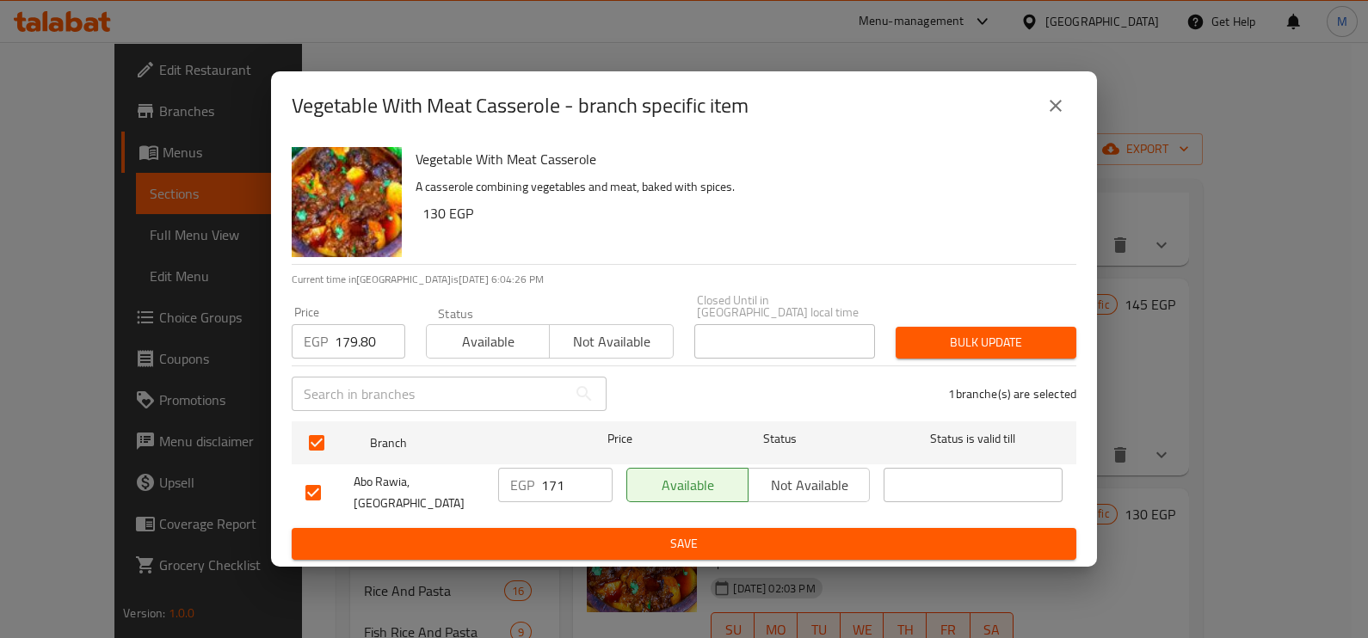
click at [940, 331] on button "Bulk update" at bounding box center [985, 343] width 181 height 32
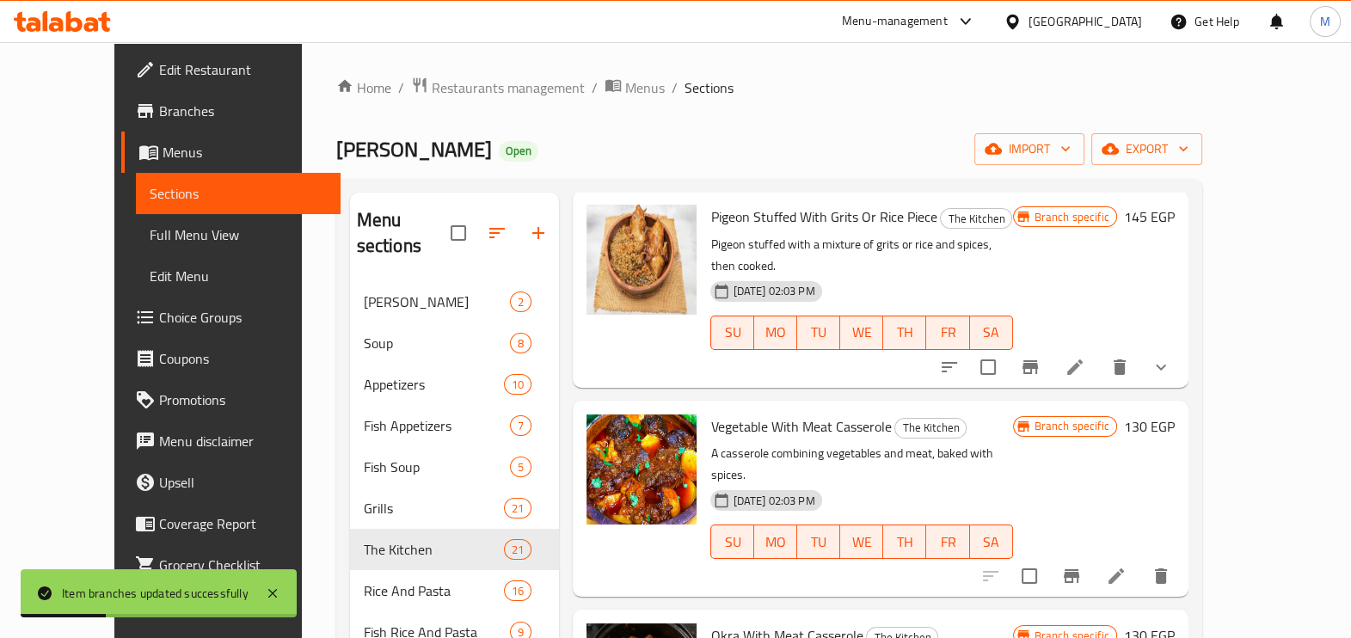
scroll to position [1504, 0]
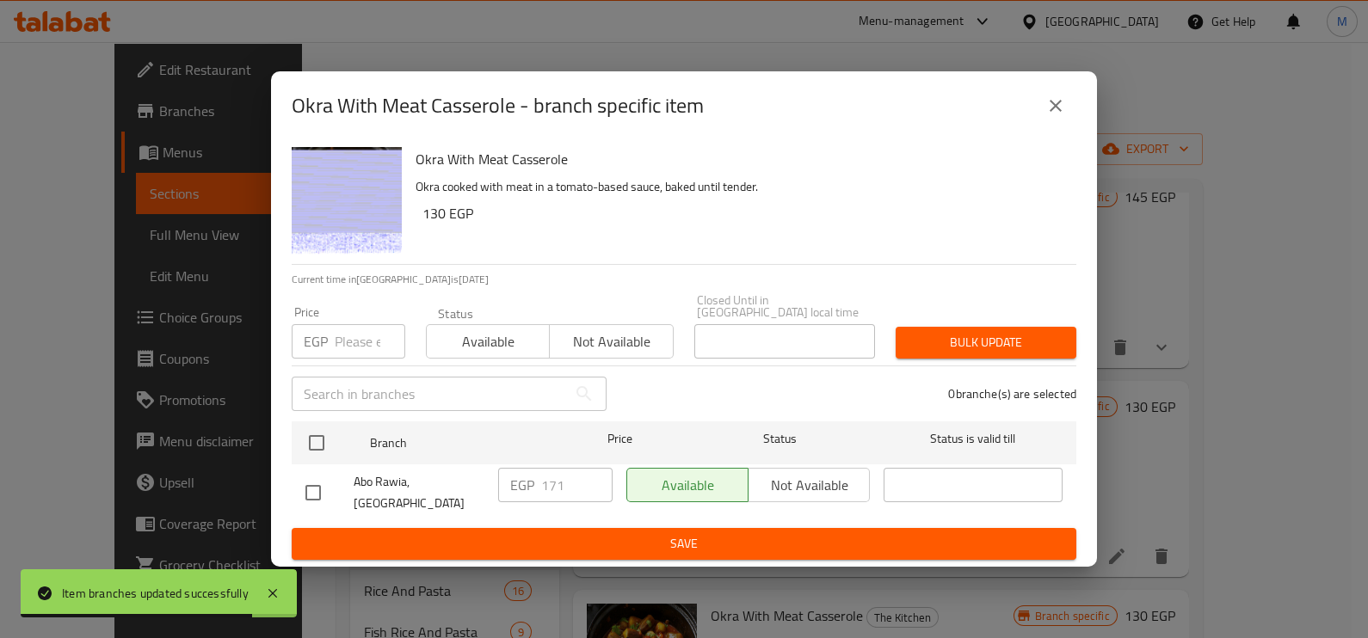
click at [342, 338] on input "number" at bounding box center [370, 341] width 71 height 34
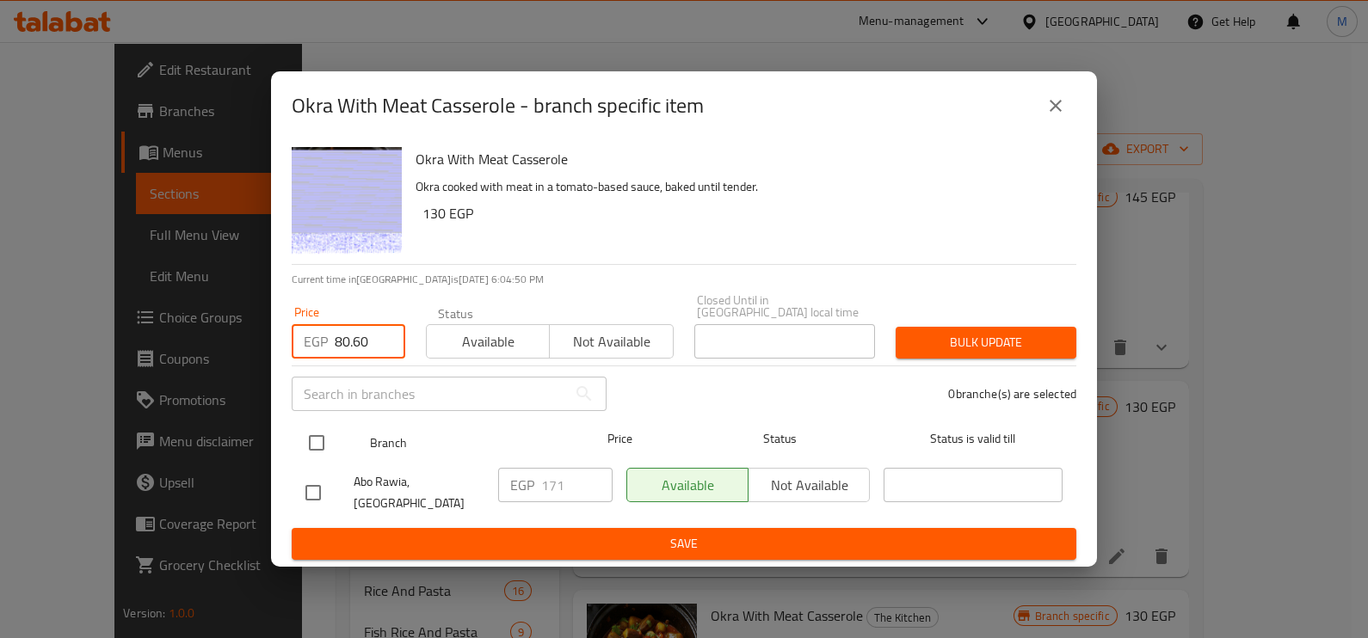
type input "80.60"
click at [326, 439] on input "checkbox" at bounding box center [316, 443] width 36 height 36
checkbox input "true"
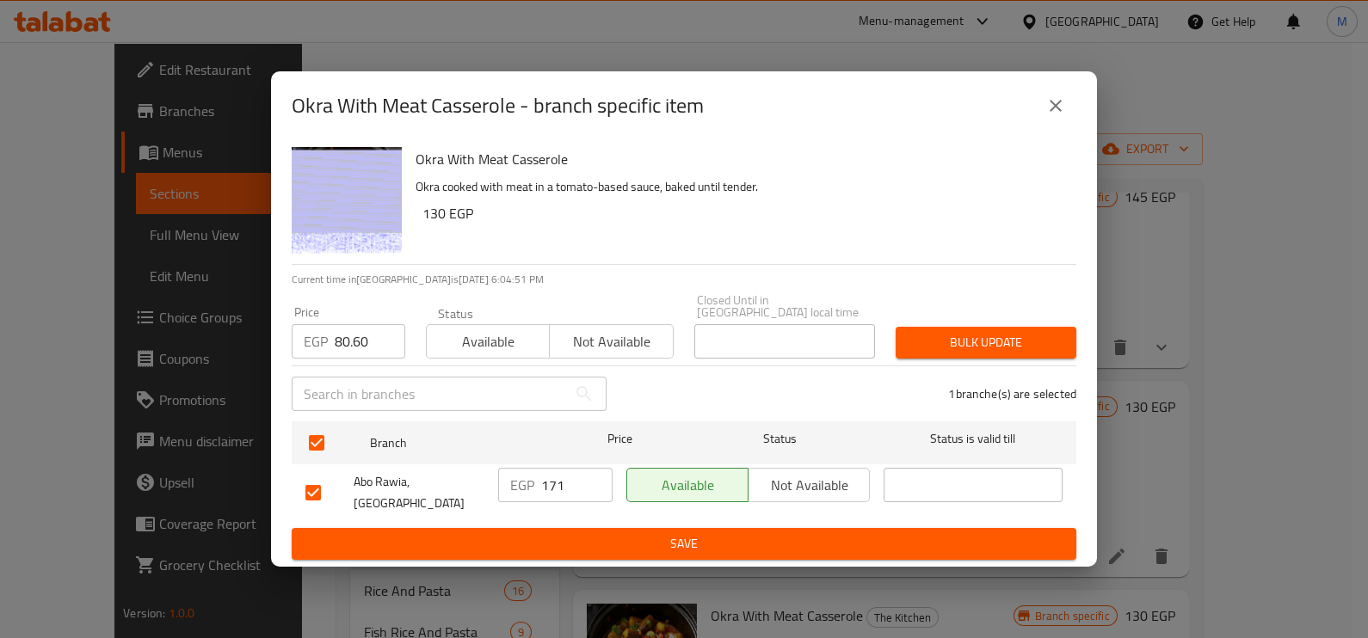
click at [938, 344] on span "Bulk update" at bounding box center [985, 343] width 153 height 22
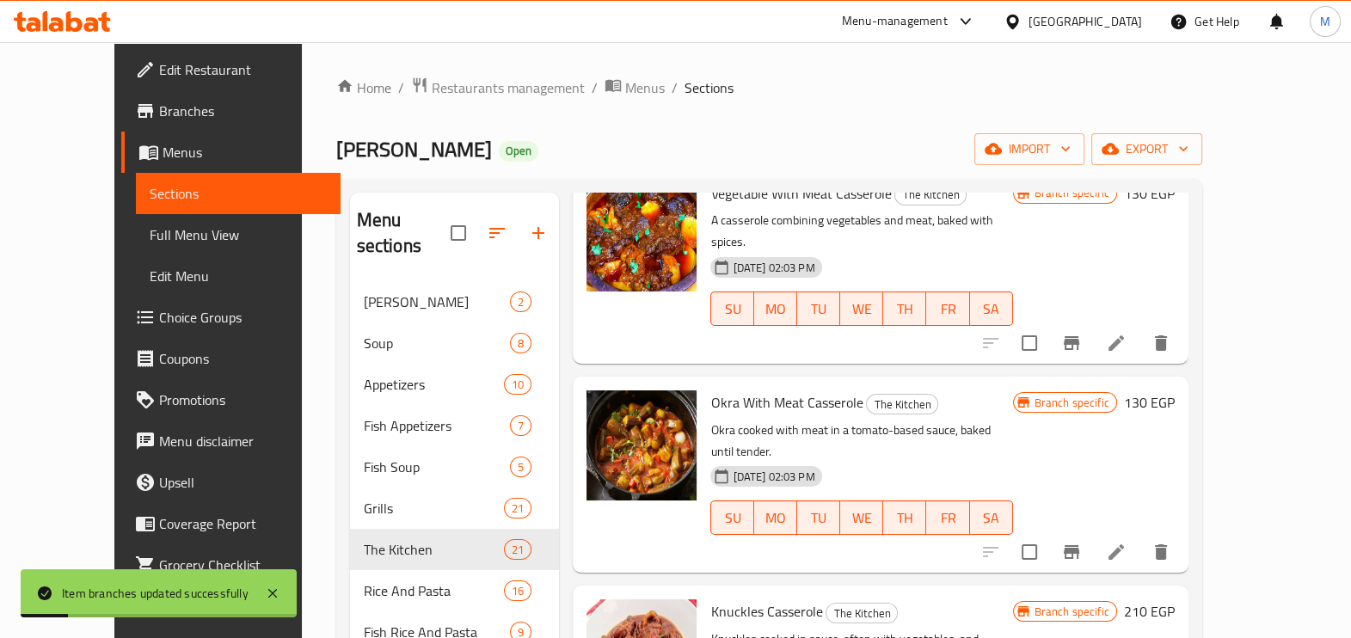
scroll to position [1719, 0]
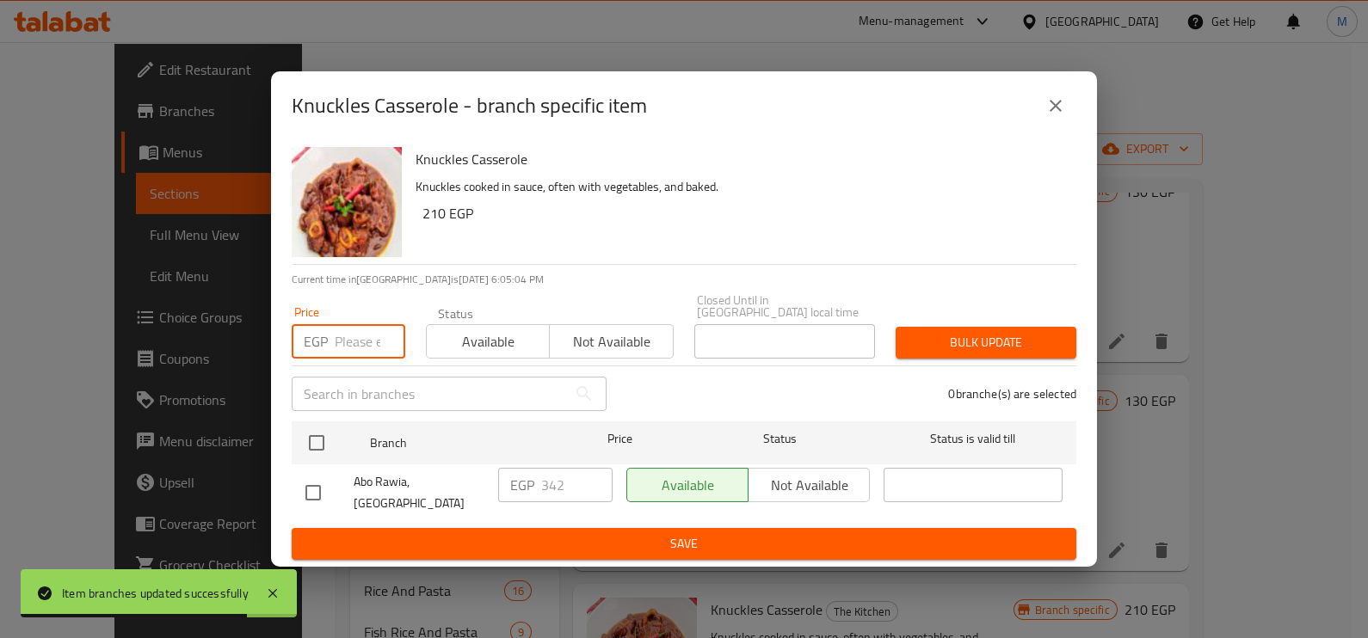
click at [369, 348] on input "number" at bounding box center [370, 341] width 71 height 34
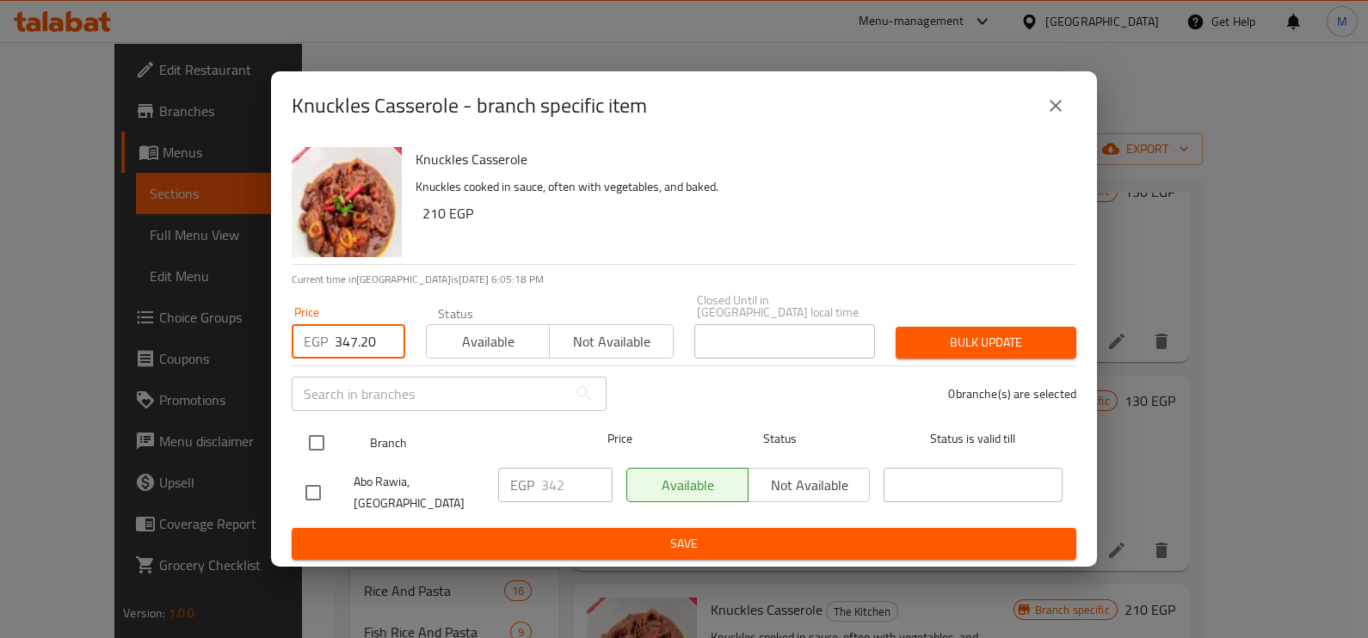
type input "347.20"
click at [329, 445] on input "checkbox" at bounding box center [316, 443] width 36 height 36
checkbox input "true"
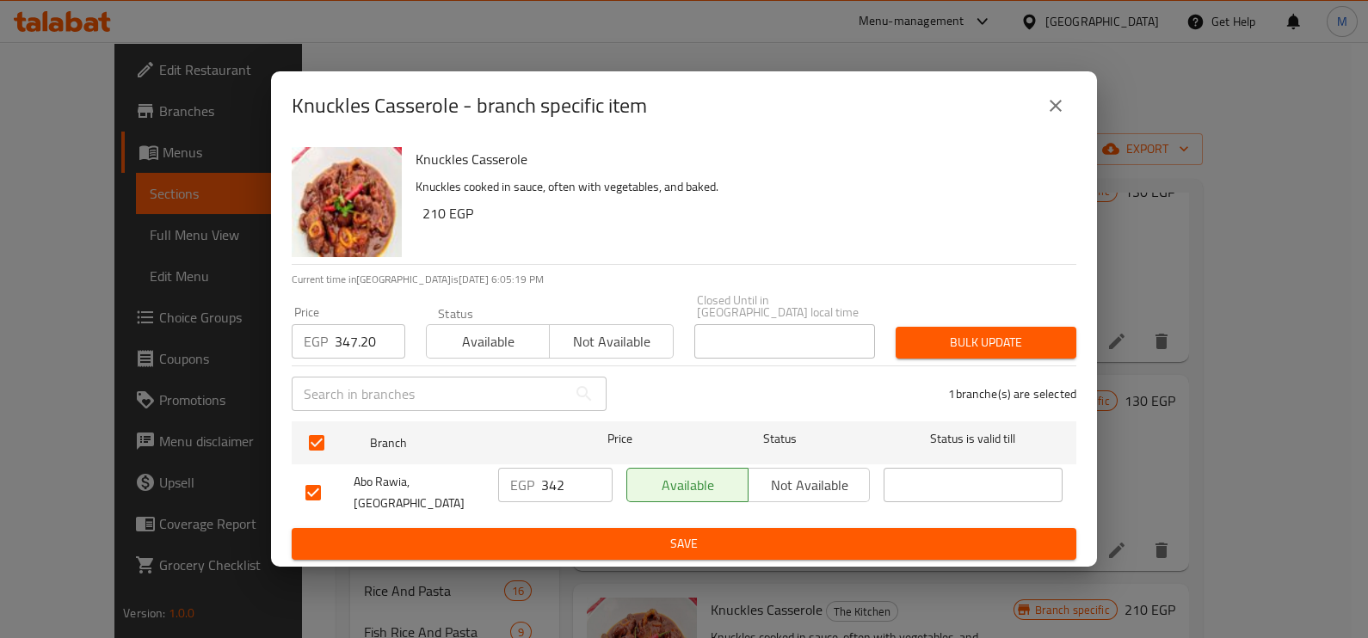
click at [973, 335] on span "Bulk update" at bounding box center [985, 343] width 153 height 22
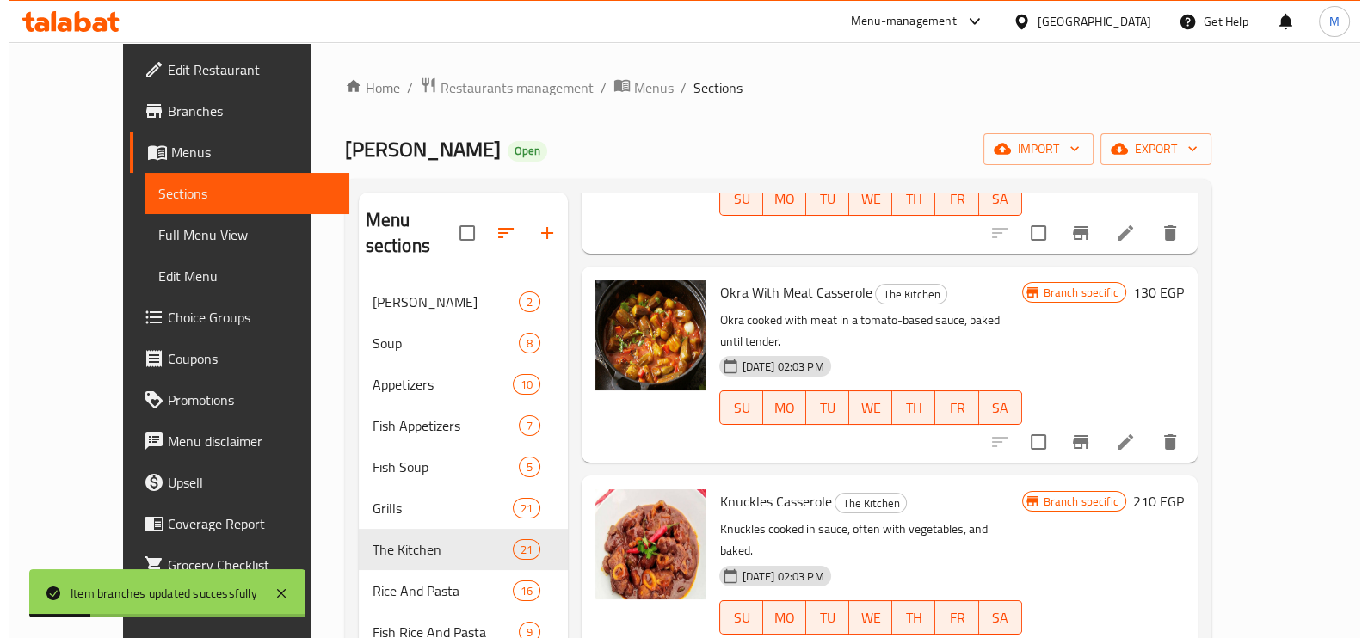
scroll to position [2043, 0]
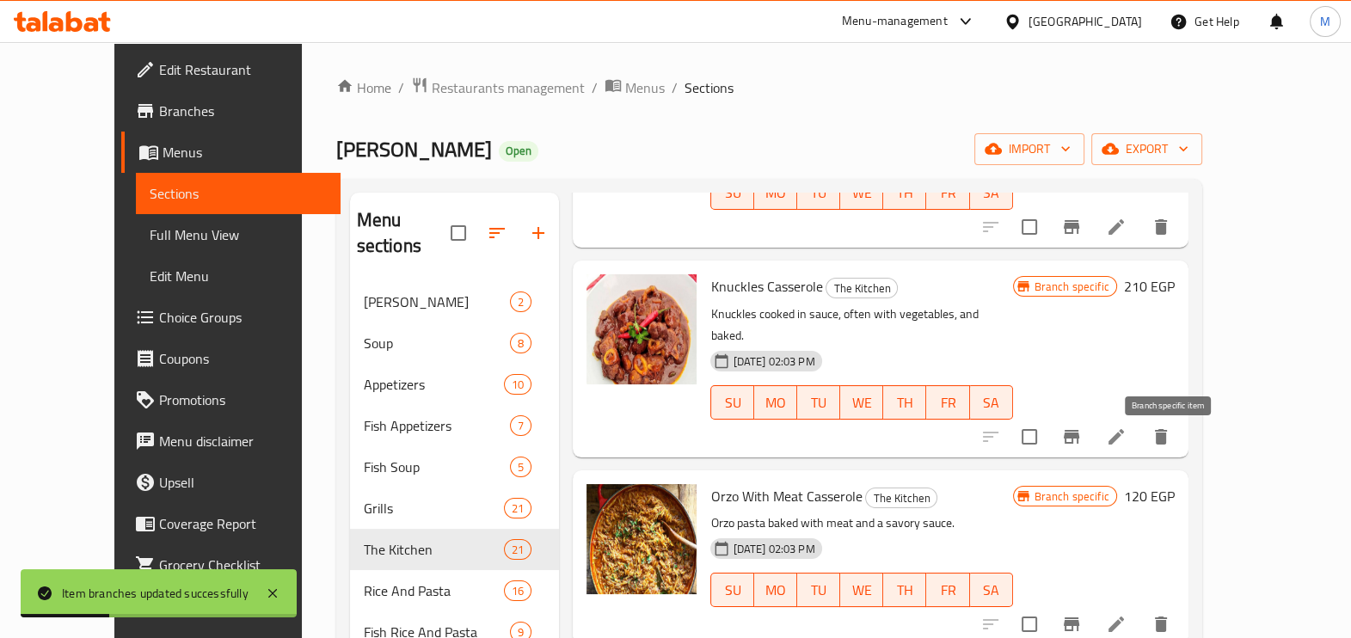
click at [1092, 604] on button "Branch-specific-item" at bounding box center [1071, 624] width 41 height 41
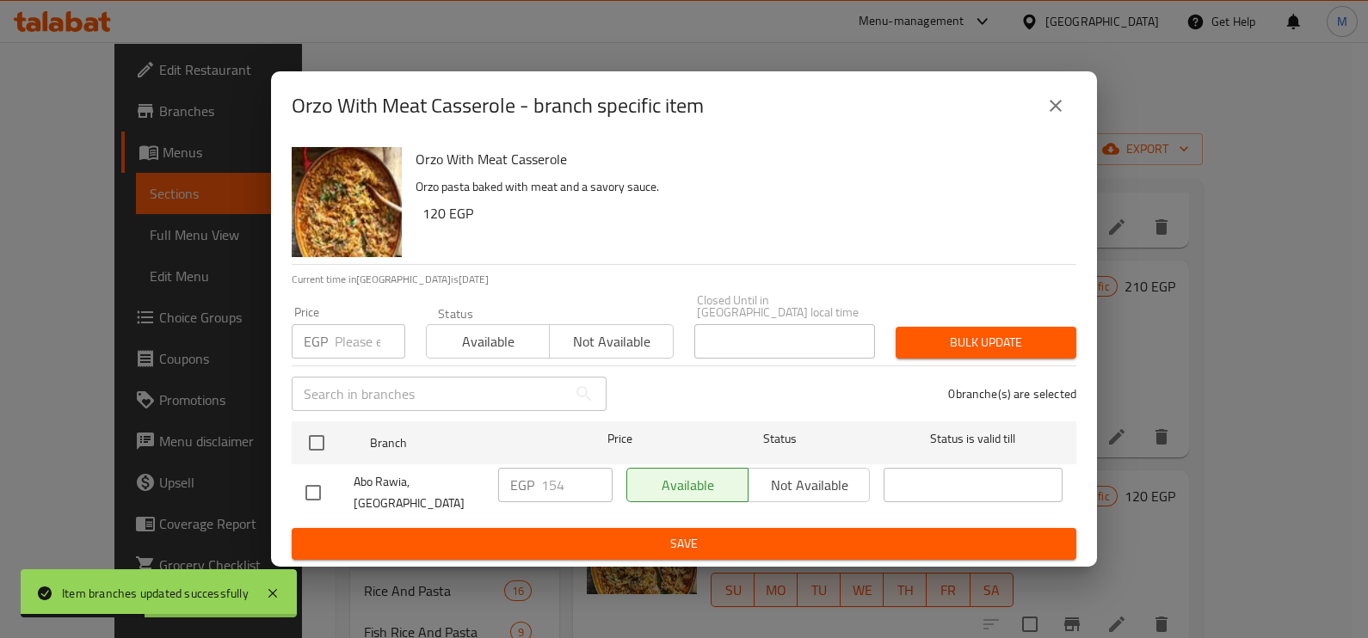
click at [329, 341] on div "EGP Price" at bounding box center [349, 341] width 114 height 34
click at [339, 348] on input "number" at bounding box center [370, 341] width 71 height 34
type input "179.80"
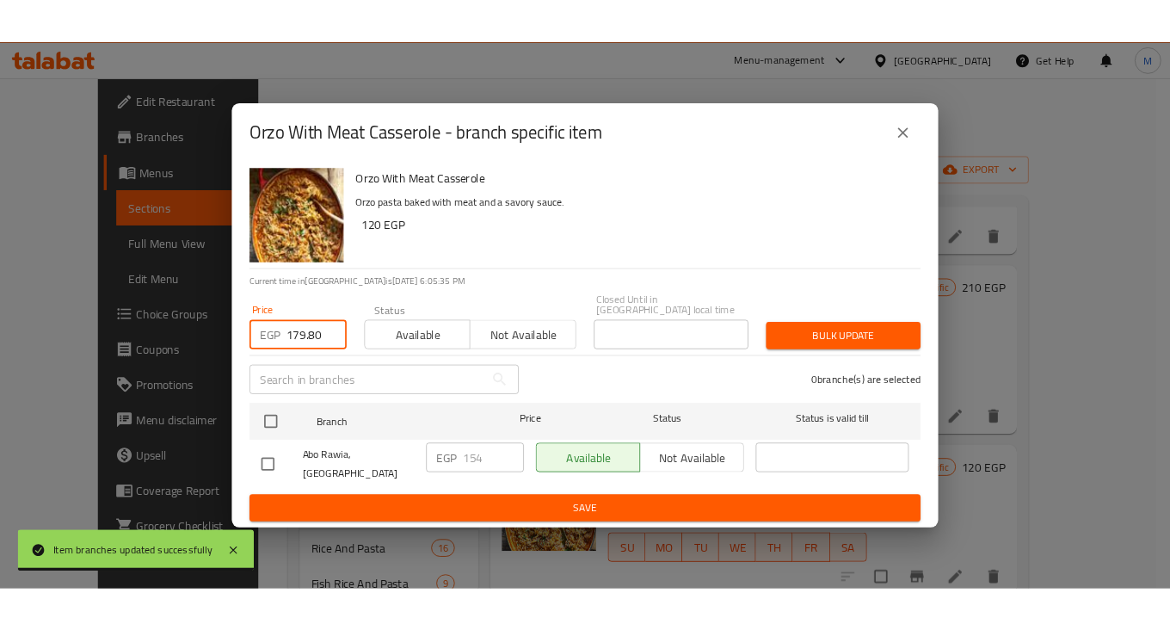
scroll to position [0, 0]
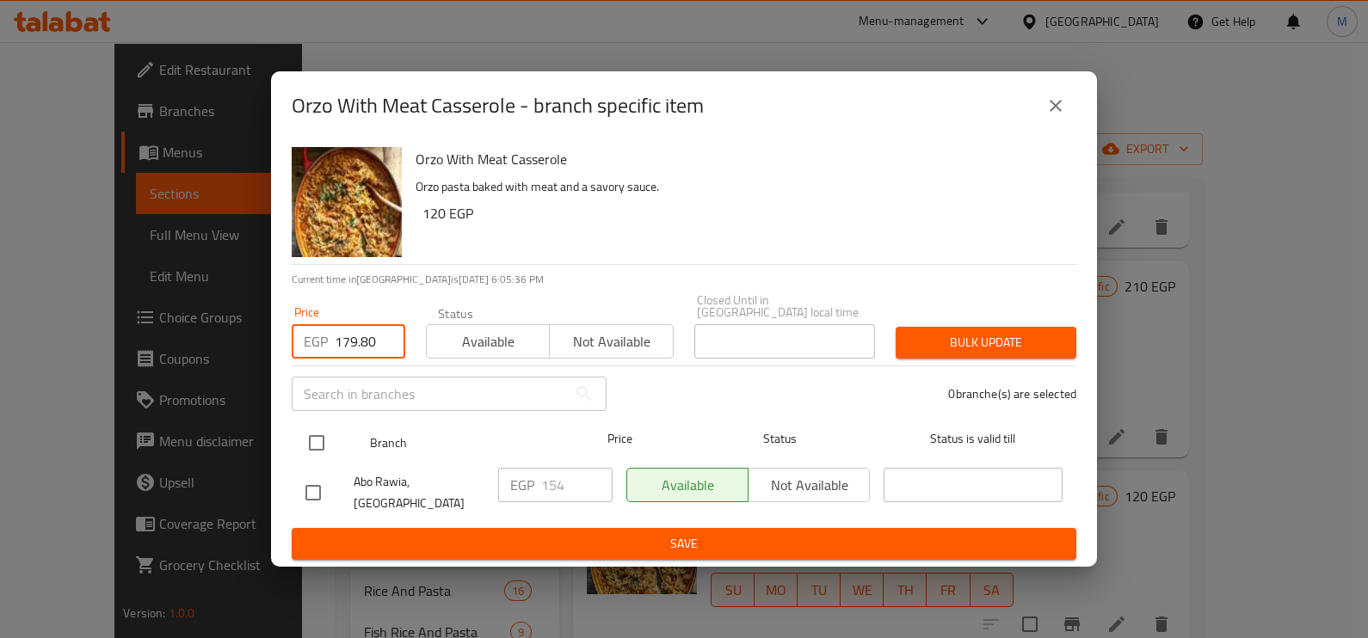
type input "179.80"
click at [325, 446] on input "checkbox" at bounding box center [316, 443] width 36 height 36
checkbox input "true"
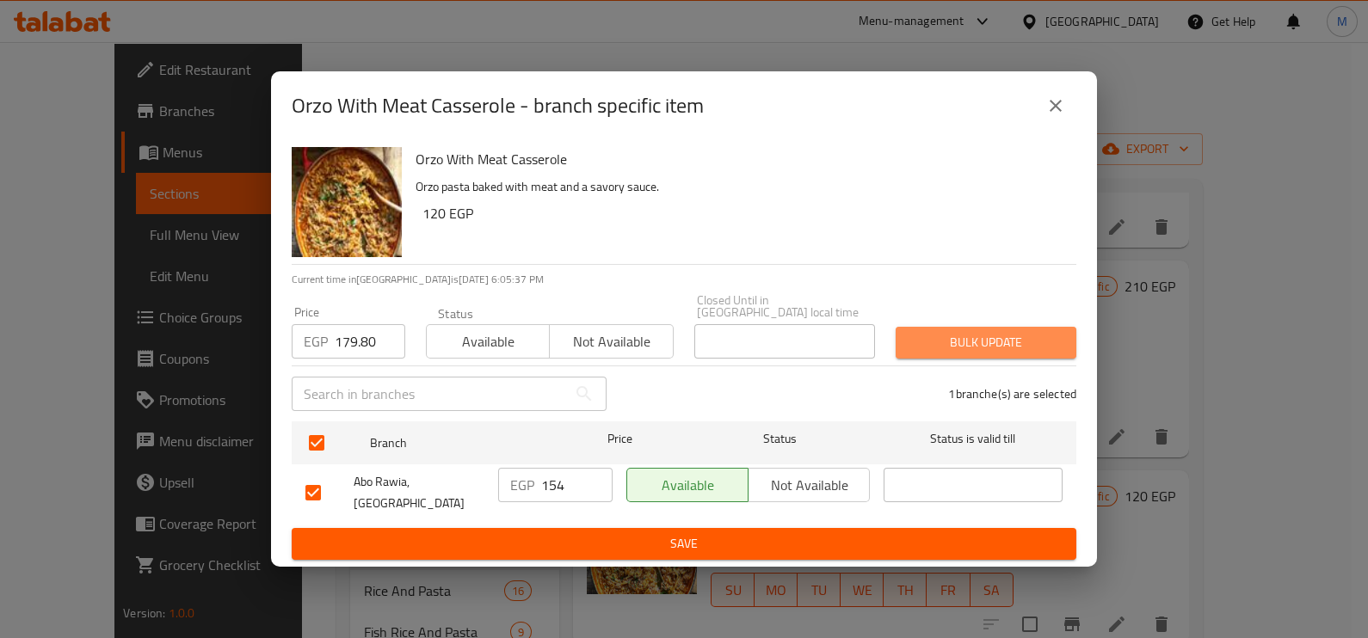
click at [938, 340] on span "Bulk update" at bounding box center [985, 343] width 153 height 22
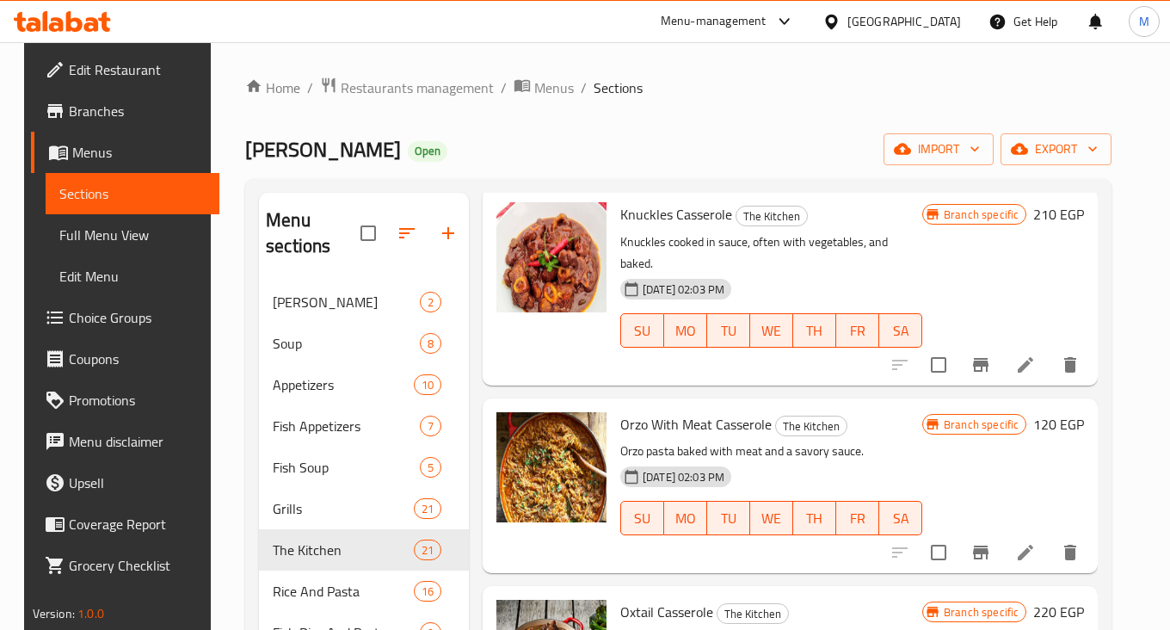
scroll to position [2129, 0]
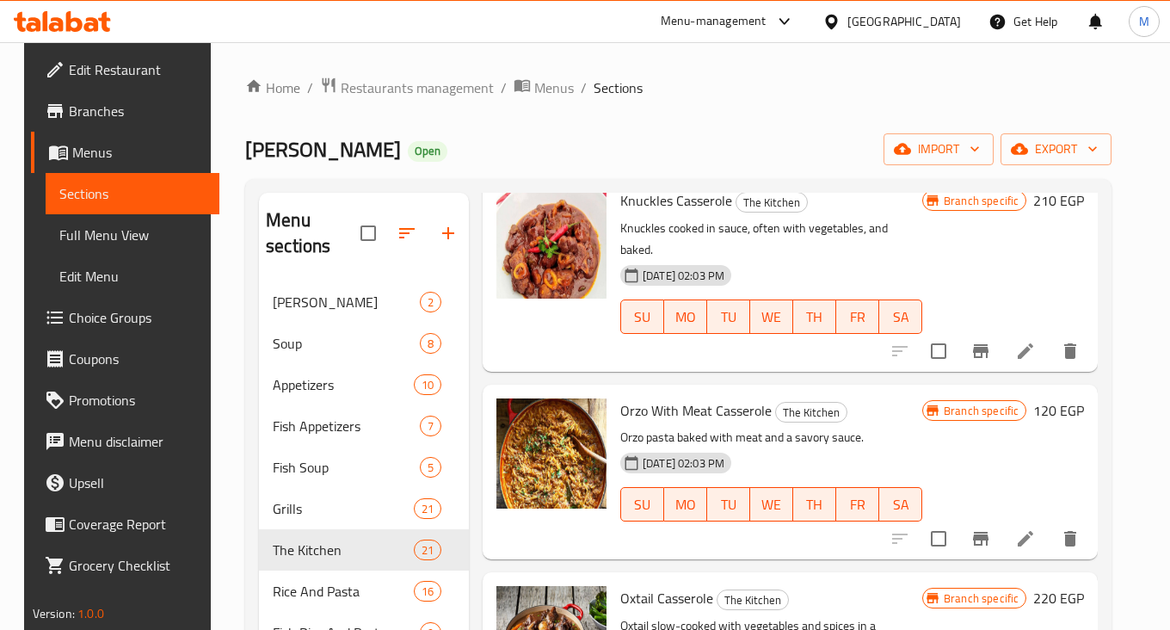
click at [890, 446] on div "[DATE] 02:03 PM SU MO TU WE TH FR SA" at bounding box center [771, 492] width 316 height 93
click at [976, 518] on button "Branch-specific-item" at bounding box center [980, 538] width 41 height 41
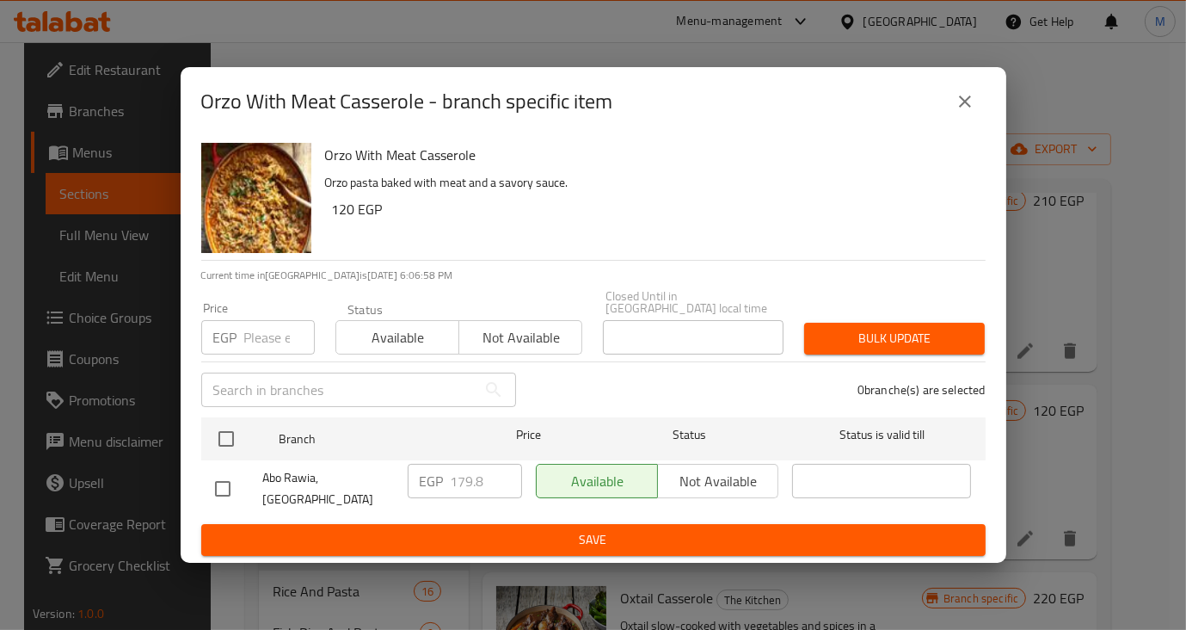
click at [747, 28] on div "Orzo With Meat Casserole - branch specific item Orzo With Meat Casserole Orzo p…" at bounding box center [593, 315] width 1186 height 630
click at [771, 57] on div "Orzo With Meat Casserole - branch specific item Orzo With Meat Casserole Orzo p…" at bounding box center [593, 315] width 1186 height 630
click at [961, 112] on icon "close" at bounding box center [965, 101] width 21 height 21
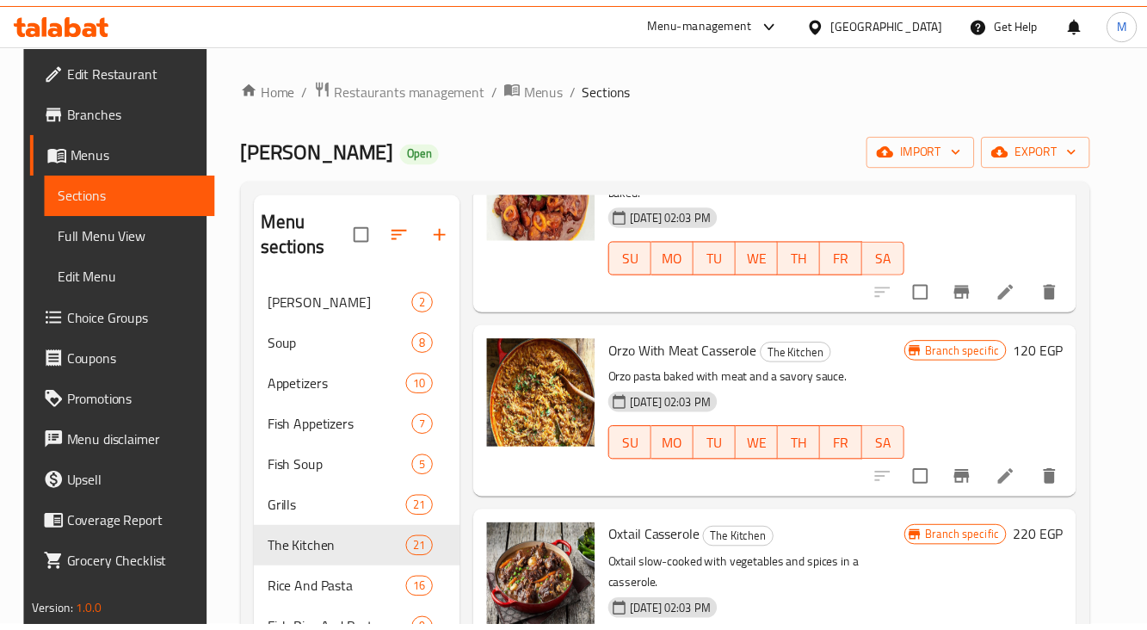
scroll to position [2344, 0]
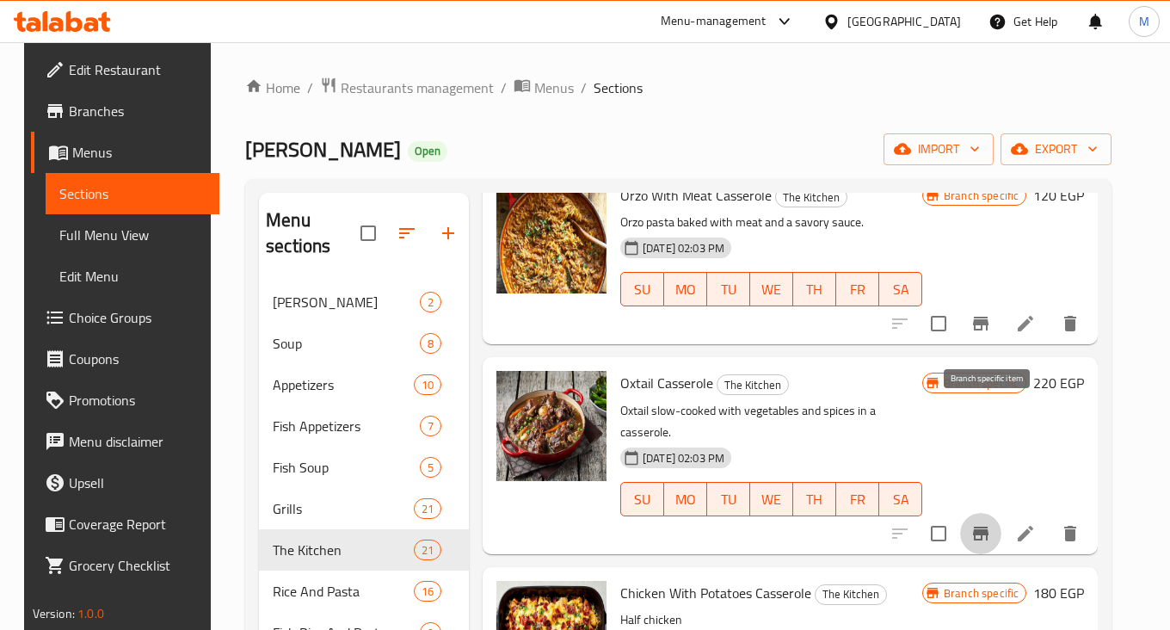
click at [981, 523] on icon "Branch-specific-item" at bounding box center [980, 533] width 21 height 21
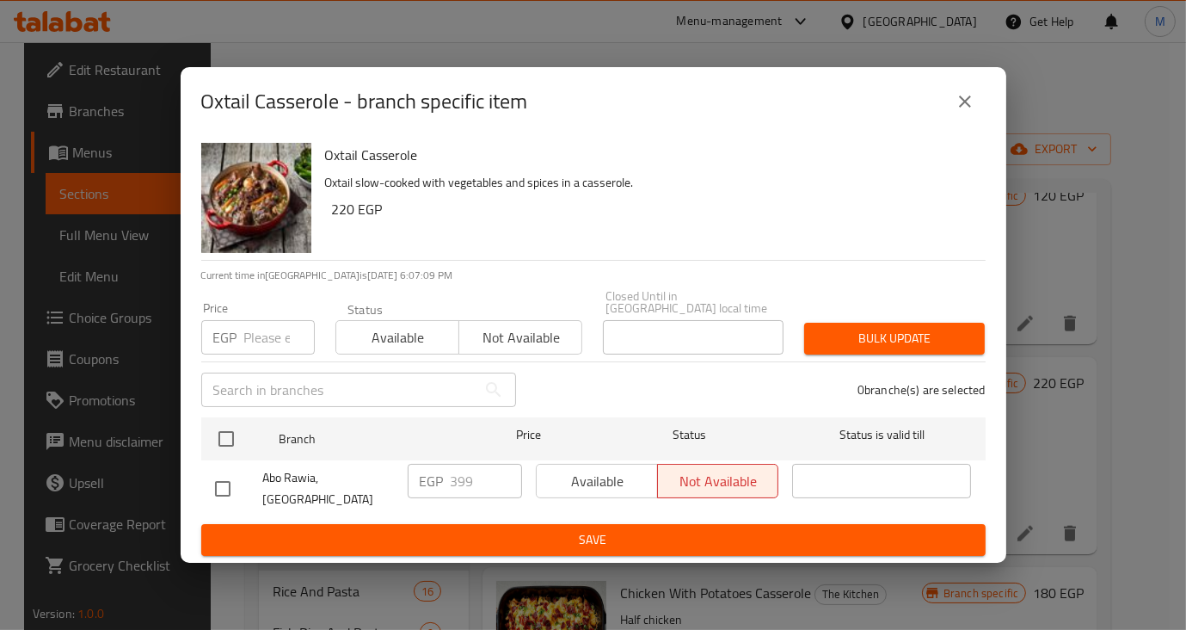
click at [265, 344] on input "number" at bounding box center [279, 337] width 71 height 34
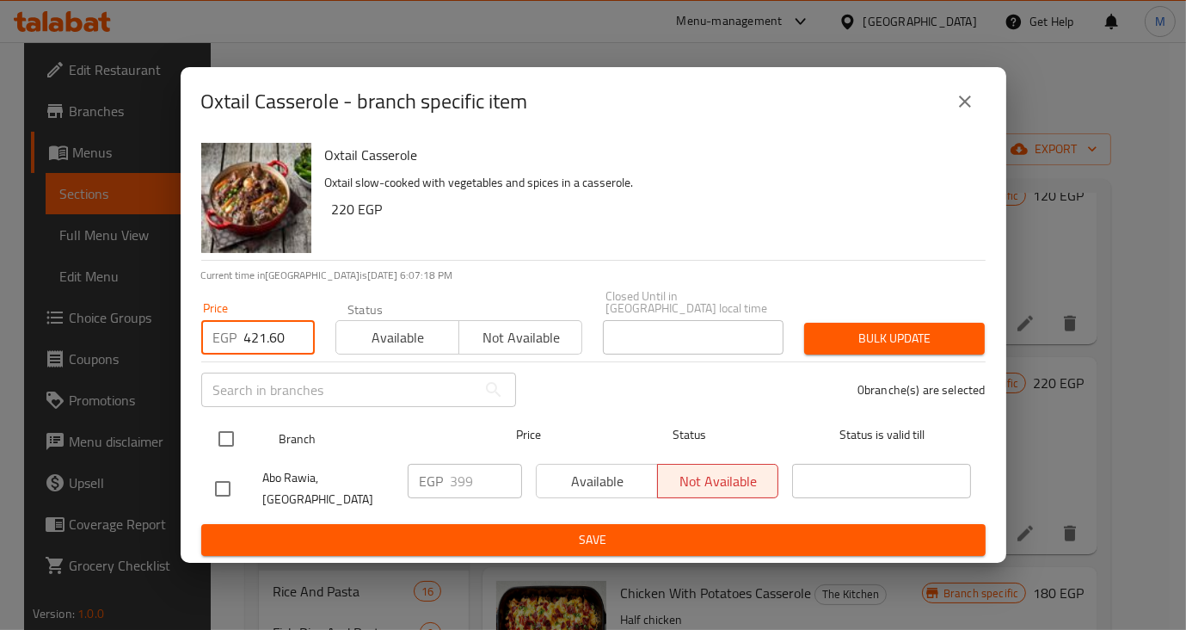
type input "421.60"
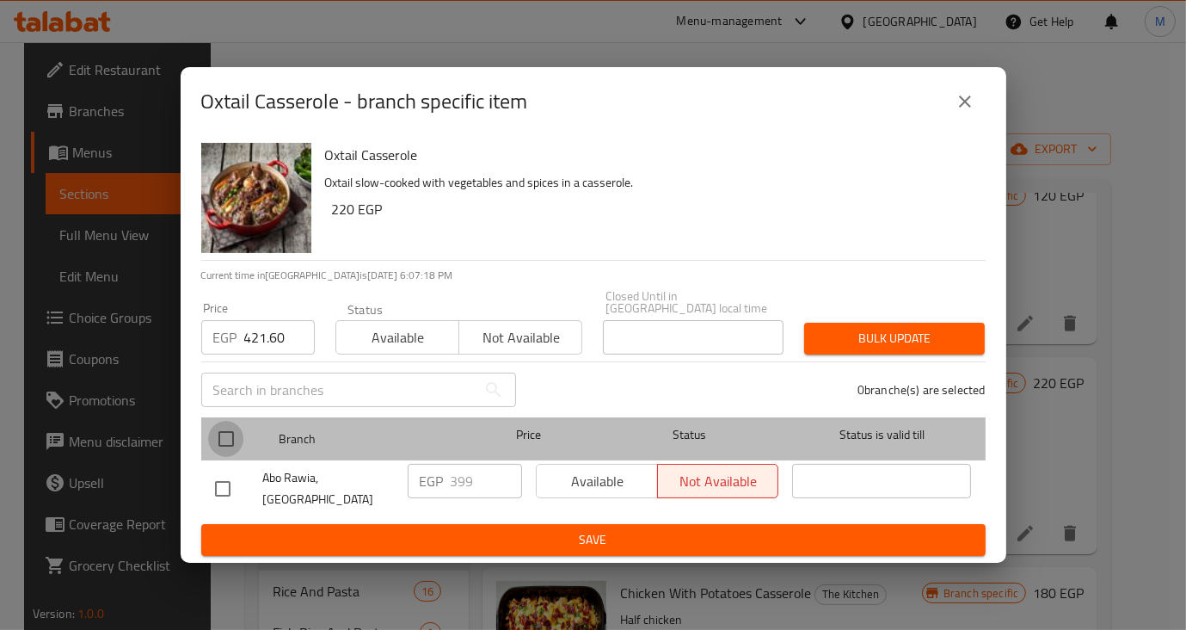
click at [239, 435] on input "checkbox" at bounding box center [226, 439] width 36 height 36
checkbox input "true"
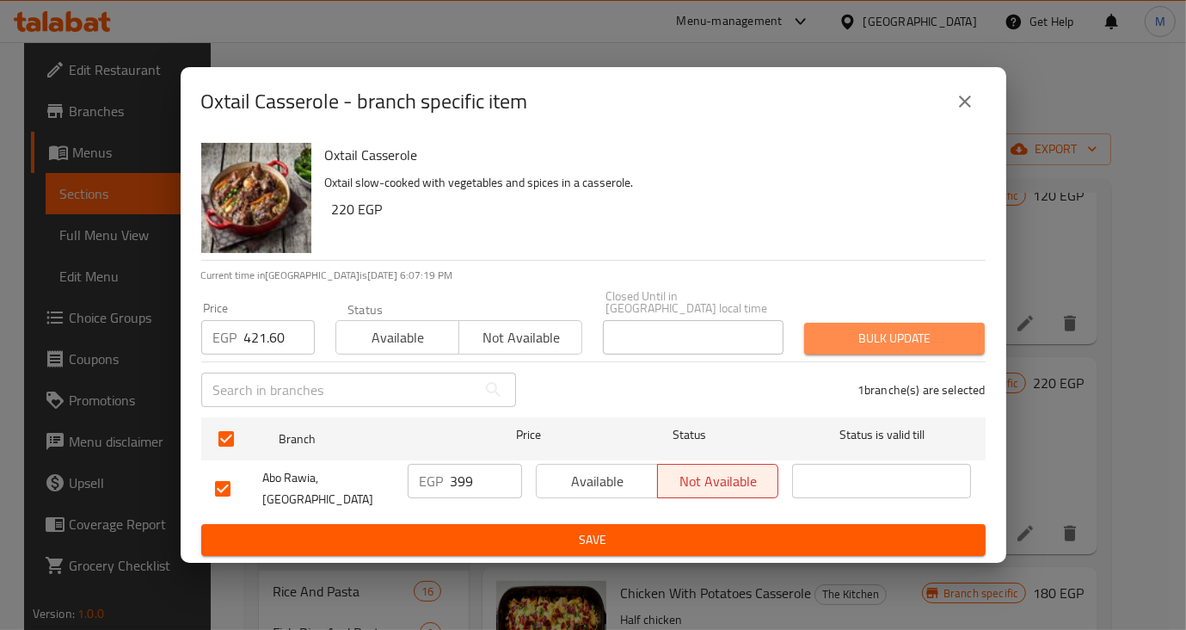
click at [853, 341] on span "Bulk update" at bounding box center [894, 339] width 153 height 22
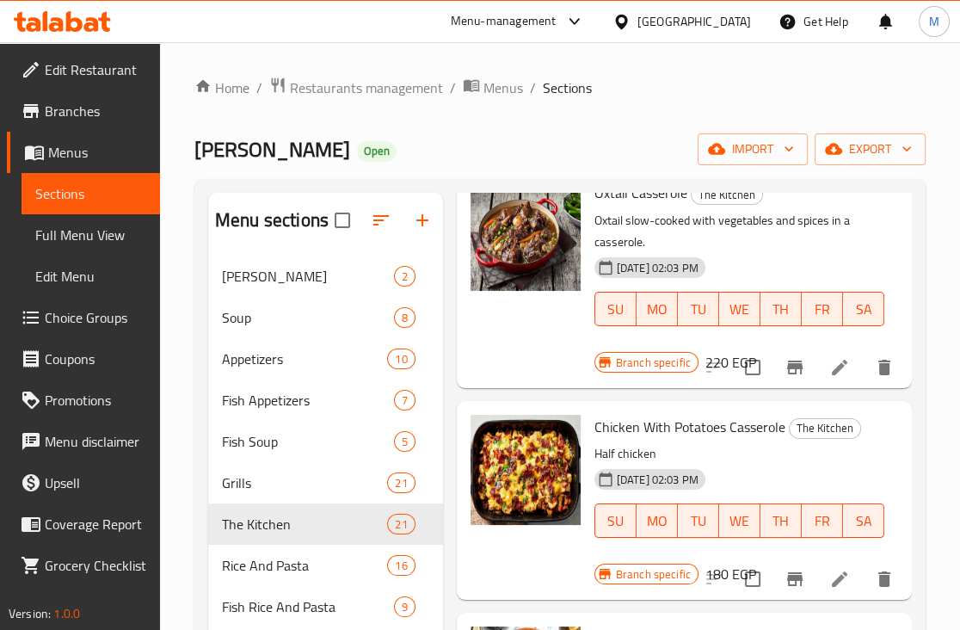
scroll to position [2955, 0]
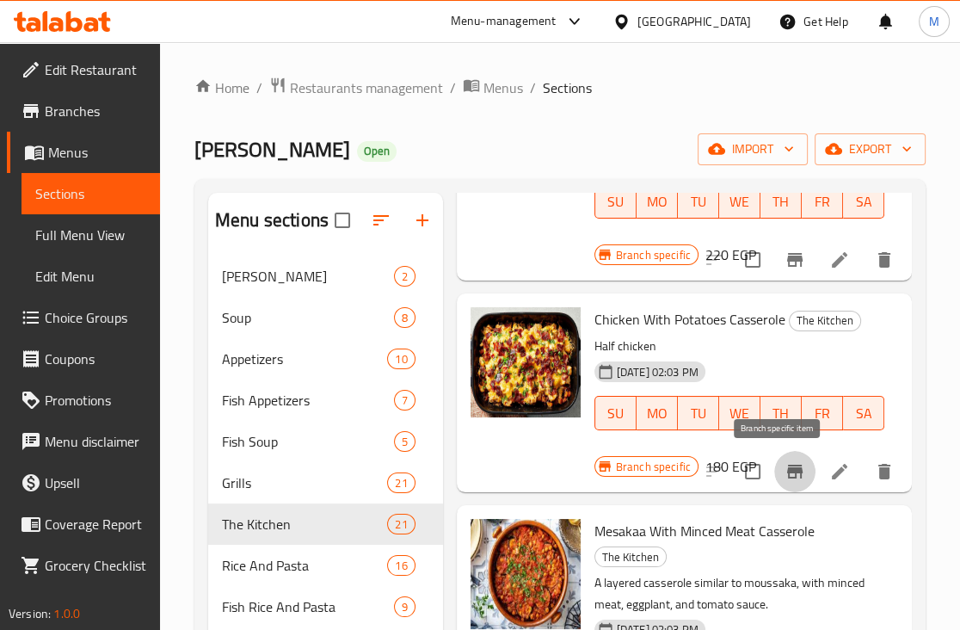
click at [784, 474] on icon "Branch-specific-item" at bounding box center [794, 471] width 21 height 21
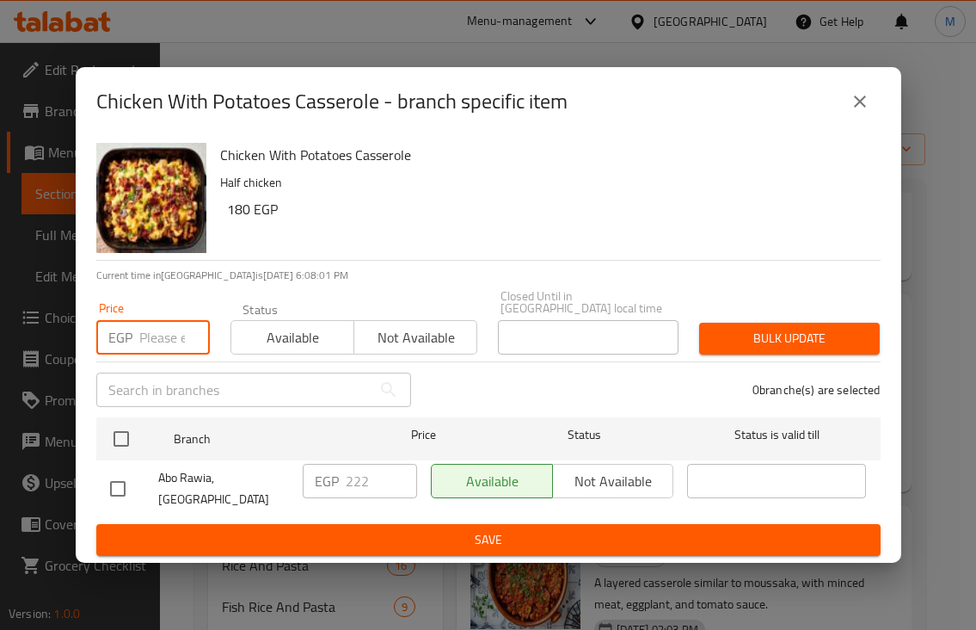
click at [139, 346] on input "number" at bounding box center [174, 337] width 71 height 34
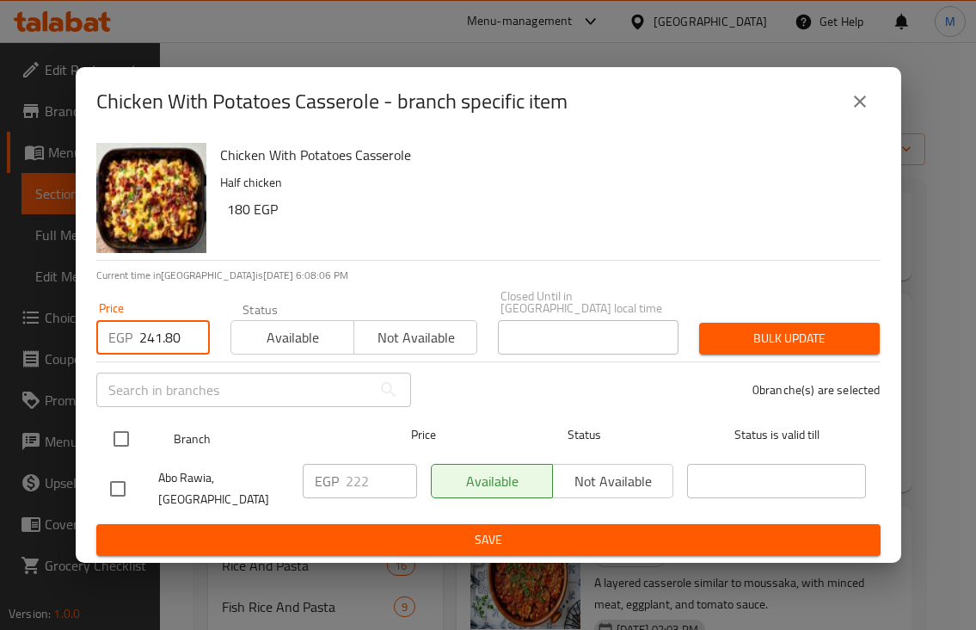
type input "241.80"
click at [123, 432] on input "checkbox" at bounding box center [121, 439] width 36 height 36
checkbox input "true"
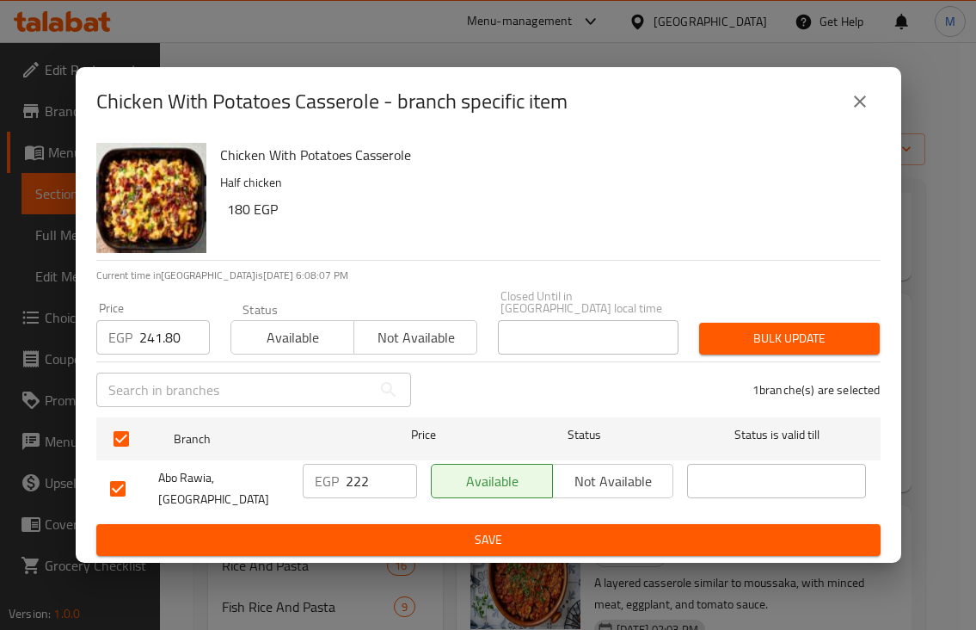
click at [734, 353] on button "Bulk update" at bounding box center [789, 339] width 181 height 32
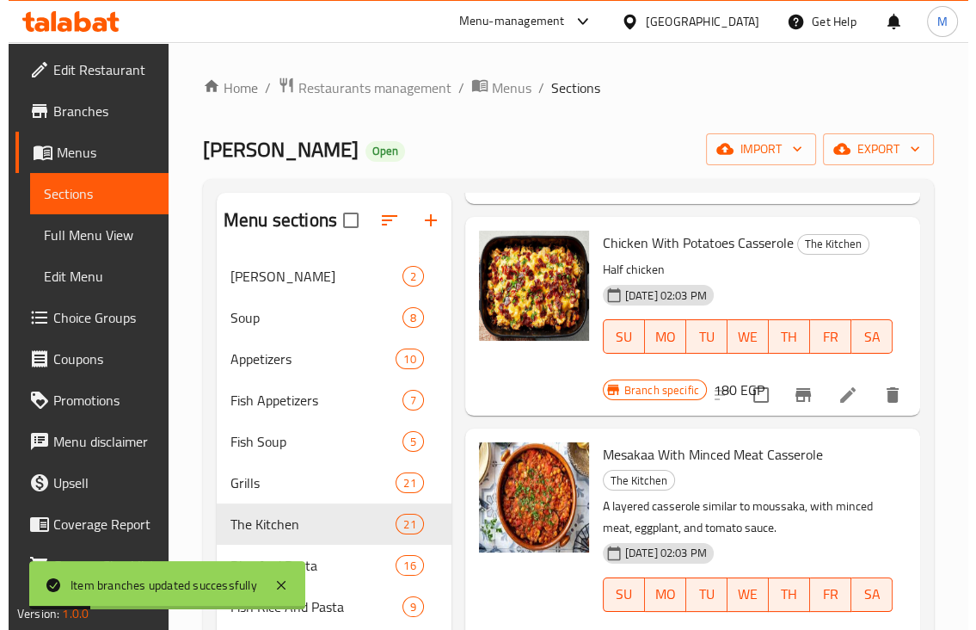
scroll to position [3062, 0]
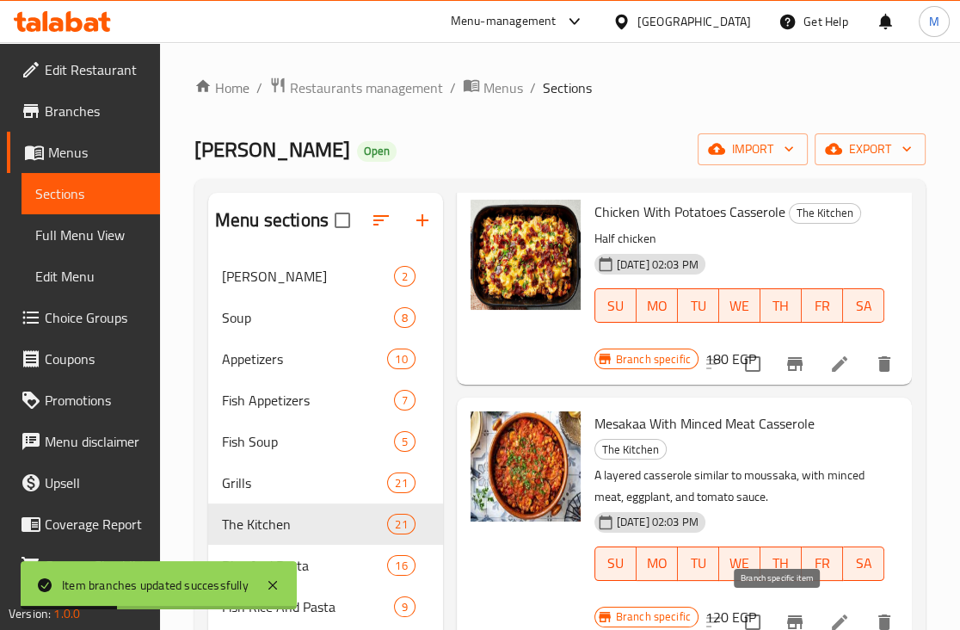
click at [784, 623] on icon "Branch-specific-item" at bounding box center [794, 622] width 21 height 21
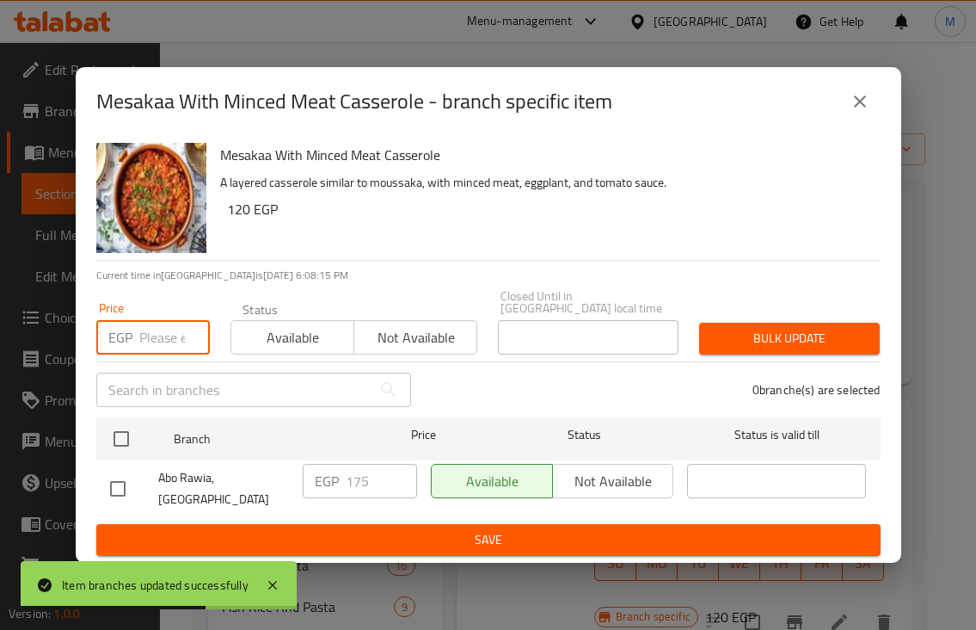
click at [140, 348] on input "number" at bounding box center [174, 337] width 71 height 34
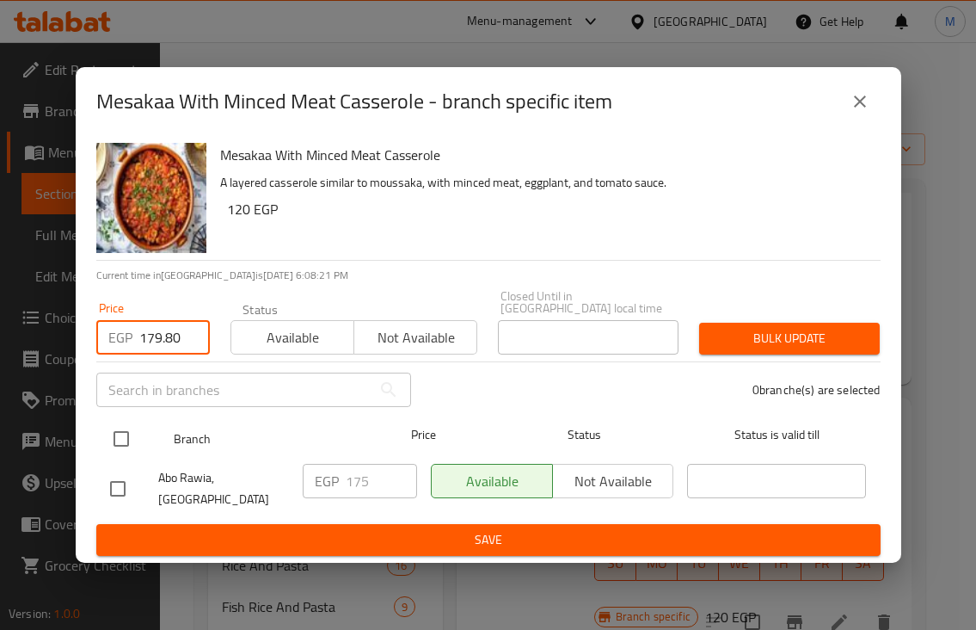
type input "179.80"
click at [119, 427] on input "checkbox" at bounding box center [121, 439] width 36 height 36
checkbox input "true"
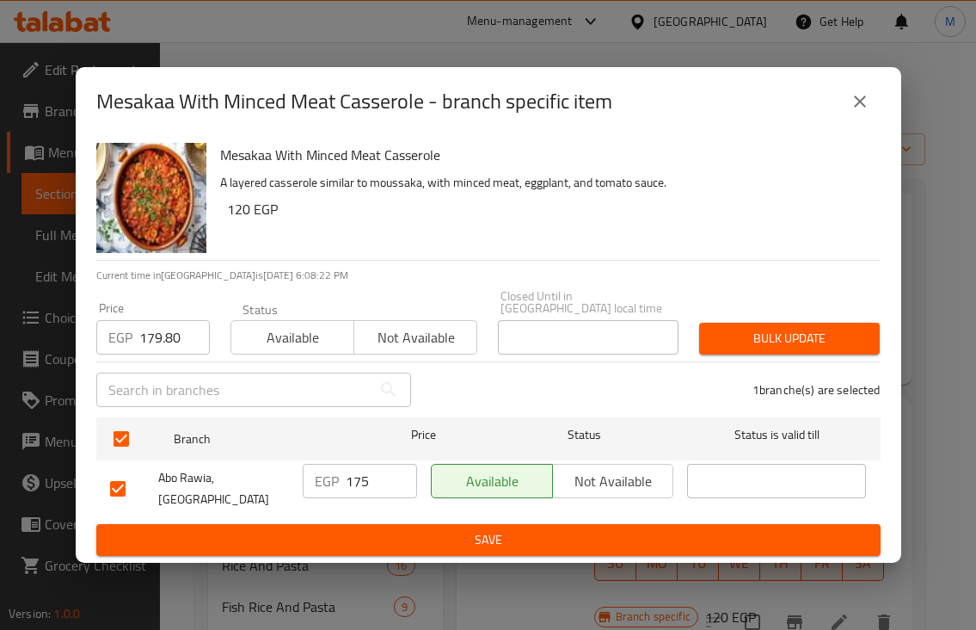
click at [744, 336] on span "Bulk update" at bounding box center [789, 339] width 153 height 22
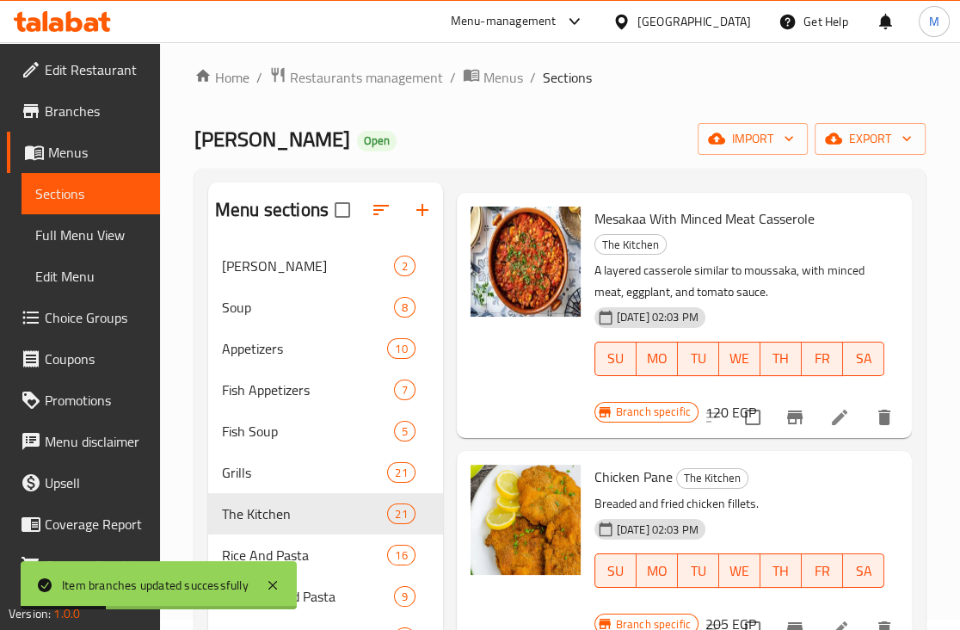
scroll to position [3385, 0]
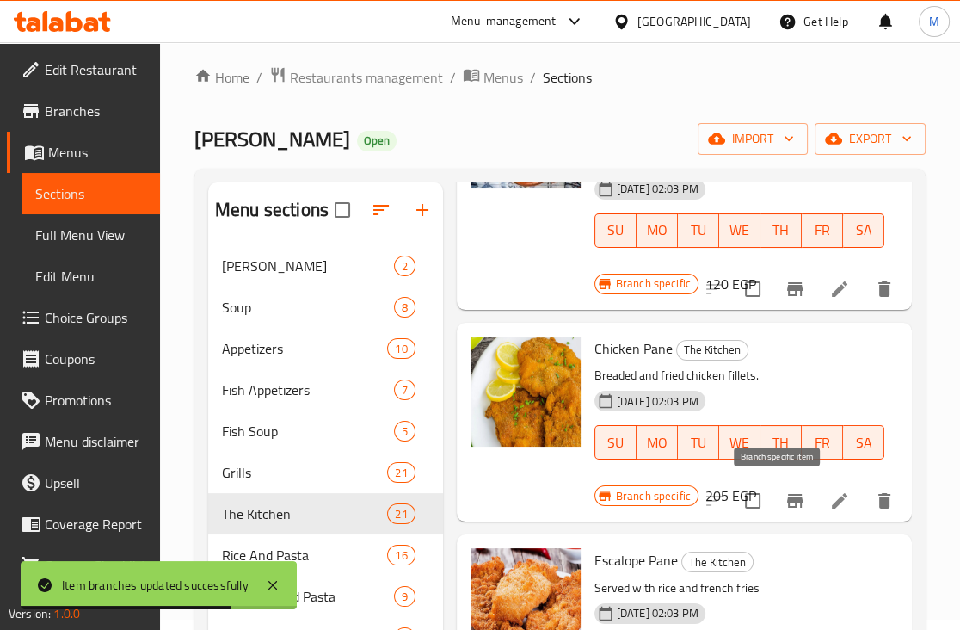
click at [774, 505] on button "Branch-specific-item" at bounding box center [794, 500] width 41 height 41
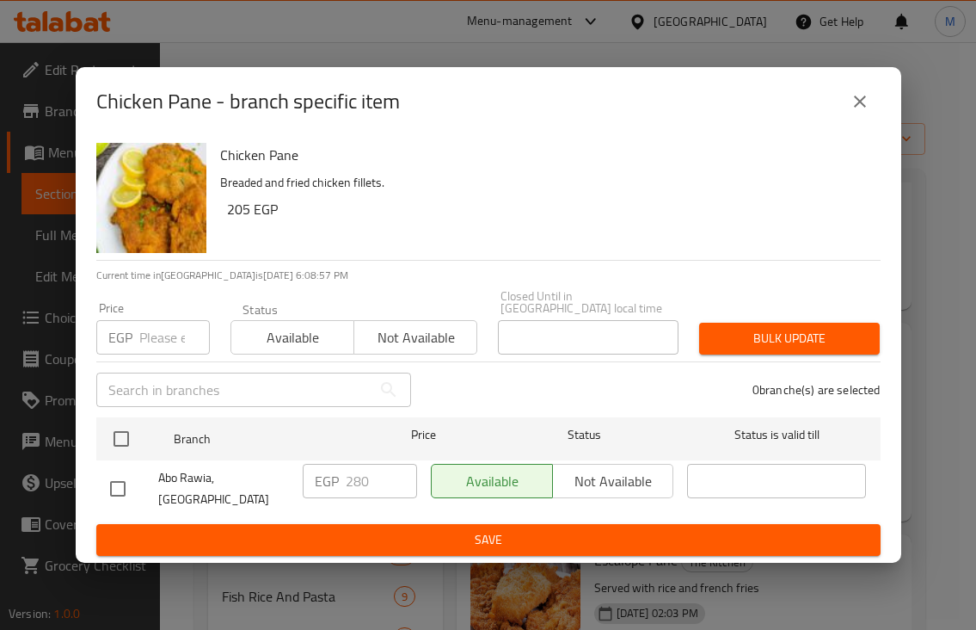
click at [135, 341] on div "EGP Price" at bounding box center [153, 337] width 114 height 34
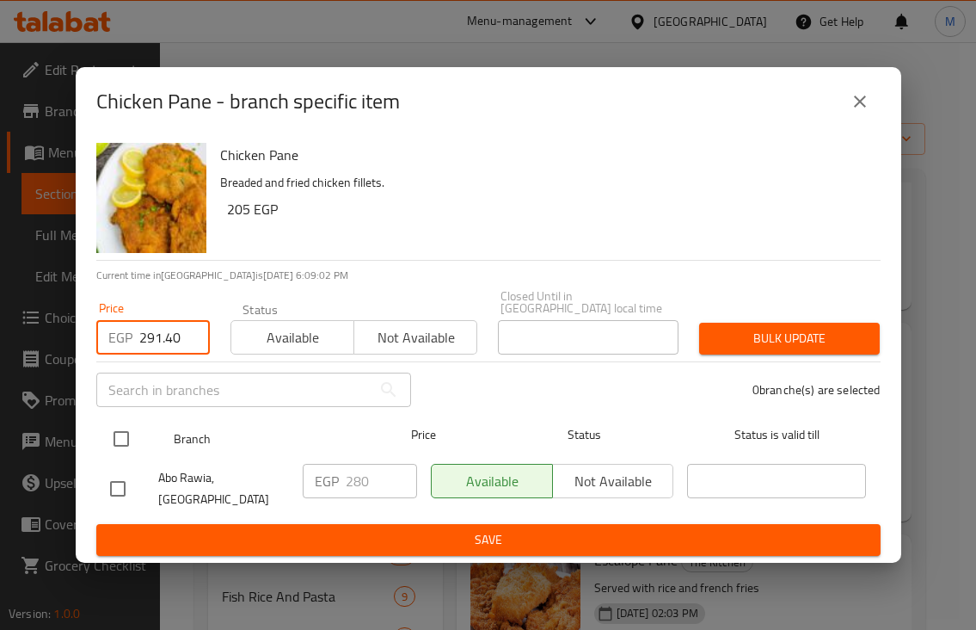
type input "291.40"
click at [119, 431] on input "checkbox" at bounding box center [121, 439] width 36 height 36
checkbox input "true"
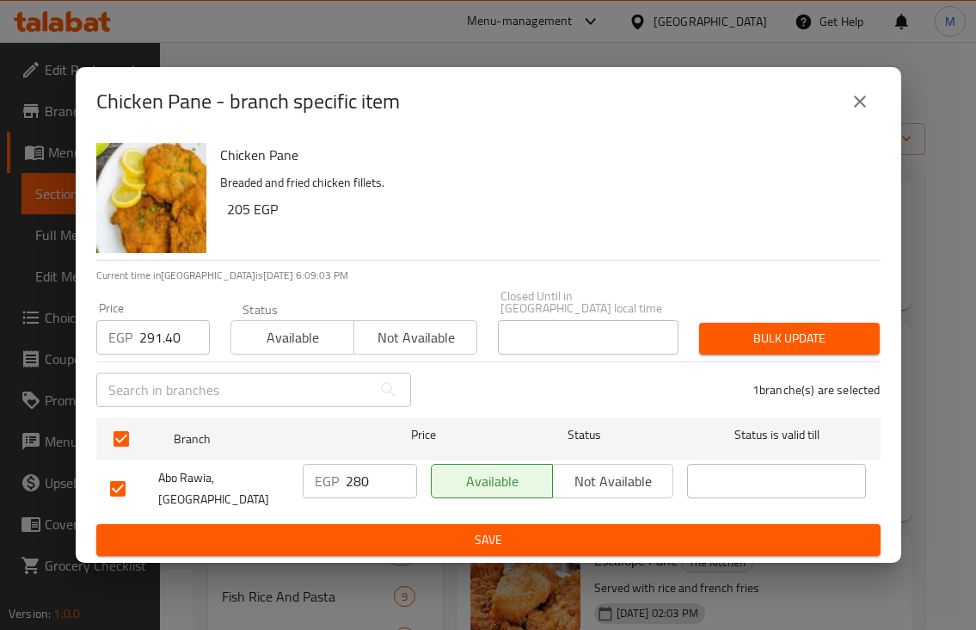
click at [782, 329] on span "Bulk update" at bounding box center [789, 339] width 153 height 22
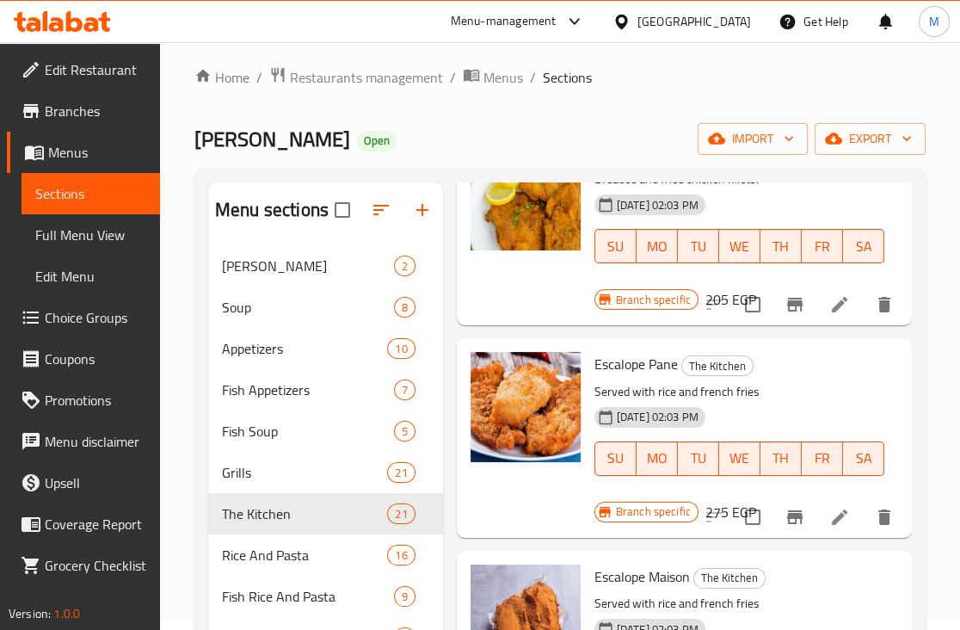
scroll to position [3707, 0]
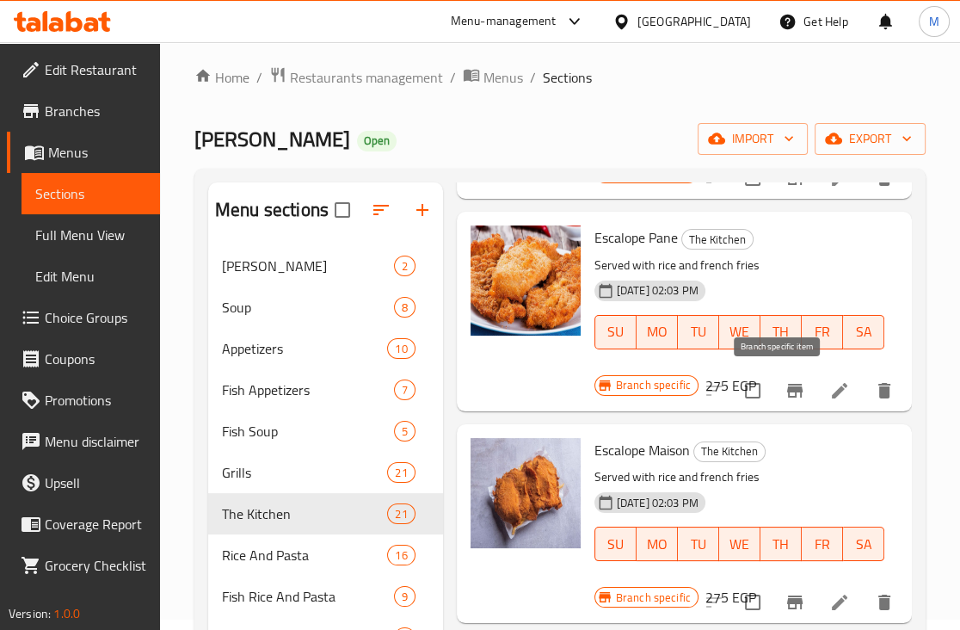
click at [774, 393] on button "Branch-specific-item" at bounding box center [794, 390] width 41 height 41
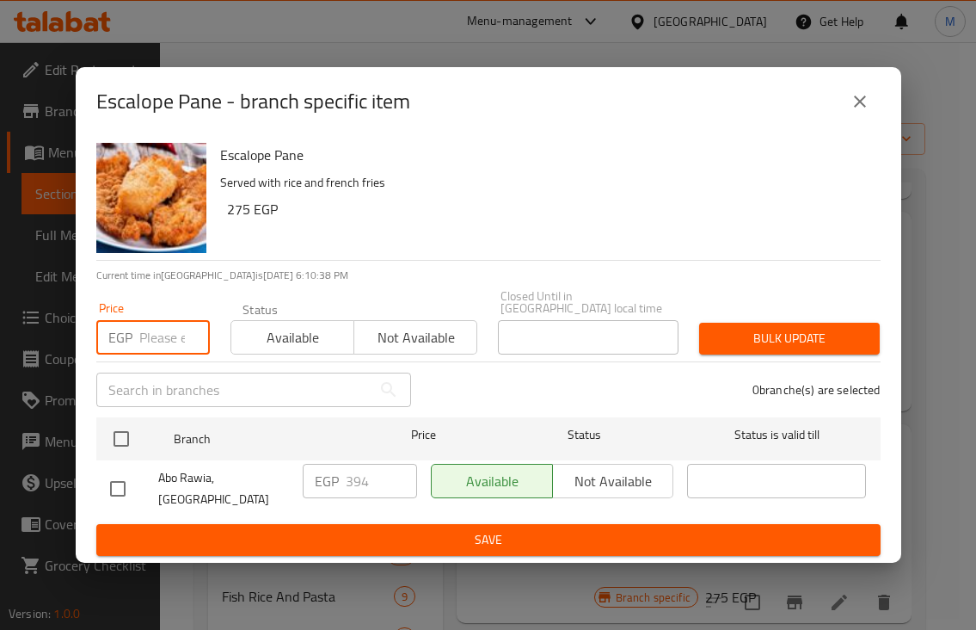
click at [163, 354] on input "number" at bounding box center [174, 337] width 71 height 34
click at [162, 351] on input "number" at bounding box center [174, 337] width 71 height 34
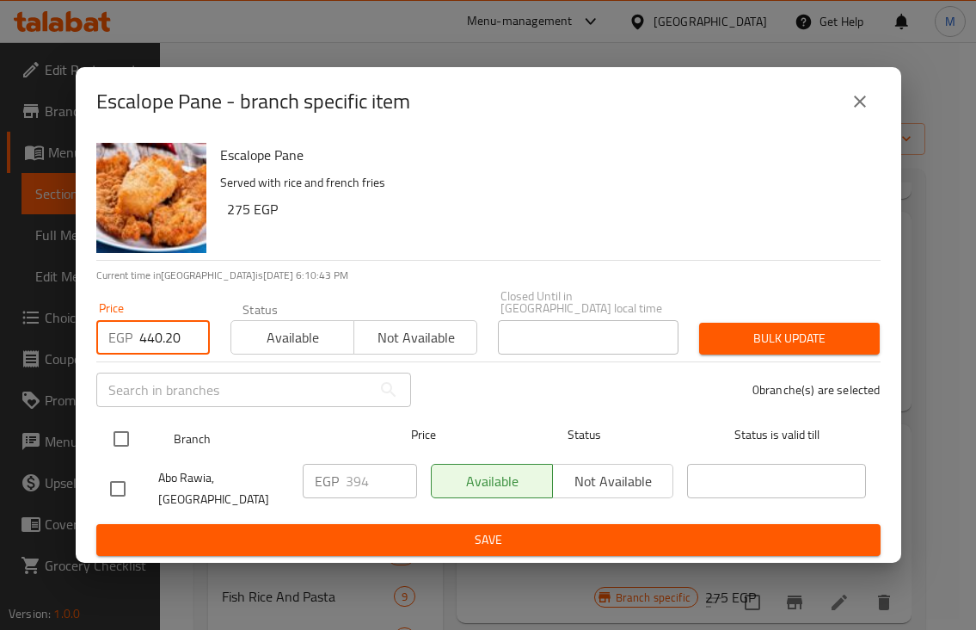
type input "440.20"
click at [129, 440] on input "checkbox" at bounding box center [121, 439] width 36 height 36
checkbox input "true"
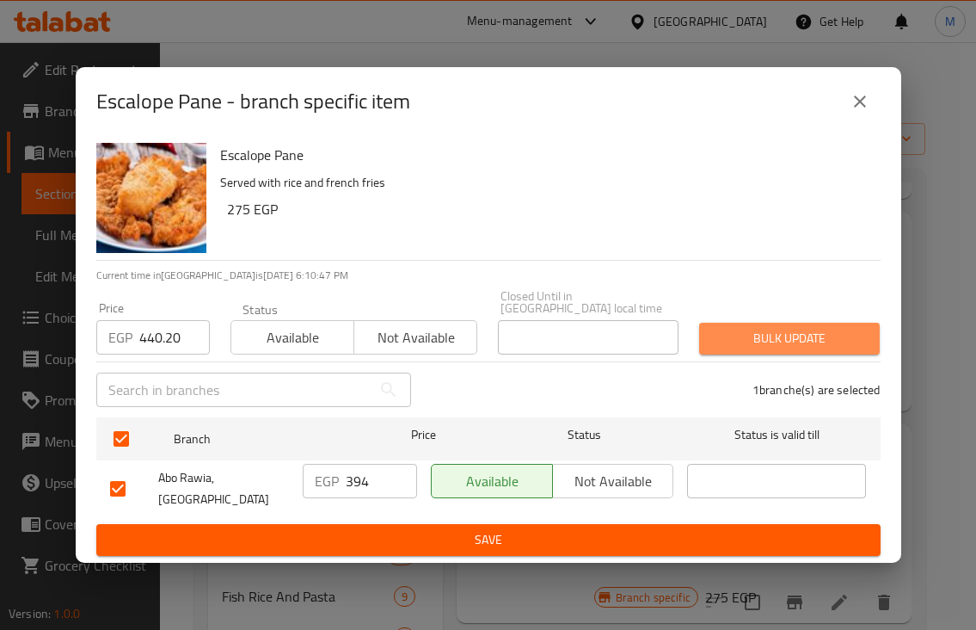
click at [783, 338] on span "Bulk update" at bounding box center [789, 339] width 153 height 22
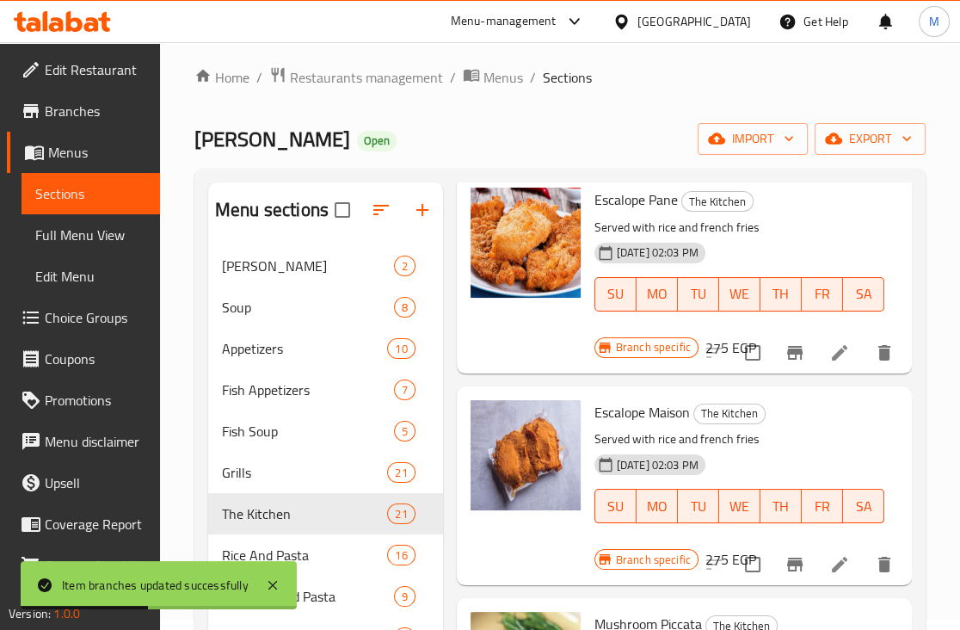
scroll to position [3815, 0]
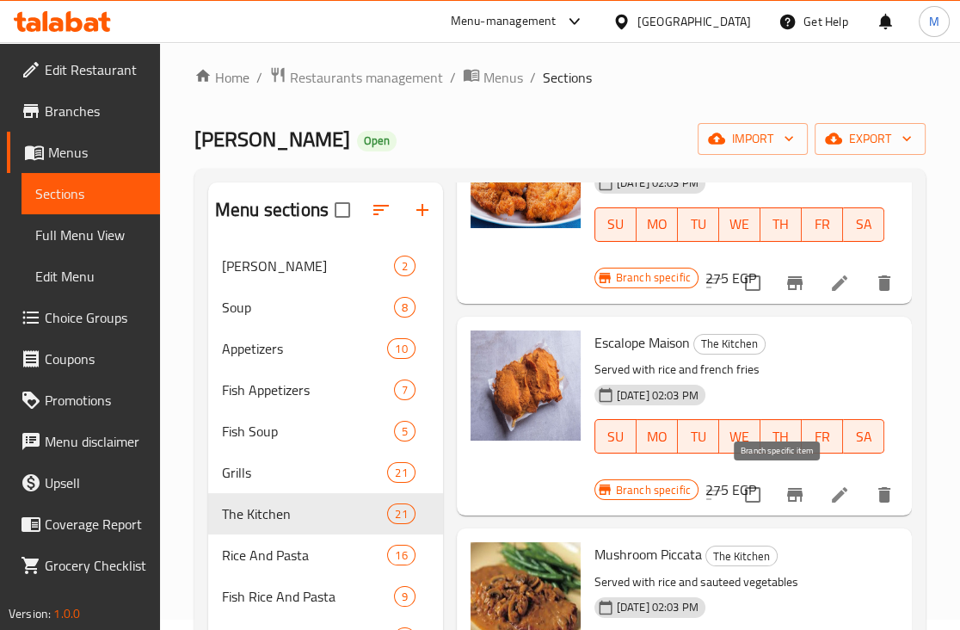
click at [787, 488] on icon "Branch-specific-item" at bounding box center [794, 495] width 15 height 14
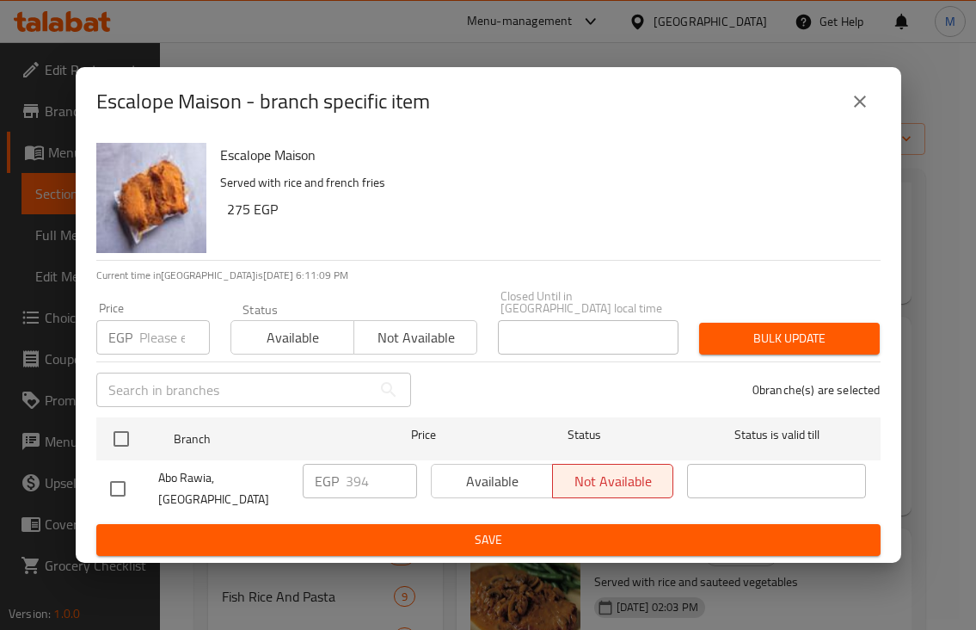
click at [166, 351] on input "number" at bounding box center [174, 337] width 71 height 34
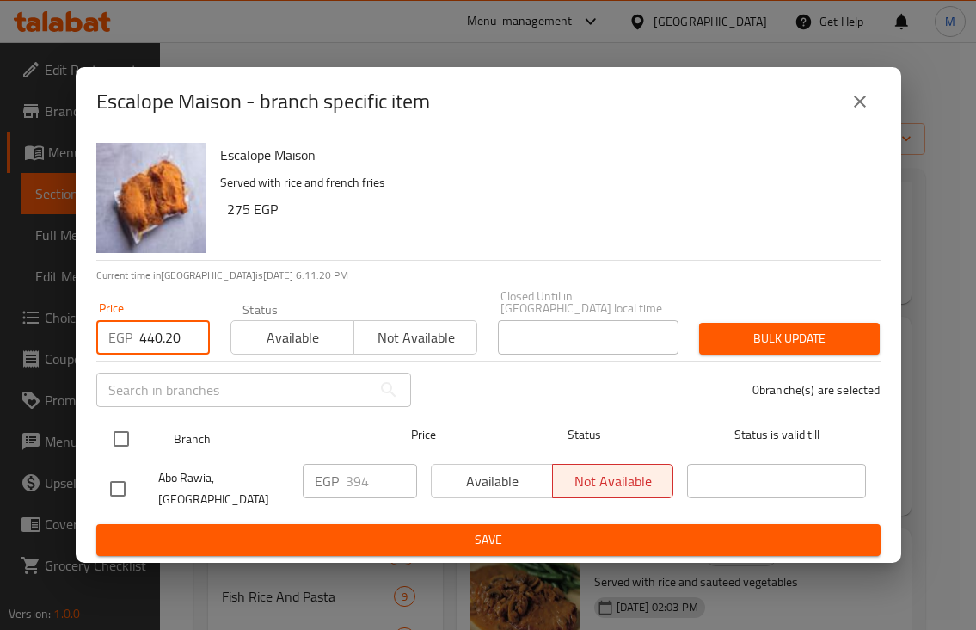
type input "440.20"
click at [126, 445] on input "checkbox" at bounding box center [121, 439] width 36 height 36
checkbox input "true"
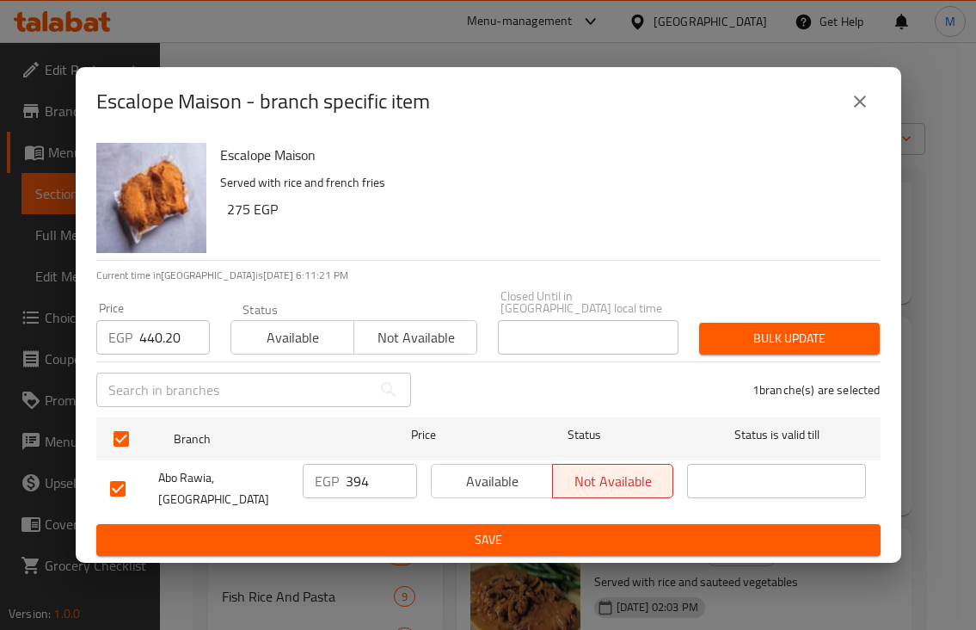
click at [768, 335] on span "Bulk update" at bounding box center [789, 339] width 153 height 22
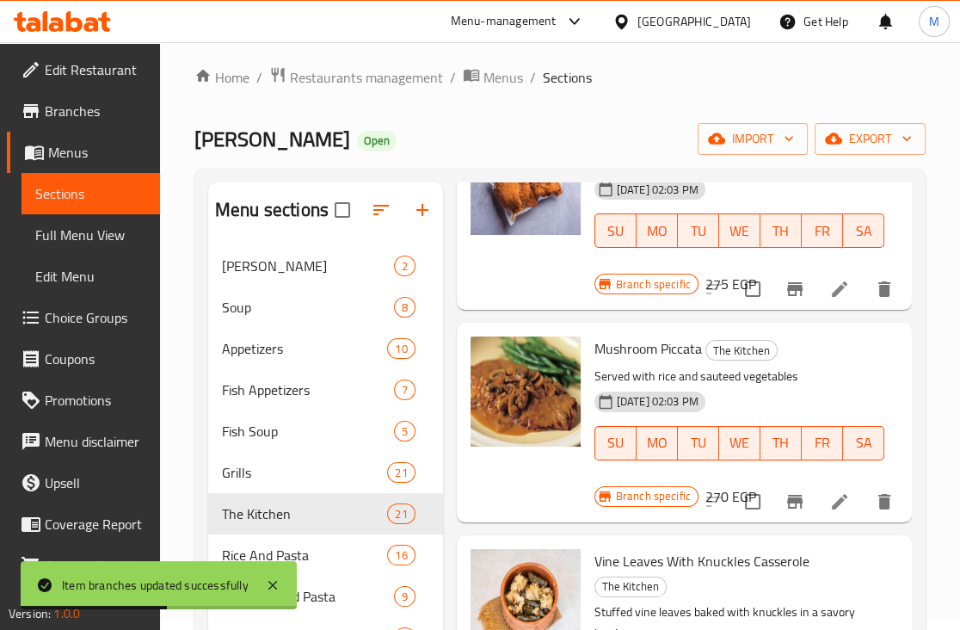
scroll to position [4137, 0]
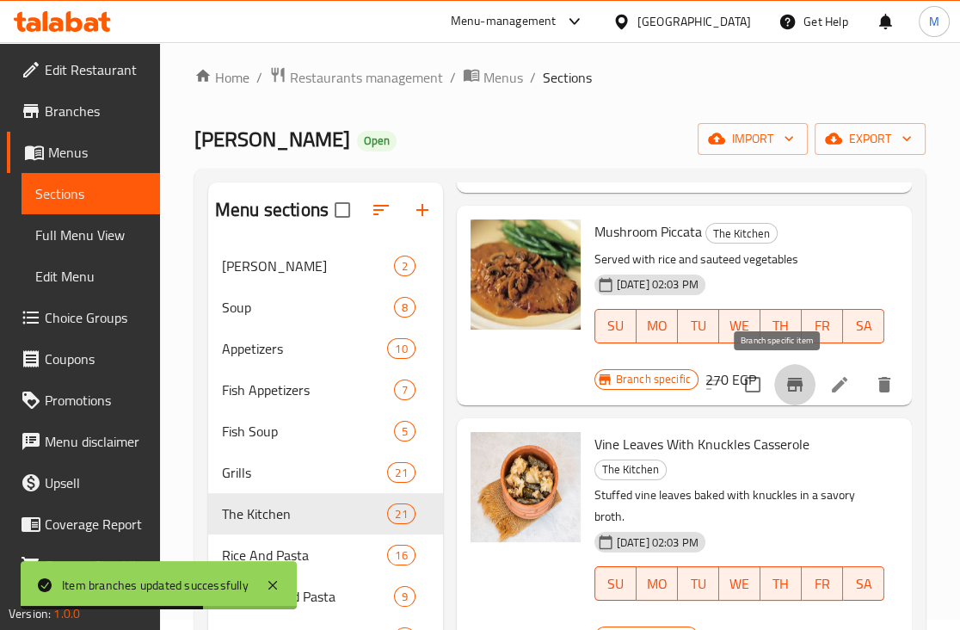
click at [787, 389] on icon "Branch-specific-item" at bounding box center [794, 385] width 15 height 14
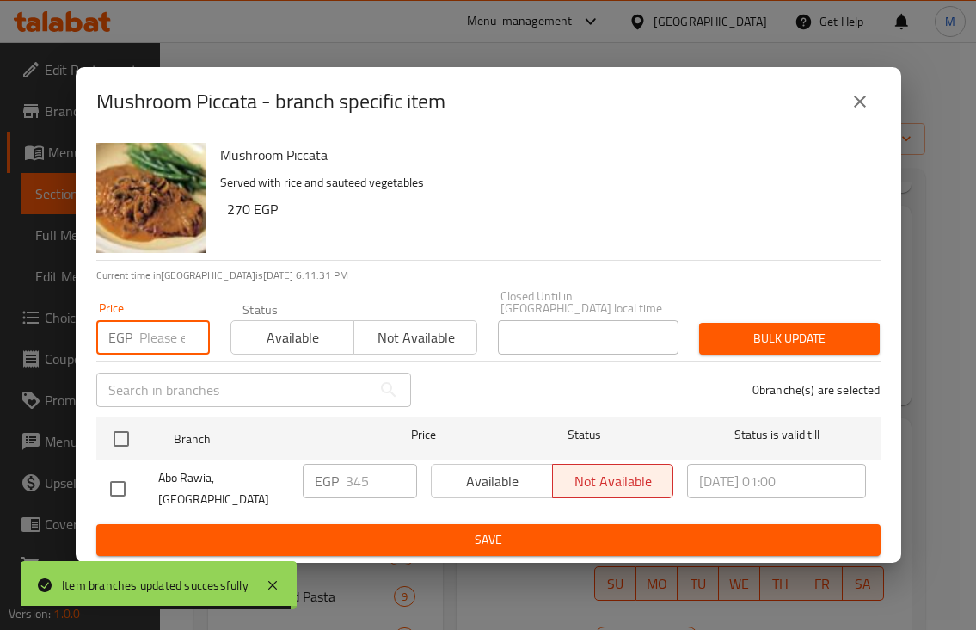
click at [155, 337] on input "number" at bounding box center [174, 337] width 71 height 34
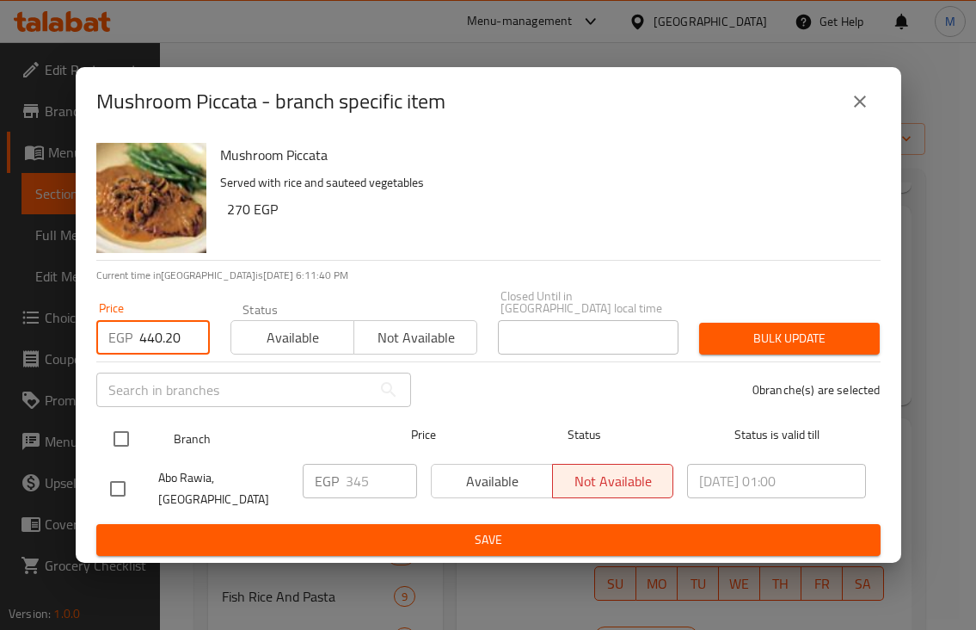
type input "440.20"
click at [130, 441] on input "checkbox" at bounding box center [121, 439] width 36 height 36
checkbox input "true"
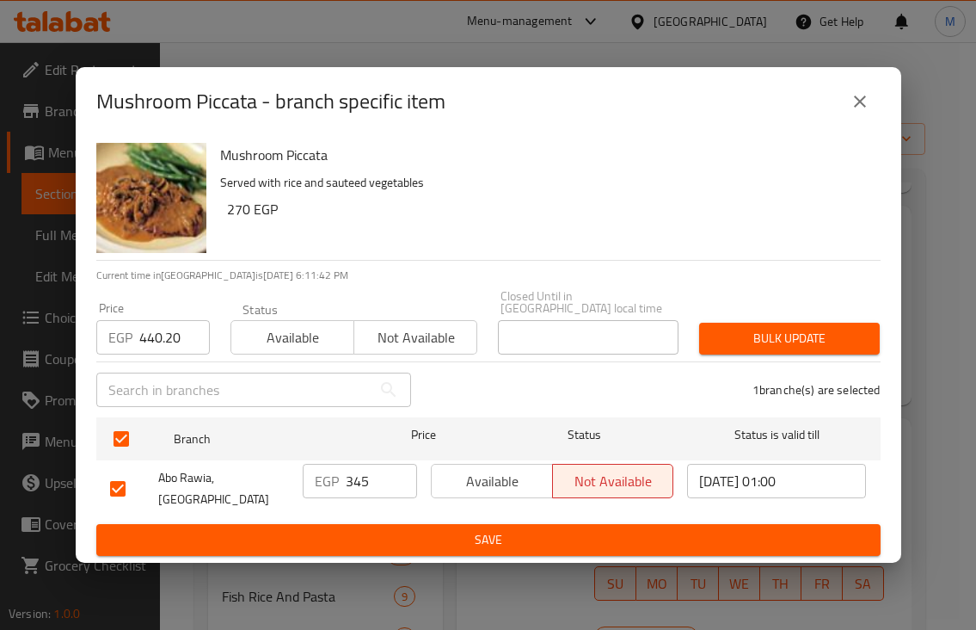
click at [766, 348] on span "Bulk update" at bounding box center [789, 339] width 153 height 22
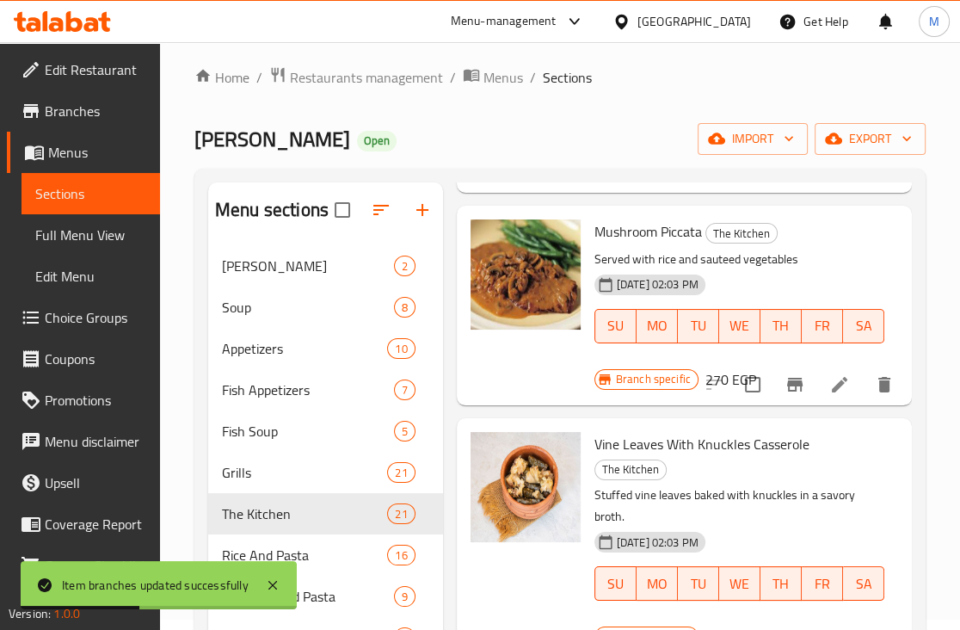
scroll to position [4236, 0]
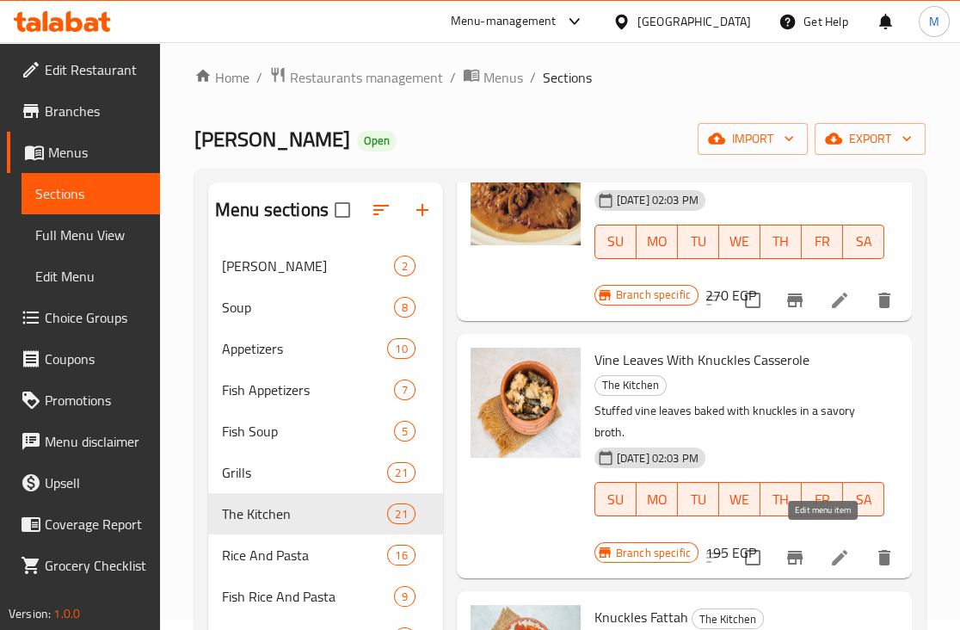
click at [829, 547] on icon at bounding box center [839, 557] width 21 height 21
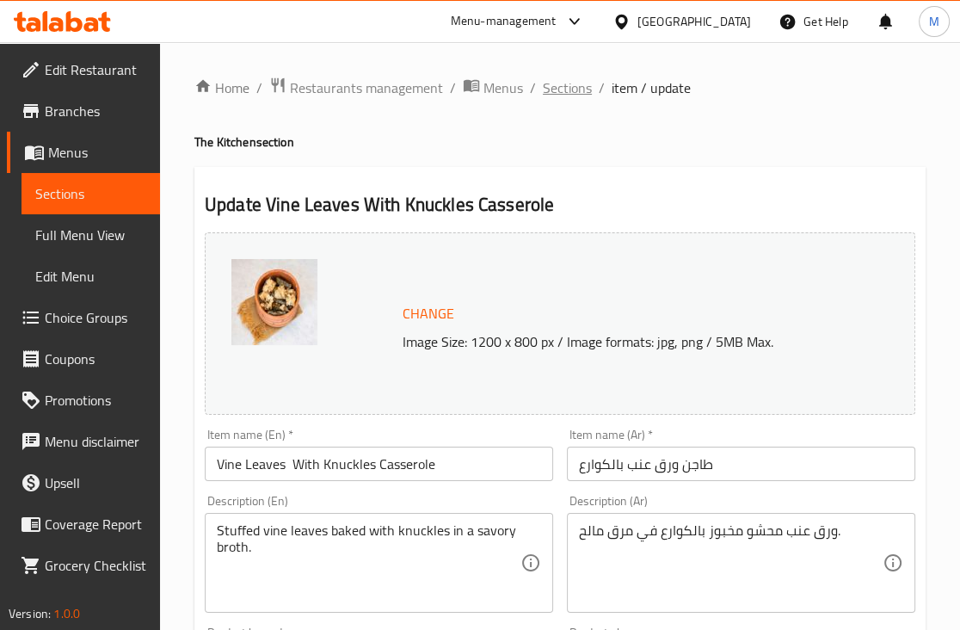
click at [563, 81] on span "Sections" at bounding box center [567, 87] width 49 height 21
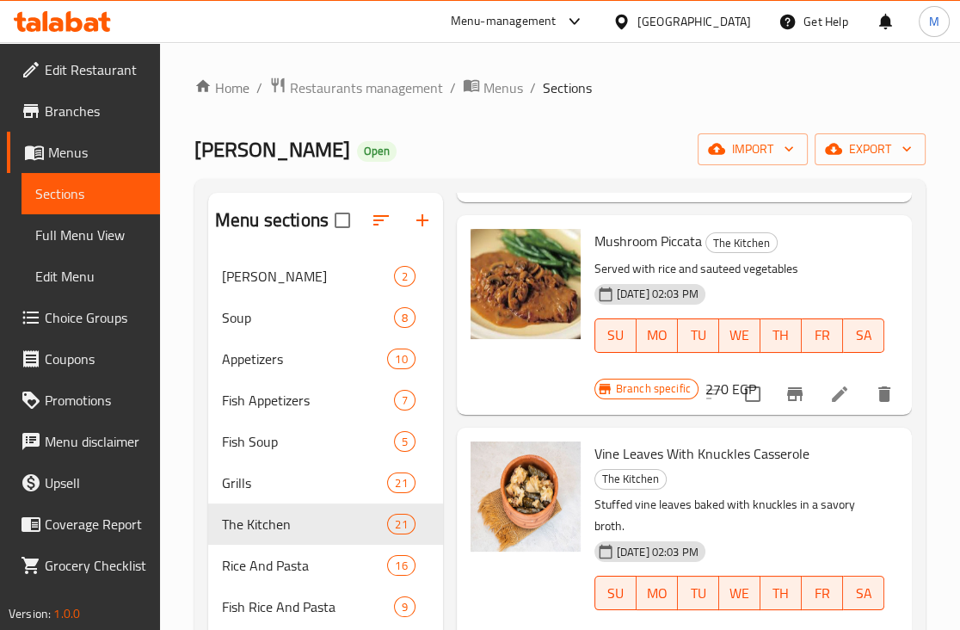
scroll to position [4193, 0]
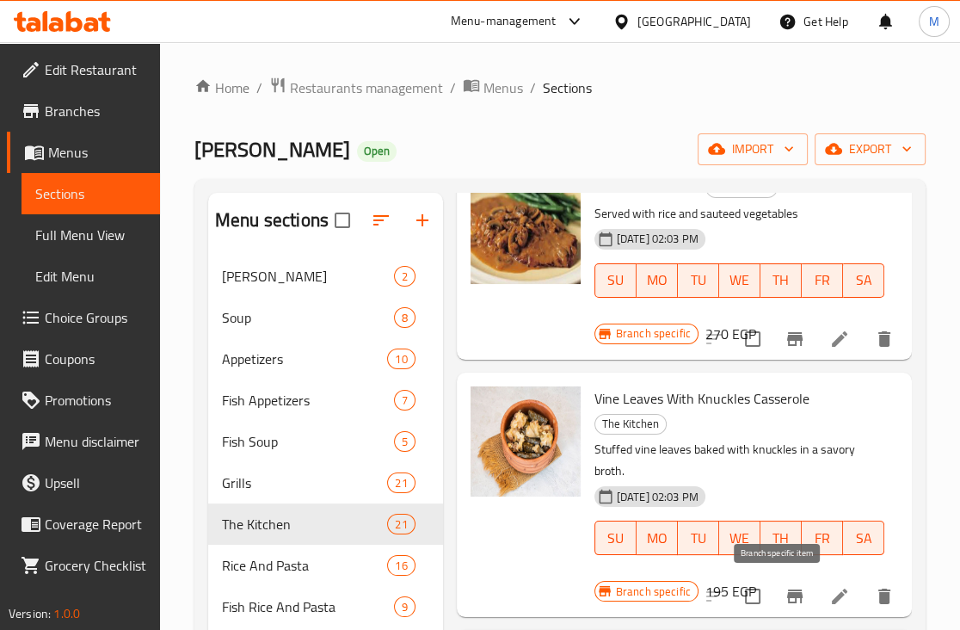
click at [784, 597] on icon "Branch-specific-item" at bounding box center [794, 596] width 21 height 21
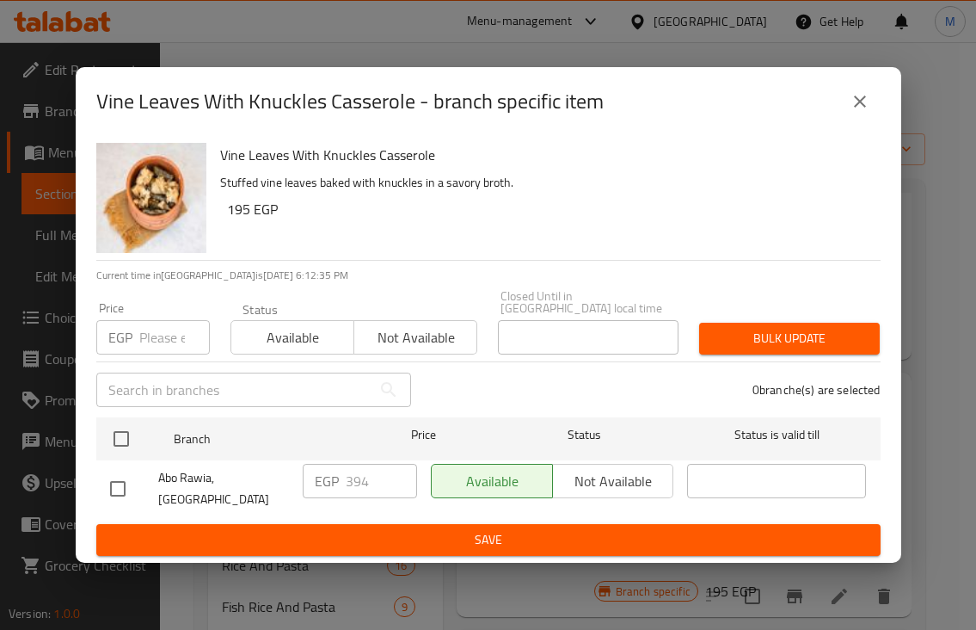
click at [153, 350] on input "number" at bounding box center [174, 337] width 71 height 34
click at [155, 338] on input "36.80" at bounding box center [174, 337] width 71 height 34
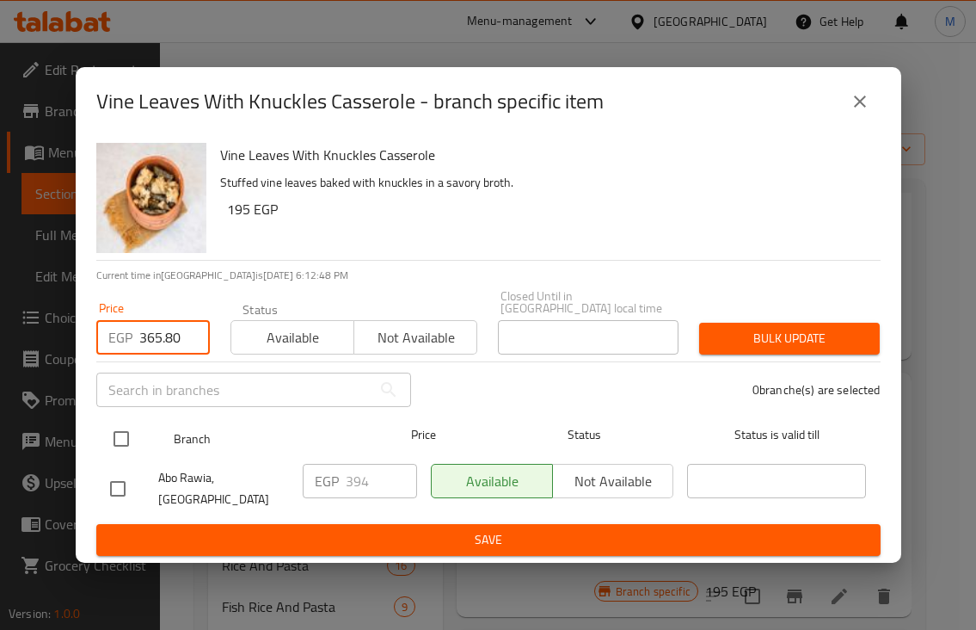
type input "365.80"
click at [125, 437] on input "checkbox" at bounding box center [121, 439] width 36 height 36
checkbox input "true"
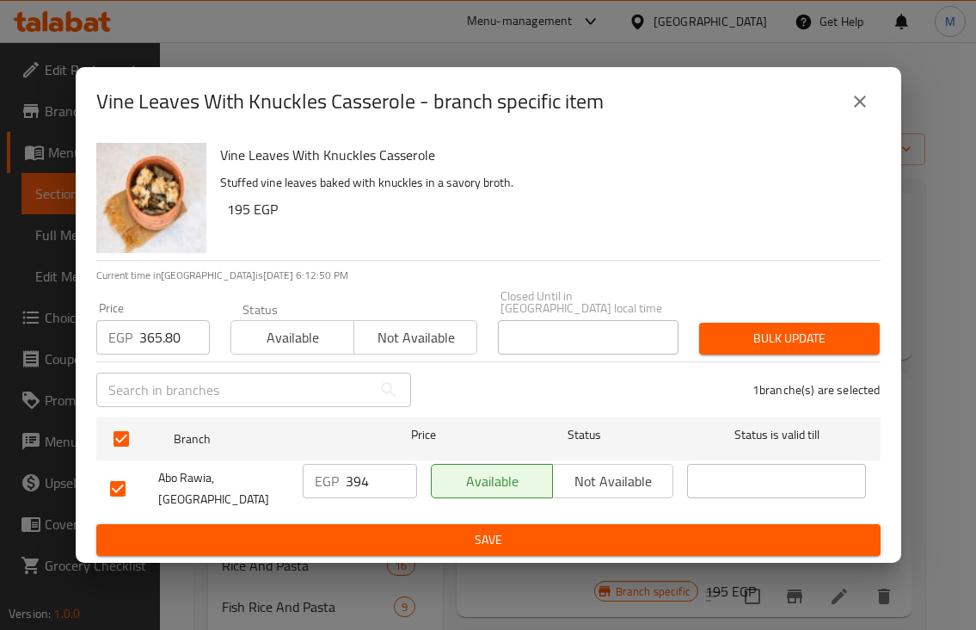
click at [769, 341] on span "Bulk update" at bounding box center [789, 339] width 153 height 22
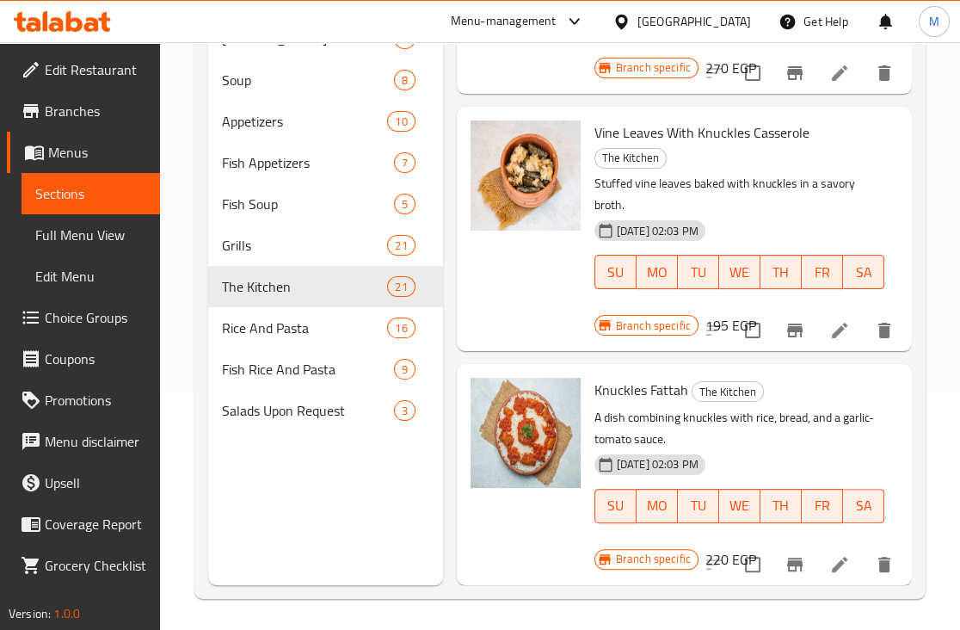
scroll to position [241, 0]
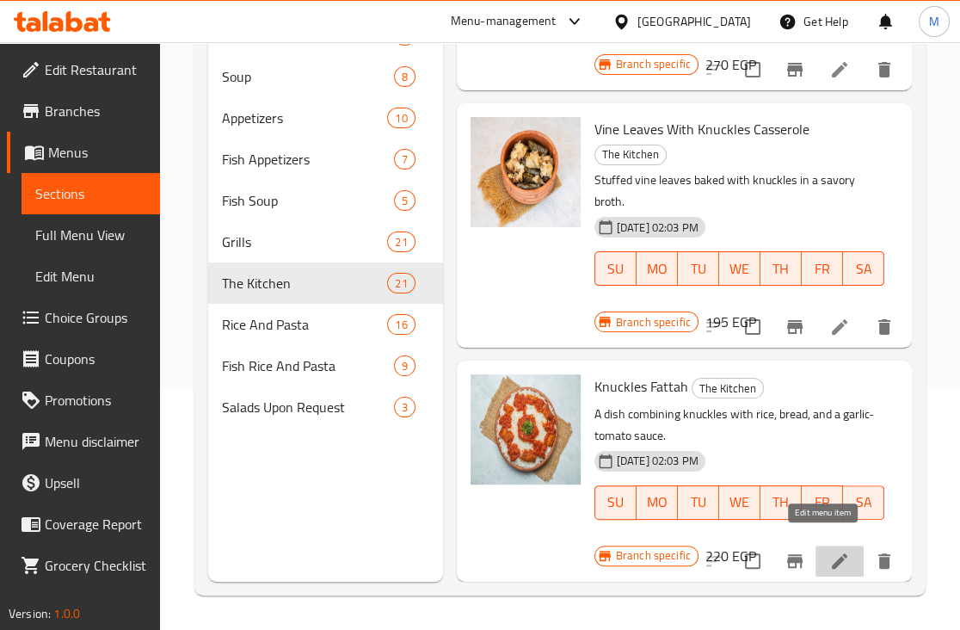
click at [832, 553] on icon at bounding box center [839, 560] width 15 height 15
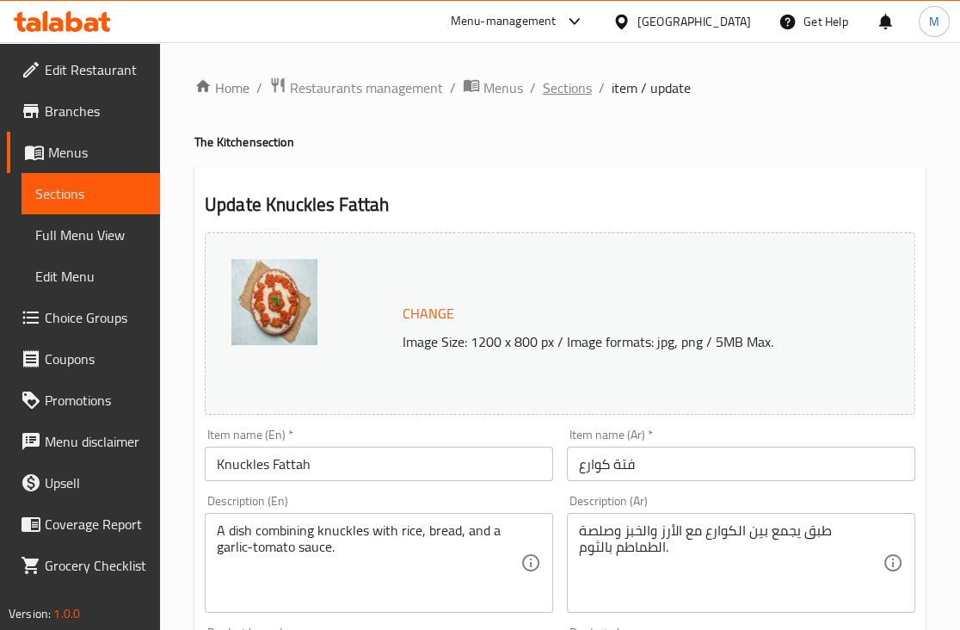
click at [587, 89] on span "Sections" at bounding box center [567, 87] width 49 height 21
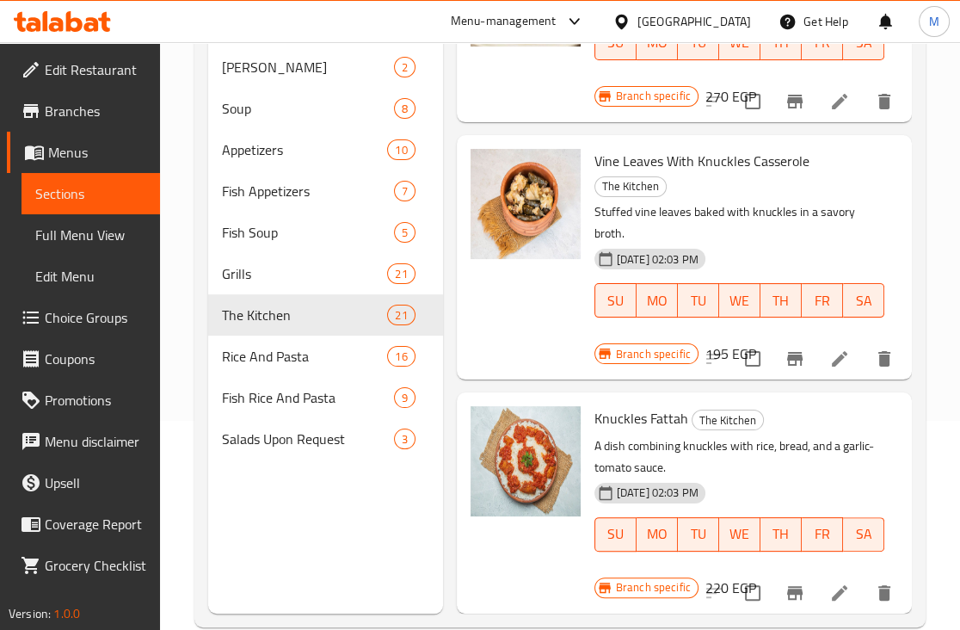
scroll to position [241, 0]
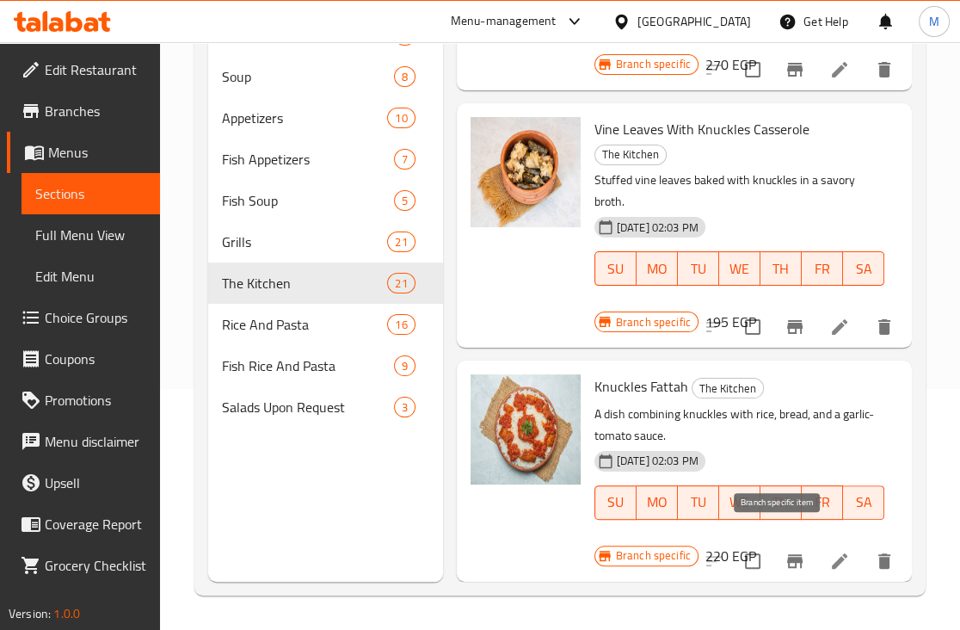
click at [787, 554] on icon "Branch-specific-item" at bounding box center [794, 561] width 15 height 14
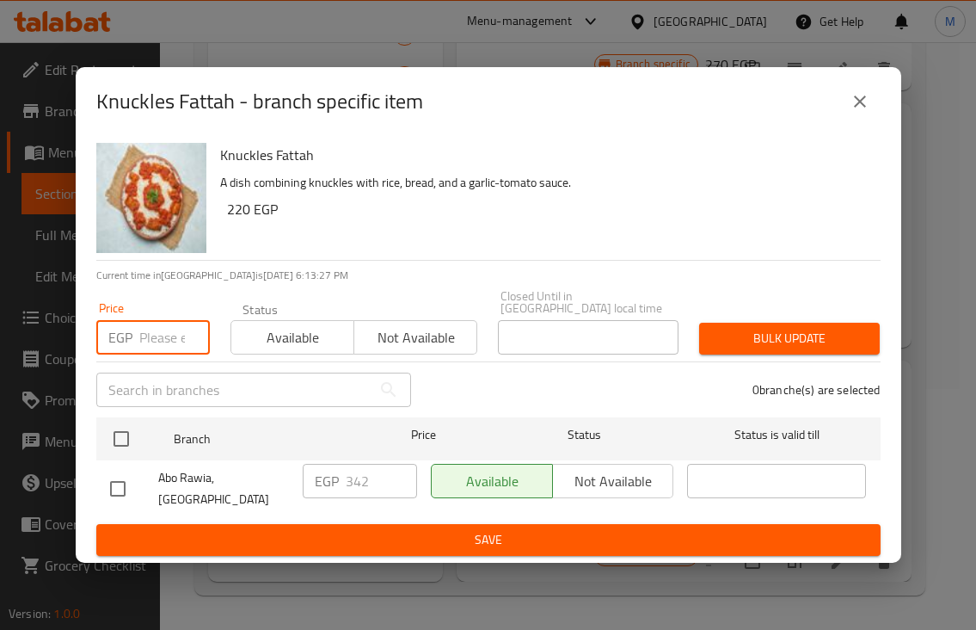
click at [162, 350] on input "number" at bounding box center [174, 337] width 71 height 34
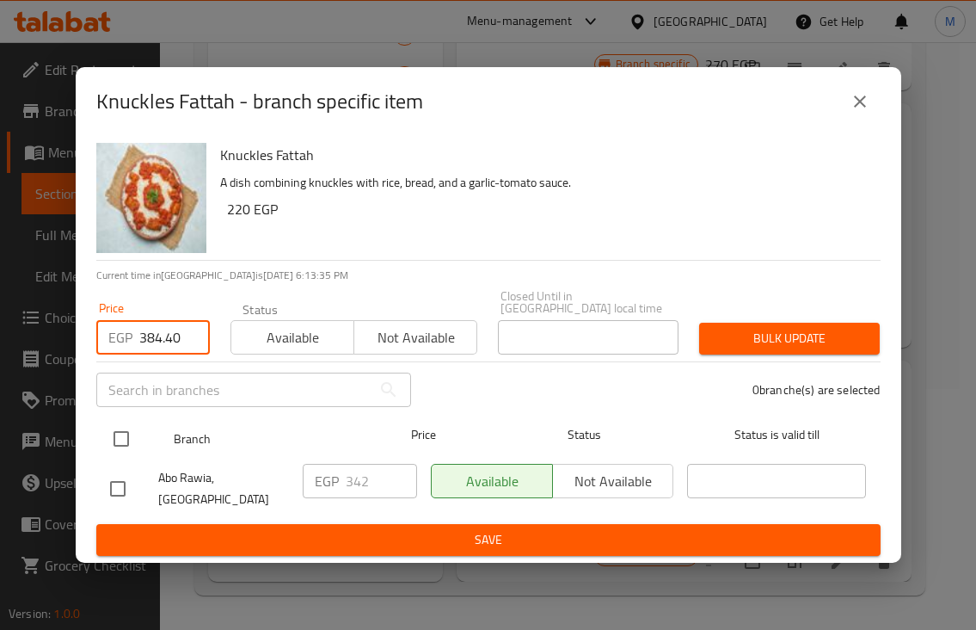
type input "384.40"
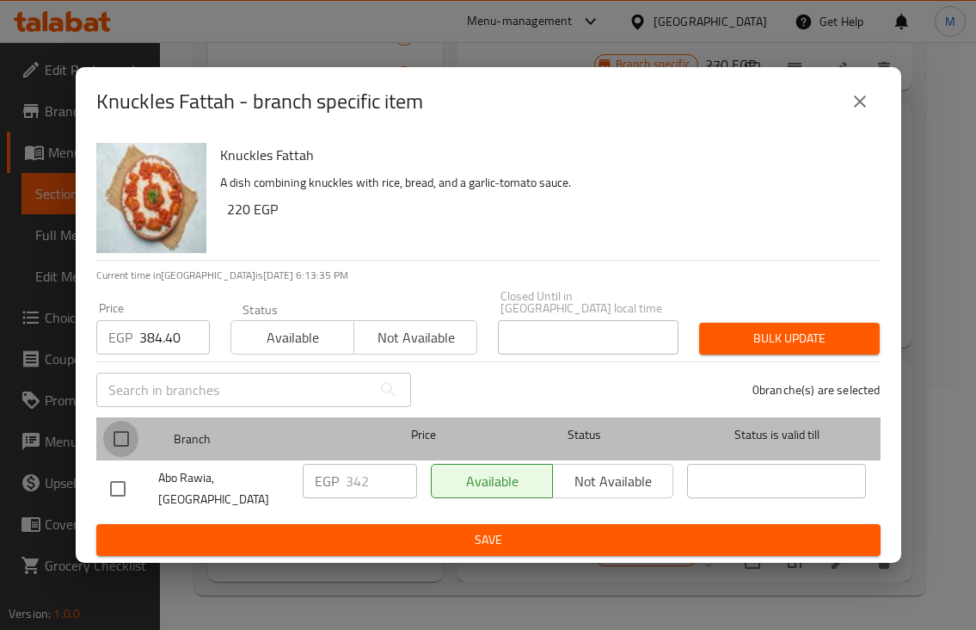
click at [112, 438] on input "checkbox" at bounding box center [121, 439] width 36 height 36
checkbox input "true"
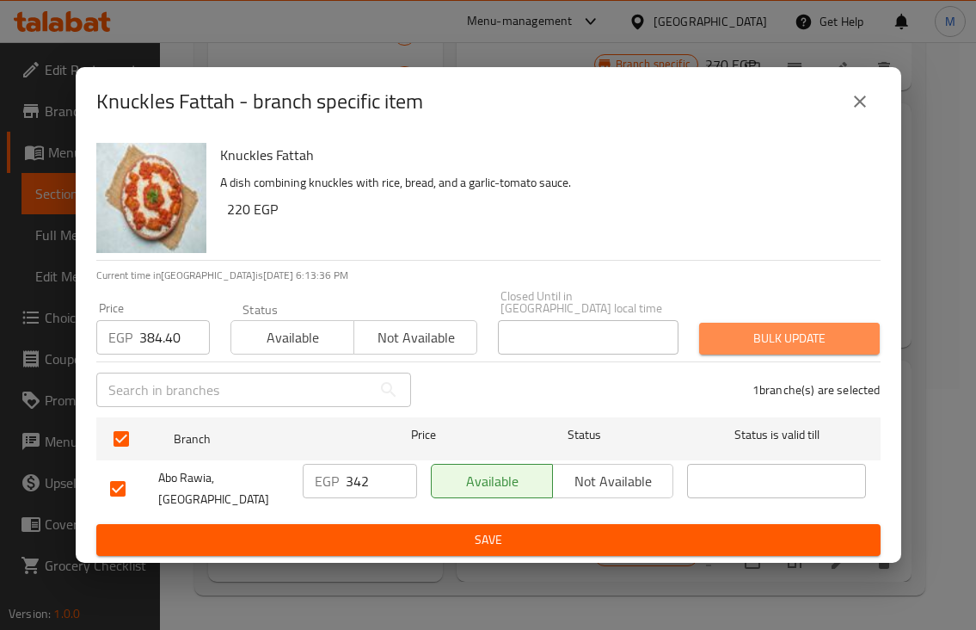
click at [848, 340] on span "Bulk update" at bounding box center [789, 339] width 153 height 22
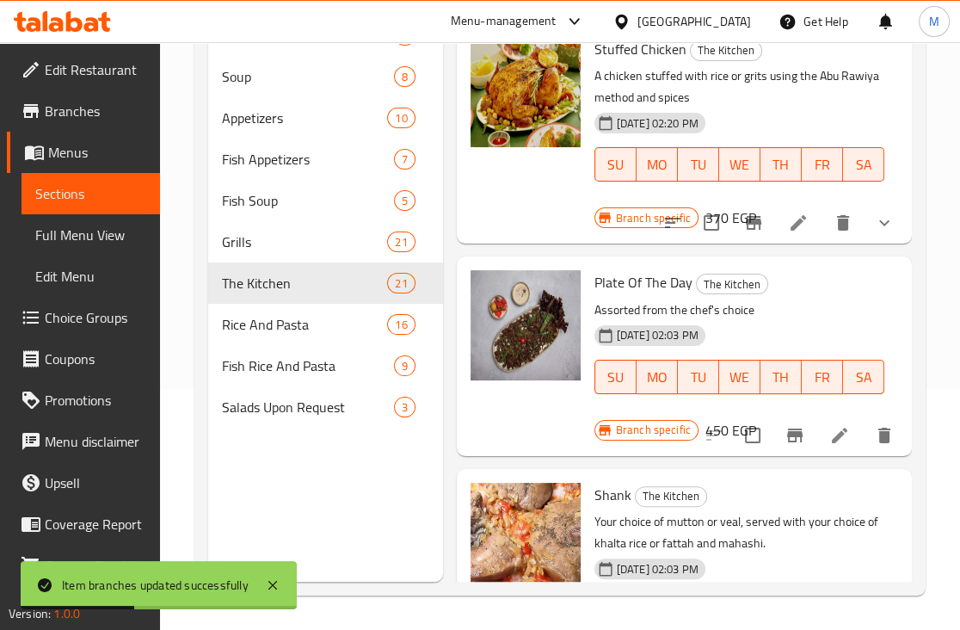
scroll to position [0, 0]
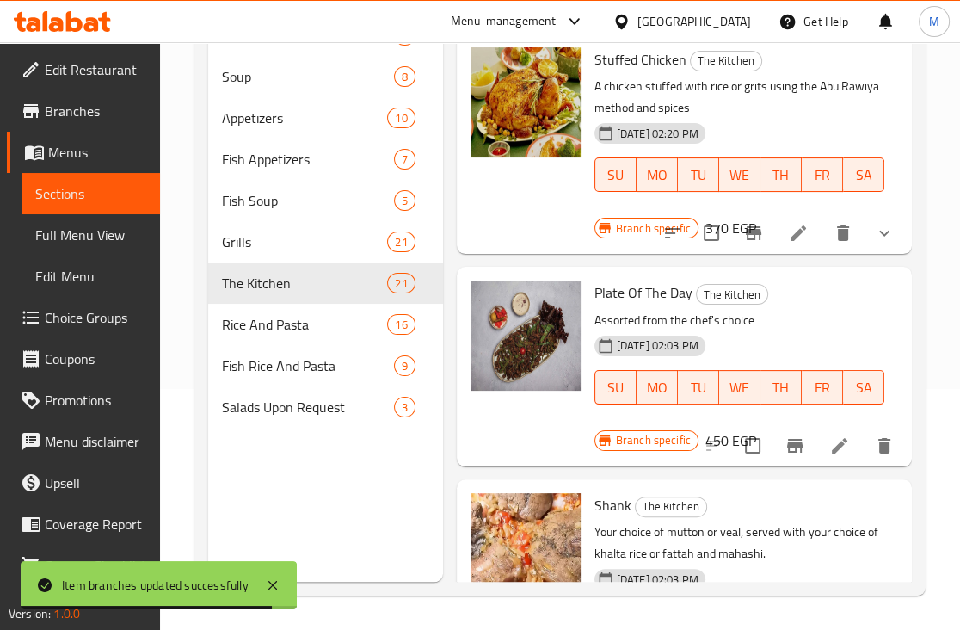
click at [774, 240] on li at bounding box center [798, 233] width 48 height 31
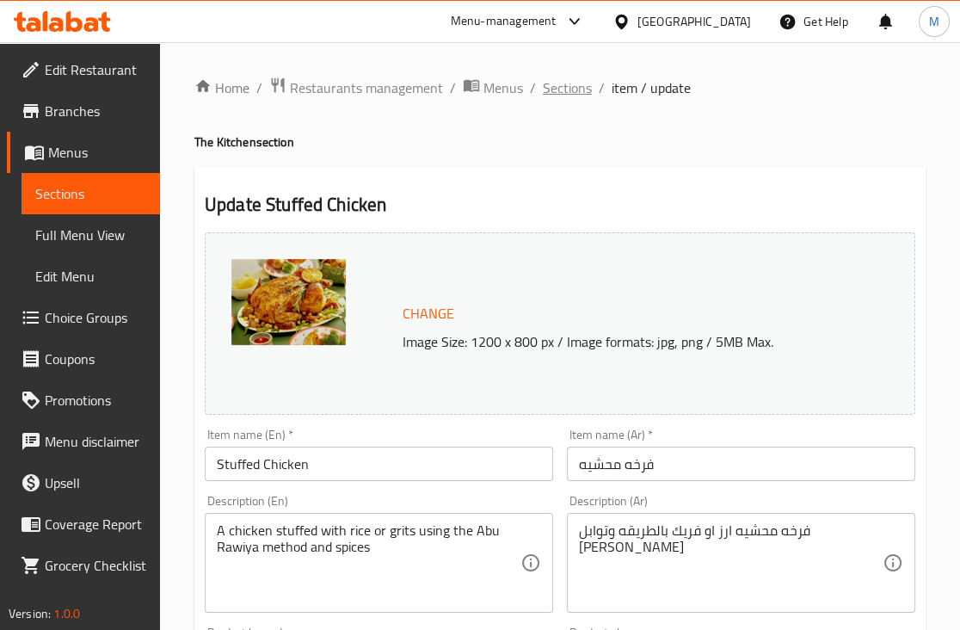
click at [571, 84] on span "Sections" at bounding box center [567, 87] width 49 height 21
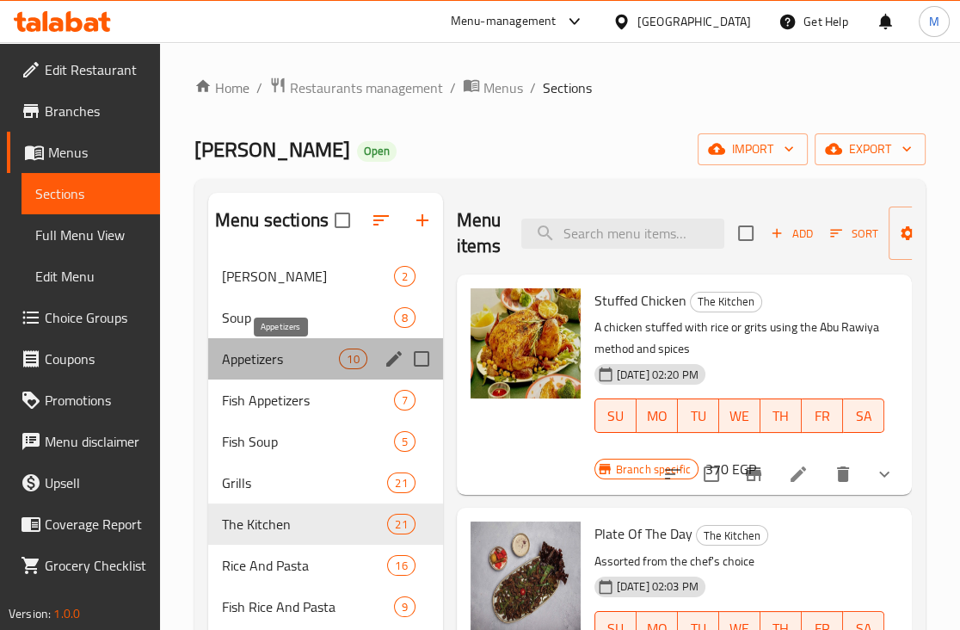
click at [232, 363] on span "Appetizers" at bounding box center [280, 358] width 117 height 21
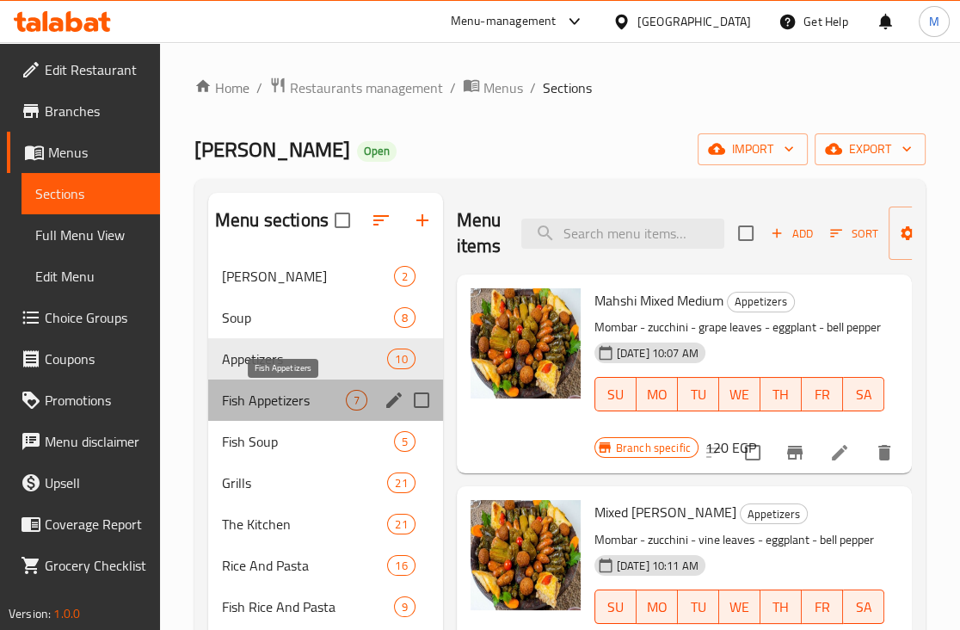
click at [266, 397] on span "Fish Appetizers" at bounding box center [284, 400] width 124 height 21
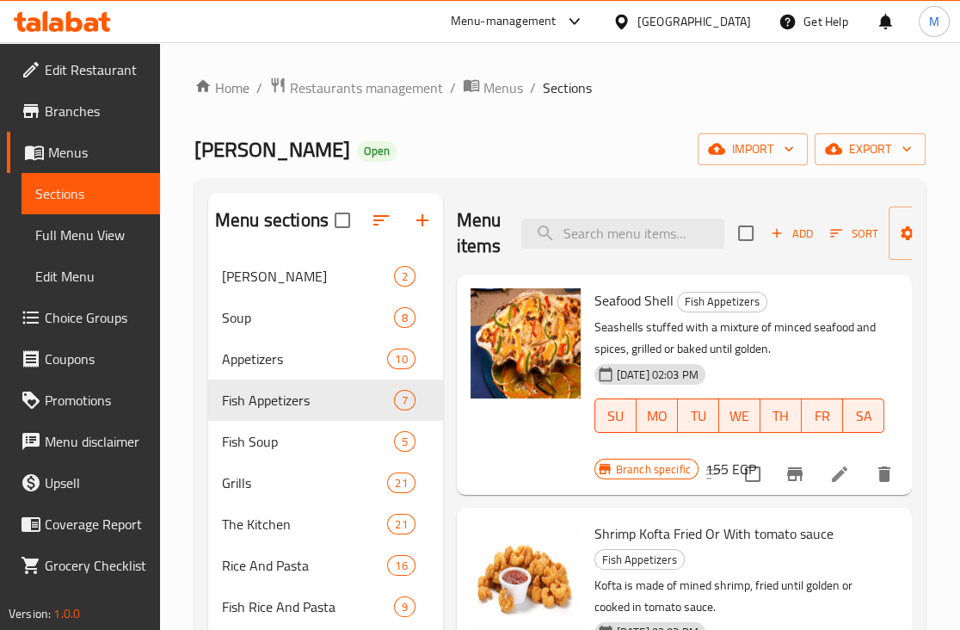
click at [778, 109] on div "Home / Restaurants management / Menus / Sections Abo Rawia Open import export M…" at bounding box center [559, 456] width 731 height 759
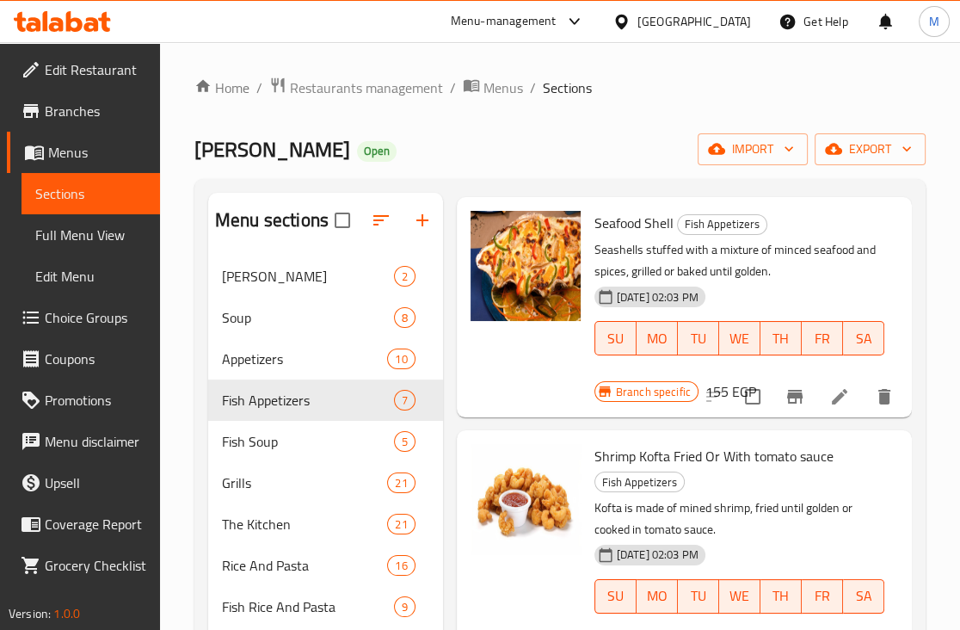
scroll to position [107, 0]
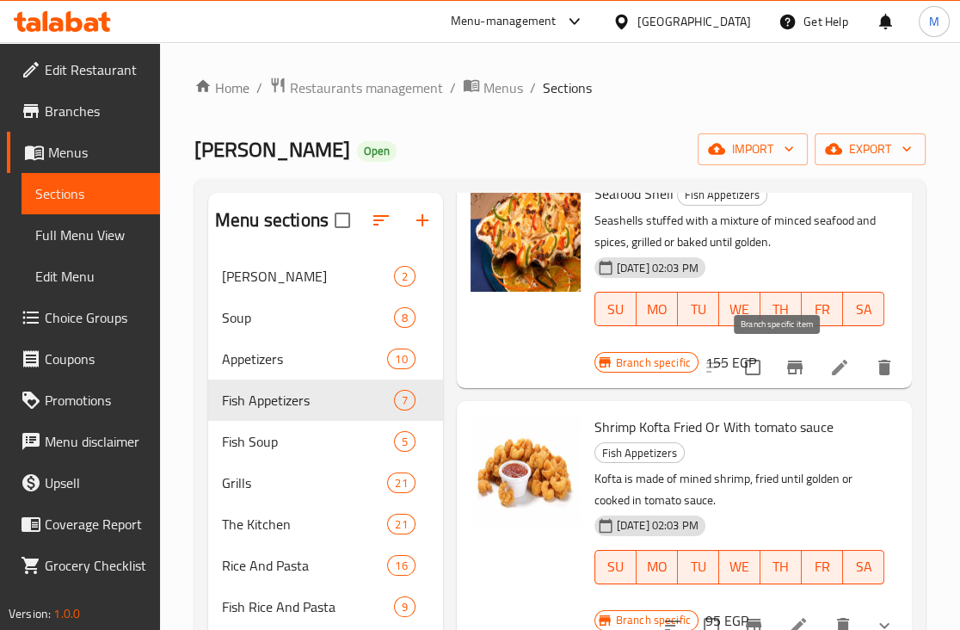
click at [784, 360] on icon "Branch-specific-item" at bounding box center [794, 367] width 21 height 21
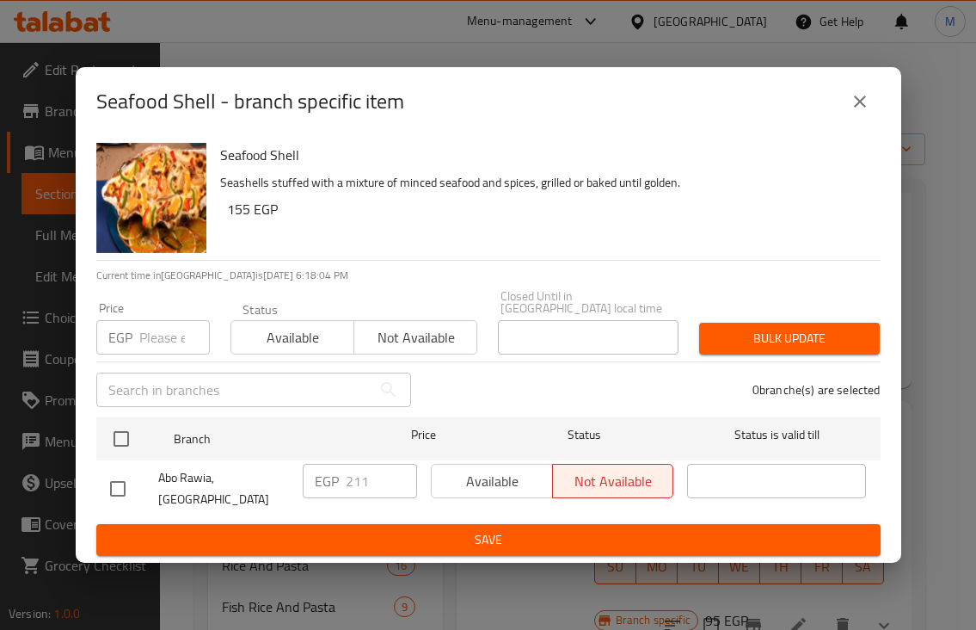
click at [126, 337] on p "EGP" at bounding box center [120, 337] width 24 height 21
click at [156, 352] on input "number" at bounding box center [174, 337] width 71 height 34
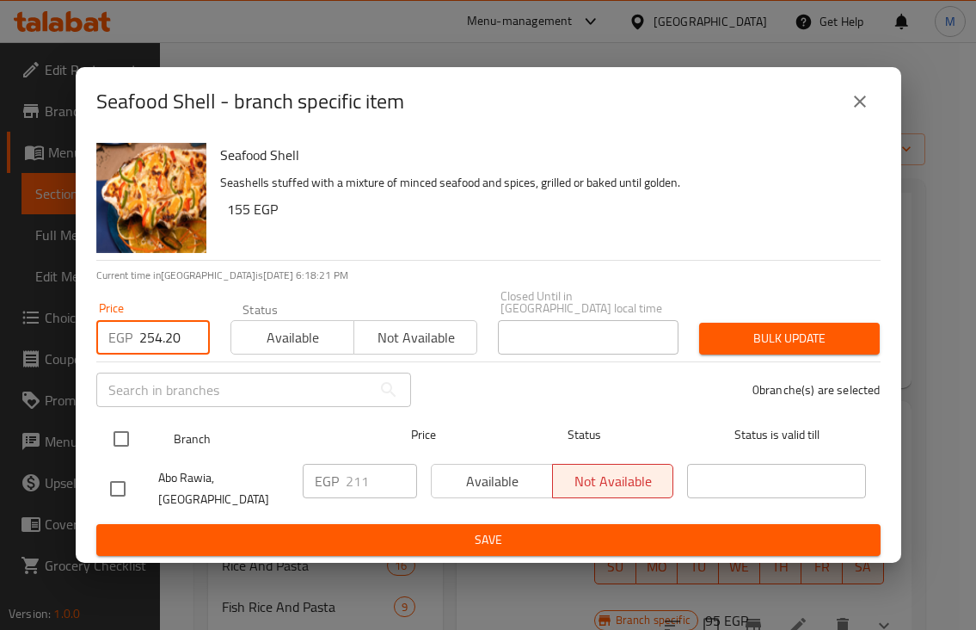
type input "254.20"
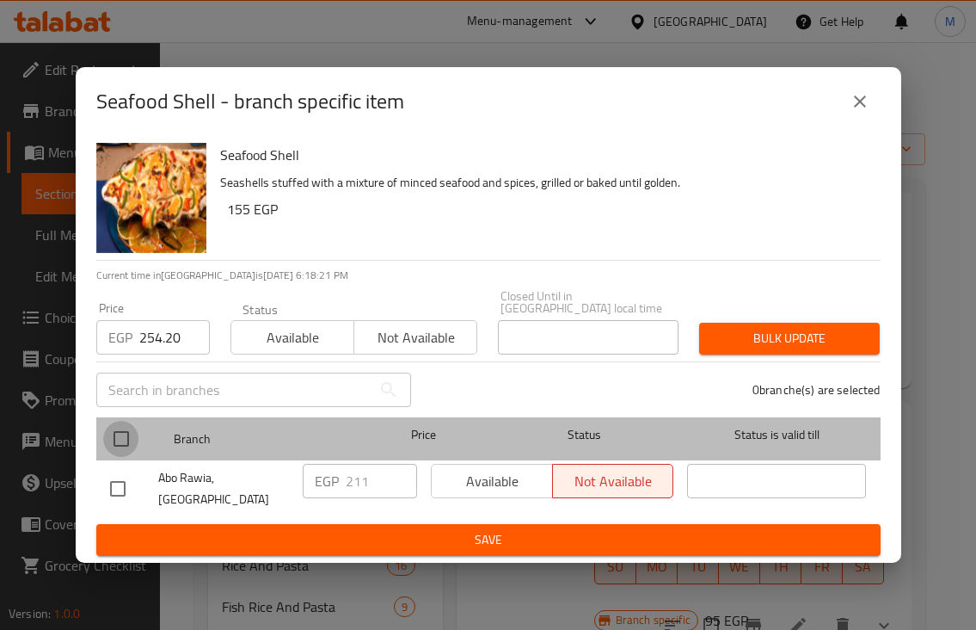
click at [118, 437] on input "checkbox" at bounding box center [121, 439] width 36 height 36
checkbox input "true"
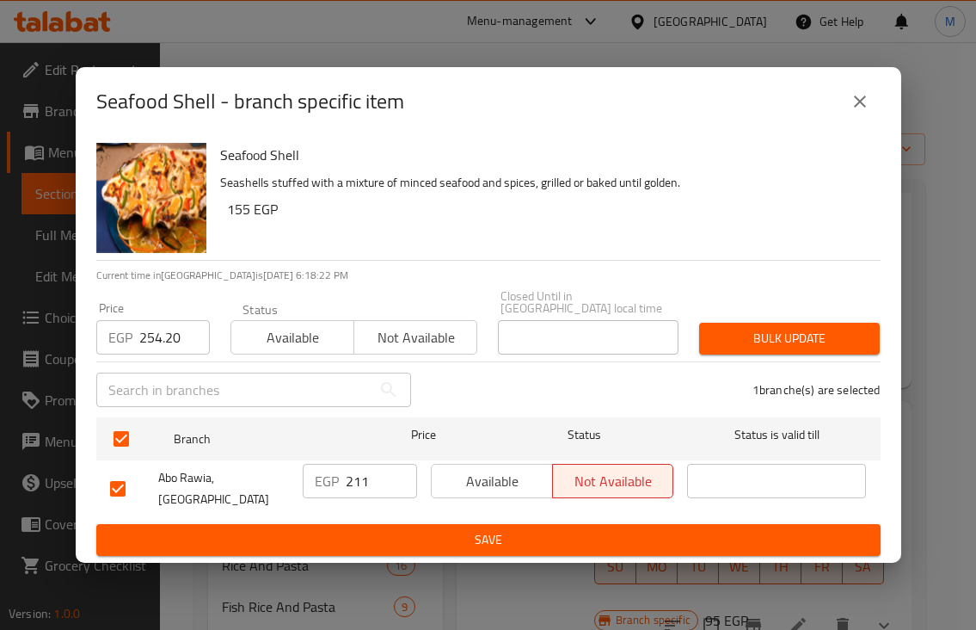
click at [789, 331] on span "Bulk update" at bounding box center [789, 339] width 153 height 22
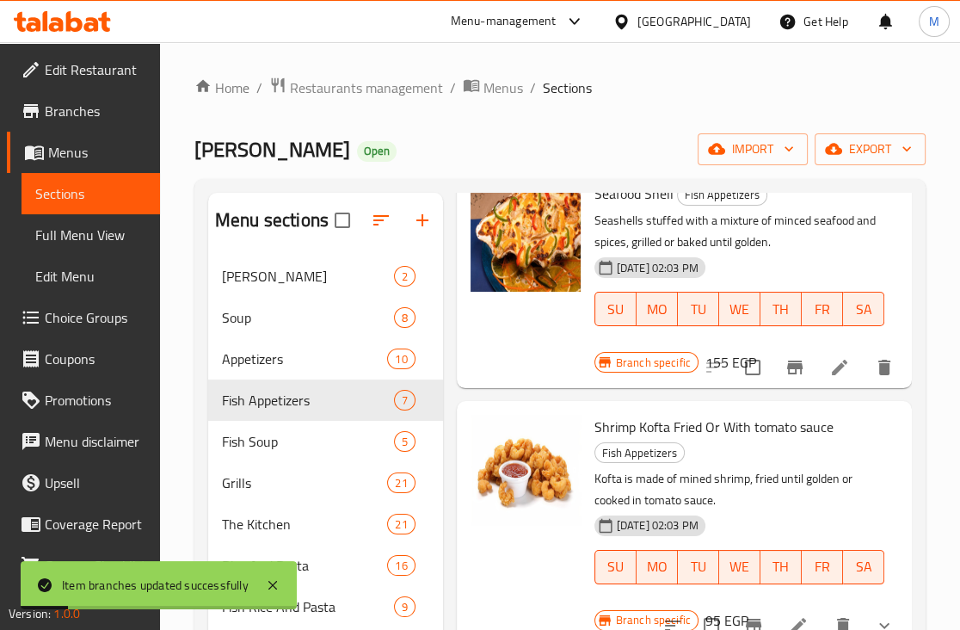
scroll to position [214, 0]
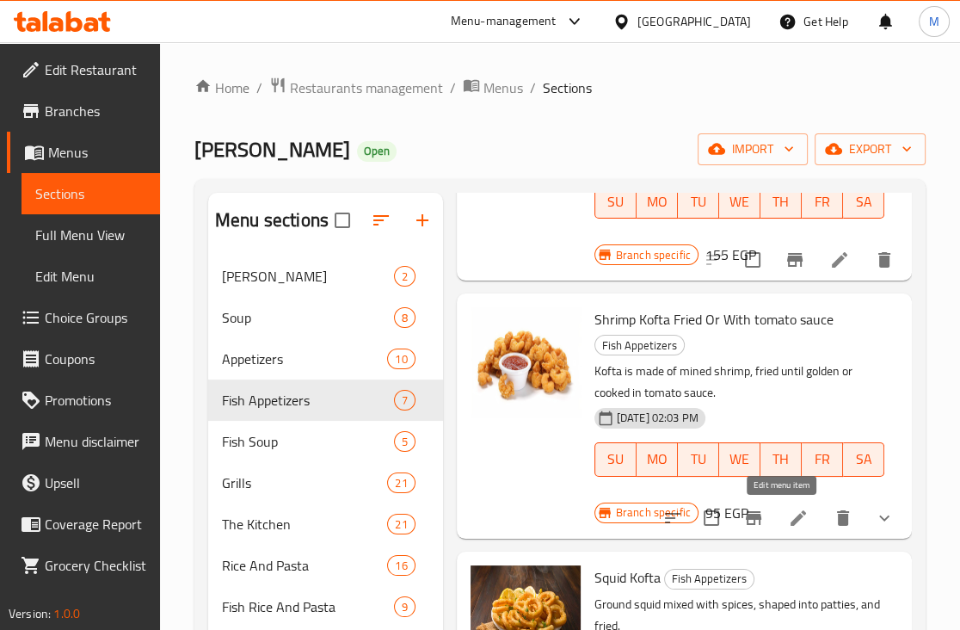
click at [790, 522] on icon at bounding box center [797, 517] width 15 height 15
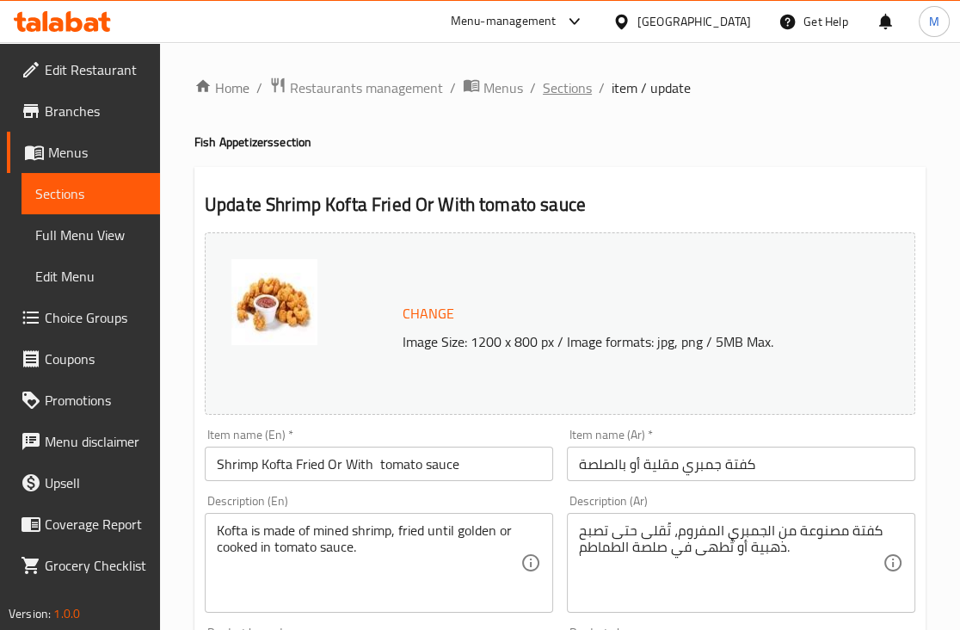
click at [556, 90] on span "Sections" at bounding box center [567, 87] width 49 height 21
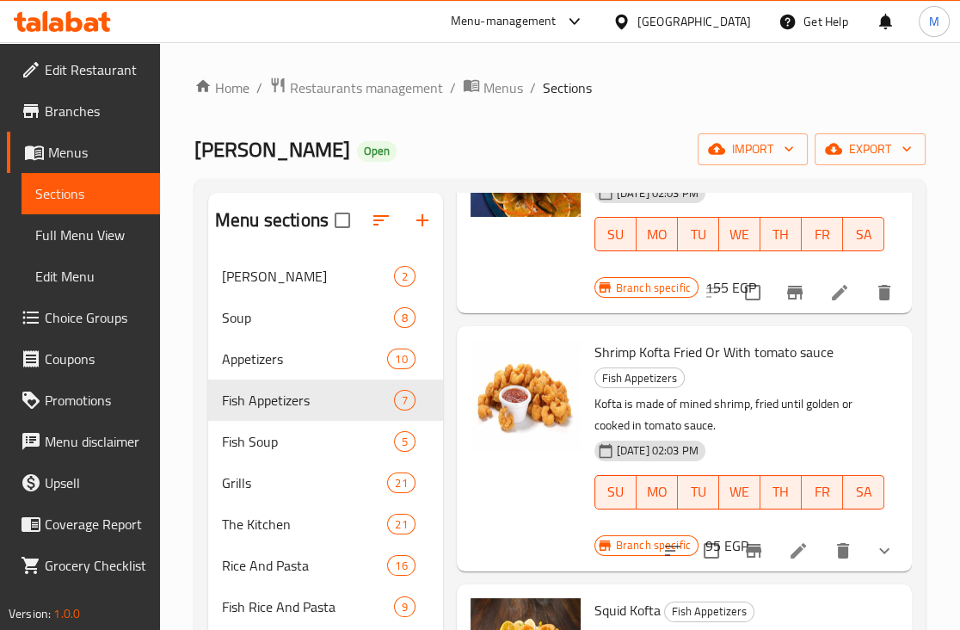
scroll to position [214, 0]
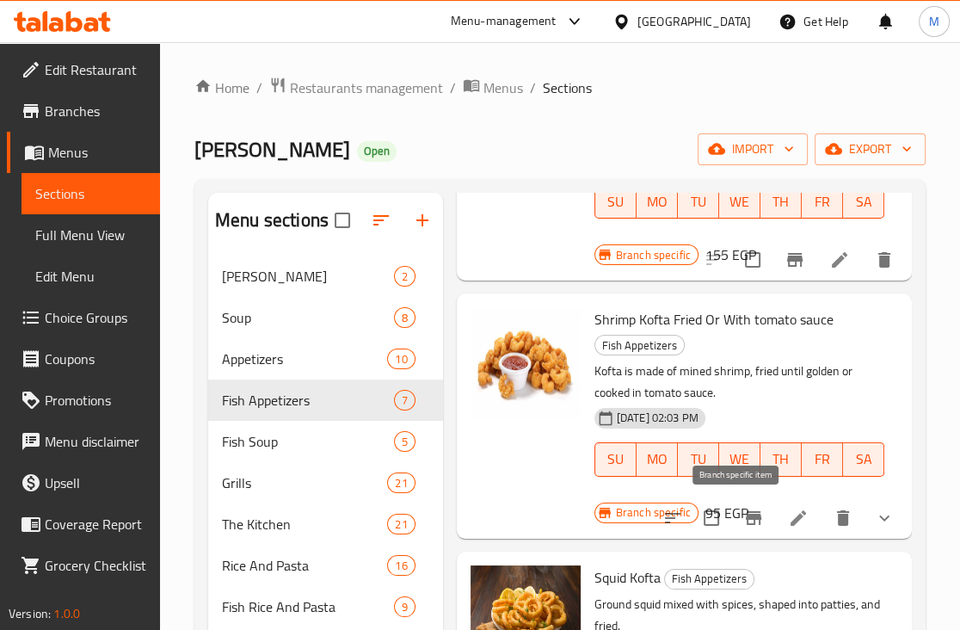
click at [748, 520] on button "Branch-specific-item" at bounding box center [753, 517] width 41 height 41
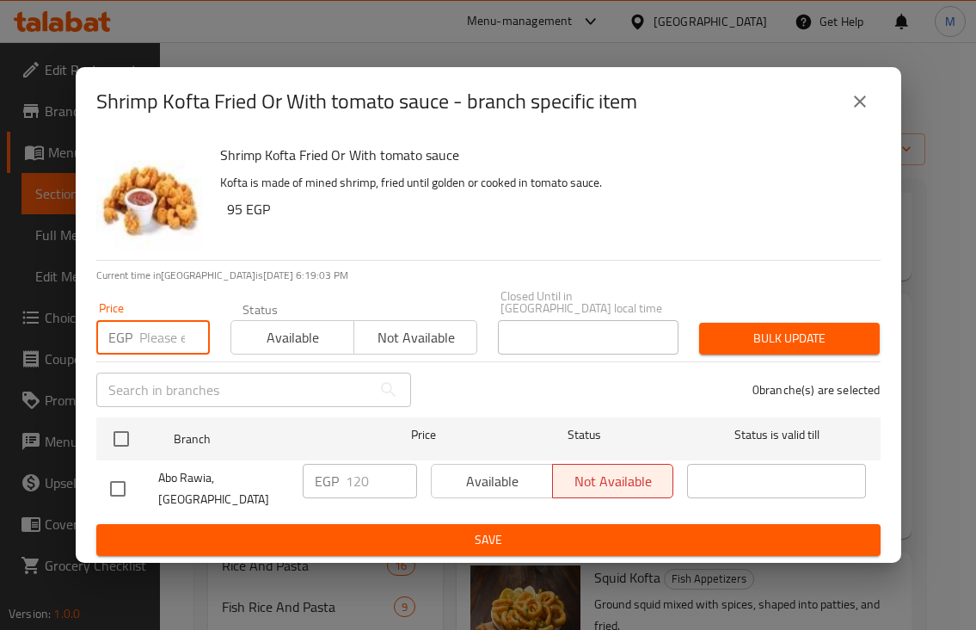
click at [170, 333] on input "number" at bounding box center [174, 337] width 71 height 34
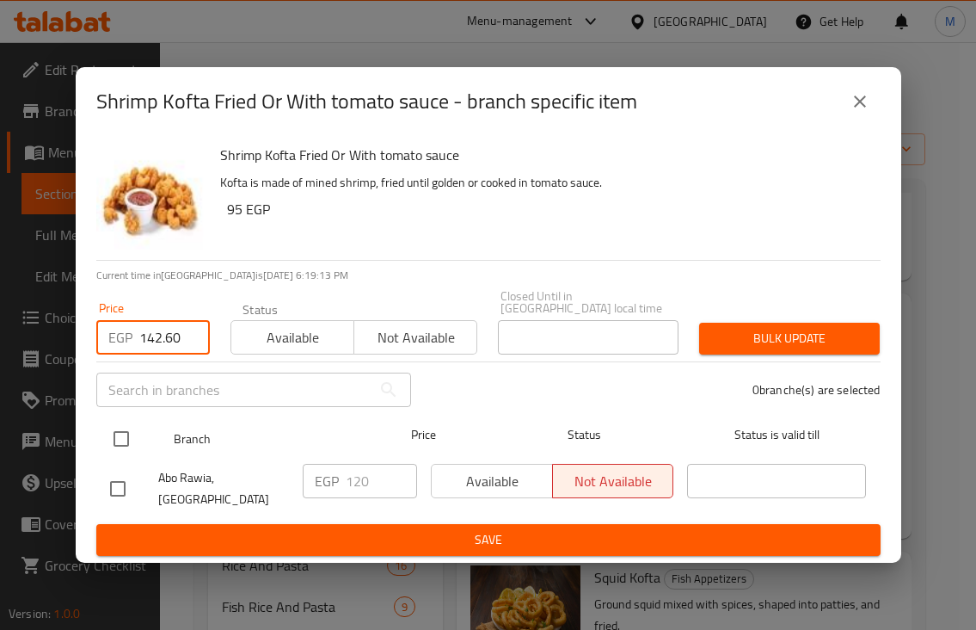
type input "142.60"
click at [111, 441] on input "checkbox" at bounding box center [121, 439] width 36 height 36
checkbox input "true"
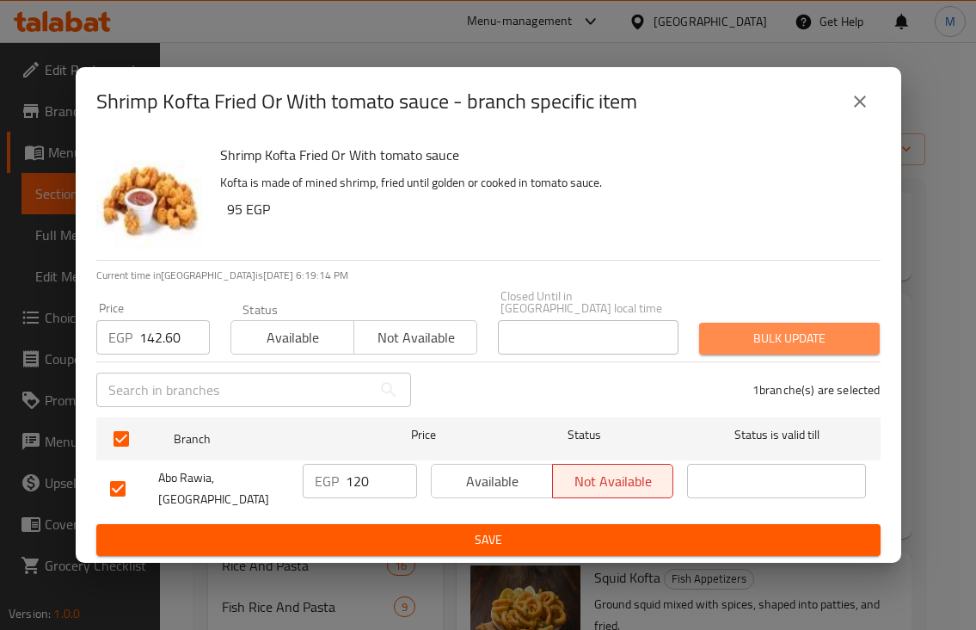
click at [763, 329] on span "Bulk update" at bounding box center [789, 339] width 153 height 22
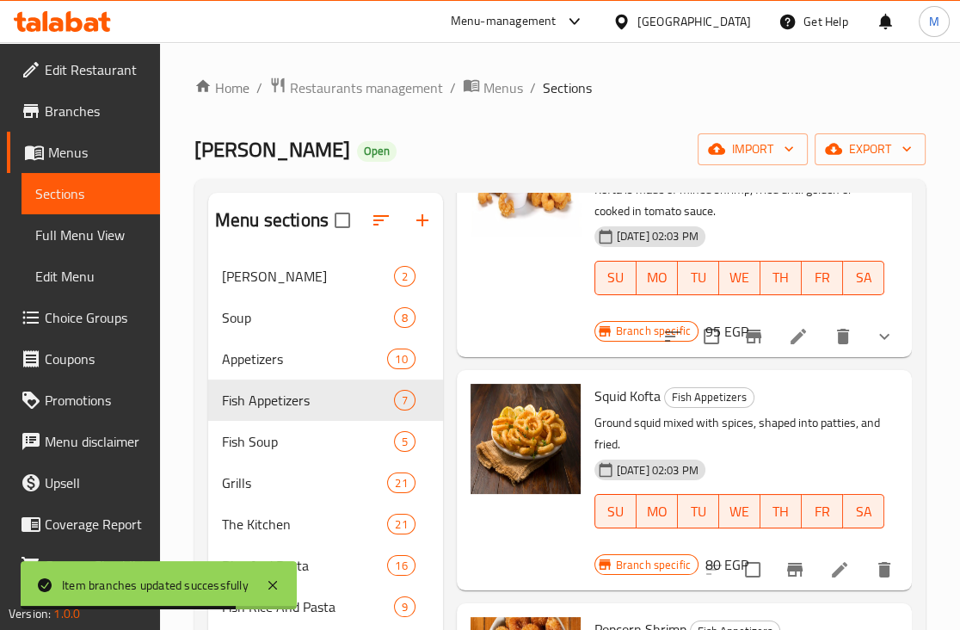
scroll to position [429, 0]
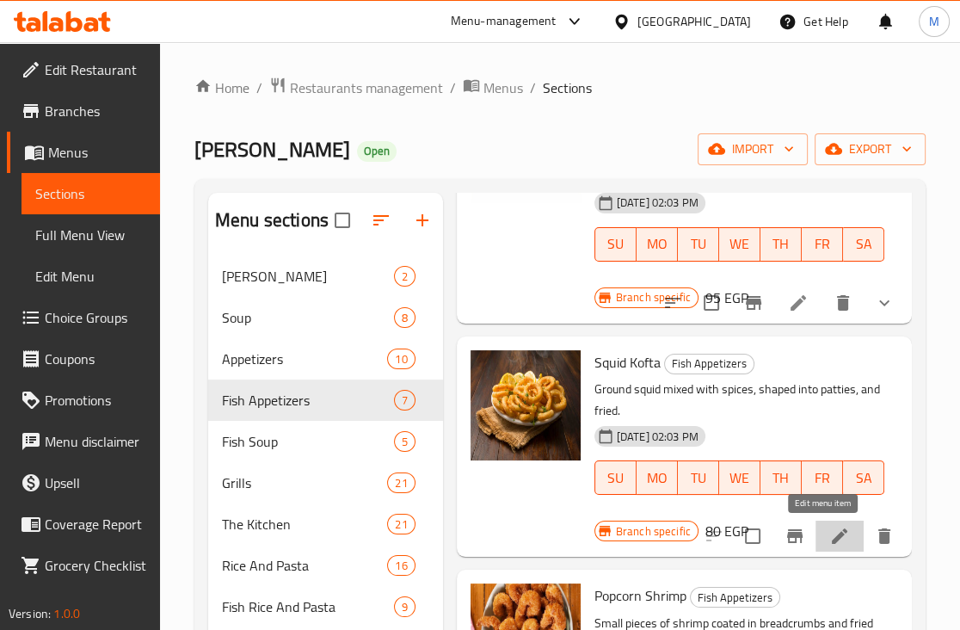
click at [829, 537] on icon at bounding box center [839, 536] width 21 height 21
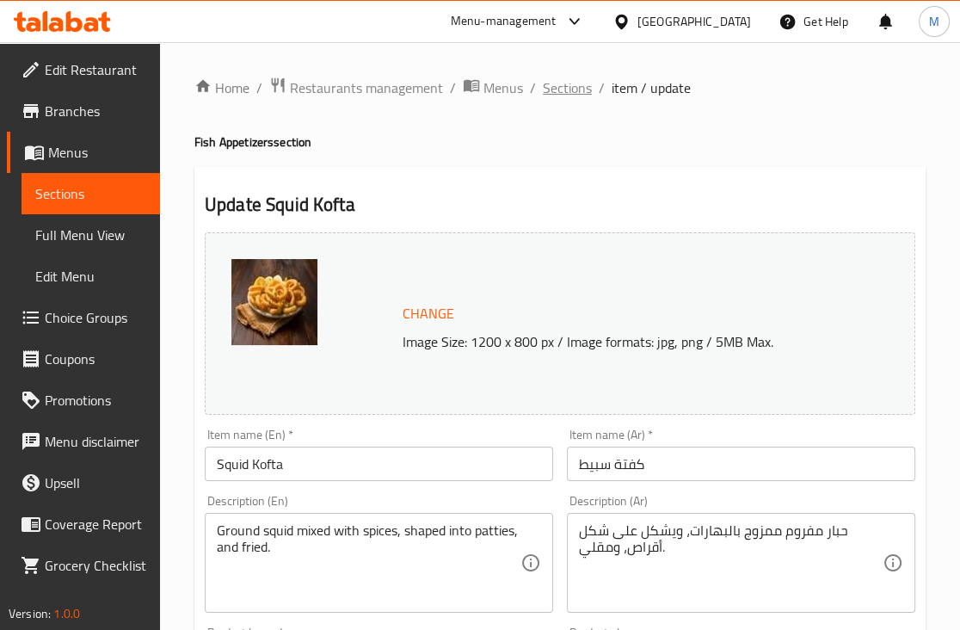
click at [563, 89] on span "Sections" at bounding box center [567, 87] width 49 height 21
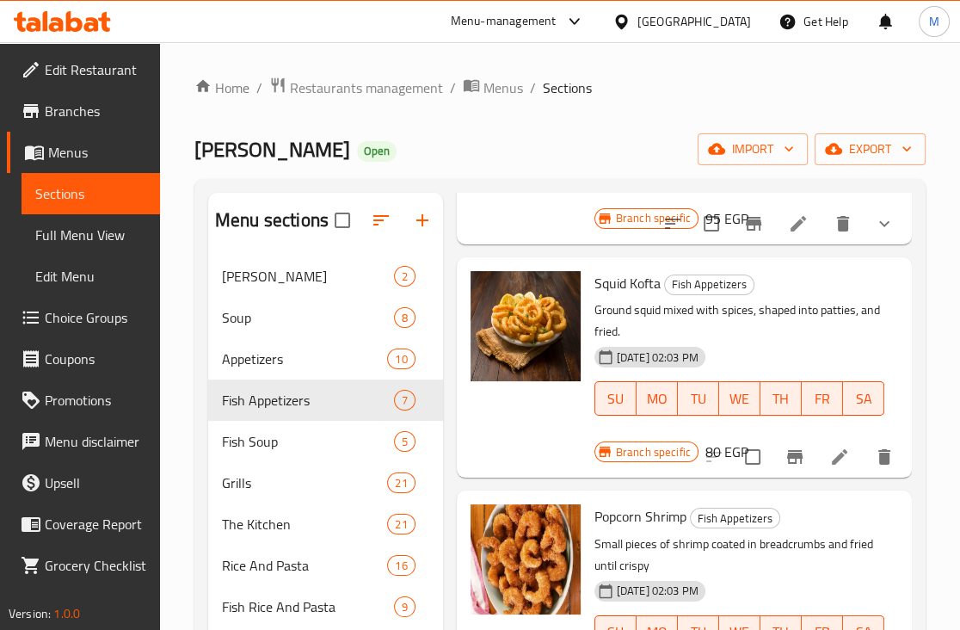
scroll to position [538, 0]
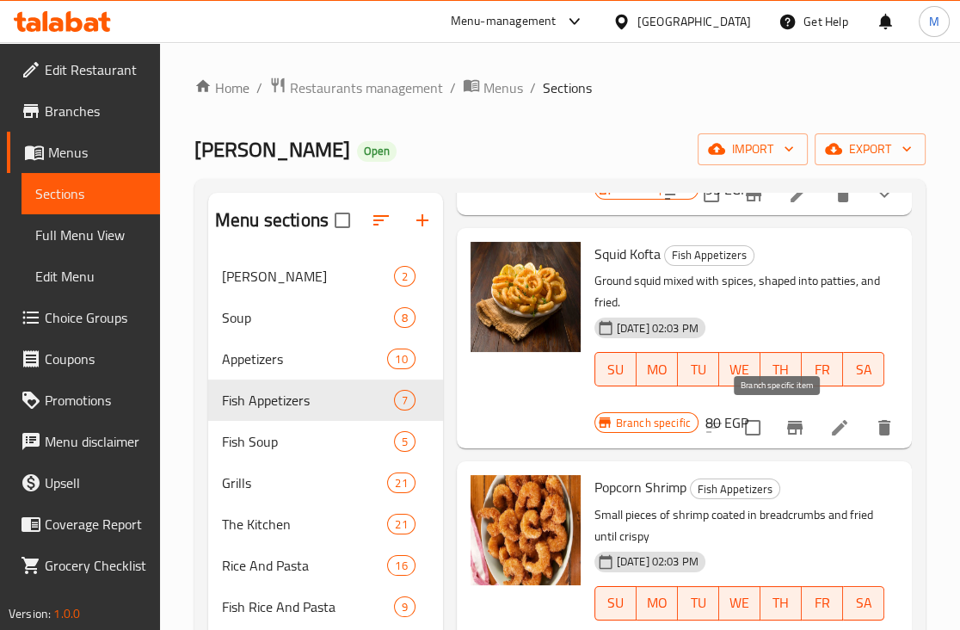
click at [784, 423] on icon "Branch-specific-item" at bounding box center [794, 427] width 21 height 21
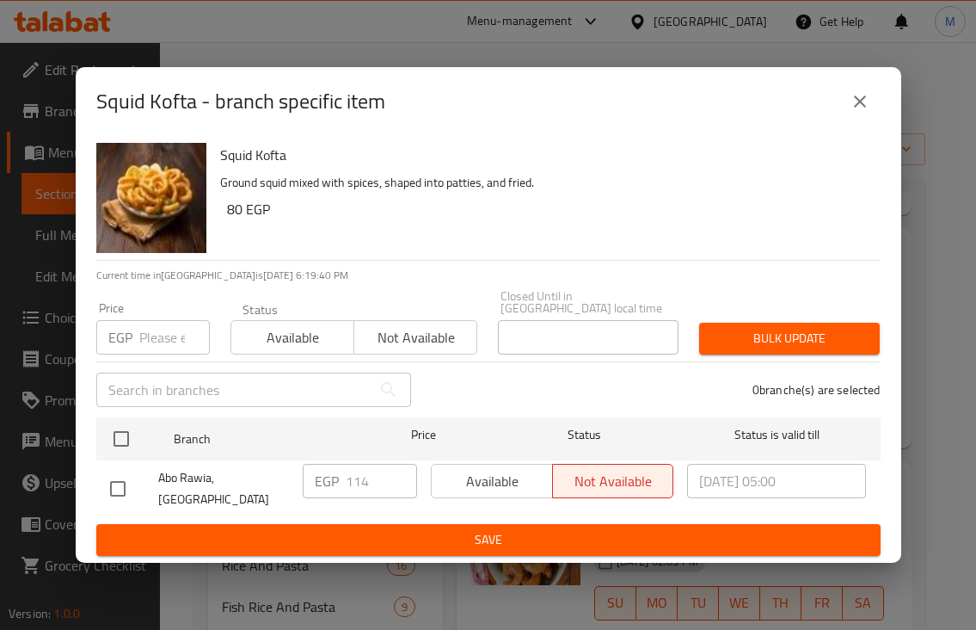
click at [169, 335] on input "number" at bounding box center [174, 337] width 71 height 34
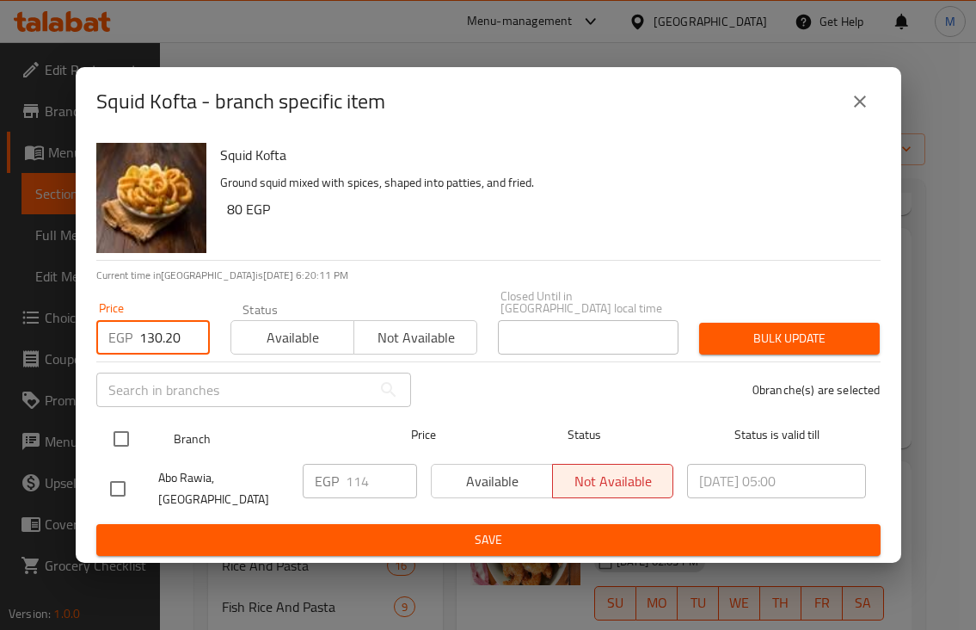
type input "130.20"
click at [114, 437] on input "checkbox" at bounding box center [121, 439] width 36 height 36
checkbox input "true"
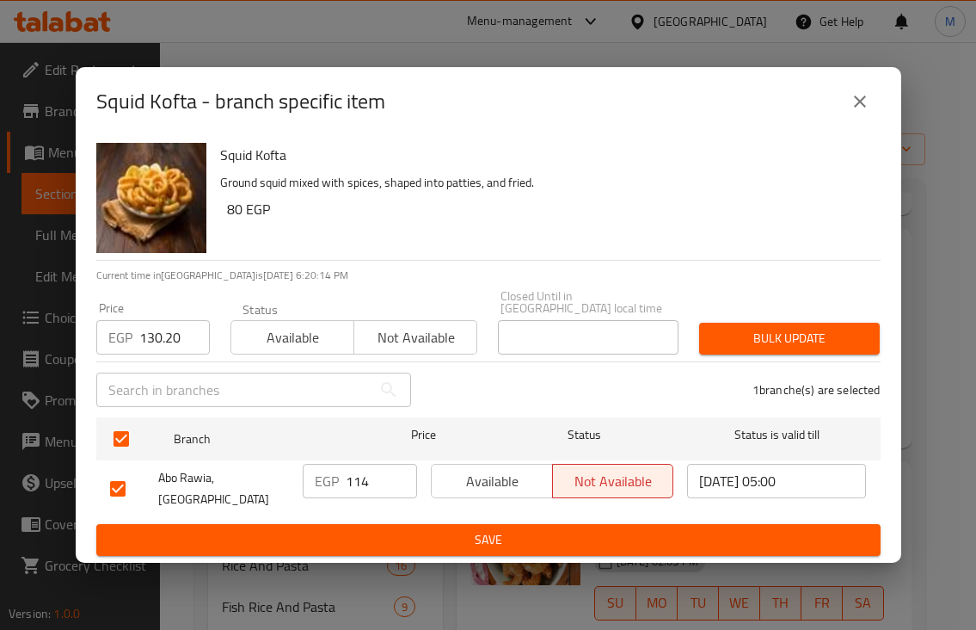
click at [753, 336] on span "Bulk update" at bounding box center [789, 339] width 153 height 22
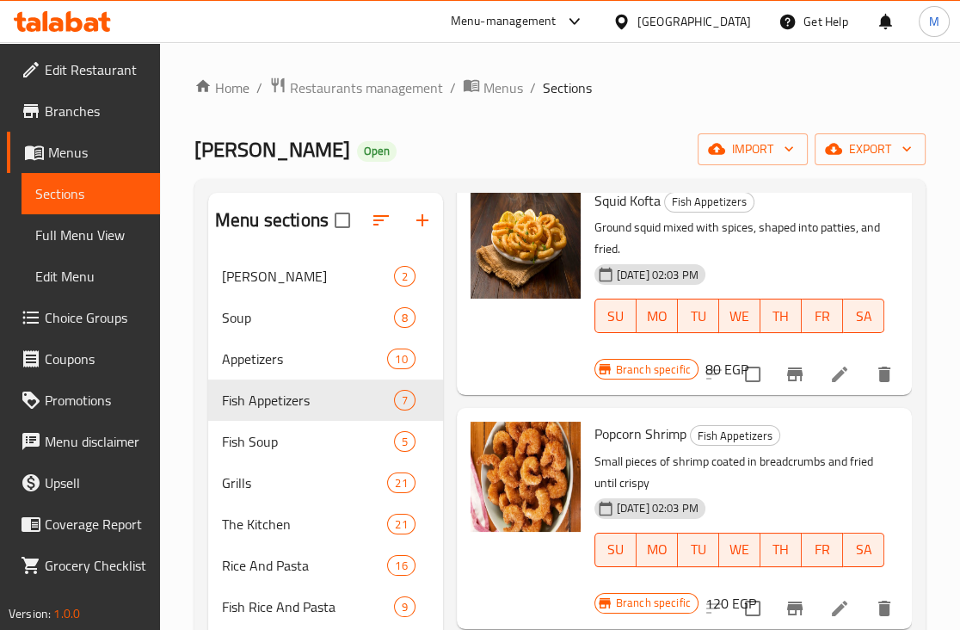
scroll to position [597, 0]
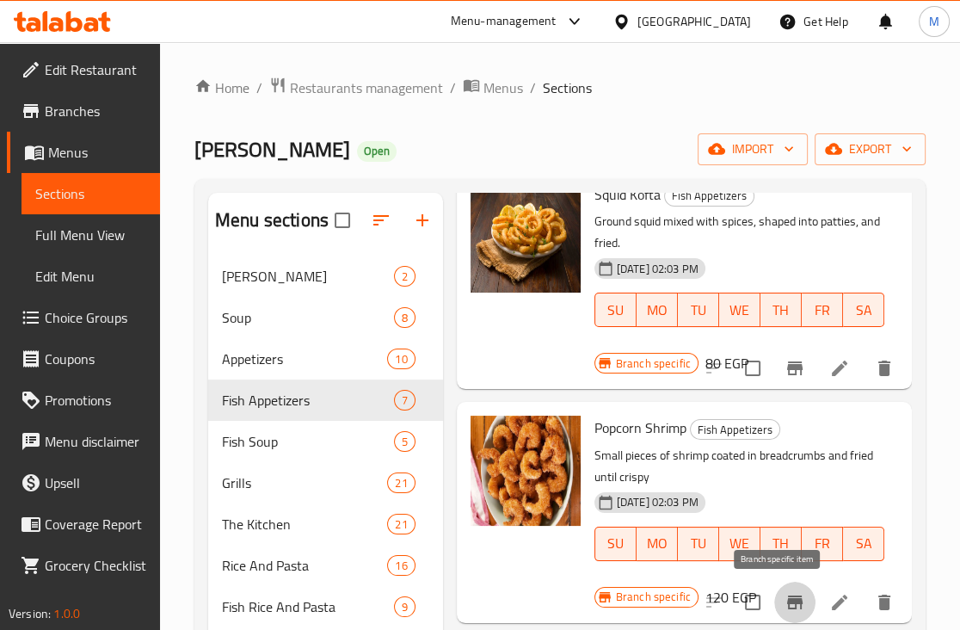
click at [787, 604] on icon "Branch-specific-item" at bounding box center [794, 602] width 15 height 14
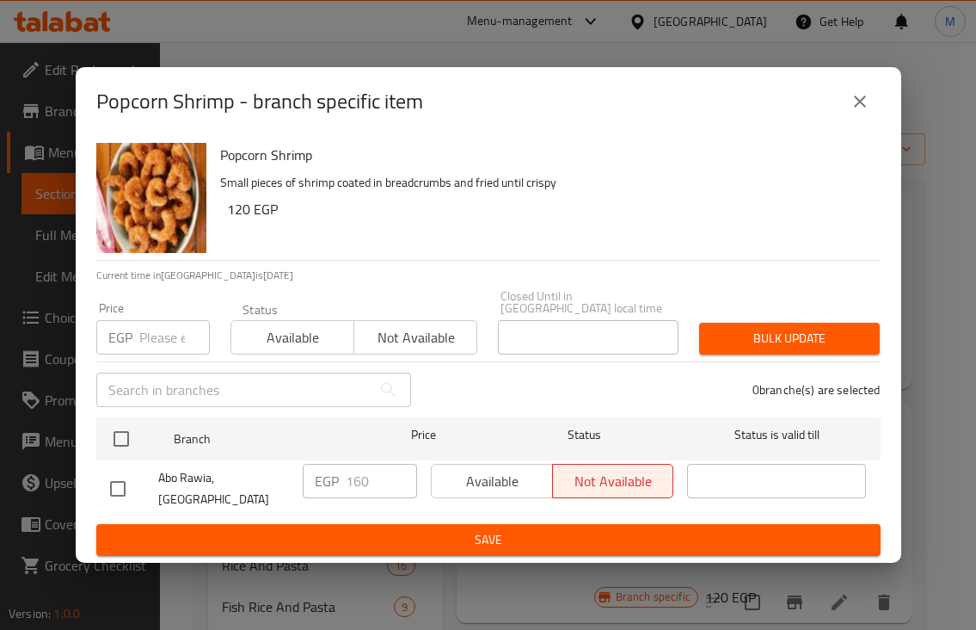
click at [172, 342] on input "number" at bounding box center [174, 337] width 71 height 34
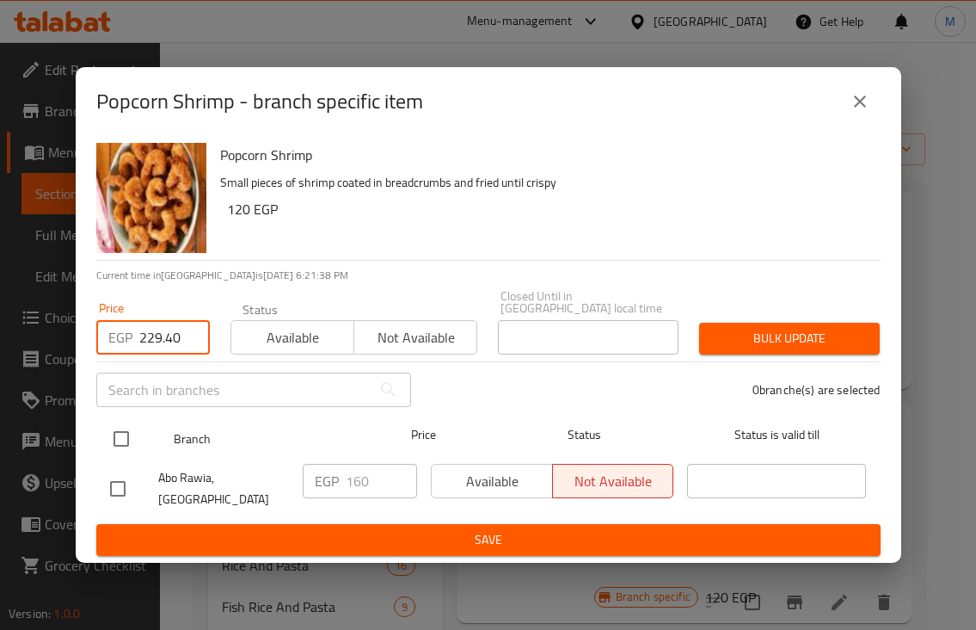
type input "229.40"
click at [122, 429] on input "checkbox" at bounding box center [121, 439] width 36 height 36
checkbox input "true"
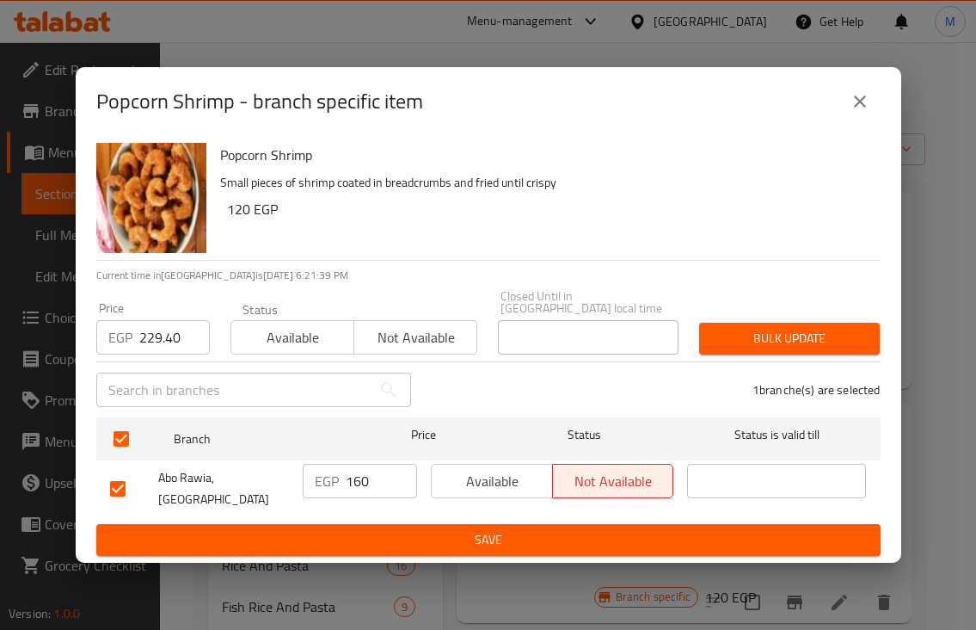
click at [851, 349] on span "Bulk update" at bounding box center [789, 339] width 153 height 22
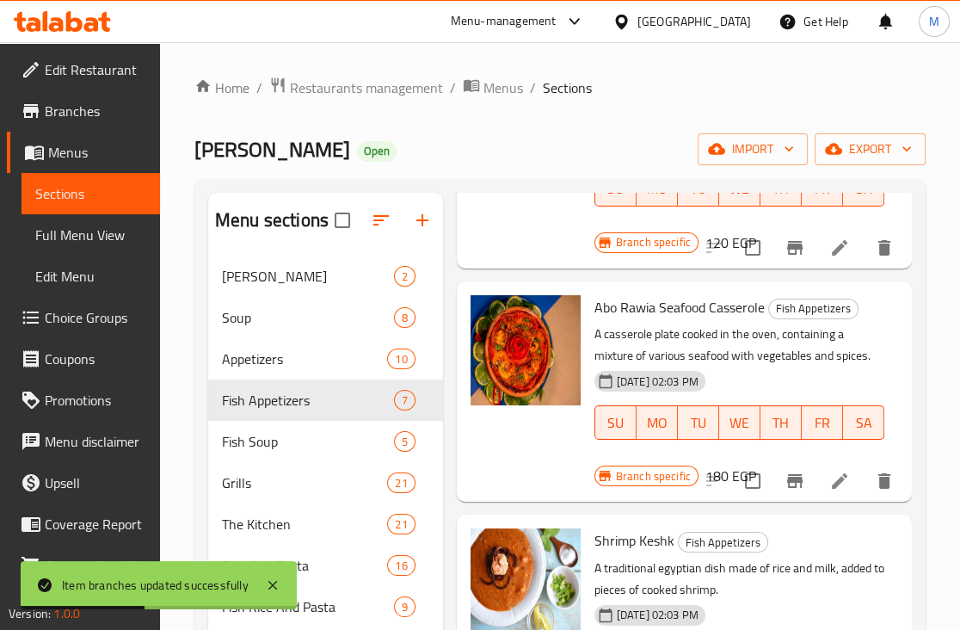
scroll to position [1027, 0]
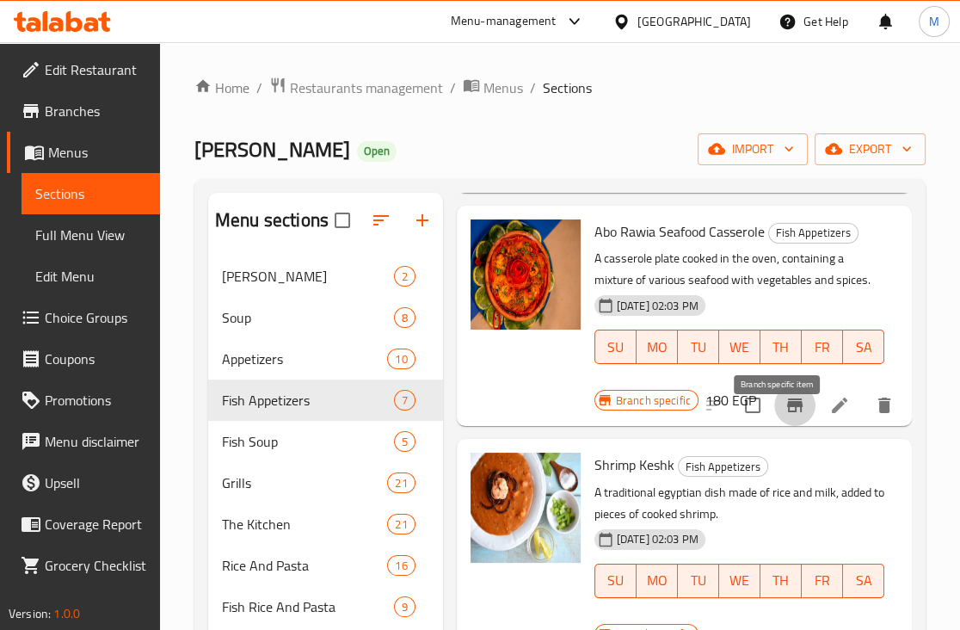
click at [787, 412] on icon "Branch-specific-item" at bounding box center [794, 405] width 15 height 14
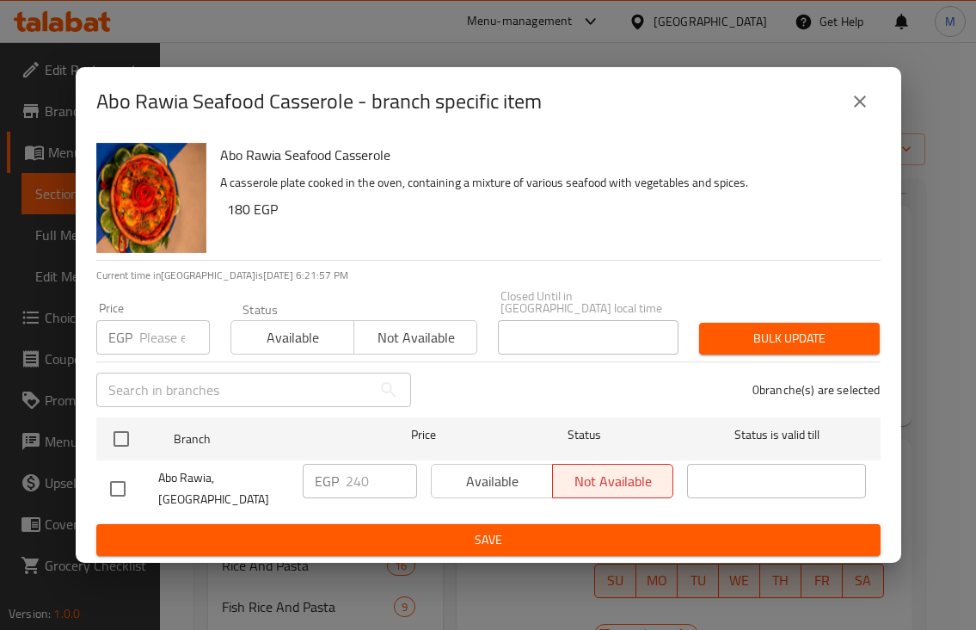
click at [146, 337] on input "number" at bounding box center [174, 337] width 71 height 34
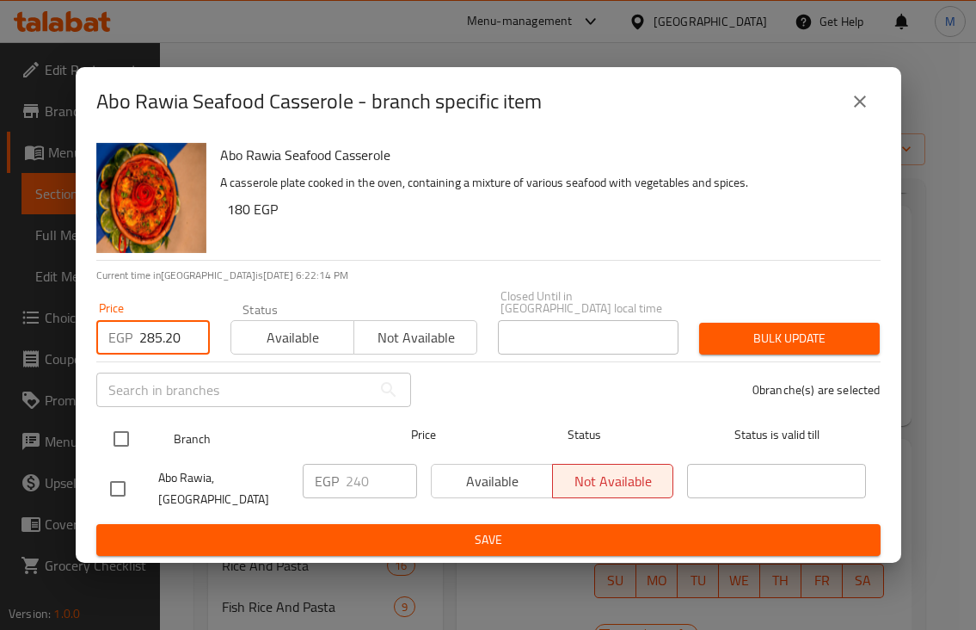
type input "285.20"
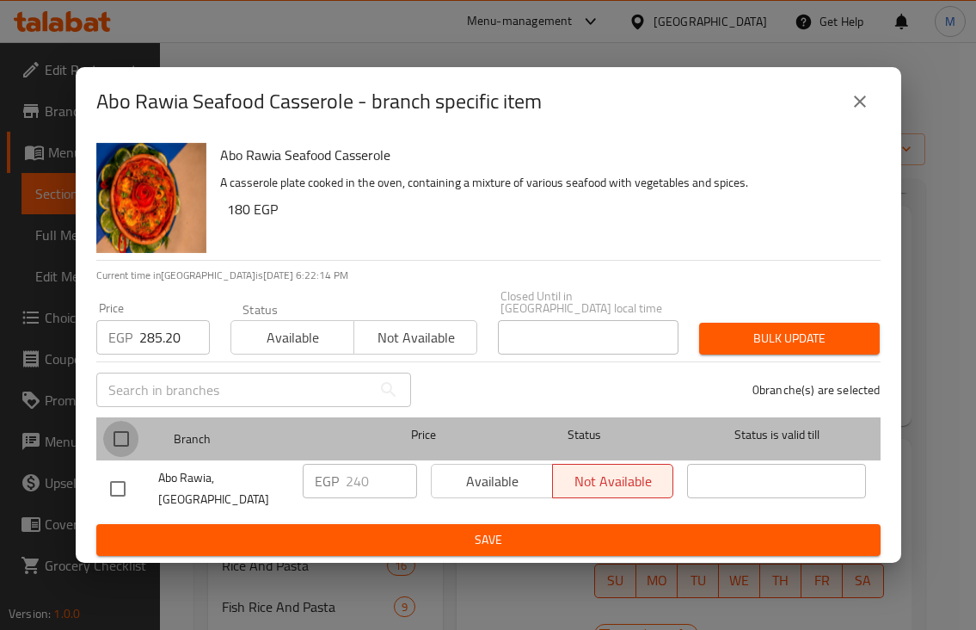
click at [120, 444] on input "checkbox" at bounding box center [121, 439] width 36 height 36
checkbox input "true"
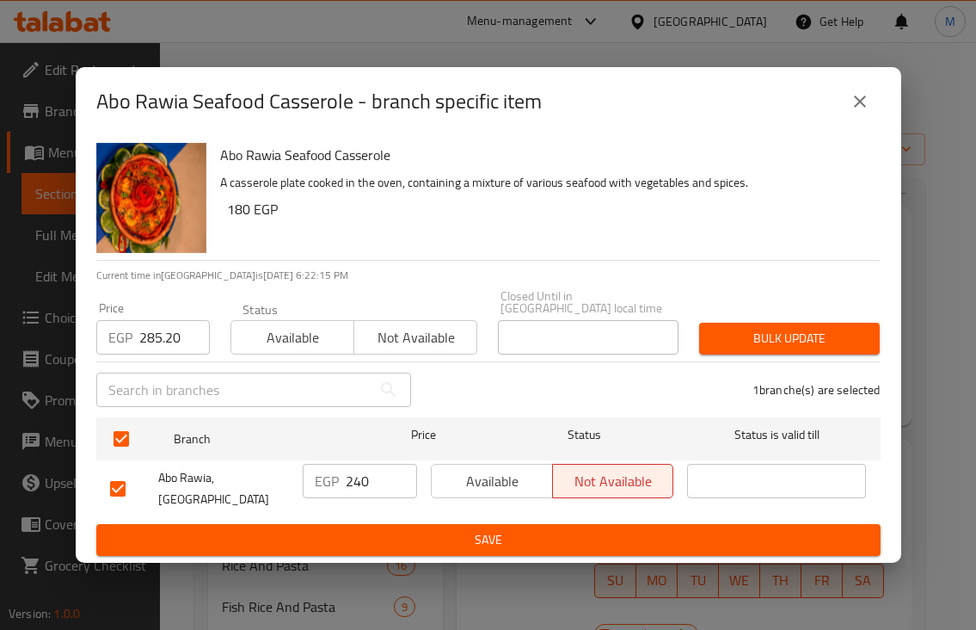
click at [766, 349] on span "Bulk update" at bounding box center [789, 339] width 153 height 22
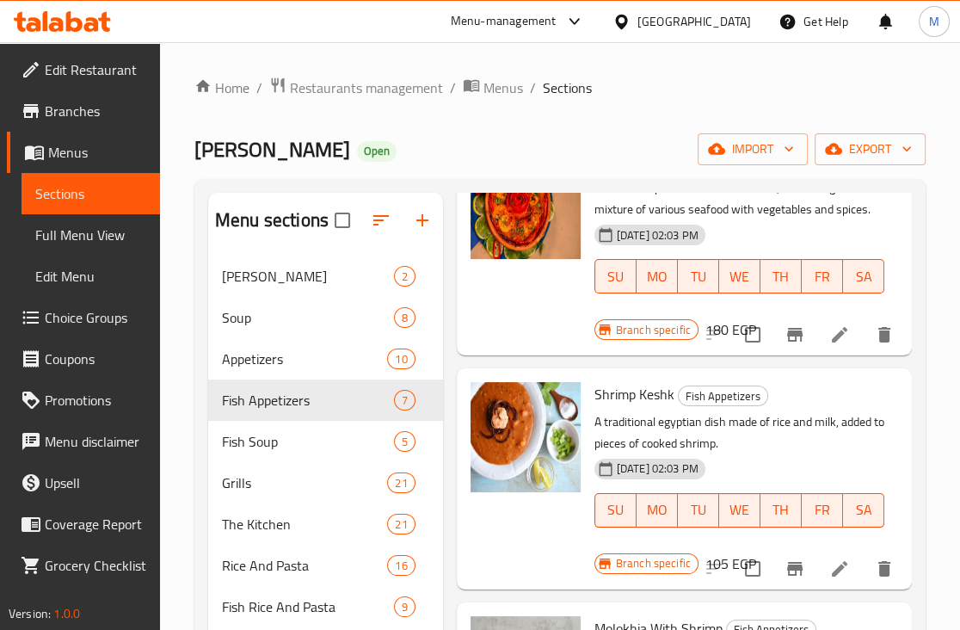
scroll to position [1135, 0]
click at [787, 562] on icon "Branch-specific-item" at bounding box center [794, 569] width 15 height 14
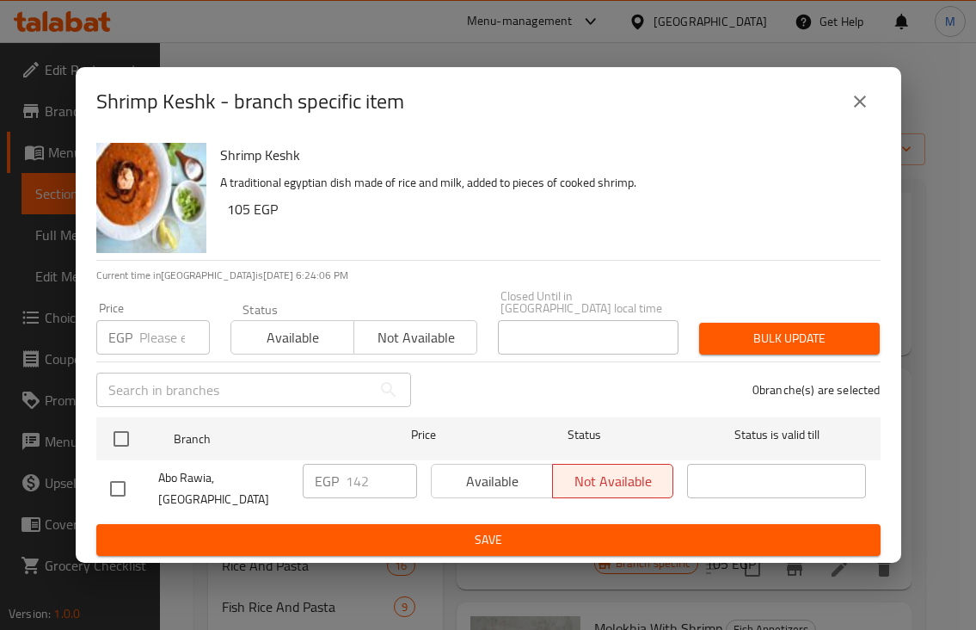
click at [128, 334] on p "EGP" at bounding box center [120, 337] width 24 height 21
click at [128, 335] on p "EGP" at bounding box center [120, 337] width 24 height 21
click at [154, 330] on input "number" at bounding box center [174, 337] width 71 height 34
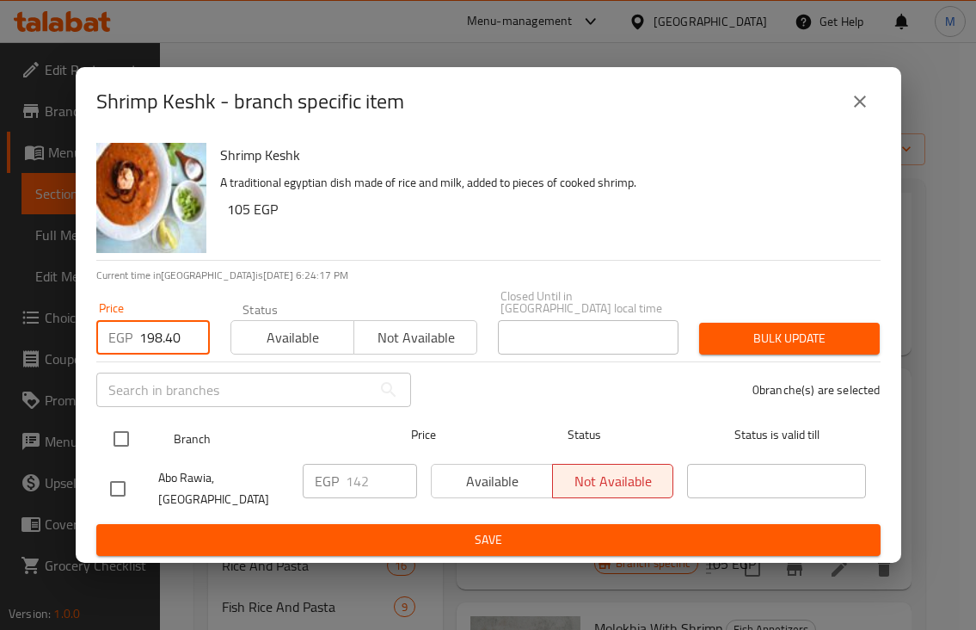
type input "198.40"
click at [125, 444] on input "checkbox" at bounding box center [121, 439] width 36 height 36
checkbox input "true"
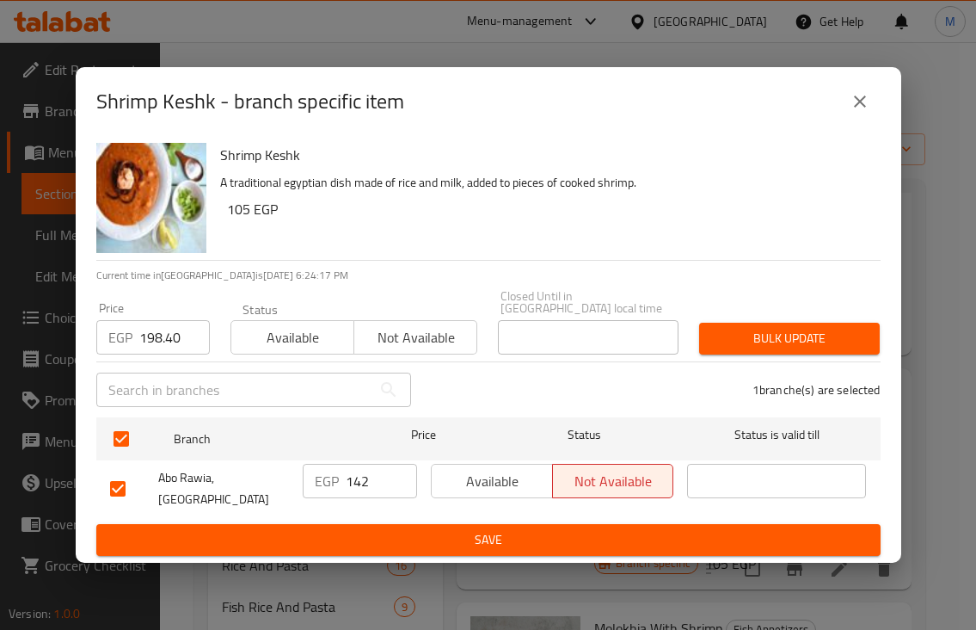
click at [765, 346] on span "Bulk update" at bounding box center [789, 339] width 153 height 22
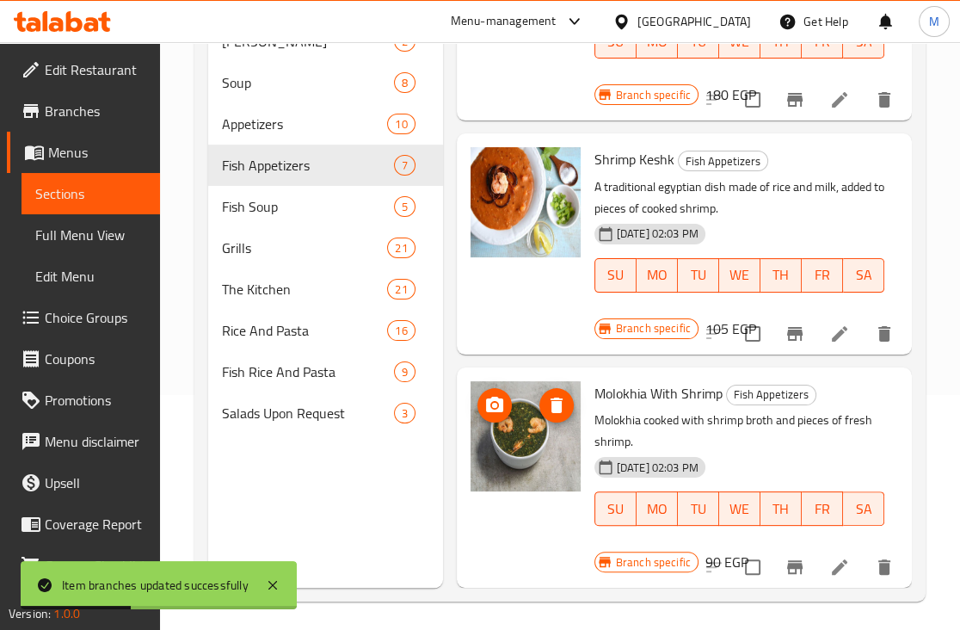
scroll to position [241, 0]
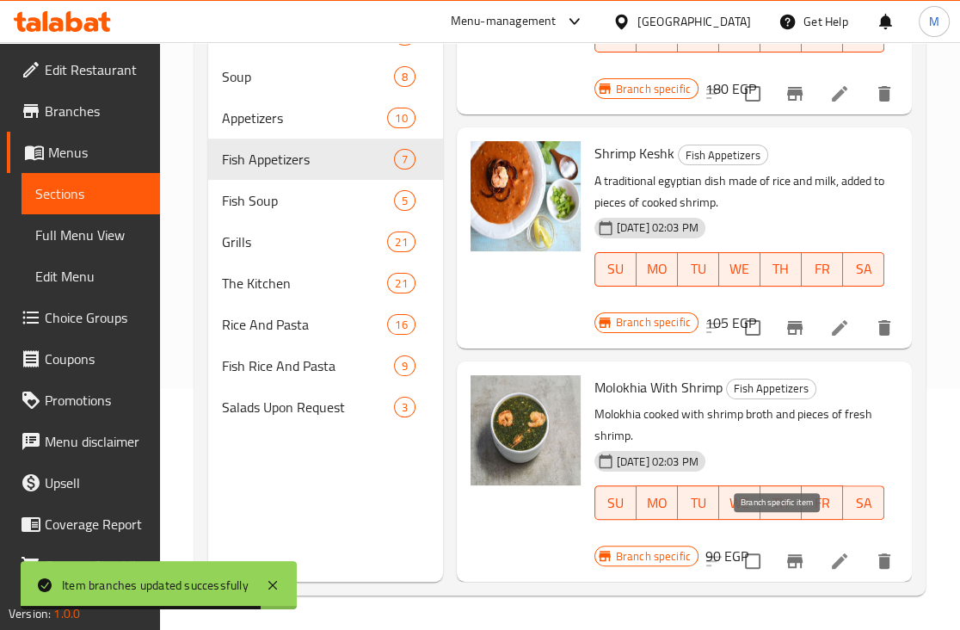
click at [787, 554] on icon "Branch-specific-item" at bounding box center [794, 561] width 15 height 14
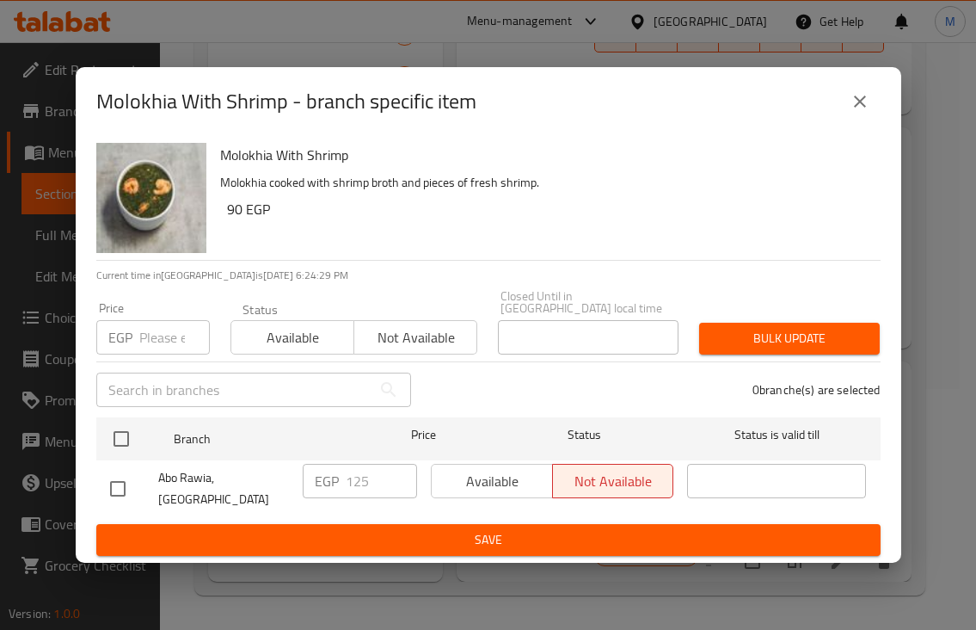
click at [177, 342] on input "number" at bounding box center [174, 337] width 71 height 34
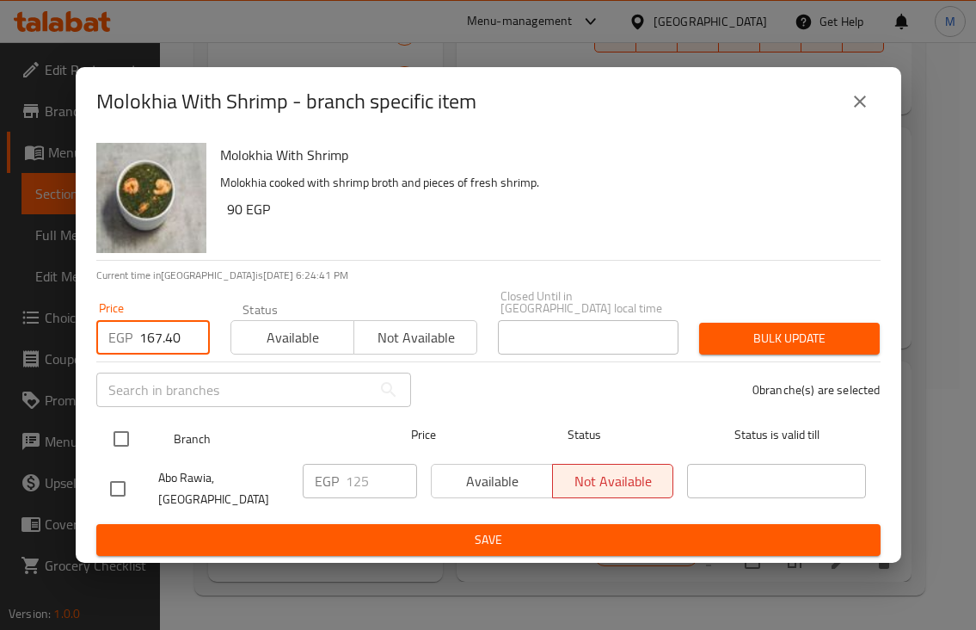
type input "167.40"
click at [122, 441] on input "checkbox" at bounding box center [121, 439] width 36 height 36
checkbox input "true"
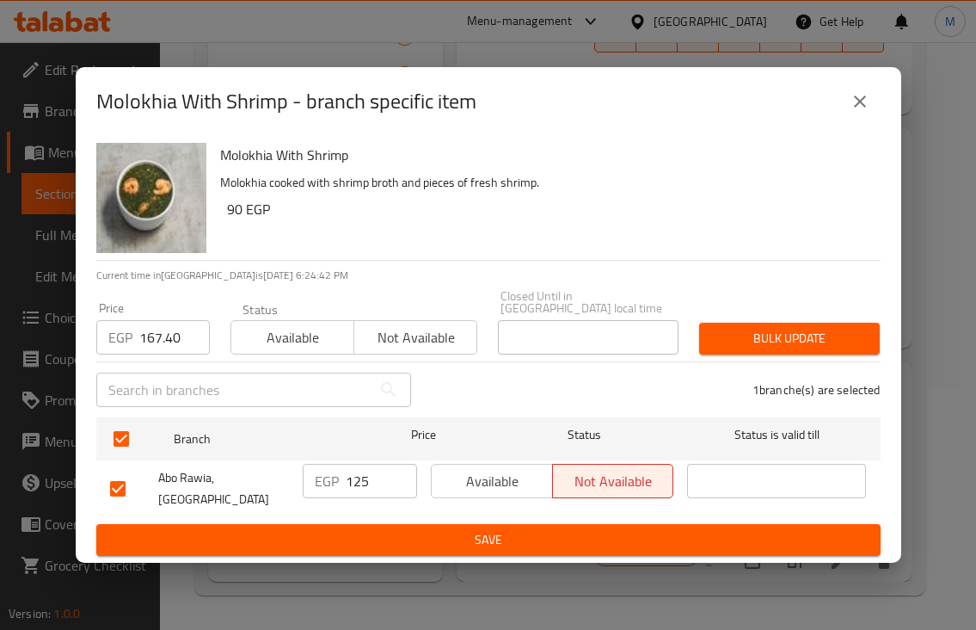
click at [833, 345] on span "Bulk update" at bounding box center [789, 339] width 153 height 22
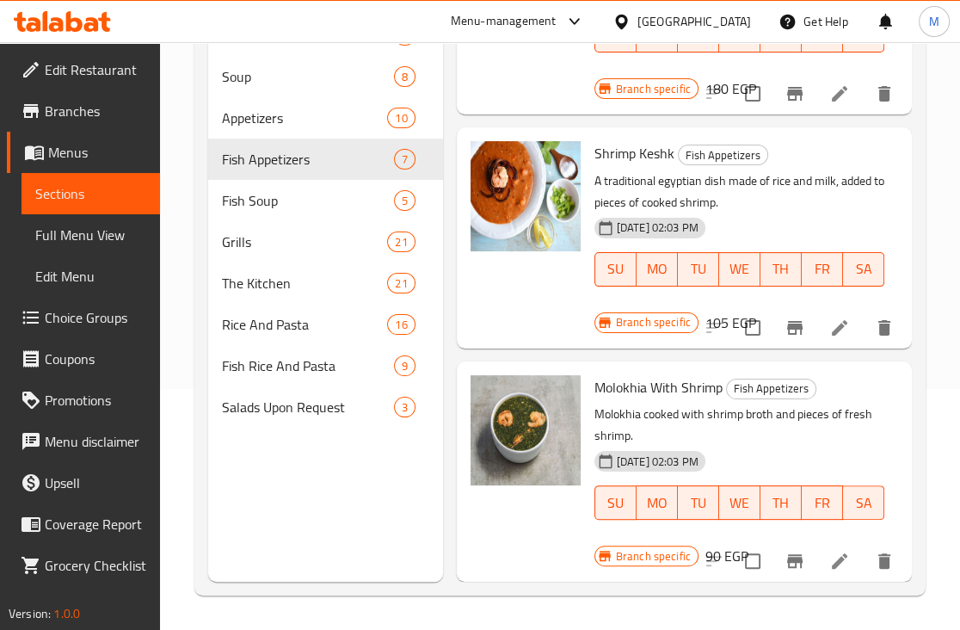
click at [847, 170] on p "A traditional egyptian dish made of rice and milk, added to pieces of cooked sh…" at bounding box center [739, 191] width 290 height 43
click at [288, 366] on span "Fish Rice And Pasta" at bounding box center [284, 365] width 124 height 21
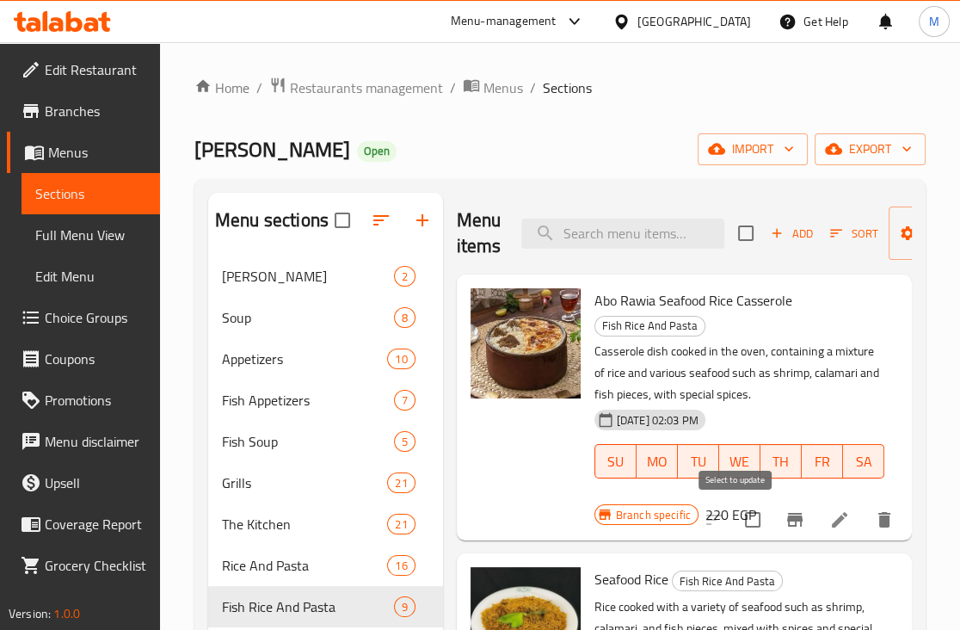
click at [740, 522] on input "checkbox" at bounding box center [753, 519] width 36 height 36
checkbox input "false"
click at [796, 523] on button "Branch-specific-item" at bounding box center [794, 519] width 41 height 41
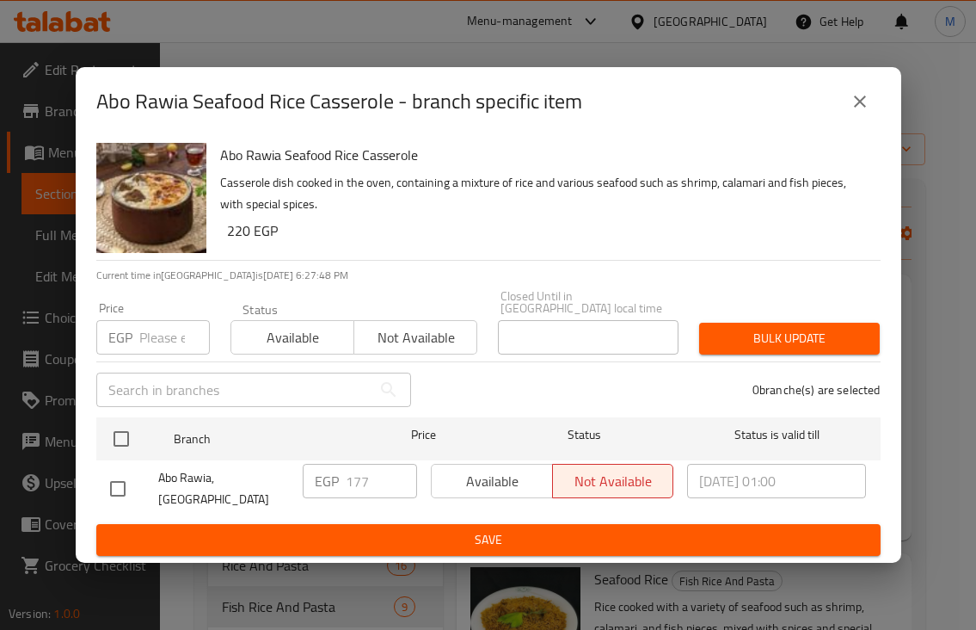
click at [152, 340] on input "number" at bounding box center [174, 337] width 71 height 34
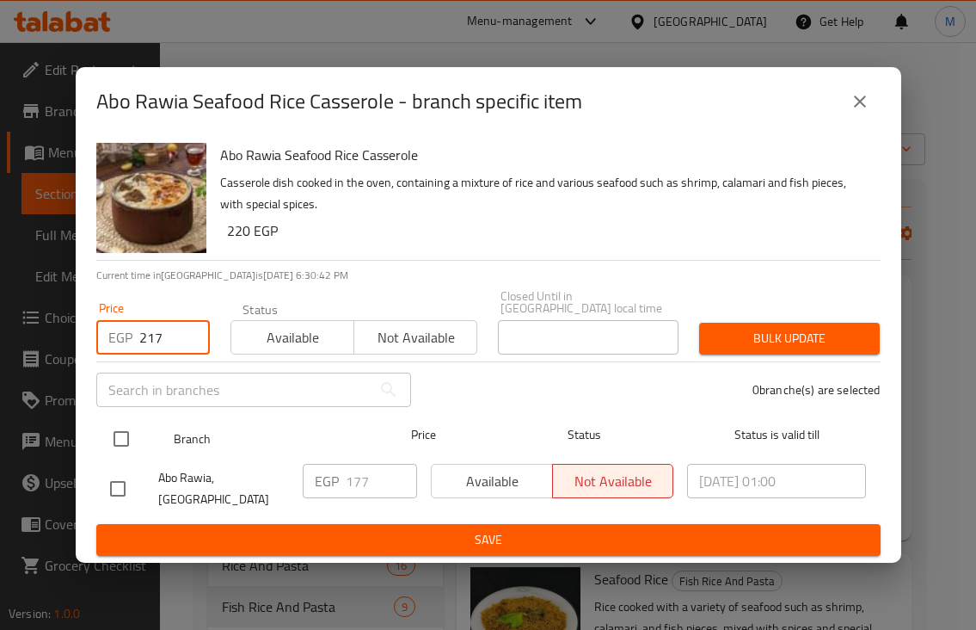
type input "217"
click at [120, 441] on input "checkbox" at bounding box center [121, 439] width 36 height 36
checkbox input "true"
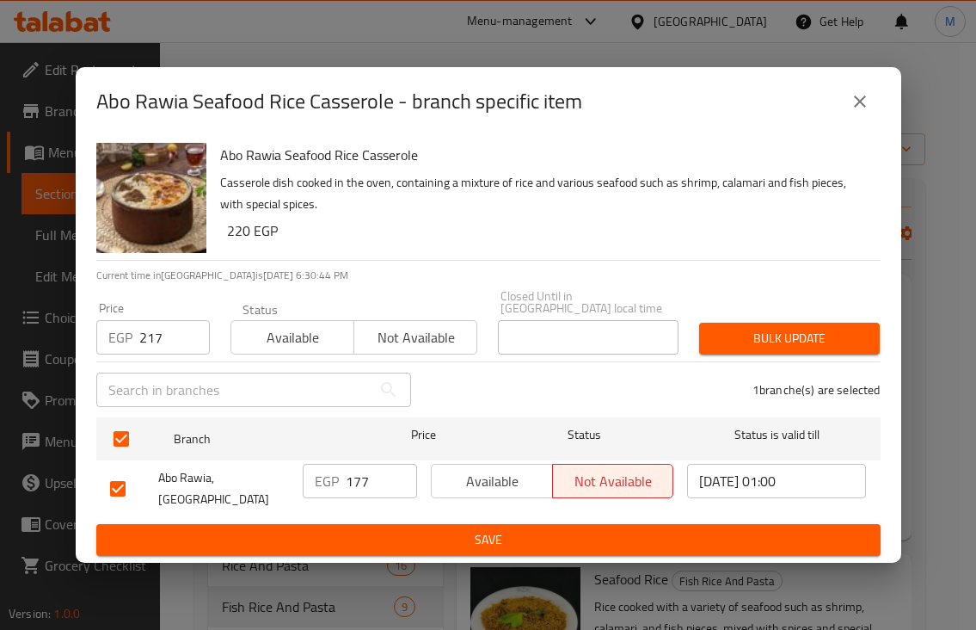
click at [772, 313] on div "Bulk update" at bounding box center [789, 338] width 201 height 52
click at [771, 334] on span "Bulk update" at bounding box center [789, 339] width 153 height 22
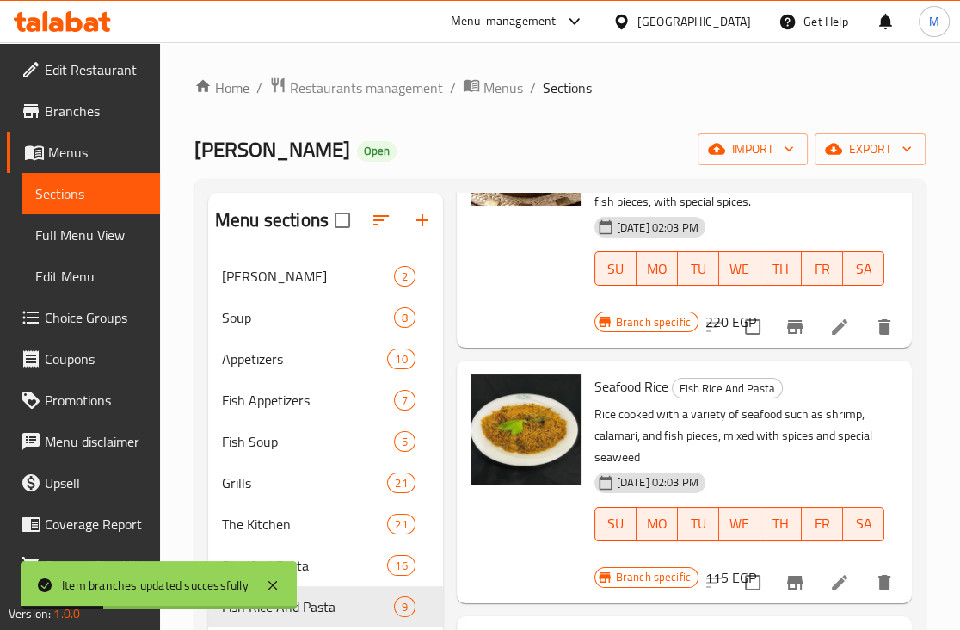
scroll to position [214, 0]
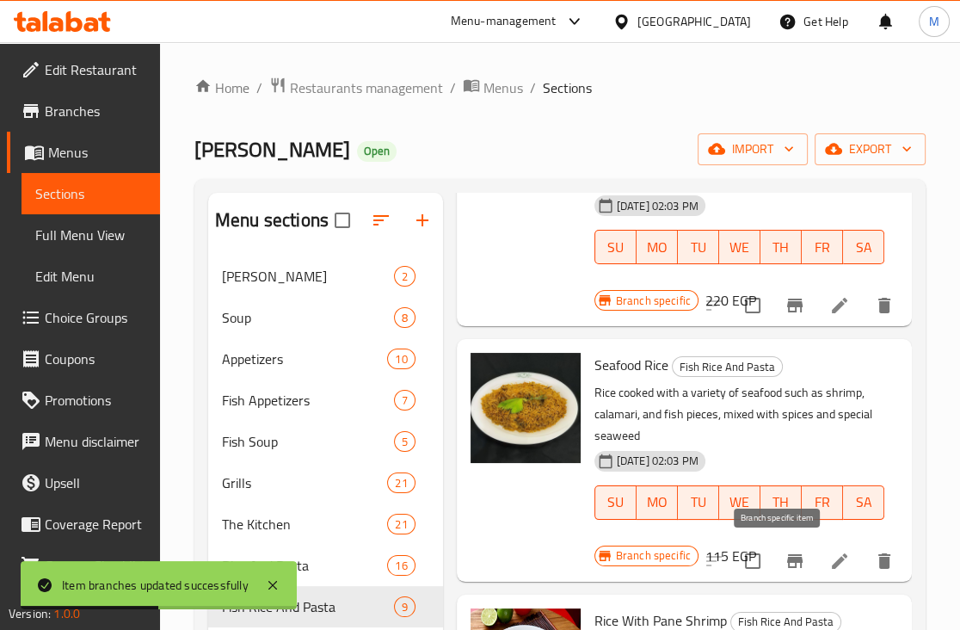
click at [784, 559] on icon "Branch-specific-item" at bounding box center [794, 560] width 21 height 21
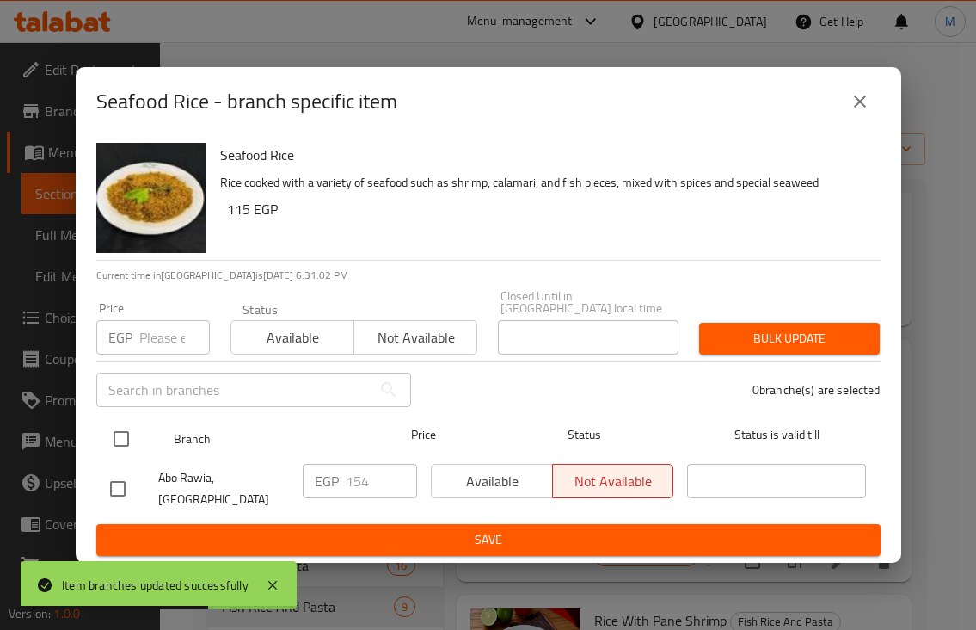
click at [127, 442] on input "checkbox" at bounding box center [121, 439] width 36 height 36
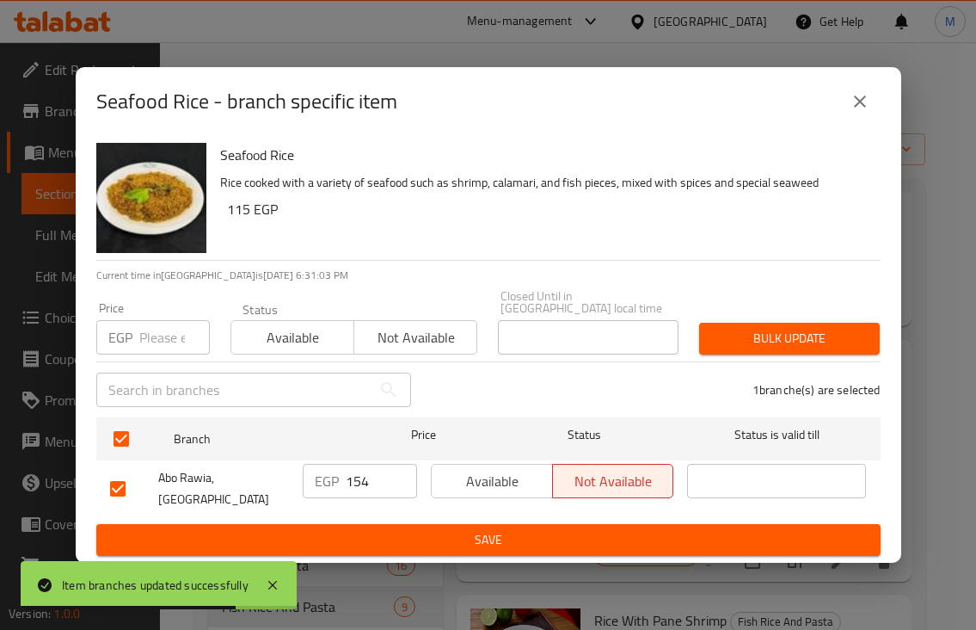
click at [157, 347] on input "number" at bounding box center [174, 337] width 71 height 34
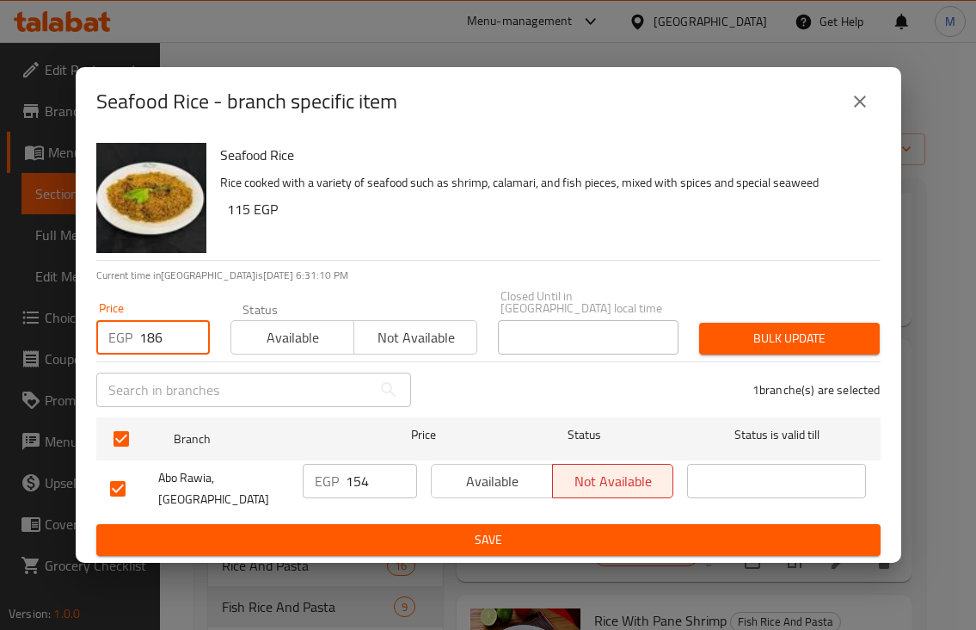
click at [808, 328] on span "Bulk update" at bounding box center [789, 339] width 153 height 22
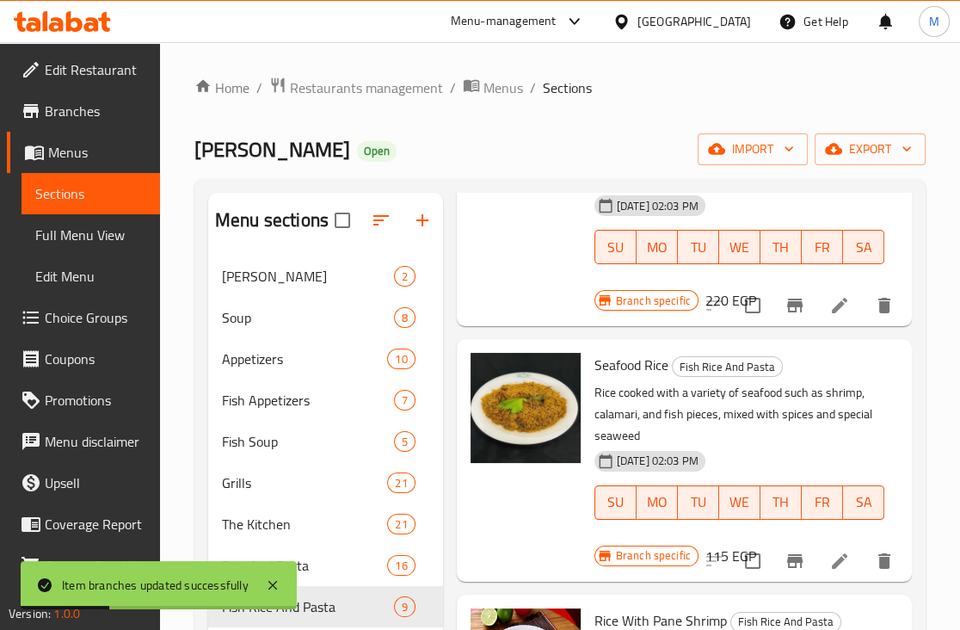
scroll to position [429, 0]
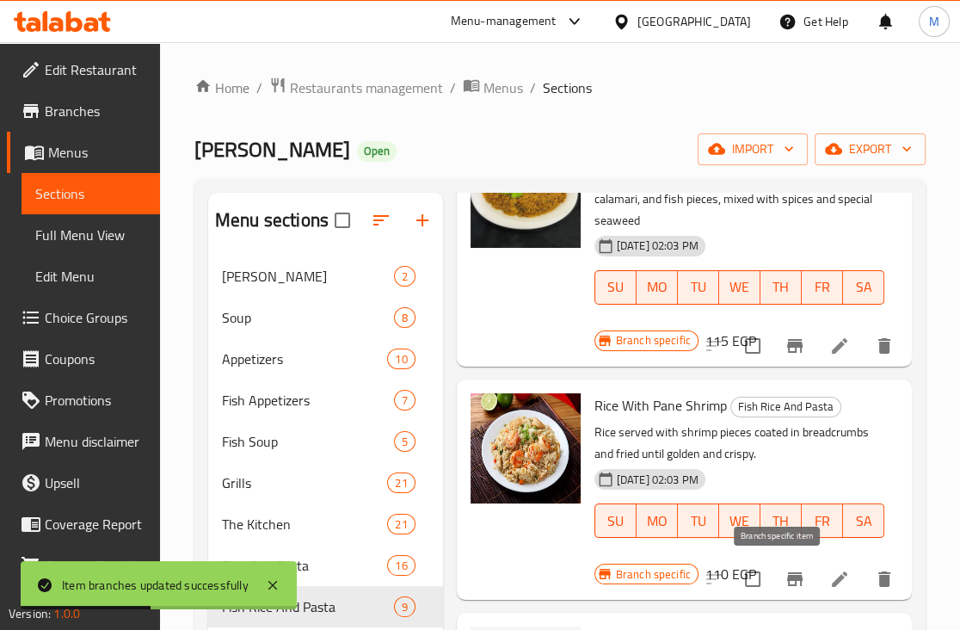
click at [784, 581] on icon "Branch-specific-item" at bounding box center [794, 579] width 21 height 21
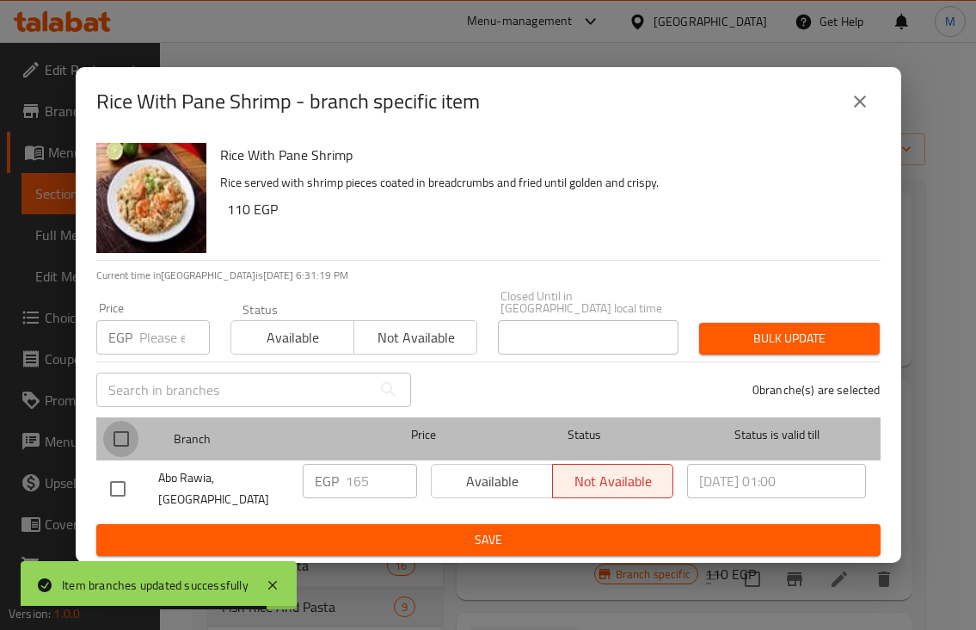
click at [121, 446] on input "checkbox" at bounding box center [121, 439] width 36 height 36
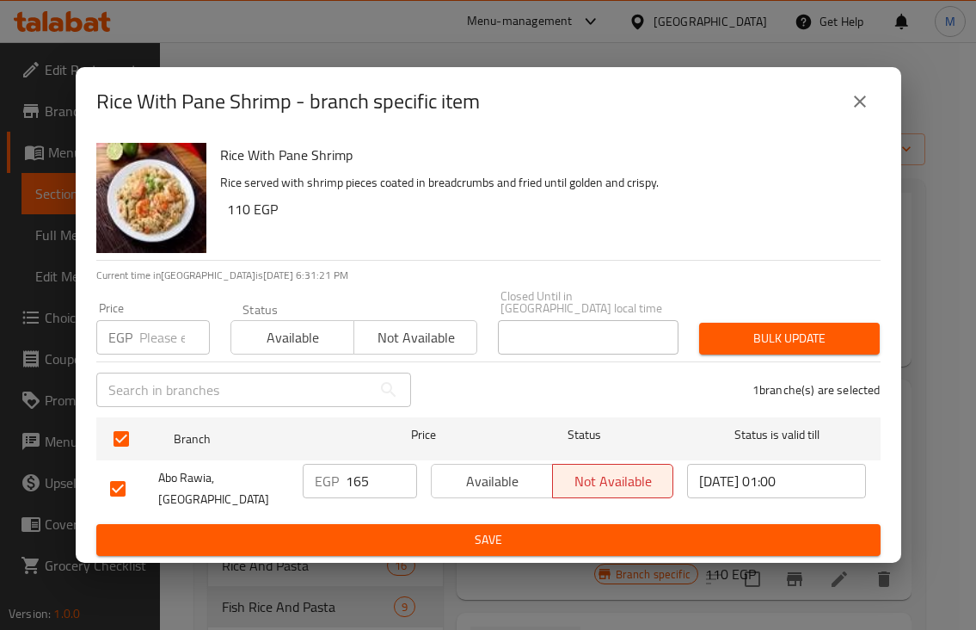
click at [140, 337] on input "number" at bounding box center [174, 337] width 71 height 34
click at [821, 341] on span "Bulk update" at bounding box center [789, 339] width 153 height 22
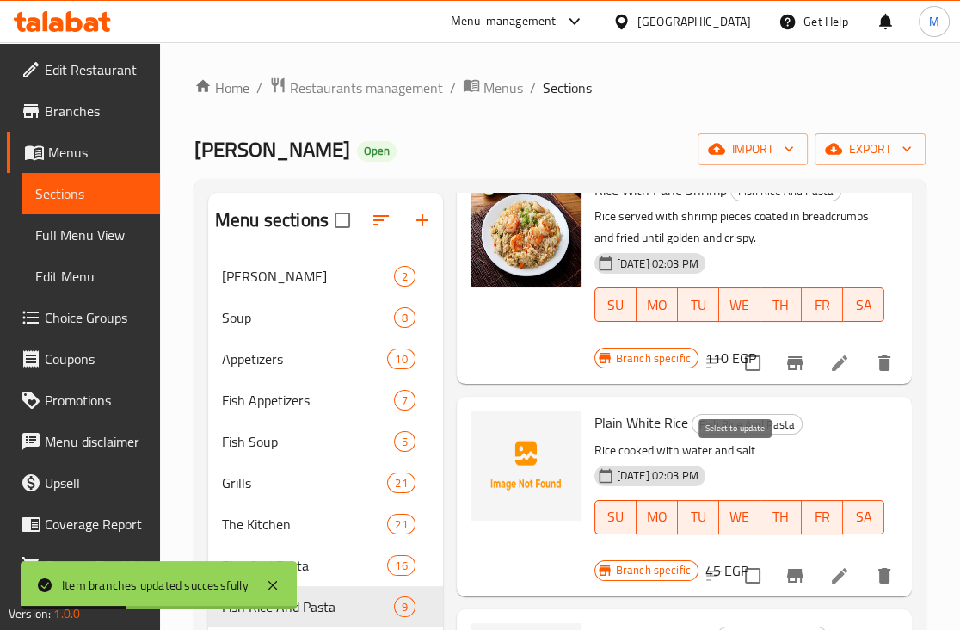
scroll to position [752, 0]
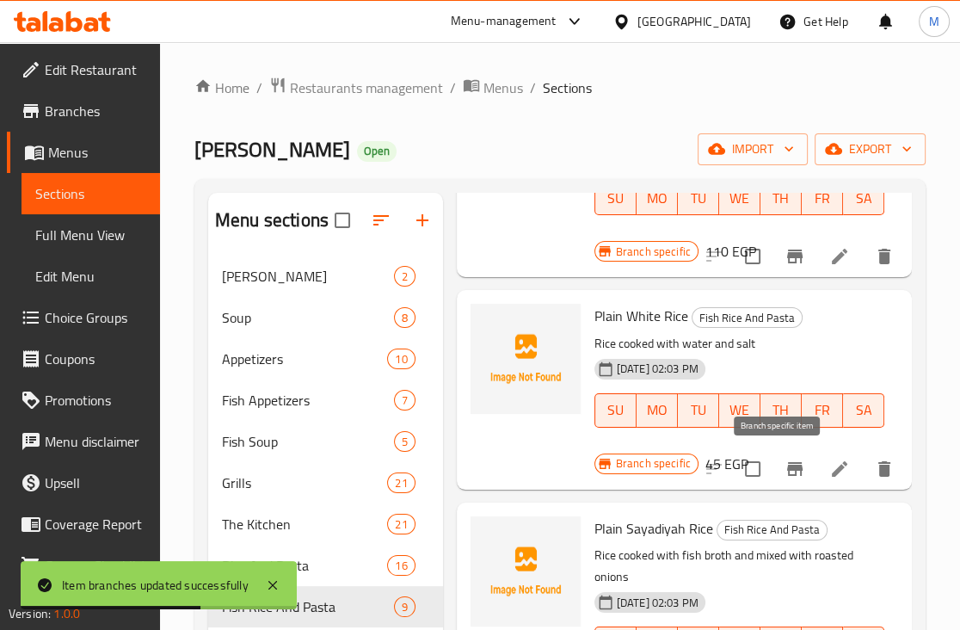
click at [784, 470] on icon "Branch-specific-item" at bounding box center [794, 468] width 21 height 21
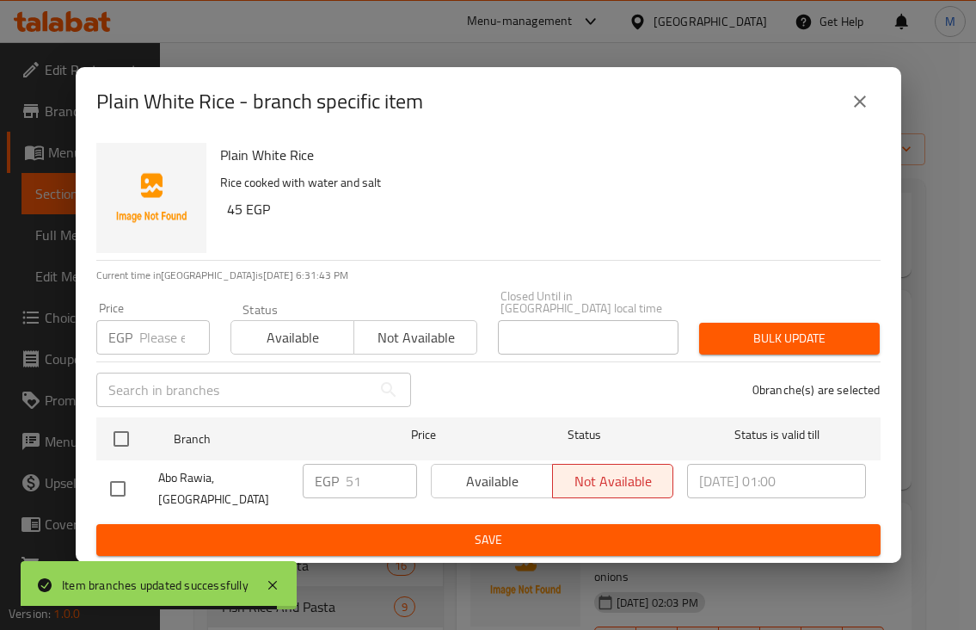
click at [165, 346] on input "number" at bounding box center [174, 337] width 71 height 34
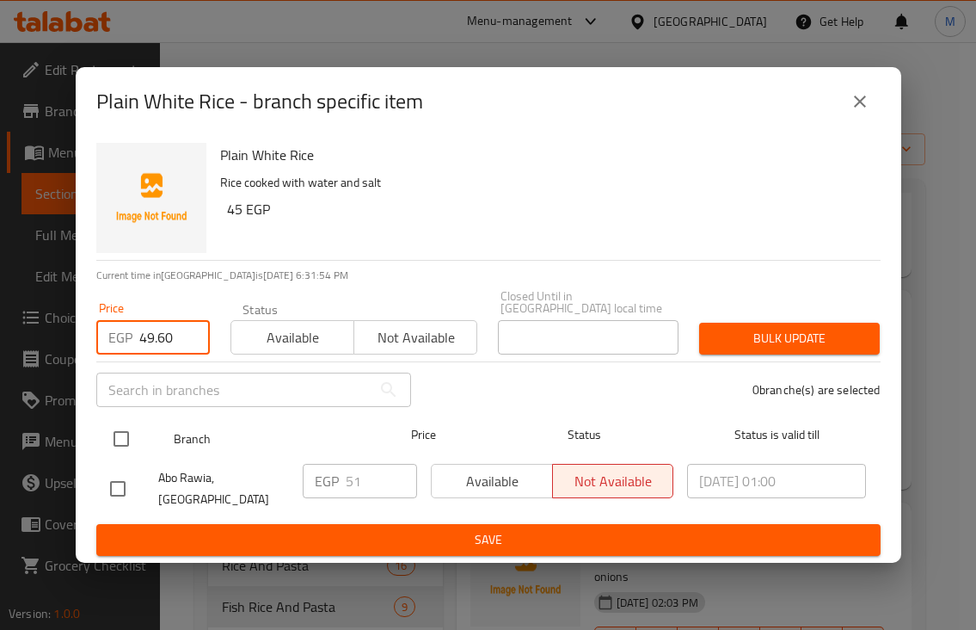
click at [116, 440] on input "checkbox" at bounding box center [121, 439] width 36 height 36
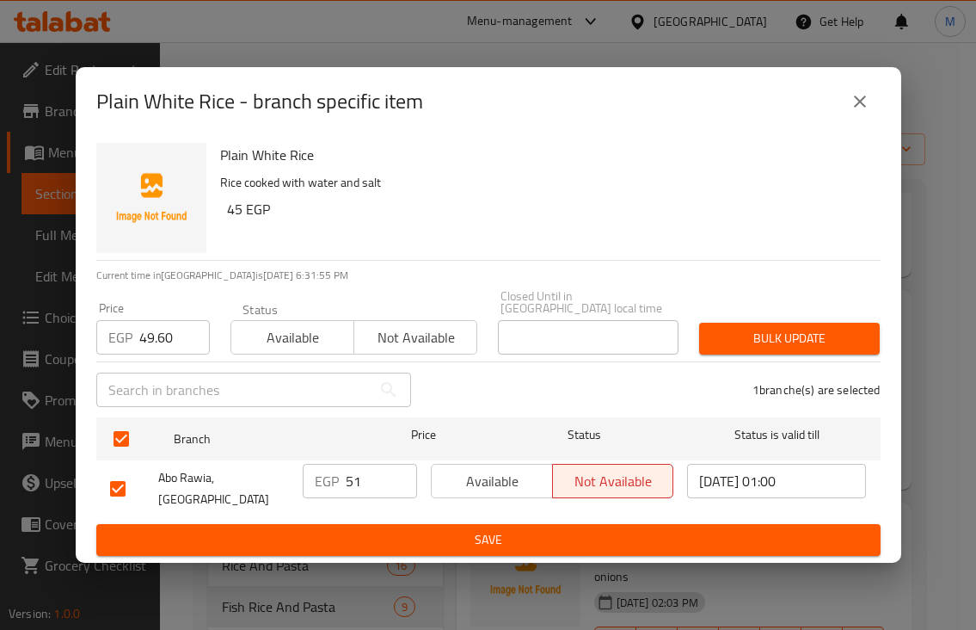
click at [840, 336] on span "Bulk update" at bounding box center [789, 339] width 153 height 22
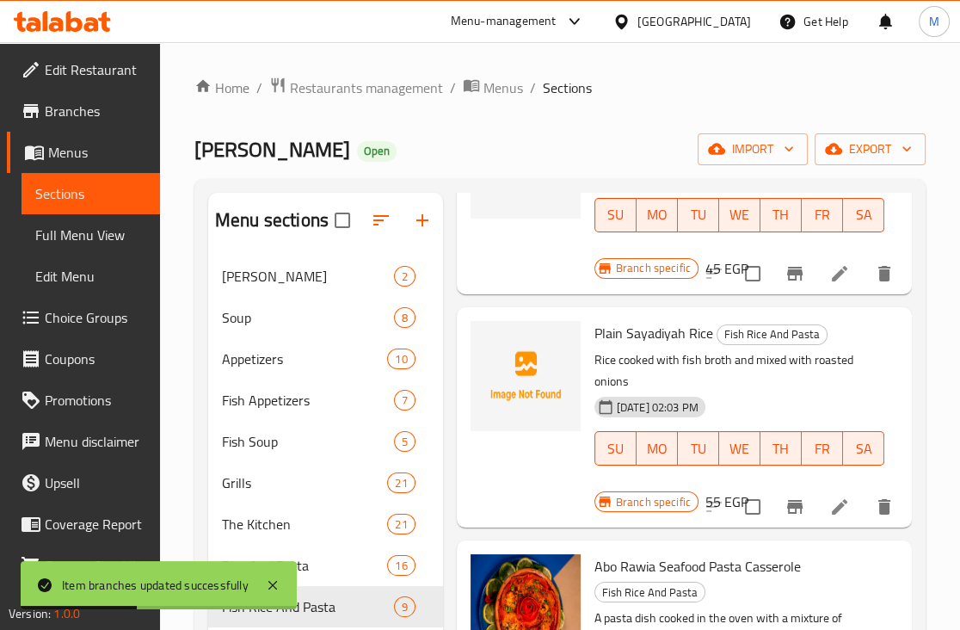
scroll to position [968, 0]
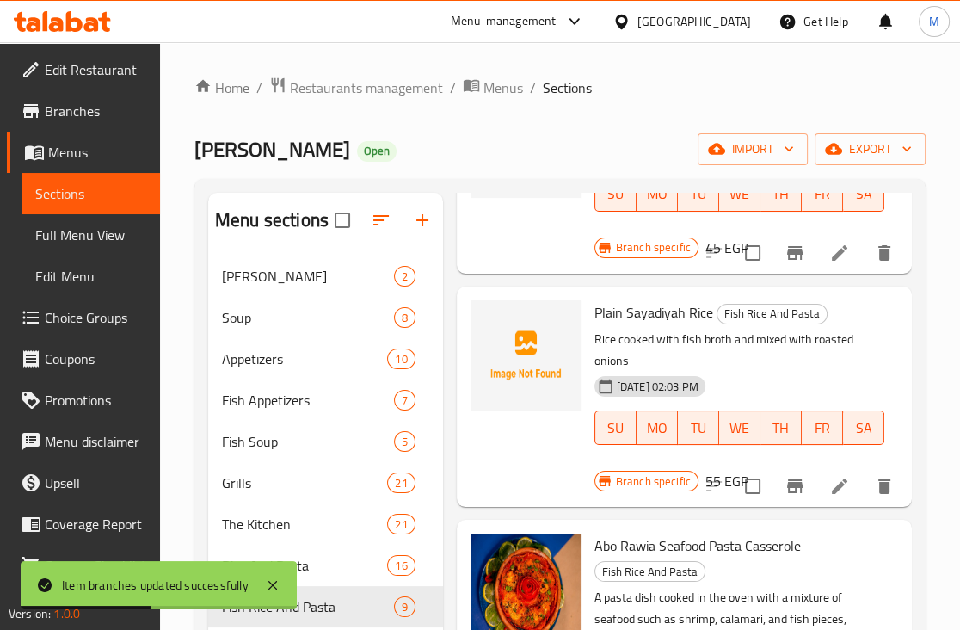
click at [787, 484] on icon "Branch-specific-item" at bounding box center [794, 486] width 15 height 14
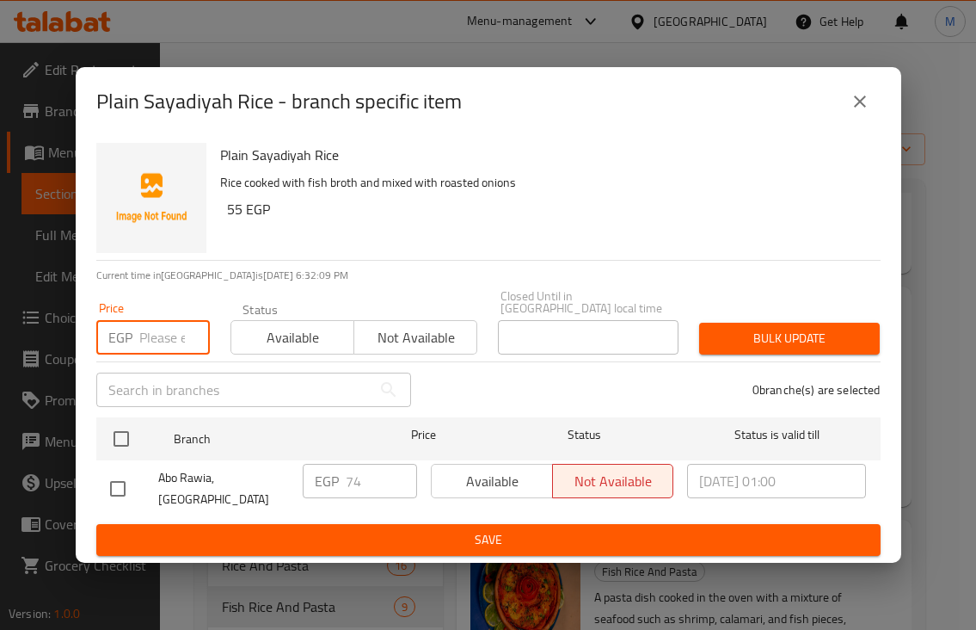
click at [154, 329] on input "number" at bounding box center [174, 337] width 71 height 34
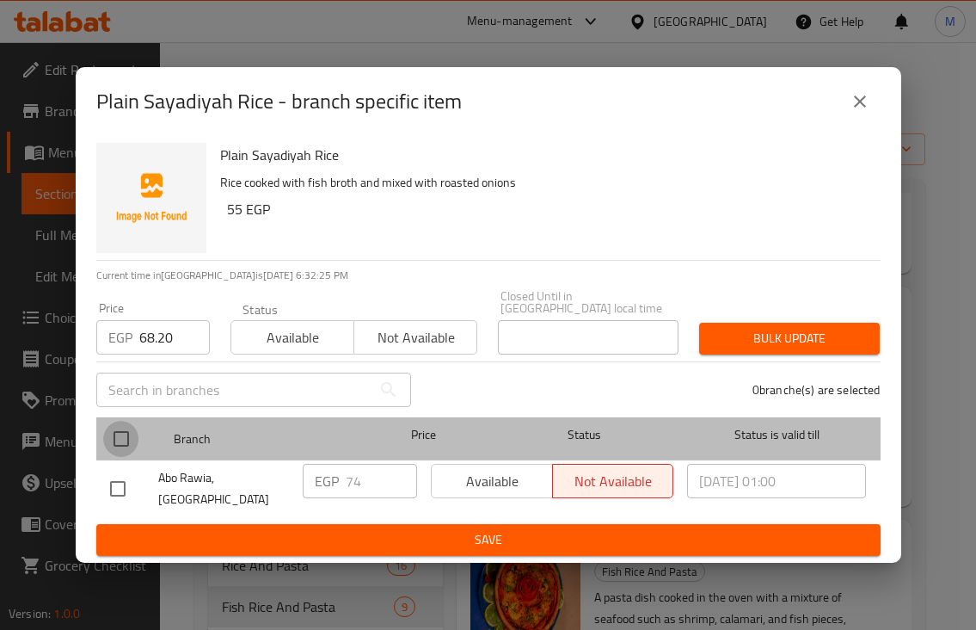
click at [126, 445] on input "checkbox" at bounding box center [121, 439] width 36 height 36
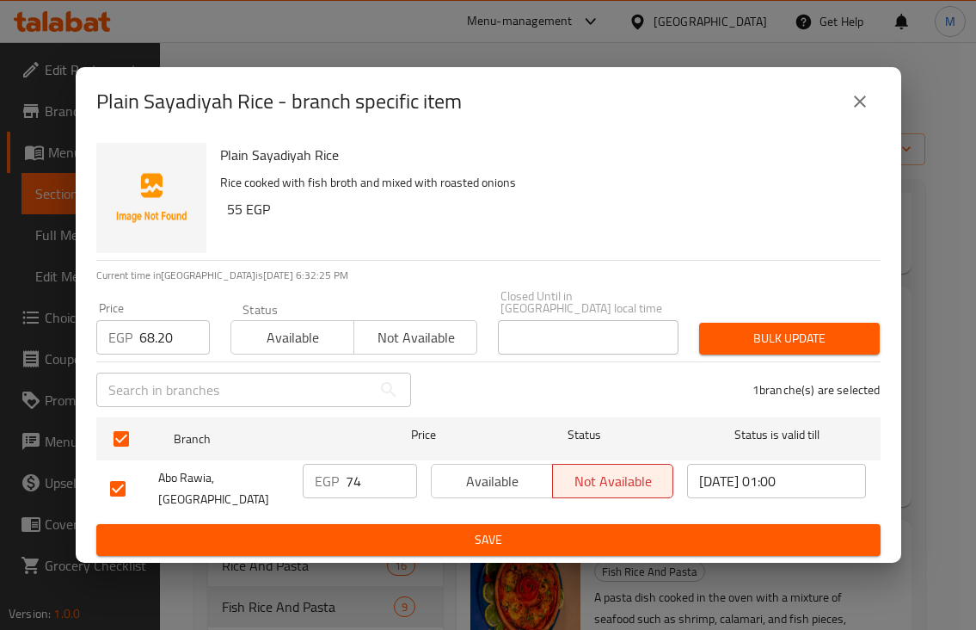
click at [812, 344] on span "Bulk update" at bounding box center [789, 339] width 153 height 22
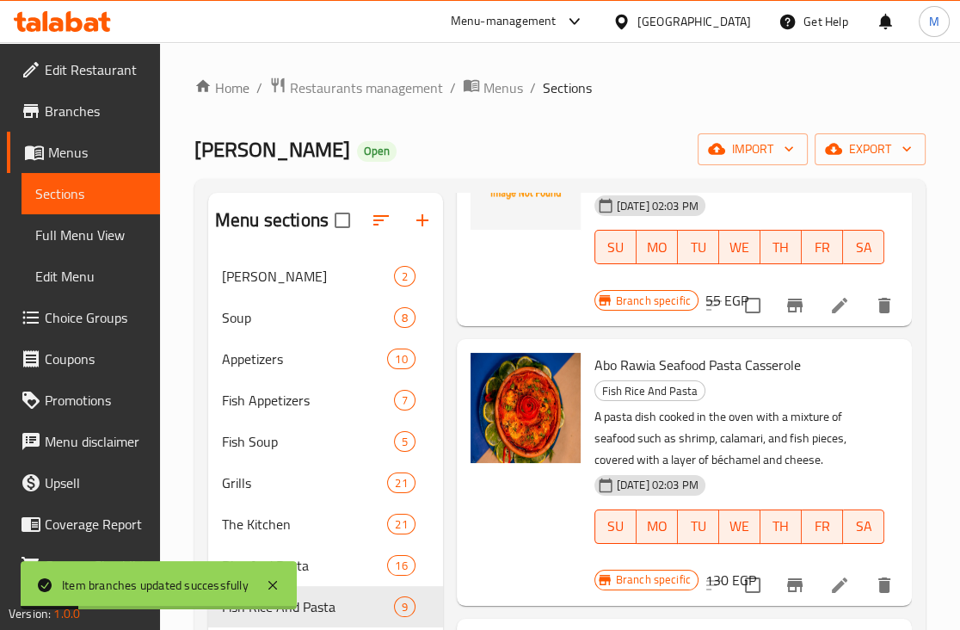
scroll to position [1183, 0]
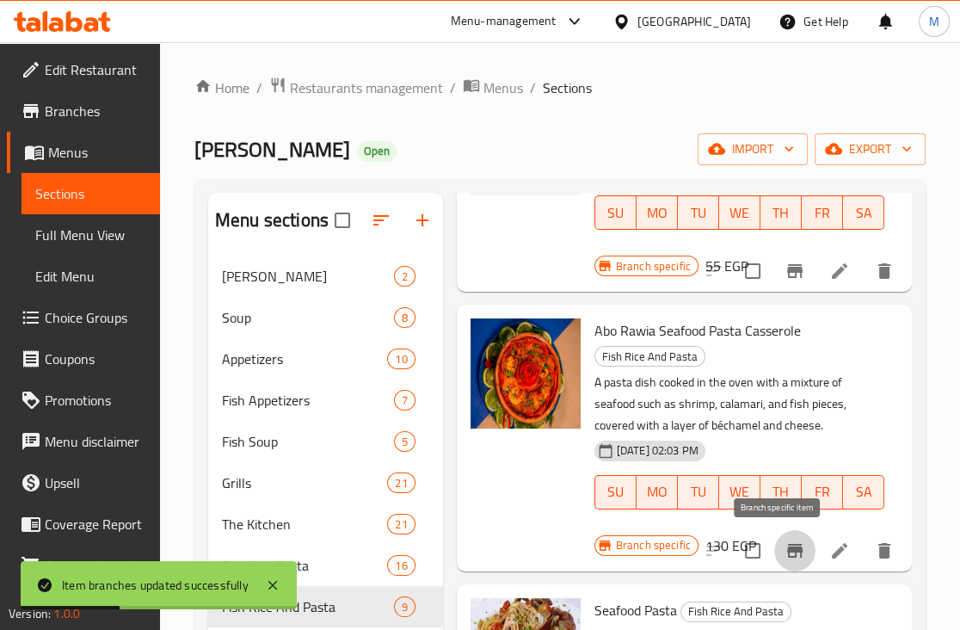
click at [787, 548] on icon "Branch-specific-item" at bounding box center [794, 551] width 15 height 14
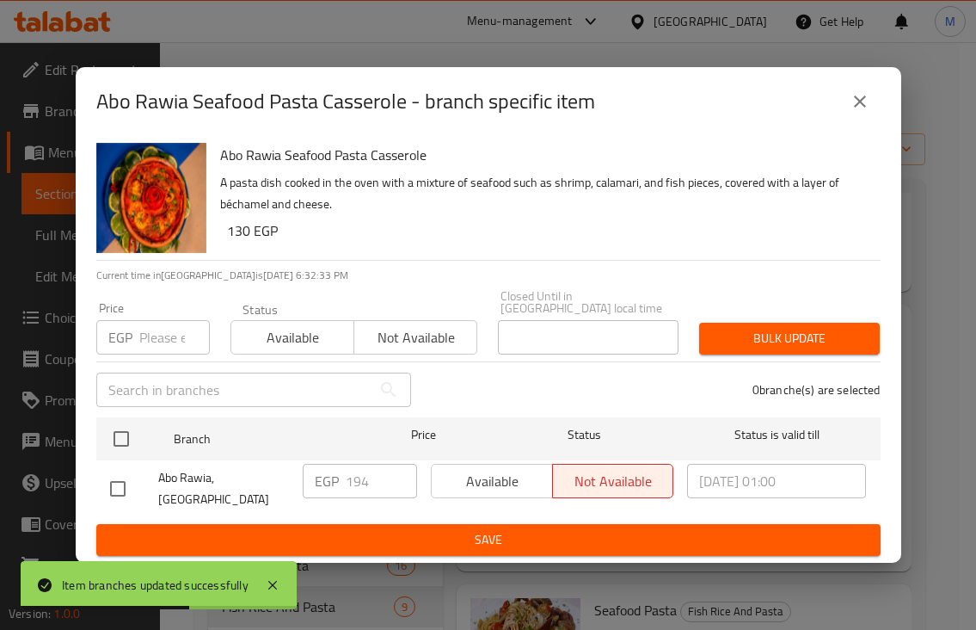
click at [172, 336] on input "number" at bounding box center [174, 337] width 71 height 34
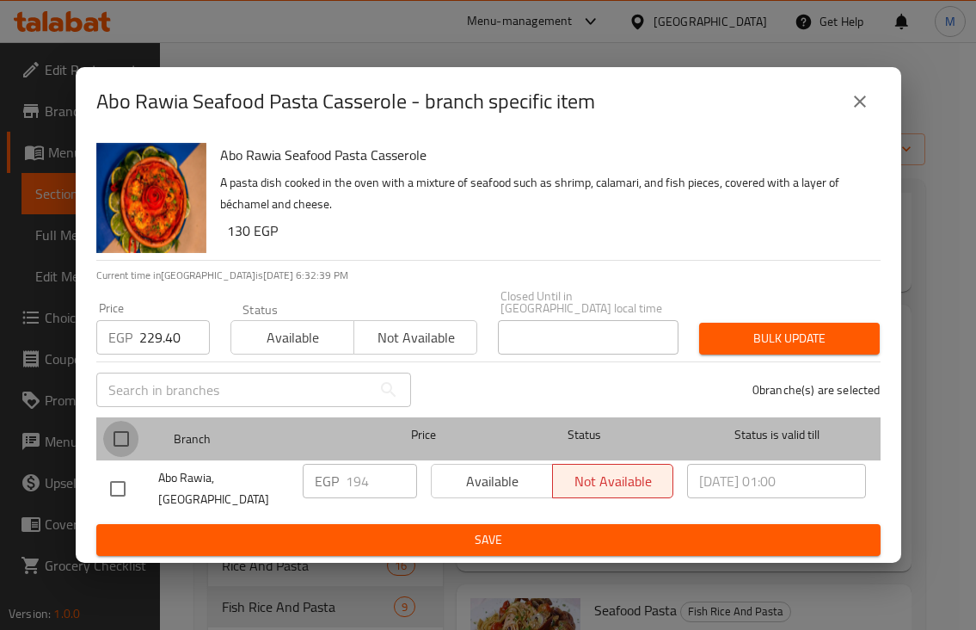
click at [133, 449] on input "checkbox" at bounding box center [121, 439] width 36 height 36
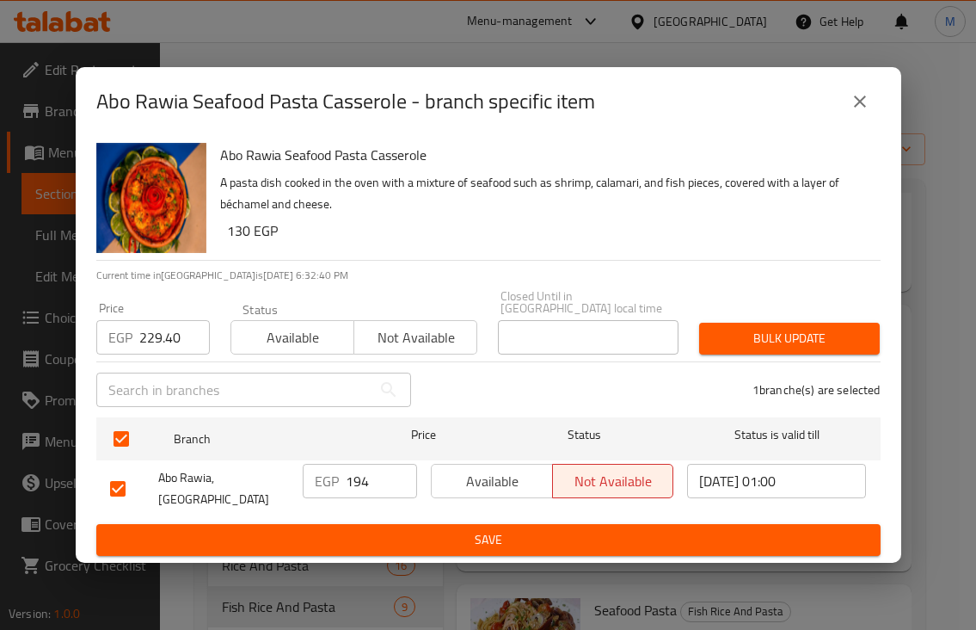
click at [735, 325] on button "Bulk update" at bounding box center [789, 339] width 181 height 32
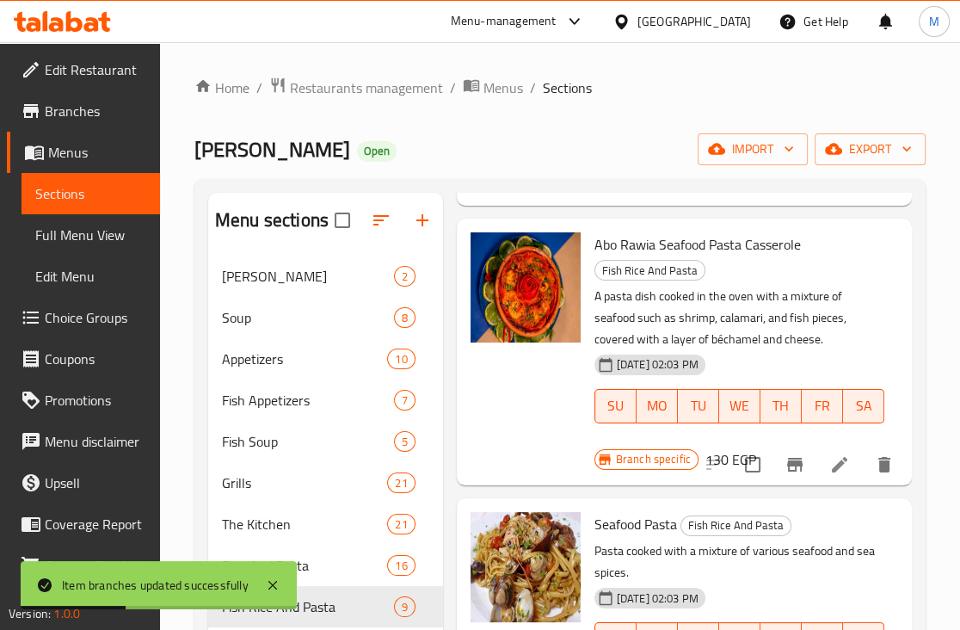
scroll to position [1397, 0]
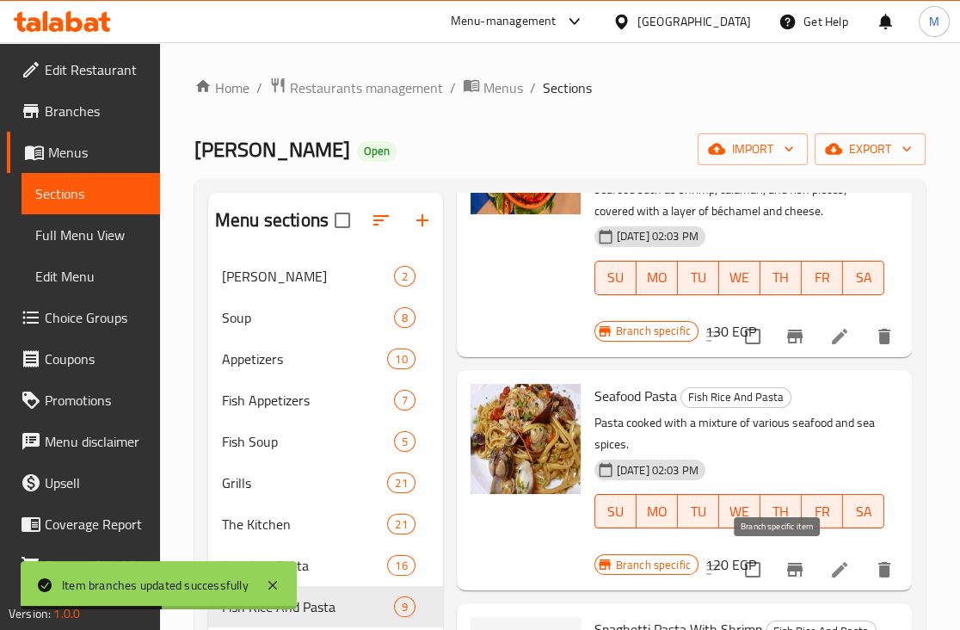
click at [787, 565] on icon "Branch-specific-item" at bounding box center [794, 570] width 15 height 14
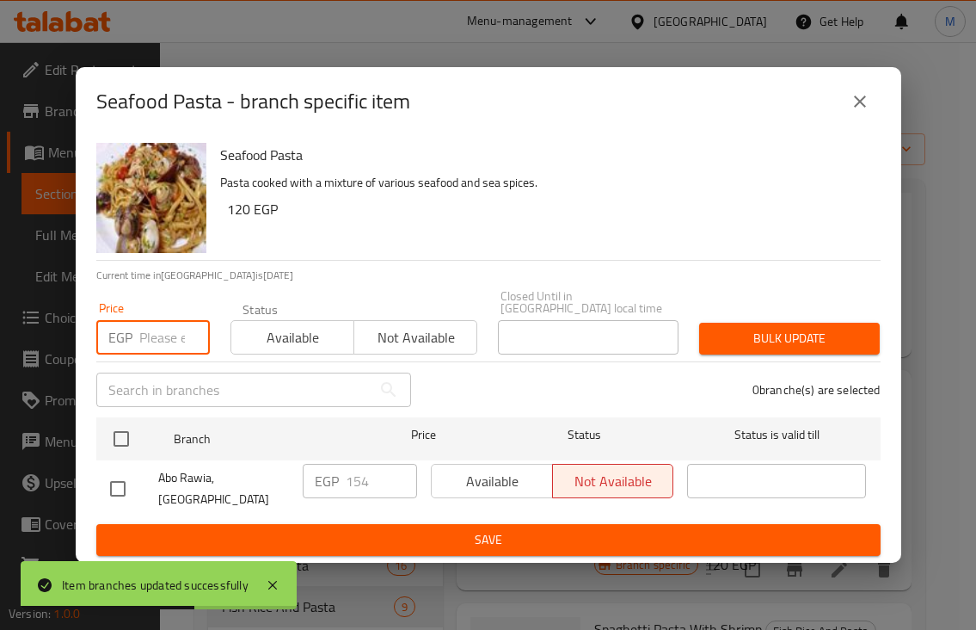
click at [156, 337] on input "number" at bounding box center [174, 337] width 71 height 34
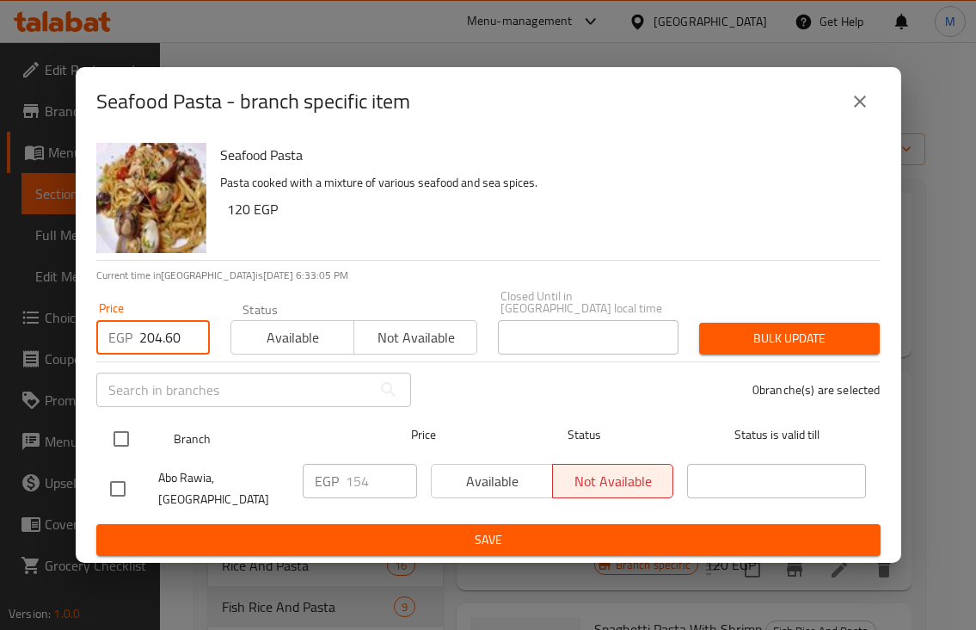
click at [125, 440] on input "checkbox" at bounding box center [121, 439] width 36 height 36
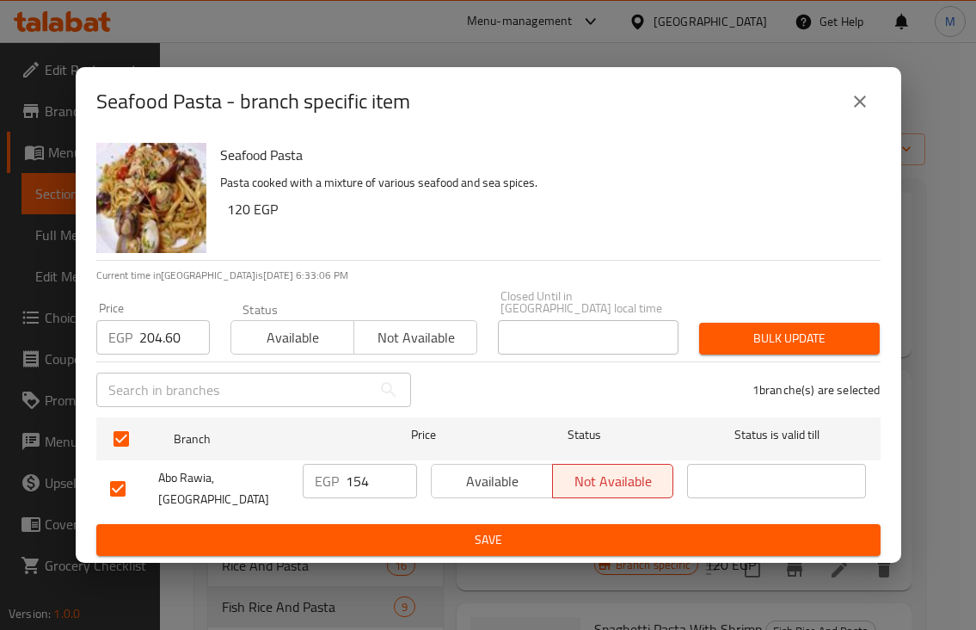
click at [870, 347] on button "Bulk update" at bounding box center [789, 339] width 181 height 32
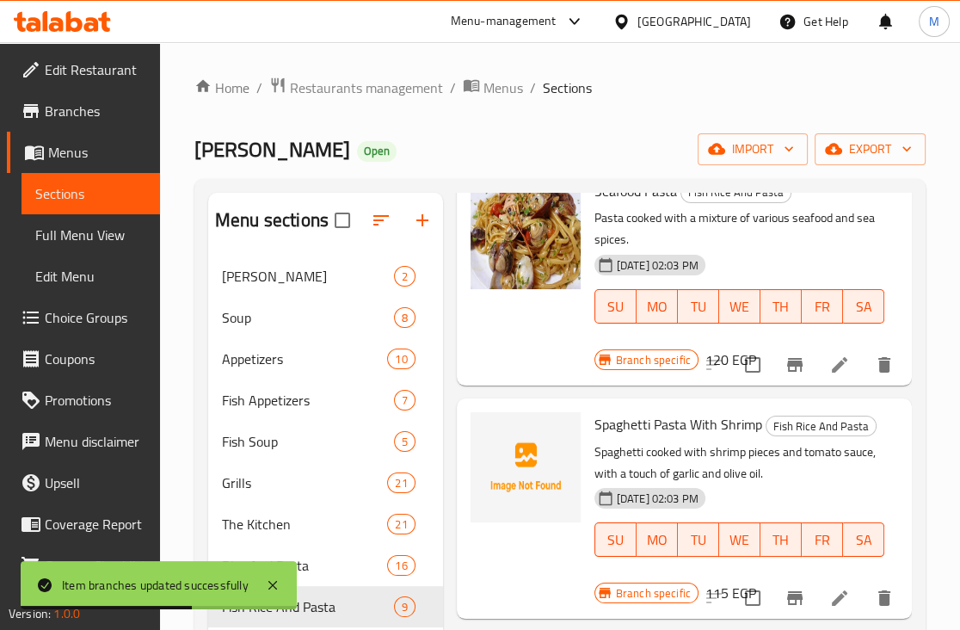
scroll to position [1694, 0]
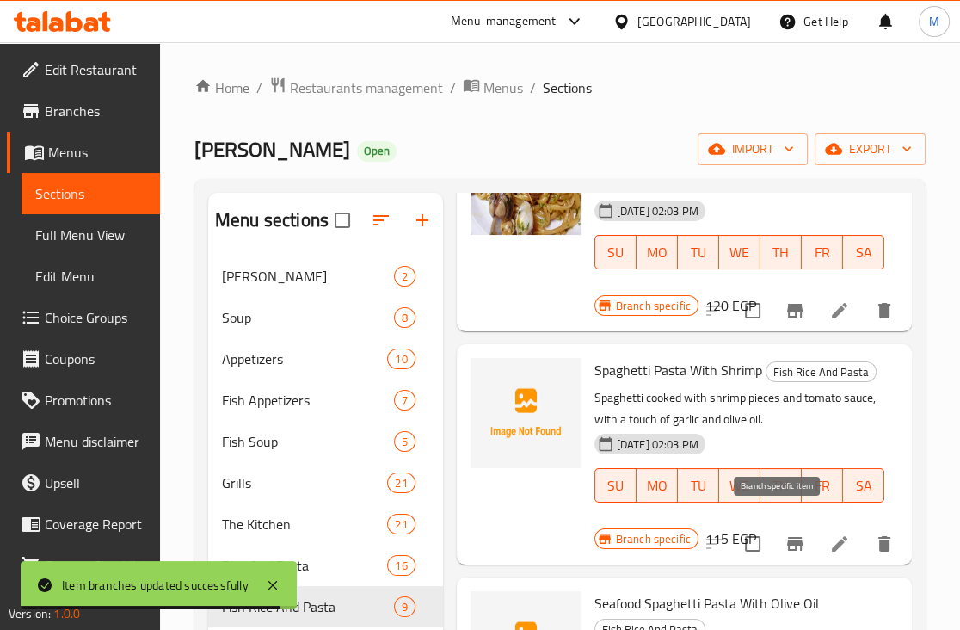
click at [784, 533] on icon "Branch-specific-item" at bounding box center [794, 543] width 21 height 21
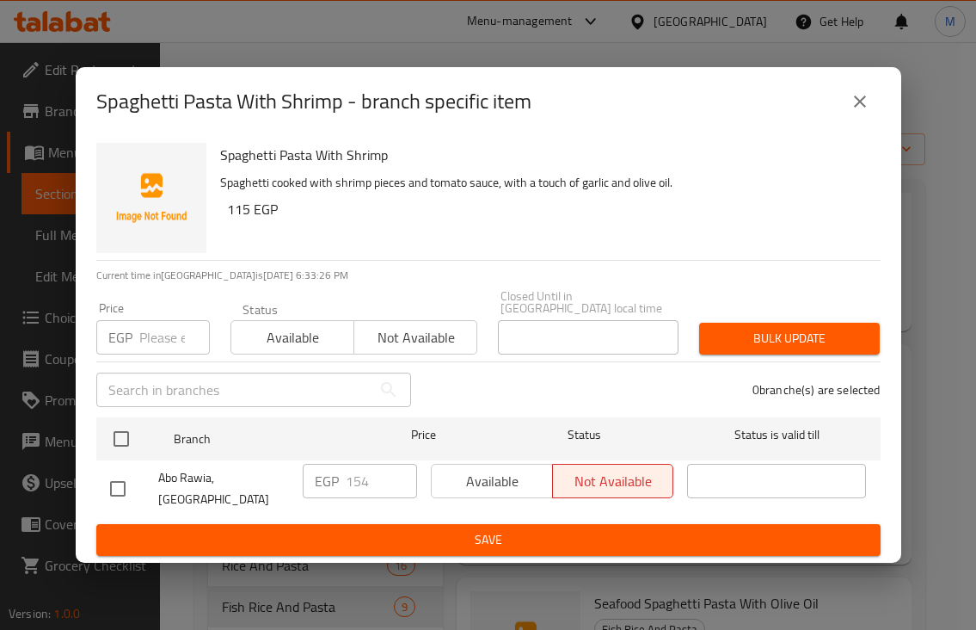
click at [163, 345] on input "number" at bounding box center [174, 337] width 71 height 34
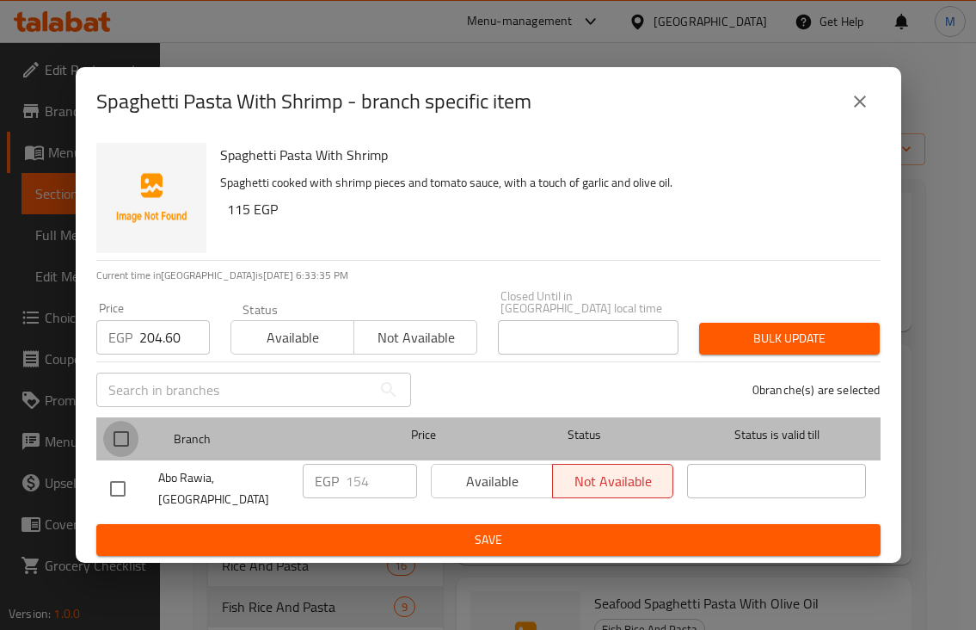
click at [120, 441] on input "checkbox" at bounding box center [121, 439] width 36 height 36
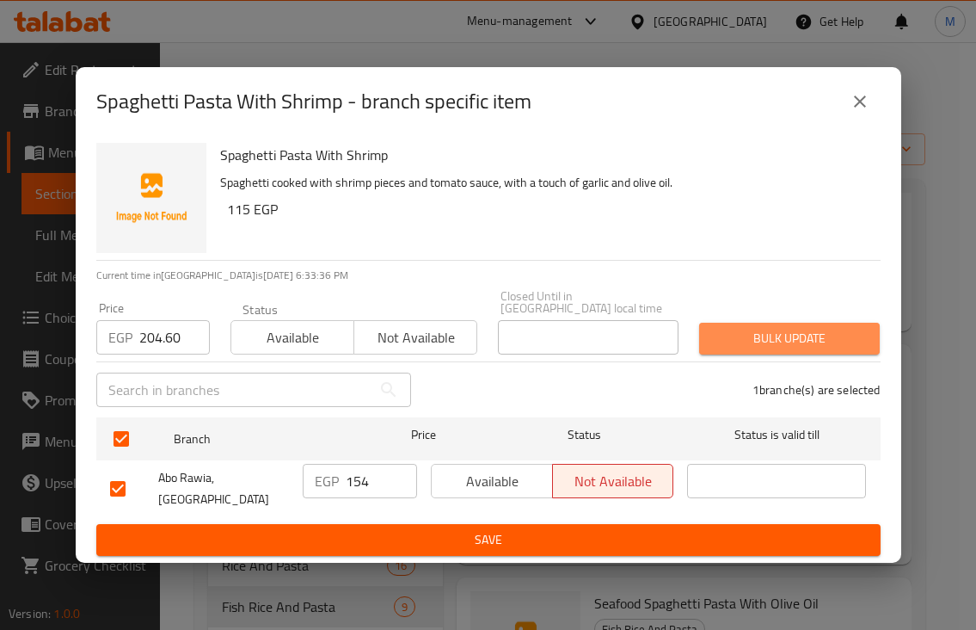
click at [759, 332] on span "Bulk update" at bounding box center [789, 339] width 153 height 22
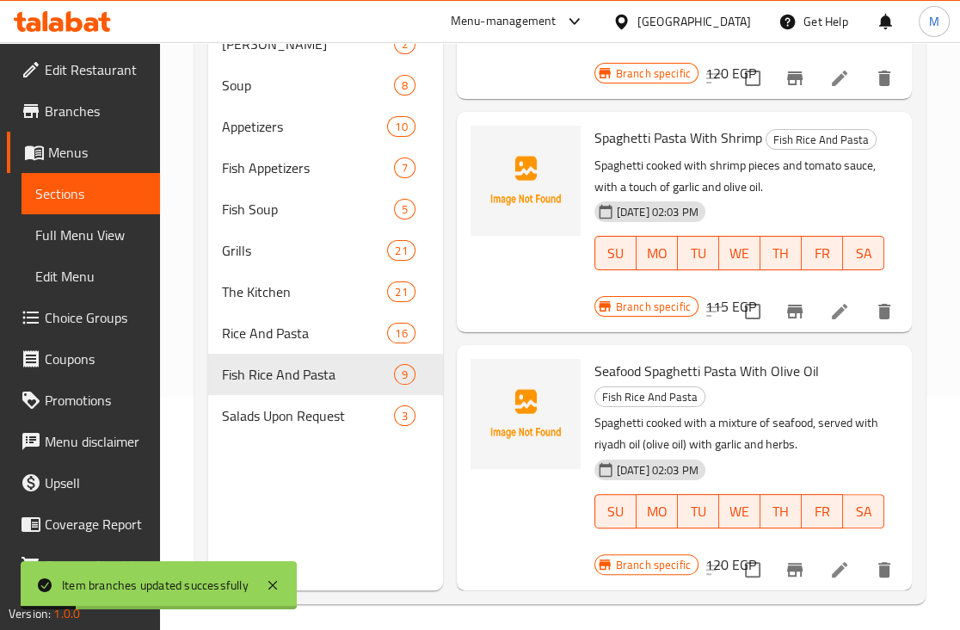
scroll to position [241, 0]
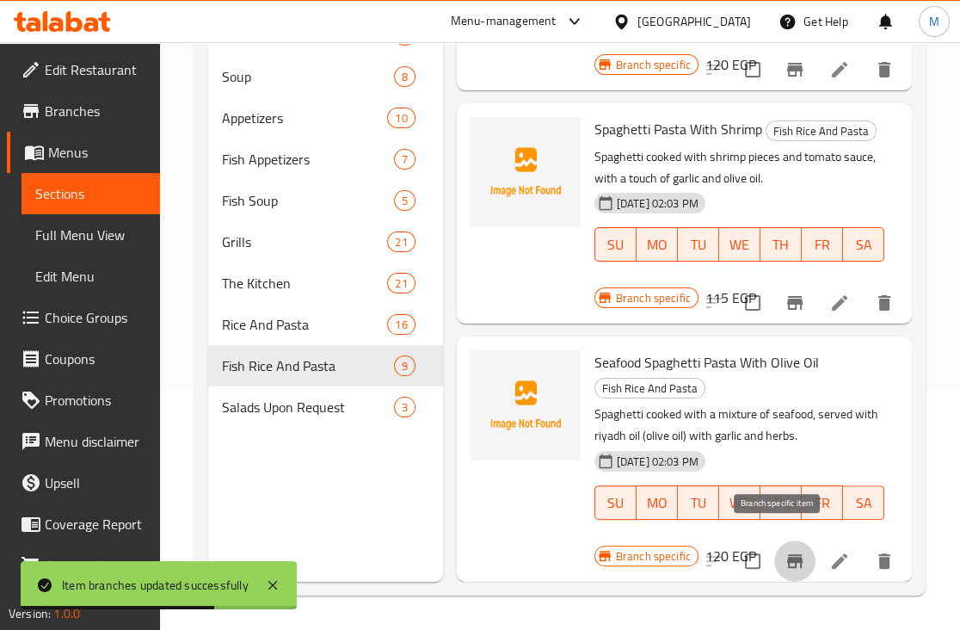
click at [787, 554] on icon "Branch-specific-item" at bounding box center [794, 561] width 15 height 14
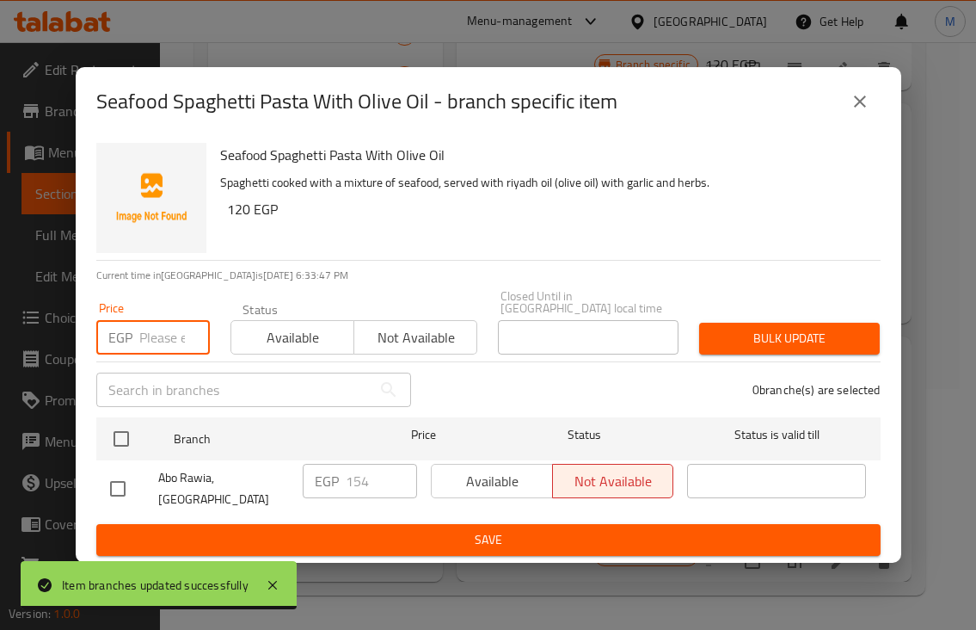
click at [160, 351] on input "number" at bounding box center [174, 337] width 71 height 34
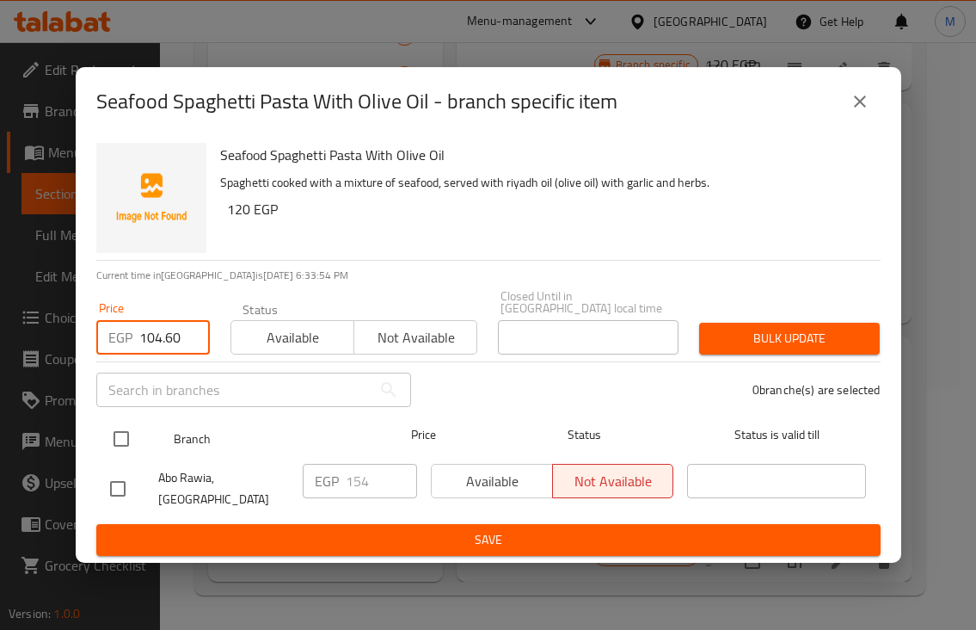
click at [123, 440] on input "checkbox" at bounding box center [121, 439] width 36 height 36
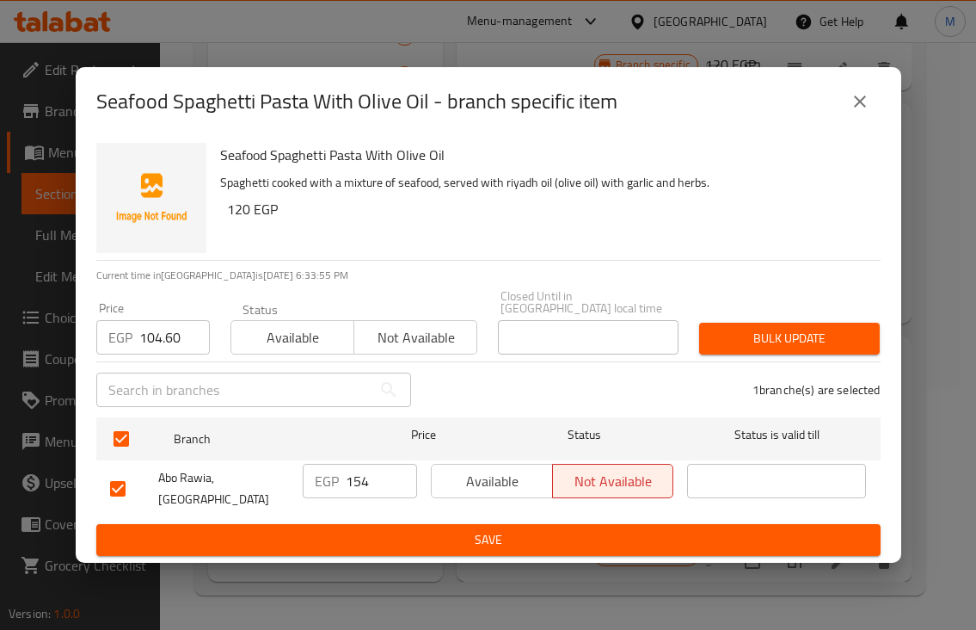
click at [743, 347] on span "Bulk update" at bounding box center [789, 339] width 153 height 22
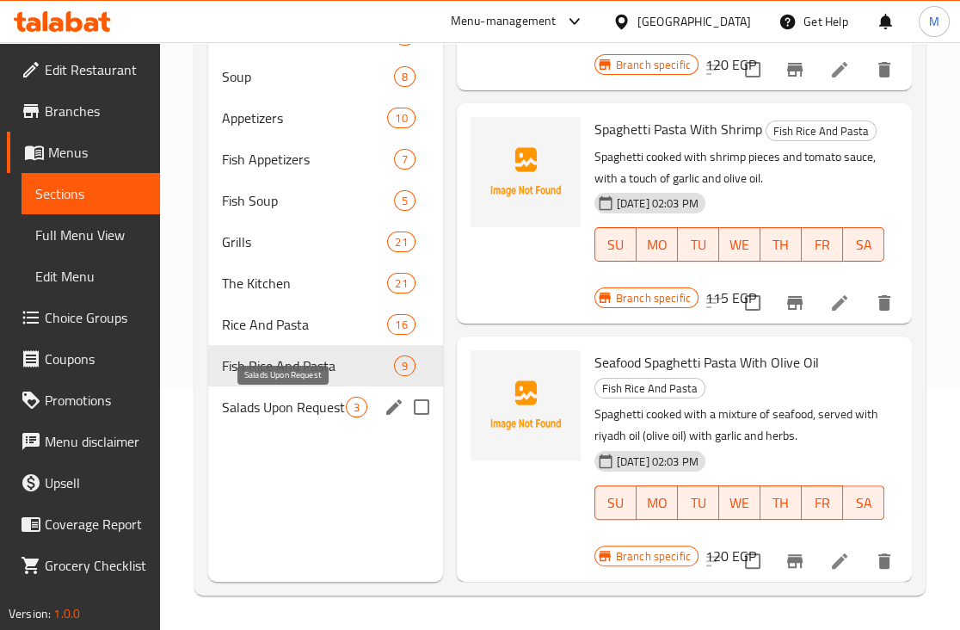
click at [286, 412] on span "Salads Upon Request" at bounding box center [284, 407] width 124 height 21
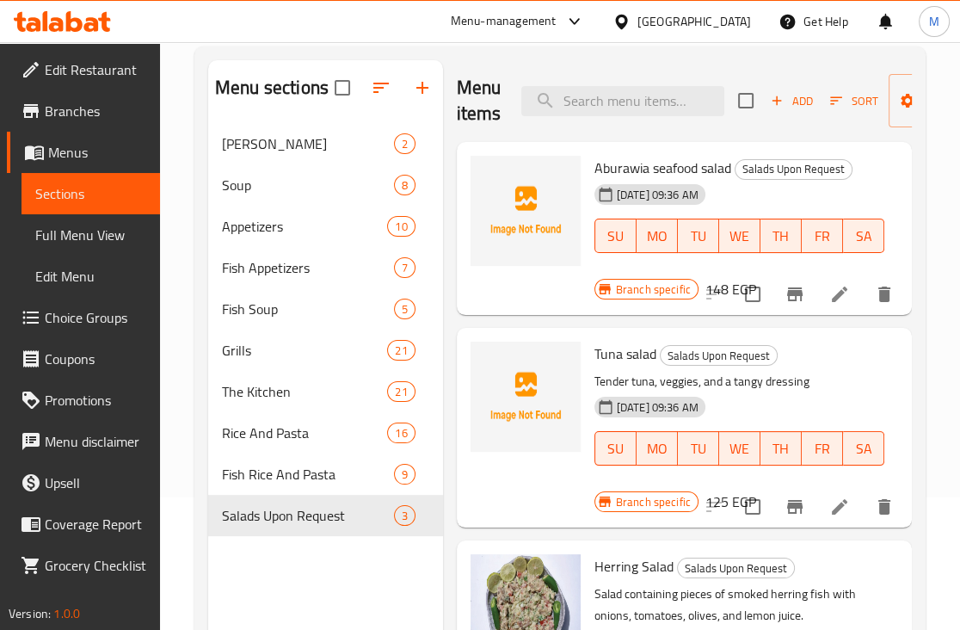
scroll to position [25, 0]
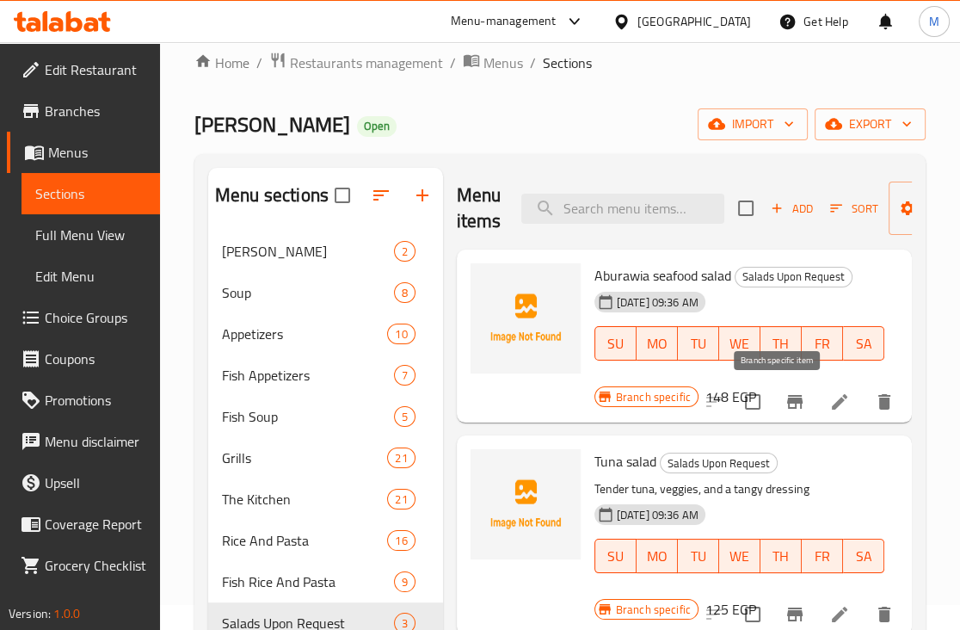
click at [787, 402] on icon "Branch-specific-item" at bounding box center [794, 402] width 15 height 14
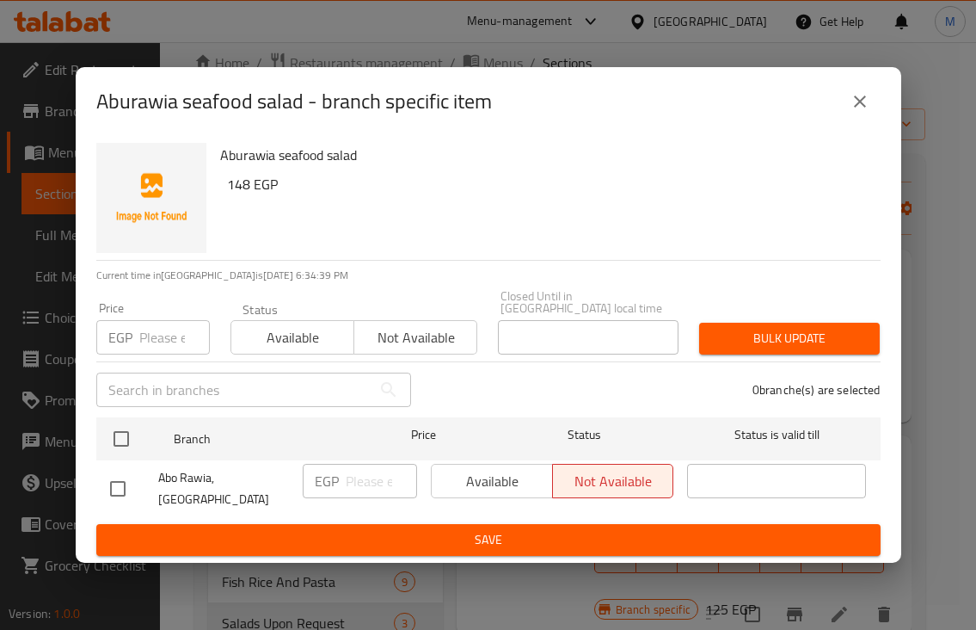
click at [163, 340] on input "number" at bounding box center [174, 337] width 71 height 34
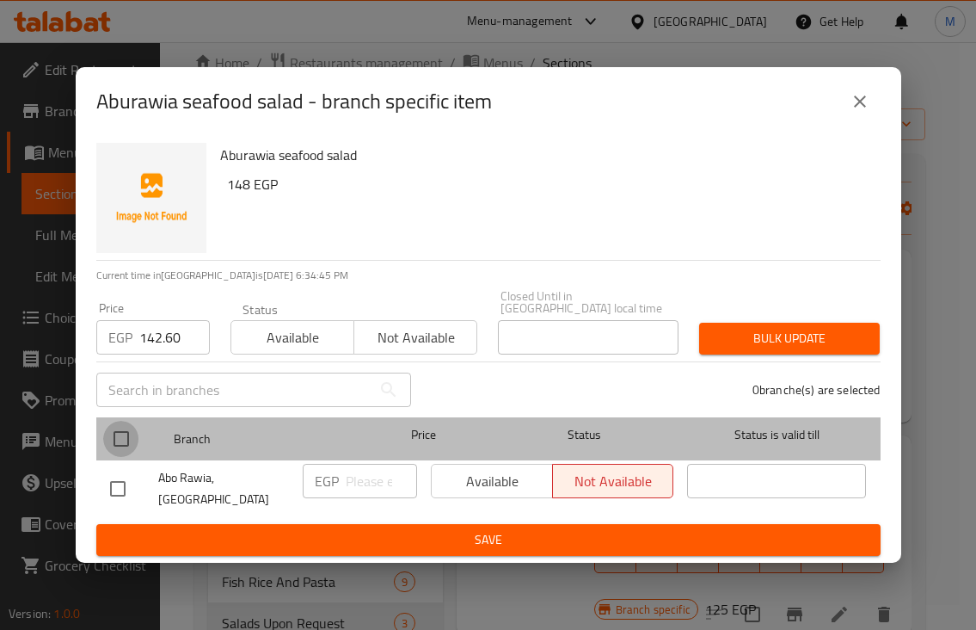
click at [116, 440] on input "checkbox" at bounding box center [121, 439] width 36 height 36
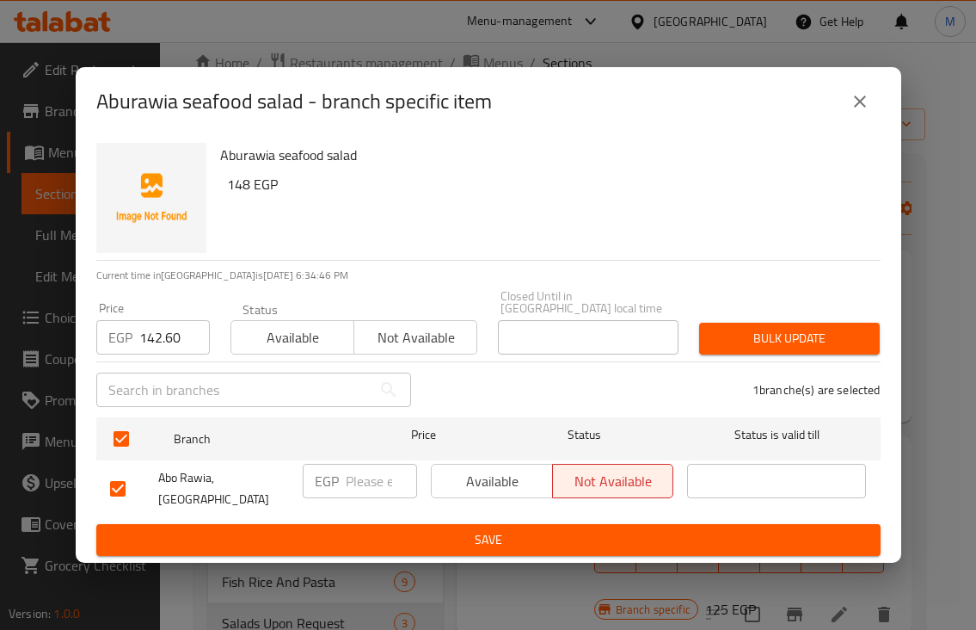
click at [795, 337] on span "Bulk update" at bounding box center [789, 339] width 153 height 22
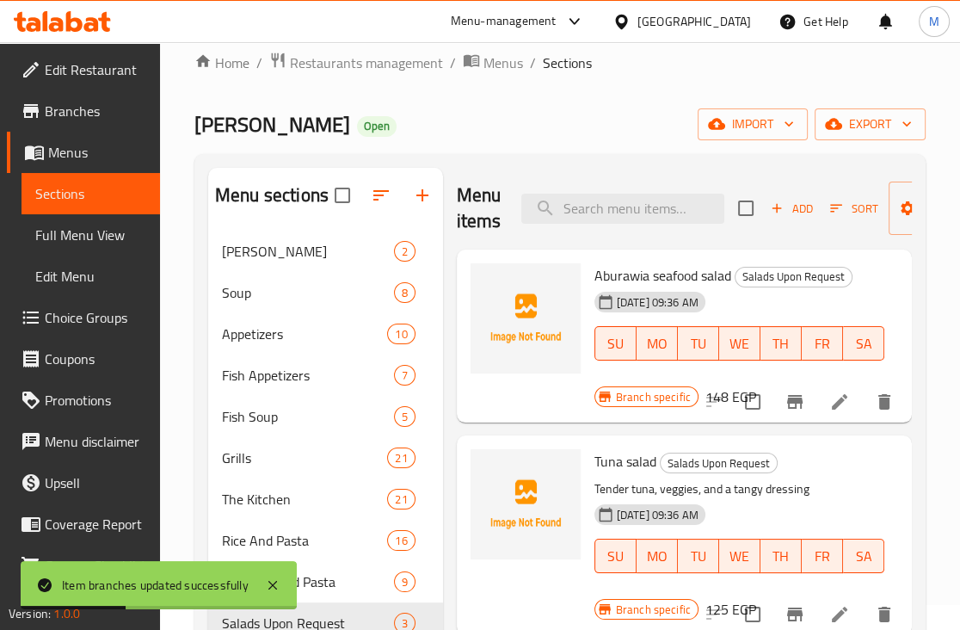
scroll to position [86, 0]
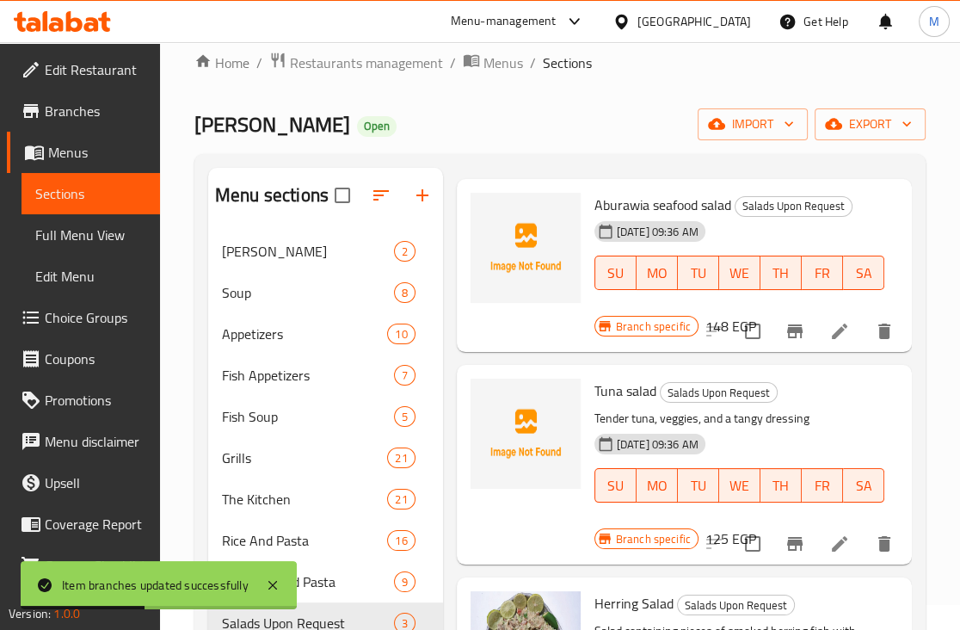
click at [787, 537] on icon "Branch-specific-item" at bounding box center [794, 544] width 15 height 14
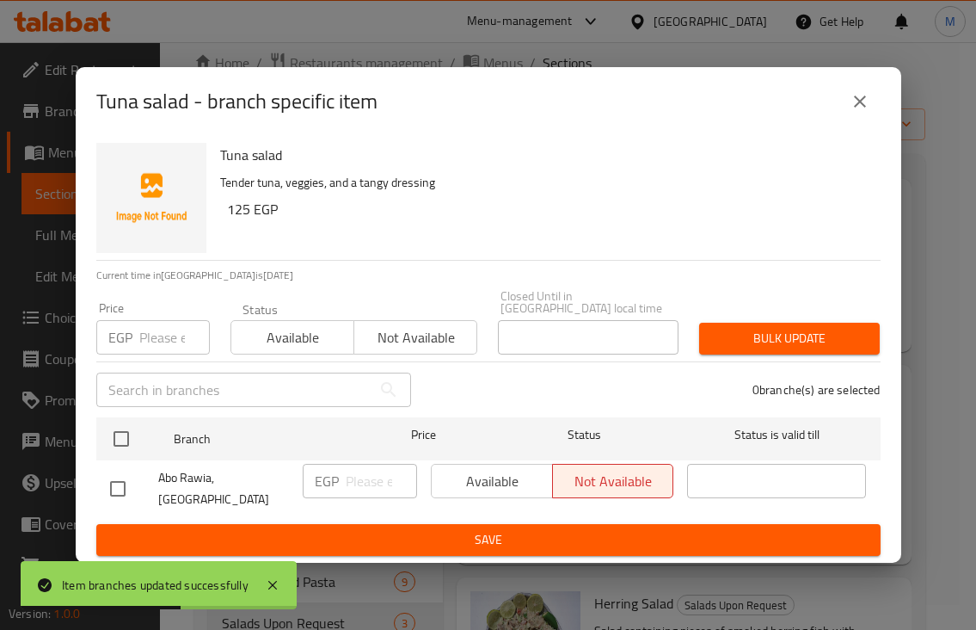
click at [132, 341] on p "EGP" at bounding box center [120, 337] width 24 height 21
click at [155, 347] on input "number" at bounding box center [174, 337] width 71 height 34
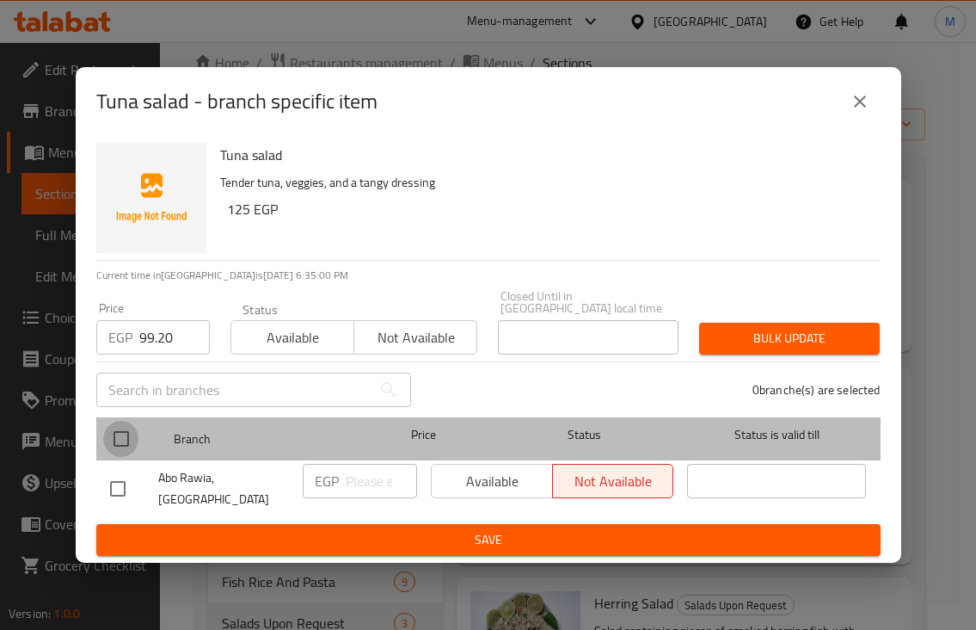
click at [124, 438] on input "checkbox" at bounding box center [121, 439] width 36 height 36
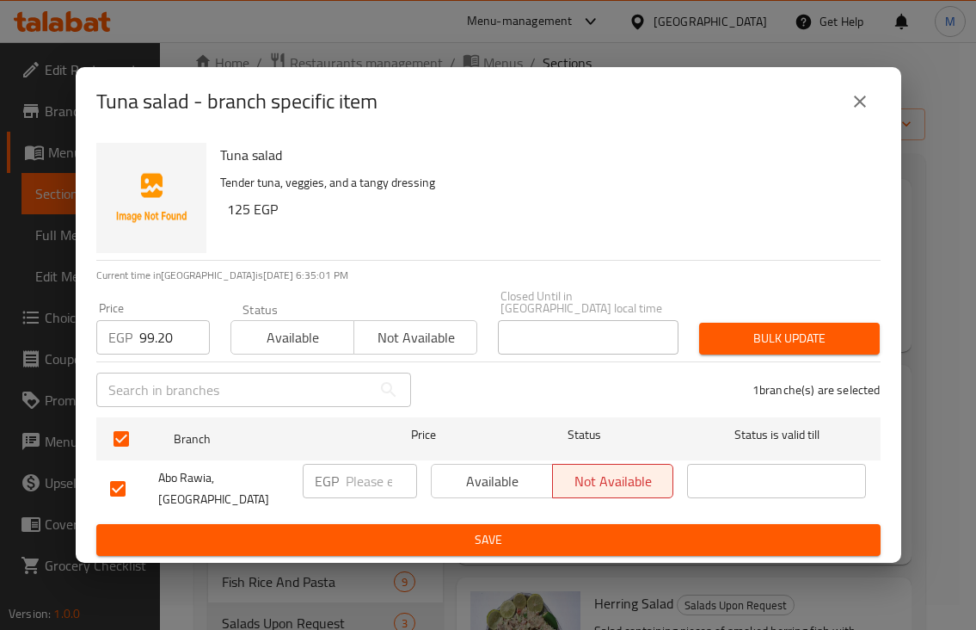
click at [809, 342] on span "Bulk update" at bounding box center [789, 339] width 153 height 22
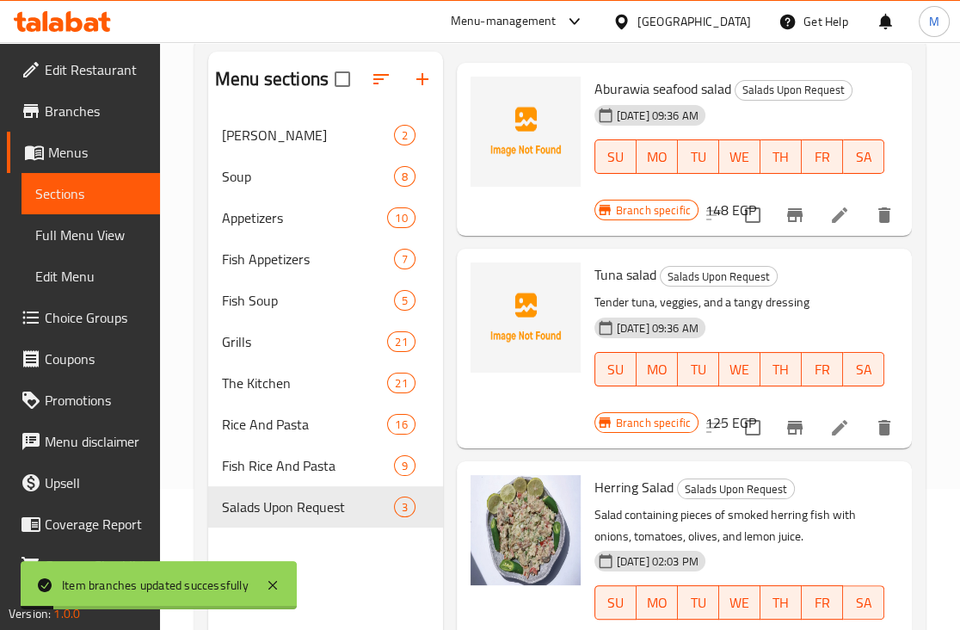
scroll to position [241, 0]
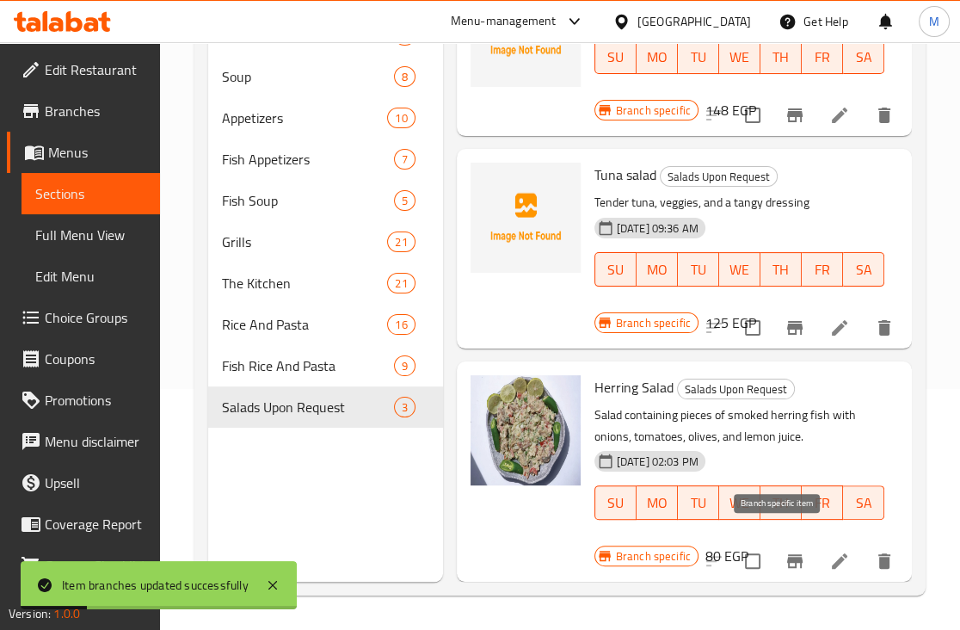
click at [787, 554] on icon "Branch-specific-item" at bounding box center [794, 561] width 15 height 14
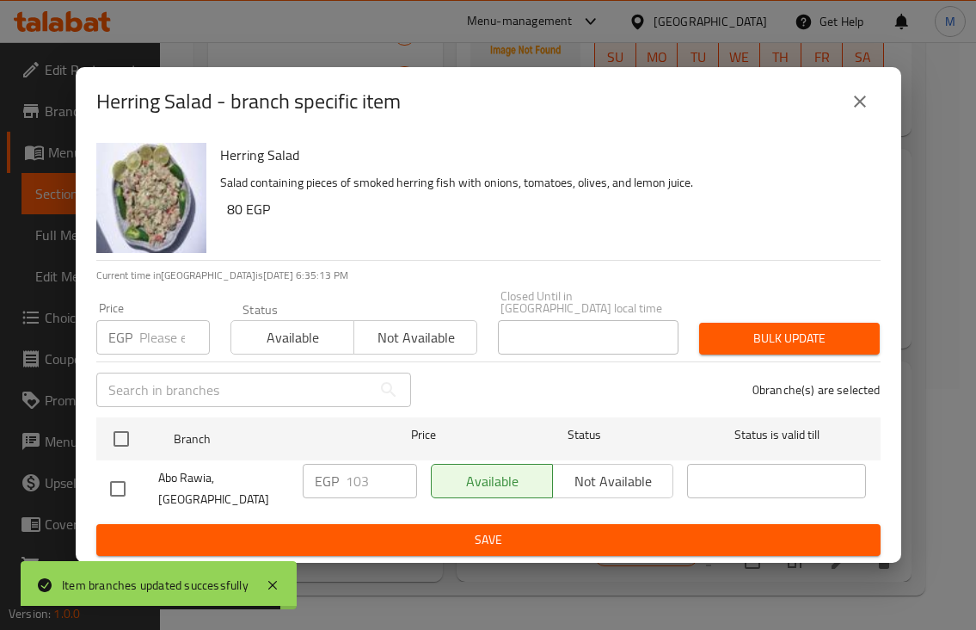
click at [869, 112] on icon "close" at bounding box center [860, 101] width 21 height 21
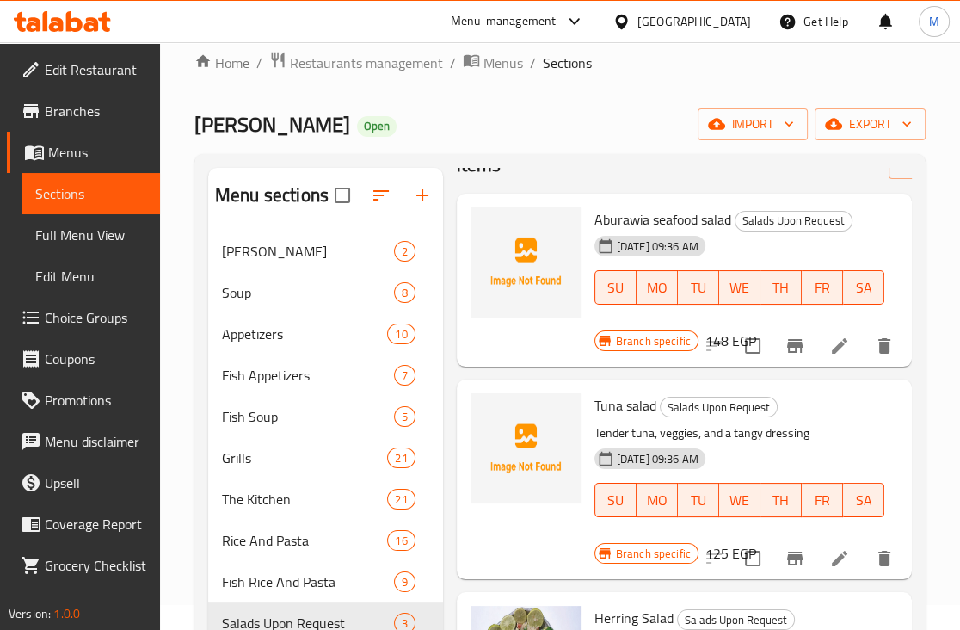
scroll to position [86, 0]
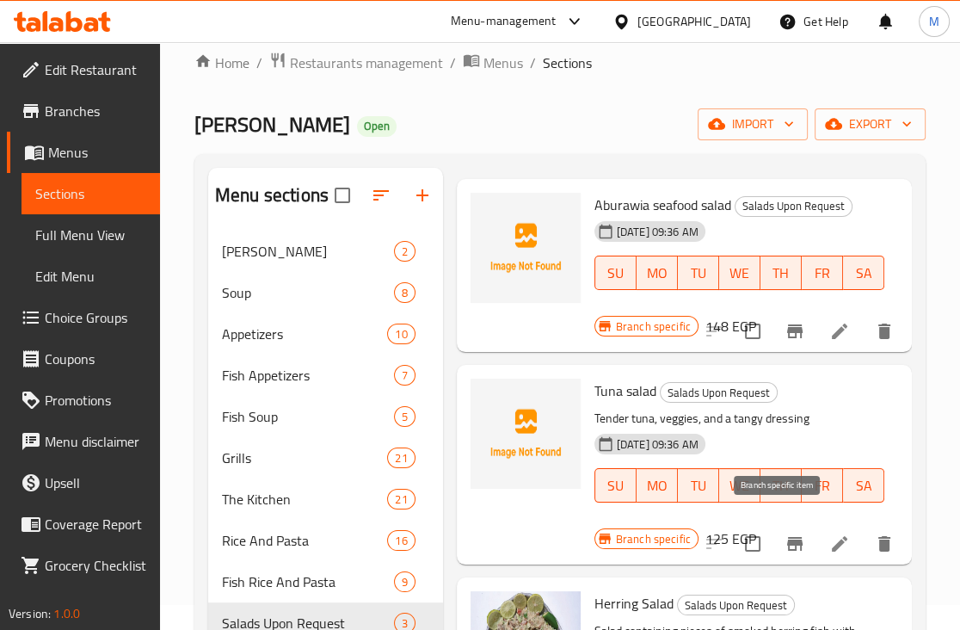
click at [787, 537] on icon "Branch-specific-item" at bounding box center [794, 544] width 15 height 14
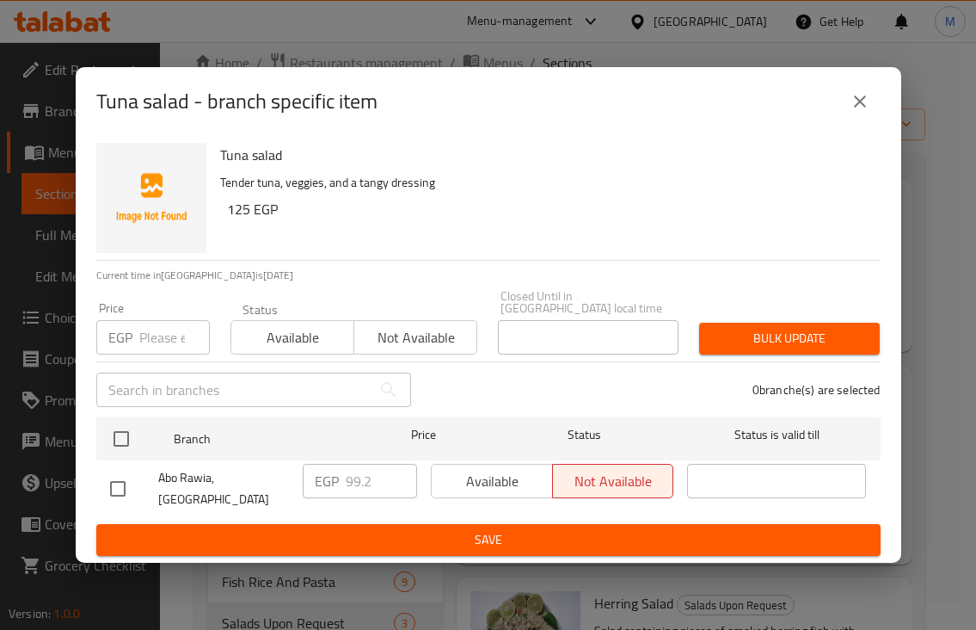
click at [165, 341] on input "number" at bounding box center [174, 337] width 71 height 34
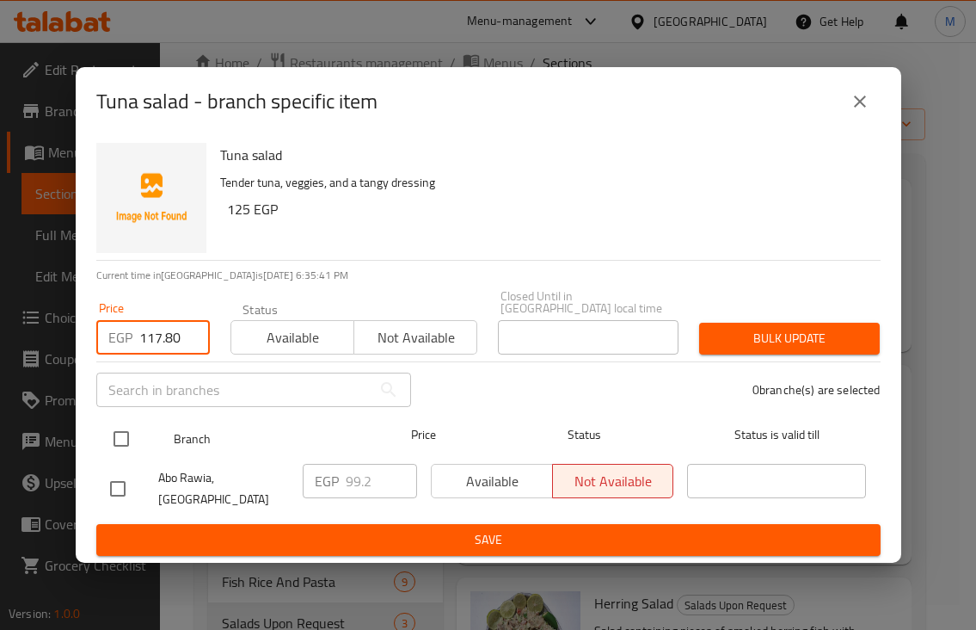
click at [124, 456] on input "checkbox" at bounding box center [121, 439] width 36 height 36
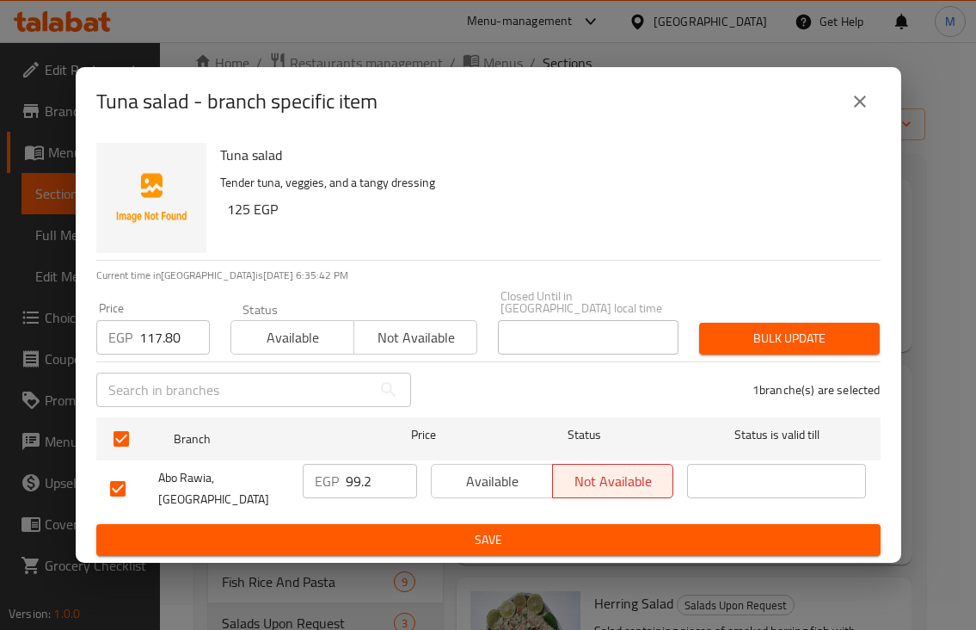
click at [806, 357] on div "Bulk update" at bounding box center [789, 338] width 201 height 52
click at [833, 337] on span "Bulk update" at bounding box center [789, 339] width 153 height 22
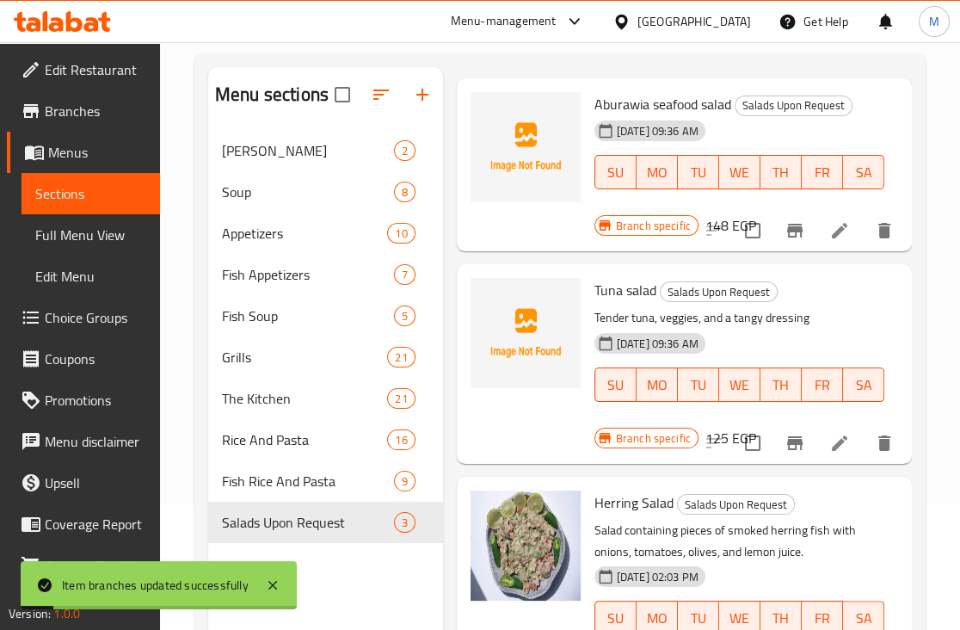
scroll to position [241, 0]
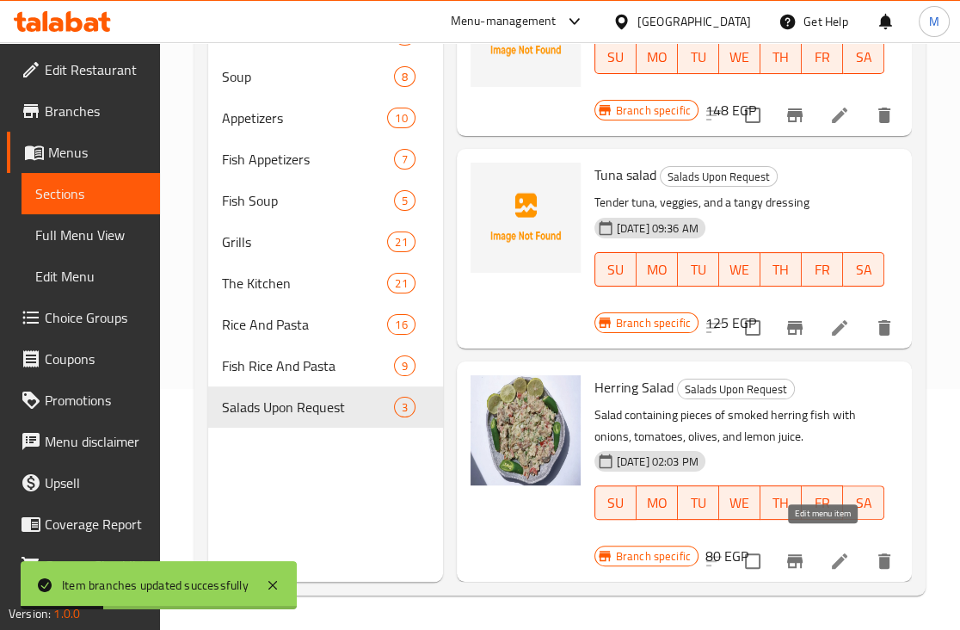
click at [829, 550] on icon at bounding box center [839, 560] width 21 height 21
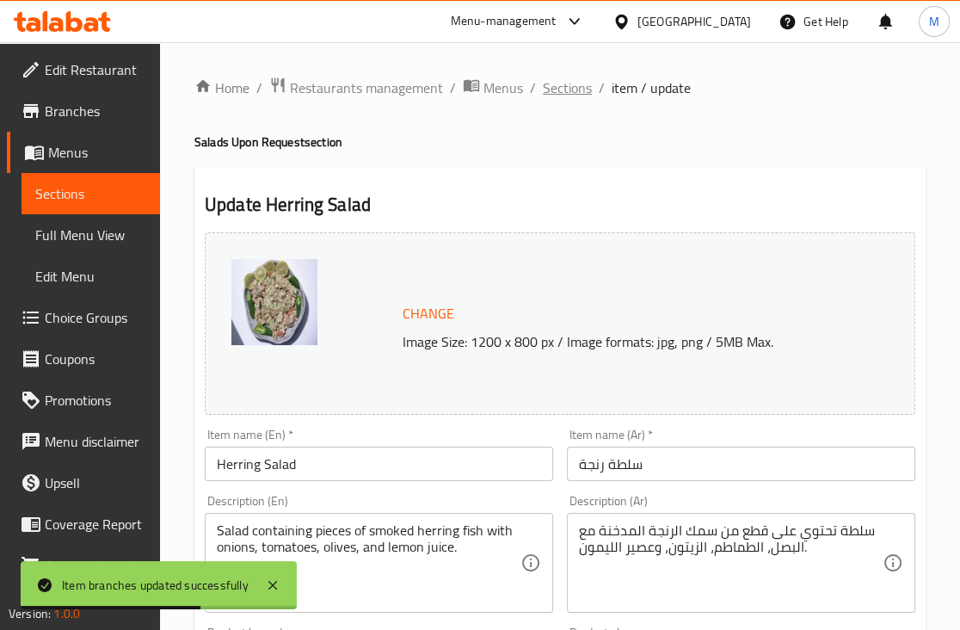
click at [577, 91] on span "Sections" at bounding box center [567, 87] width 49 height 21
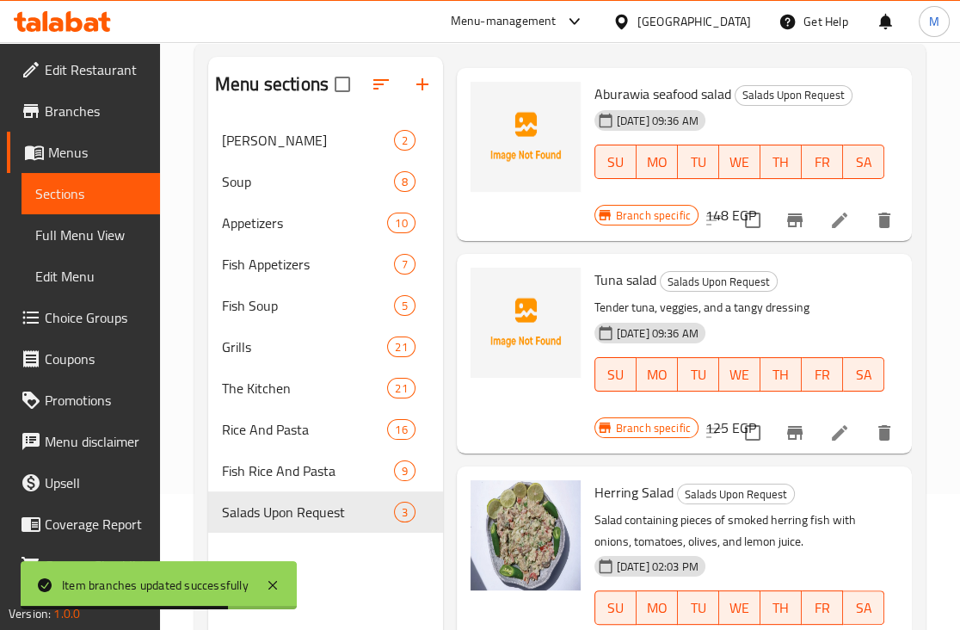
scroll to position [241, 0]
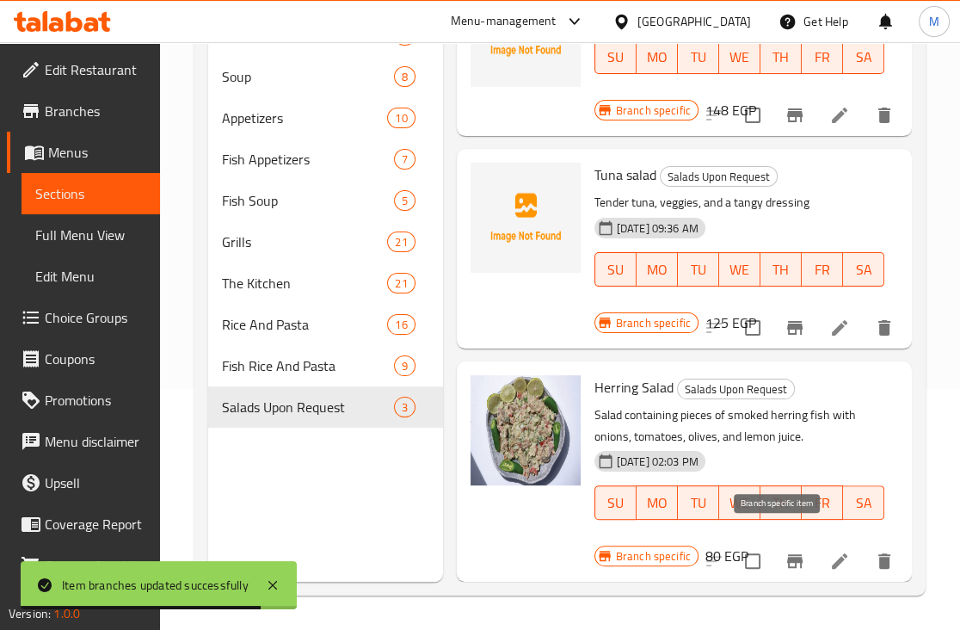
click at [787, 554] on icon "Branch-specific-item" at bounding box center [794, 561] width 15 height 14
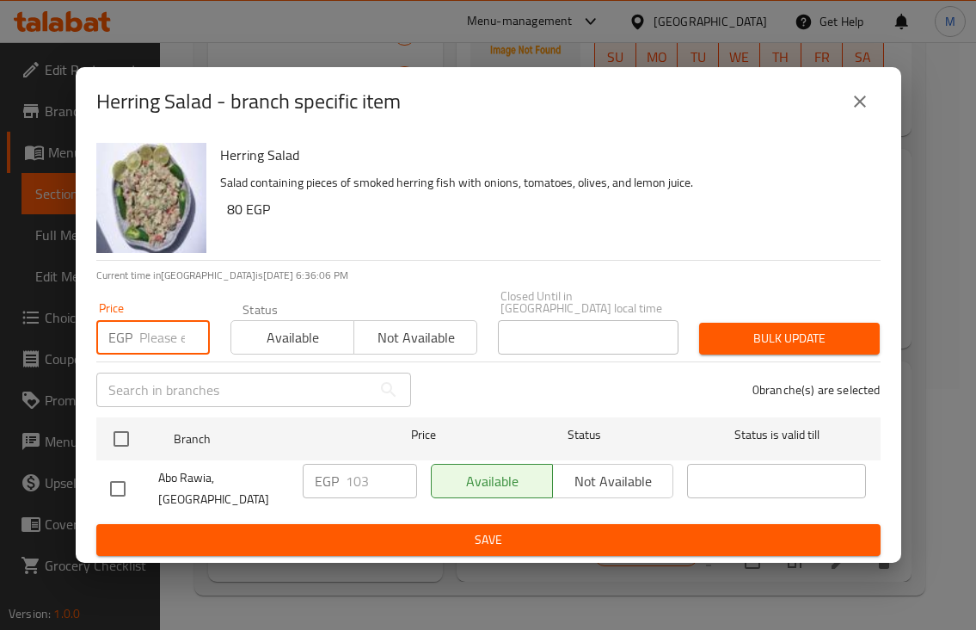
click at [159, 335] on input "number" at bounding box center [174, 337] width 71 height 34
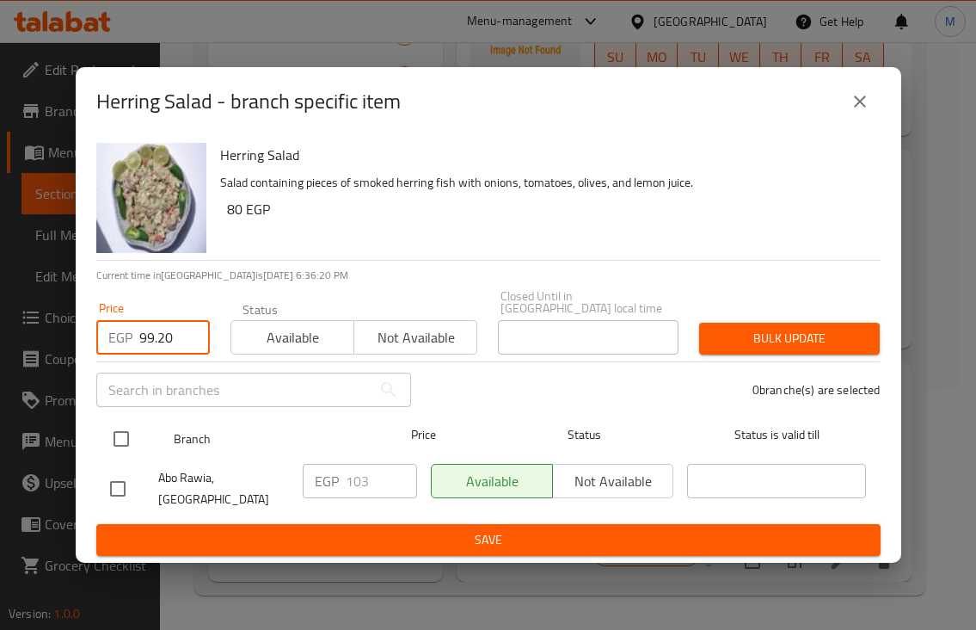
click at [117, 449] on input "checkbox" at bounding box center [121, 439] width 36 height 36
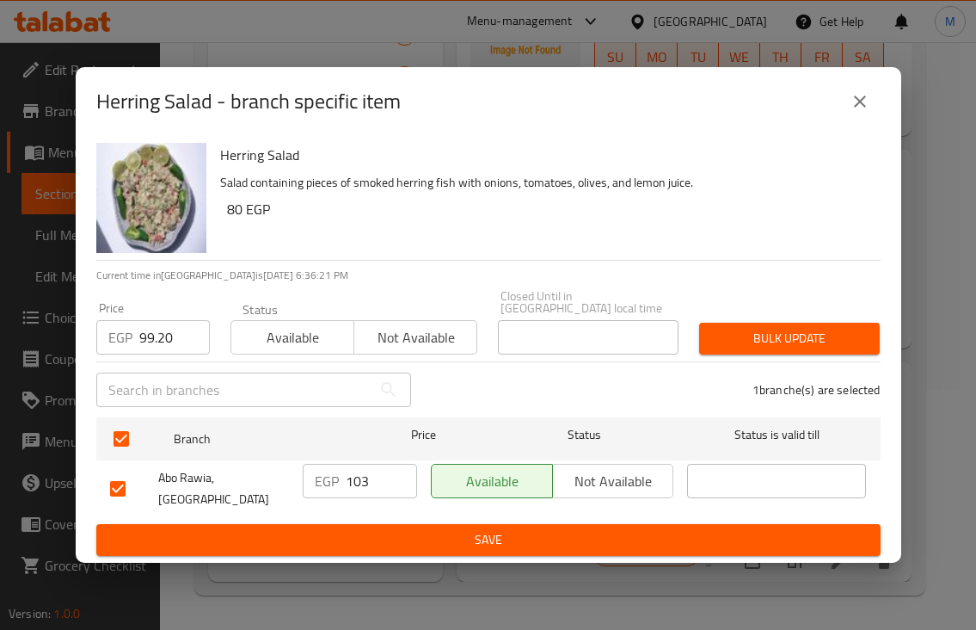
click at [828, 350] on button "Bulk update" at bounding box center [789, 339] width 181 height 32
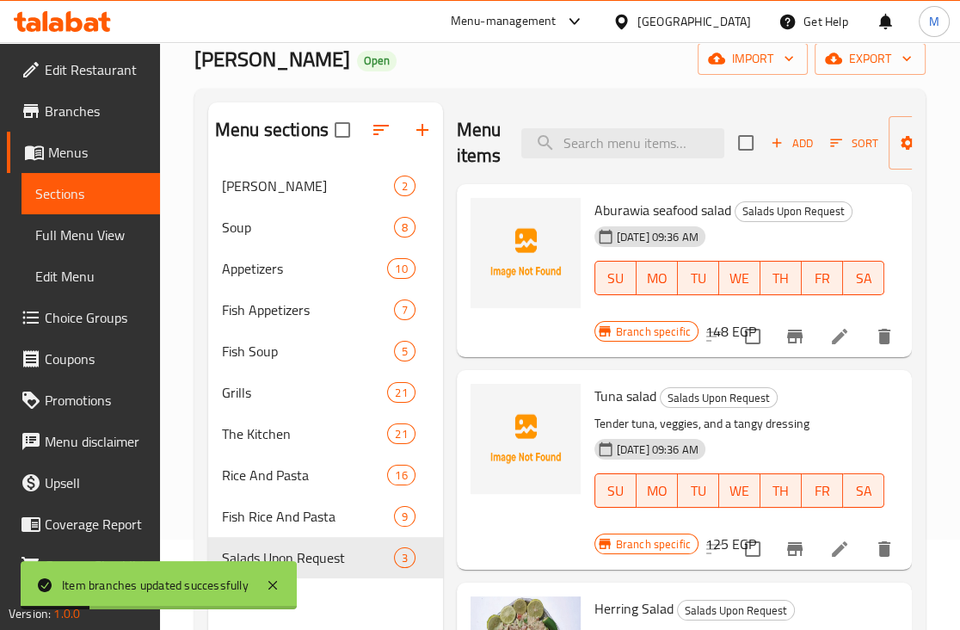
scroll to position [0, 0]
